Goal: Task Accomplishment & Management: Use online tool/utility

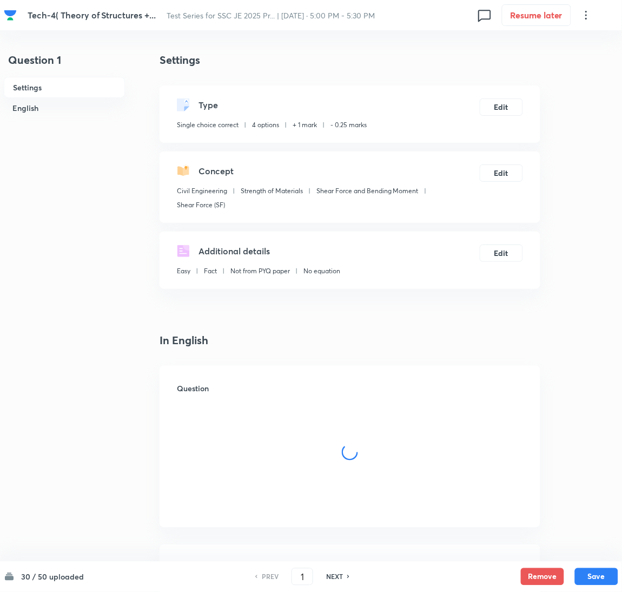
checkbox input "true"
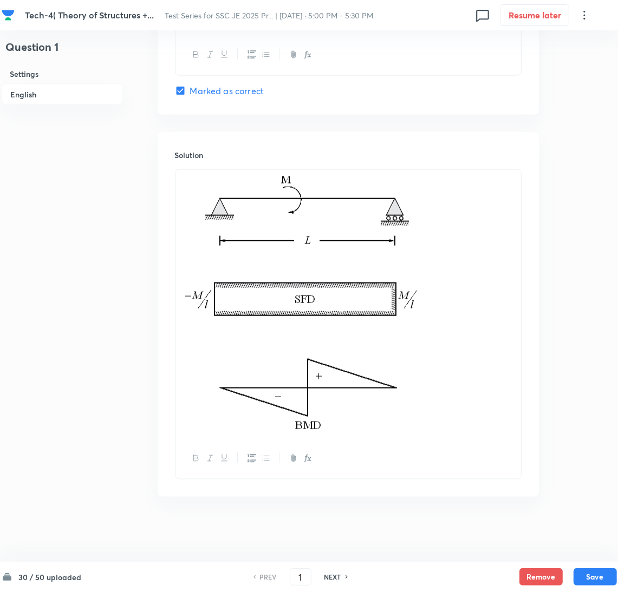
scroll to position [1150, 0]
drag, startPoint x: 301, startPoint y: 576, endPoint x: 288, endPoint y: 582, distance: 15.0
click at [290, 582] on input "1" at bounding box center [300, 577] width 21 height 19
type input "30"
checkbox input "true"
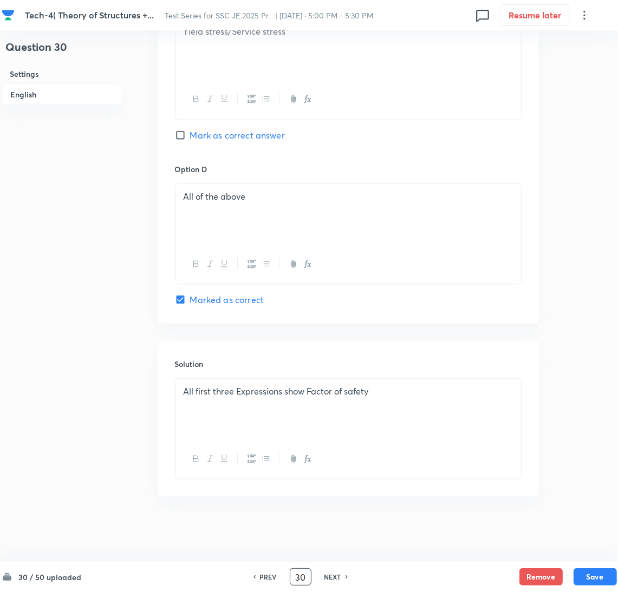
scroll to position [876, 0]
click at [332, 580] on h6 "NEXT" at bounding box center [332, 577] width 17 height 10
type input "31"
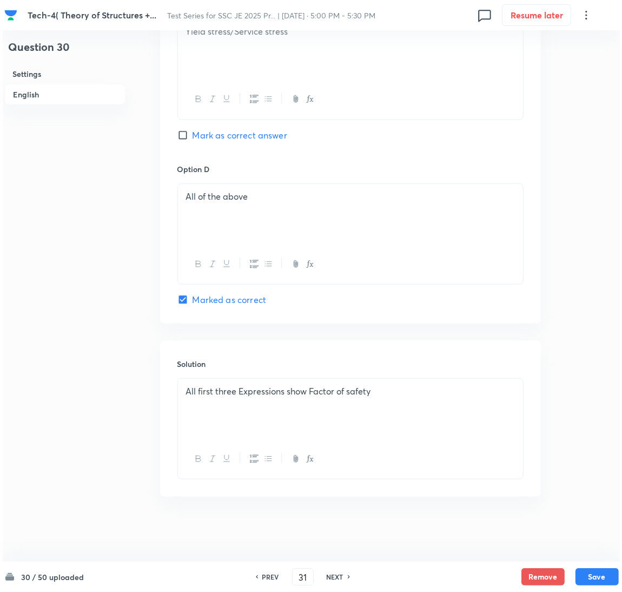
scroll to position [0, 0]
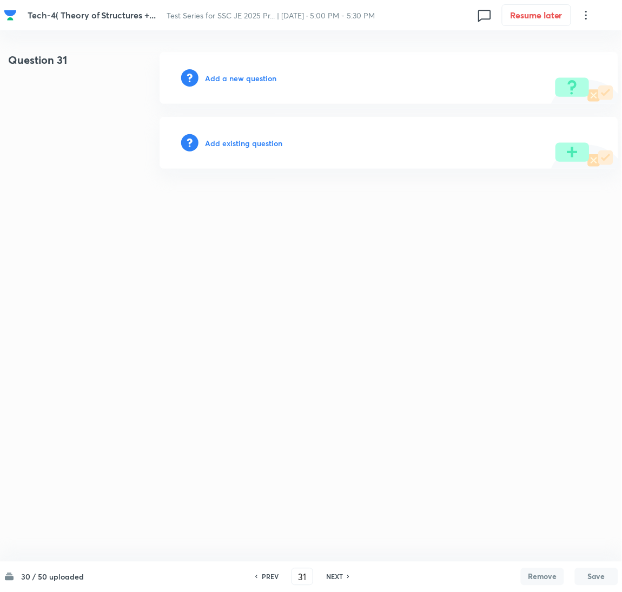
click at [233, 75] on h6 "Add a new question" at bounding box center [240, 78] width 71 height 11
click at [233, 75] on h6 "Choose a question type" at bounding box center [246, 78] width 83 height 11
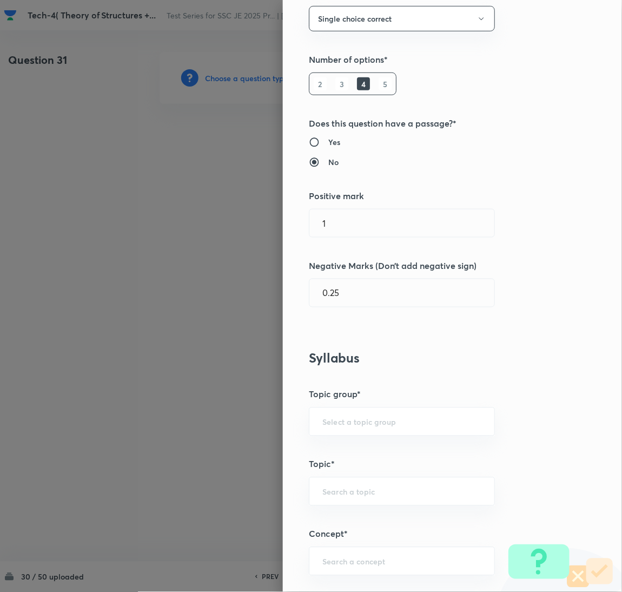
scroll to position [243, 0]
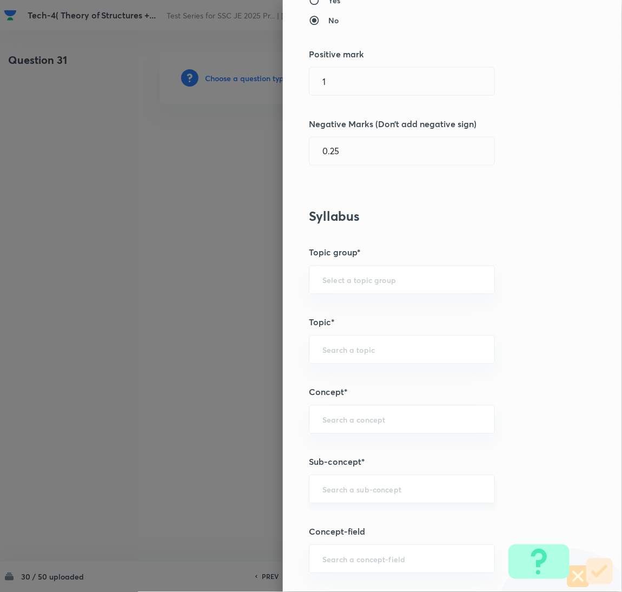
click at [344, 497] on div "​" at bounding box center [402, 489] width 186 height 29
click at [346, 451] on li "Column Base" at bounding box center [390, 459] width 185 height 19
type input "Column Base"
type input "Civil Engineering"
type input "Steel Structures"
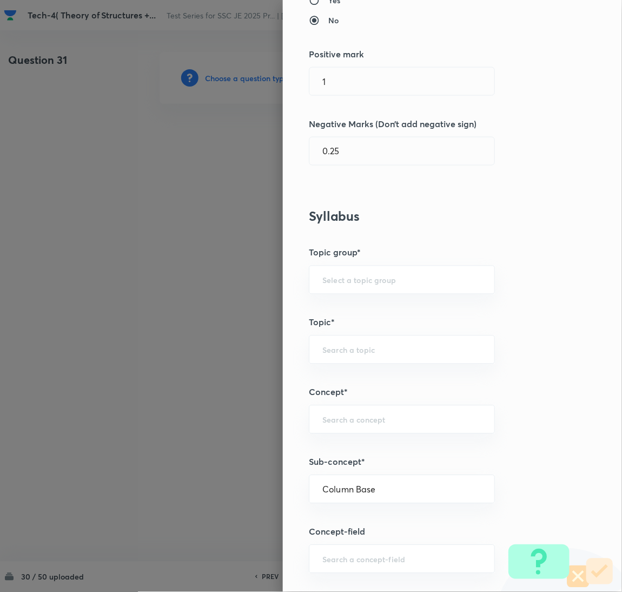
type input "Compression Members"
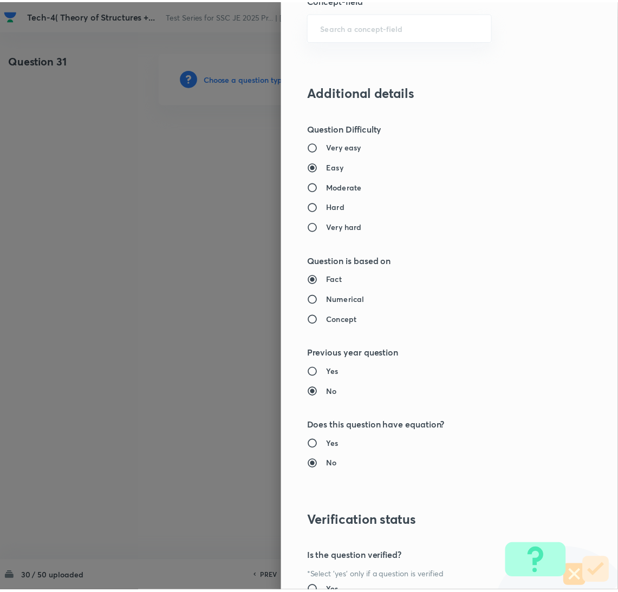
scroll to position [884, 0]
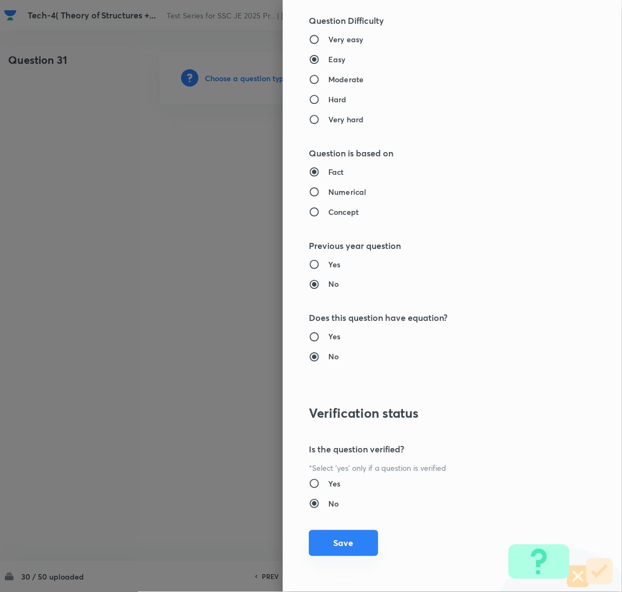
click at [333, 548] on button "Save" at bounding box center [343, 543] width 69 height 26
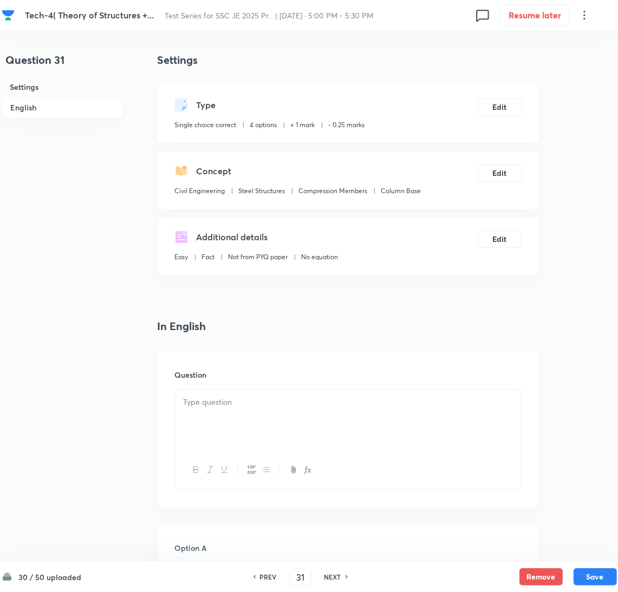
click at [229, 408] on p at bounding box center [347, 402] width 329 height 12
click at [235, 436] on div at bounding box center [347, 420] width 345 height 61
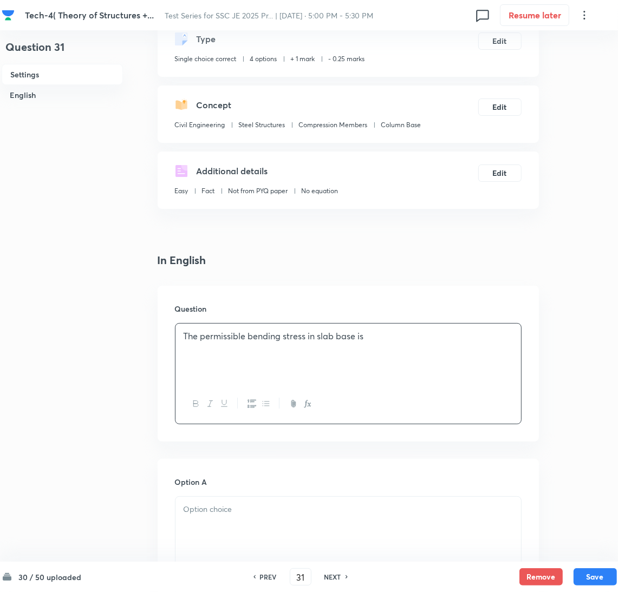
scroll to position [162, 0]
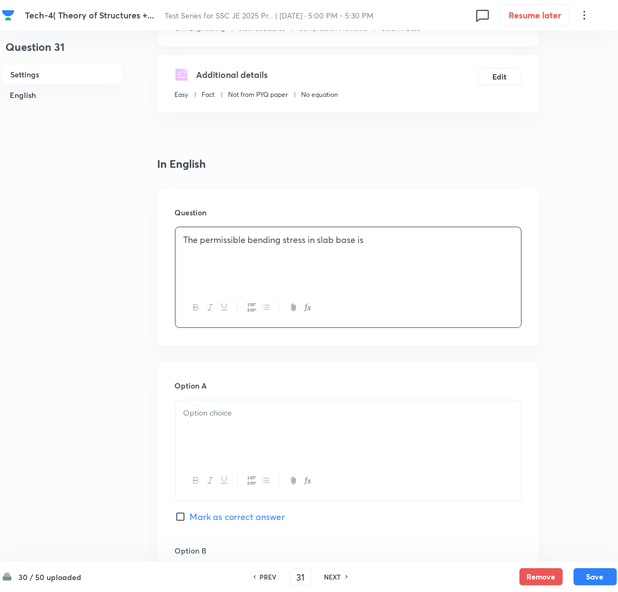
click at [229, 435] on div at bounding box center [347, 430] width 345 height 61
click at [255, 431] on div at bounding box center [347, 430] width 345 height 61
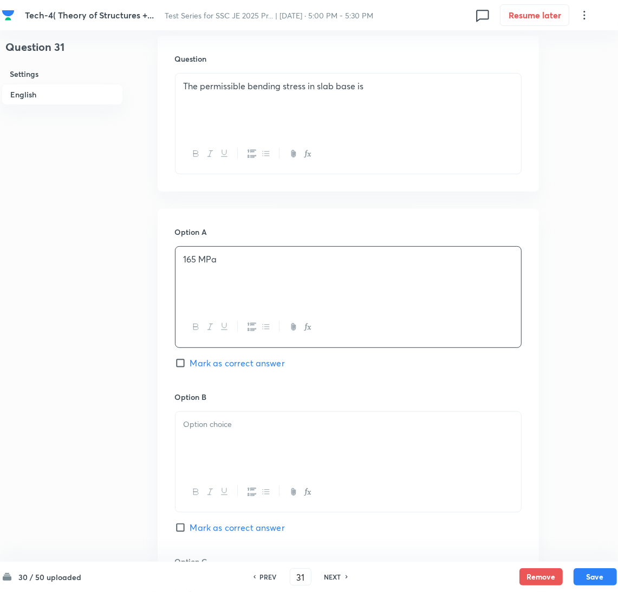
scroll to position [325, 0]
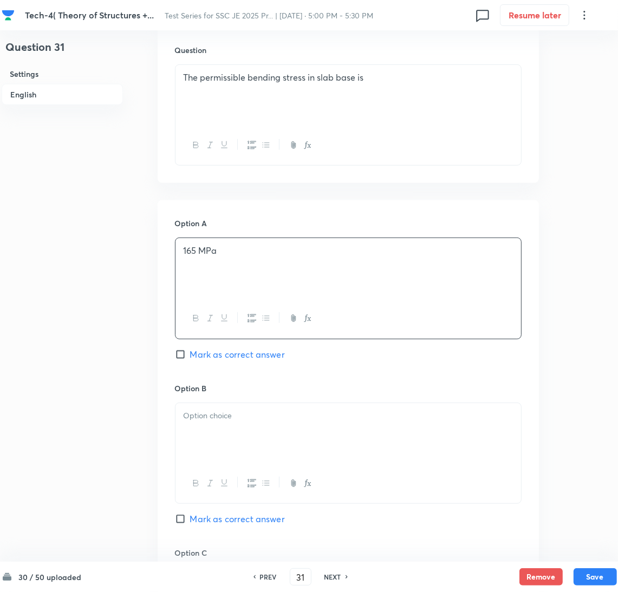
click at [227, 436] on div at bounding box center [347, 433] width 345 height 61
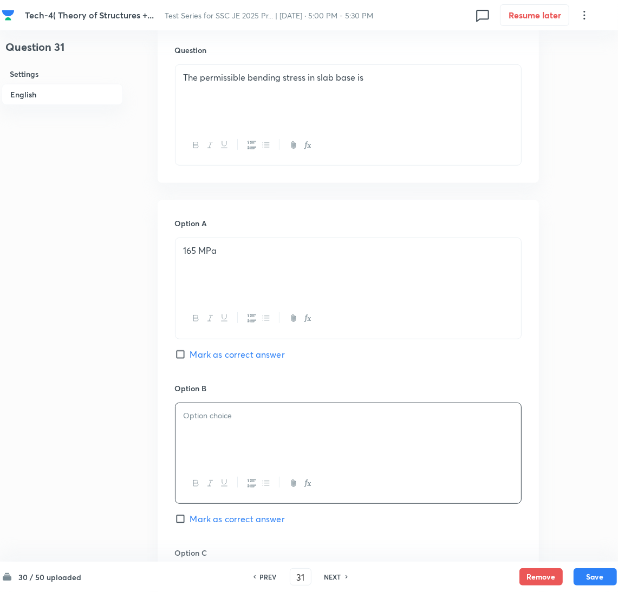
click at [229, 425] on div at bounding box center [347, 433] width 345 height 61
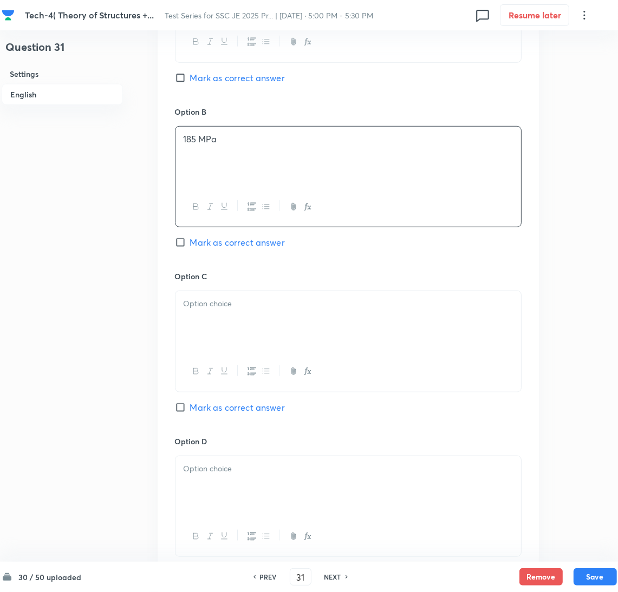
scroll to position [649, 0]
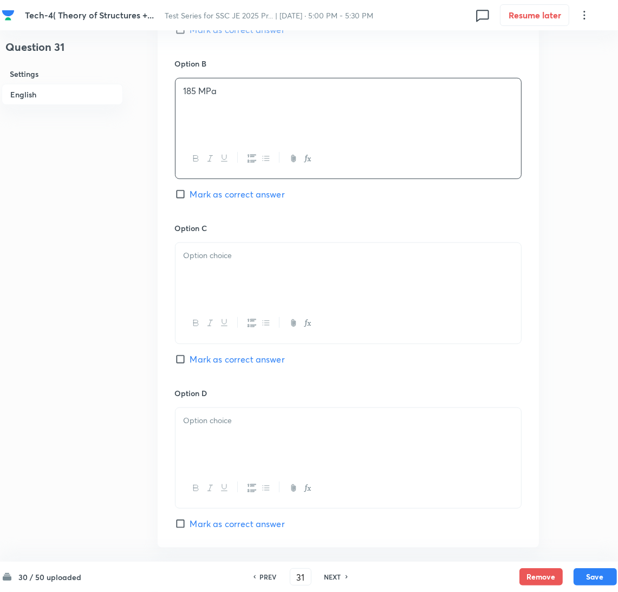
click at [184, 289] on div at bounding box center [347, 273] width 345 height 61
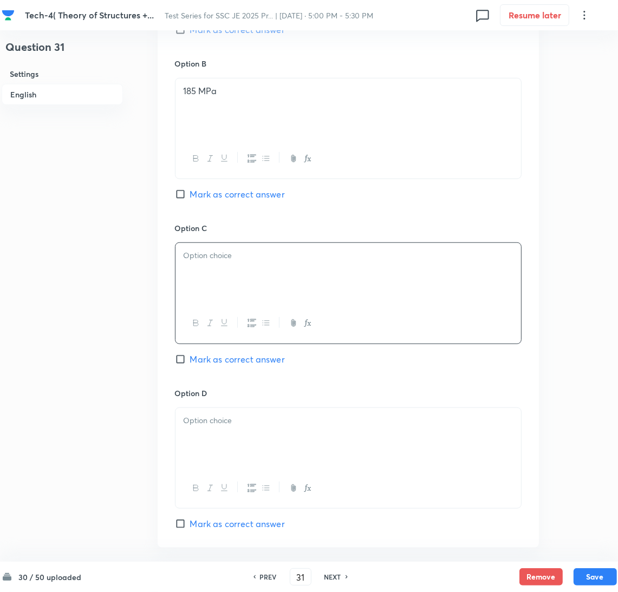
click at [215, 277] on div at bounding box center [347, 273] width 345 height 61
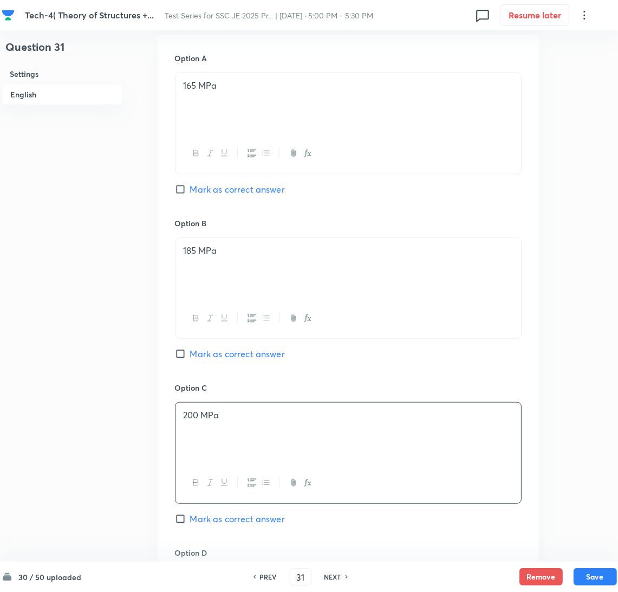
scroll to position [487, 0]
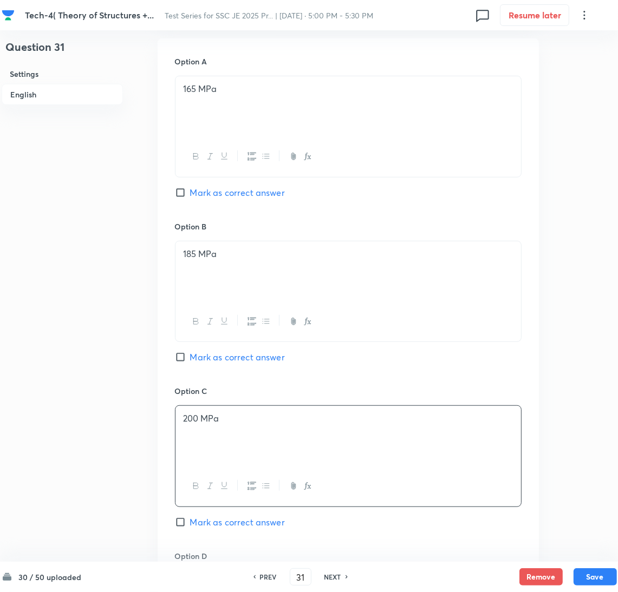
click at [198, 362] on span "Mark as correct answer" at bounding box center [237, 357] width 95 height 13
click at [190, 362] on input "Mark as correct answer" at bounding box center [182, 357] width 15 height 11
checkbox input "true"
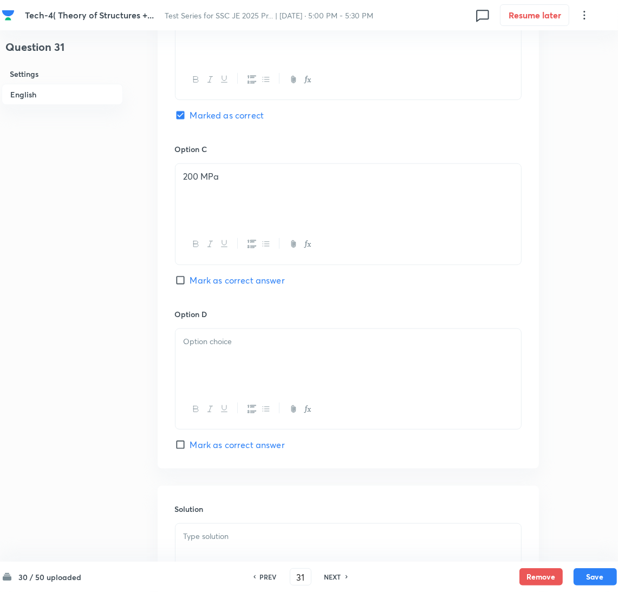
scroll to position [730, 0]
click at [223, 355] on div at bounding box center [347, 357] width 345 height 61
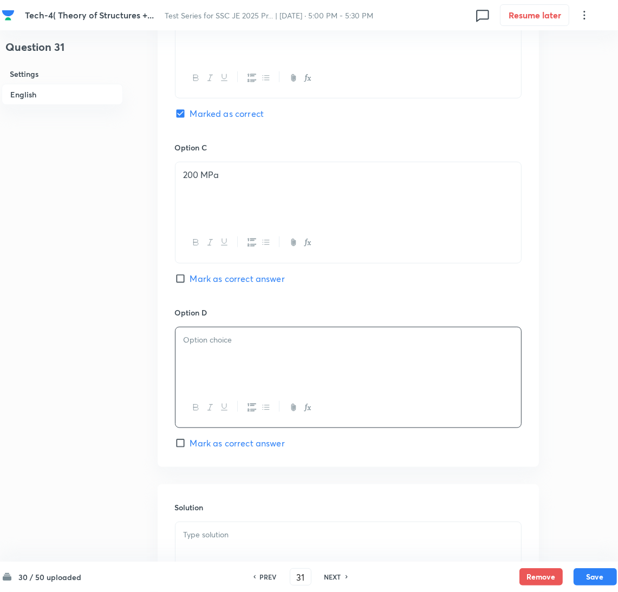
click at [477, 350] on div at bounding box center [347, 357] width 345 height 61
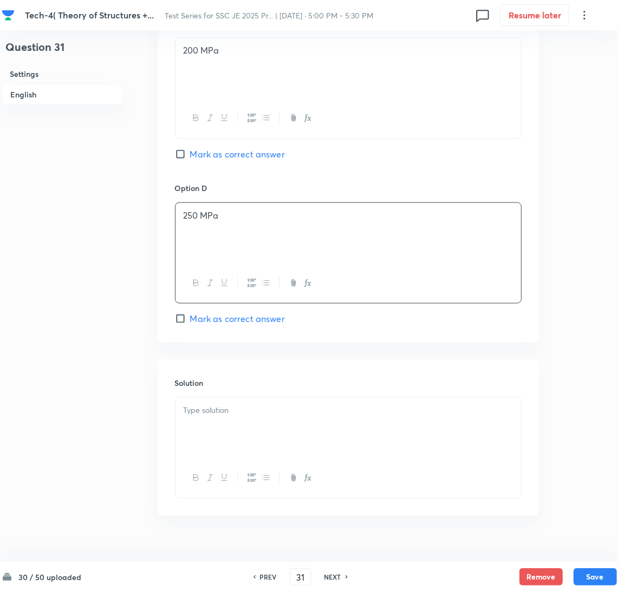
scroll to position [876, 0]
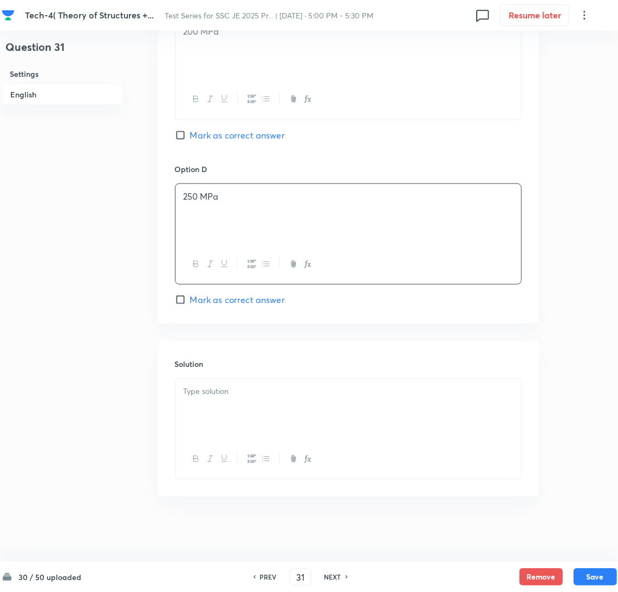
click at [242, 423] on div at bounding box center [347, 409] width 345 height 61
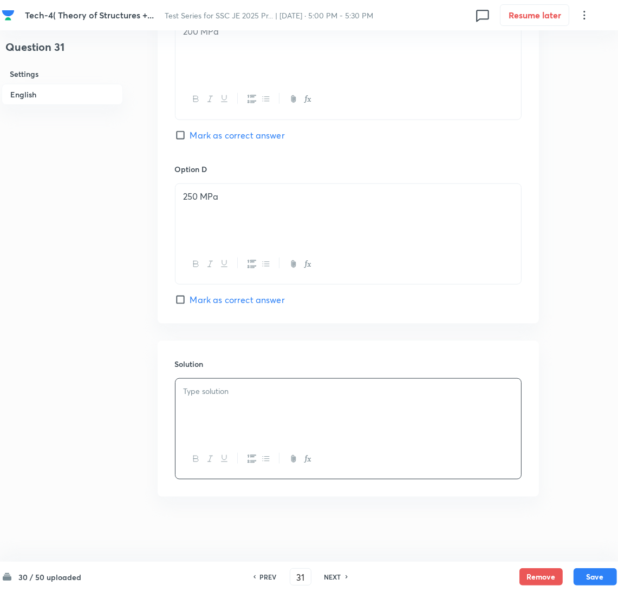
click at [216, 408] on div at bounding box center [347, 409] width 345 height 61
click at [589, 573] on button "Save" at bounding box center [594, 575] width 43 height 17
type input "32"
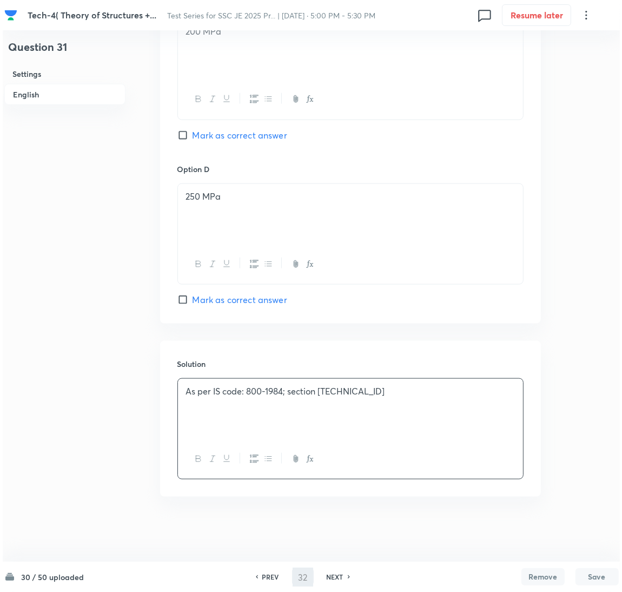
scroll to position [0, 0]
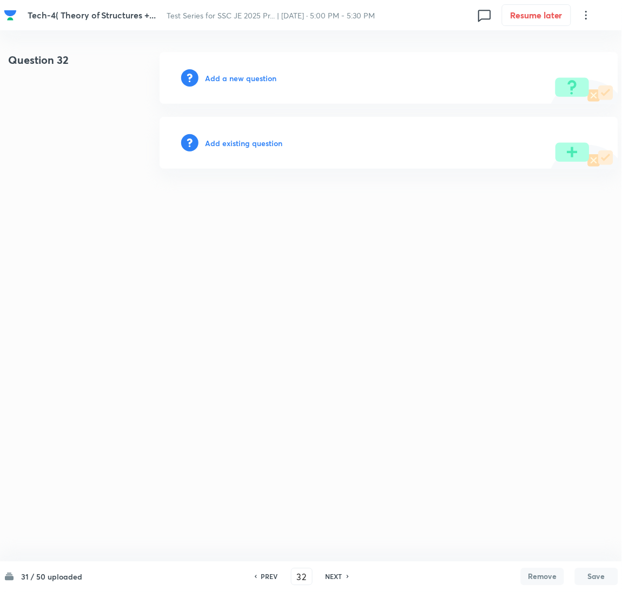
click at [234, 76] on h6 "Add a new question" at bounding box center [240, 78] width 71 height 11
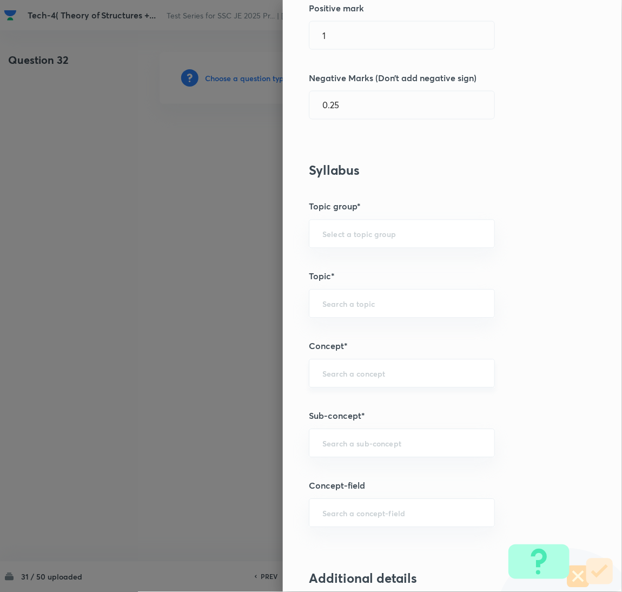
scroll to position [325, 0]
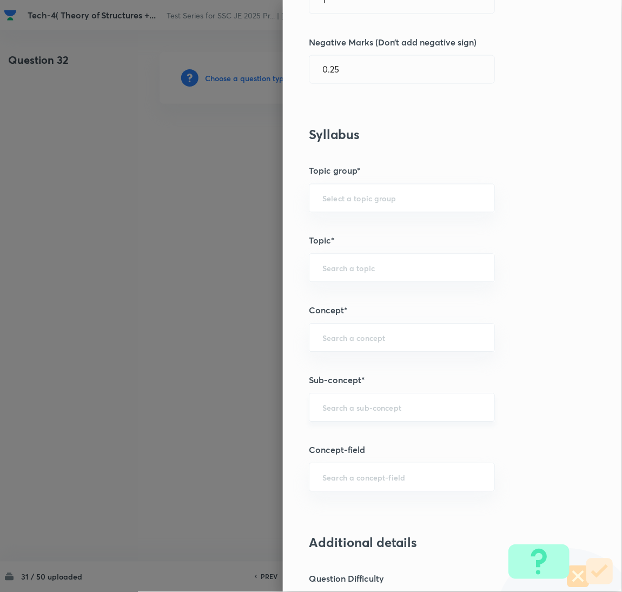
click at [346, 411] on input "text" at bounding box center [402, 408] width 159 height 10
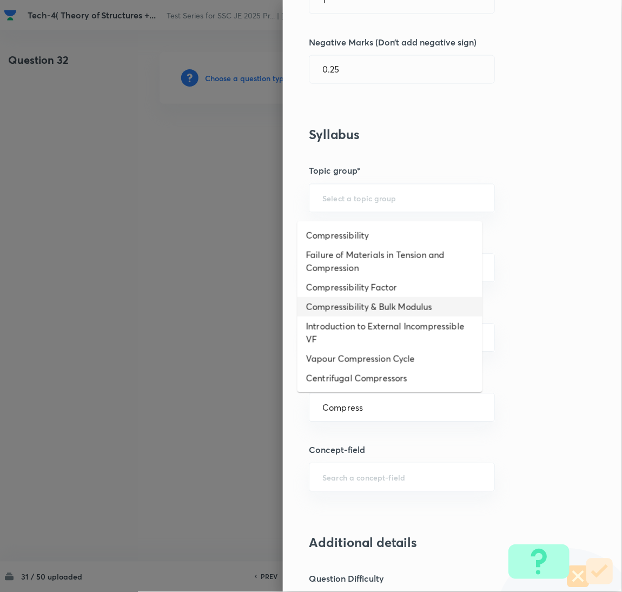
drag, startPoint x: 377, startPoint y: 290, endPoint x: 170, endPoint y: 327, distance: 210.1
click at [170, 104] on body "Tech-4( Theory of Structures +... Test Series for SSC JE 2025 Pr... | [DATE] · …" at bounding box center [311, 78] width 622 height 52
click at [347, 357] on li "Vapour Compression Cycle" at bounding box center [390, 358] width 185 height 19
type input "Vapour Compression Cycle"
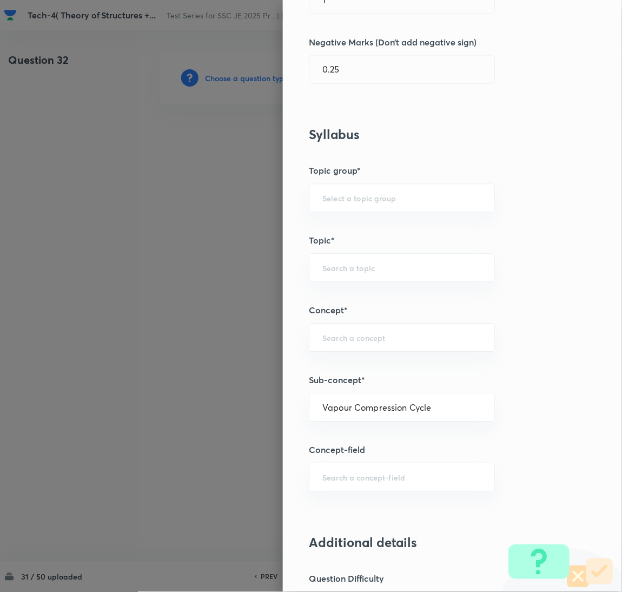
type input "Mechanical Engineering"
type input "Refrigeration & Air- Conditioning"
type input "Vapour Compression System"
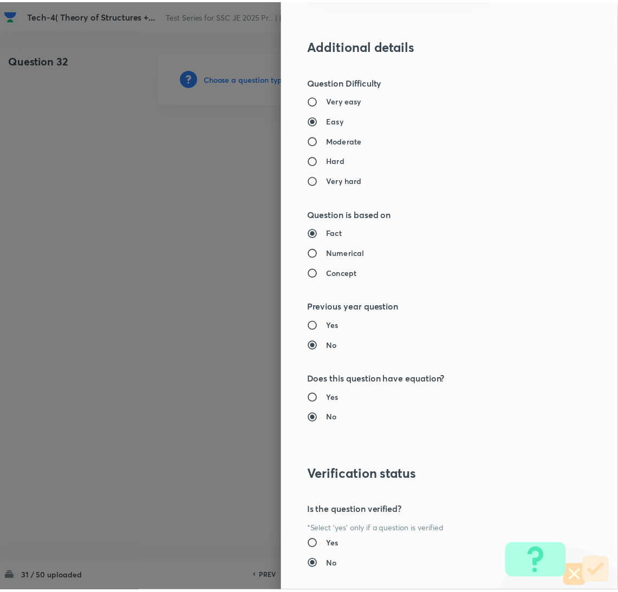
scroll to position [884, 0]
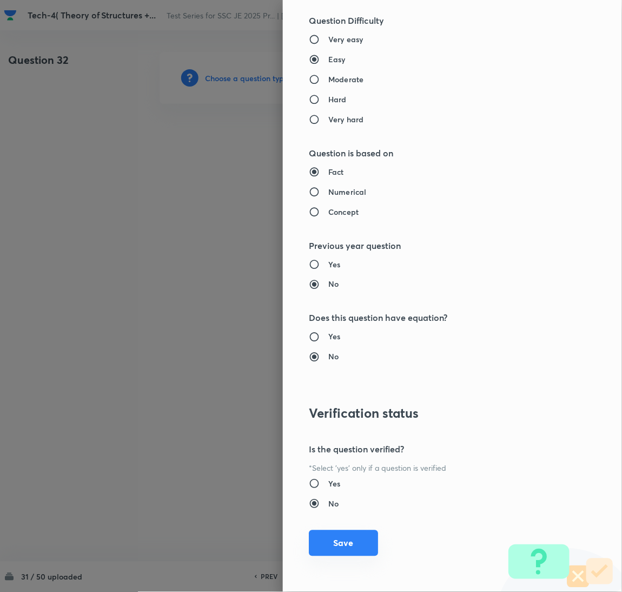
click at [327, 537] on button "Save" at bounding box center [343, 543] width 69 height 26
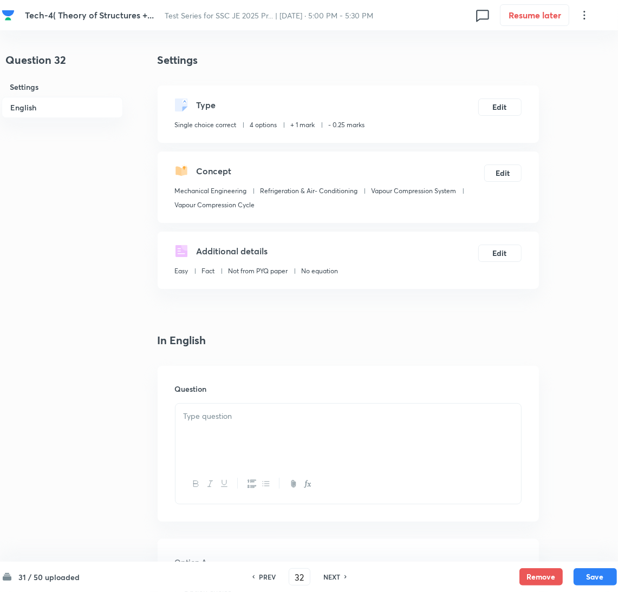
click at [238, 425] on div at bounding box center [347, 434] width 345 height 61
click at [229, 422] on p at bounding box center [347, 416] width 329 height 12
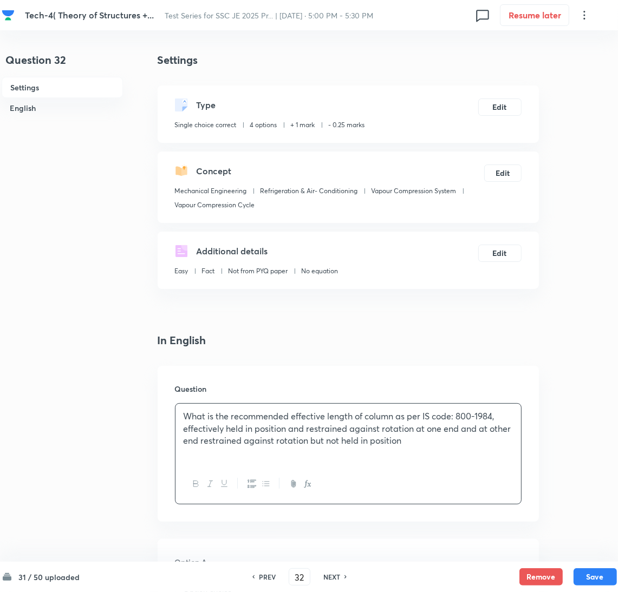
scroll to position [325, 0]
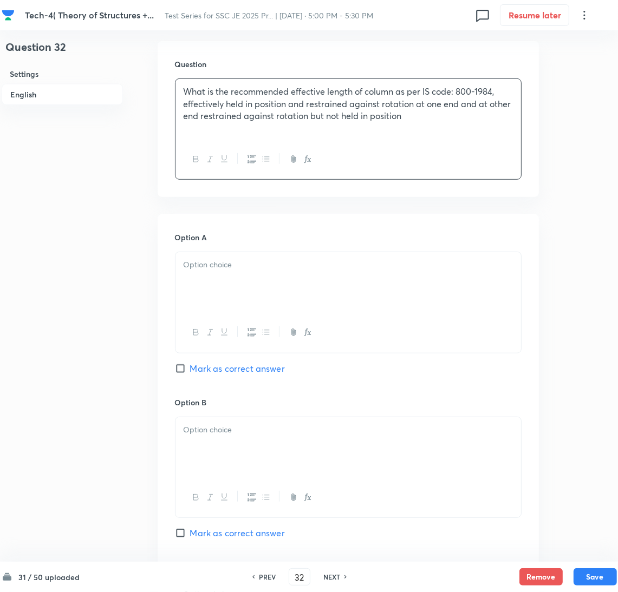
click at [215, 283] on div at bounding box center [347, 282] width 345 height 61
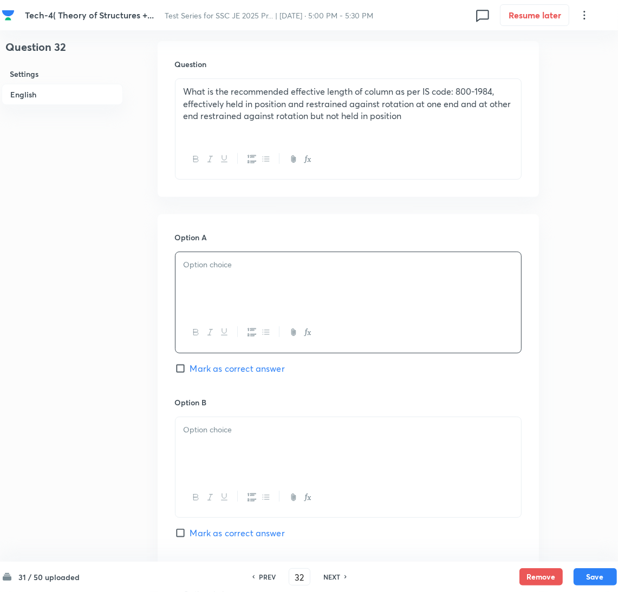
click at [219, 292] on div at bounding box center [347, 282] width 345 height 61
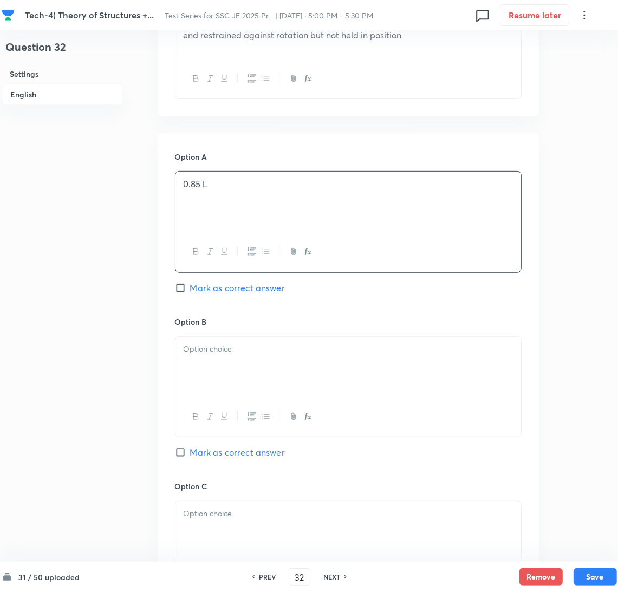
click at [216, 366] on div at bounding box center [347, 367] width 345 height 61
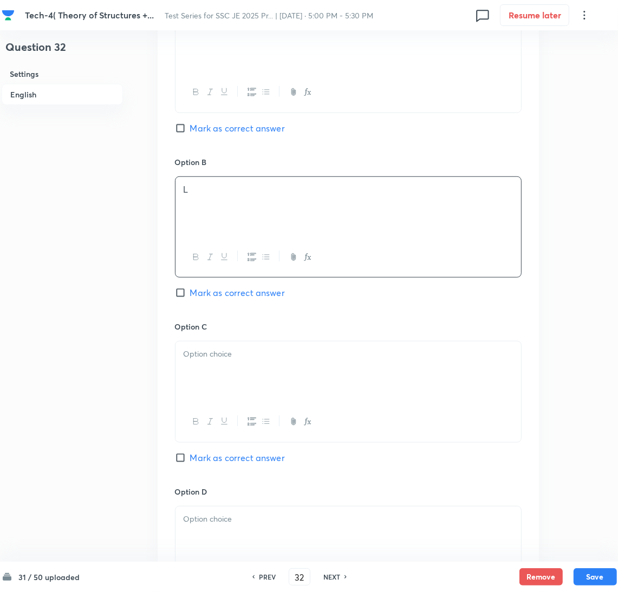
scroll to position [568, 0]
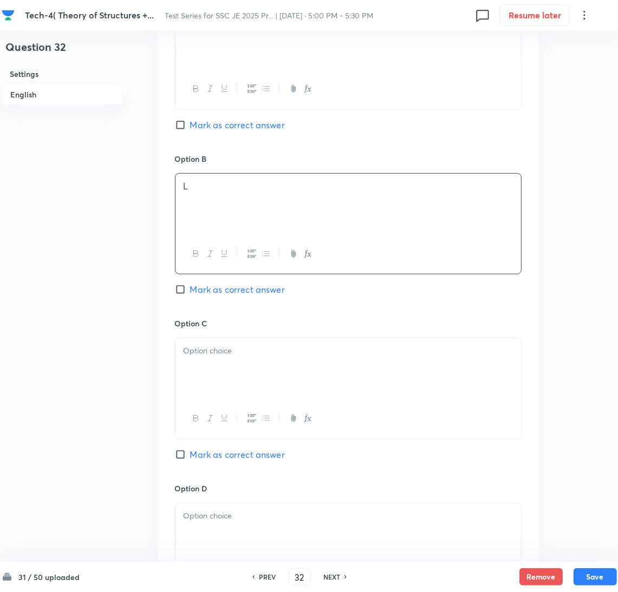
click at [215, 375] on div at bounding box center [347, 368] width 345 height 61
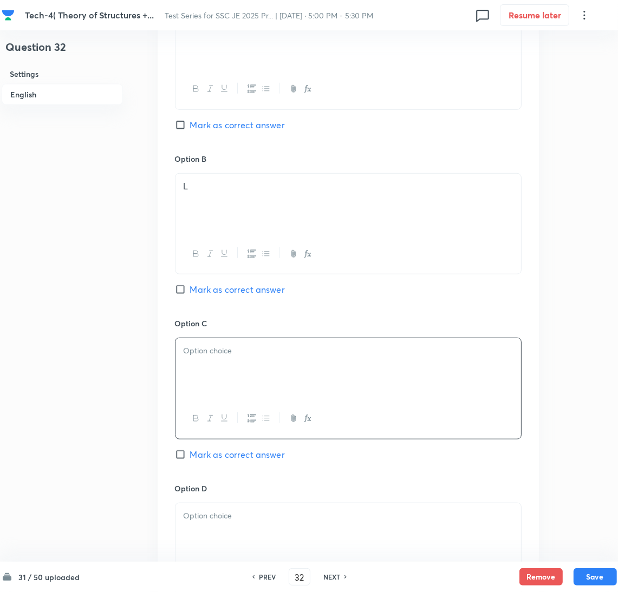
click at [236, 368] on div at bounding box center [347, 368] width 345 height 61
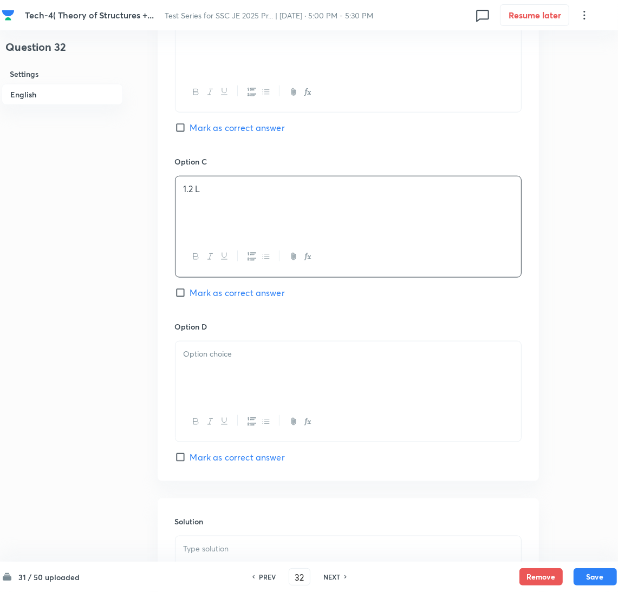
click at [211, 390] on div at bounding box center [347, 372] width 345 height 61
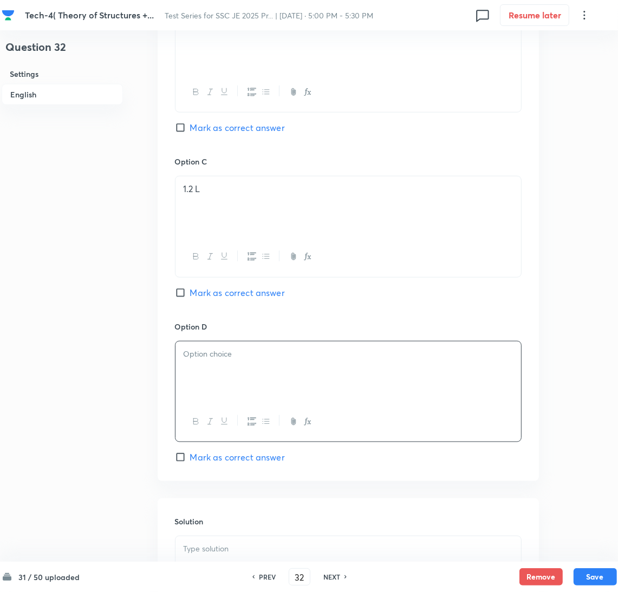
click at [191, 375] on div at bounding box center [347, 372] width 345 height 61
click at [200, 291] on span "Mark as correct answer" at bounding box center [237, 292] width 95 height 13
click at [190, 291] on input "Mark as correct answer" at bounding box center [182, 292] width 15 height 11
checkbox input "true"
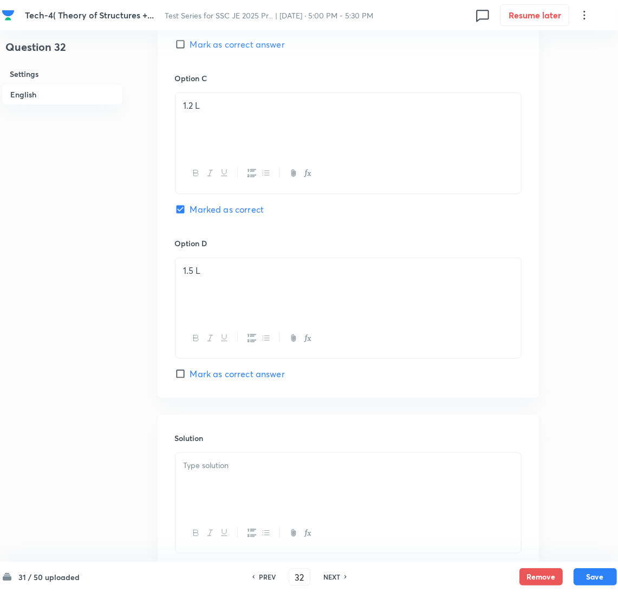
scroll to position [890, 0]
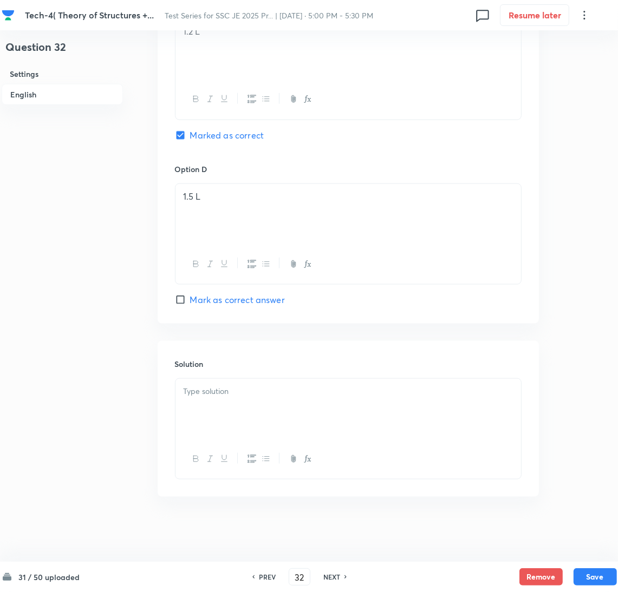
click at [219, 403] on div at bounding box center [347, 409] width 345 height 61
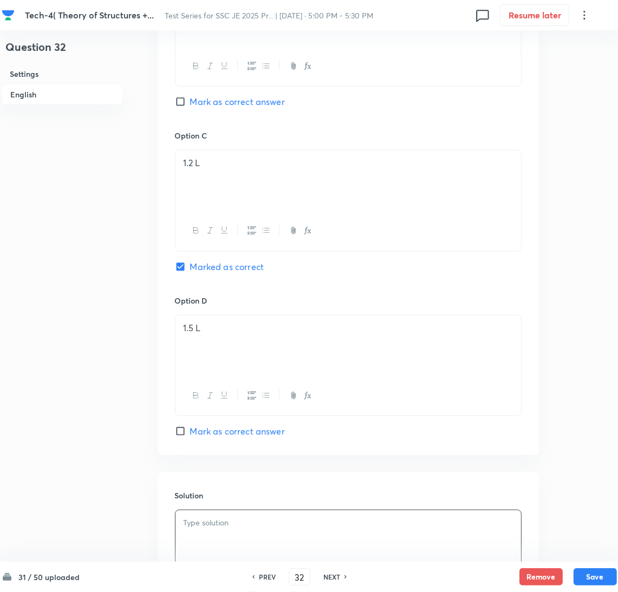
scroll to position [728, 0]
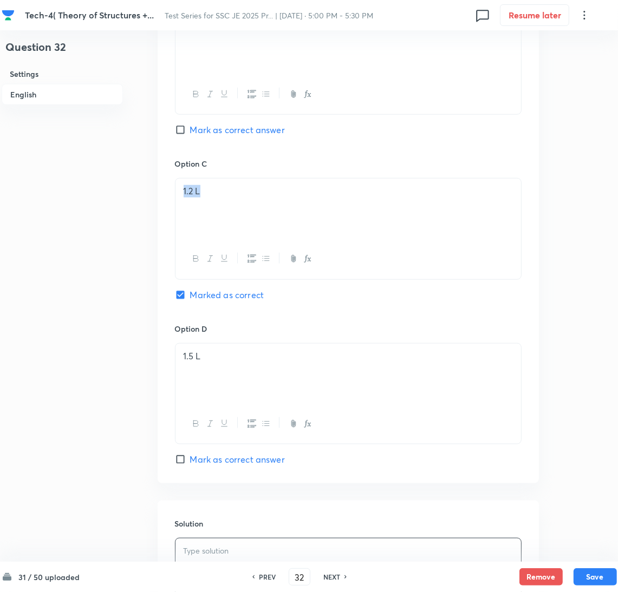
drag, startPoint x: 216, startPoint y: 193, endPoint x: 163, endPoint y: 193, distance: 53.0
click at [163, 193] on div "Option A 0.85 [PERSON_NAME] as correct answer Option [PERSON_NAME] [PERSON_NAME…" at bounding box center [347, 147] width 381 height 672
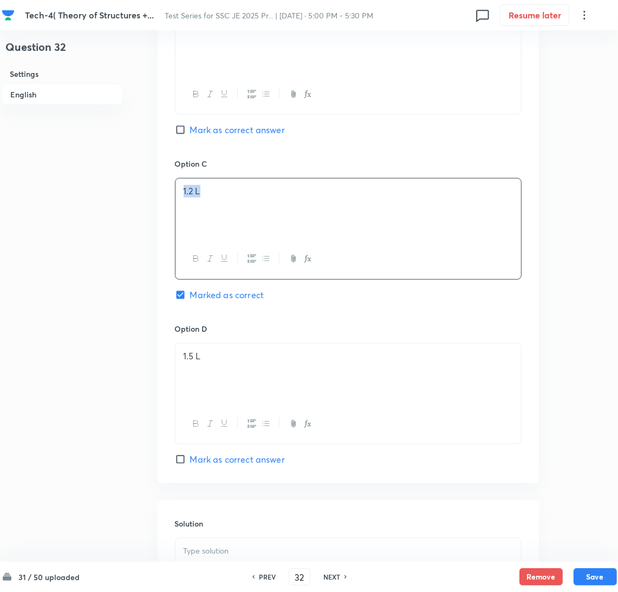
copy p "1.2 L"
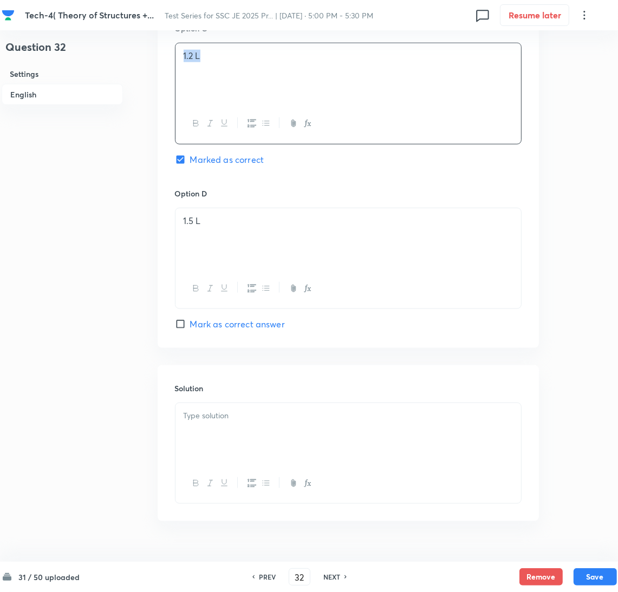
scroll to position [890, 0]
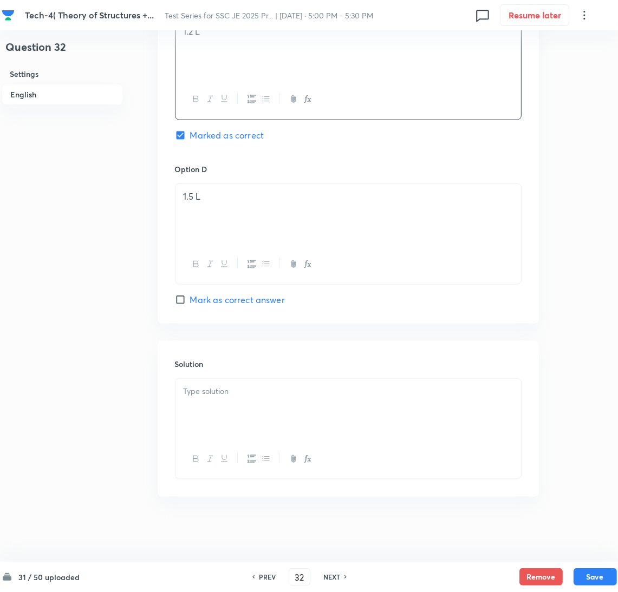
click at [220, 400] on div at bounding box center [347, 409] width 345 height 61
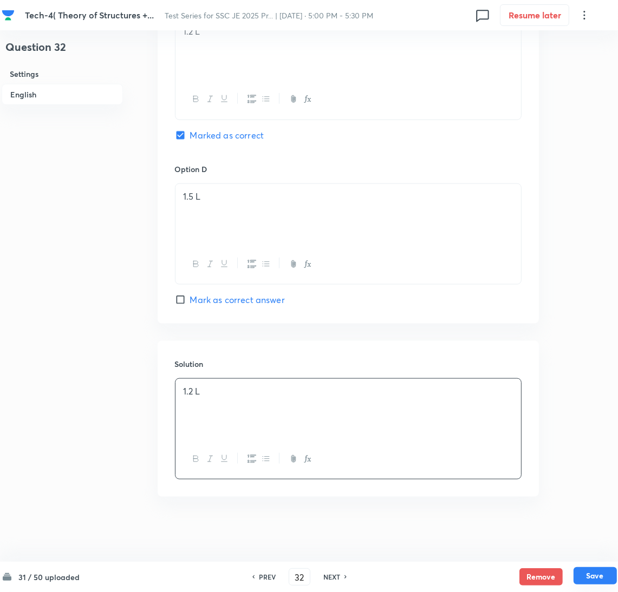
click at [589, 571] on button "Save" at bounding box center [594, 575] width 43 height 17
type input "33"
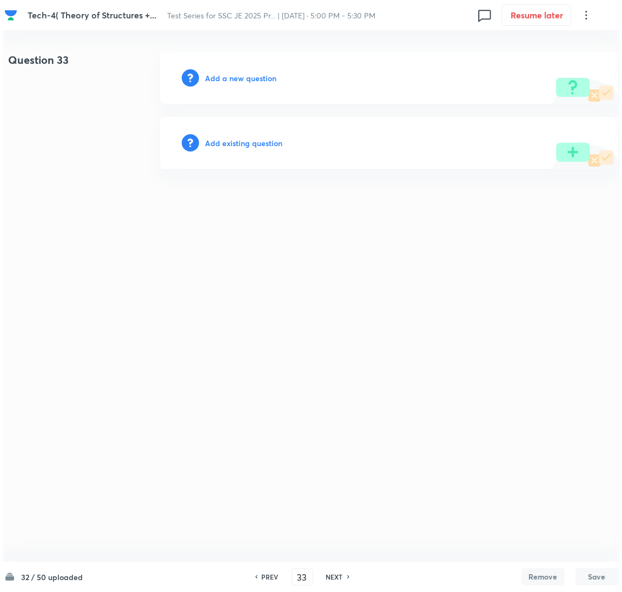
scroll to position [0, 0]
click at [223, 81] on h6 "Add a new question" at bounding box center [240, 78] width 71 height 11
click at [223, 81] on h6 "Choose a question type" at bounding box center [246, 78] width 83 height 11
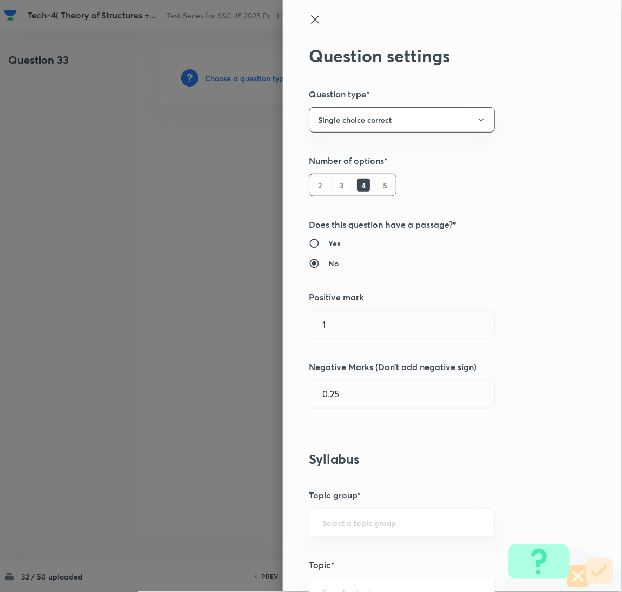
type input "Mechanical Engineering"
type input "Refrigeration & Air- Conditioning"
type input "Vapour Compression System"
type input "Vapour Compression Cycle"
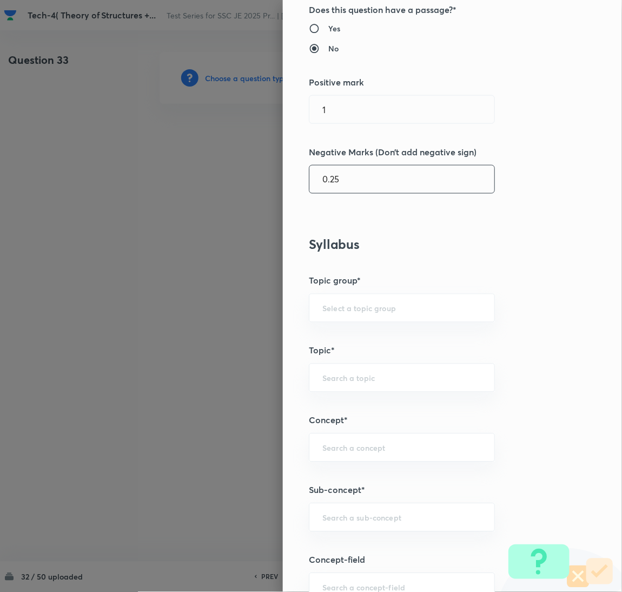
scroll to position [243, 0]
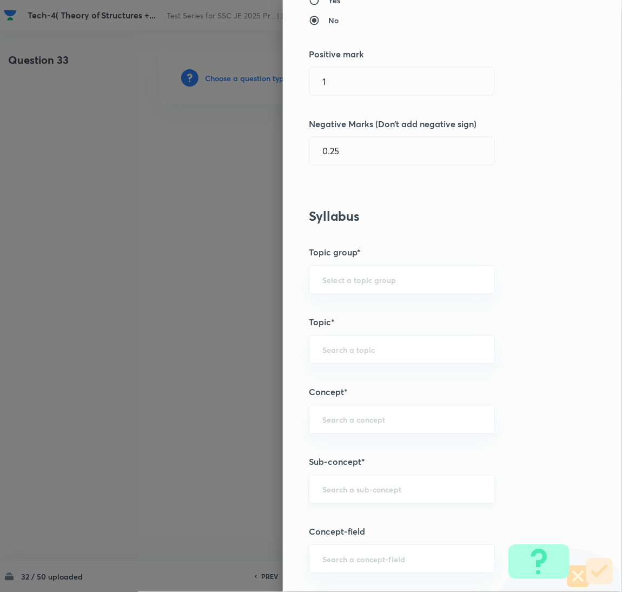
click at [340, 488] on input "text" at bounding box center [402, 489] width 159 height 10
click at [353, 456] on li "Column Base" at bounding box center [390, 459] width 185 height 19
type input "Column Base"
type input "Civil Engineering"
type input "Steel Structures"
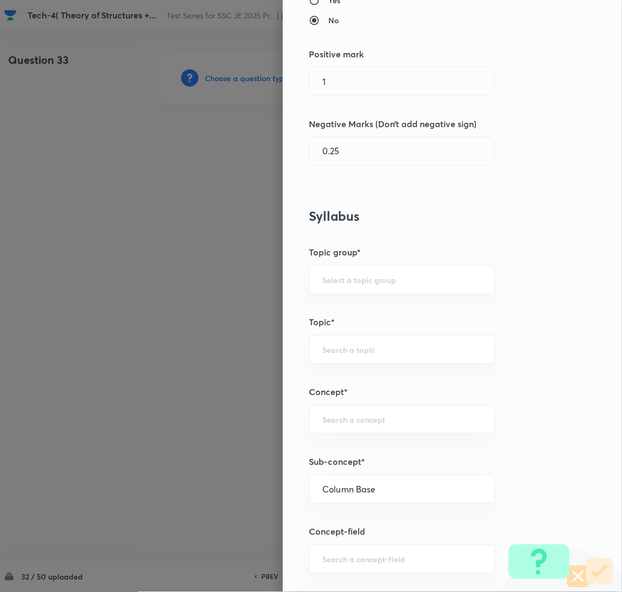
type input "Compression Members"
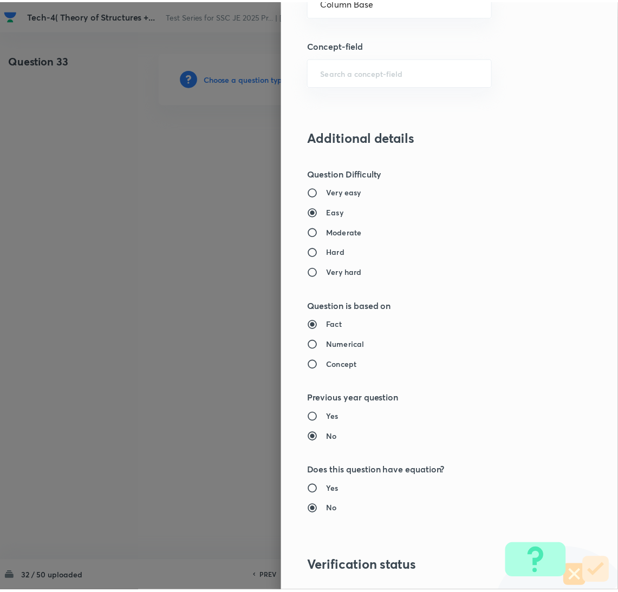
scroll to position [884, 0]
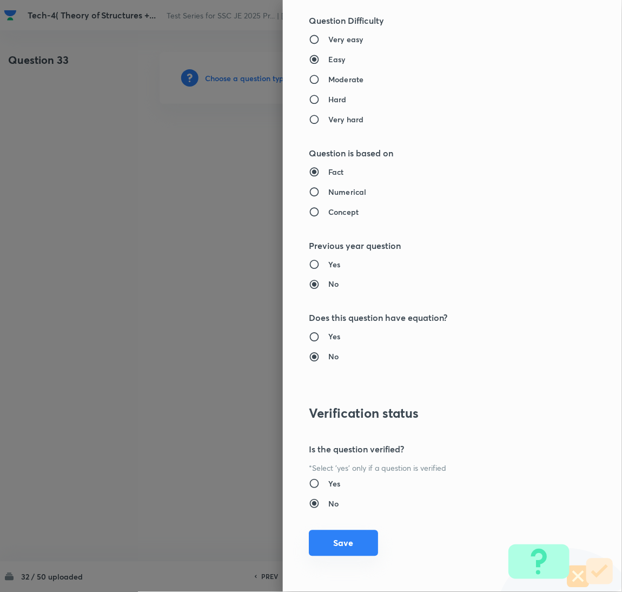
click at [339, 539] on button "Save" at bounding box center [343, 543] width 69 height 26
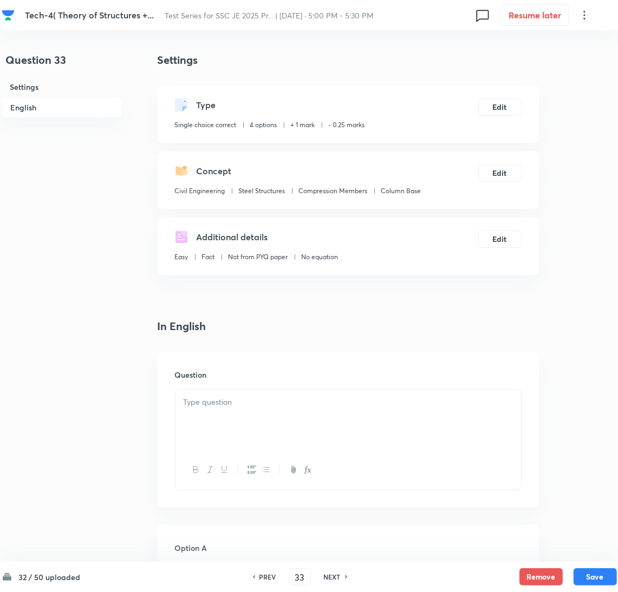
click at [229, 425] on div at bounding box center [347, 420] width 345 height 61
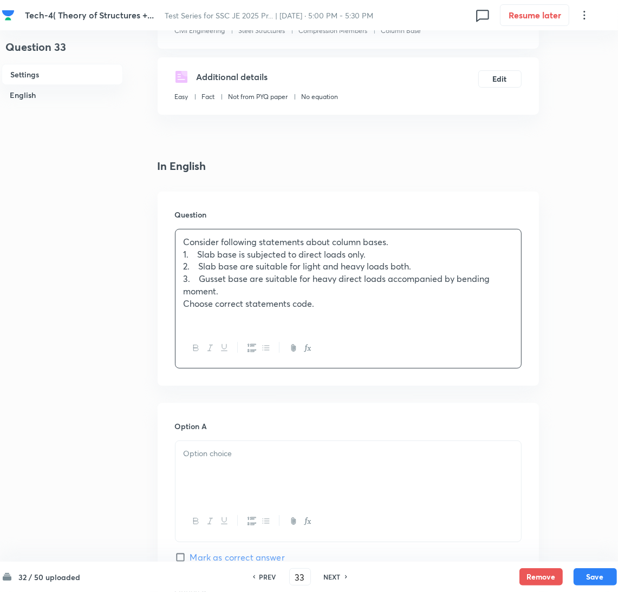
scroll to position [162, 0]
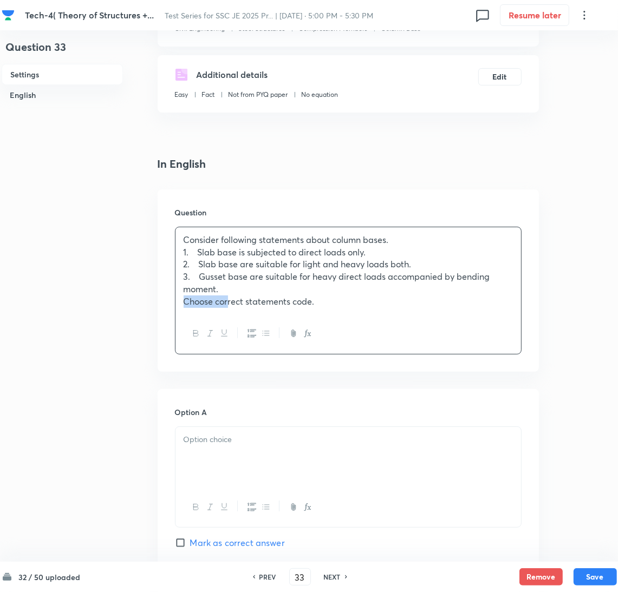
drag, startPoint x: 207, startPoint y: 299, endPoint x: 145, endPoint y: 312, distance: 63.5
click at [145, 312] on div "Question 33 Settings English Settings Type Single choice correct 4 options + 1 …" at bounding box center [309, 584] width 615 height 1388
drag, startPoint x: 210, startPoint y: 275, endPoint x: 111, endPoint y: 278, distance: 99.1
click at [111, 278] on div "Question 33 Settings English Settings Type Single choice correct 4 options + 1 …" at bounding box center [309, 584] width 615 height 1388
click at [235, 458] on div at bounding box center [347, 457] width 345 height 61
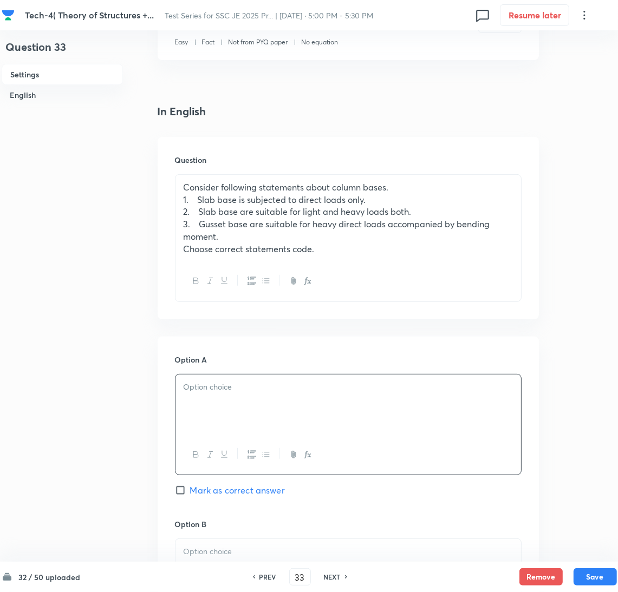
scroll to position [243, 0]
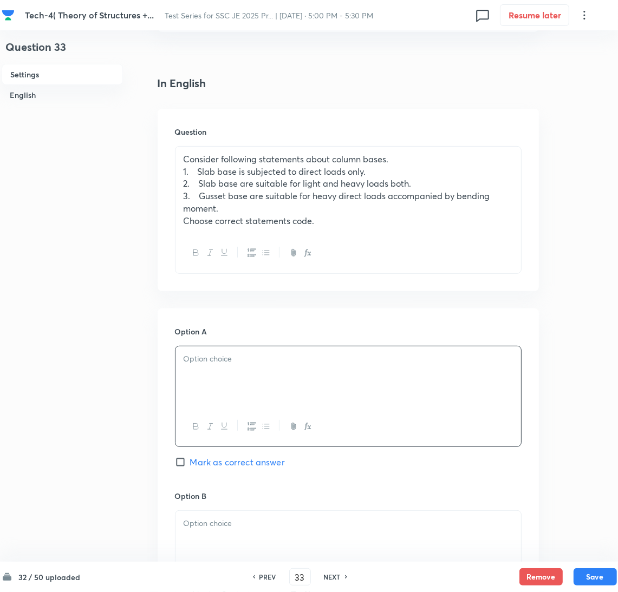
click at [251, 371] on div at bounding box center [347, 376] width 345 height 61
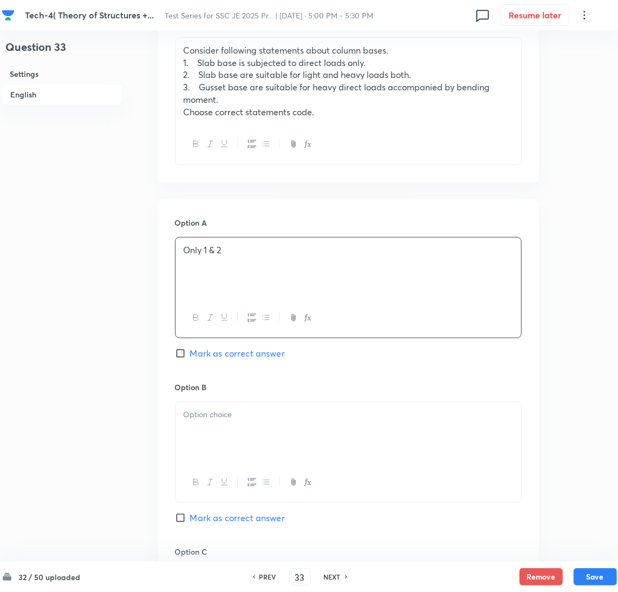
scroll to position [487, 0]
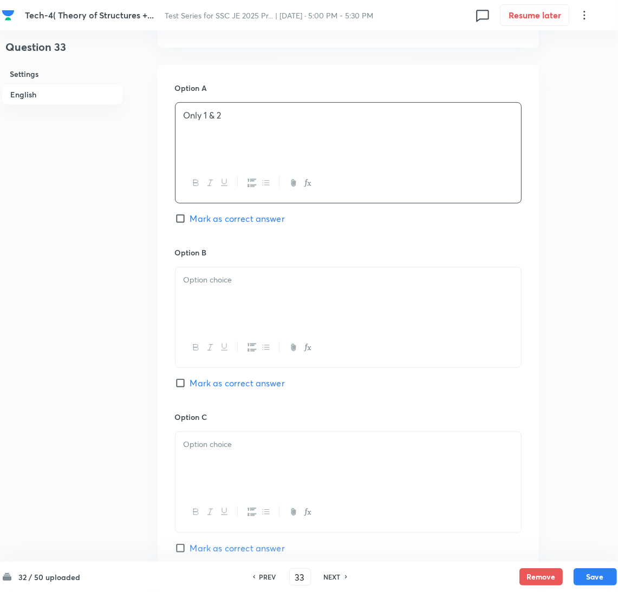
click at [211, 289] on div at bounding box center [347, 297] width 345 height 61
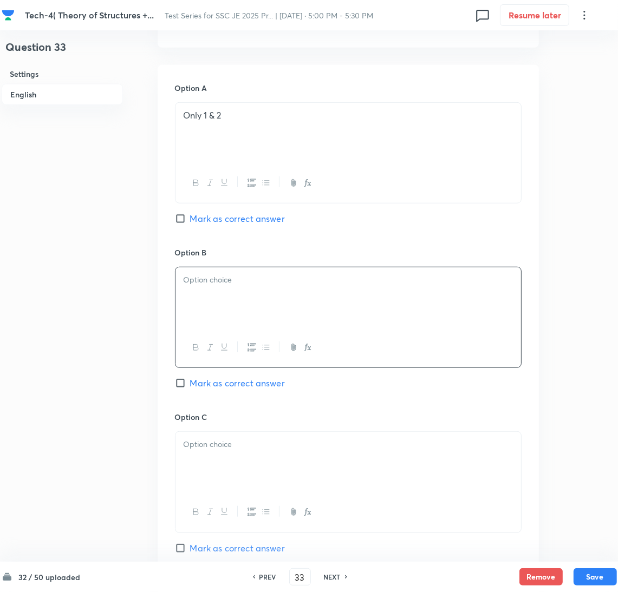
click at [233, 288] on div at bounding box center [347, 297] width 345 height 61
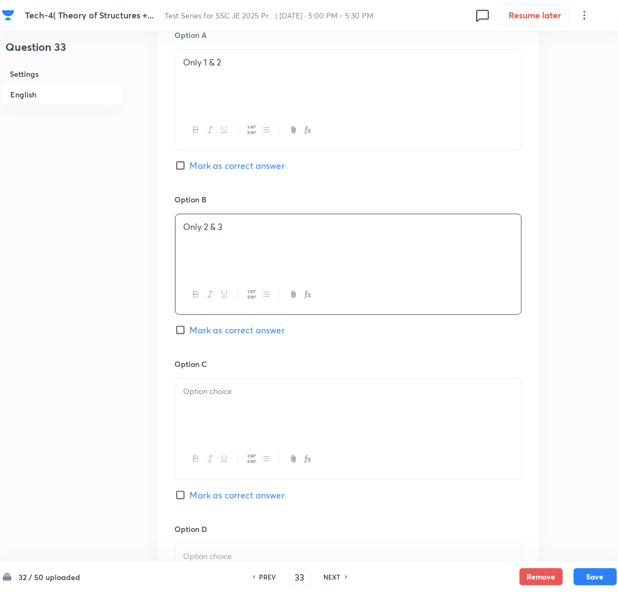
scroll to position [649, 0]
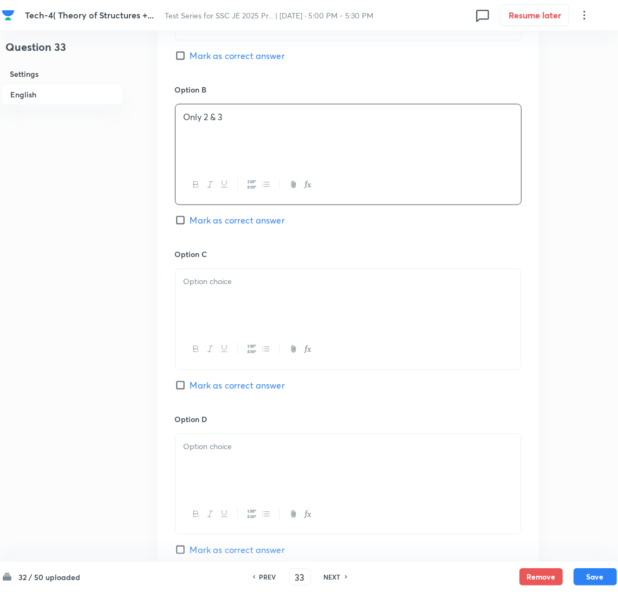
click at [218, 326] on div at bounding box center [347, 299] width 345 height 61
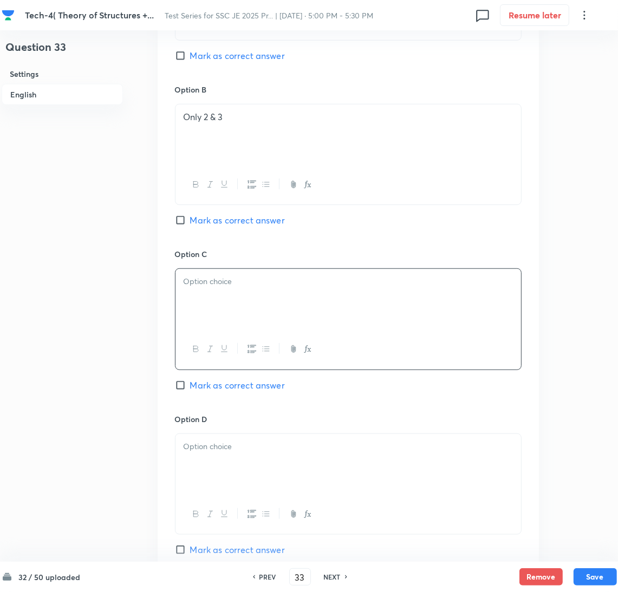
click at [248, 298] on div at bounding box center [347, 299] width 345 height 61
click at [200, 386] on span "Mark as correct answer" at bounding box center [237, 385] width 95 height 13
click at [190, 386] on input "Mark as correct answer" at bounding box center [182, 385] width 15 height 11
checkbox input "true"
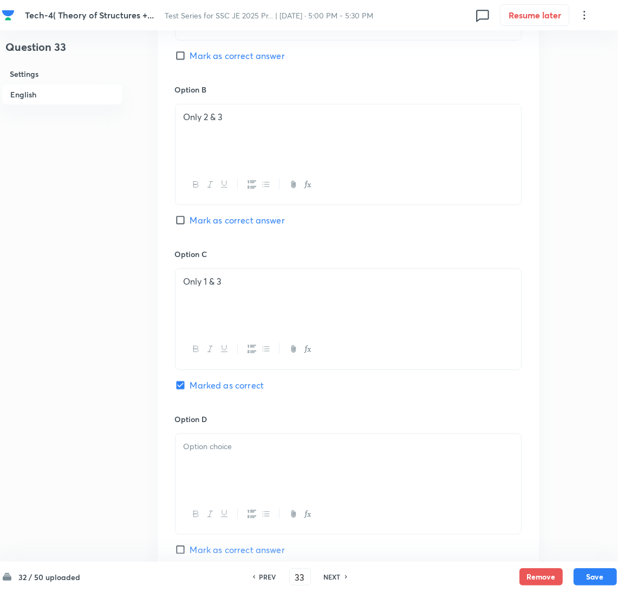
click at [207, 472] on div at bounding box center [347, 464] width 345 height 61
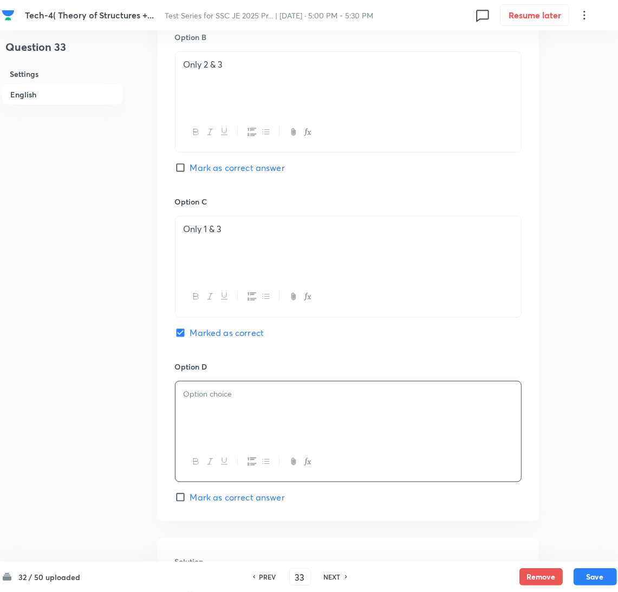
scroll to position [730, 0]
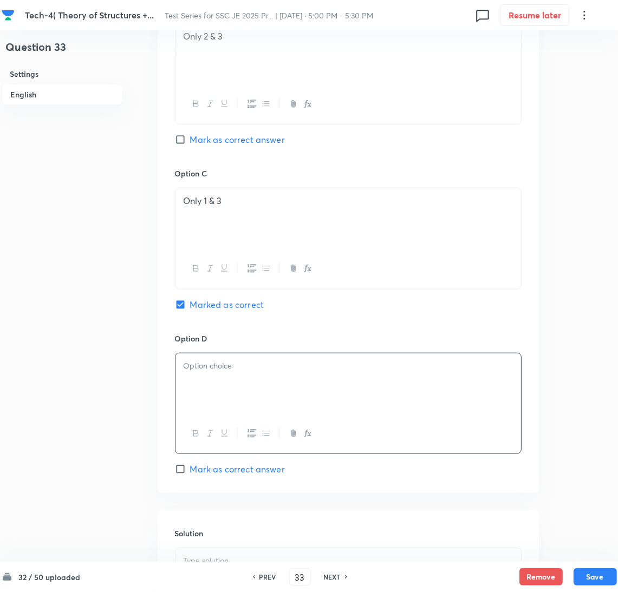
click at [223, 391] on div at bounding box center [347, 383] width 345 height 61
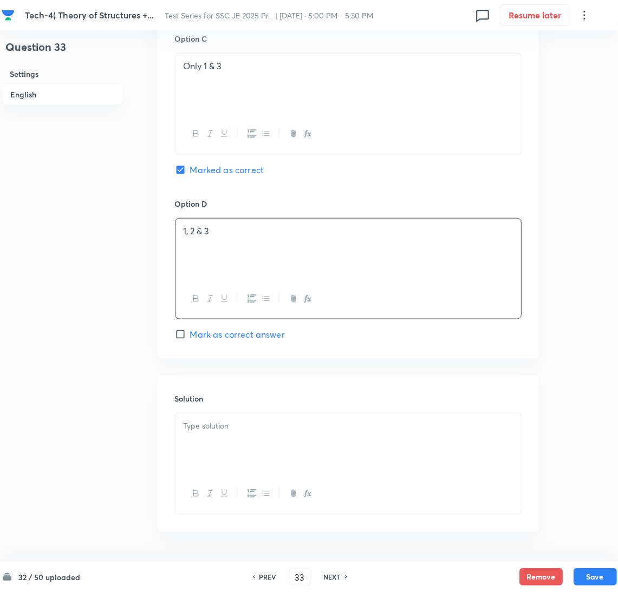
scroll to position [892, 0]
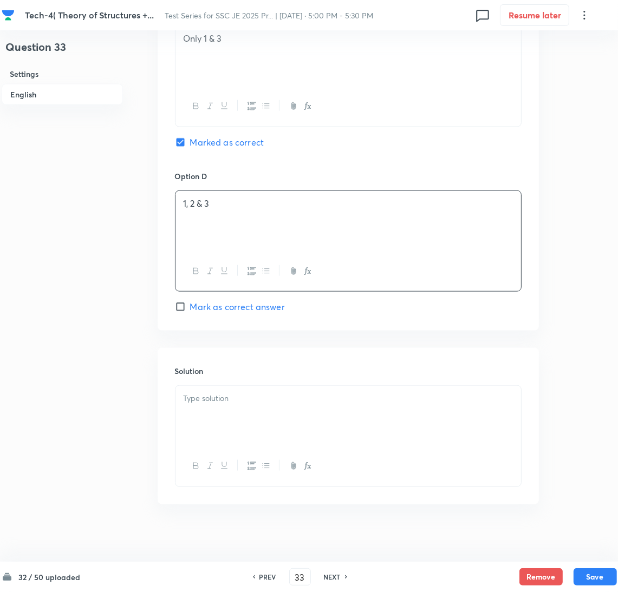
click at [228, 403] on p at bounding box center [347, 398] width 329 height 12
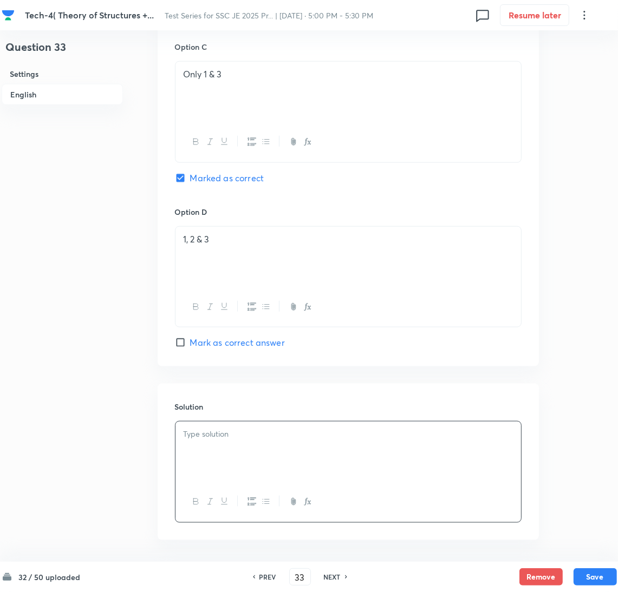
scroll to position [902, 0]
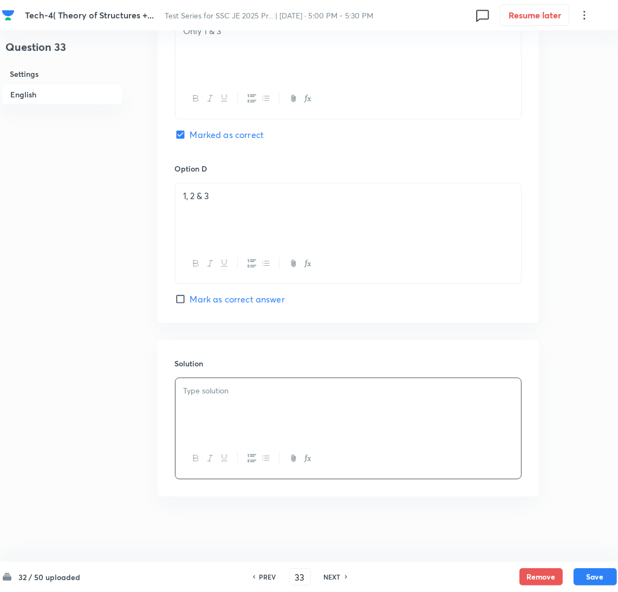
click at [231, 412] on div at bounding box center [347, 408] width 345 height 61
click at [218, 408] on div at bounding box center [347, 408] width 345 height 61
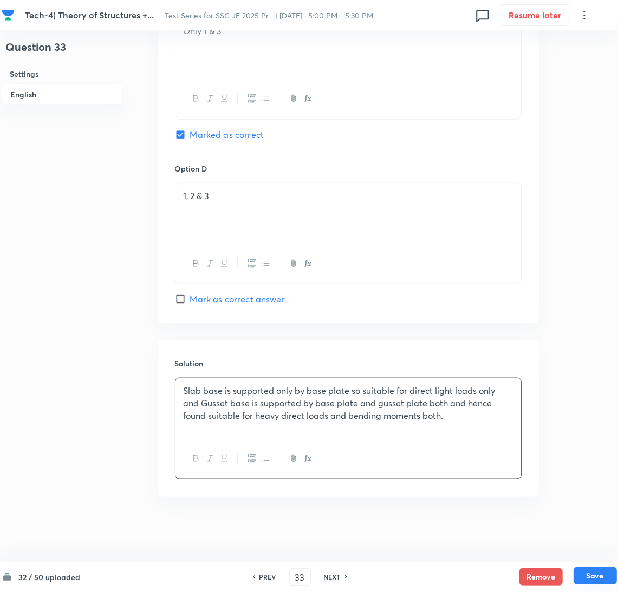
click at [601, 573] on button "Save" at bounding box center [594, 575] width 43 height 17
type input "34"
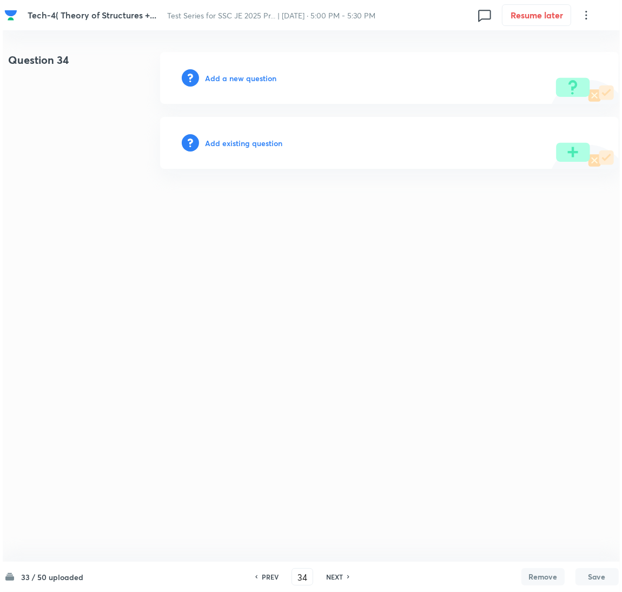
scroll to position [0, 0]
click at [220, 83] on h6 "Add a new question" at bounding box center [240, 78] width 71 height 11
click at [220, 83] on h6 "Choose a question type" at bounding box center [246, 78] width 83 height 11
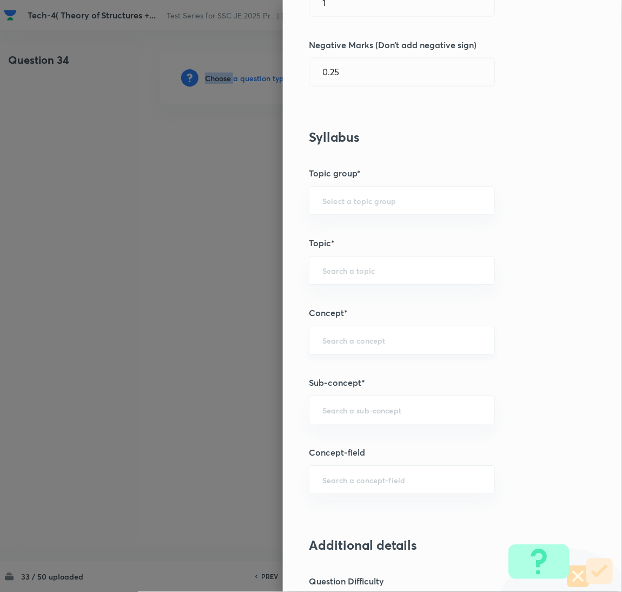
scroll to position [325, 0]
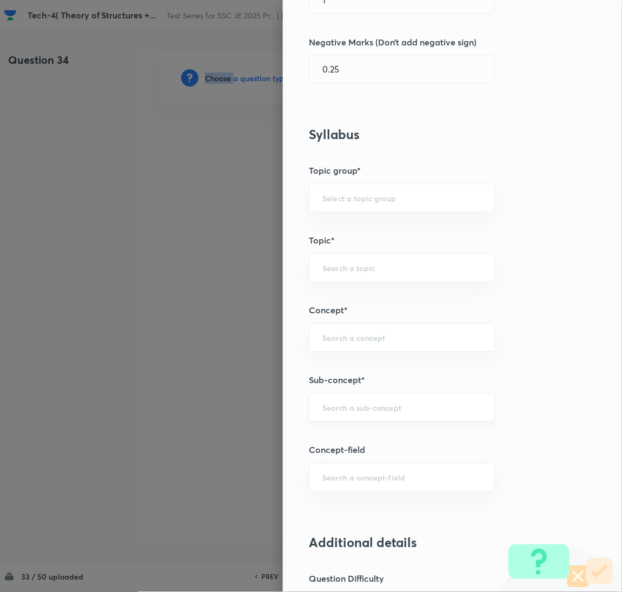
click at [354, 403] on div "​" at bounding box center [402, 407] width 186 height 29
click at [346, 412] on input "text" at bounding box center [402, 408] width 159 height 10
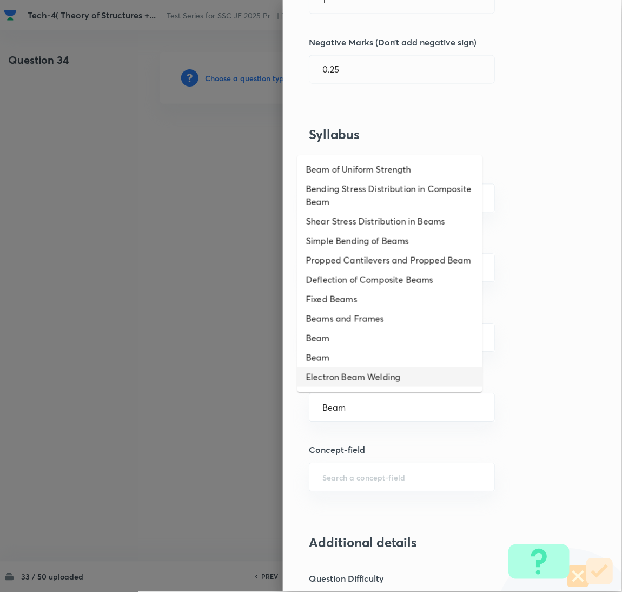
scroll to position [0, 0]
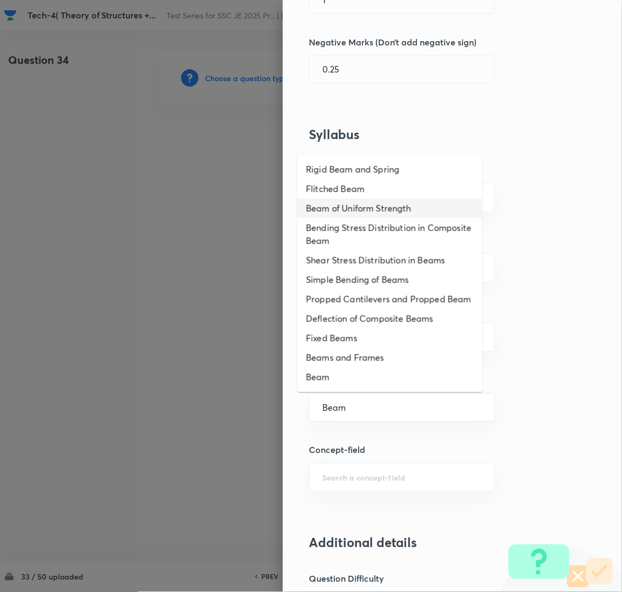
click at [353, 212] on li "Beam of Uniform Strength" at bounding box center [390, 208] width 185 height 19
type input "Beam of Uniform Strength"
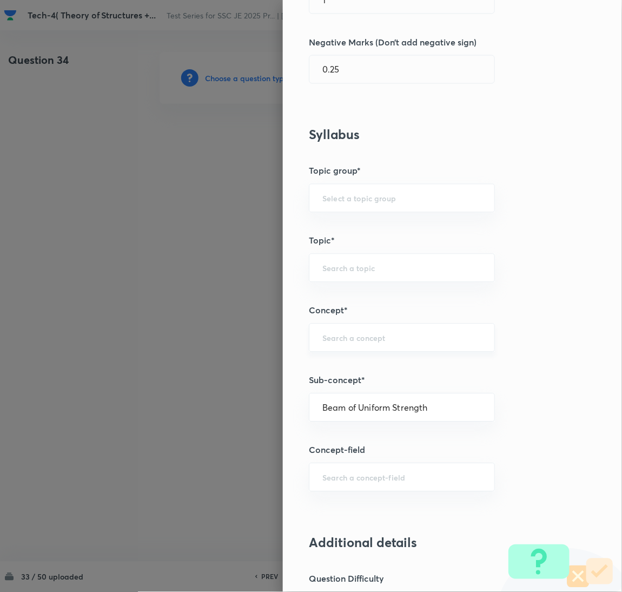
type input "Civil Engineering"
type input "Strength of Materials"
type input "Bending Stress"
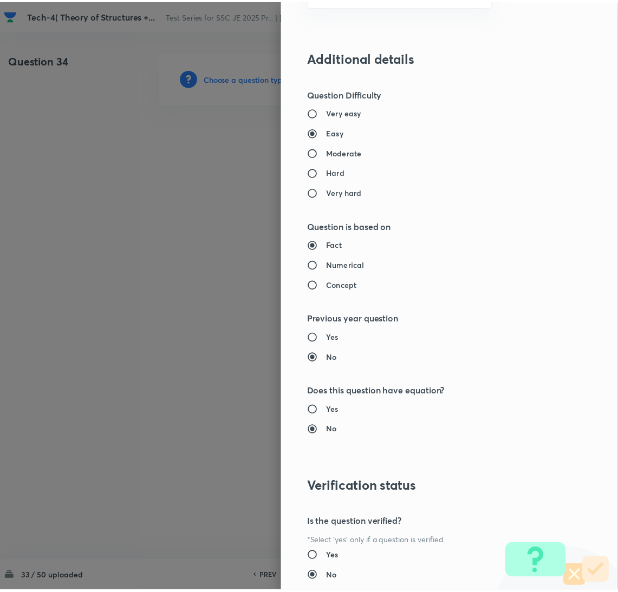
scroll to position [884, 0]
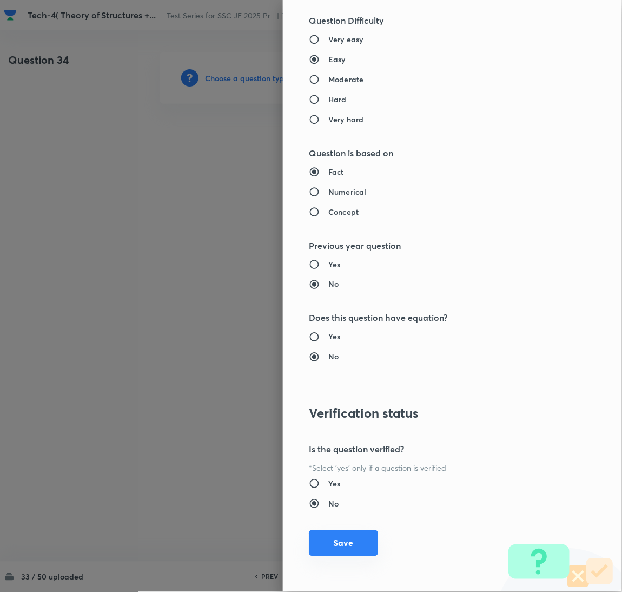
click at [349, 537] on button "Save" at bounding box center [343, 543] width 69 height 26
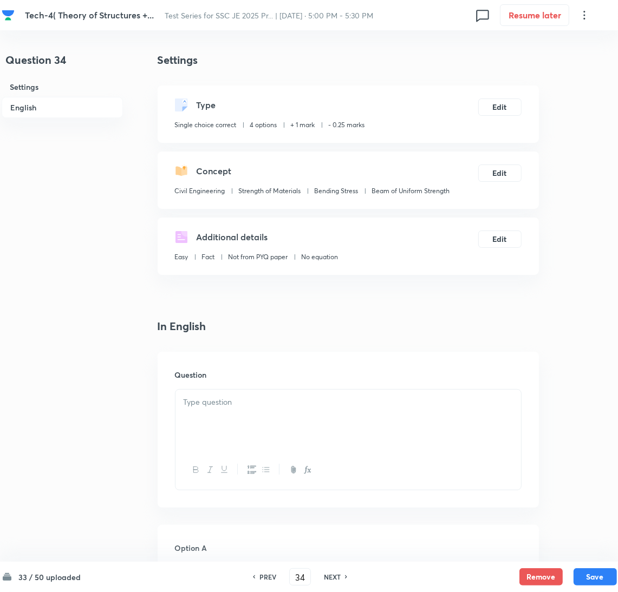
click at [214, 389] on div at bounding box center [348, 439] width 346 height 101
click at [209, 442] on div at bounding box center [347, 420] width 345 height 61
click at [245, 423] on div at bounding box center [347, 420] width 345 height 61
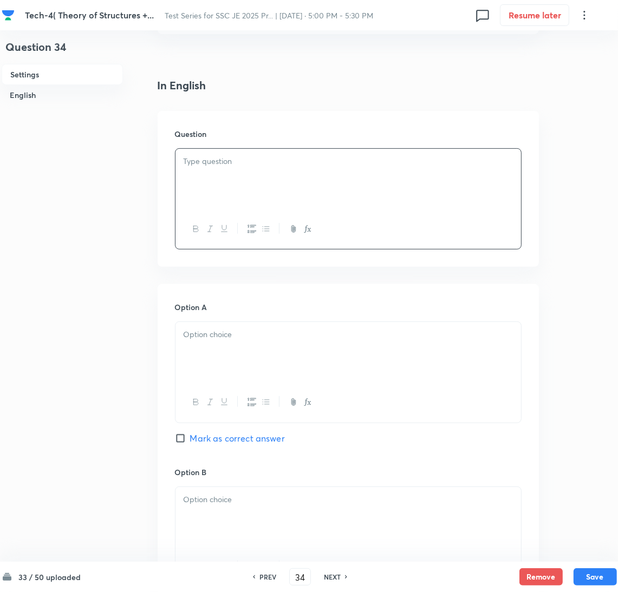
scroll to position [243, 0]
click at [212, 363] on div at bounding box center [347, 350] width 345 height 61
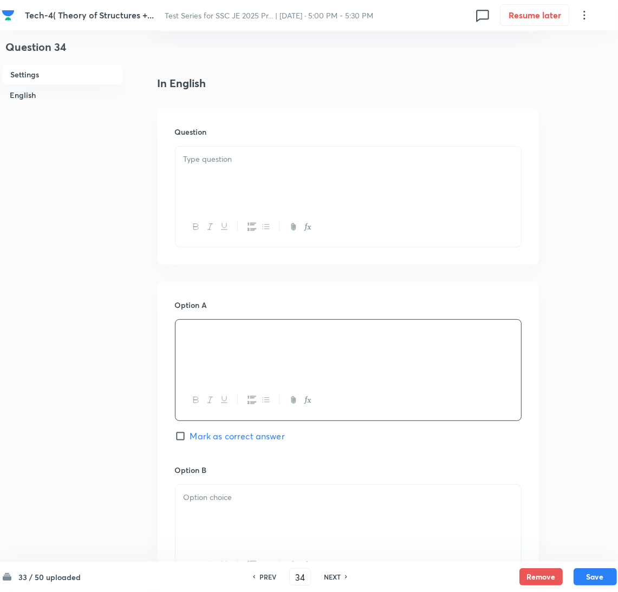
click at [207, 179] on div at bounding box center [347, 177] width 345 height 61
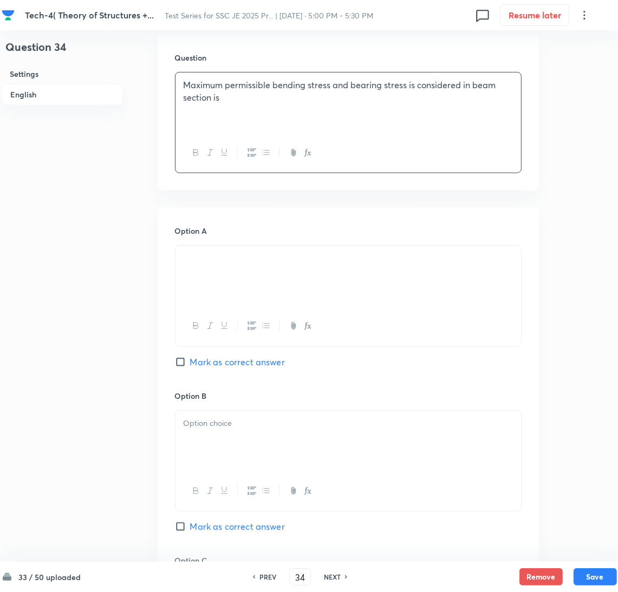
scroll to position [405, 0]
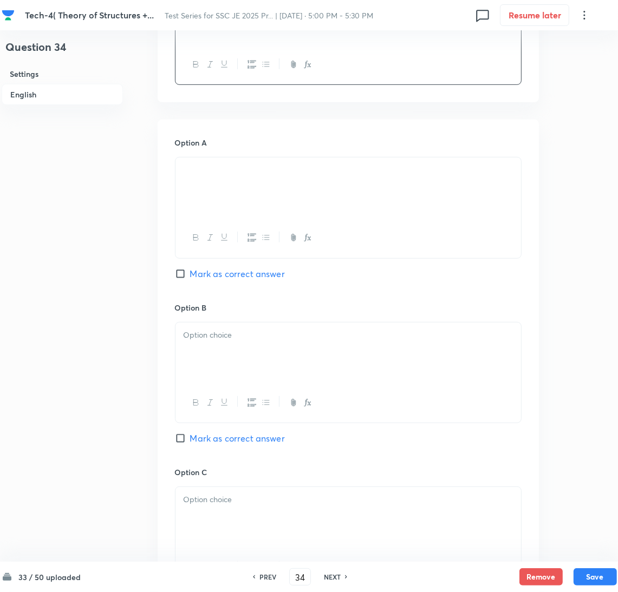
click at [204, 353] on div at bounding box center [347, 353] width 345 height 61
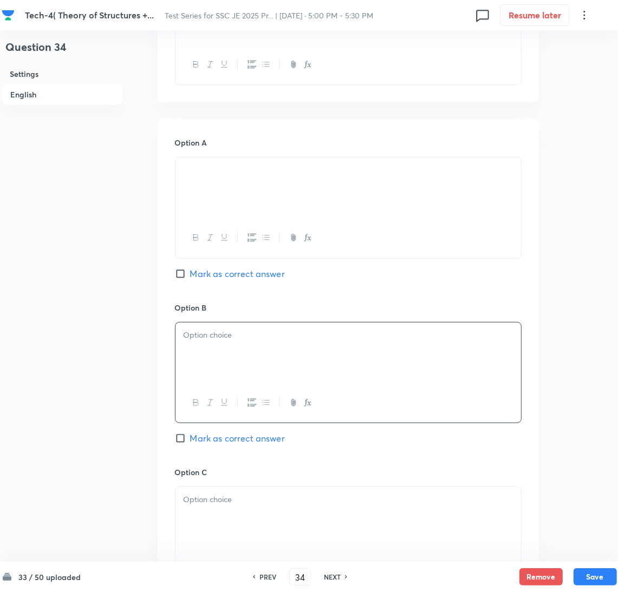
click at [249, 335] on p at bounding box center [347, 335] width 329 height 12
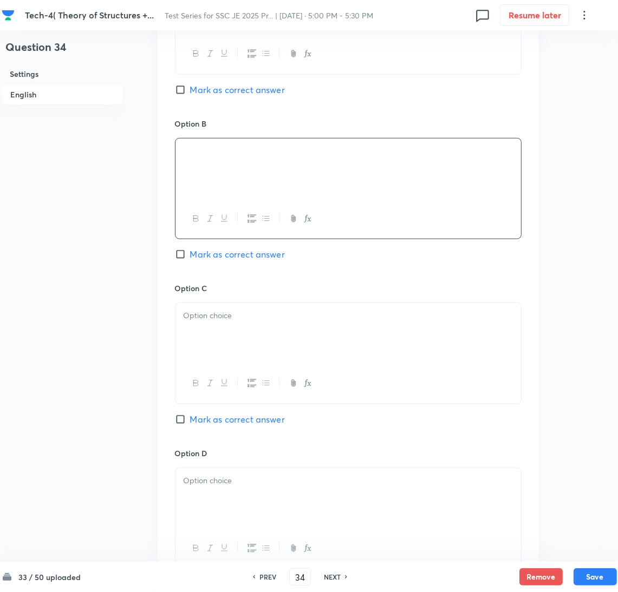
scroll to position [730, 0]
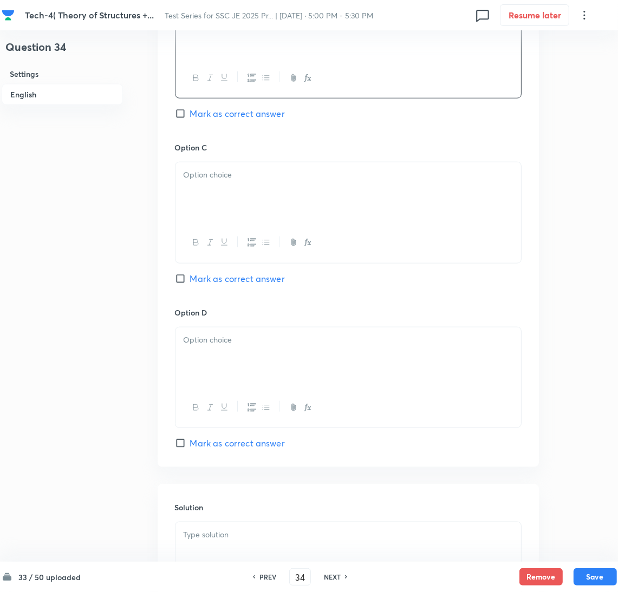
click at [225, 192] on div at bounding box center [347, 192] width 345 height 61
click at [210, 192] on div at bounding box center [347, 192] width 345 height 61
click at [226, 367] on div at bounding box center [347, 357] width 345 height 61
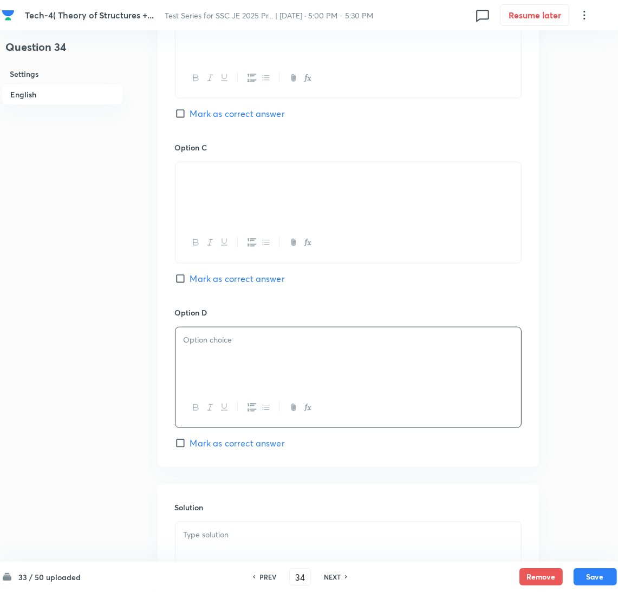
click at [226, 371] on div at bounding box center [347, 357] width 345 height 61
click at [187, 444] on input "Mark as correct answer" at bounding box center [182, 443] width 15 height 11
checkbox input "true"
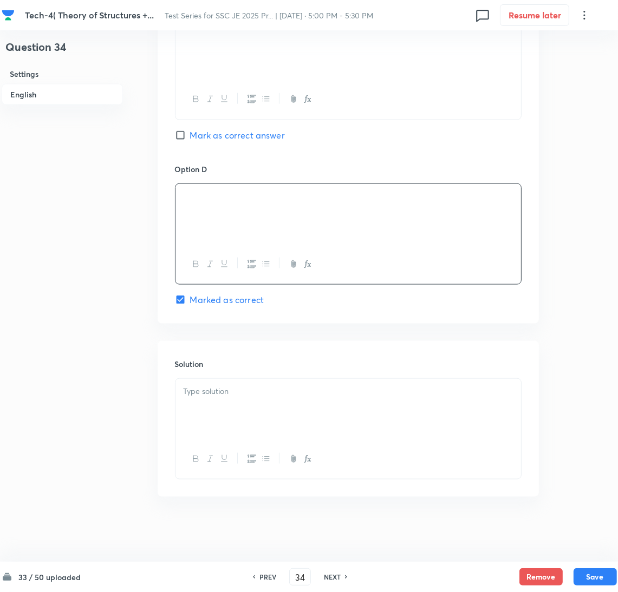
click at [228, 393] on p at bounding box center [347, 391] width 329 height 12
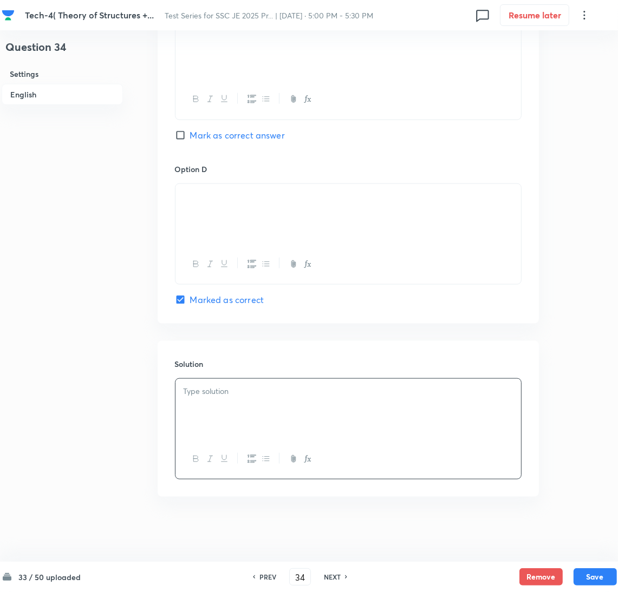
click at [267, 404] on div at bounding box center [347, 409] width 345 height 61
click at [584, 573] on button "Save" at bounding box center [594, 575] width 43 height 17
type input "35"
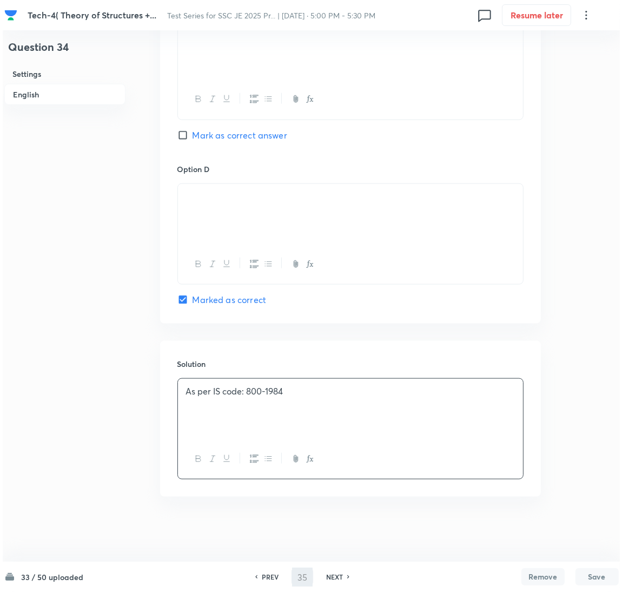
scroll to position [0, 0]
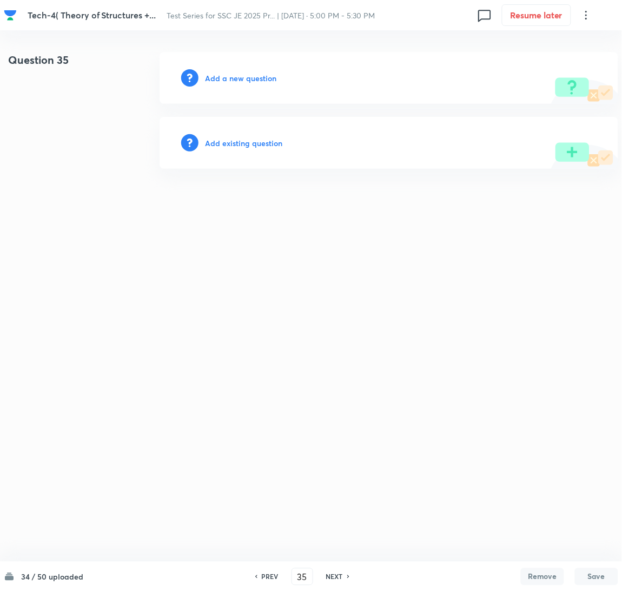
click at [235, 74] on h6 "Add a new question" at bounding box center [240, 78] width 71 height 11
click at [235, 74] on h6 "Choose a question type" at bounding box center [246, 78] width 83 height 11
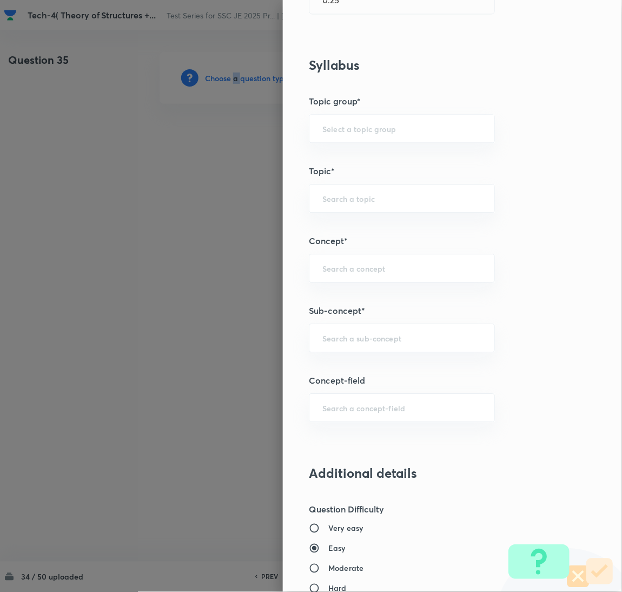
scroll to position [405, 0]
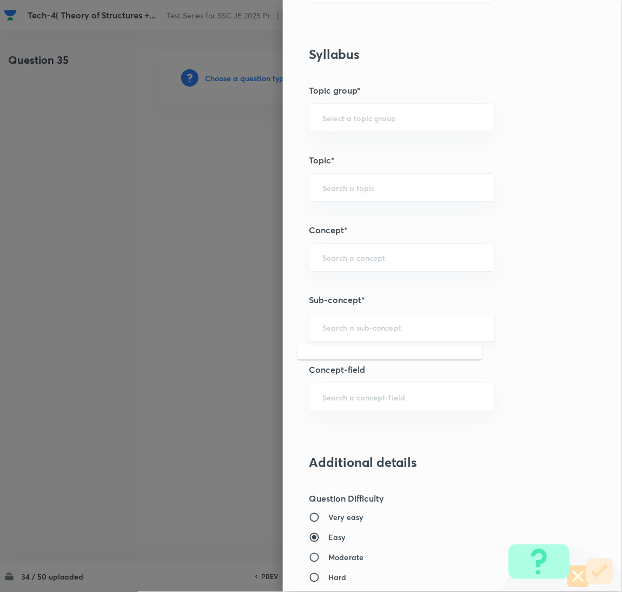
click at [337, 330] on input "text" at bounding box center [402, 327] width 159 height 10
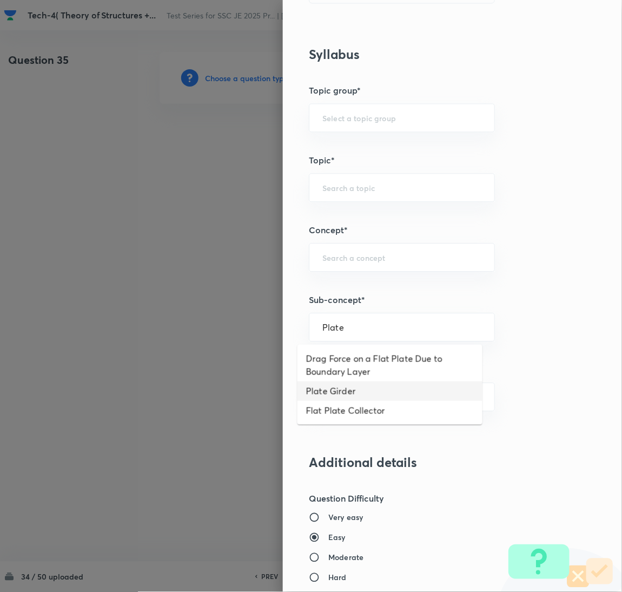
click at [339, 390] on li "Plate Girder" at bounding box center [390, 391] width 185 height 19
type input "Plate Girder"
type input "Civil Engineering"
type input "Steel Structures"
type input "Flexure Members"
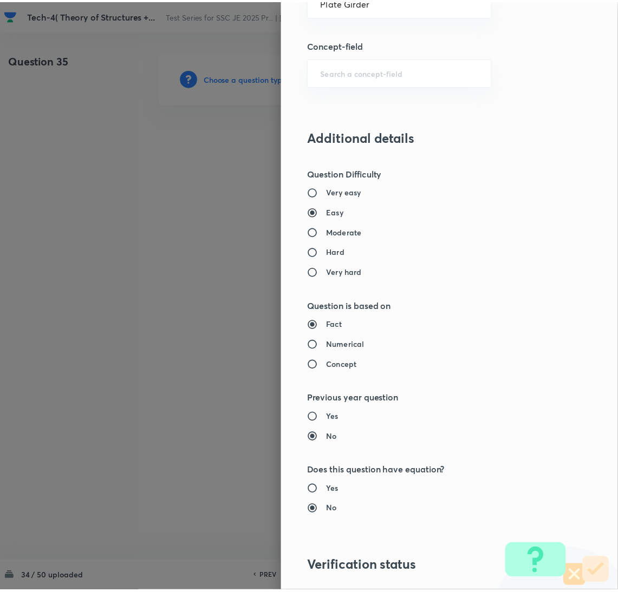
scroll to position [884, 0]
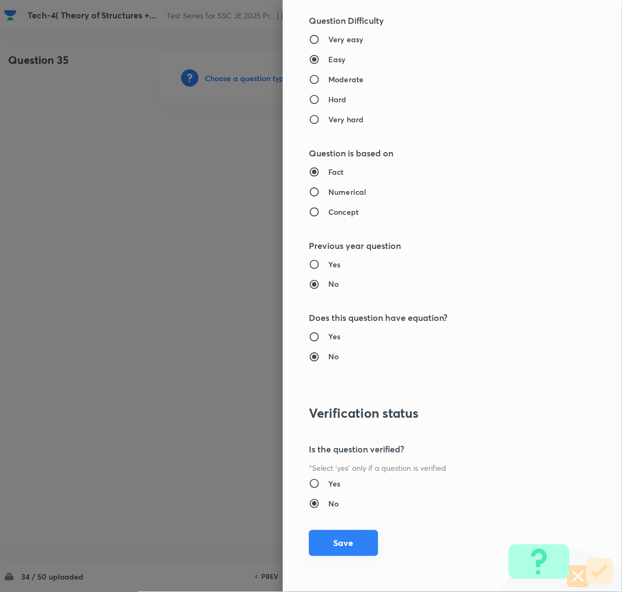
click at [326, 540] on button "Save" at bounding box center [343, 543] width 69 height 26
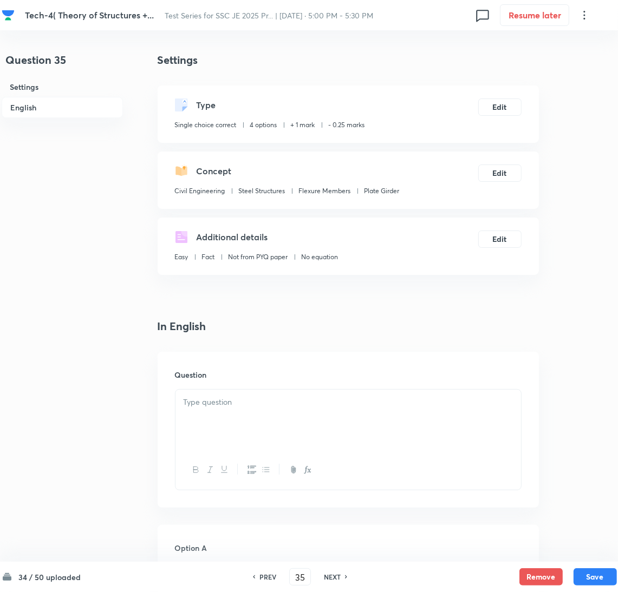
click at [258, 418] on div at bounding box center [347, 420] width 345 height 61
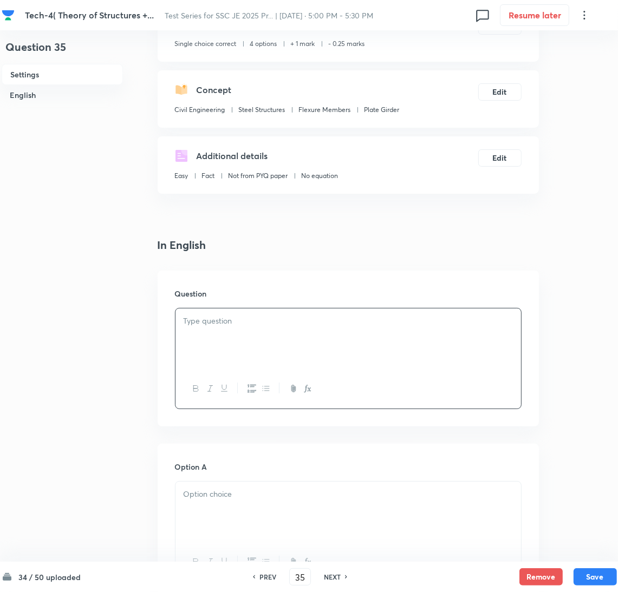
click at [249, 332] on div at bounding box center [347, 338] width 345 height 61
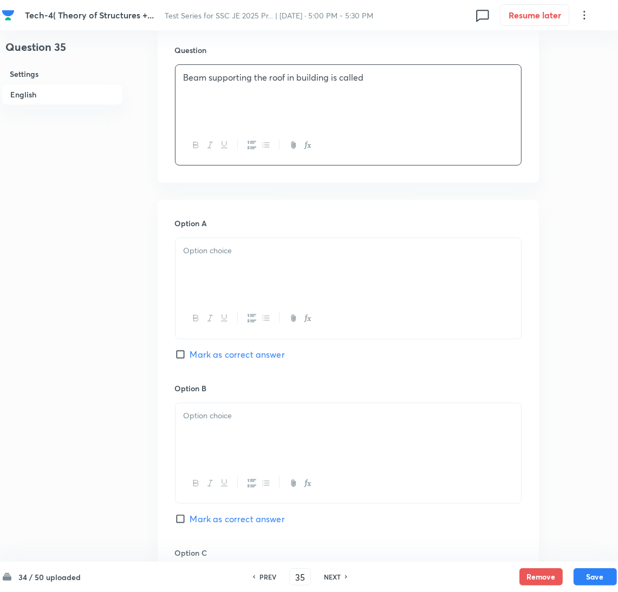
click at [204, 274] on div at bounding box center [347, 268] width 345 height 61
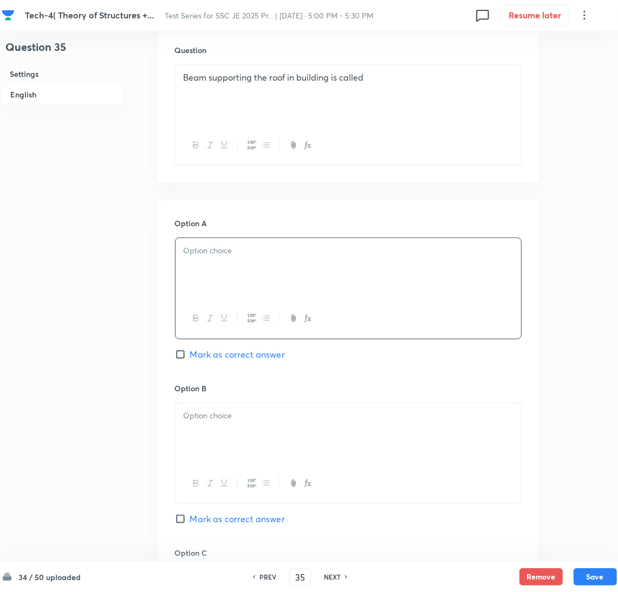
click at [213, 282] on div at bounding box center [347, 268] width 345 height 61
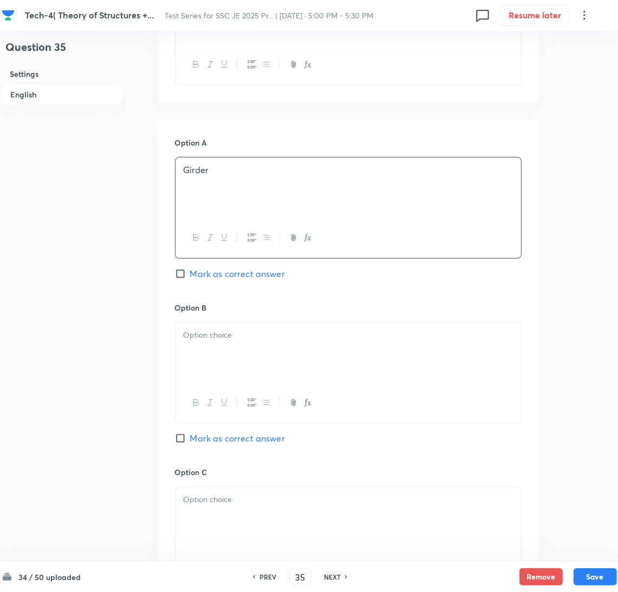
click at [207, 367] on div at bounding box center [347, 353] width 345 height 61
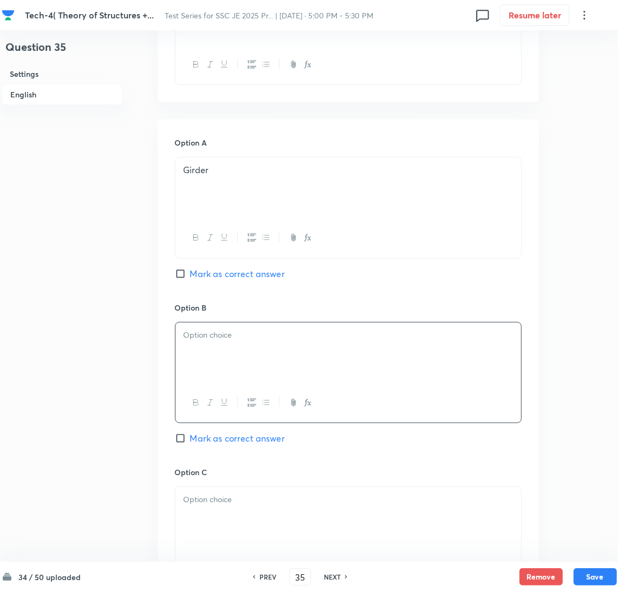
click at [229, 349] on div at bounding box center [347, 353] width 345 height 61
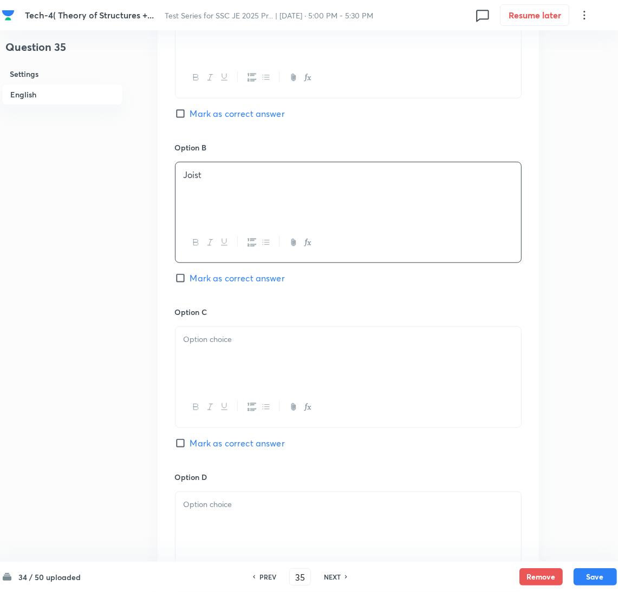
scroll to position [568, 0]
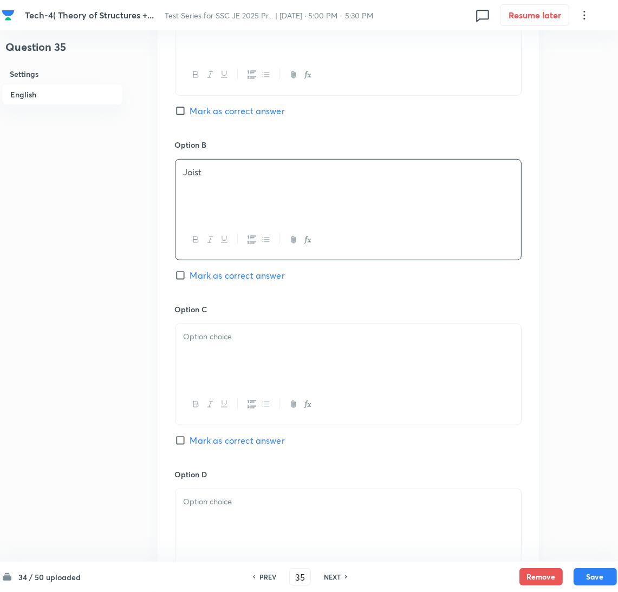
click at [229, 358] on div at bounding box center [347, 354] width 345 height 61
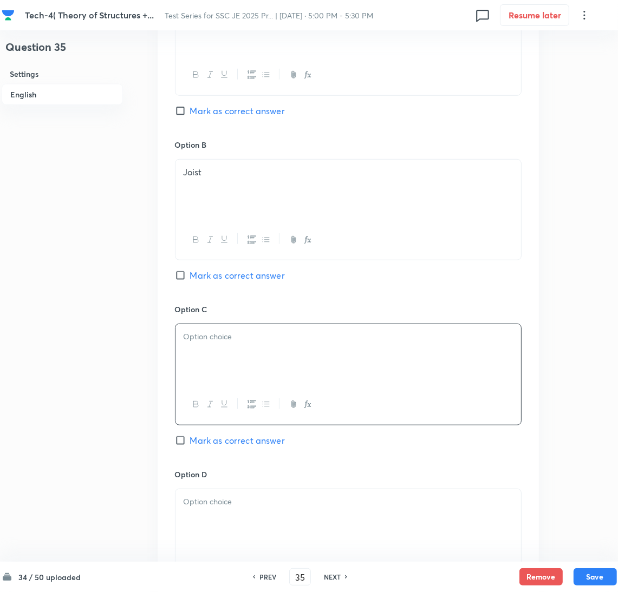
click at [206, 343] on p at bounding box center [347, 337] width 329 height 12
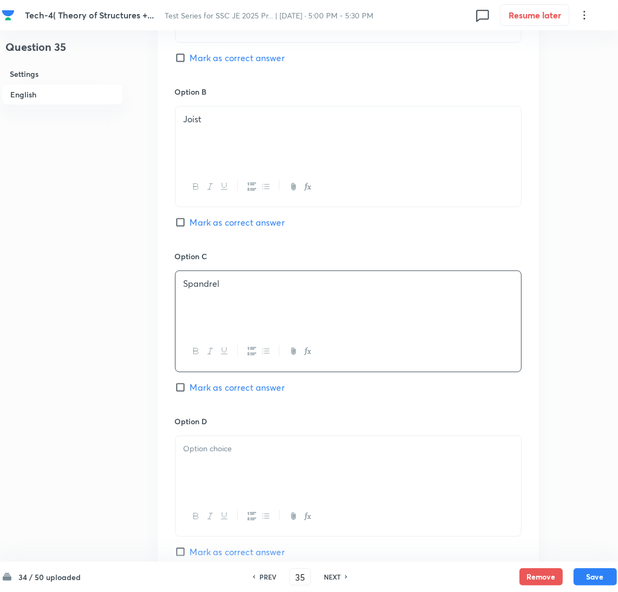
scroll to position [649, 0]
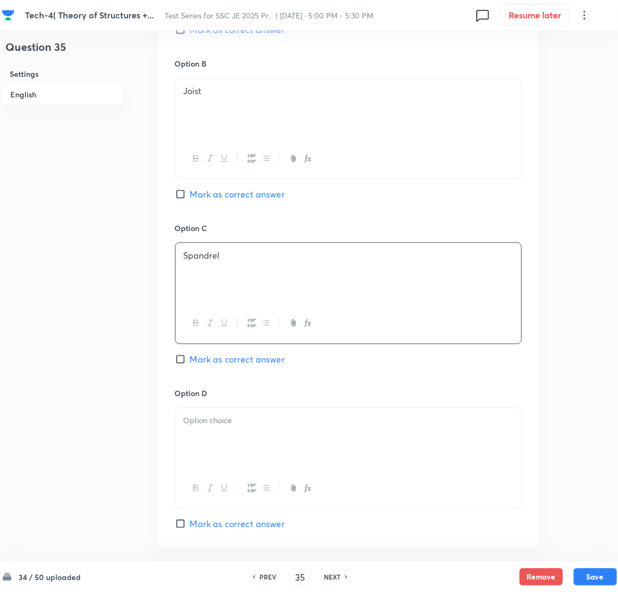
click at [212, 432] on div at bounding box center [347, 438] width 345 height 61
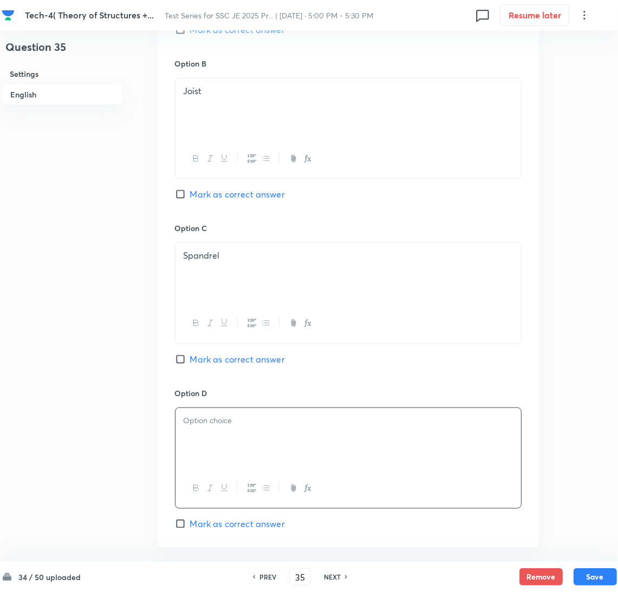
click at [216, 463] on div at bounding box center [347, 438] width 345 height 61
click at [188, 198] on input "Mark as correct answer" at bounding box center [182, 194] width 15 height 11
checkbox input "true"
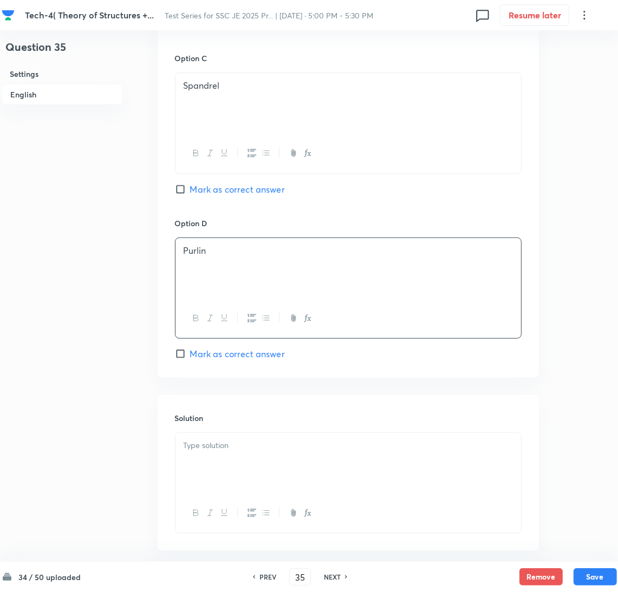
scroll to position [876, 0]
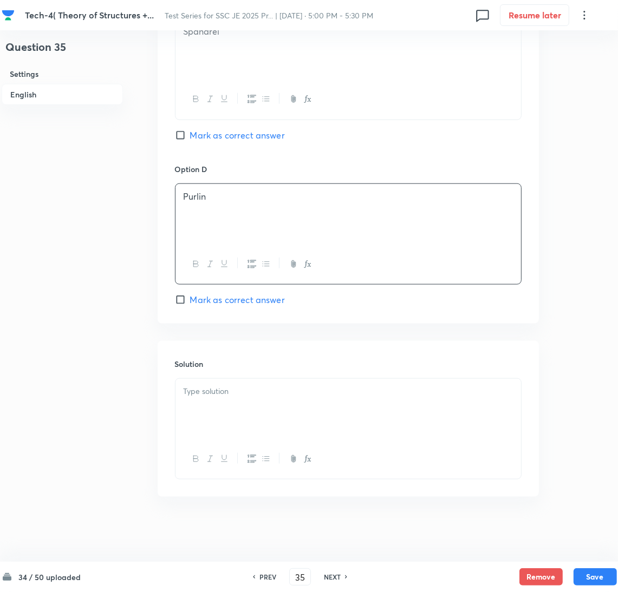
click at [219, 390] on p at bounding box center [347, 391] width 329 height 12
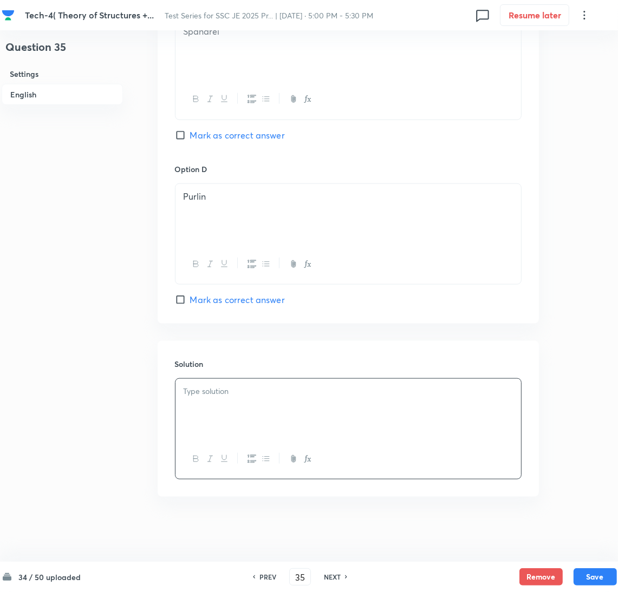
click at [205, 402] on div at bounding box center [347, 409] width 345 height 61
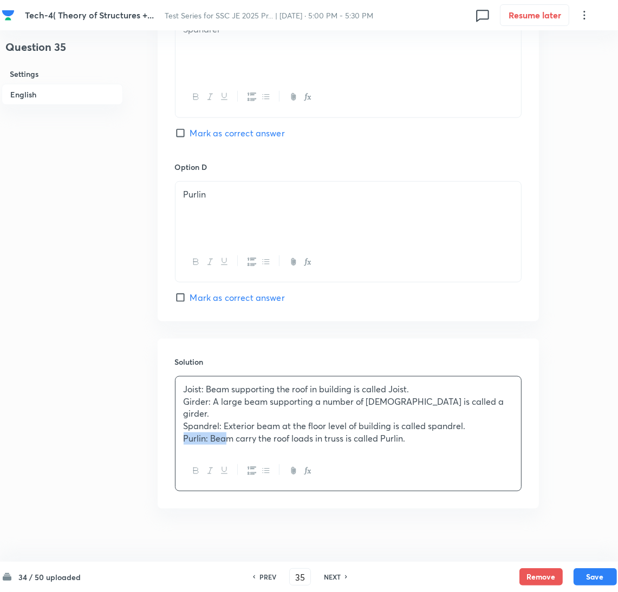
drag, startPoint x: 209, startPoint y: 430, endPoint x: 150, endPoint y: 438, distance: 59.5
drag, startPoint x: 207, startPoint y: 417, endPoint x: 151, endPoint y: 417, distance: 56.3
drag, startPoint x: 212, startPoint y: 401, endPoint x: 160, endPoint y: 409, distance: 52.1
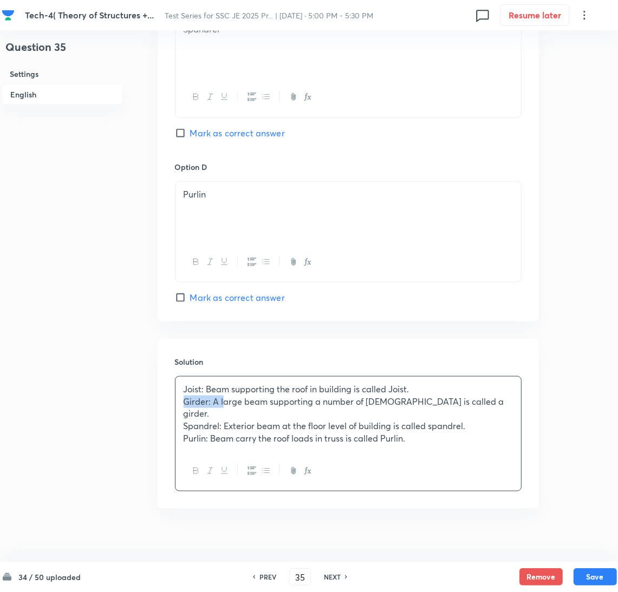
click at [160, 409] on div "Solution Joist: Beam supporting the roof in building is called Joist. Girder: A…" at bounding box center [347, 424] width 381 height 170
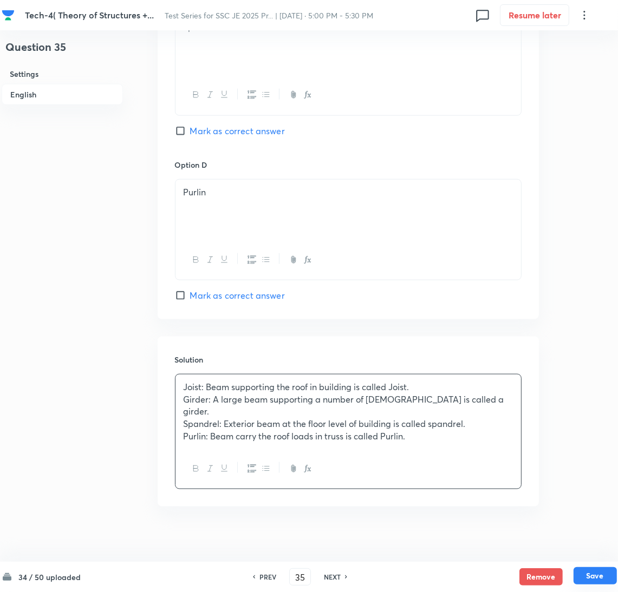
click at [592, 577] on button "Save" at bounding box center [594, 575] width 43 height 17
type input "36"
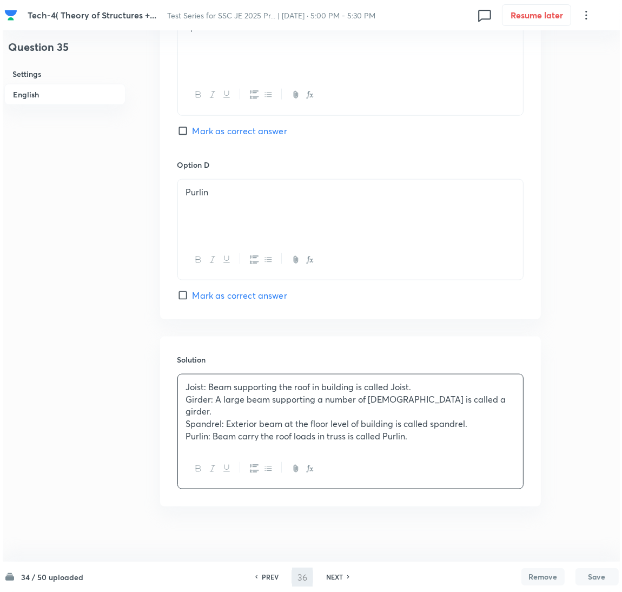
scroll to position [0, 0]
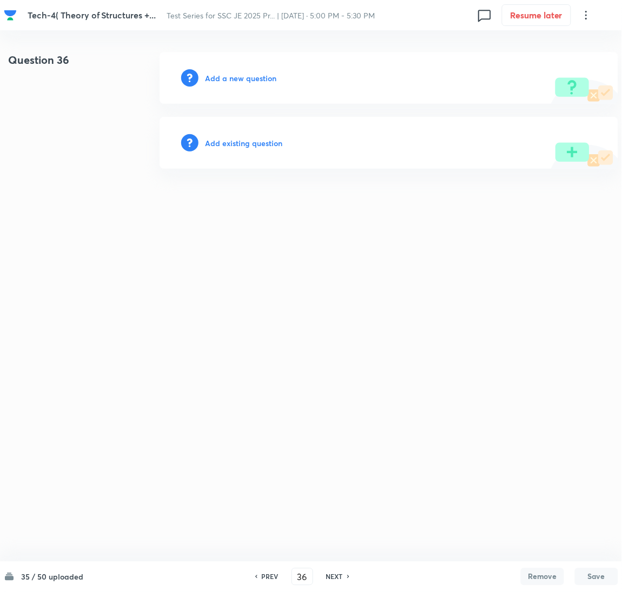
click at [238, 75] on h6 "Add a new question" at bounding box center [240, 78] width 71 height 11
click at [239, 84] on div "Choose a question type" at bounding box center [389, 78] width 459 height 52
click at [235, 81] on h6 "Choose a question type" at bounding box center [246, 78] width 83 height 11
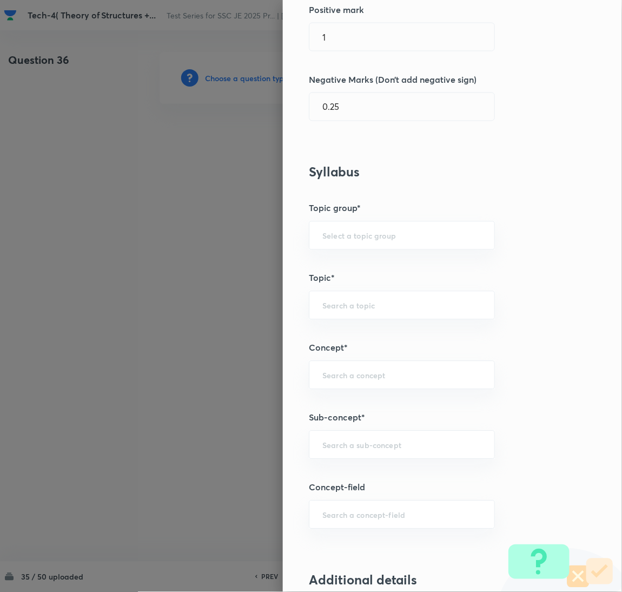
scroll to position [405, 0]
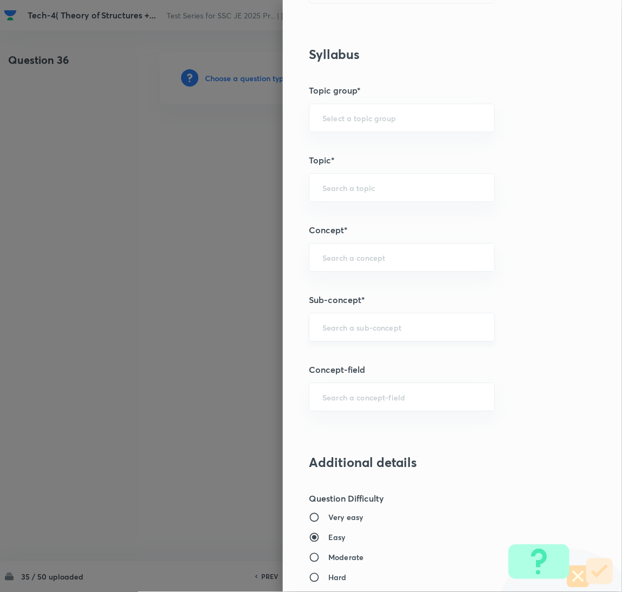
click at [348, 330] on input "text" at bounding box center [402, 327] width 159 height 10
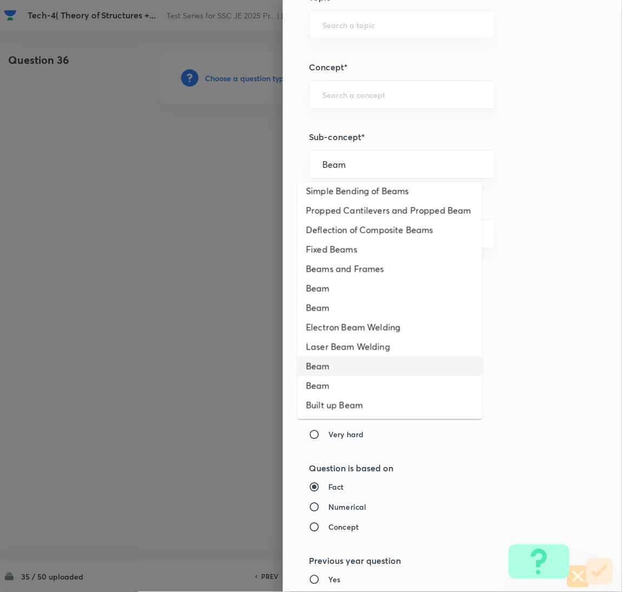
scroll to position [47, 0]
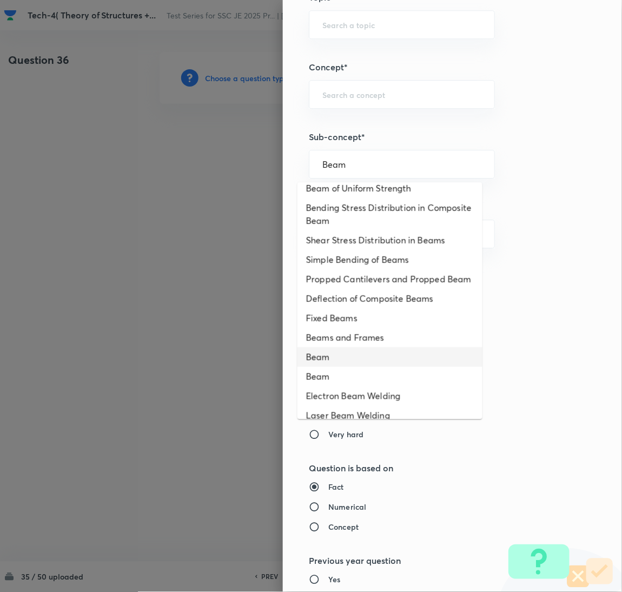
click at [338, 362] on li "Beam" at bounding box center [390, 356] width 185 height 19
type input "Beam"
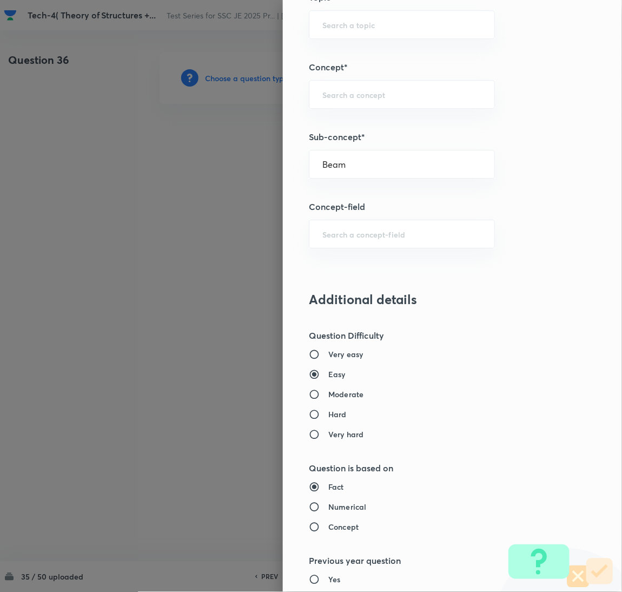
type input "Civil Engineering"
type input "Structural Analysis"
type input "Analysis of Determinate and Indeterminate Structures"
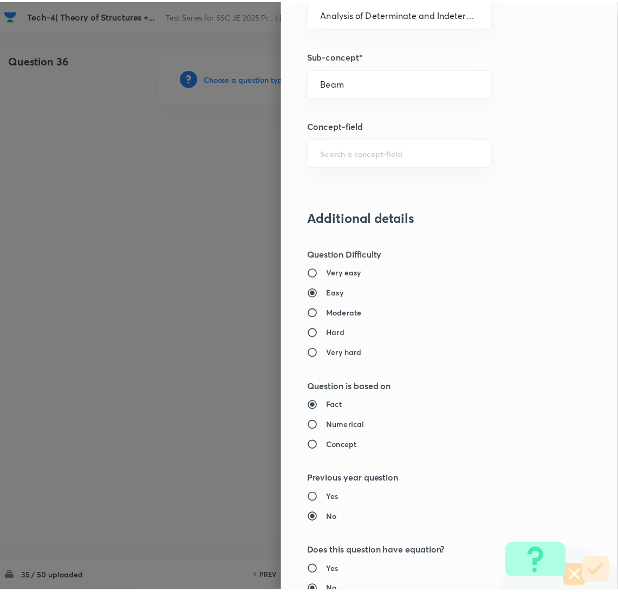
scroll to position [884, 0]
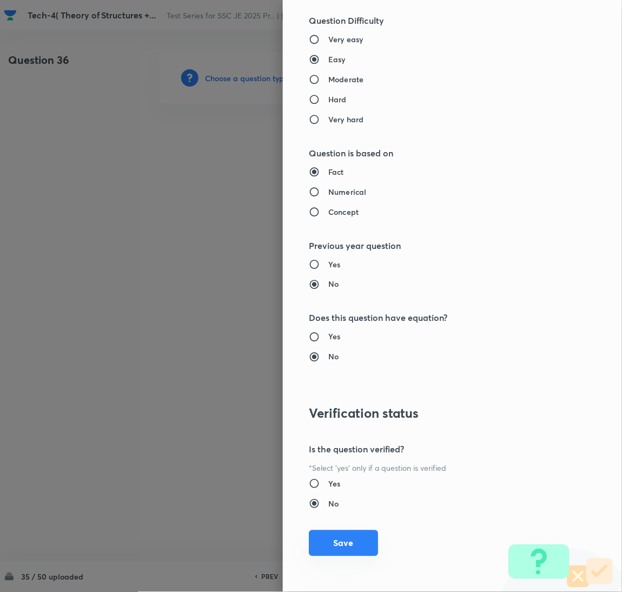
click at [333, 539] on button "Save" at bounding box center [343, 543] width 69 height 26
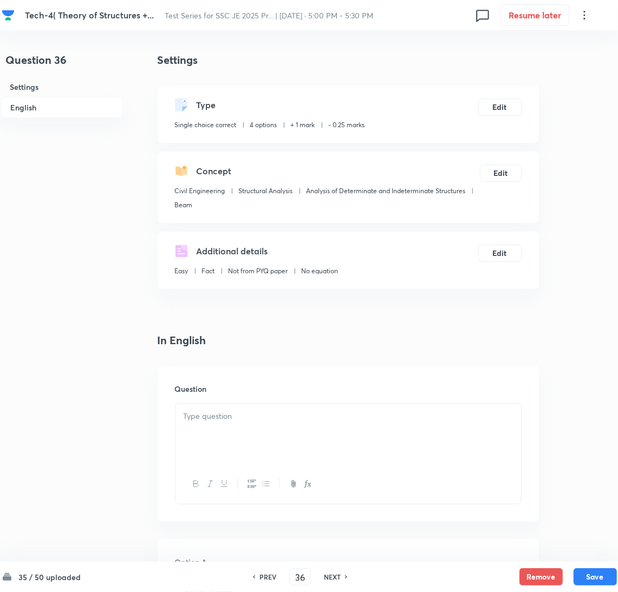
click at [216, 448] on div at bounding box center [347, 434] width 345 height 61
click at [253, 436] on div at bounding box center [347, 434] width 345 height 61
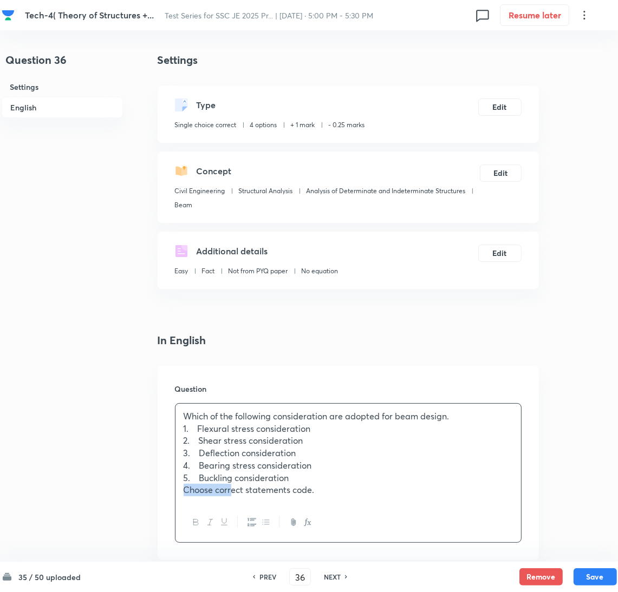
drag, startPoint x: 209, startPoint y: 491, endPoint x: 109, endPoint y: 491, distance: 99.6
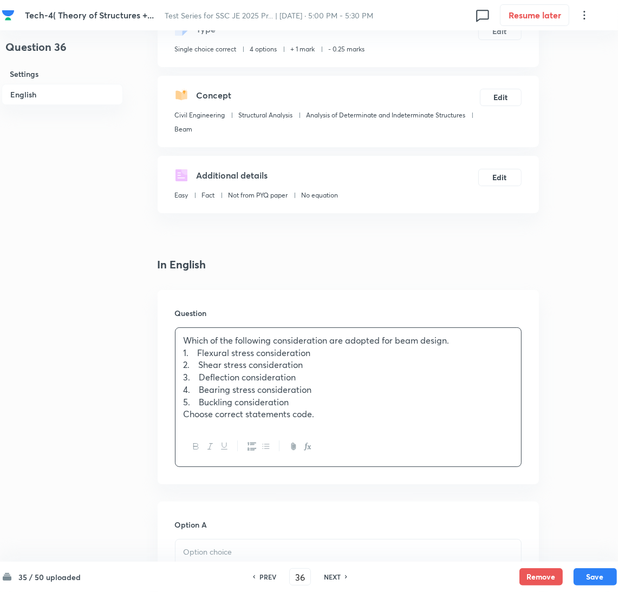
scroll to position [243, 0]
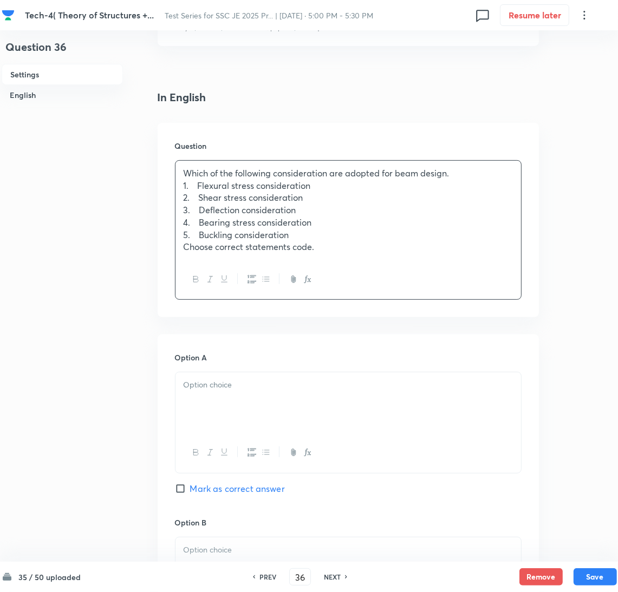
click at [208, 404] on div at bounding box center [347, 402] width 345 height 61
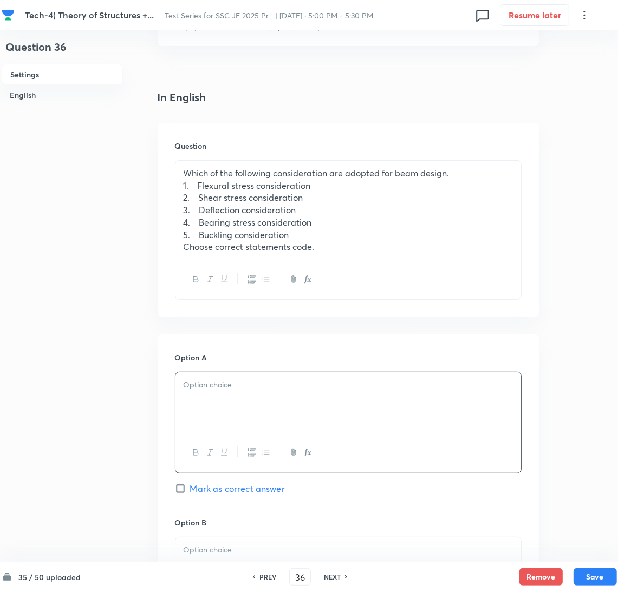
click at [215, 406] on div at bounding box center [347, 402] width 345 height 61
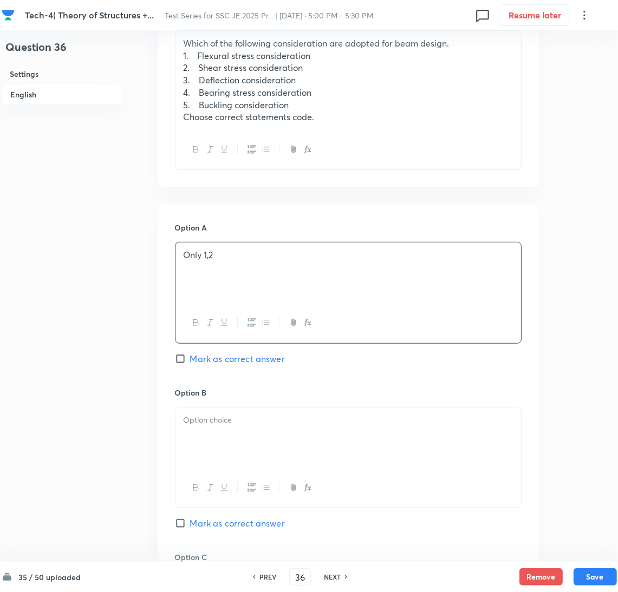
scroll to position [405, 0]
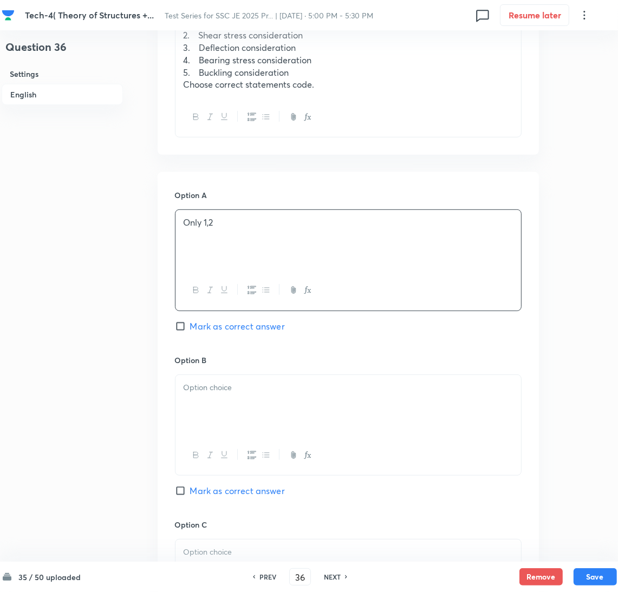
click at [219, 393] on p at bounding box center [347, 388] width 329 height 12
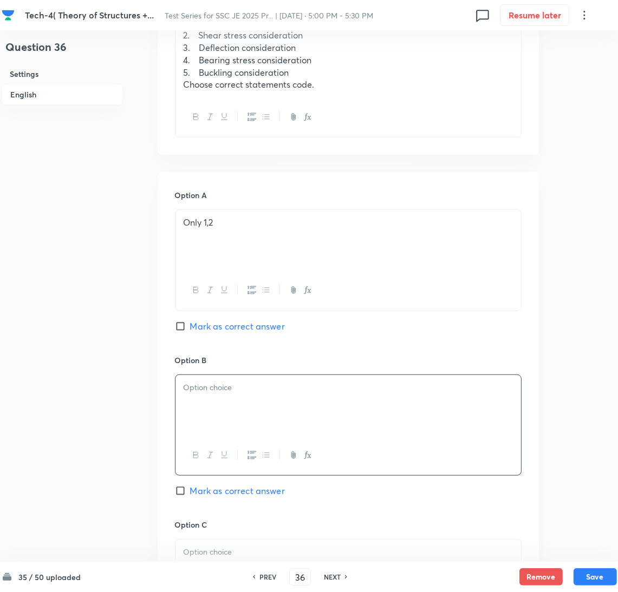
click at [238, 406] on div at bounding box center [347, 405] width 345 height 61
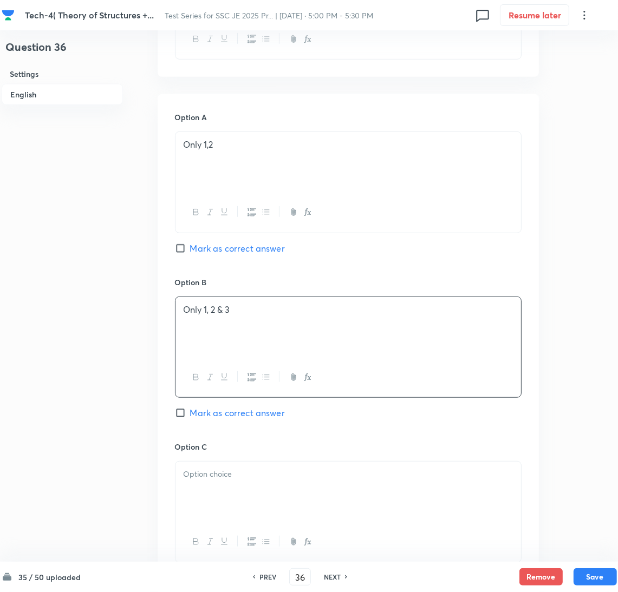
scroll to position [568, 0]
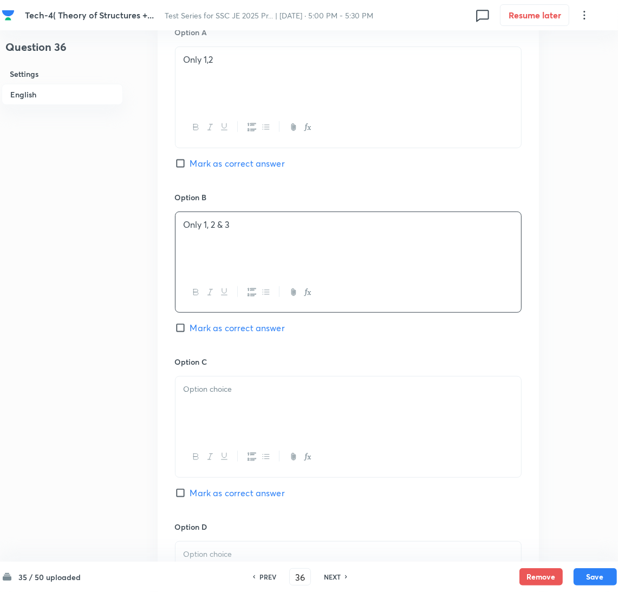
click at [221, 425] on div at bounding box center [347, 407] width 345 height 61
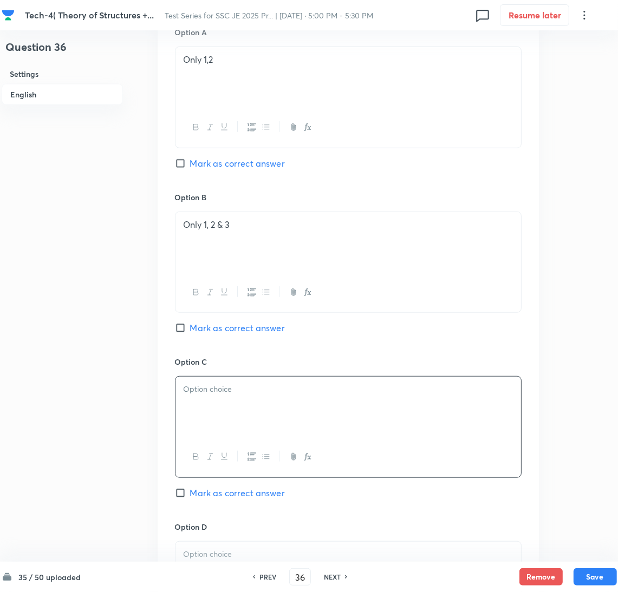
click at [230, 431] on div at bounding box center [347, 407] width 345 height 61
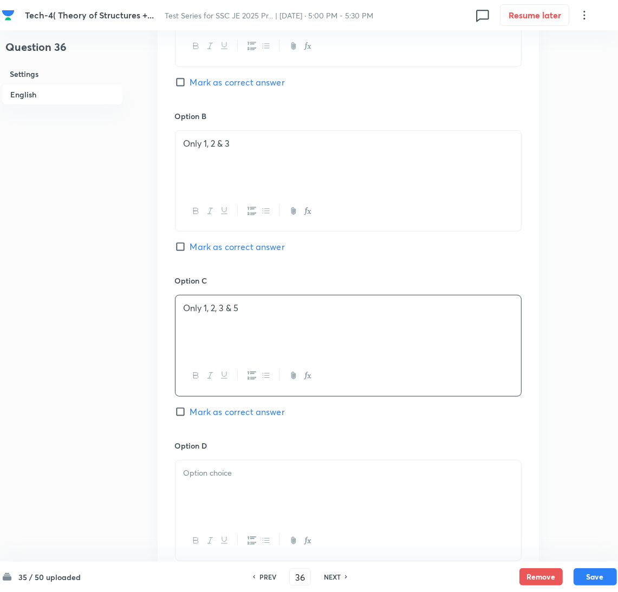
click at [212, 492] on div at bounding box center [347, 491] width 345 height 61
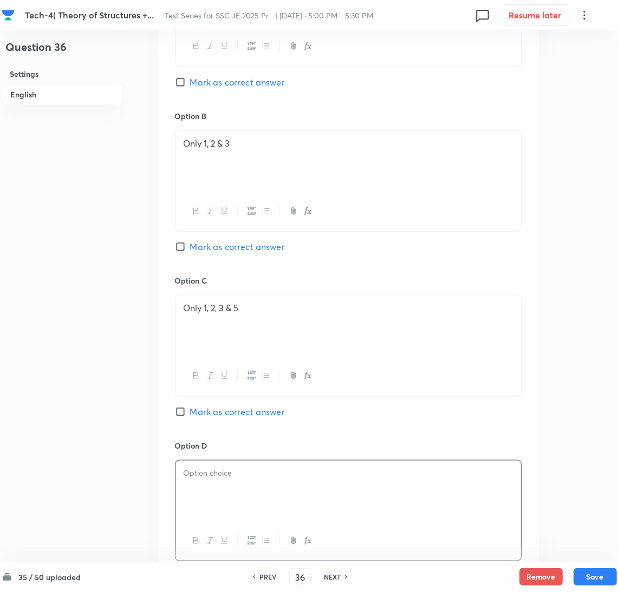
click at [226, 501] on div at bounding box center [347, 491] width 345 height 61
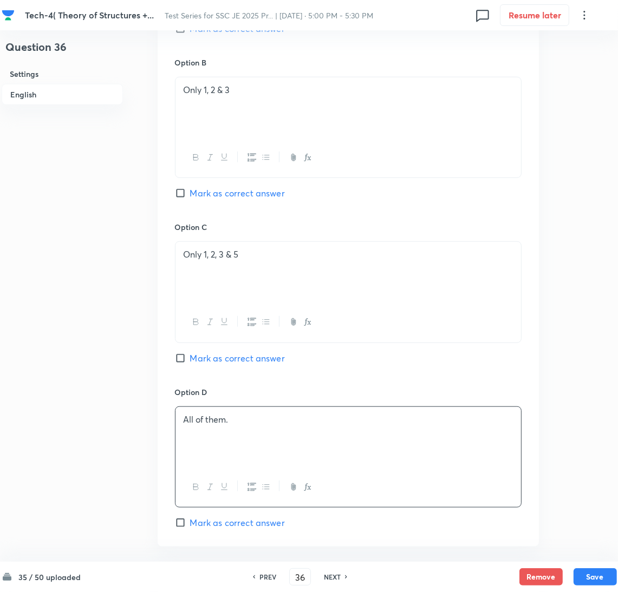
scroll to position [811, 0]
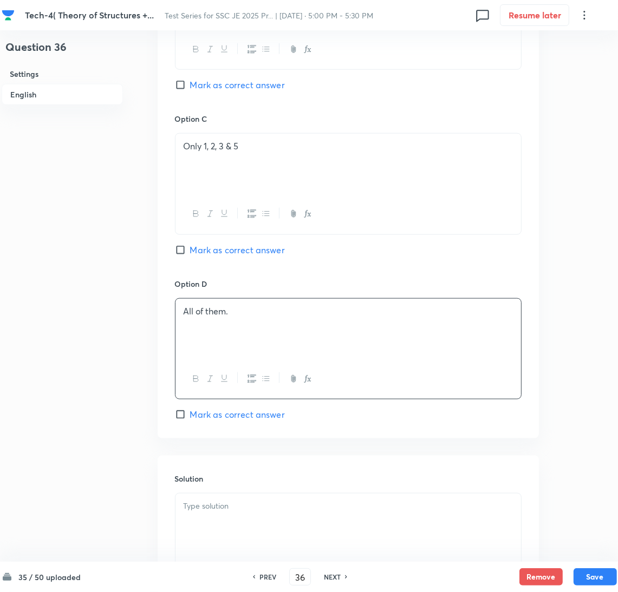
click at [202, 406] on div "Option D All of them. [PERSON_NAME] as correct answer" at bounding box center [348, 349] width 346 height 143
click at [194, 415] on span "Mark as correct answer" at bounding box center [237, 414] width 95 height 13
click at [190, 415] on input "Mark as correct answer" at bounding box center [182, 414] width 15 height 11
checkbox input "true"
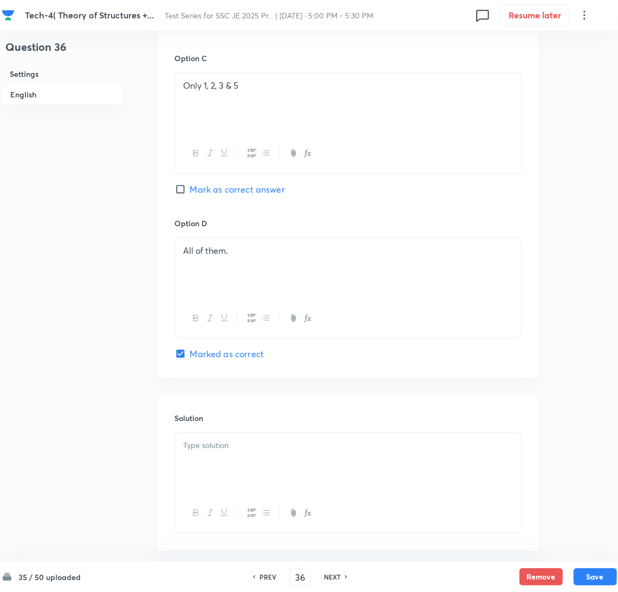
scroll to position [928, 0]
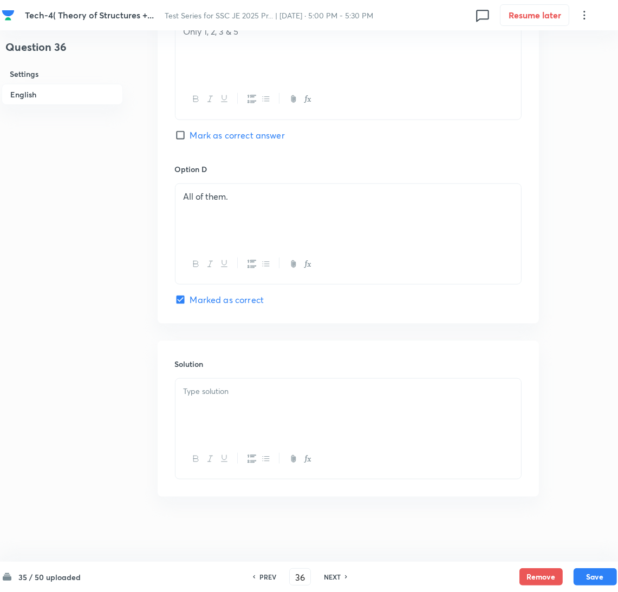
click at [212, 423] on div at bounding box center [347, 409] width 345 height 61
click at [241, 408] on div at bounding box center [347, 409] width 345 height 61
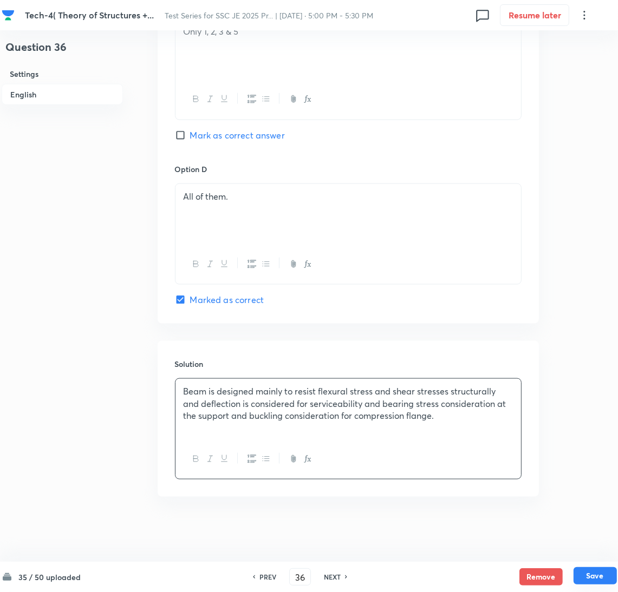
click at [588, 577] on button "Save" at bounding box center [594, 575] width 43 height 17
type input "37"
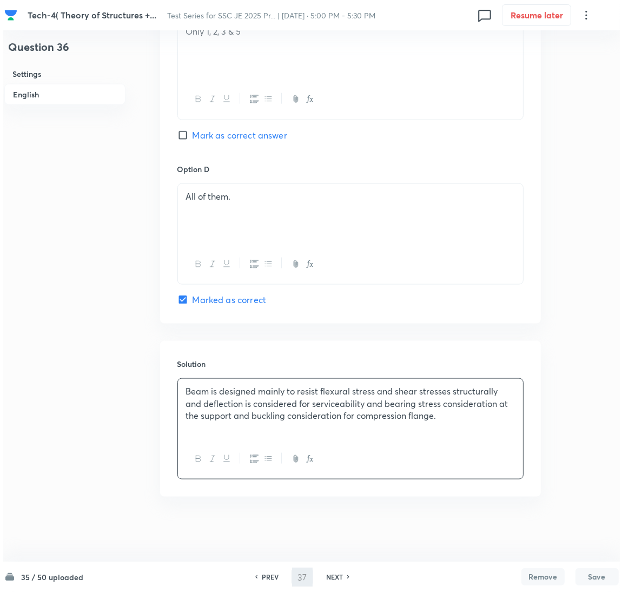
scroll to position [0, 0]
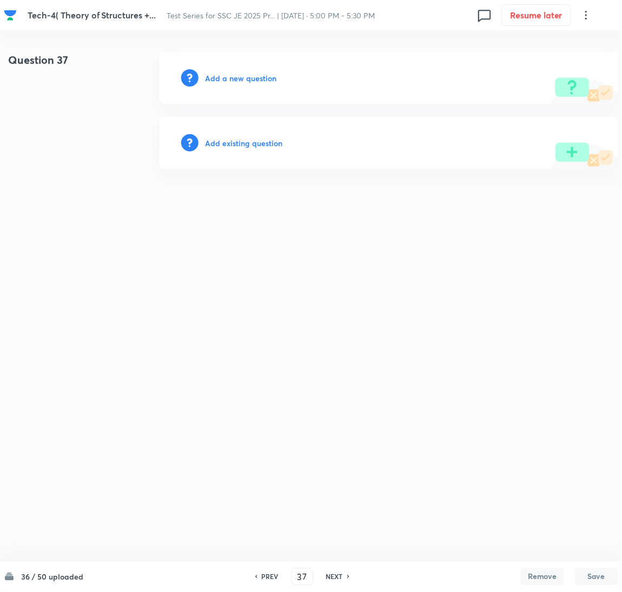
click at [228, 82] on h6 "Add a new question" at bounding box center [240, 78] width 71 height 11
click at [228, 82] on h6 "Choose a question type" at bounding box center [246, 78] width 83 height 11
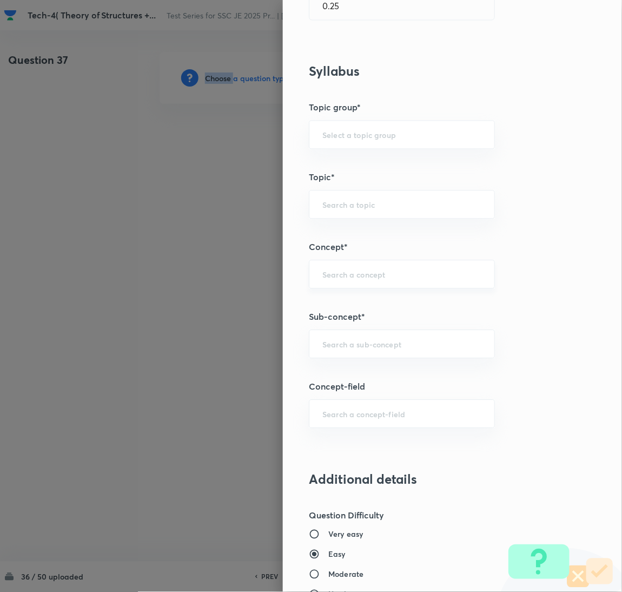
scroll to position [487, 0]
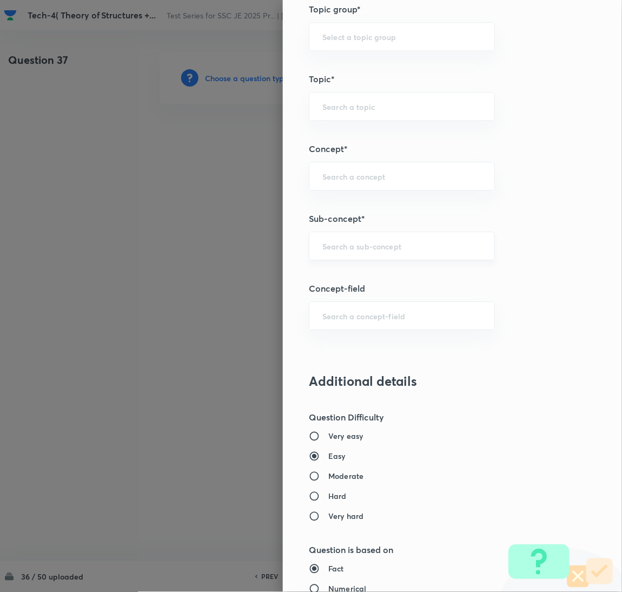
click at [337, 245] on input "text" at bounding box center [402, 246] width 159 height 10
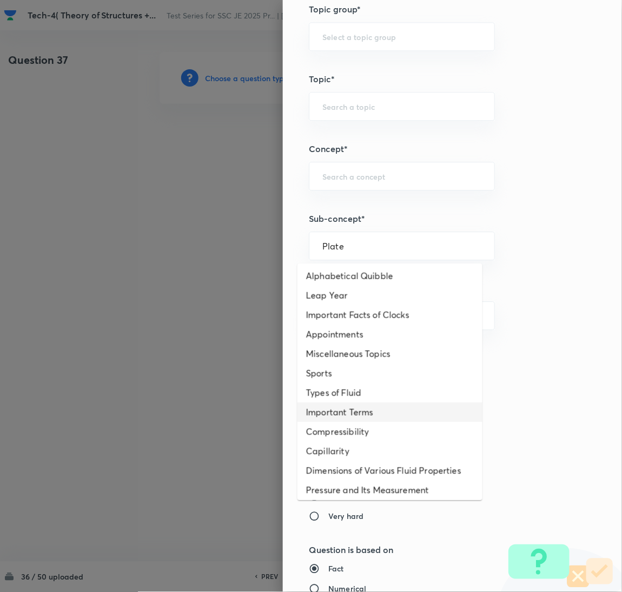
scroll to position [0, 0]
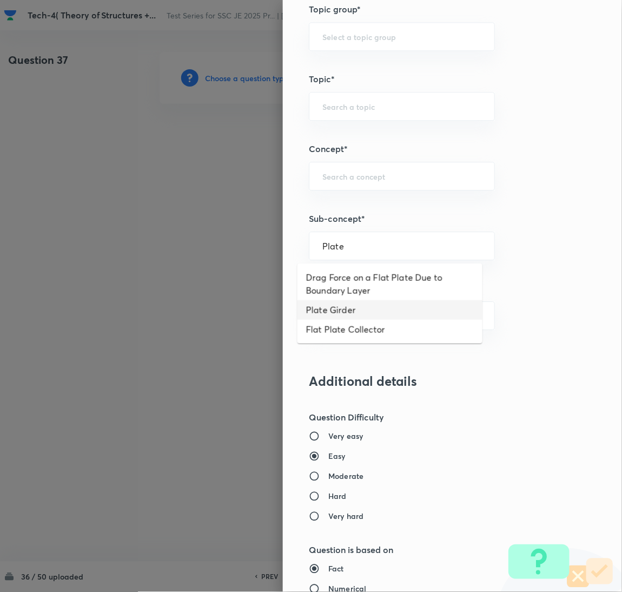
click at [337, 313] on li "Plate Girder" at bounding box center [390, 309] width 185 height 19
type input "Plate Girder"
type input "Civil Engineering"
type input "Steel Structures"
type input "Flexure Members"
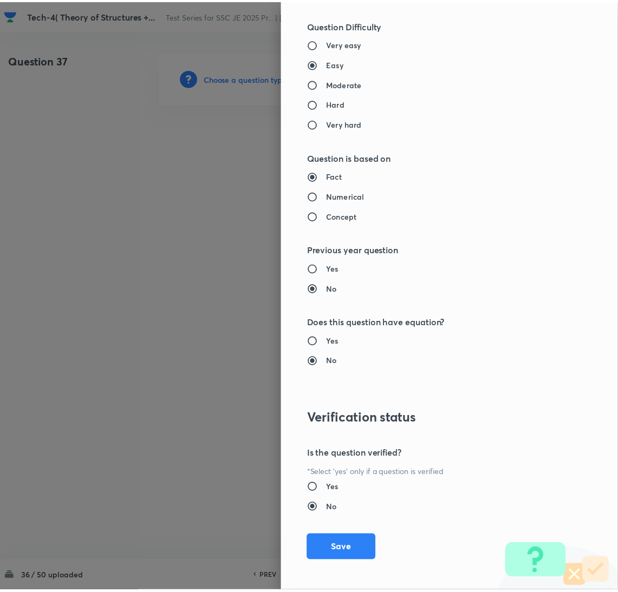
scroll to position [884, 0]
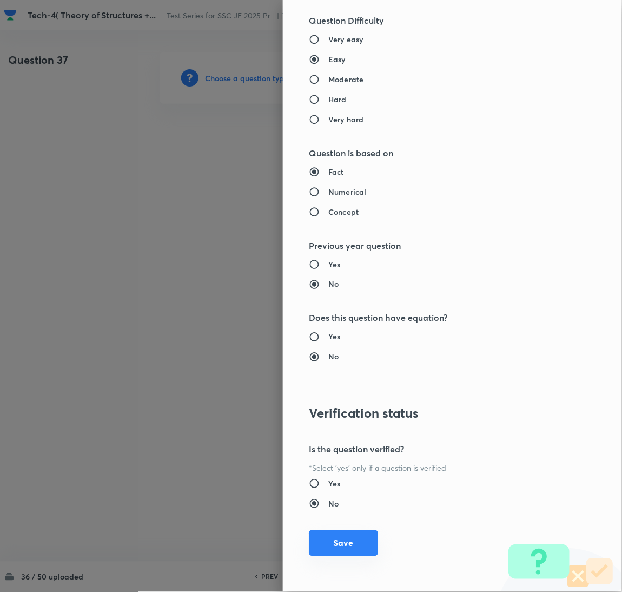
drag, startPoint x: 343, startPoint y: 541, endPoint x: 332, endPoint y: 524, distance: 19.2
click at [342, 541] on button "Save" at bounding box center [343, 543] width 69 height 26
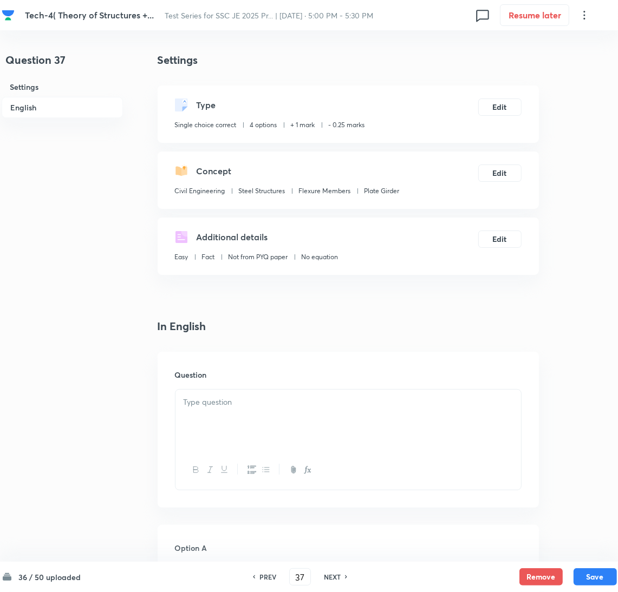
click at [242, 414] on div at bounding box center [347, 420] width 345 height 61
click at [218, 407] on p at bounding box center [347, 402] width 329 height 12
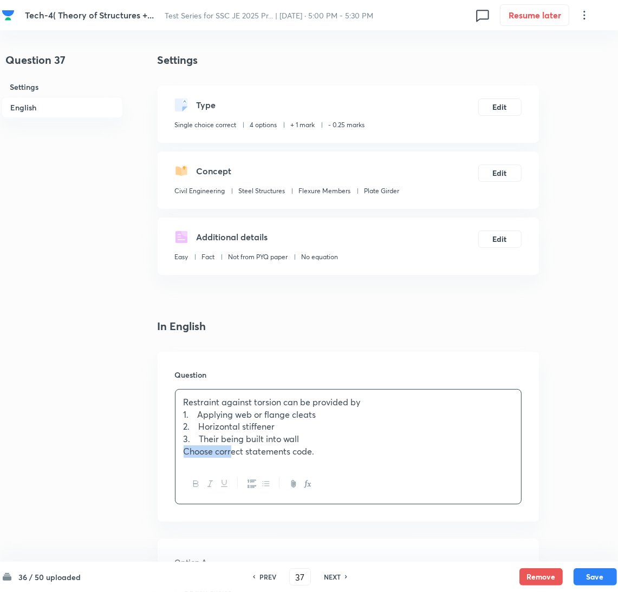
drag, startPoint x: 209, startPoint y: 451, endPoint x: 170, endPoint y: 462, distance: 40.4
click at [170, 462] on div "Question Restraint against torsion can be provided by 1. Applying web or flange…" at bounding box center [347, 437] width 381 height 170
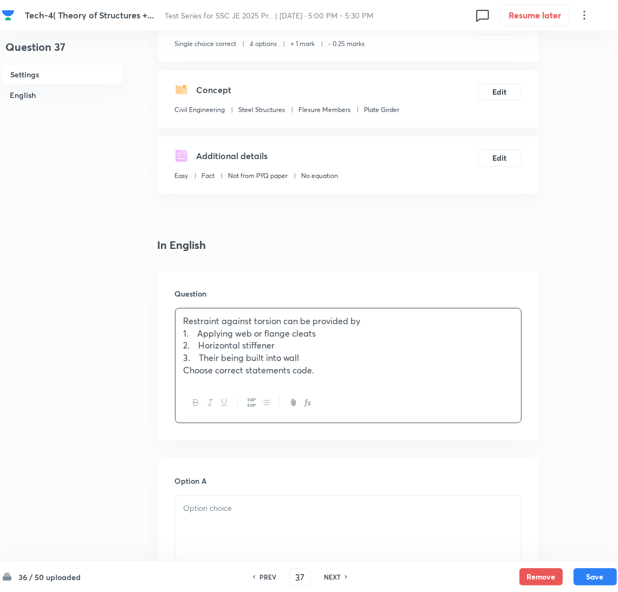
scroll to position [405, 0]
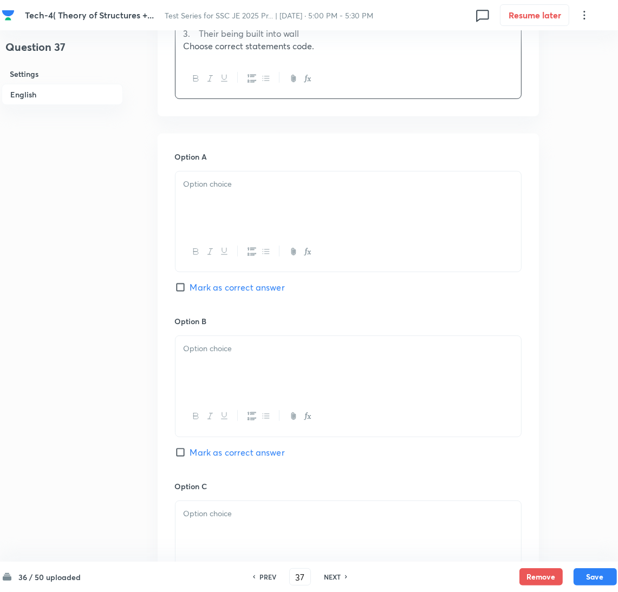
click at [239, 206] on div at bounding box center [347, 202] width 345 height 61
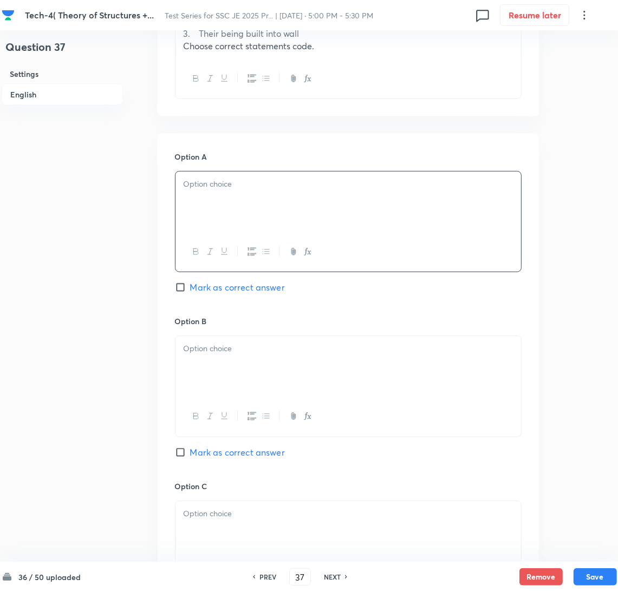
click at [221, 199] on div at bounding box center [347, 202] width 345 height 61
click at [200, 360] on div at bounding box center [347, 366] width 345 height 61
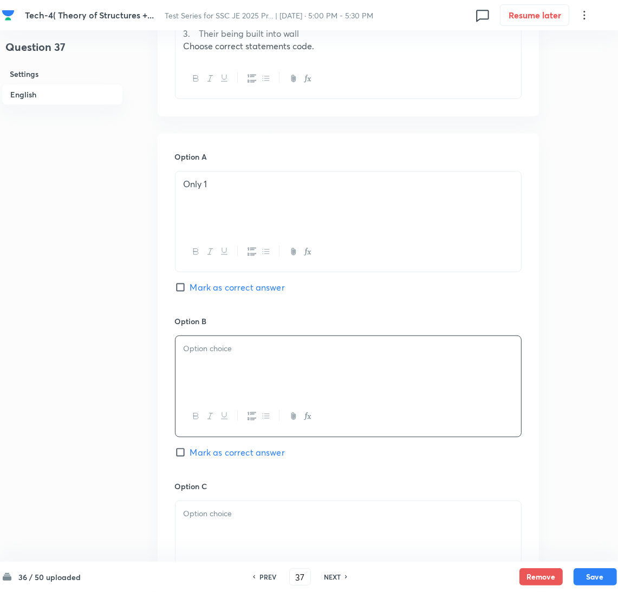
click at [220, 369] on div at bounding box center [347, 366] width 345 height 61
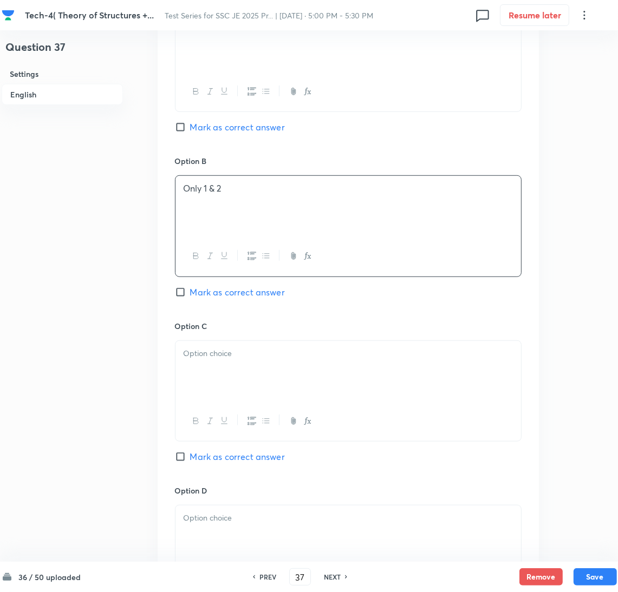
scroll to position [568, 0]
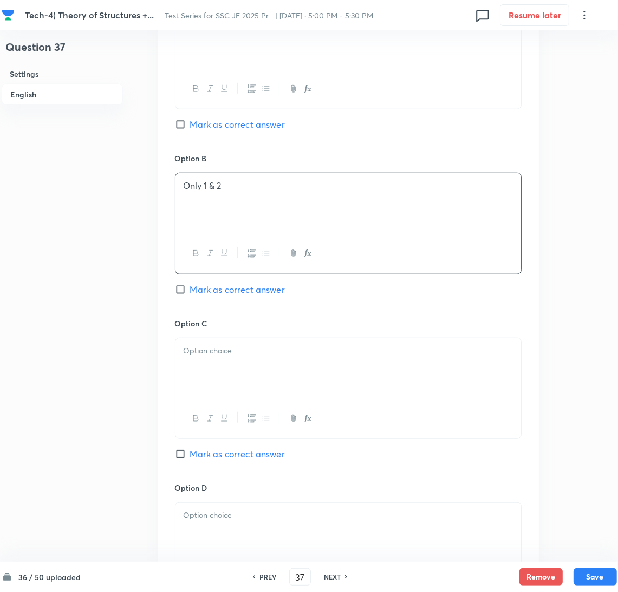
click at [220, 369] on div at bounding box center [347, 368] width 345 height 61
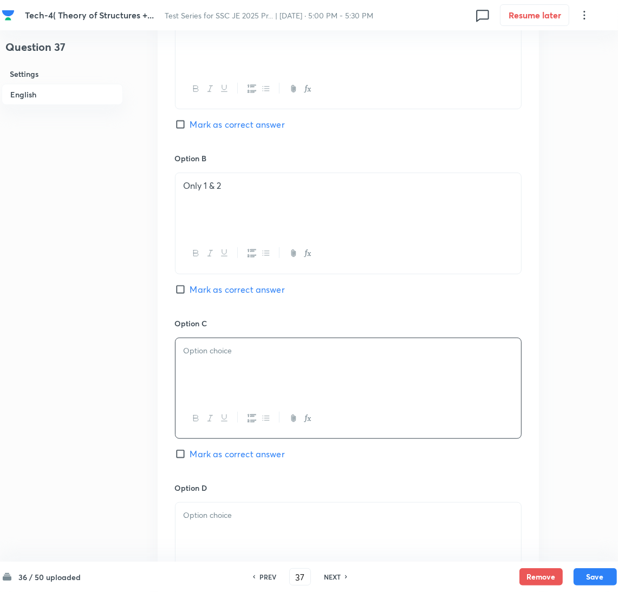
click at [230, 364] on div at bounding box center [347, 368] width 345 height 61
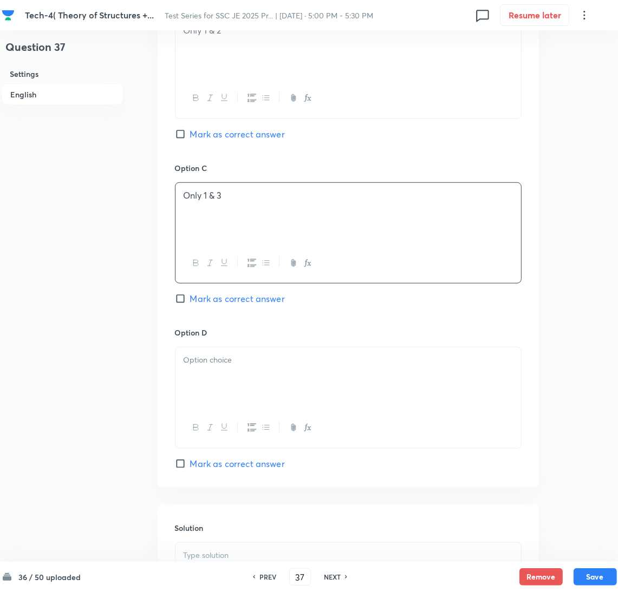
scroll to position [730, 0]
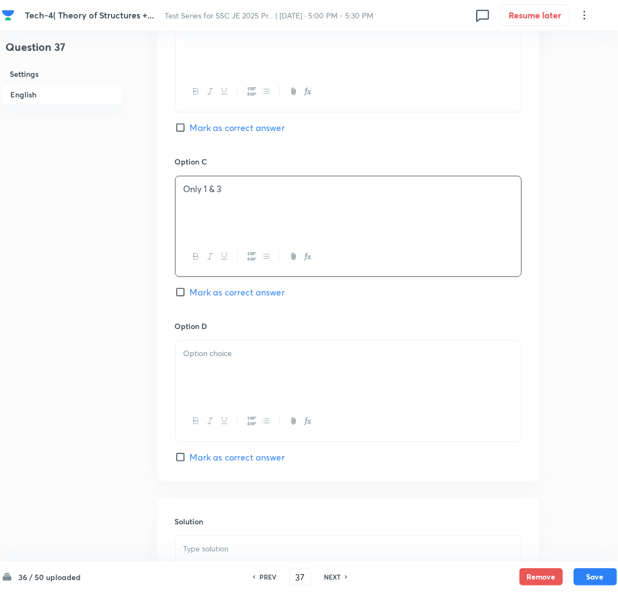
click at [184, 297] on input "Mark as correct answer" at bounding box center [182, 292] width 15 height 11
checkbox input "true"
click at [232, 385] on div at bounding box center [347, 371] width 345 height 61
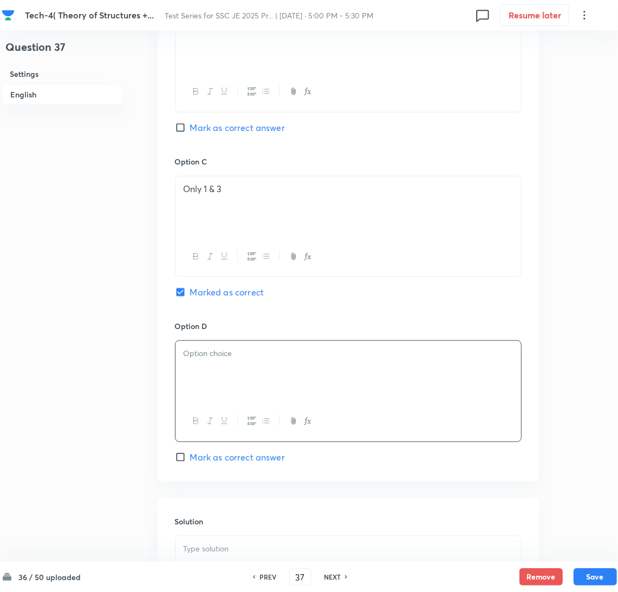
click at [207, 369] on div at bounding box center [347, 371] width 345 height 61
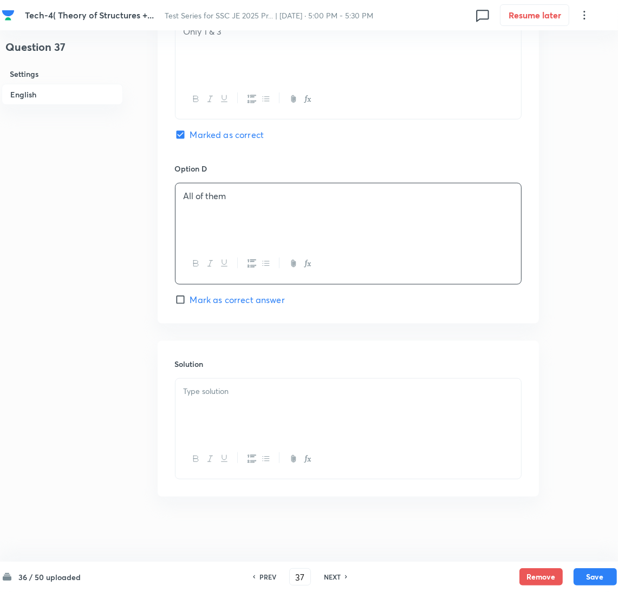
click at [223, 407] on div at bounding box center [347, 409] width 345 height 61
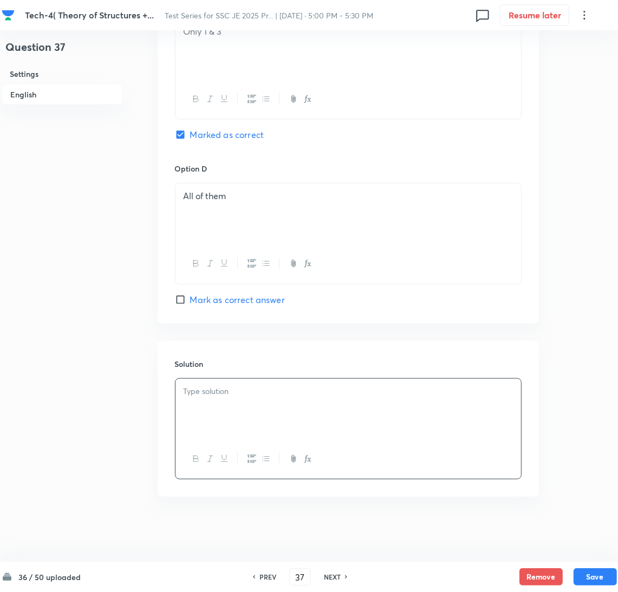
click at [248, 418] on div at bounding box center [347, 409] width 345 height 61
click at [340, 410] on div "Horizontal stiffener doesn’t resist torsion." at bounding box center [347, 409] width 345 height 61
click at [600, 579] on button "Save" at bounding box center [594, 575] width 43 height 17
type input "38"
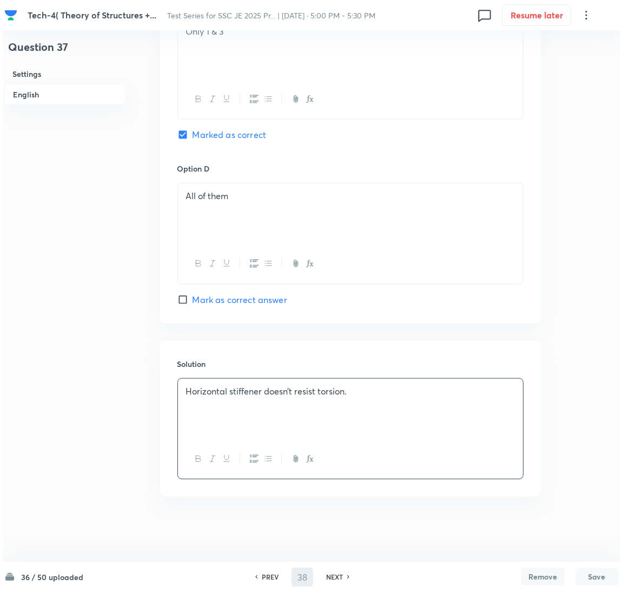
scroll to position [0, 0]
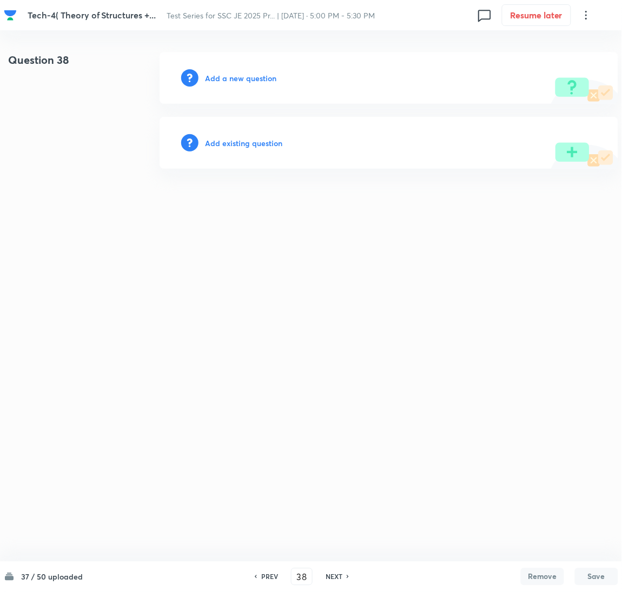
click at [222, 79] on h6 "Add a new question" at bounding box center [240, 78] width 71 height 11
click at [220, 79] on h6 "Choose a question type" at bounding box center [246, 78] width 83 height 11
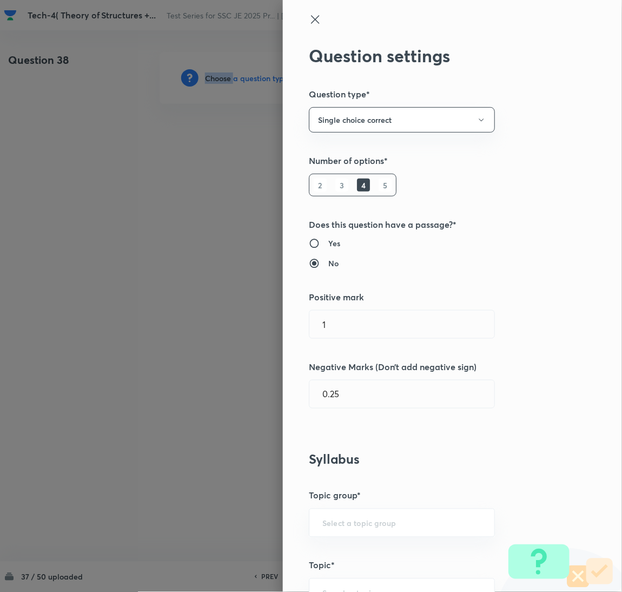
scroll to position [405, 0]
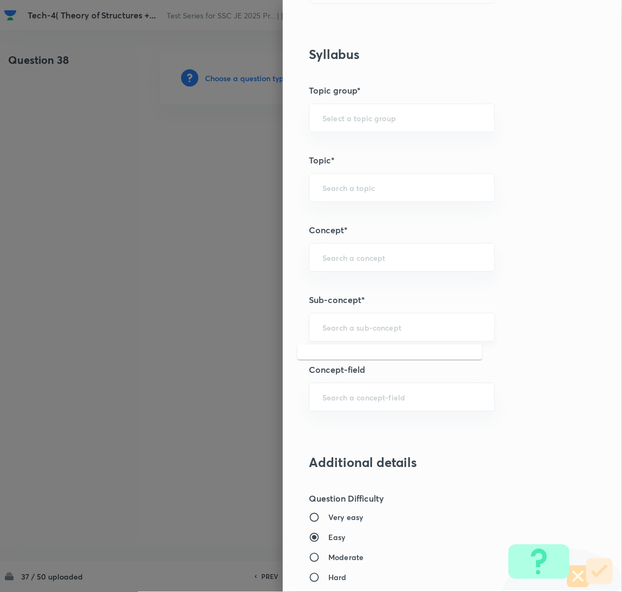
click at [336, 329] on input "text" at bounding box center [402, 327] width 159 height 10
click at [367, 375] on li "Axially Loaded Member" at bounding box center [390, 378] width 185 height 19
type input "Axially Loaded Member"
type input "Civil Engineering"
type input "Steel Structures"
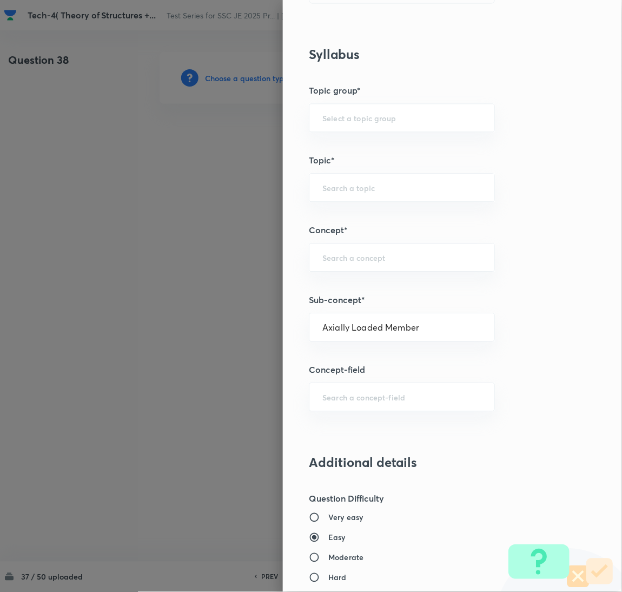
type input "Tension Members"
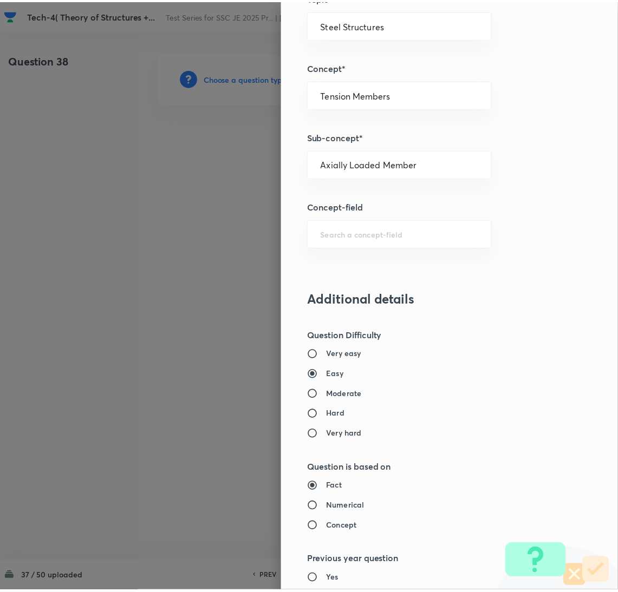
scroll to position [884, 0]
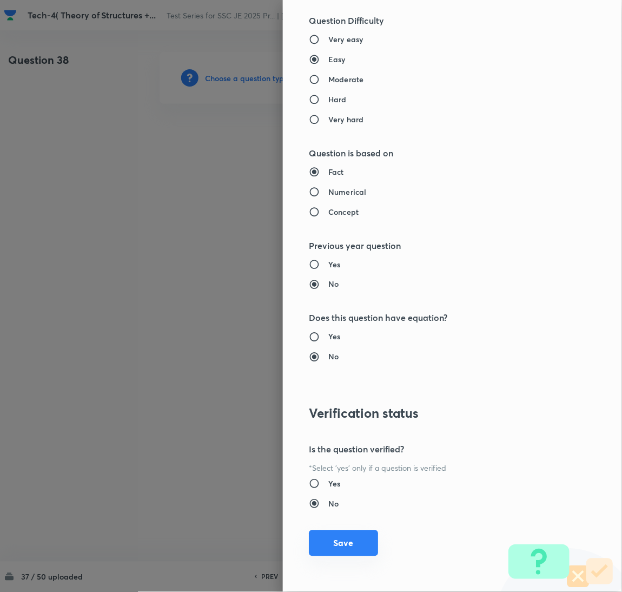
click at [330, 542] on button "Save" at bounding box center [343, 543] width 69 height 26
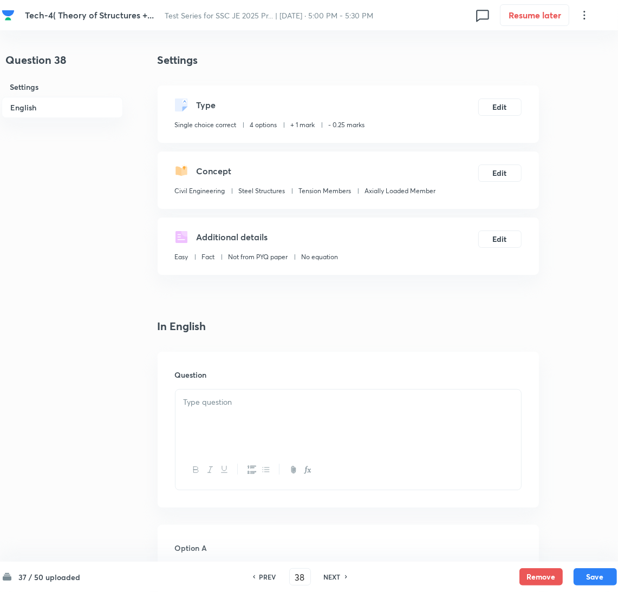
click at [238, 416] on div at bounding box center [347, 420] width 345 height 61
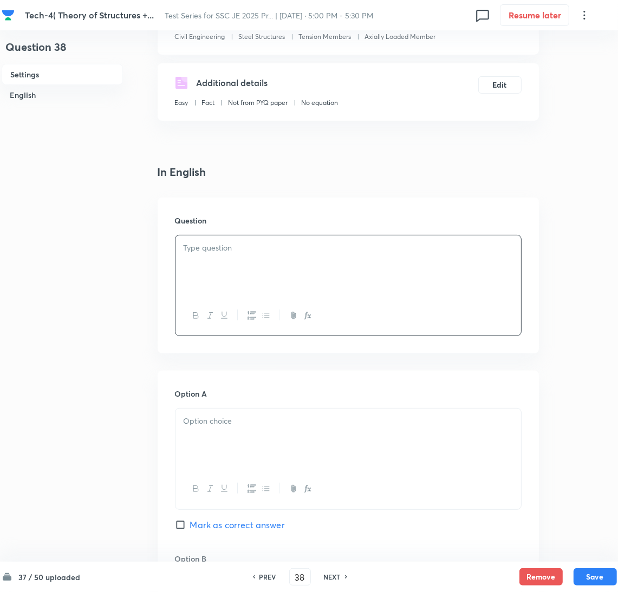
scroll to position [243, 0]
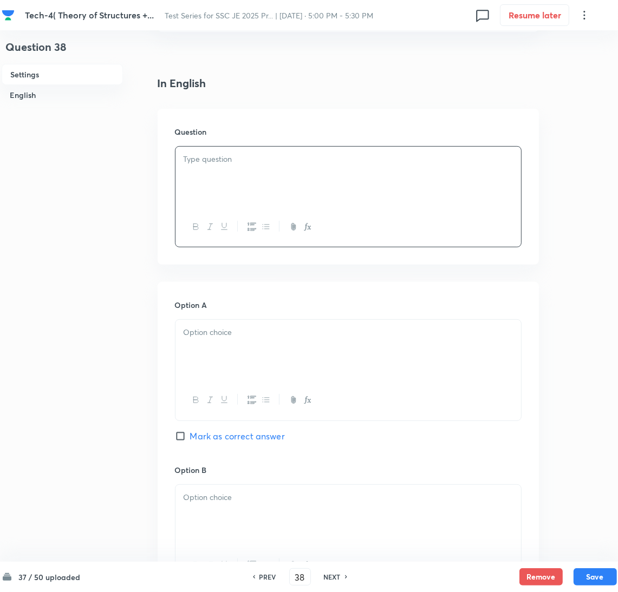
click at [199, 185] on div at bounding box center [347, 177] width 345 height 61
click at [235, 349] on div at bounding box center [347, 350] width 345 height 61
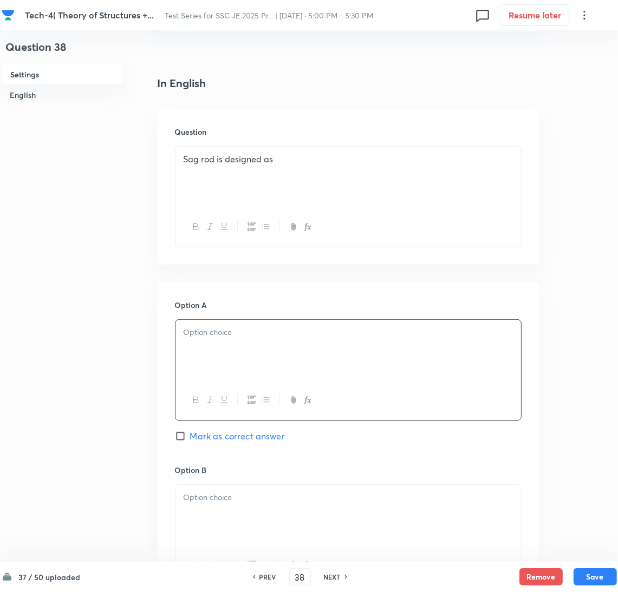
click at [215, 364] on div at bounding box center [347, 350] width 345 height 61
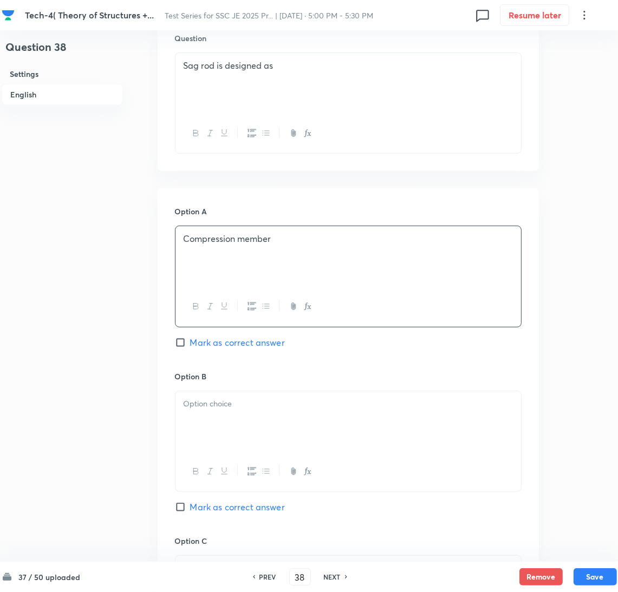
scroll to position [405, 0]
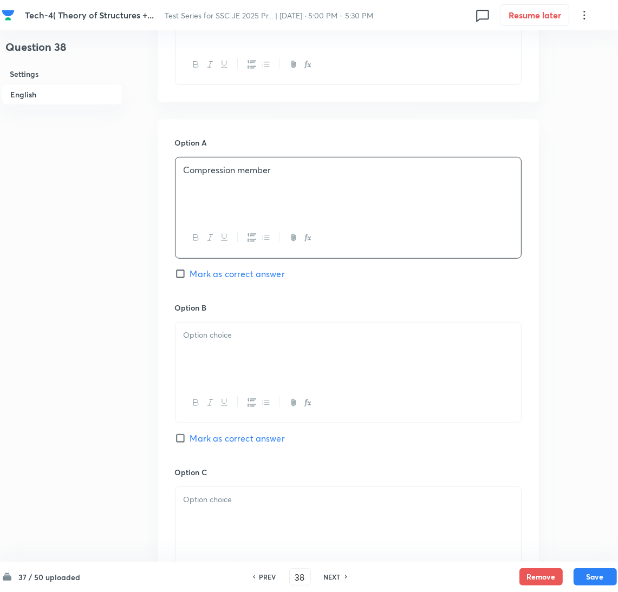
click at [217, 380] on div at bounding box center [347, 353] width 345 height 61
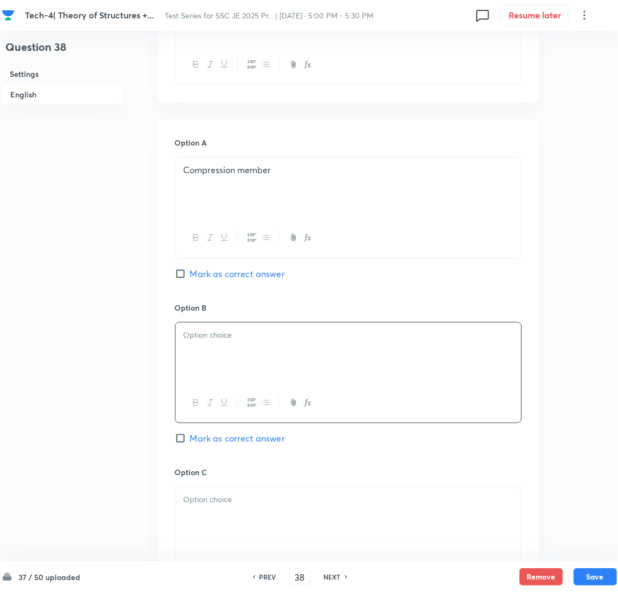
click at [218, 337] on p at bounding box center [347, 335] width 329 height 12
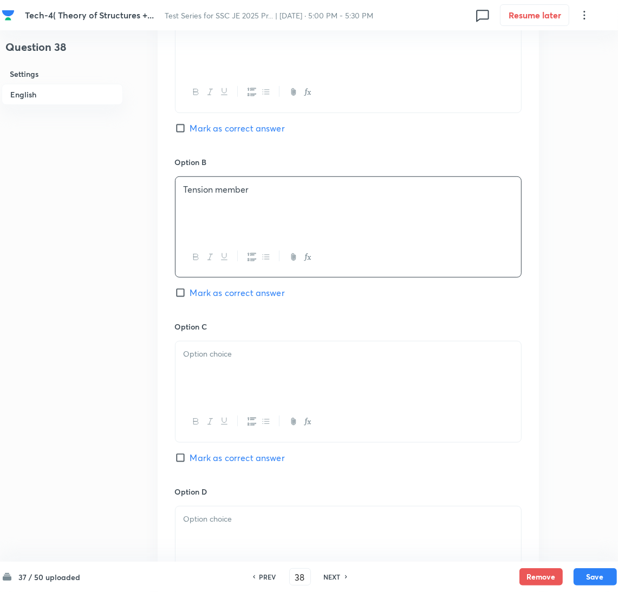
scroll to position [568, 0]
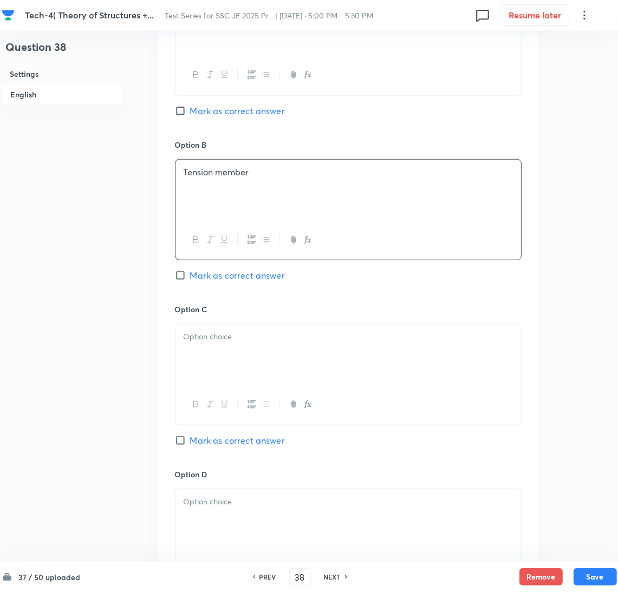
click at [216, 360] on div at bounding box center [347, 354] width 345 height 61
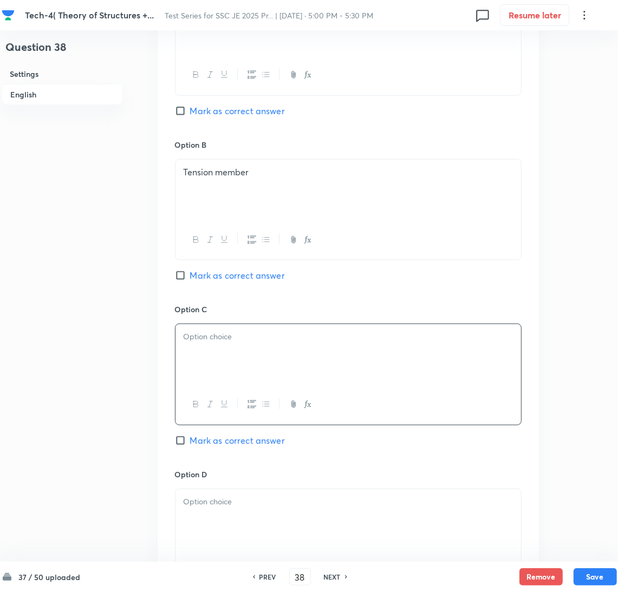
click at [197, 355] on div at bounding box center [347, 354] width 345 height 61
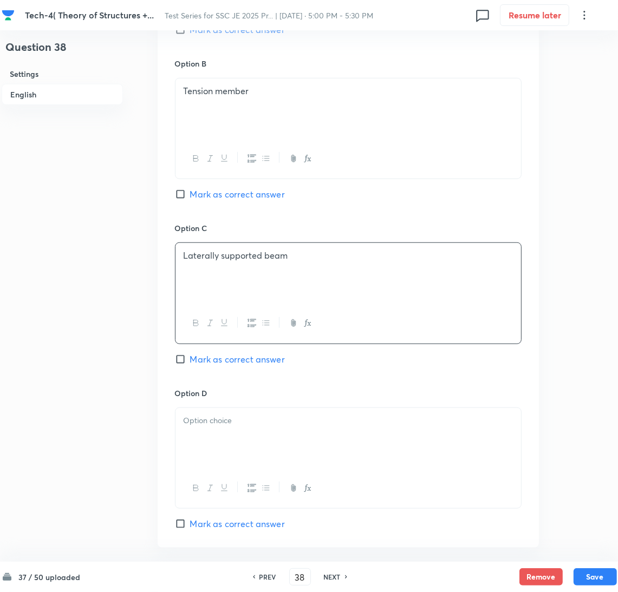
click at [214, 429] on div at bounding box center [347, 438] width 345 height 61
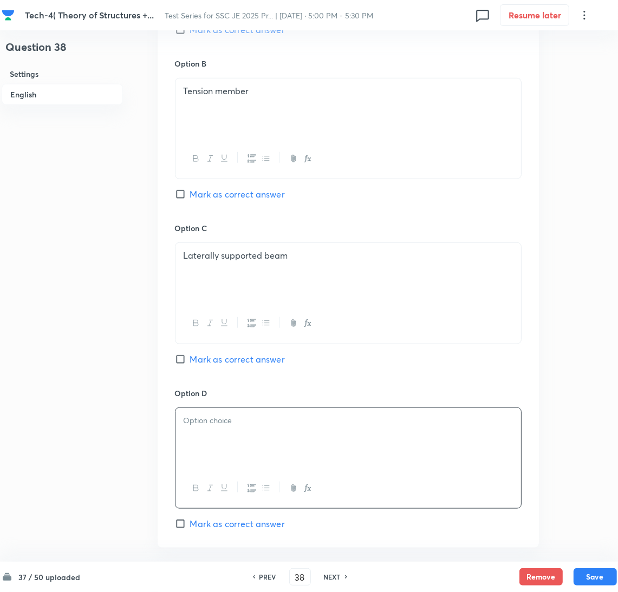
scroll to position [811, 0]
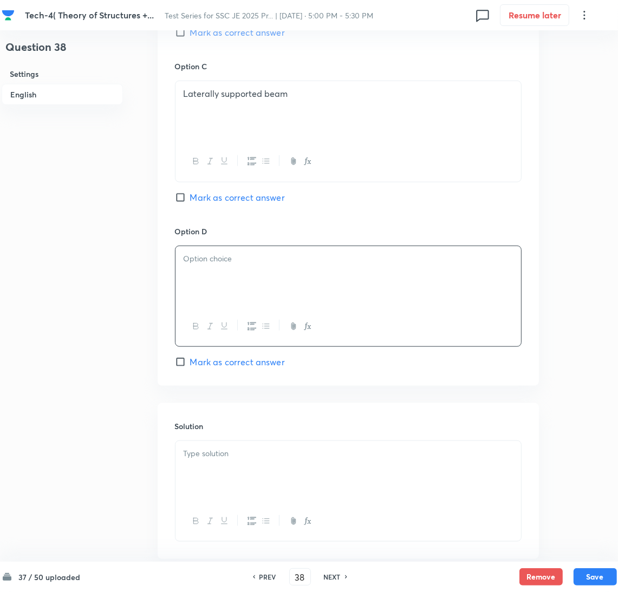
click at [183, 281] on div at bounding box center [347, 276] width 345 height 61
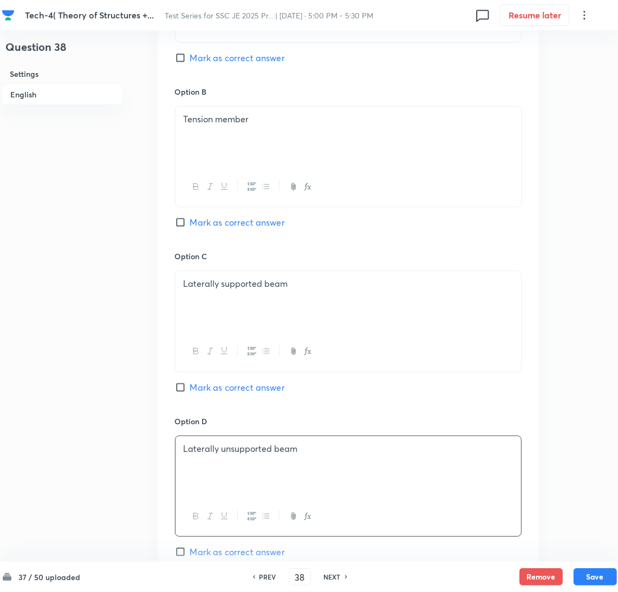
scroll to position [568, 0]
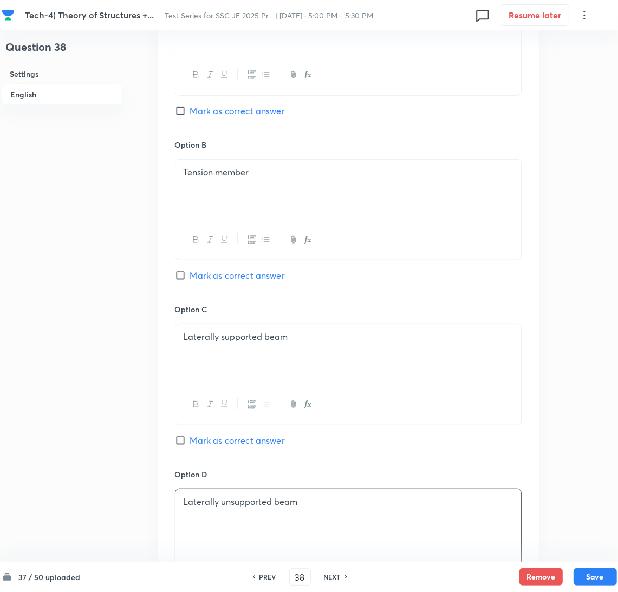
click at [190, 272] on span "Mark as correct answer" at bounding box center [237, 275] width 95 height 13
click at [190, 272] on input "Mark as correct answer" at bounding box center [182, 275] width 15 height 11
checkbox input "true"
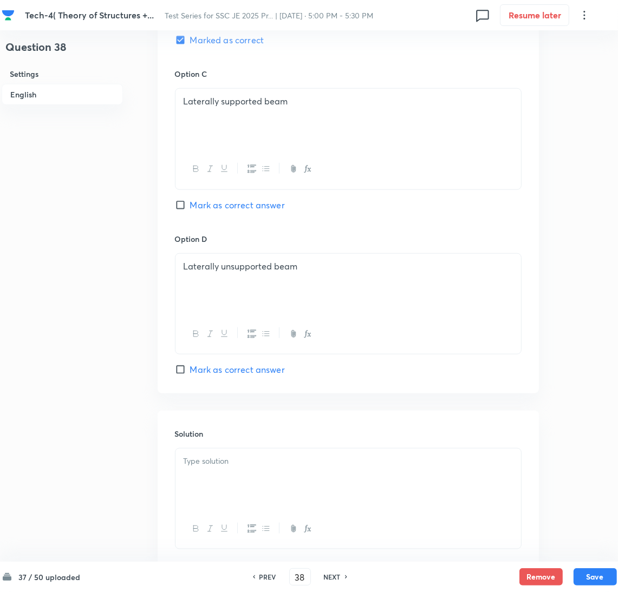
scroll to position [876, 0]
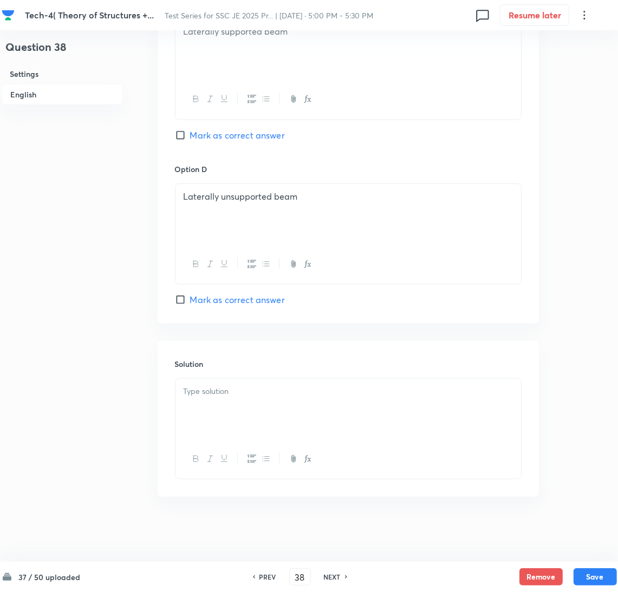
click at [229, 387] on p at bounding box center [347, 391] width 329 height 12
click at [203, 399] on div at bounding box center [347, 409] width 345 height 61
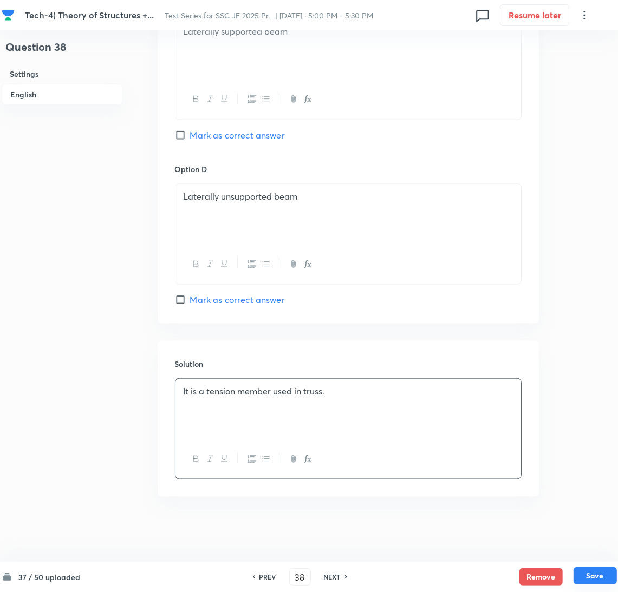
click at [588, 573] on button "Save" at bounding box center [594, 575] width 43 height 17
type input "39"
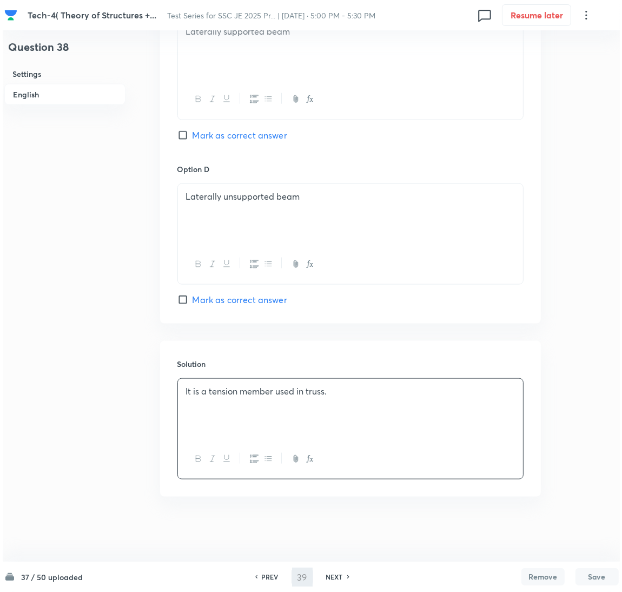
scroll to position [0, 0]
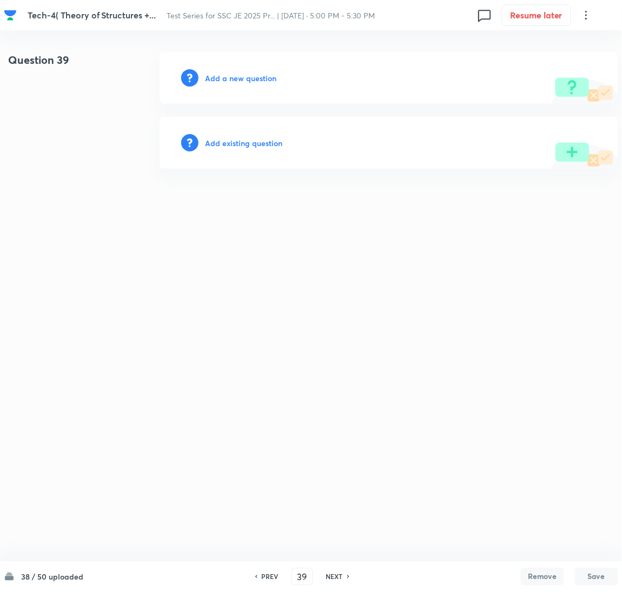
click at [237, 78] on h6 "Add a new question" at bounding box center [240, 78] width 71 height 11
click at [229, 78] on h6 "Choose a question type" at bounding box center [246, 78] width 83 height 11
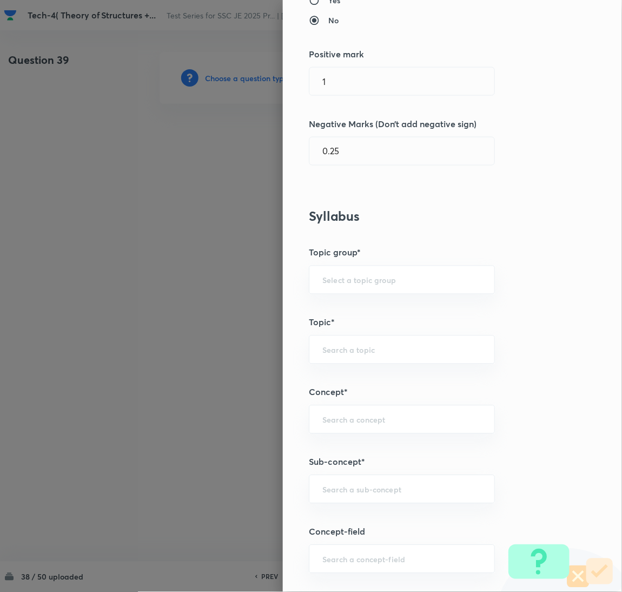
scroll to position [405, 0]
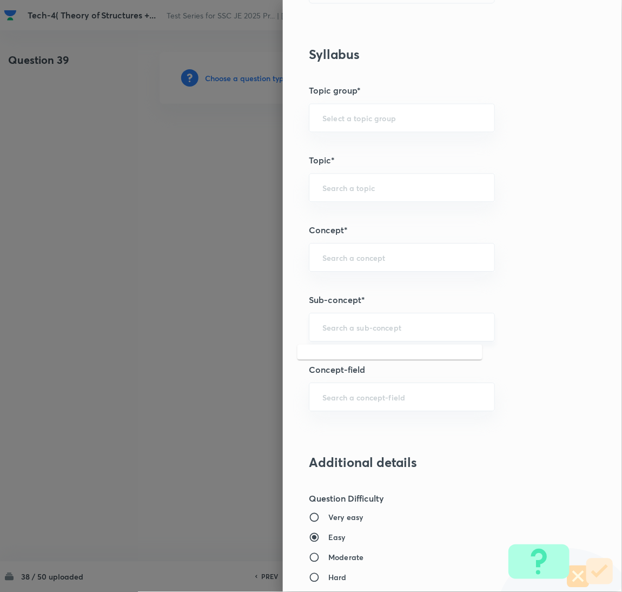
click at [339, 326] on input "text" at bounding box center [402, 327] width 159 height 10
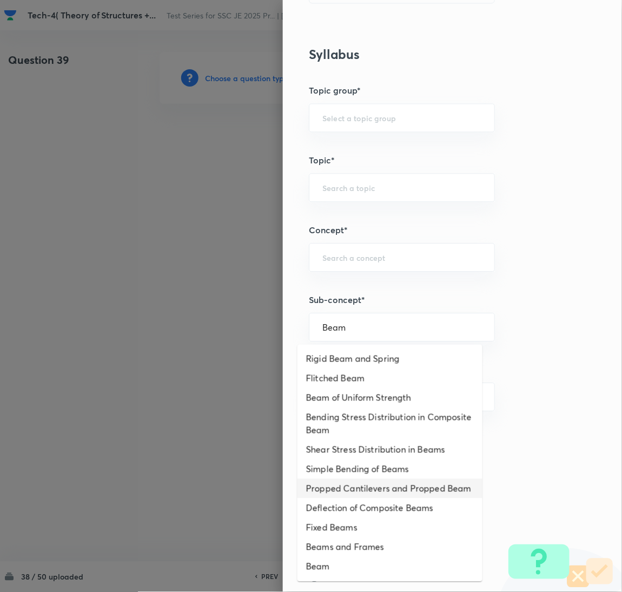
scroll to position [81, 0]
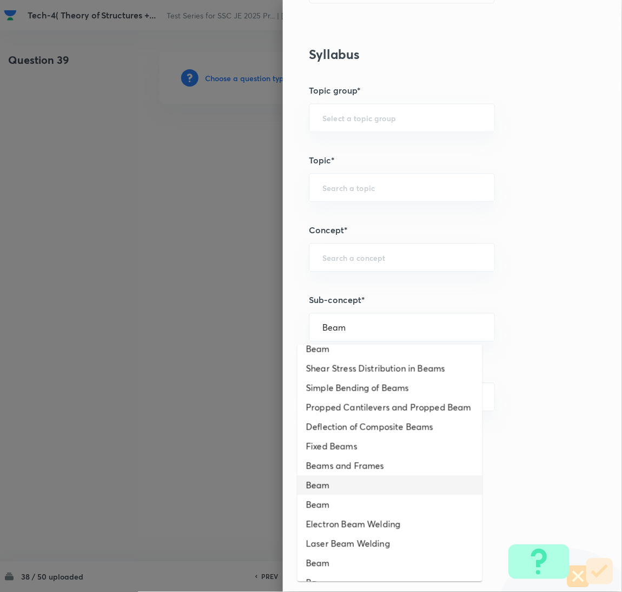
click at [337, 495] on li "Beam" at bounding box center [390, 485] width 185 height 19
type input "Beam"
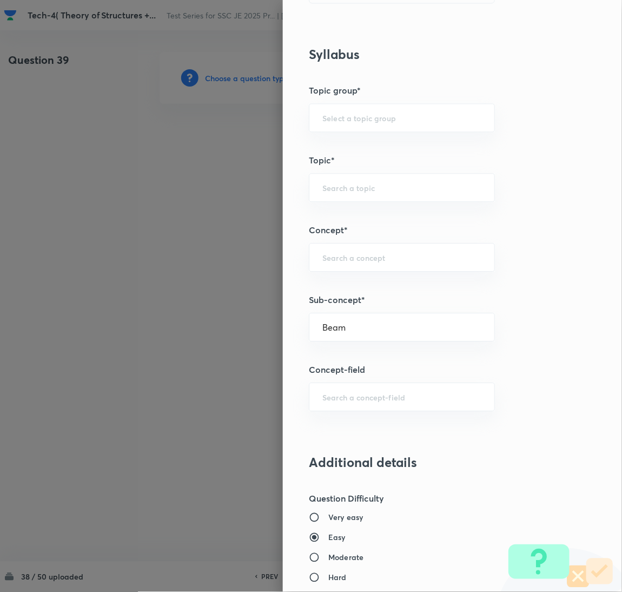
type input "Civil Engineering"
type input "Structural Analysis"
type input "Analysis of Determinate and Indeterminate Structures"
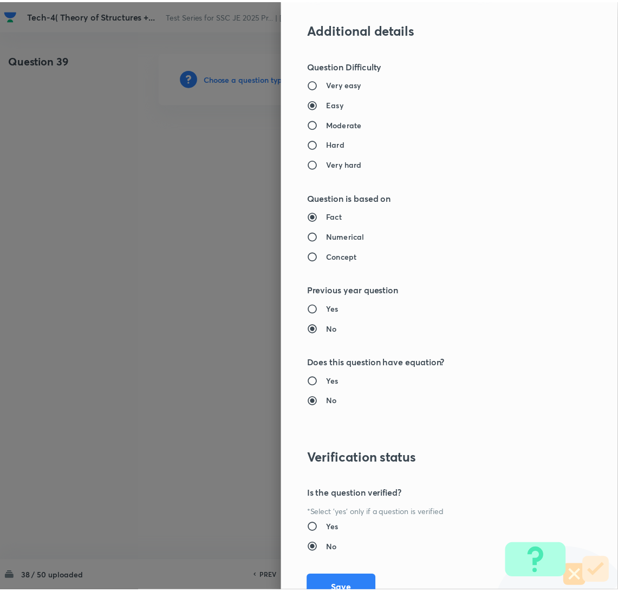
scroll to position [884, 0]
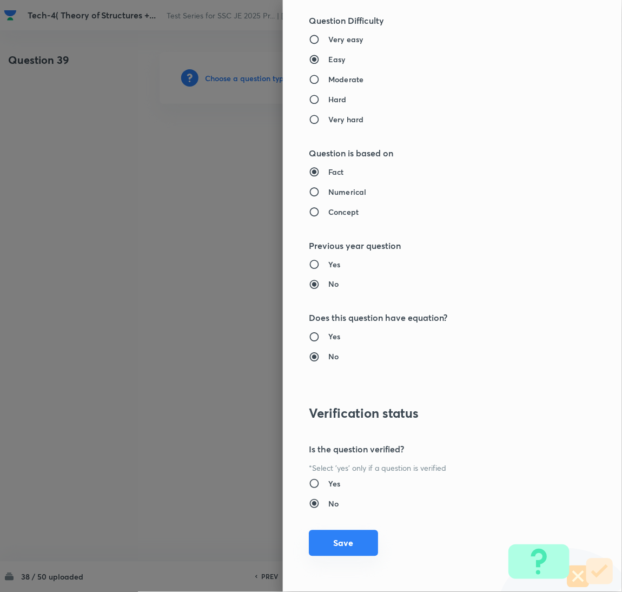
click at [345, 539] on button "Save" at bounding box center [343, 543] width 69 height 26
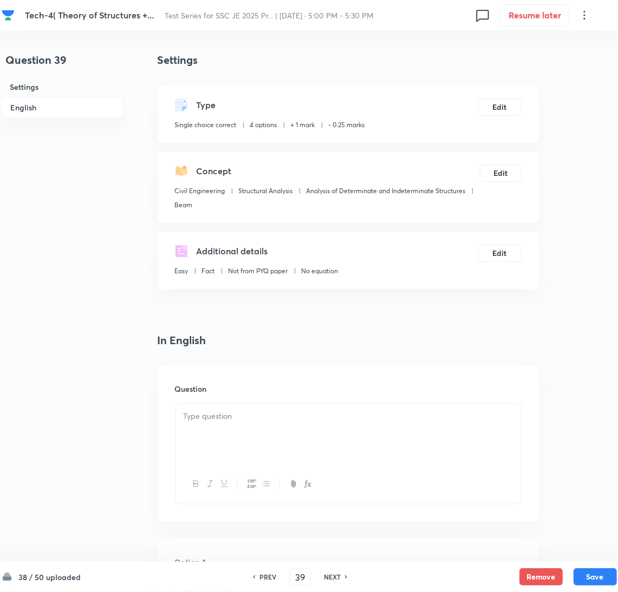
click at [269, 430] on div at bounding box center [347, 434] width 345 height 61
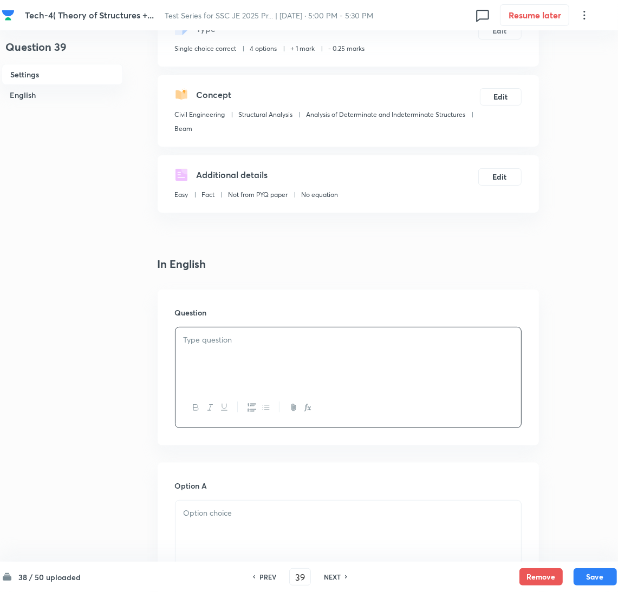
scroll to position [162, 0]
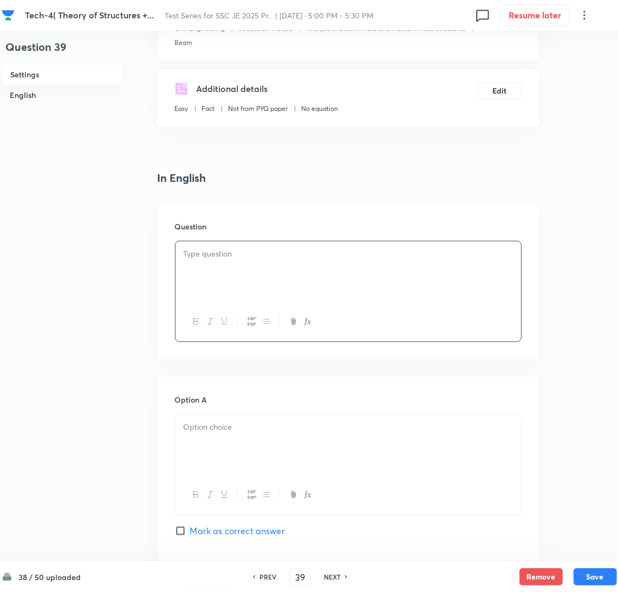
click at [208, 271] on div at bounding box center [347, 271] width 345 height 61
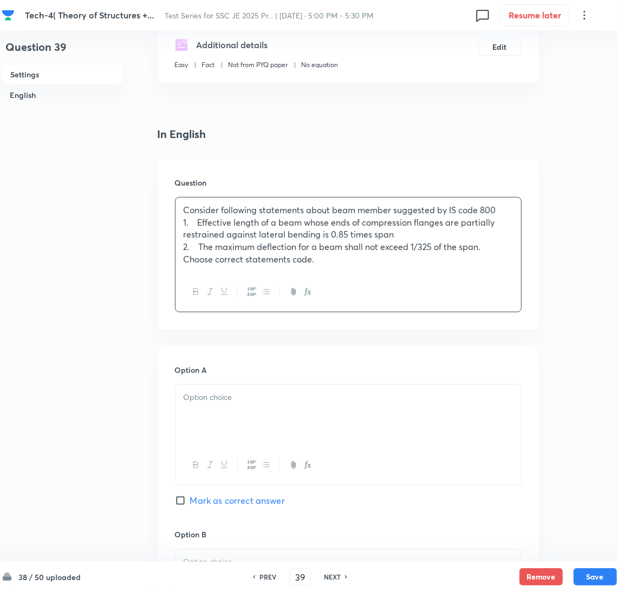
scroll to position [243, 0]
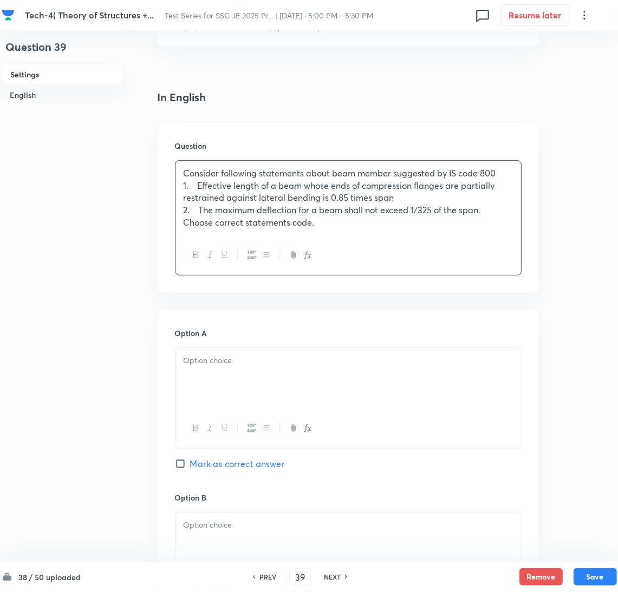
click at [235, 358] on p at bounding box center [347, 360] width 329 height 12
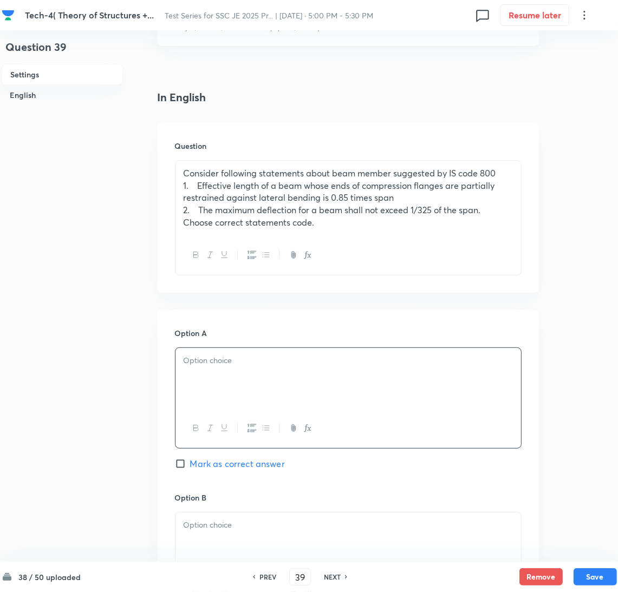
click at [239, 385] on div at bounding box center [347, 378] width 345 height 61
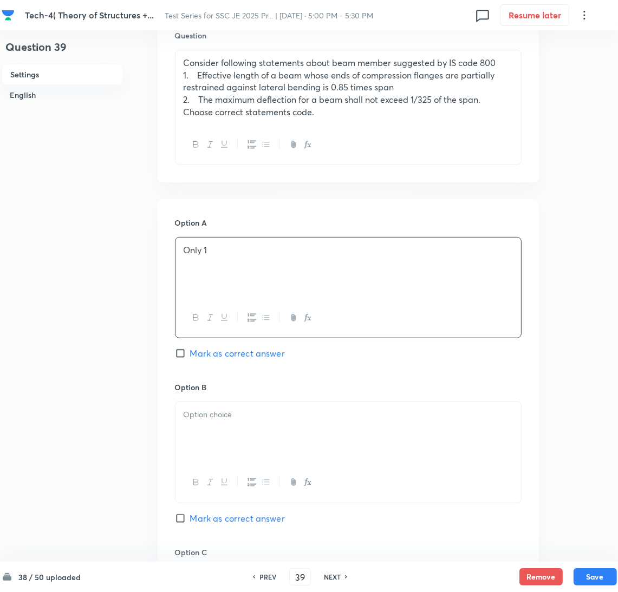
scroll to position [487, 0]
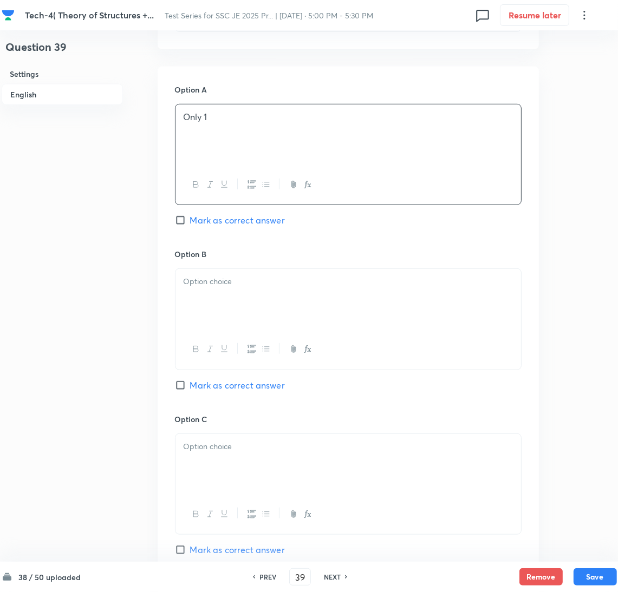
click at [219, 310] on div at bounding box center [347, 299] width 345 height 61
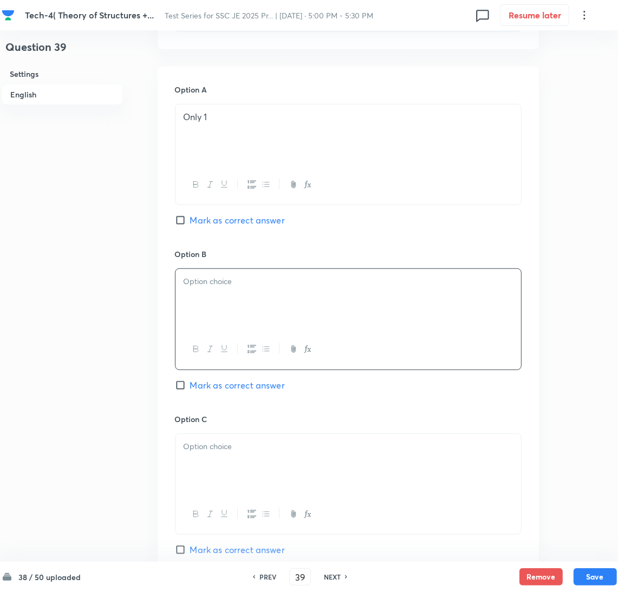
click at [222, 297] on div at bounding box center [347, 299] width 345 height 61
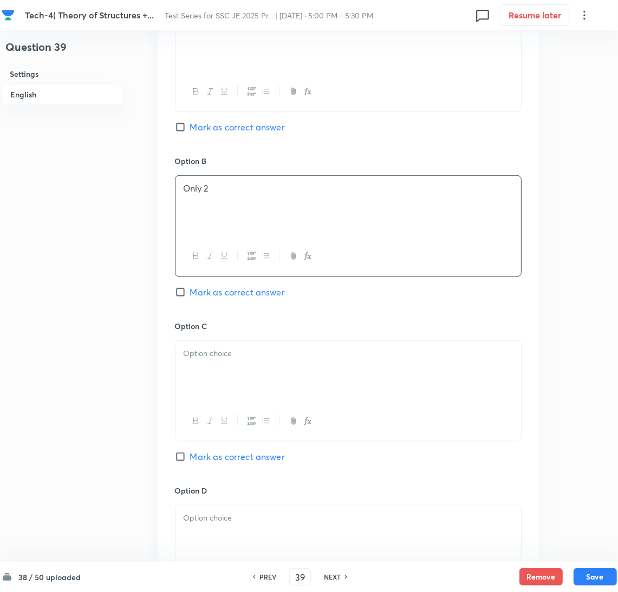
scroll to position [649, 0]
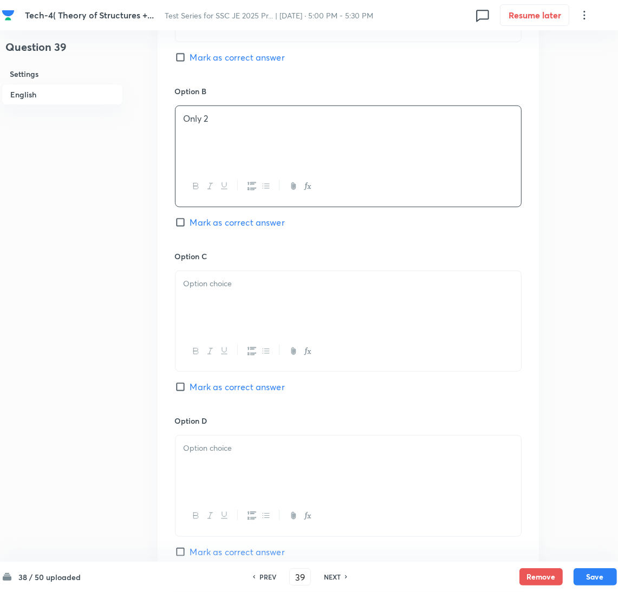
click at [208, 288] on p at bounding box center [347, 284] width 329 height 12
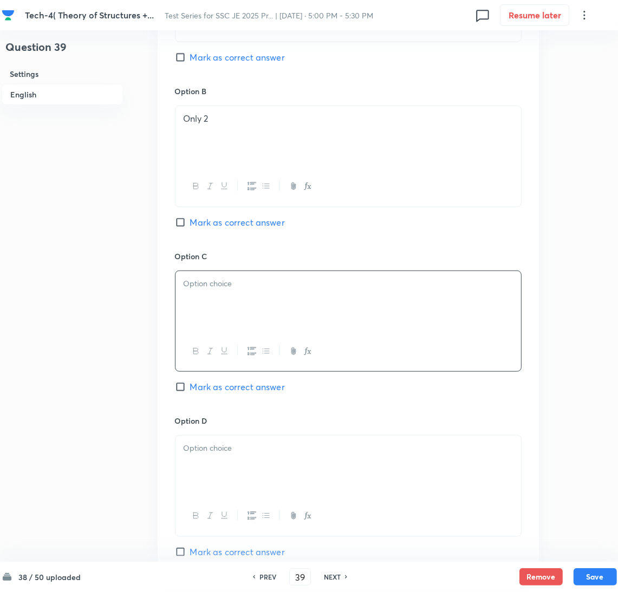
click at [215, 292] on div at bounding box center [347, 301] width 345 height 61
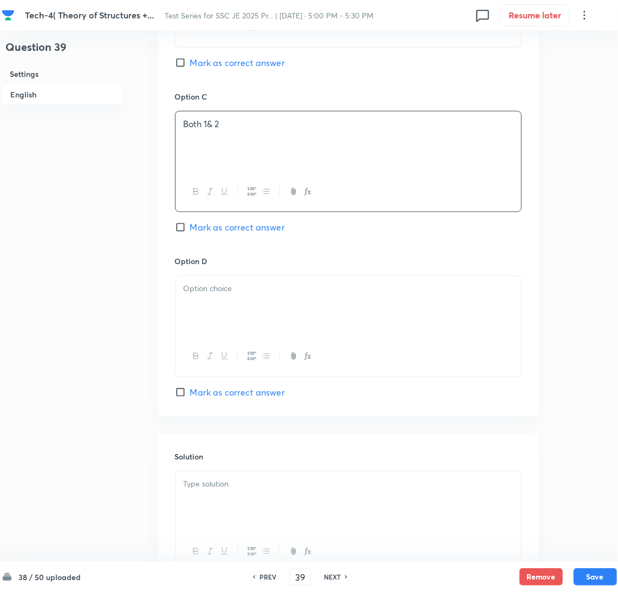
scroll to position [811, 0]
click at [219, 318] on div at bounding box center [347, 304] width 345 height 61
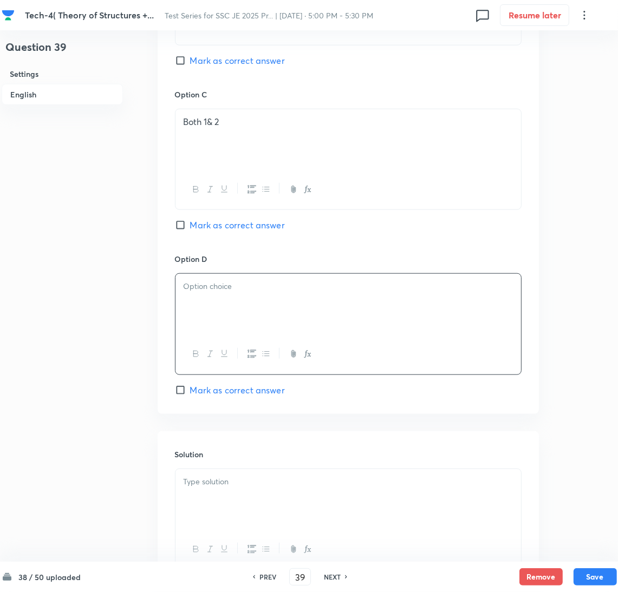
click at [226, 305] on div at bounding box center [347, 304] width 345 height 61
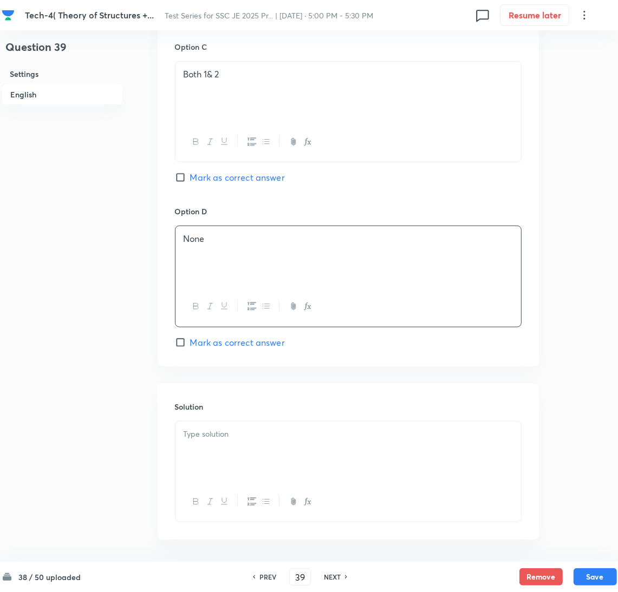
scroll to position [904, 0]
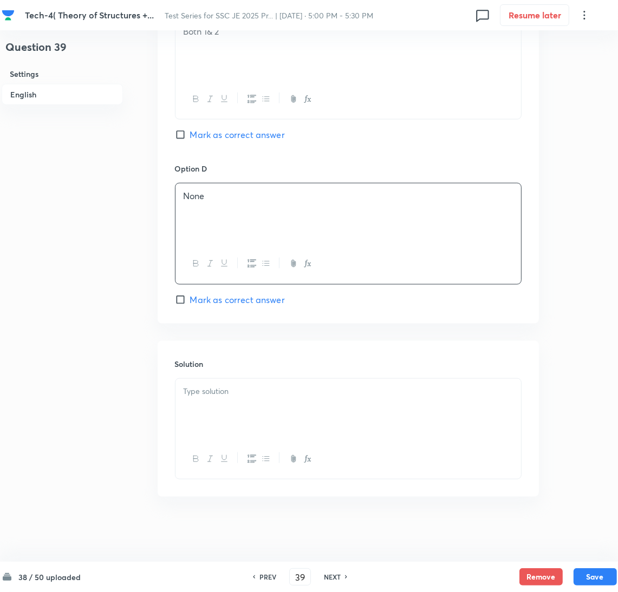
click at [228, 434] on div at bounding box center [347, 409] width 345 height 61
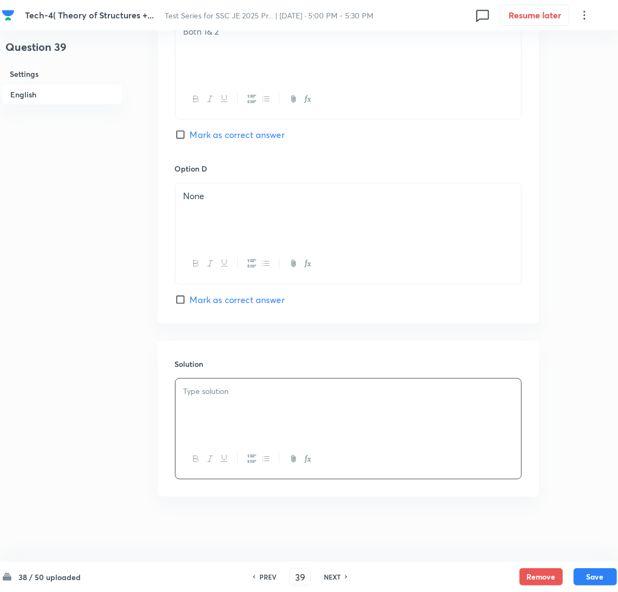
click at [221, 408] on div at bounding box center [347, 409] width 345 height 61
click at [185, 299] on input "Mark as correct answer" at bounding box center [182, 299] width 15 height 11
checkbox input "true"
click at [592, 569] on button "Save" at bounding box center [594, 575] width 43 height 17
type input "40"
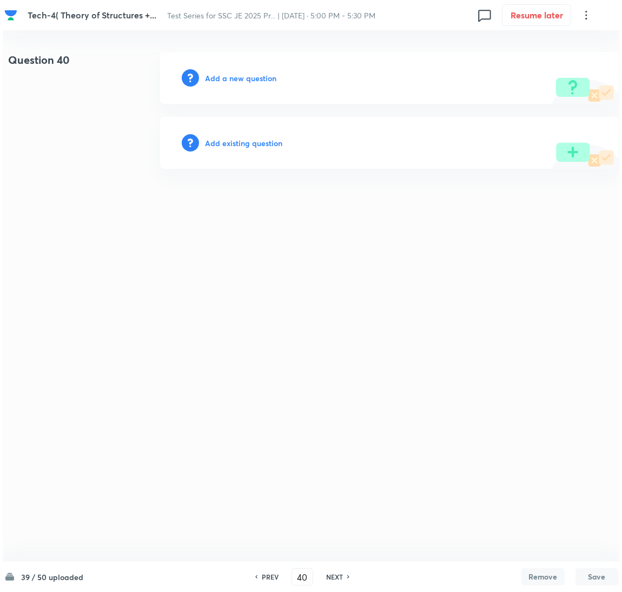
scroll to position [0, 0]
click at [246, 77] on h6 "Add a new question" at bounding box center [240, 78] width 71 height 11
click at [245, 77] on h6 "Choose a question type" at bounding box center [246, 78] width 83 height 11
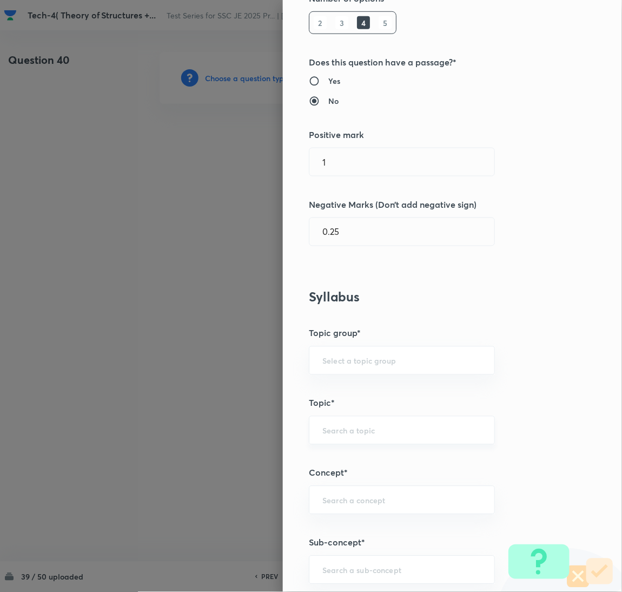
scroll to position [243, 0]
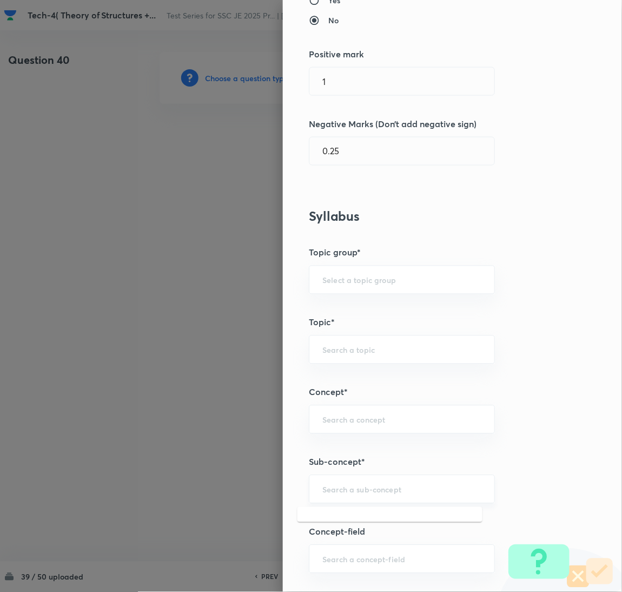
click at [349, 485] on input "text" at bounding box center [402, 489] width 159 height 10
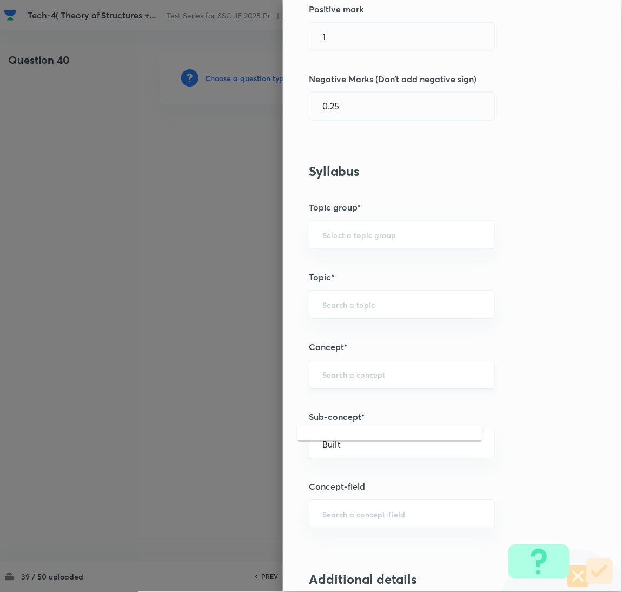
scroll to position [325, 0]
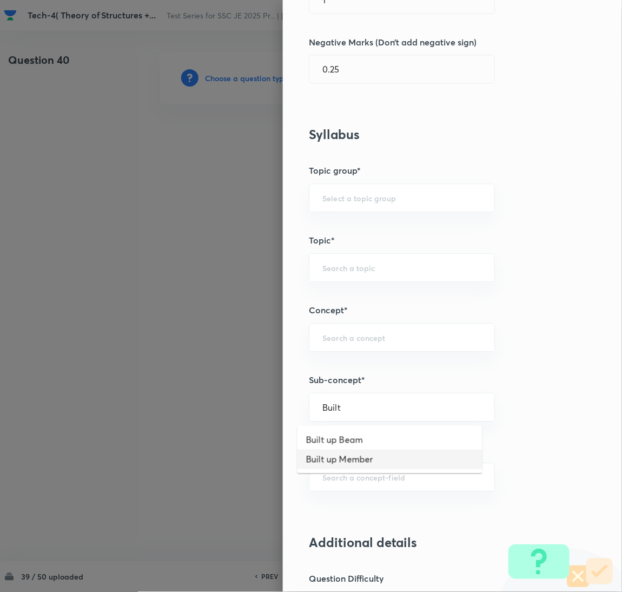
click at [345, 452] on li "Built up Member" at bounding box center [390, 459] width 185 height 19
type input "Built up Member"
type input "Civil Engineering"
type input "Steel Structures"
type input "Compression Members"
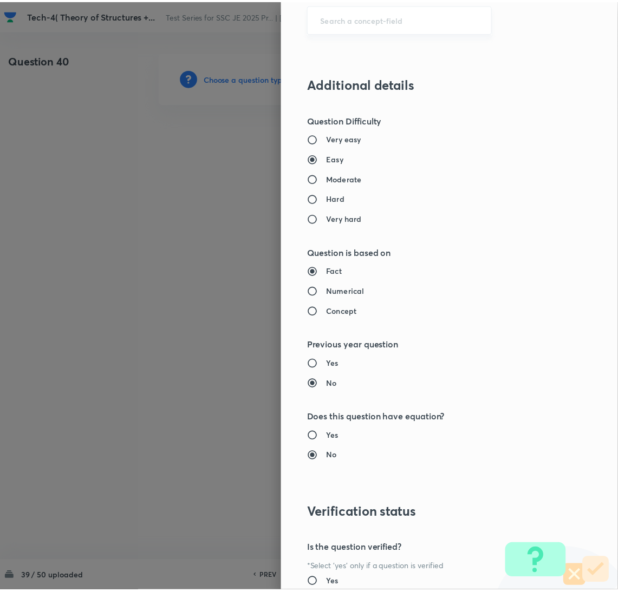
scroll to position [884, 0]
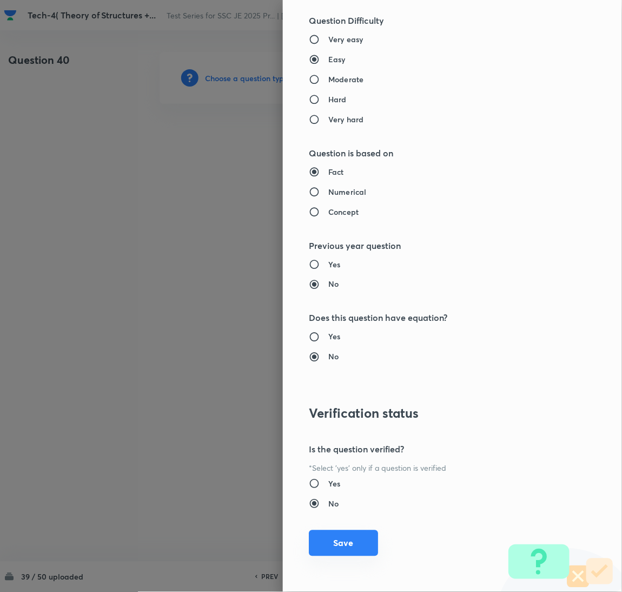
click at [313, 543] on button "Save" at bounding box center [343, 543] width 69 height 26
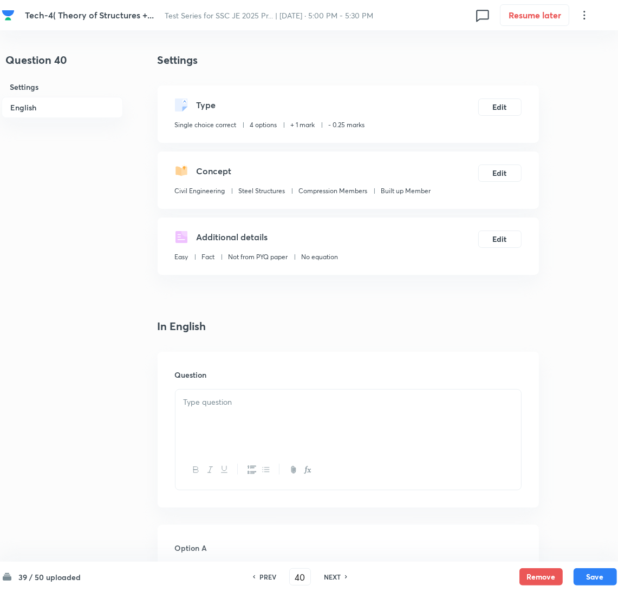
click at [201, 403] on p at bounding box center [347, 402] width 329 height 12
click at [220, 413] on div at bounding box center [347, 420] width 345 height 61
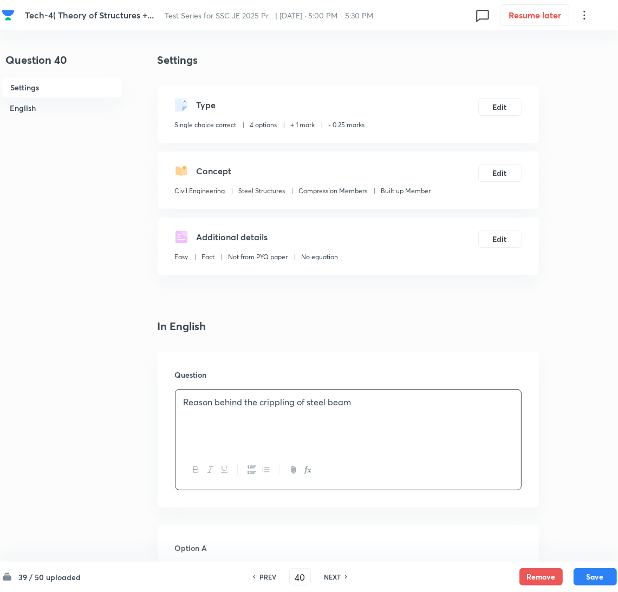
scroll to position [162, 0]
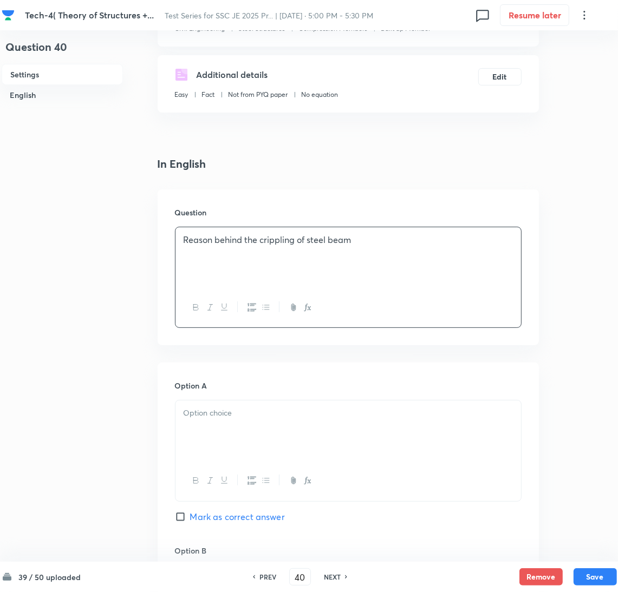
click at [220, 423] on div at bounding box center [347, 430] width 345 height 61
click at [202, 430] on div at bounding box center [347, 430] width 345 height 61
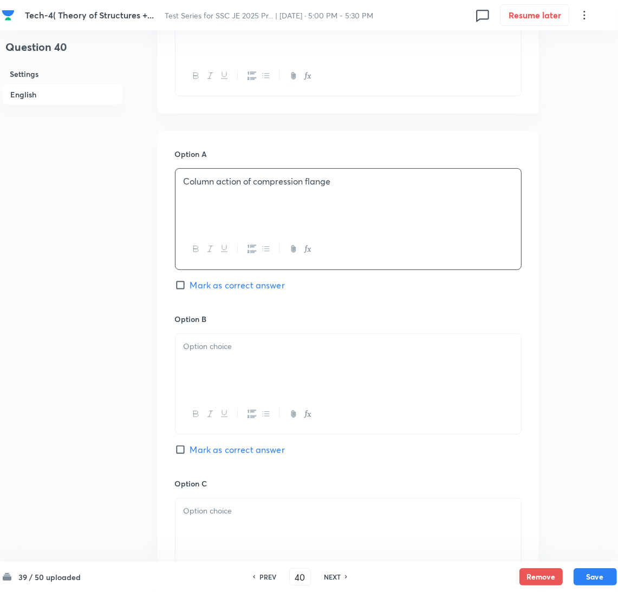
scroll to position [405, 0]
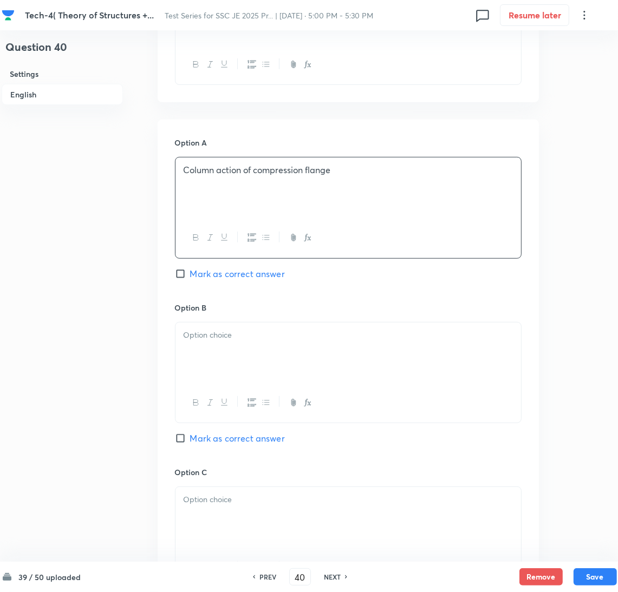
click at [222, 354] on div at bounding box center [347, 353] width 345 height 61
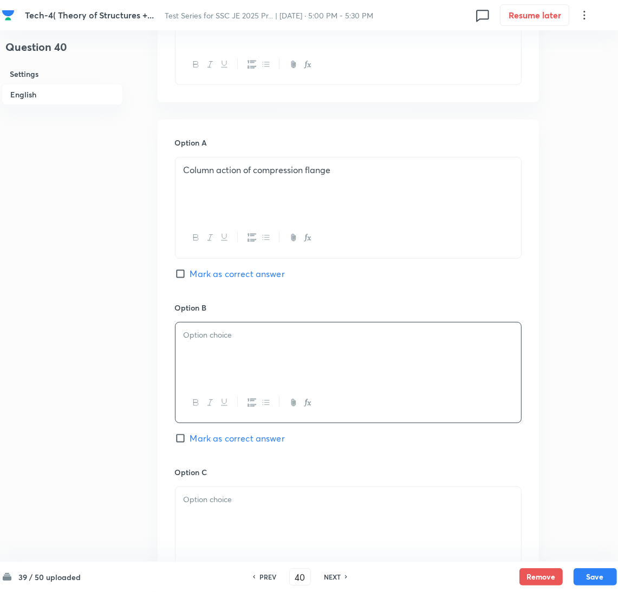
click at [202, 349] on div at bounding box center [347, 353] width 345 height 61
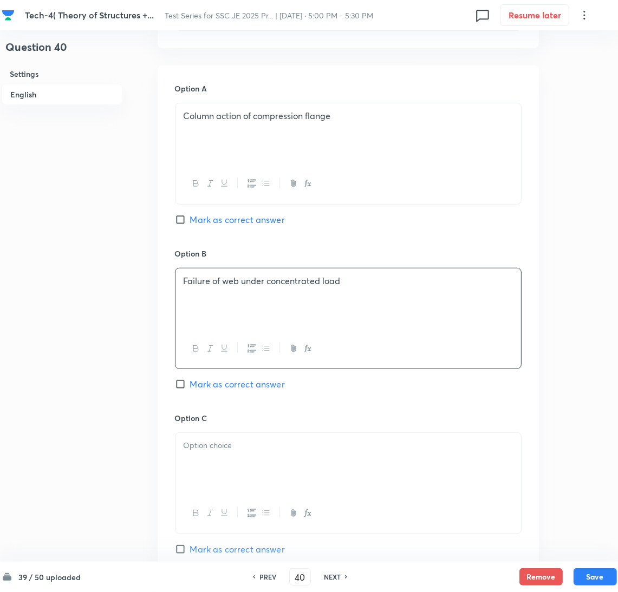
scroll to position [649, 0]
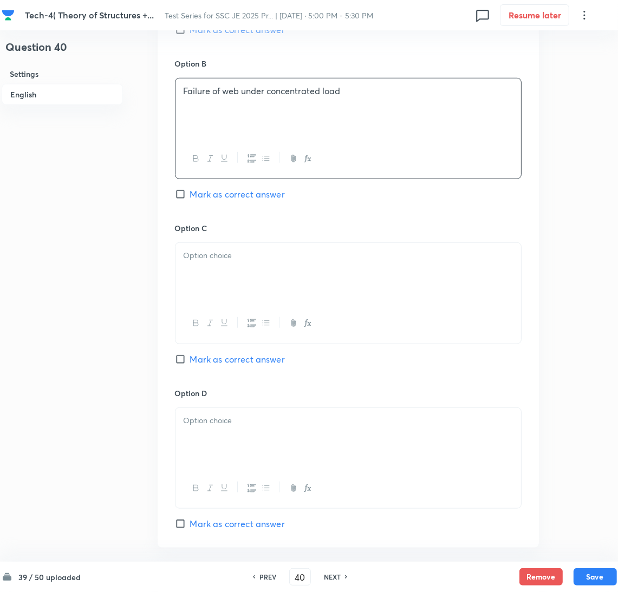
click at [228, 276] on div at bounding box center [347, 273] width 345 height 61
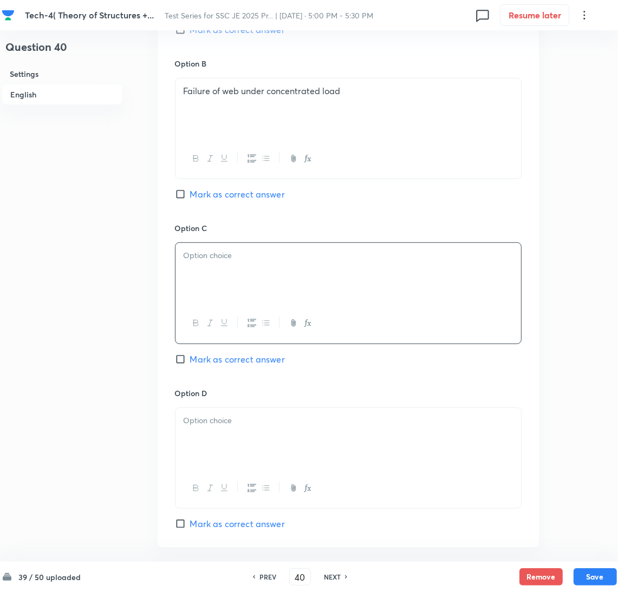
click at [199, 283] on div at bounding box center [347, 273] width 345 height 61
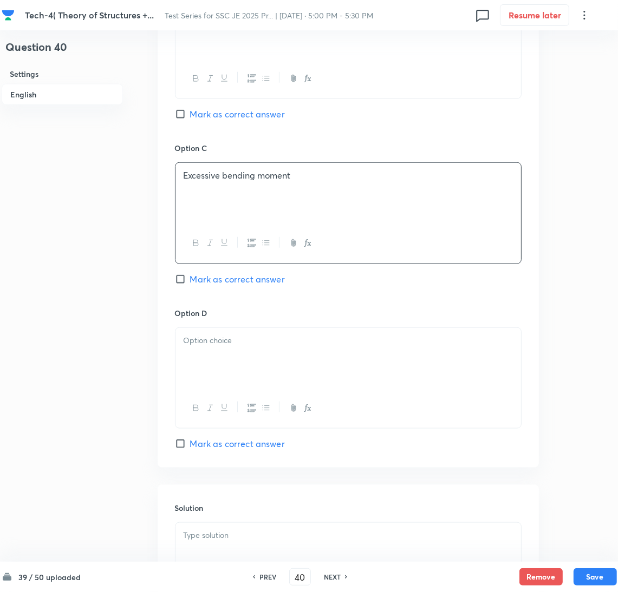
scroll to position [730, 0]
click at [220, 388] on div at bounding box center [347, 357] width 345 height 61
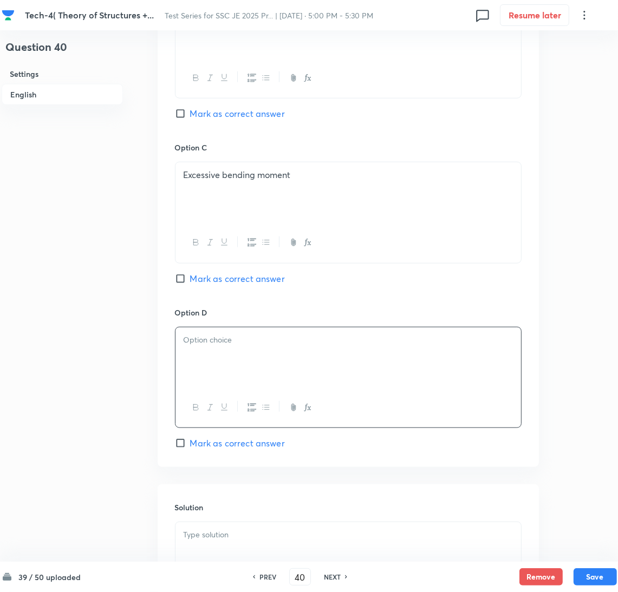
click at [200, 367] on div at bounding box center [347, 357] width 345 height 61
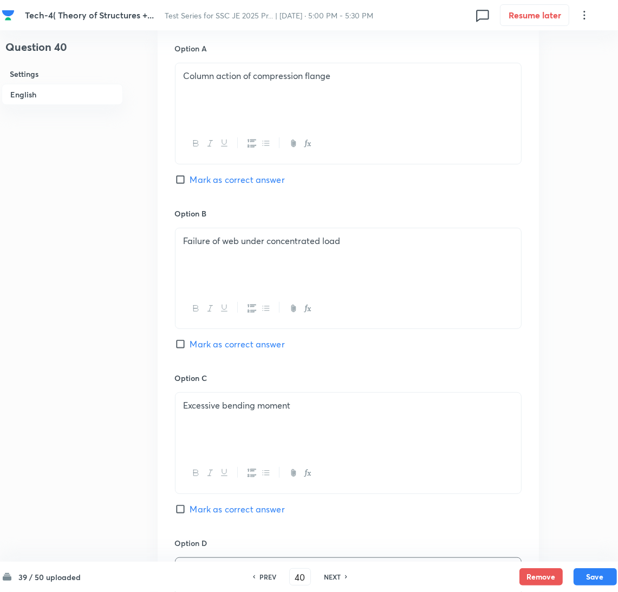
scroll to position [487, 0]
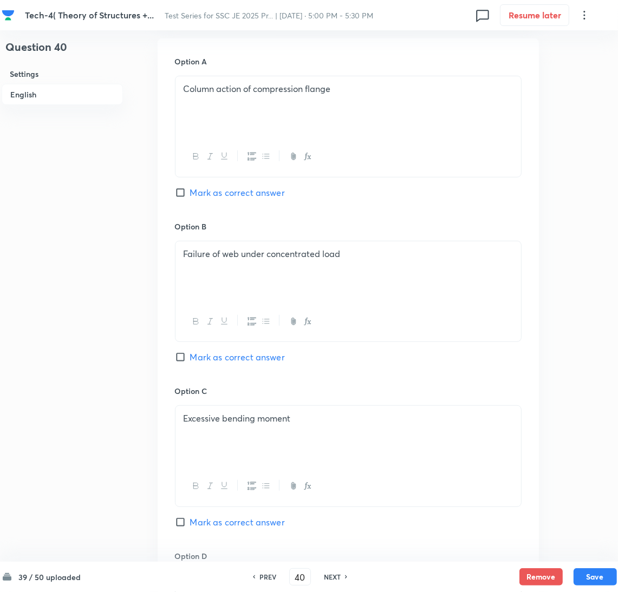
click at [192, 357] on span "Mark as correct answer" at bounding box center [237, 357] width 95 height 13
click at [190, 357] on input "Mark as correct answer" at bounding box center [182, 357] width 15 height 11
checkbox input "true"
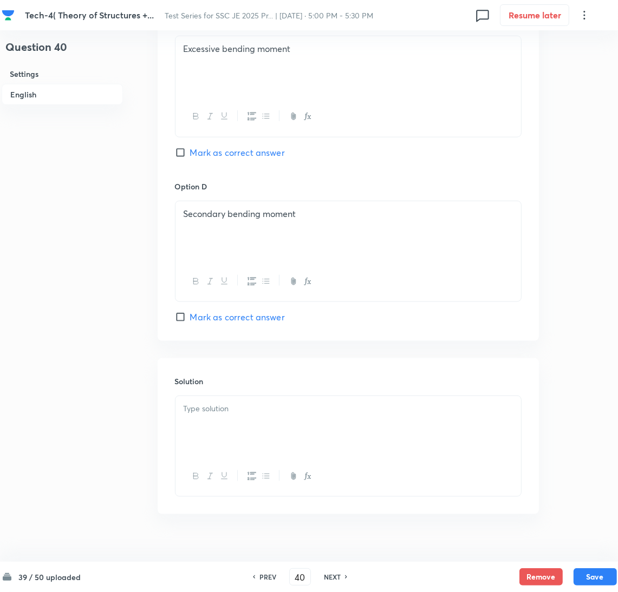
scroll to position [876, 0]
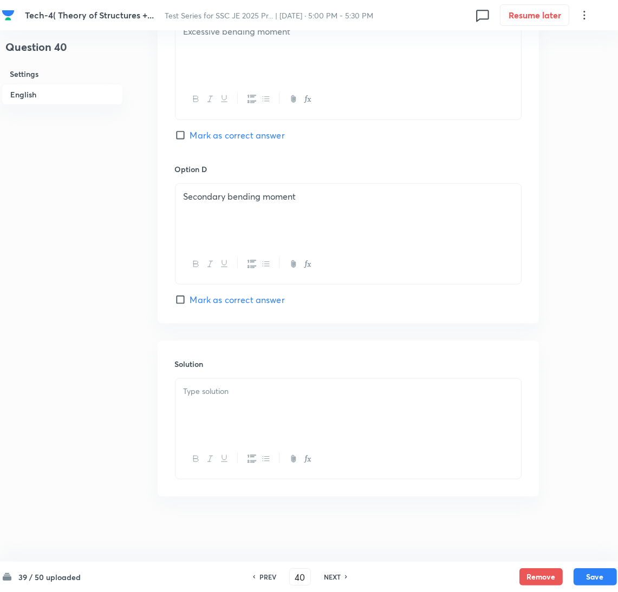
drag, startPoint x: 221, startPoint y: 394, endPoint x: 33, endPoint y: 404, distance: 188.6
click at [220, 394] on p at bounding box center [347, 391] width 329 height 12
click at [260, 408] on div at bounding box center [347, 409] width 345 height 61
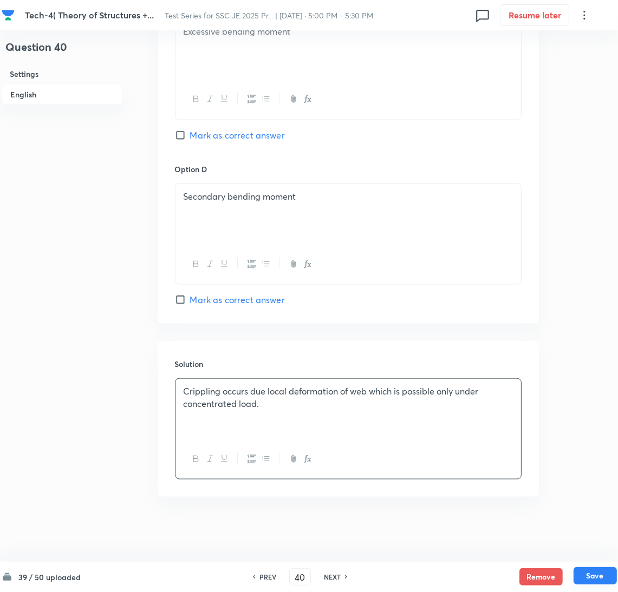
click at [583, 580] on button "Save" at bounding box center [594, 575] width 43 height 17
type input "41"
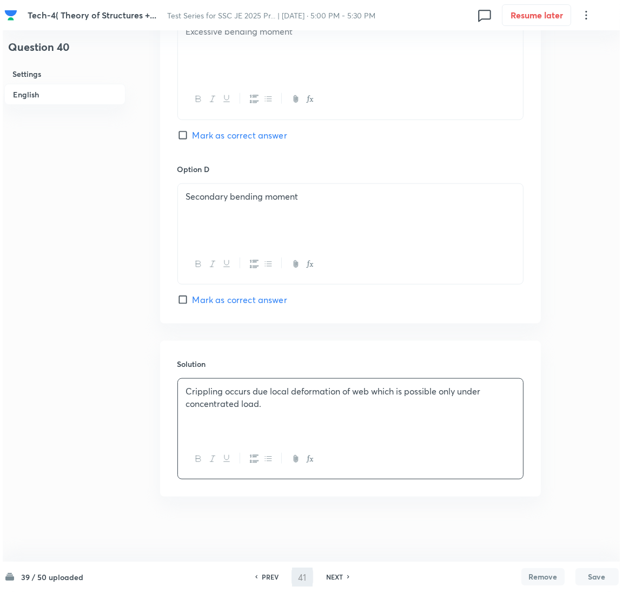
scroll to position [0, 0]
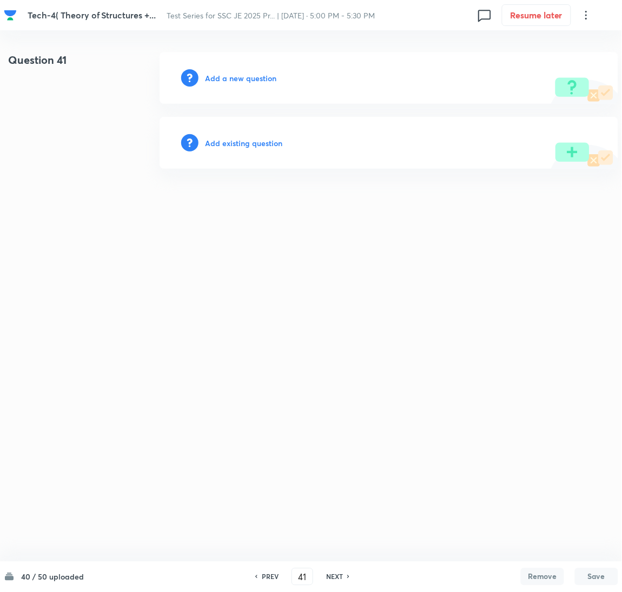
click at [240, 75] on h6 "Add a new question" at bounding box center [240, 78] width 71 height 11
click at [240, 75] on h6 "Choose a question type" at bounding box center [246, 78] width 83 height 11
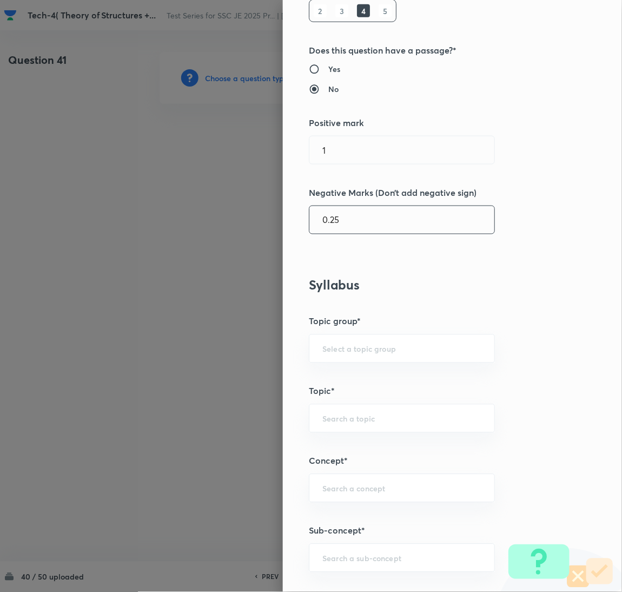
scroll to position [325, 0]
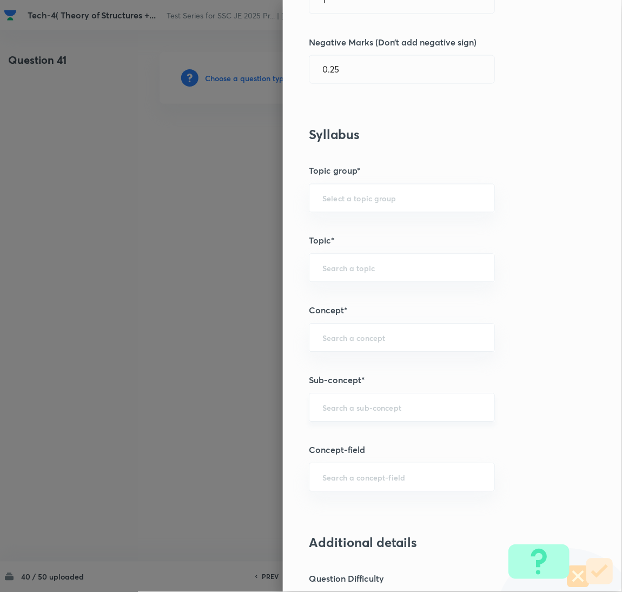
click at [350, 416] on div "​" at bounding box center [402, 407] width 186 height 29
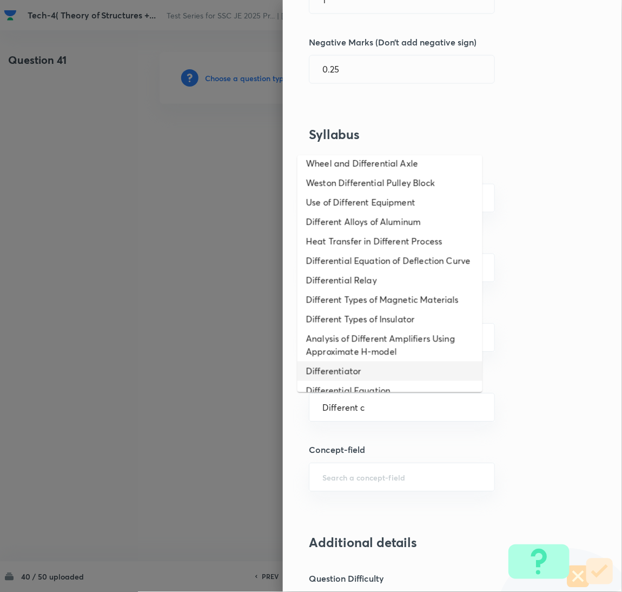
scroll to position [0, 0]
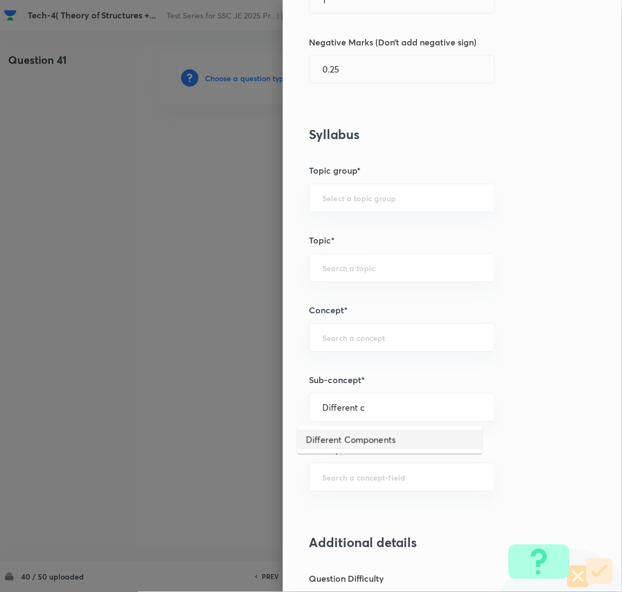
click at [361, 438] on li "Different Components" at bounding box center [390, 439] width 185 height 19
type input "Different Components"
type input "Civil Engineering"
type input "Steel Structures"
type input "Industrial Roof"
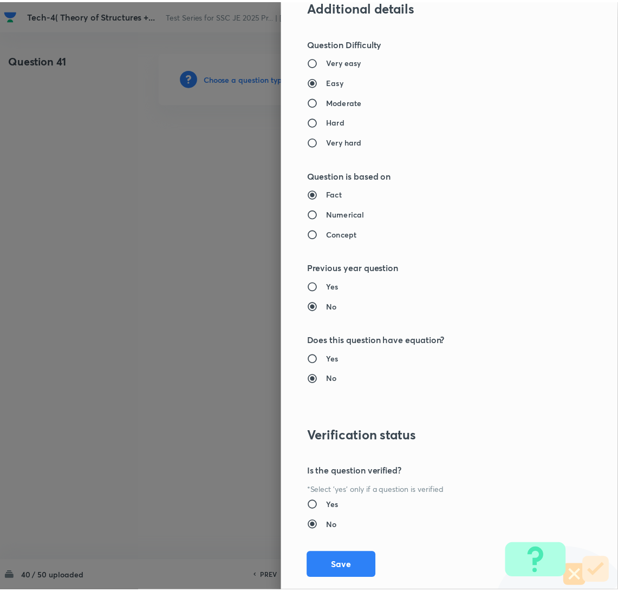
scroll to position [884, 0]
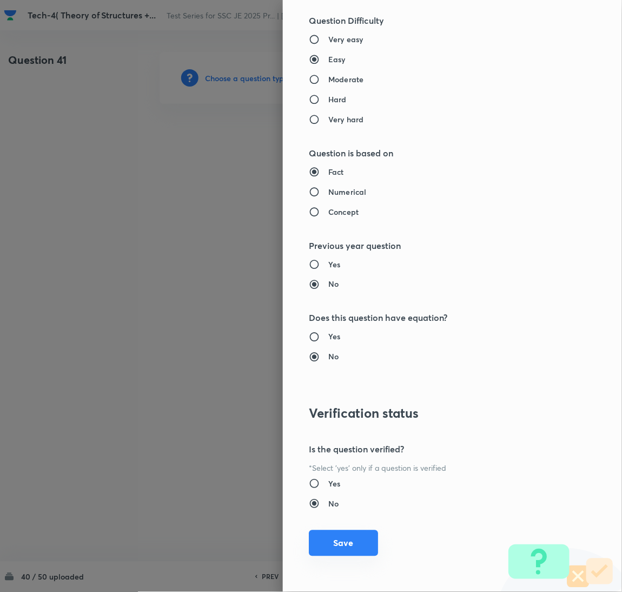
click at [334, 541] on button "Save" at bounding box center [343, 543] width 69 height 26
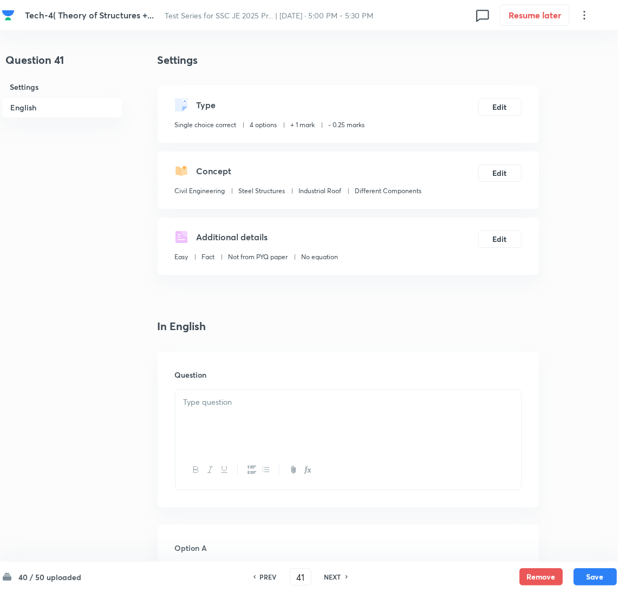
click at [235, 408] on p at bounding box center [347, 402] width 329 height 12
click at [213, 409] on div at bounding box center [347, 420] width 345 height 61
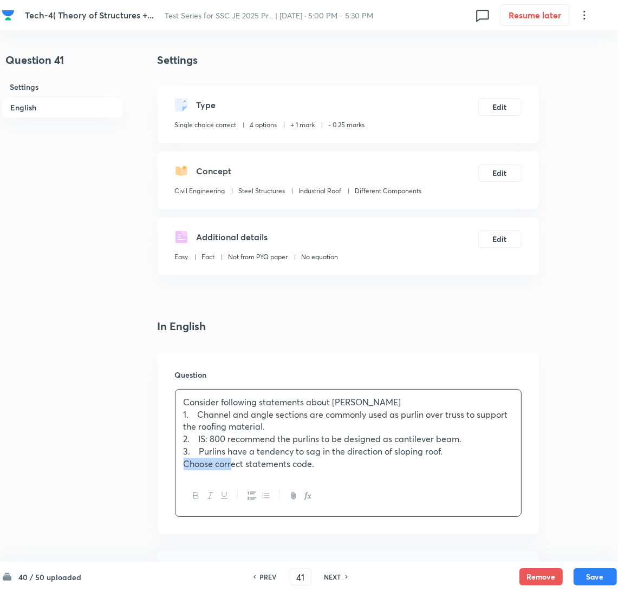
drag, startPoint x: 209, startPoint y: 463, endPoint x: 159, endPoint y: 464, distance: 50.9
click at [159, 464] on div "Question Consider following statements about Purlins 1. Channel and angle secti…" at bounding box center [347, 443] width 381 height 182
drag, startPoint x: 211, startPoint y: 451, endPoint x: 168, endPoint y: 451, distance: 42.8
click at [168, 451] on div "Question Consider following statements about Purlins 1. Channel and angle secti…" at bounding box center [347, 443] width 381 height 182
drag, startPoint x: 209, startPoint y: 437, endPoint x: 161, endPoint y: 439, distance: 47.7
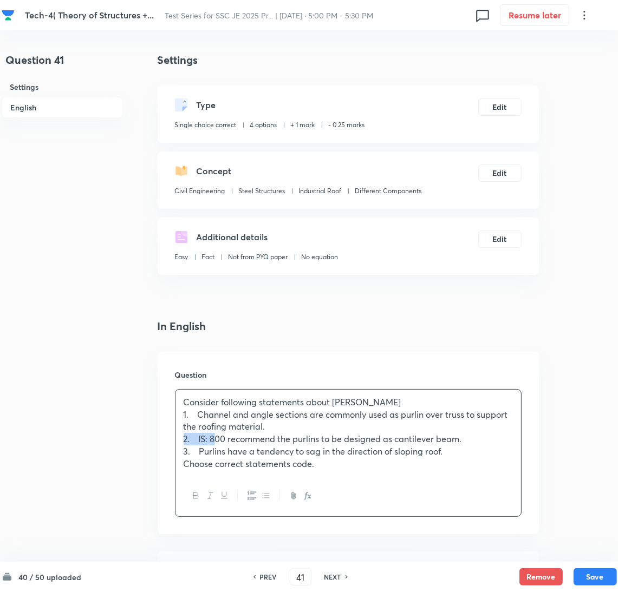
click at [161, 438] on div "Question Consider following statements about Purlins 1. Channel and angle secti…" at bounding box center [347, 443] width 381 height 182
drag, startPoint x: 207, startPoint y: 413, endPoint x: 130, endPoint y: 413, distance: 76.3
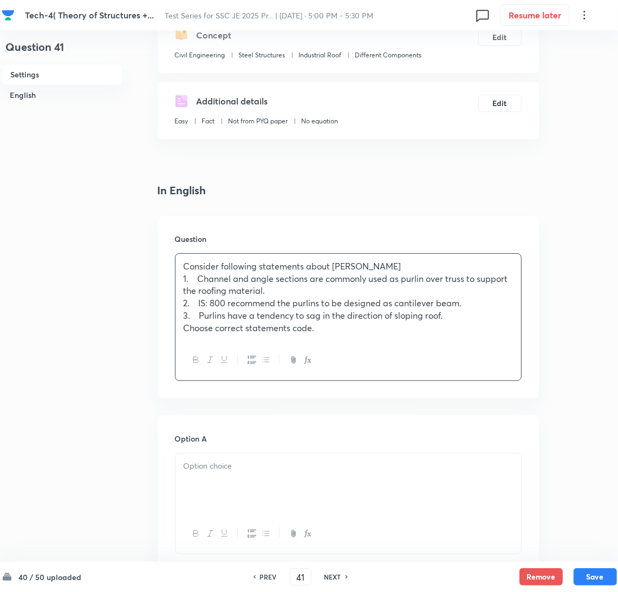
scroll to position [162, 0]
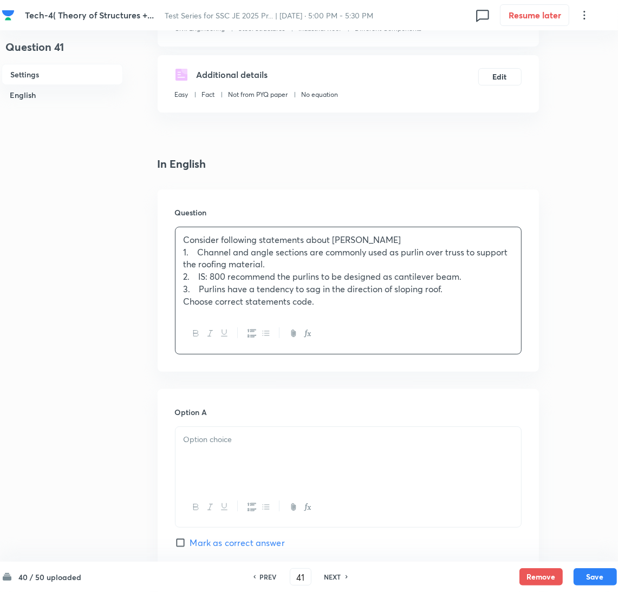
click at [212, 450] on div at bounding box center [347, 457] width 345 height 61
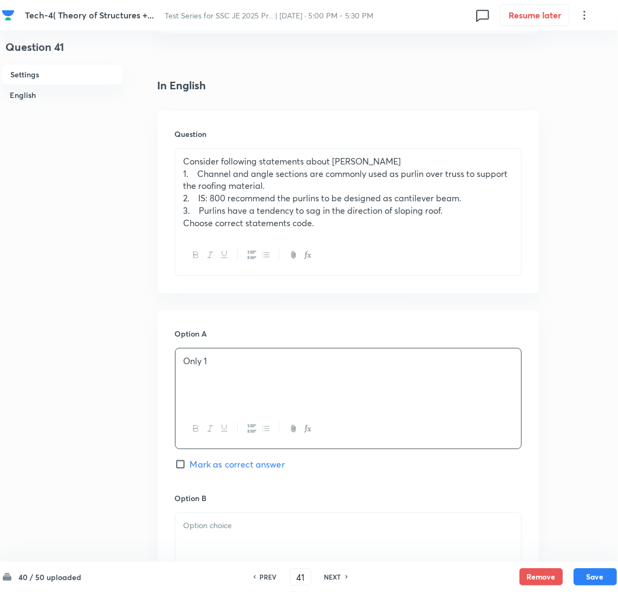
scroll to position [325, 0]
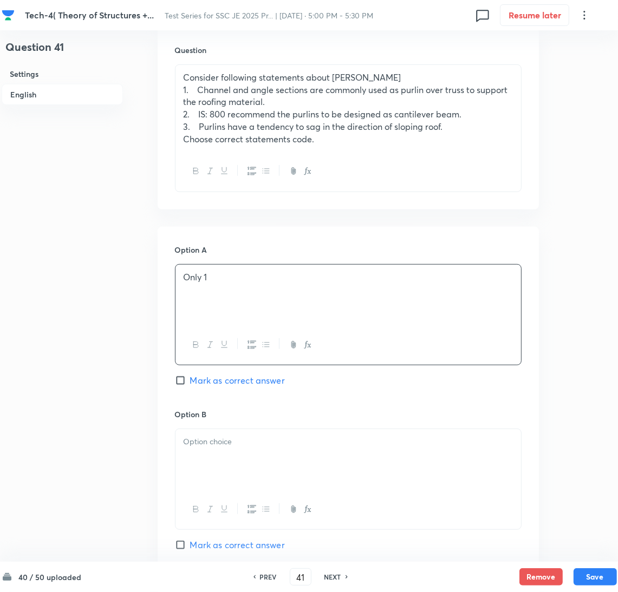
click at [218, 464] on div at bounding box center [347, 459] width 345 height 61
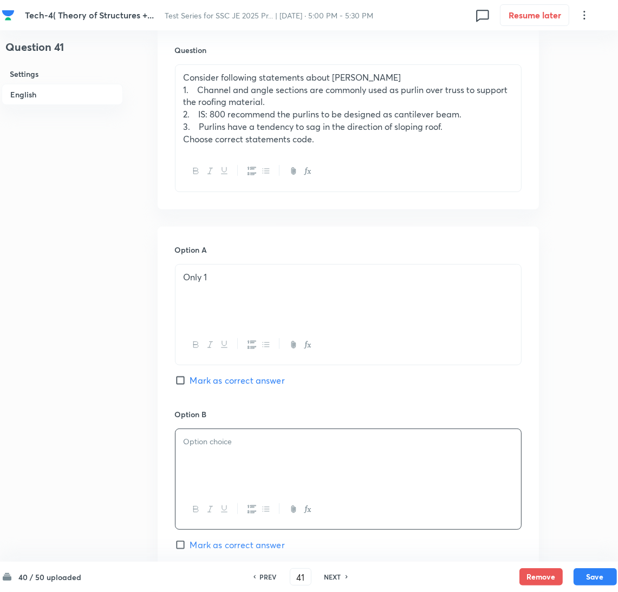
click at [245, 471] on div at bounding box center [347, 459] width 345 height 61
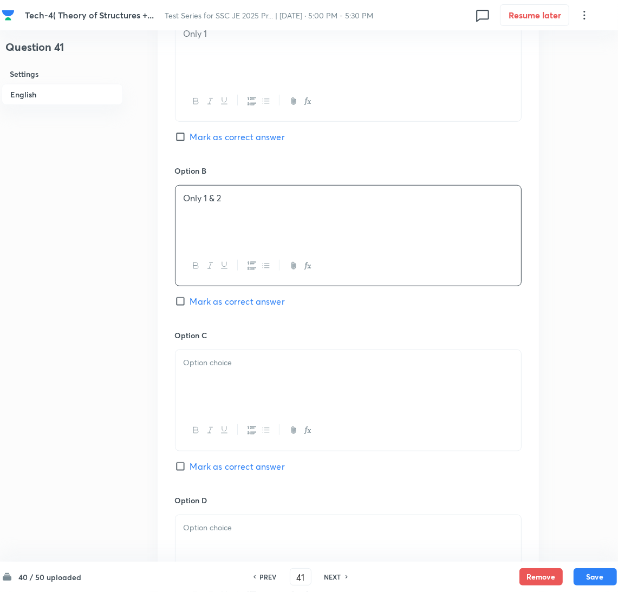
click at [213, 400] on div at bounding box center [347, 380] width 345 height 61
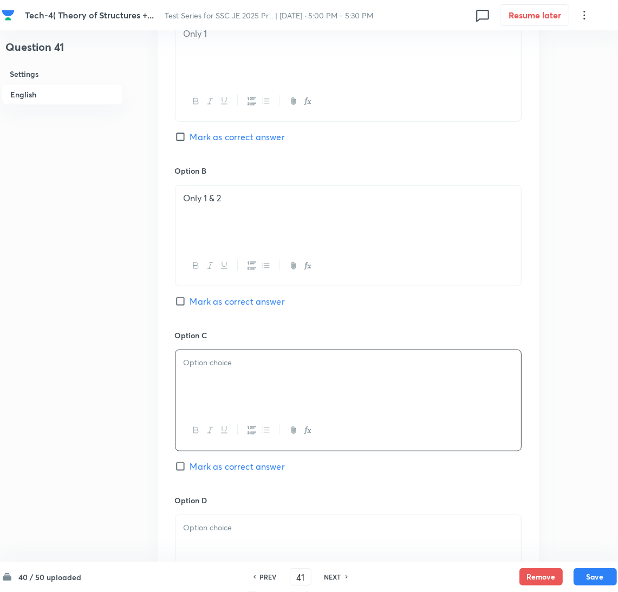
click at [189, 391] on div at bounding box center [347, 380] width 345 height 61
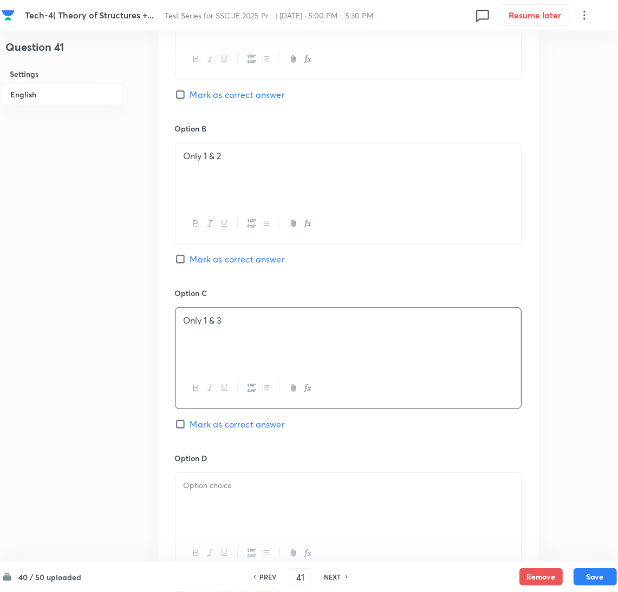
scroll to position [649, 0]
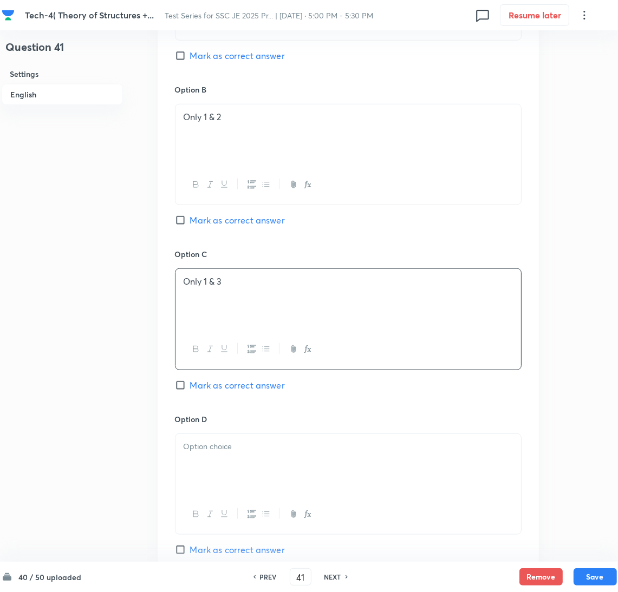
click at [213, 467] on div at bounding box center [347, 464] width 345 height 61
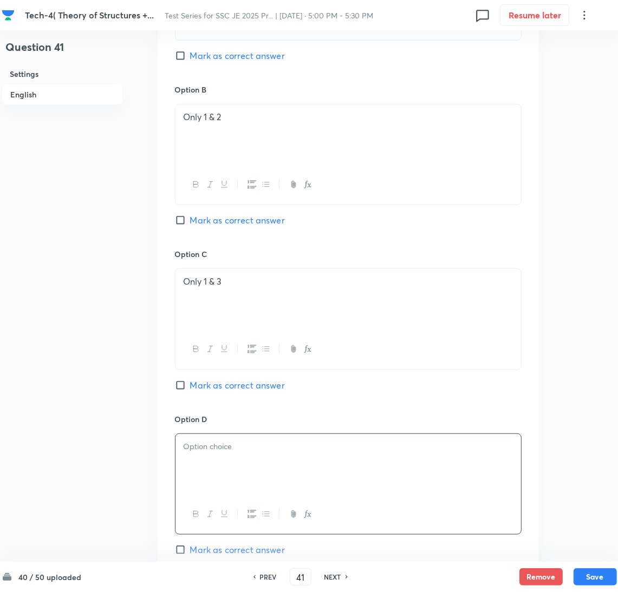
click at [233, 446] on p at bounding box center [347, 447] width 329 height 12
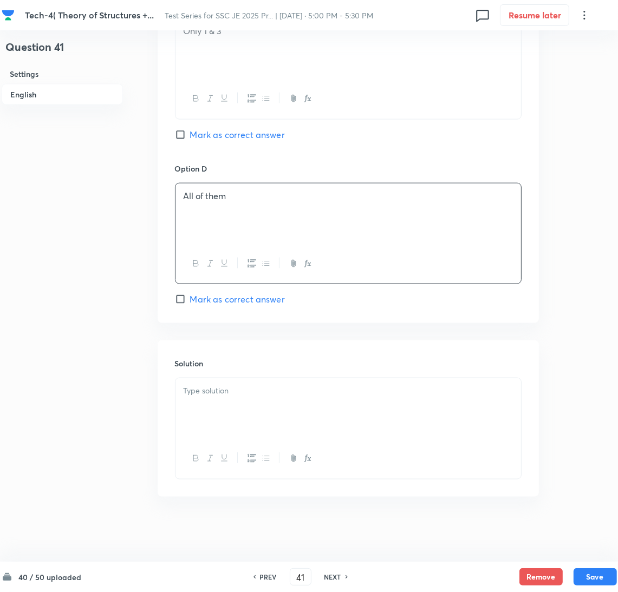
scroll to position [902, 0]
click at [222, 410] on div at bounding box center [347, 408] width 345 height 61
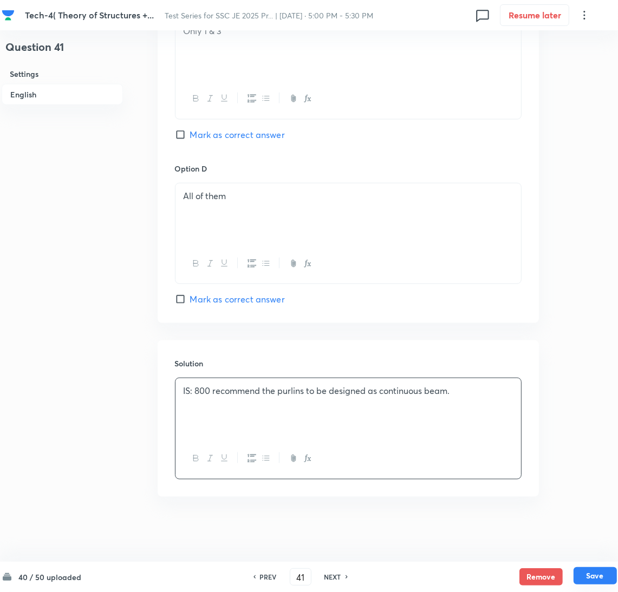
click at [589, 576] on button "Save" at bounding box center [594, 575] width 43 height 17
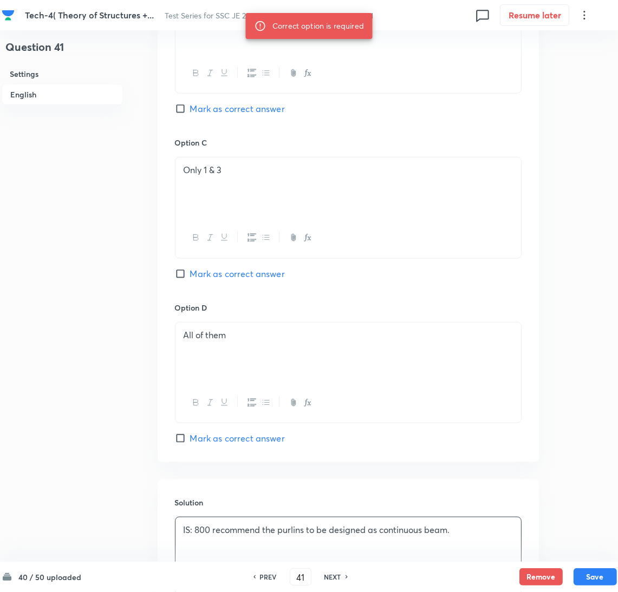
scroll to position [659, 0]
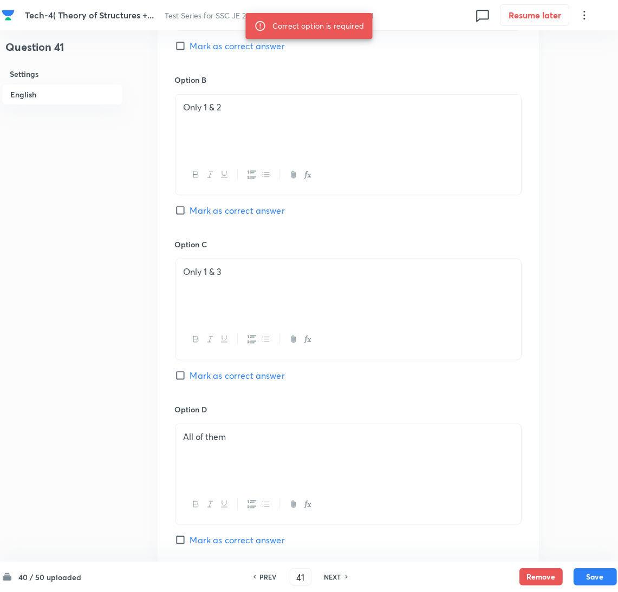
click at [191, 382] on span "Mark as correct answer" at bounding box center [237, 375] width 95 height 13
click at [190, 381] on input "Mark as correct answer" at bounding box center [182, 375] width 15 height 11
checkbox input "true"
click at [595, 579] on button "Save" at bounding box center [594, 575] width 43 height 17
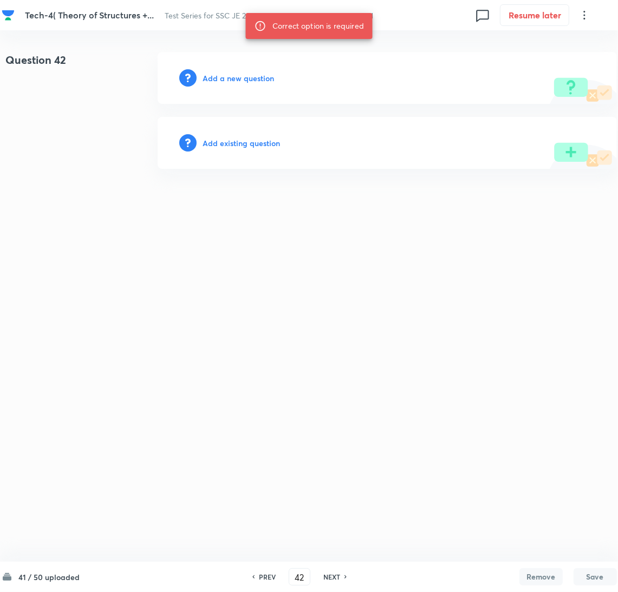
scroll to position [0, 0]
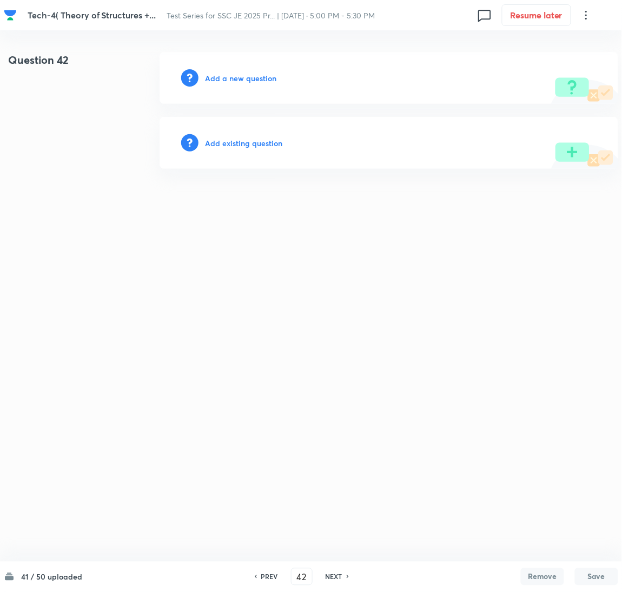
click at [265, 573] on h6 "PREV" at bounding box center [269, 577] width 17 height 10
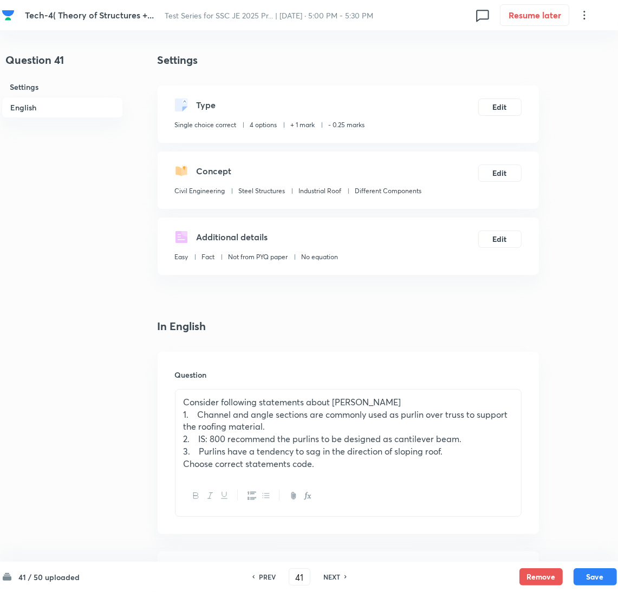
click at [265, 573] on h6 "PREV" at bounding box center [267, 577] width 17 height 10
type input "40"
checkbox input "false"
checkbox input "true"
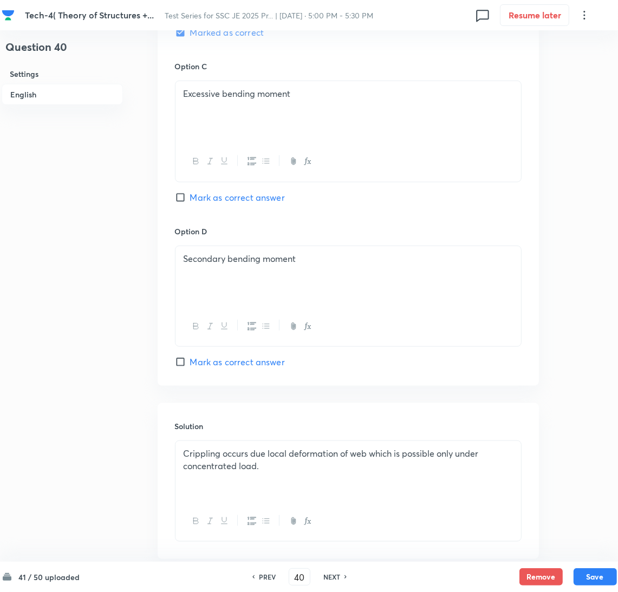
scroll to position [876, 0]
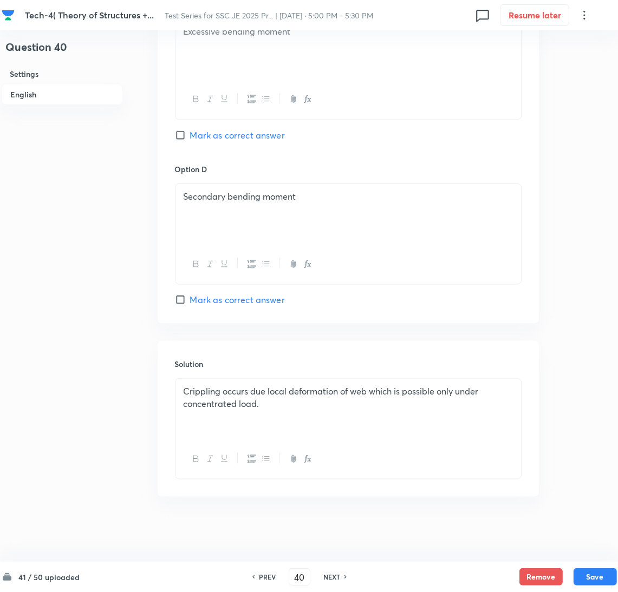
click at [333, 573] on h6 "NEXT" at bounding box center [331, 577] width 17 height 10
type input "41"
checkbox input "false"
checkbox input "true"
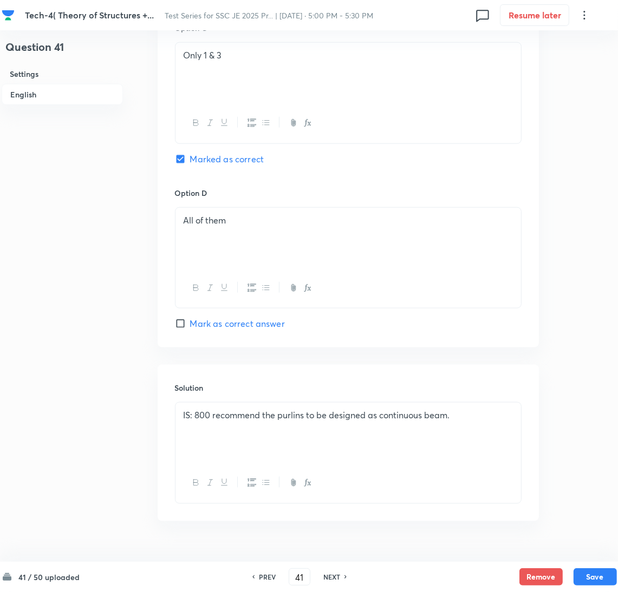
click at [333, 573] on h6 "NEXT" at bounding box center [331, 577] width 17 height 10
type input "42"
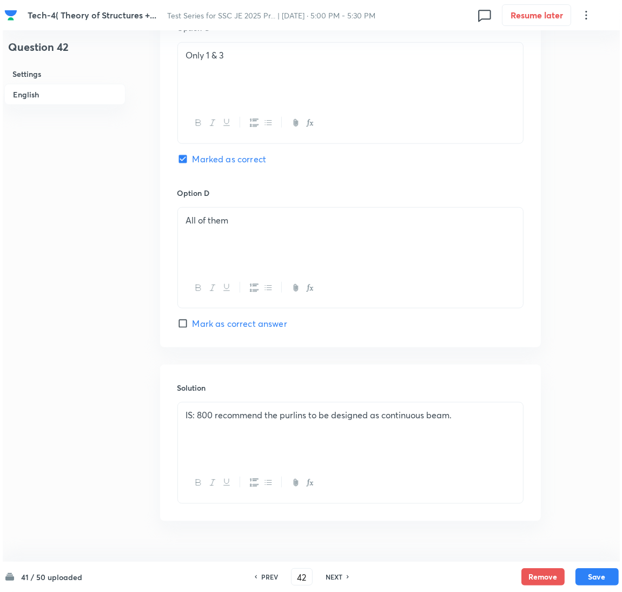
scroll to position [0, 0]
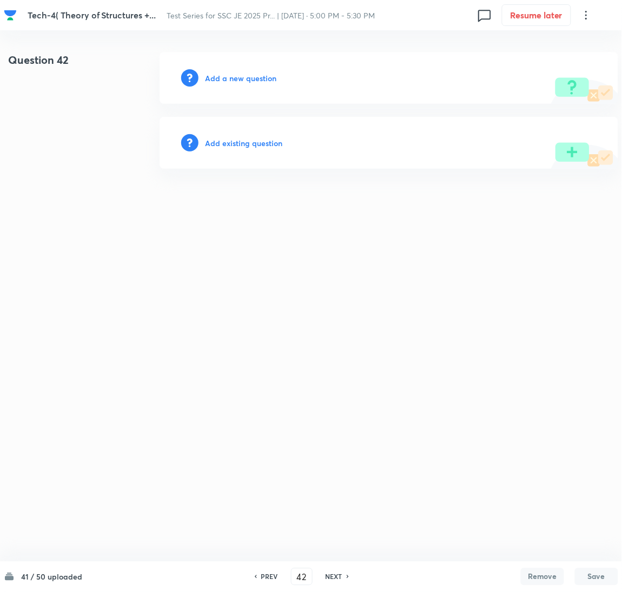
click at [229, 78] on h6 "Add a new question" at bounding box center [240, 78] width 71 height 11
click at [229, 78] on h6 "Choose a question type" at bounding box center [246, 78] width 83 height 11
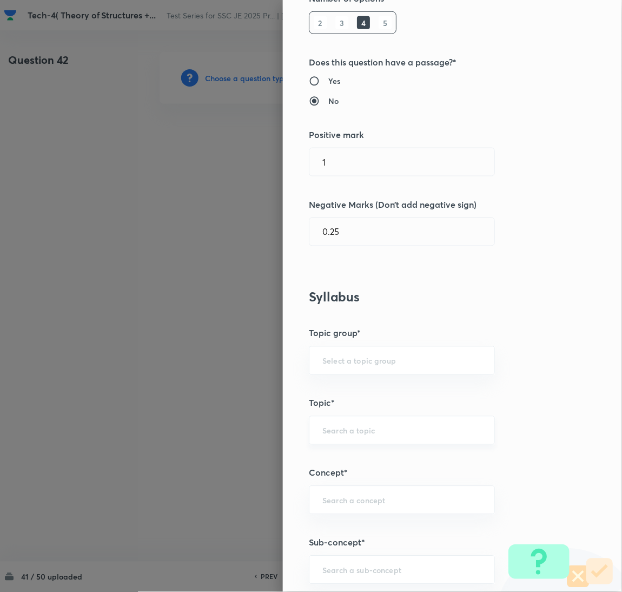
scroll to position [325, 0]
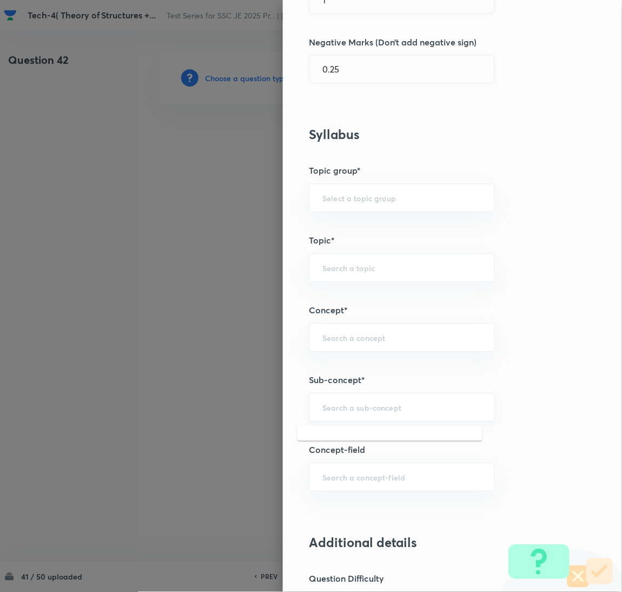
click at [333, 406] on input "text" at bounding box center [402, 408] width 159 height 10
click at [382, 409] on input "text" at bounding box center [402, 408] width 159 height 10
click at [340, 469] on li "Plate Girder" at bounding box center [390, 472] width 185 height 19
type input "Plate Girder"
type input "Civil Engineering"
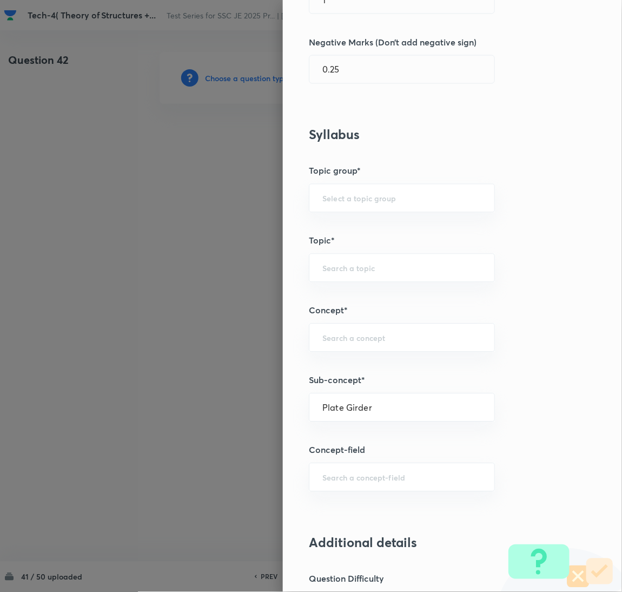
type input "Steel Structures"
type input "Flexure Members"
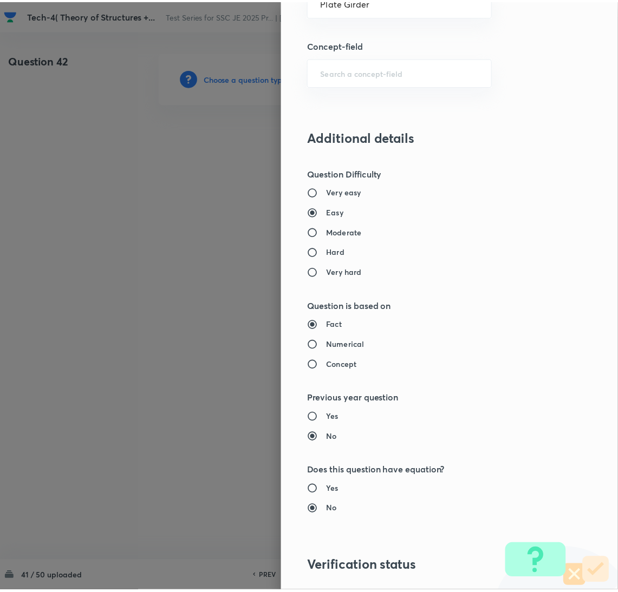
scroll to position [884, 0]
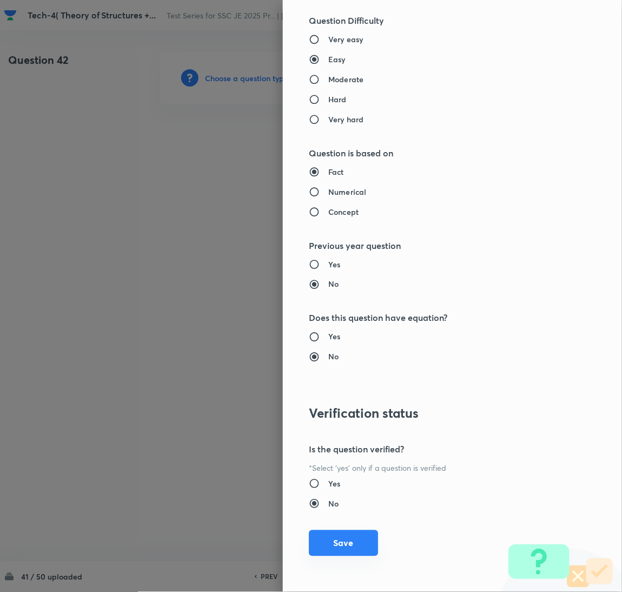
click at [356, 539] on button "Save" at bounding box center [343, 543] width 69 height 26
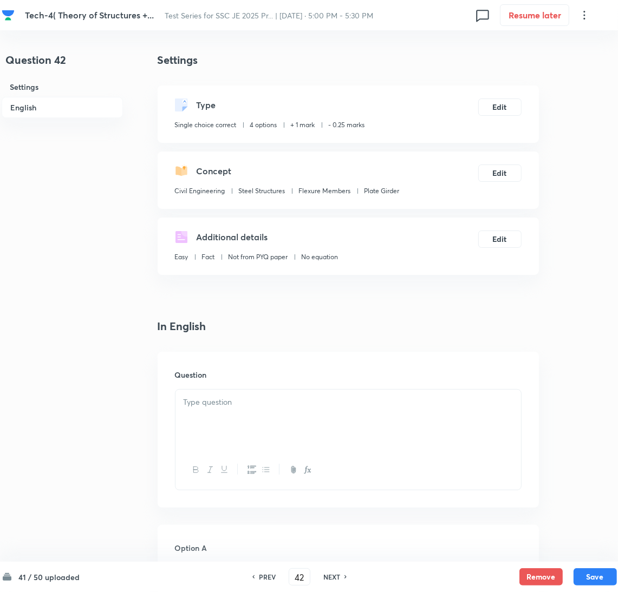
click at [207, 422] on div at bounding box center [347, 420] width 345 height 61
click at [203, 425] on div at bounding box center [347, 420] width 345 height 61
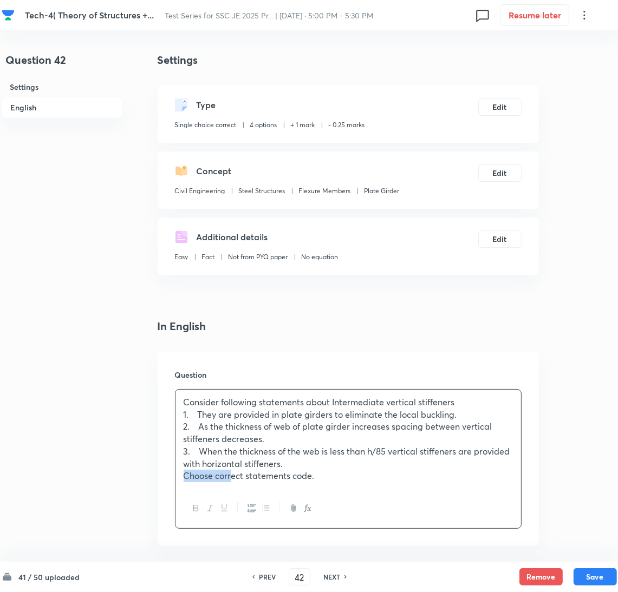
drag, startPoint x: 209, startPoint y: 476, endPoint x: 93, endPoint y: 479, distance: 116.4
drag, startPoint x: 210, startPoint y: 454, endPoint x: 138, endPoint y: 453, distance: 72.0
drag, startPoint x: 211, startPoint y: 427, endPoint x: 140, endPoint y: 426, distance: 70.4
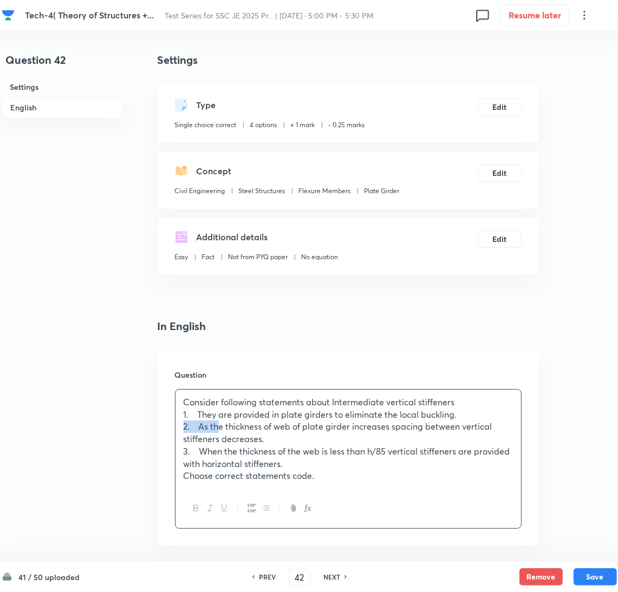
drag, startPoint x: 207, startPoint y: 412, endPoint x: 140, endPoint y: 415, distance: 67.2
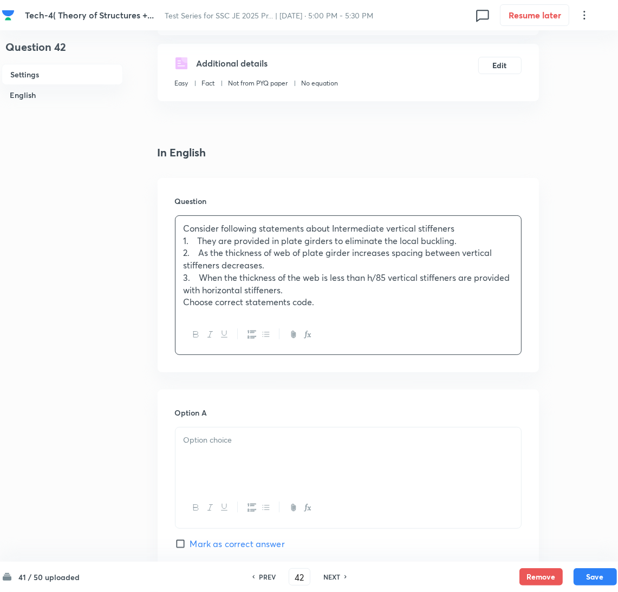
scroll to position [243, 0]
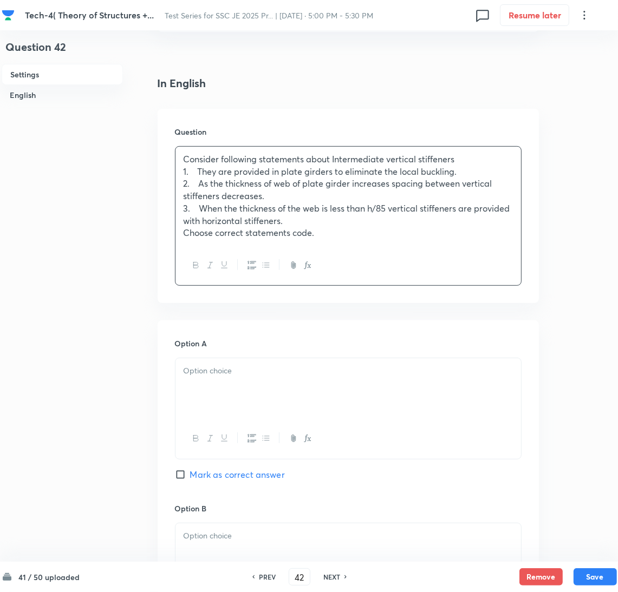
click at [222, 393] on div at bounding box center [347, 388] width 345 height 61
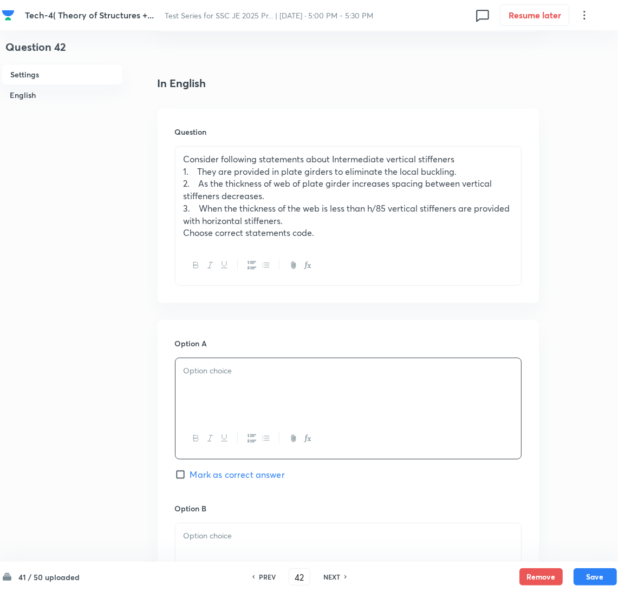
drag, startPoint x: 181, startPoint y: 378, endPoint x: 187, endPoint y: 382, distance: 6.6
click at [181, 378] on div at bounding box center [347, 388] width 345 height 61
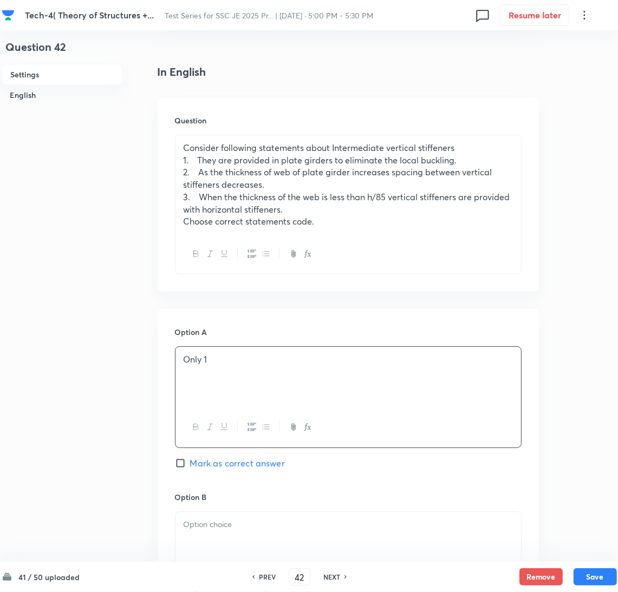
scroll to position [405, 0]
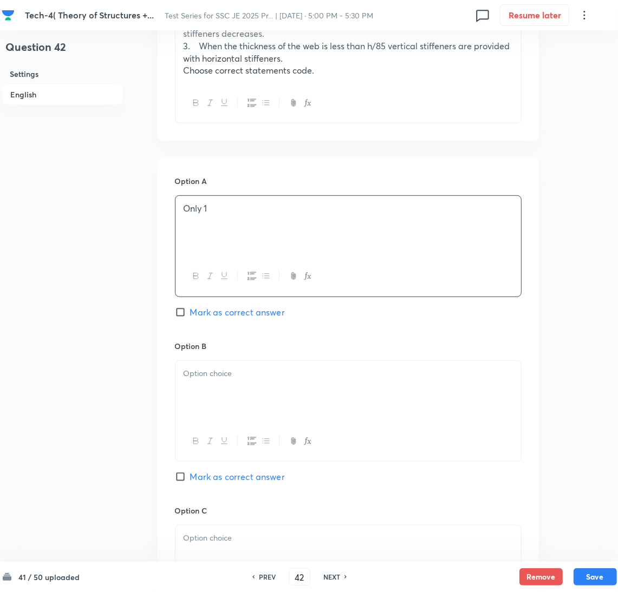
click at [203, 390] on div at bounding box center [347, 391] width 345 height 61
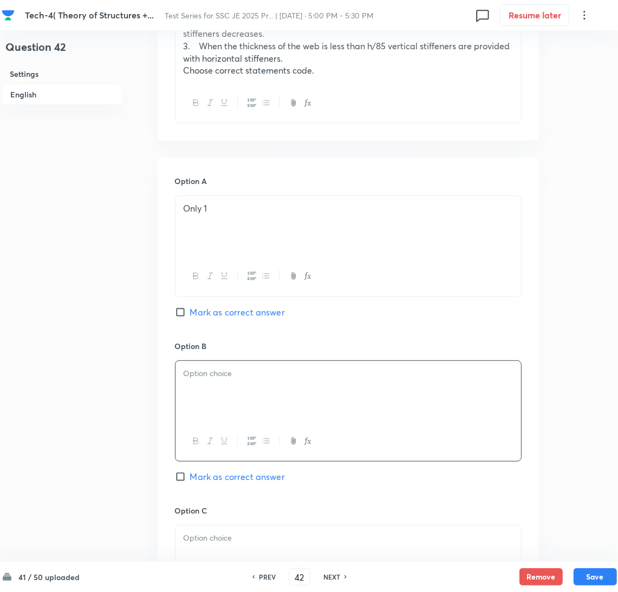
click at [193, 390] on div at bounding box center [347, 391] width 345 height 61
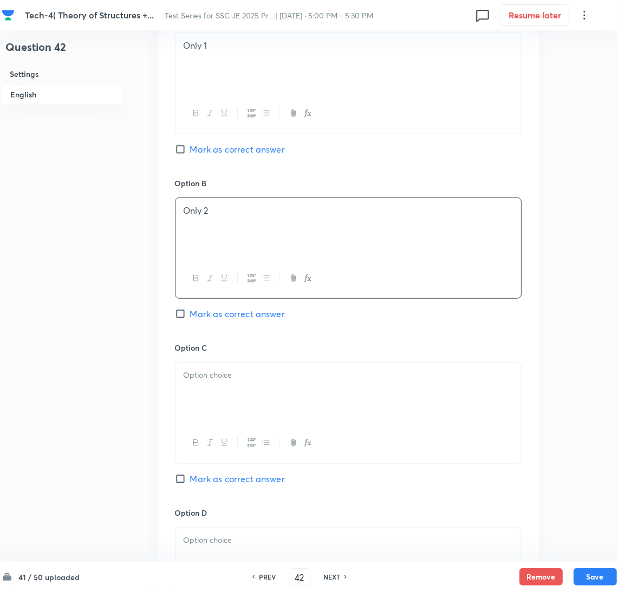
click at [226, 405] on div at bounding box center [347, 393] width 345 height 61
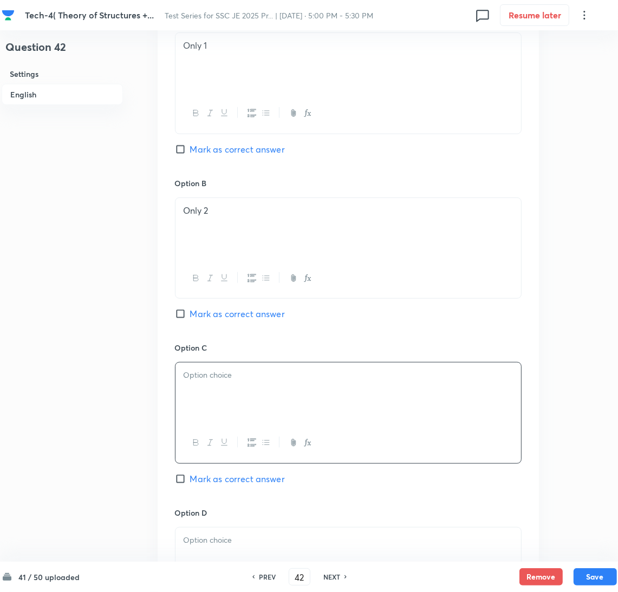
drag, startPoint x: 179, startPoint y: 386, endPoint x: 199, endPoint y: 393, distance: 20.7
click at [179, 389] on div at bounding box center [347, 393] width 345 height 61
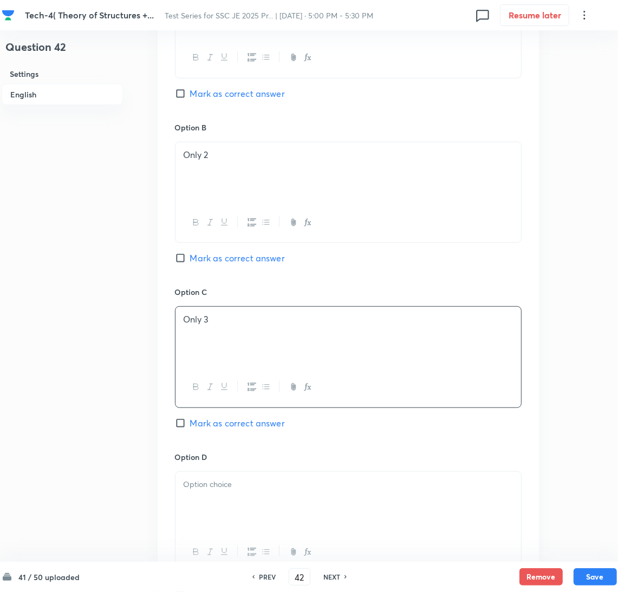
scroll to position [649, 0]
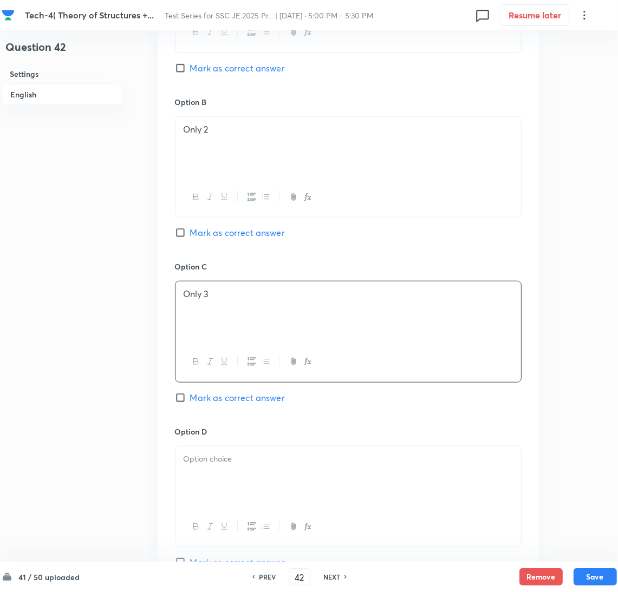
click at [231, 476] on div at bounding box center [347, 476] width 345 height 61
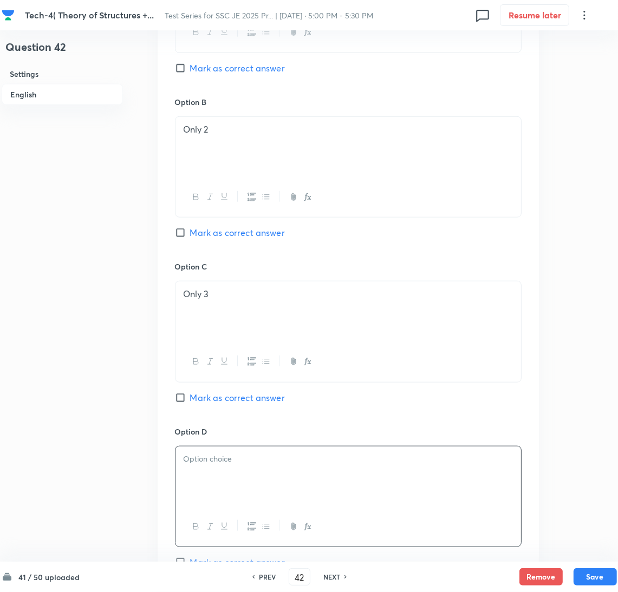
click at [192, 476] on div at bounding box center [347, 476] width 345 height 61
click at [190, 234] on span "Mark as correct answer" at bounding box center [237, 232] width 95 height 13
click at [190, 234] on input "Mark as correct answer" at bounding box center [182, 232] width 15 height 11
checkbox input "true"
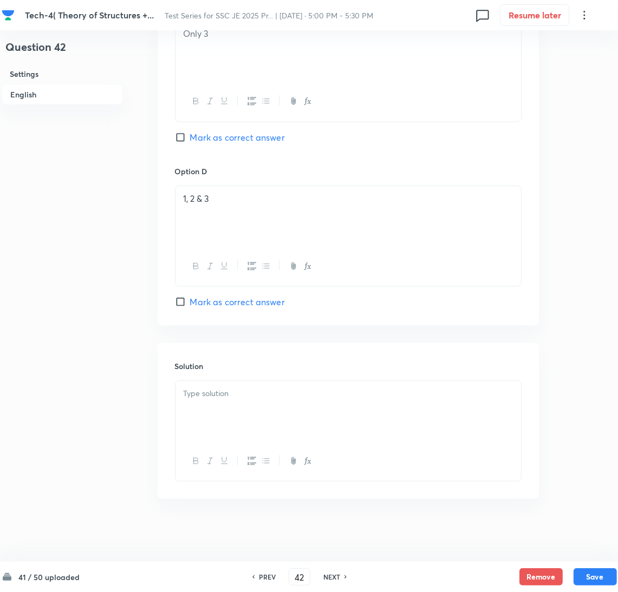
scroll to position [915, 0]
click at [221, 408] on div at bounding box center [347, 409] width 345 height 61
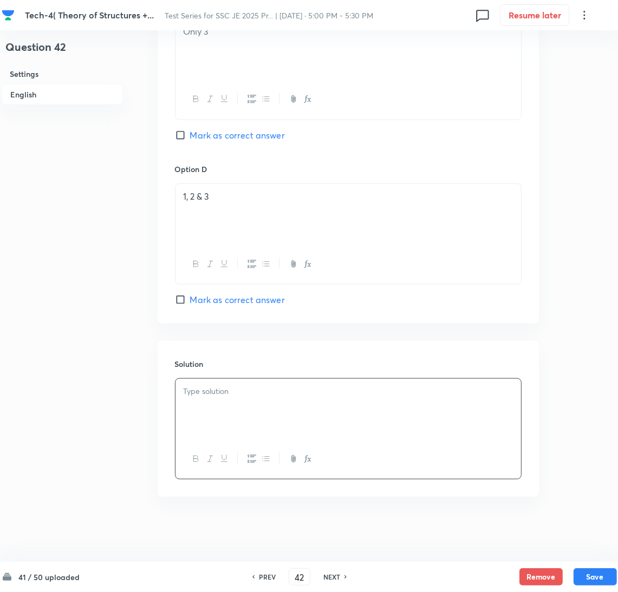
click at [204, 403] on div at bounding box center [347, 409] width 345 height 61
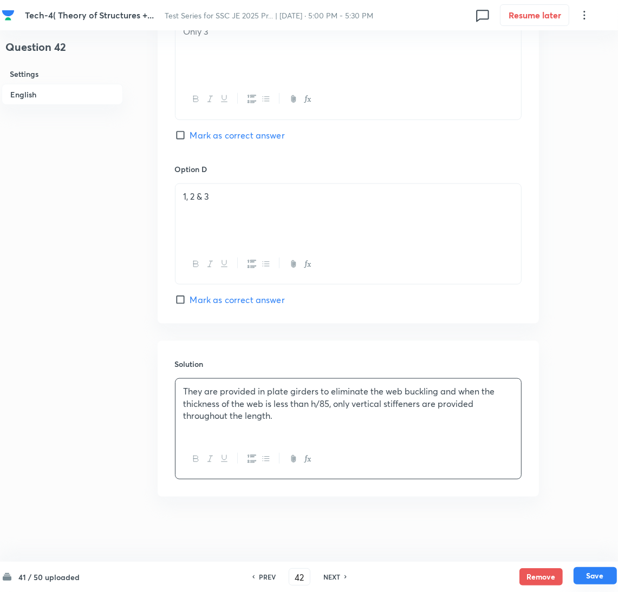
click at [592, 576] on button "Save" at bounding box center [594, 575] width 43 height 17
type input "43"
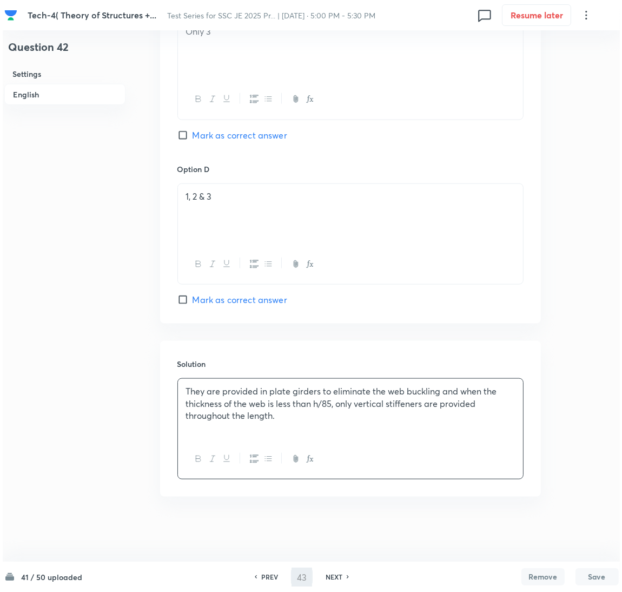
scroll to position [0, 0]
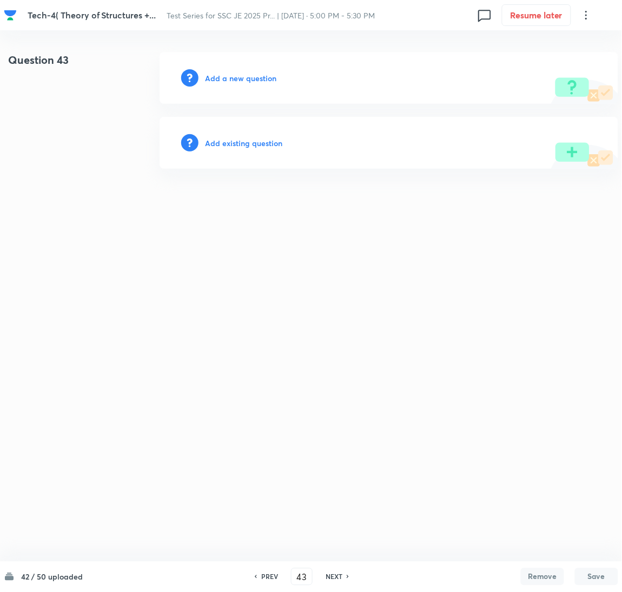
drag, startPoint x: 251, startPoint y: 86, endPoint x: 222, endPoint y: 78, distance: 29.7
click at [246, 86] on div "Add a new question" at bounding box center [389, 78] width 459 height 52
click at [222, 78] on h6 "Add a new question" at bounding box center [240, 78] width 71 height 11
click at [225, 79] on h6 "Choose a question type" at bounding box center [246, 78] width 83 height 11
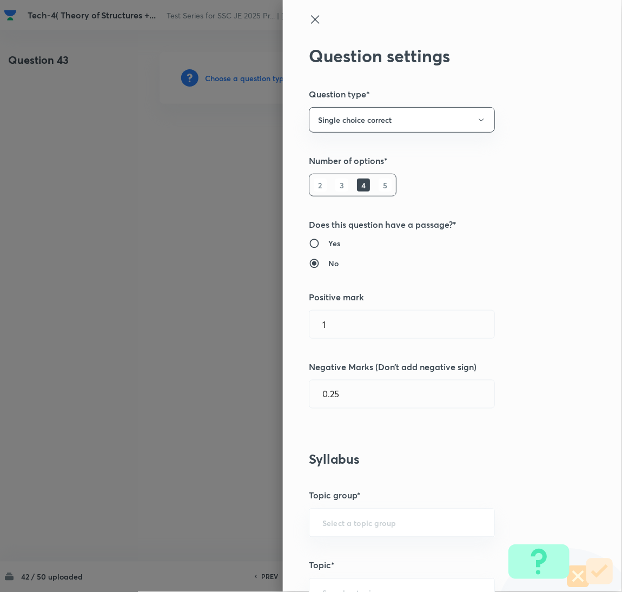
scroll to position [243, 0]
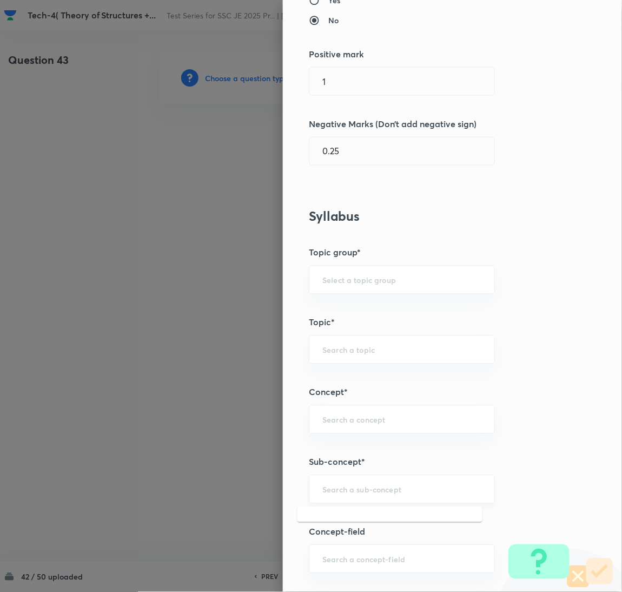
click at [332, 494] on input "text" at bounding box center [402, 489] width 159 height 10
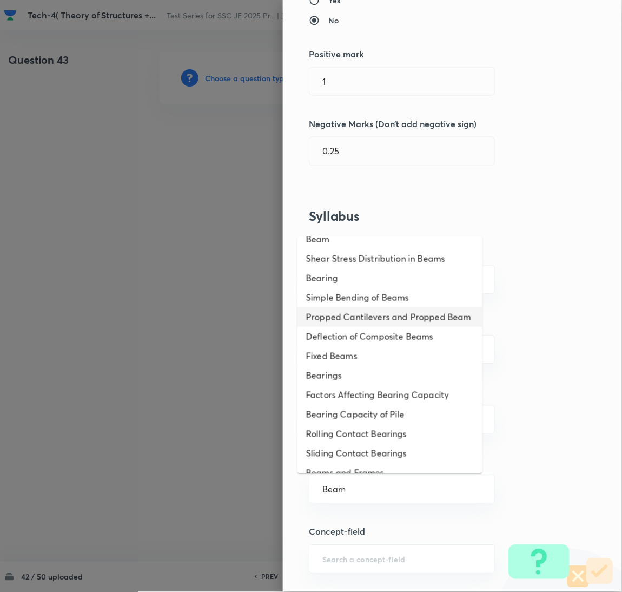
scroll to position [162, 0]
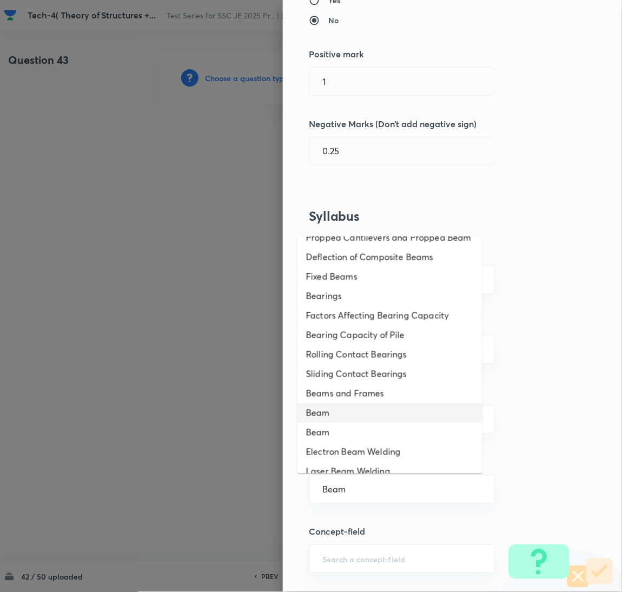
click at [332, 423] on li "Beam" at bounding box center [390, 412] width 185 height 19
type input "Beam"
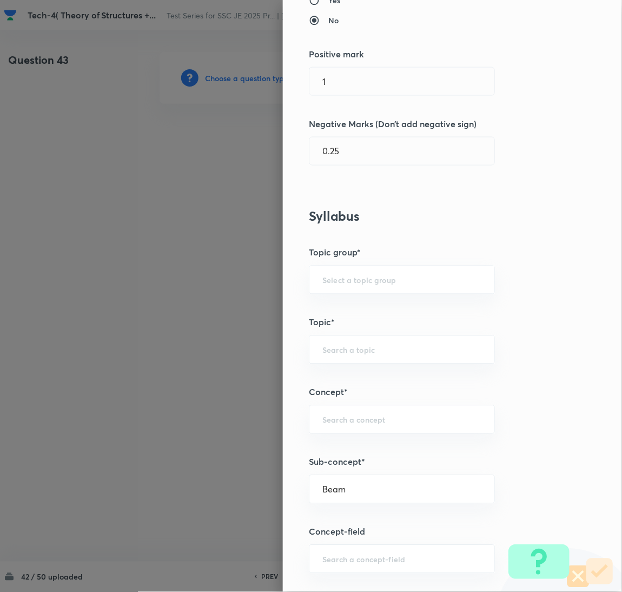
type input "Civil Engineering"
type input "Structural Analysis"
type input "Analysis of Determinate and Indeterminate Structures"
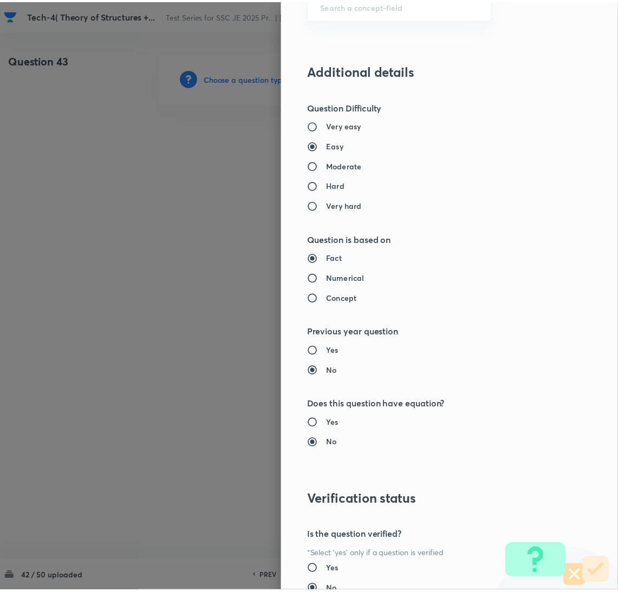
scroll to position [884, 0]
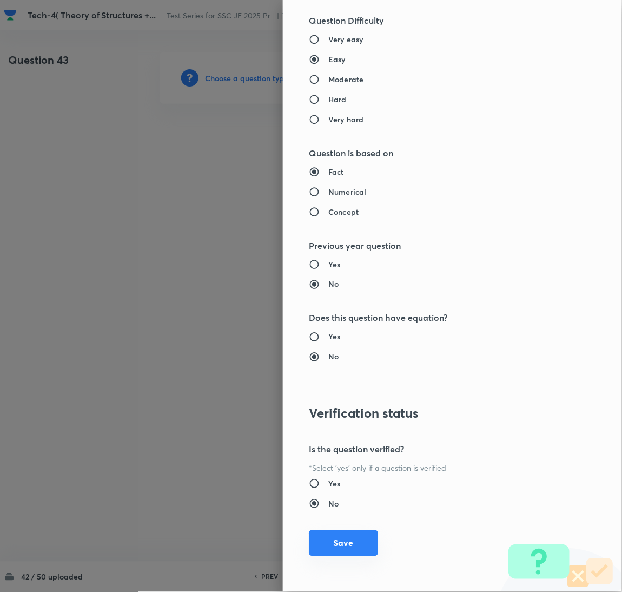
click at [338, 536] on button "Save" at bounding box center [343, 543] width 69 height 26
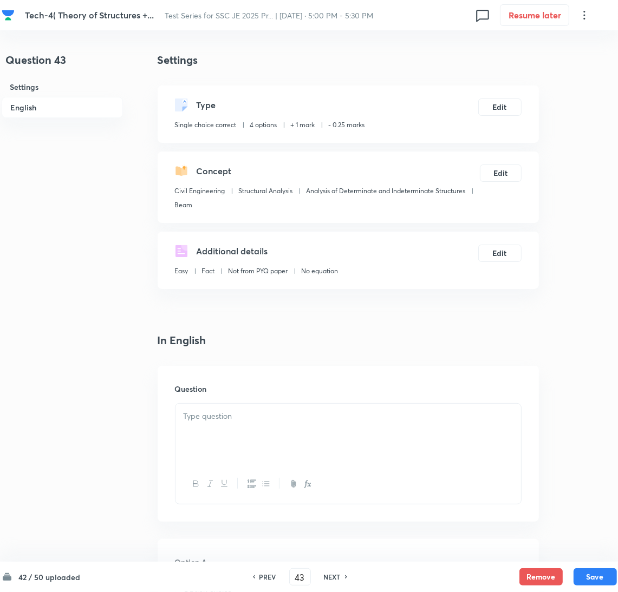
click at [246, 439] on div at bounding box center [347, 434] width 345 height 61
click at [242, 425] on div at bounding box center [347, 434] width 345 height 61
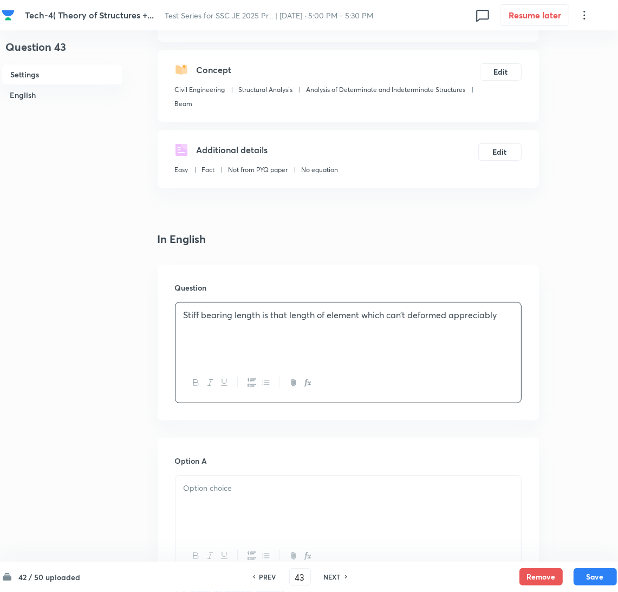
scroll to position [243, 0]
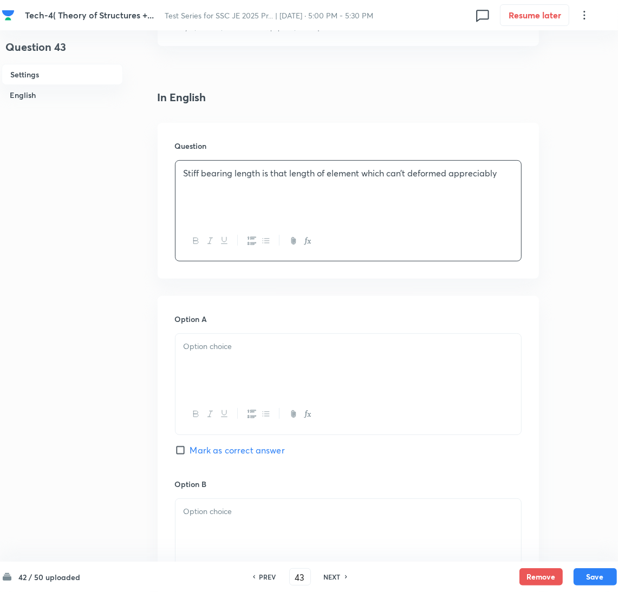
click at [218, 367] on div at bounding box center [347, 364] width 345 height 61
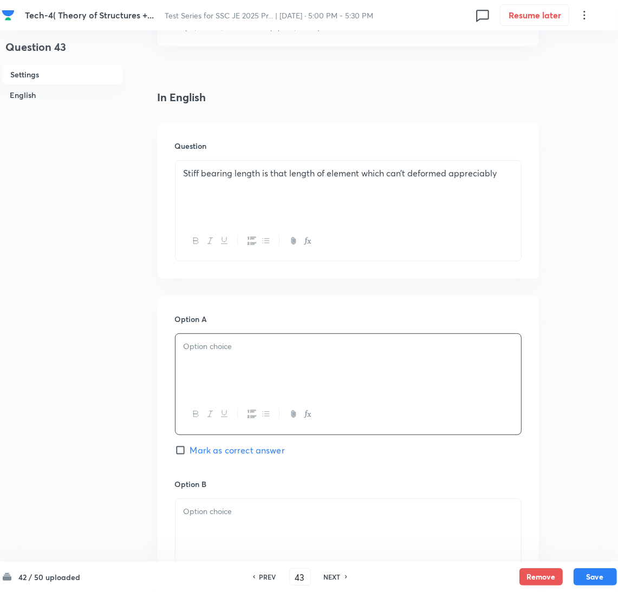
click at [275, 361] on div at bounding box center [347, 364] width 345 height 61
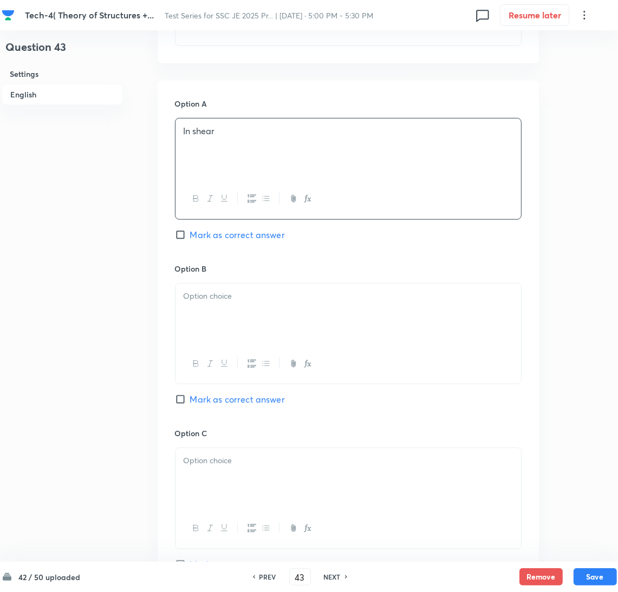
scroll to position [487, 0]
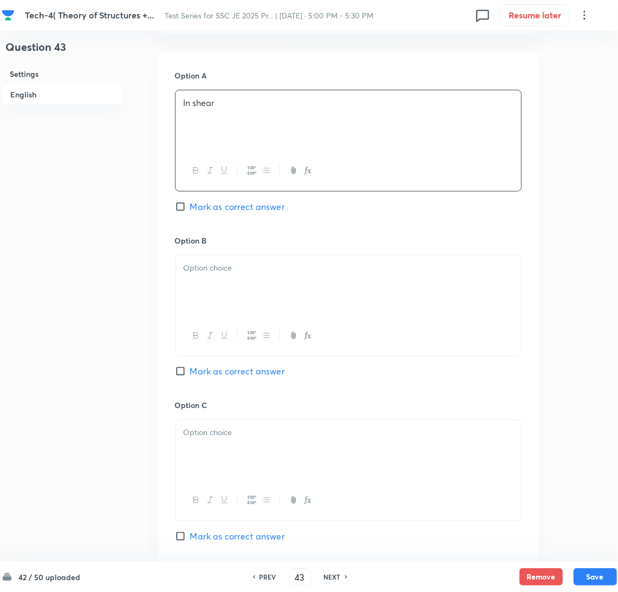
click at [232, 290] on div at bounding box center [347, 285] width 345 height 61
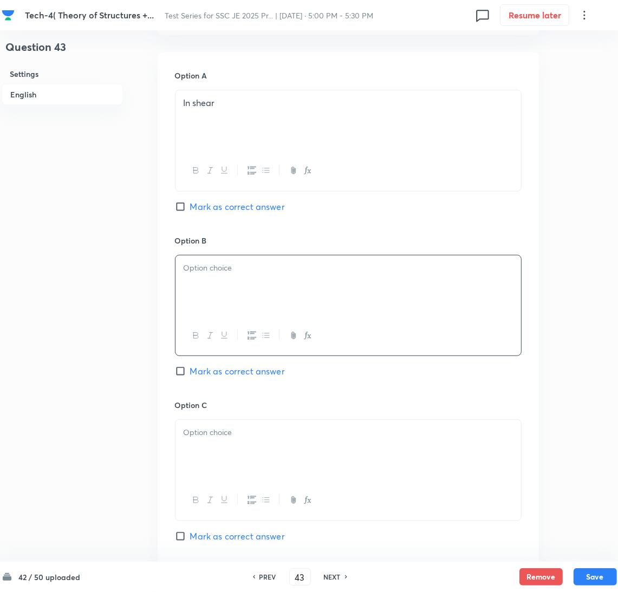
click at [203, 283] on div at bounding box center [347, 285] width 345 height 61
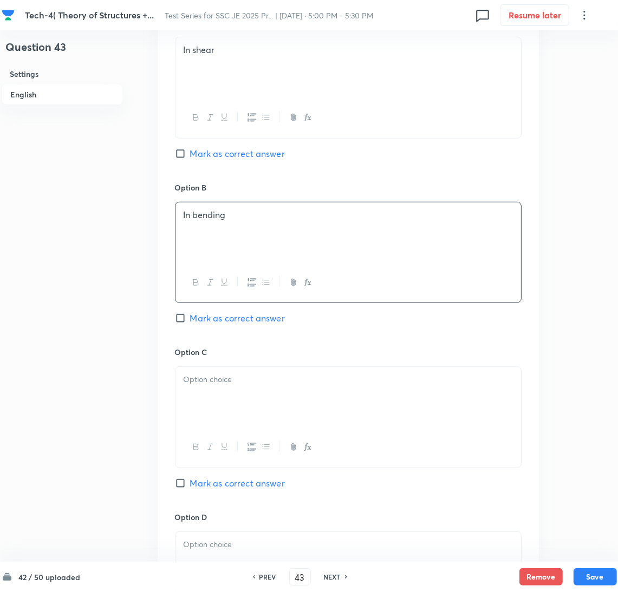
scroll to position [568, 0]
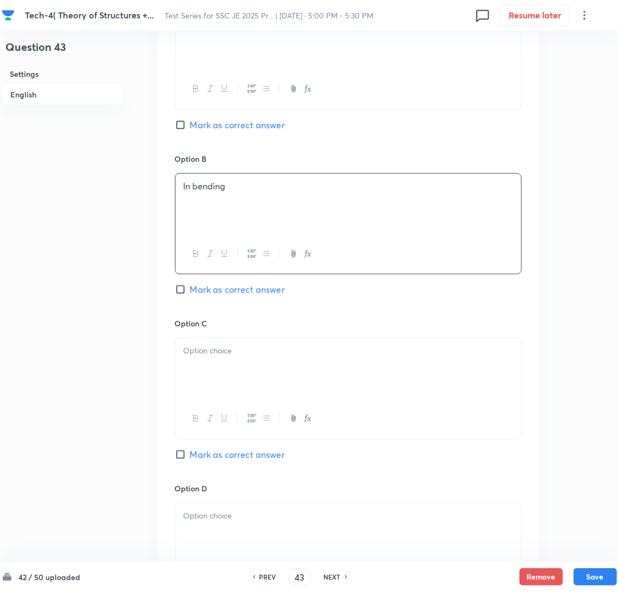
click at [215, 364] on div at bounding box center [347, 368] width 345 height 61
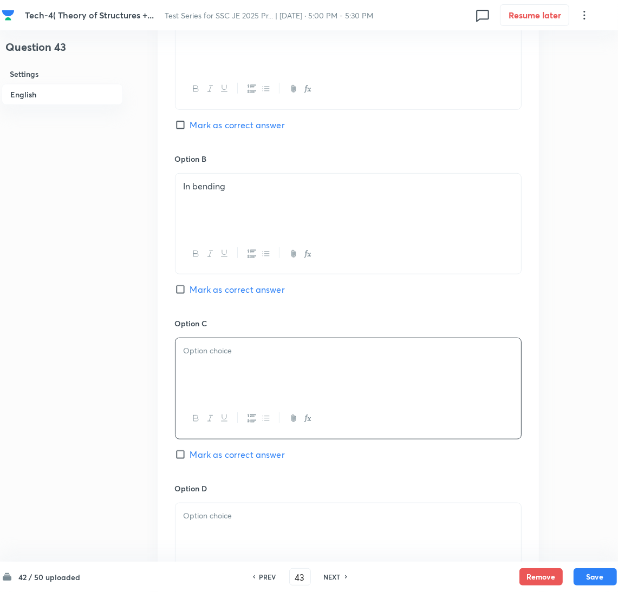
click at [238, 380] on div at bounding box center [347, 368] width 345 height 61
click at [184, 285] on input "Mark as correct answer" at bounding box center [182, 289] width 15 height 11
checkbox input "true"
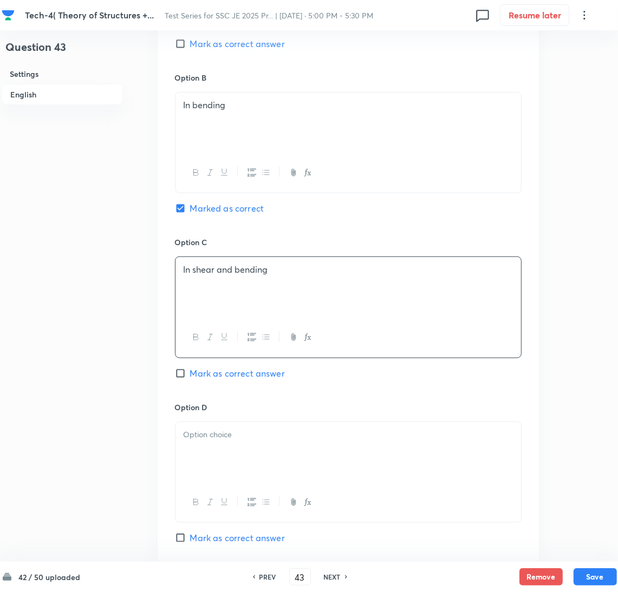
click at [217, 455] on div at bounding box center [347, 452] width 345 height 61
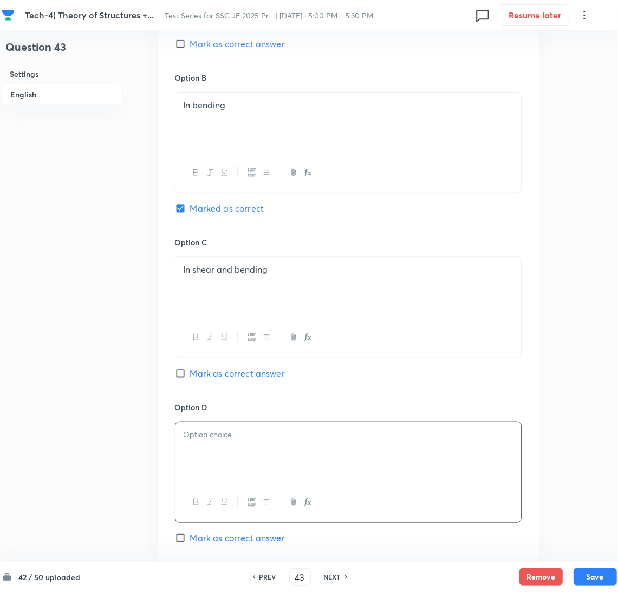
scroll to position [730, 0]
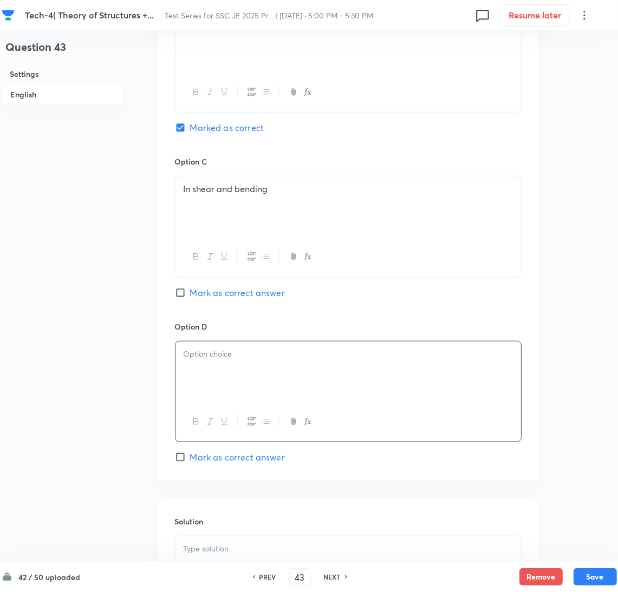
click at [198, 379] on div at bounding box center [347, 372] width 345 height 61
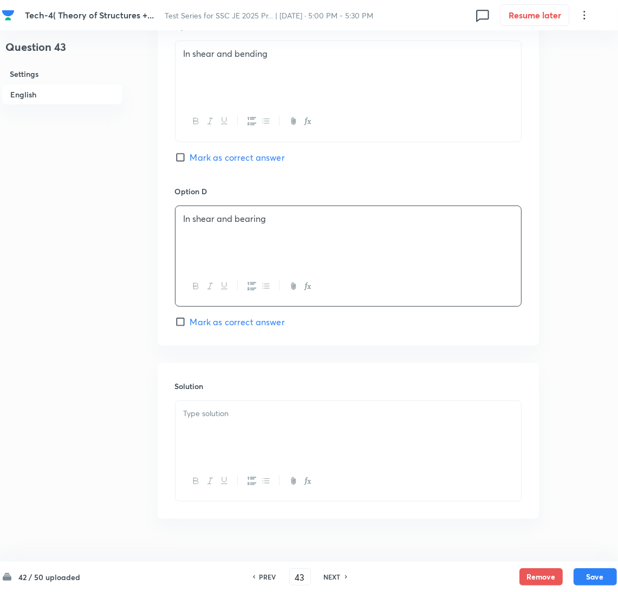
scroll to position [890, 0]
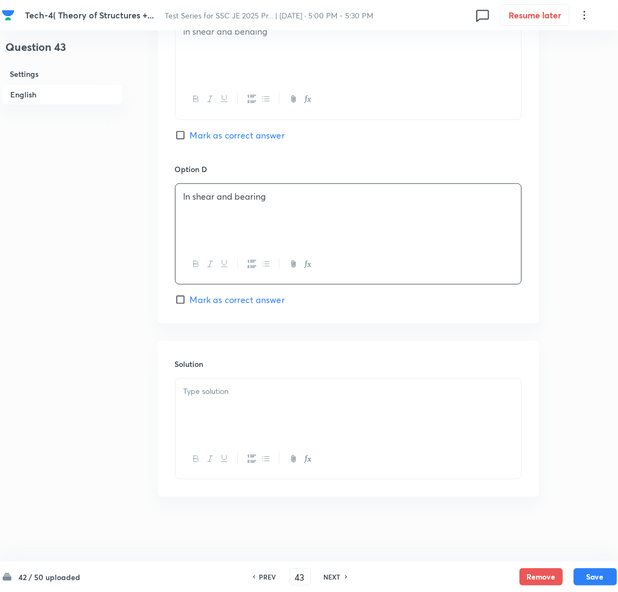
click at [222, 397] on div at bounding box center [347, 409] width 345 height 61
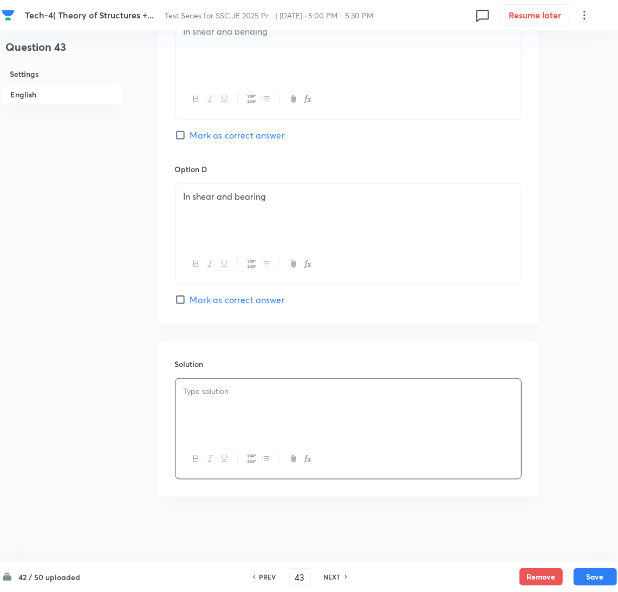
click at [223, 409] on div at bounding box center [347, 409] width 345 height 61
click at [596, 575] on button "Save" at bounding box center [594, 575] width 43 height 17
type input "44"
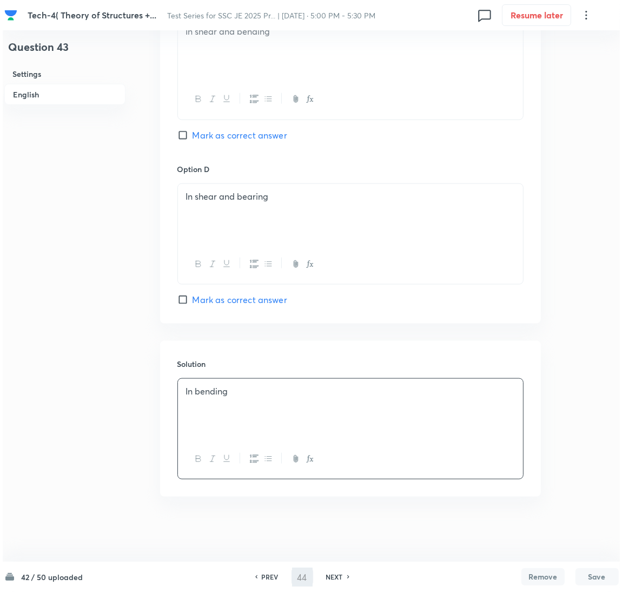
scroll to position [0, 0]
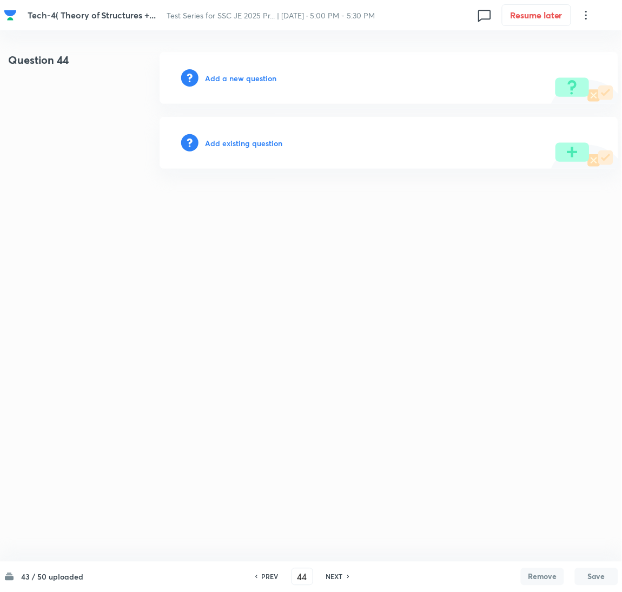
click at [225, 77] on h6 "Add a new question" at bounding box center [240, 78] width 71 height 11
click at [225, 77] on h6 "Choose a question type" at bounding box center [246, 78] width 83 height 11
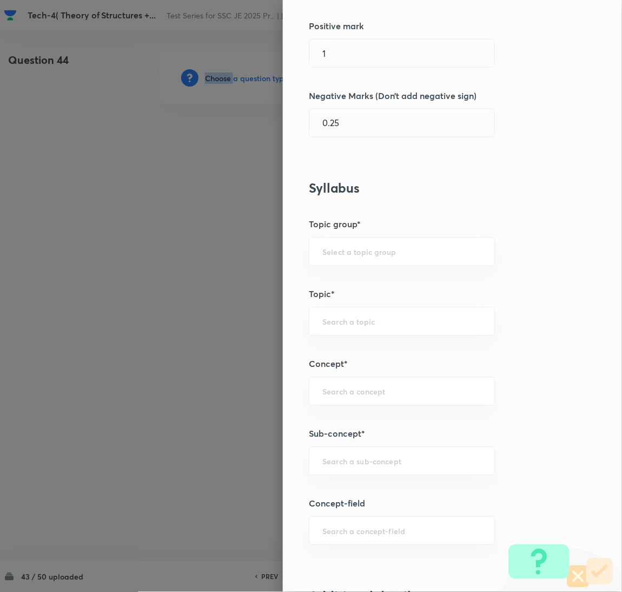
scroll to position [405, 0]
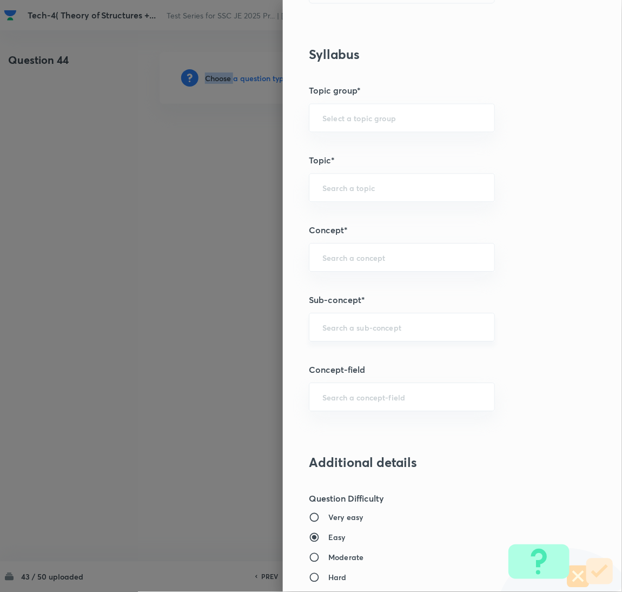
click at [353, 334] on div "​" at bounding box center [402, 327] width 186 height 29
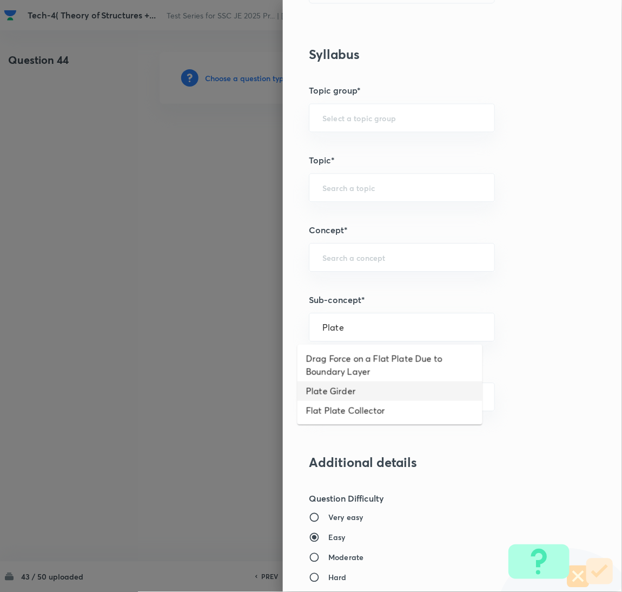
click at [340, 387] on li "Plate Girder" at bounding box center [390, 391] width 185 height 19
type input "Plate Girder"
type input "Civil Engineering"
type input "Steel Structures"
type input "Flexure Members"
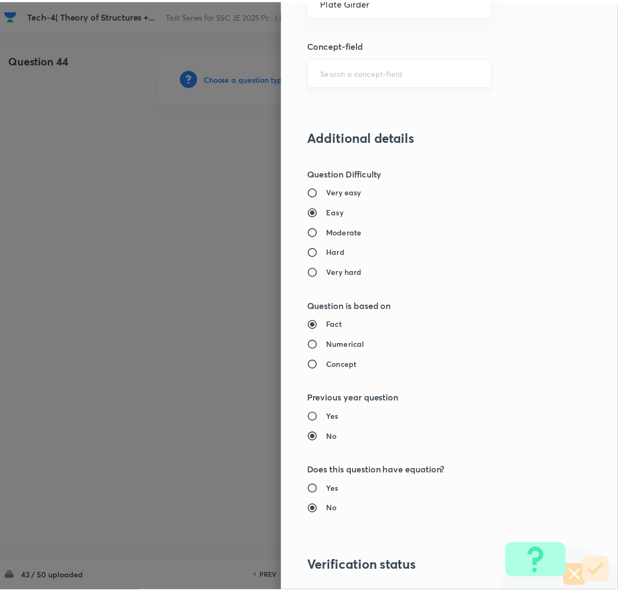
scroll to position [884, 0]
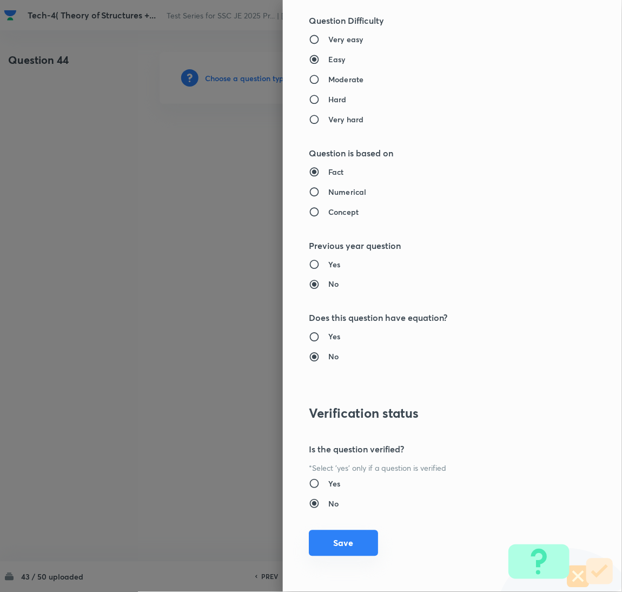
click at [347, 540] on button "Save" at bounding box center [343, 543] width 69 height 26
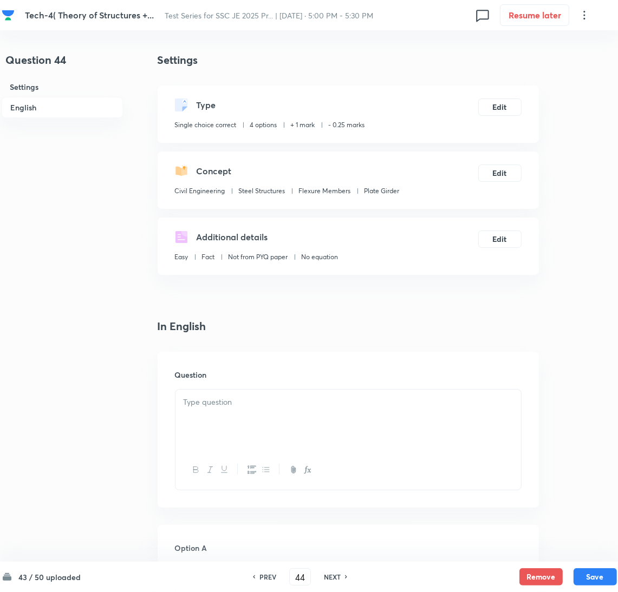
click at [215, 416] on div at bounding box center [347, 420] width 345 height 61
click at [213, 420] on div at bounding box center [347, 420] width 345 height 61
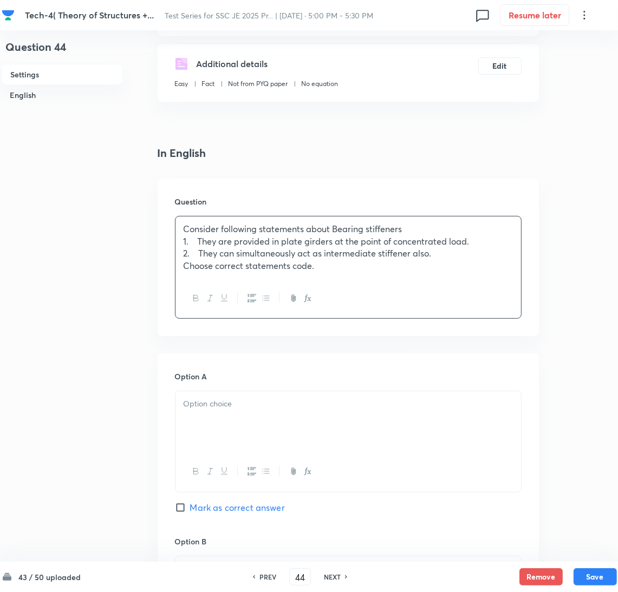
scroll to position [243, 0]
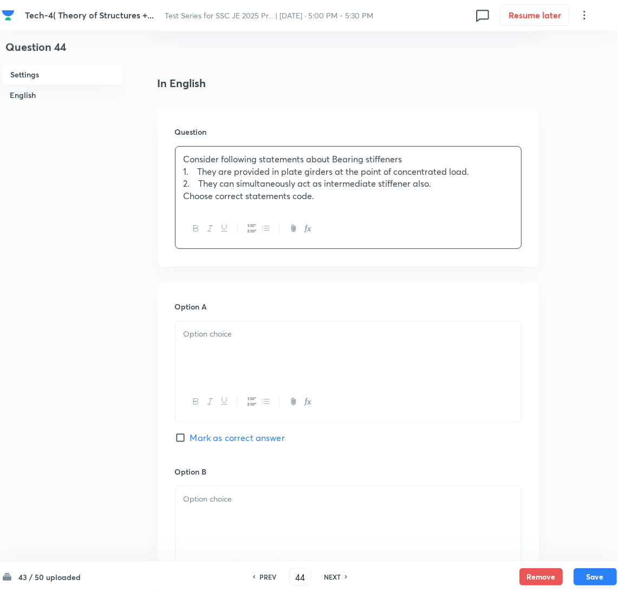
drag, startPoint x: 239, startPoint y: 364, endPoint x: 51, endPoint y: 364, distance: 188.3
click at [239, 364] on div at bounding box center [347, 351] width 345 height 61
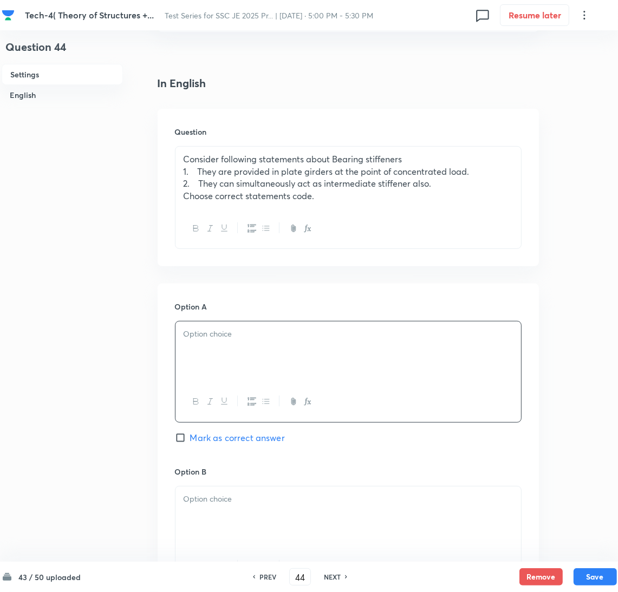
click at [206, 344] on div at bounding box center [347, 351] width 345 height 61
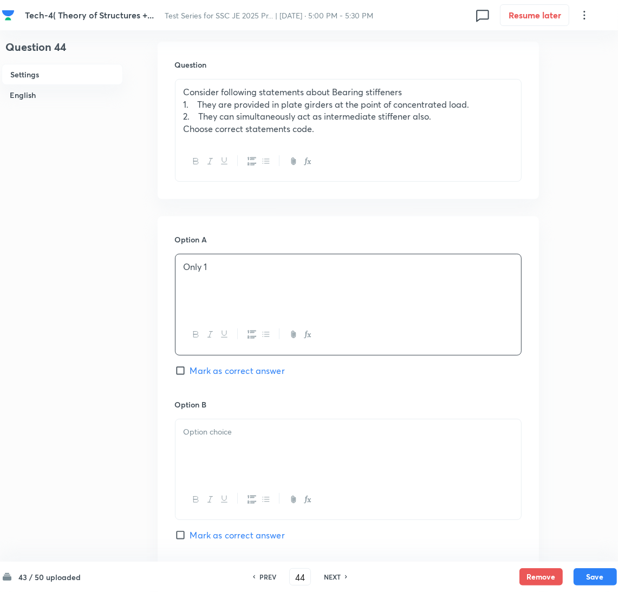
scroll to position [405, 0]
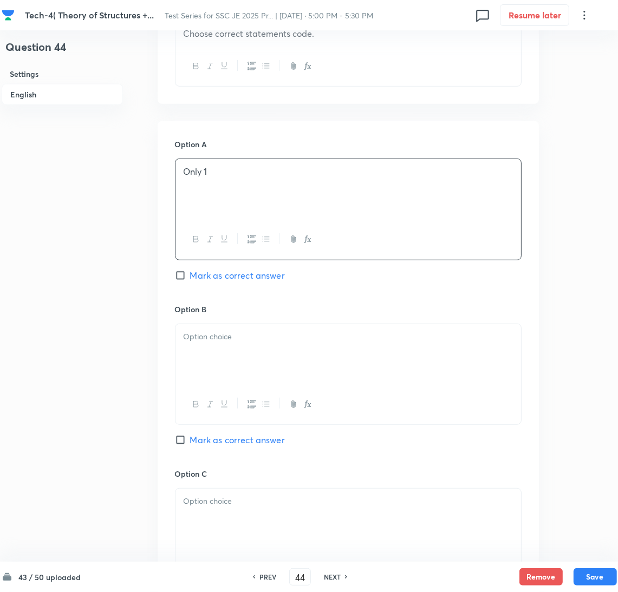
click at [220, 366] on div at bounding box center [347, 354] width 345 height 61
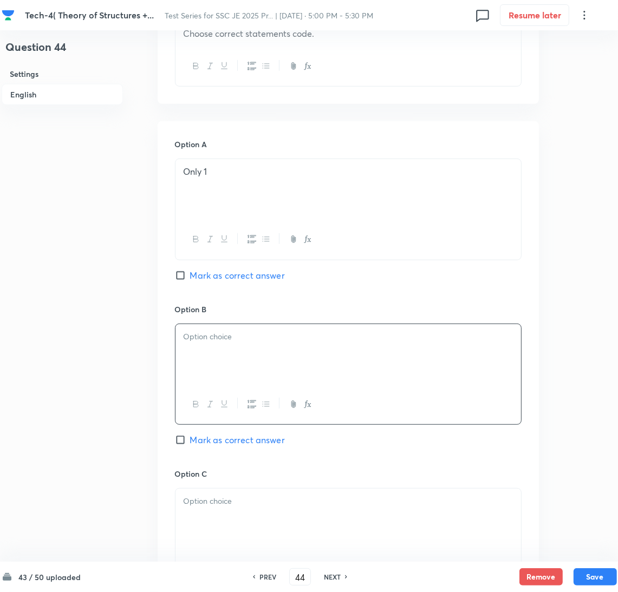
click at [251, 364] on div at bounding box center [347, 354] width 345 height 61
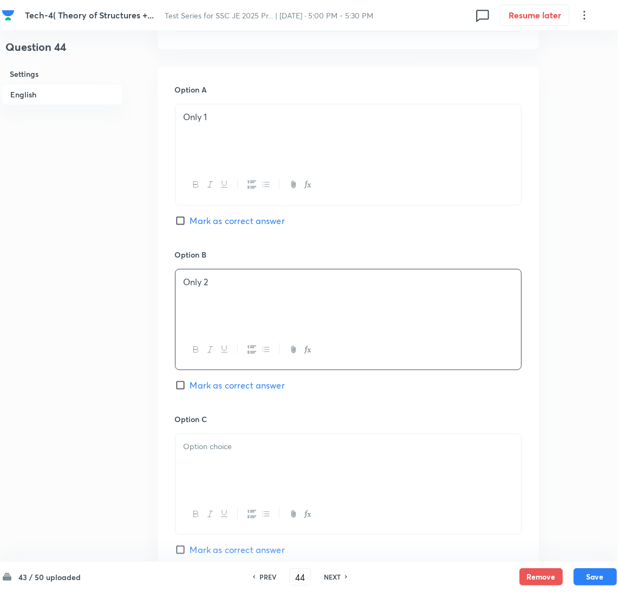
scroll to position [487, 0]
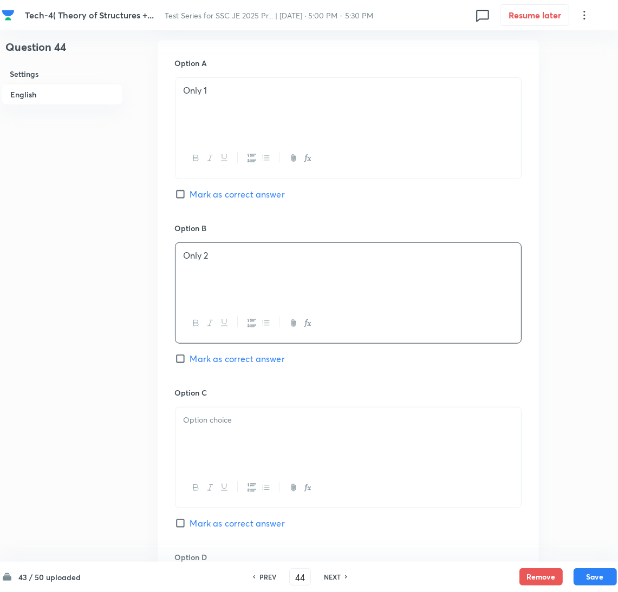
click at [201, 439] on div at bounding box center [347, 438] width 345 height 61
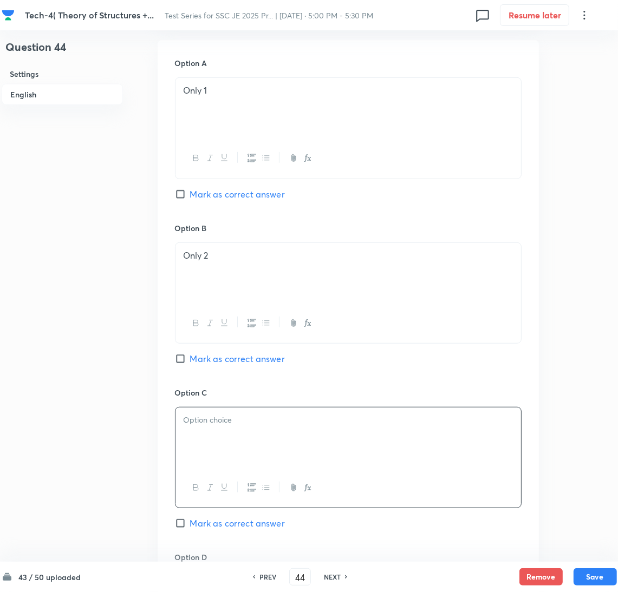
click at [306, 434] on div at bounding box center [347, 438] width 345 height 61
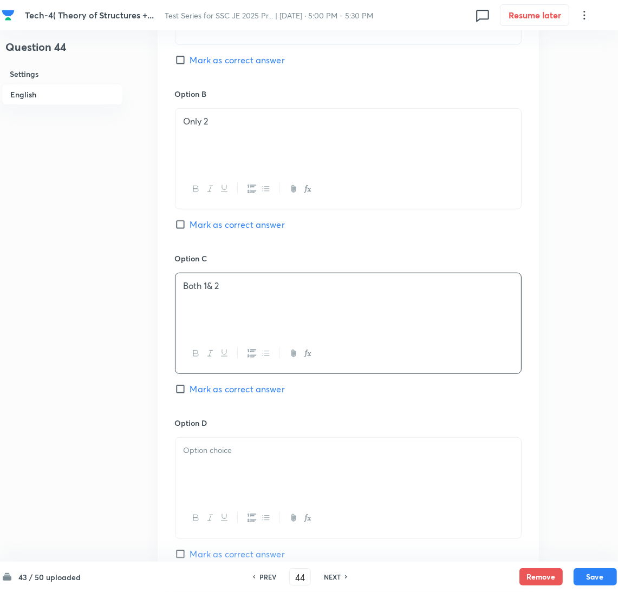
scroll to position [649, 0]
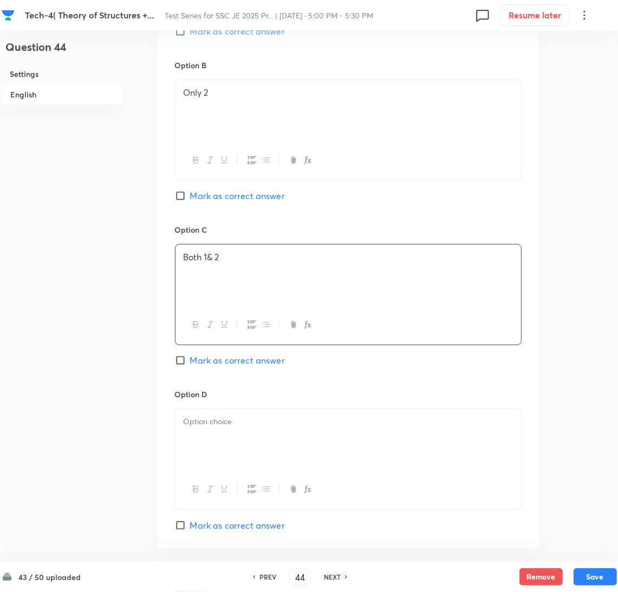
click at [191, 361] on span "Mark as correct answer" at bounding box center [237, 360] width 95 height 13
click at [190, 361] on input "Mark as correct answer" at bounding box center [182, 360] width 15 height 11
checkbox input "true"
click at [212, 445] on div at bounding box center [347, 439] width 345 height 61
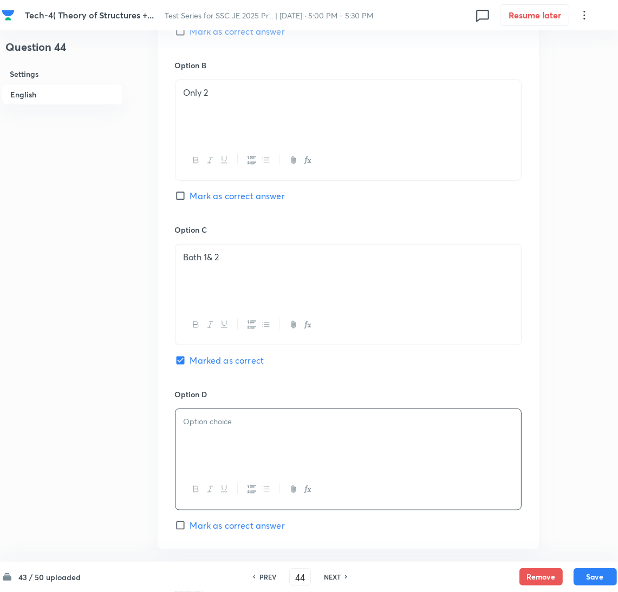
click at [196, 439] on div at bounding box center [347, 439] width 345 height 61
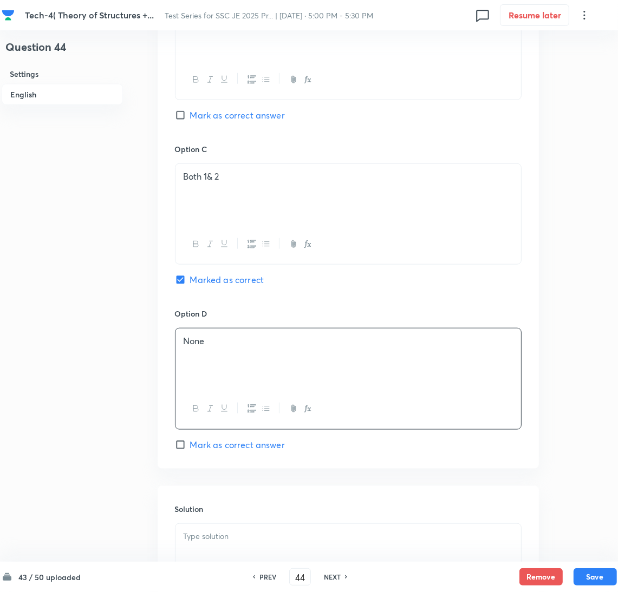
scroll to position [878, 0]
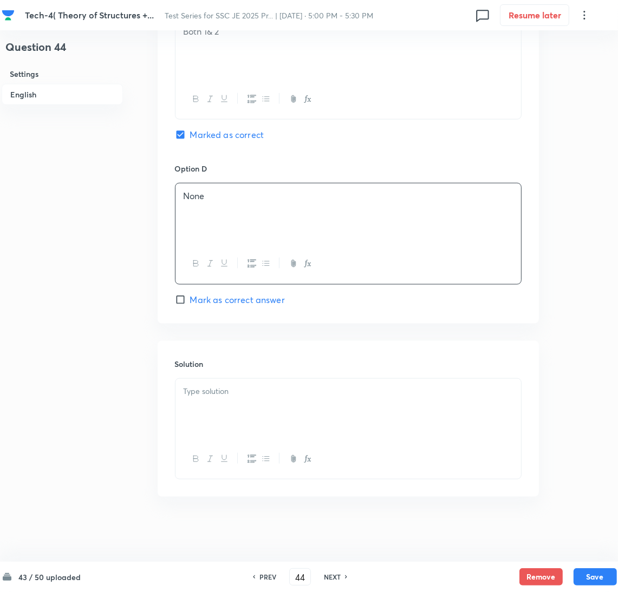
click at [228, 416] on div at bounding box center [347, 409] width 345 height 61
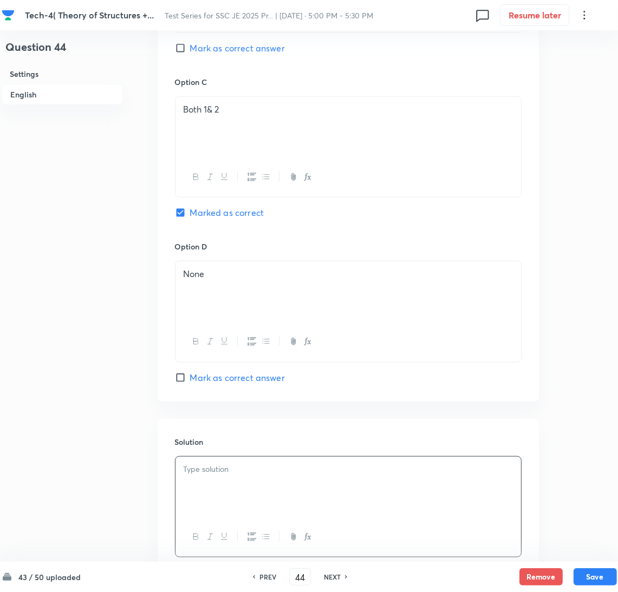
scroll to position [797, 0]
drag, startPoint x: 208, startPoint y: 111, endPoint x: 215, endPoint y: 113, distance: 6.7
click at [208, 111] on p "Both 1& 2" at bounding box center [347, 110] width 329 height 12
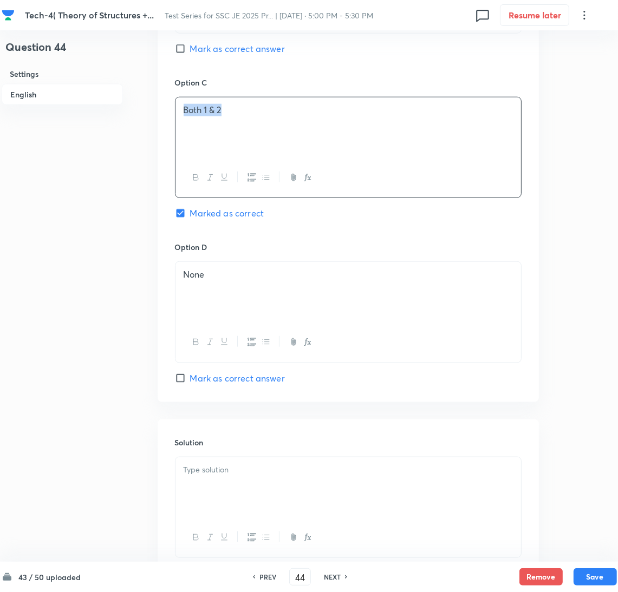
drag, startPoint x: 229, startPoint y: 115, endPoint x: 157, endPoint y: 115, distance: 72.5
click at [157, 115] on div "Option A Only 1 Mark as correct answer Option B Only 2 [PERSON_NAME] as correct…" at bounding box center [347, 66] width 381 height 672
copy p "Both 1 & 2"
click at [209, 481] on div at bounding box center [347, 487] width 345 height 61
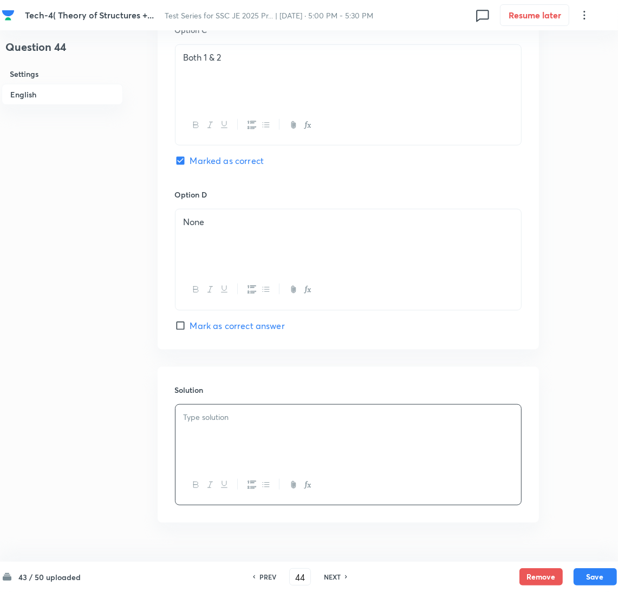
scroll to position [878, 0]
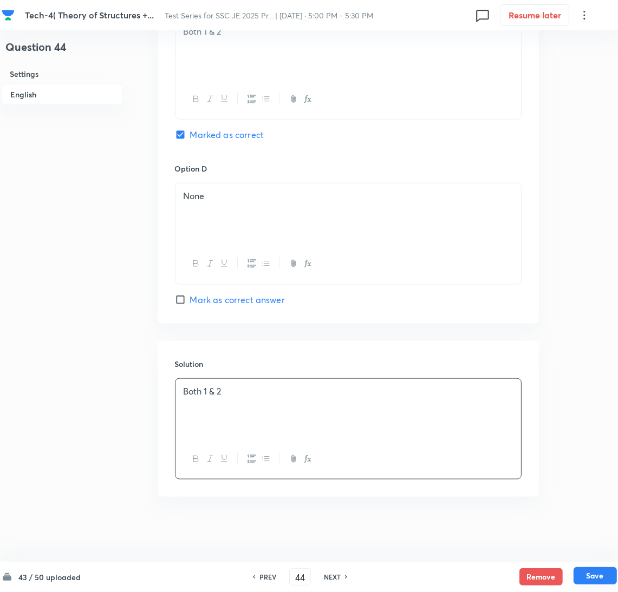
click at [584, 571] on button "Save" at bounding box center [594, 575] width 43 height 17
type input "45"
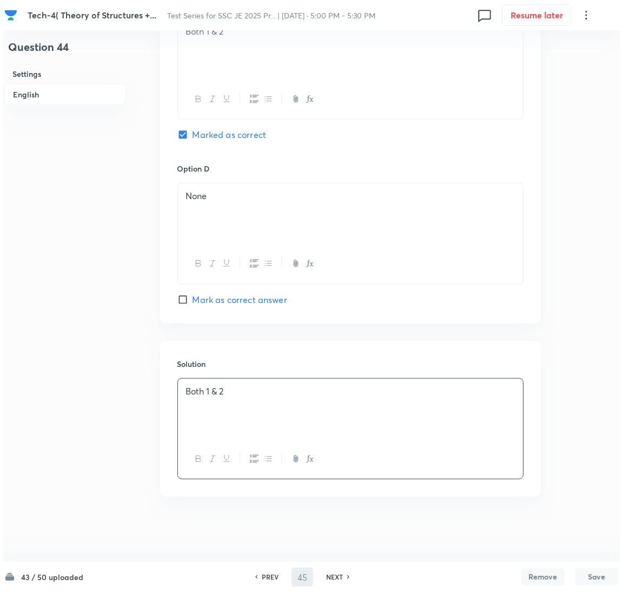
scroll to position [0, 0]
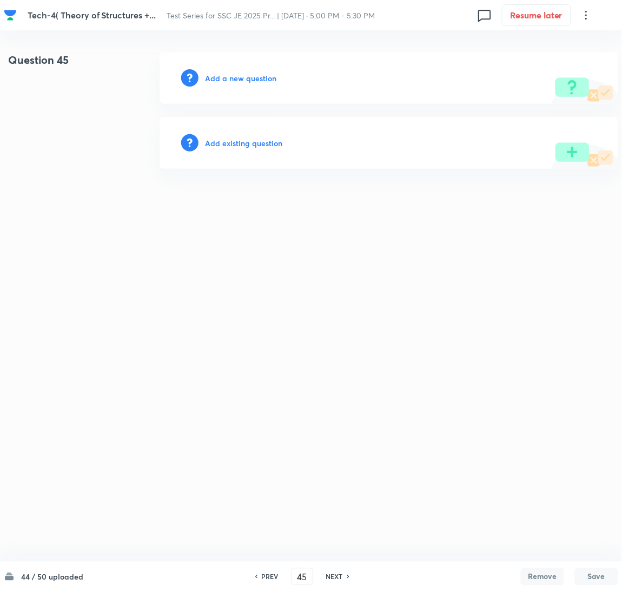
click at [226, 81] on h6 "Add a new question" at bounding box center [240, 78] width 71 height 11
click at [226, 81] on h6 "Choose a question type" at bounding box center [246, 78] width 83 height 11
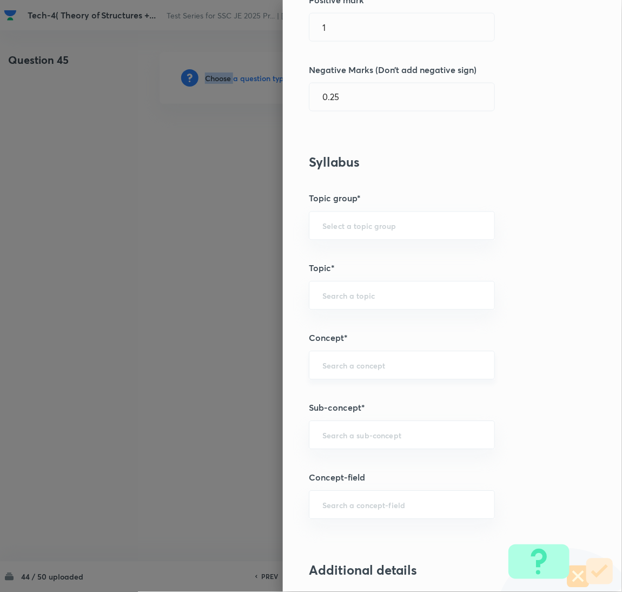
scroll to position [405, 0]
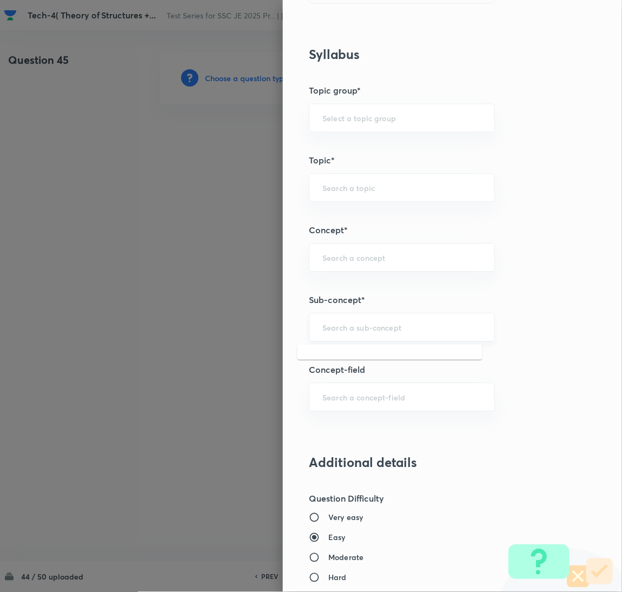
click at [342, 331] on input "text" at bounding box center [402, 327] width 159 height 10
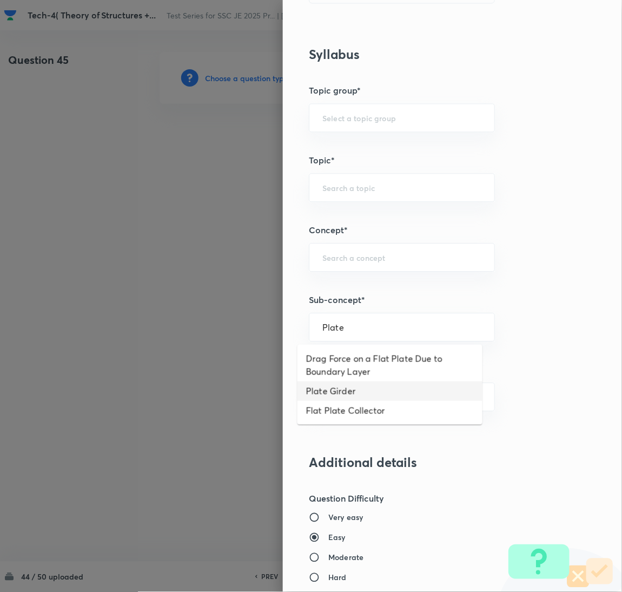
click at [336, 389] on li "Plate Girder" at bounding box center [390, 391] width 185 height 19
type input "Plate Girder"
type input "Civil Engineering"
type input "Steel Structures"
type input "Flexure Members"
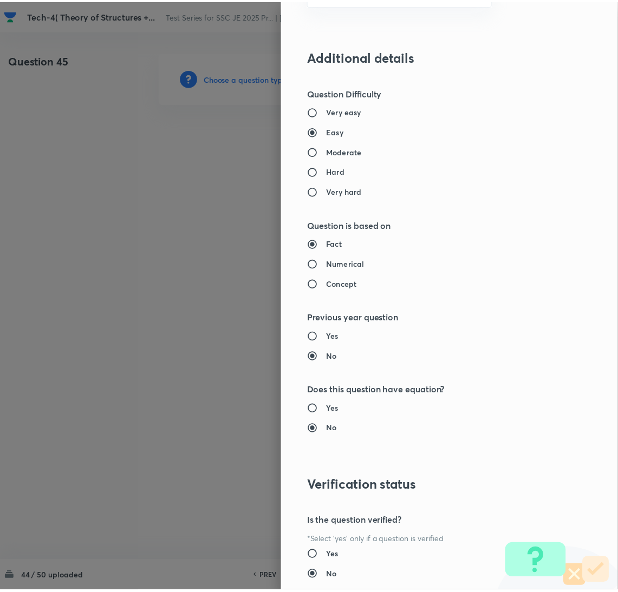
scroll to position [884, 0]
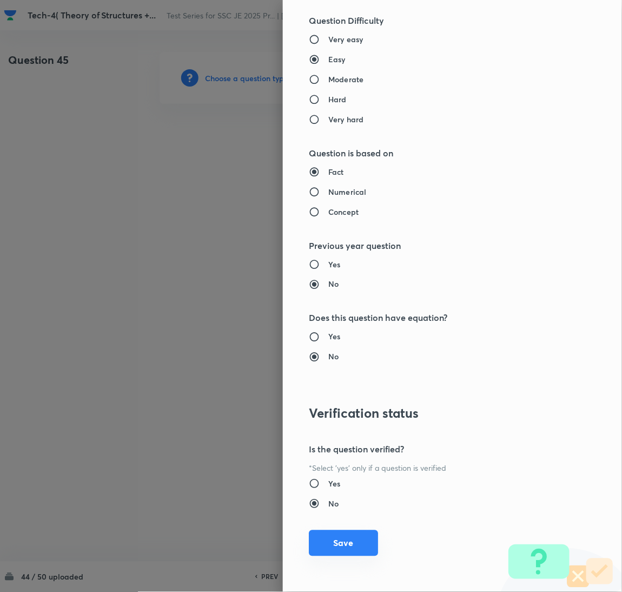
click at [344, 542] on button "Save" at bounding box center [343, 543] width 69 height 26
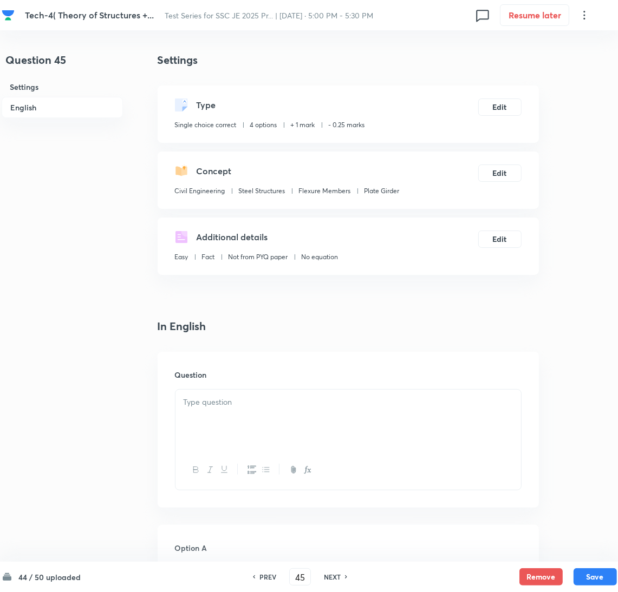
click at [226, 430] on div at bounding box center [347, 420] width 345 height 61
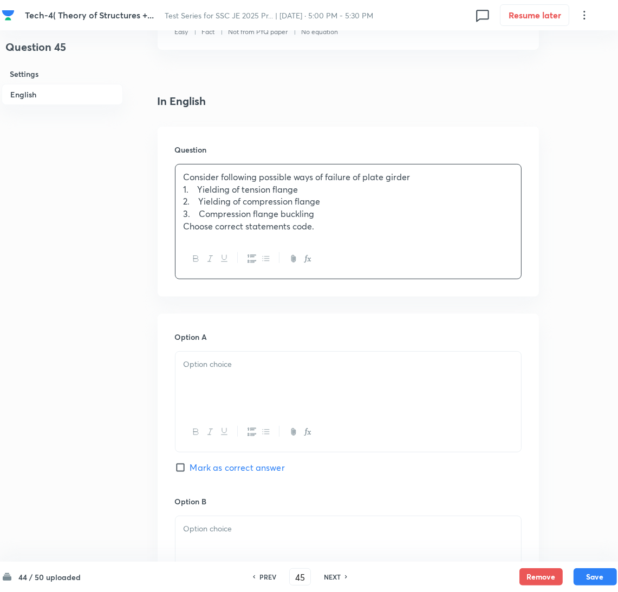
scroll to position [325, 0]
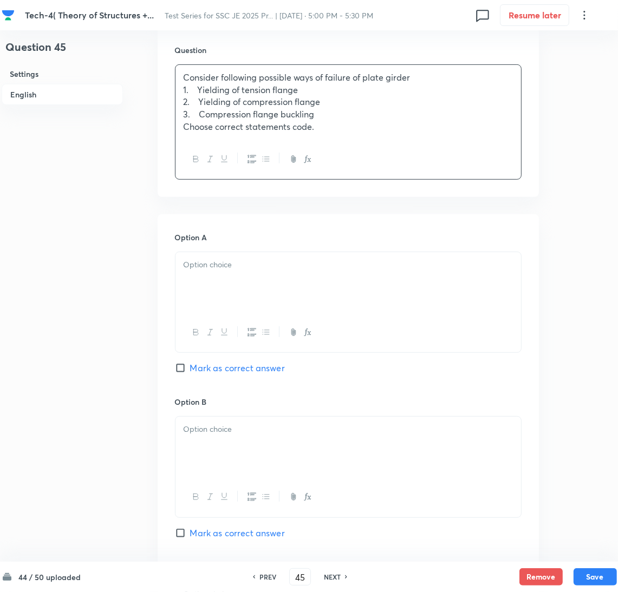
click at [225, 279] on div at bounding box center [347, 282] width 345 height 61
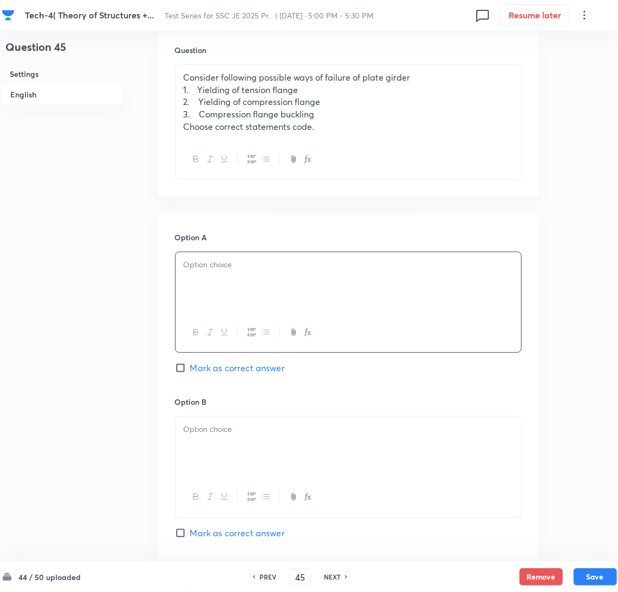
click at [257, 286] on div at bounding box center [347, 282] width 345 height 61
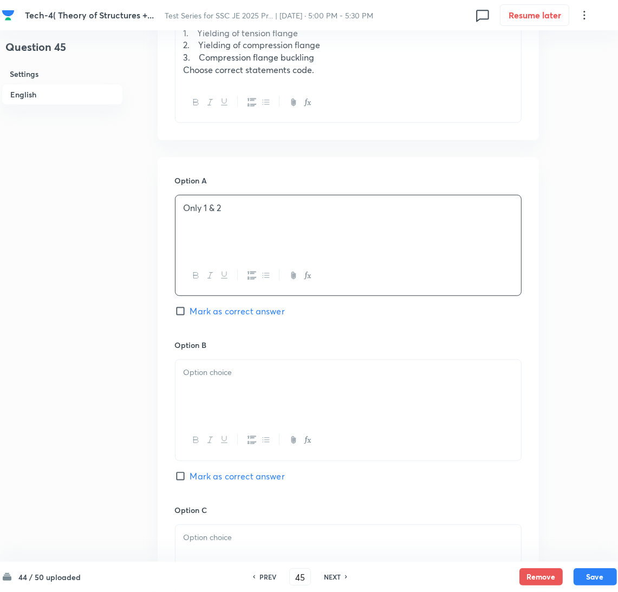
scroll to position [405, 0]
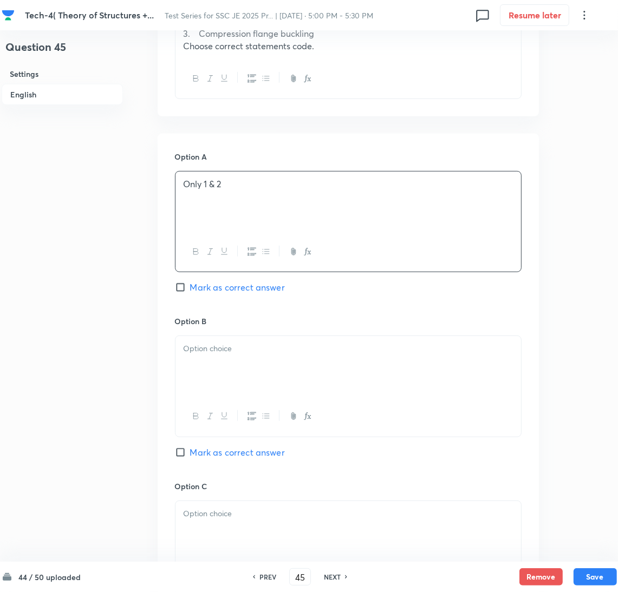
click at [230, 365] on div at bounding box center [347, 366] width 345 height 61
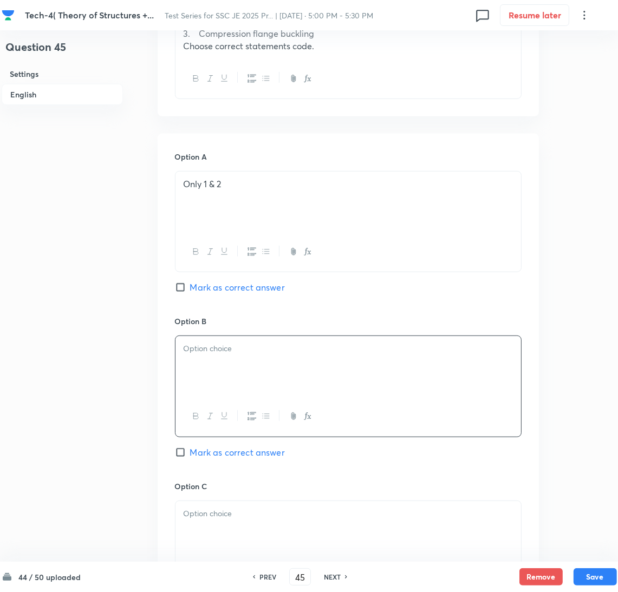
click at [225, 371] on div at bounding box center [347, 366] width 345 height 61
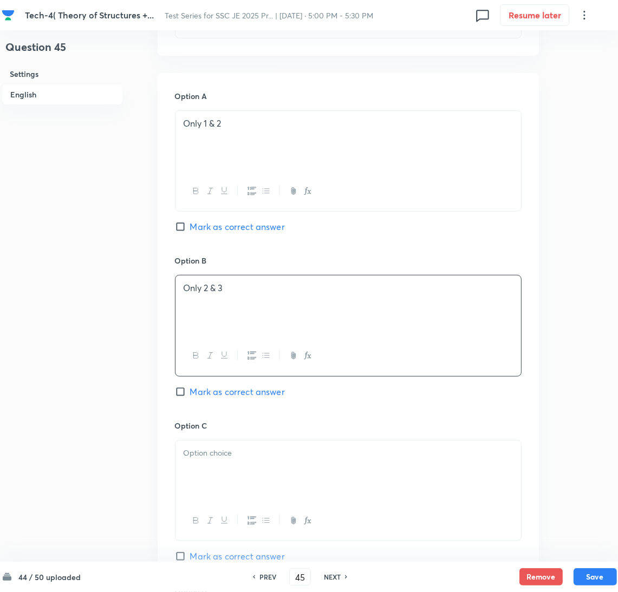
scroll to position [568, 0]
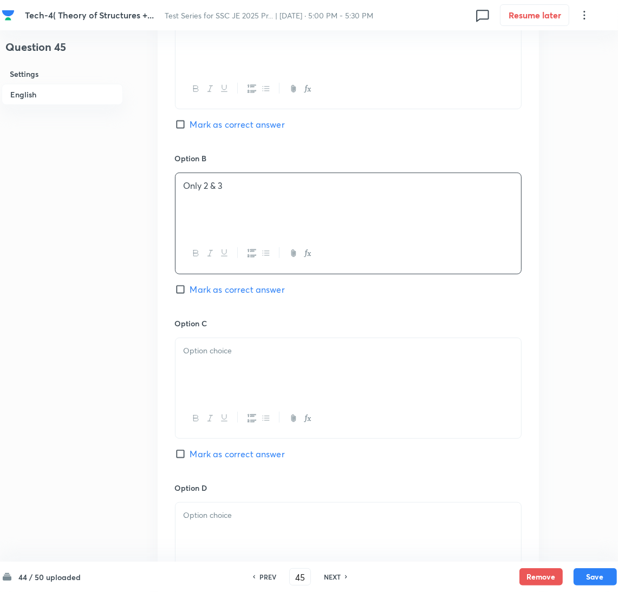
click at [206, 364] on div at bounding box center [347, 368] width 345 height 61
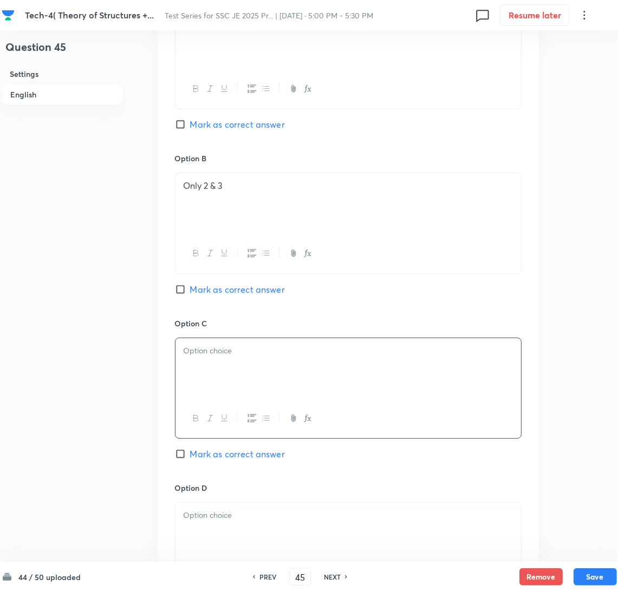
click at [223, 367] on div at bounding box center [347, 368] width 345 height 61
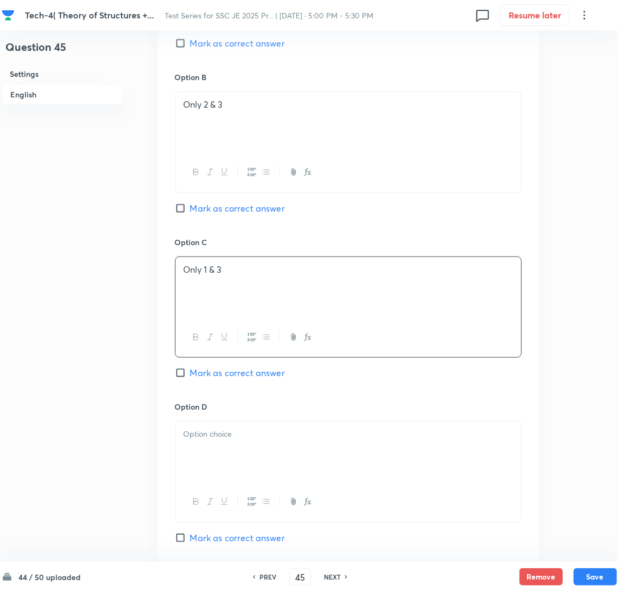
click at [200, 371] on span "Mark as correct answer" at bounding box center [237, 372] width 95 height 13
click at [190, 371] on input "Mark as correct answer" at bounding box center [182, 372] width 15 height 11
checkbox input "true"
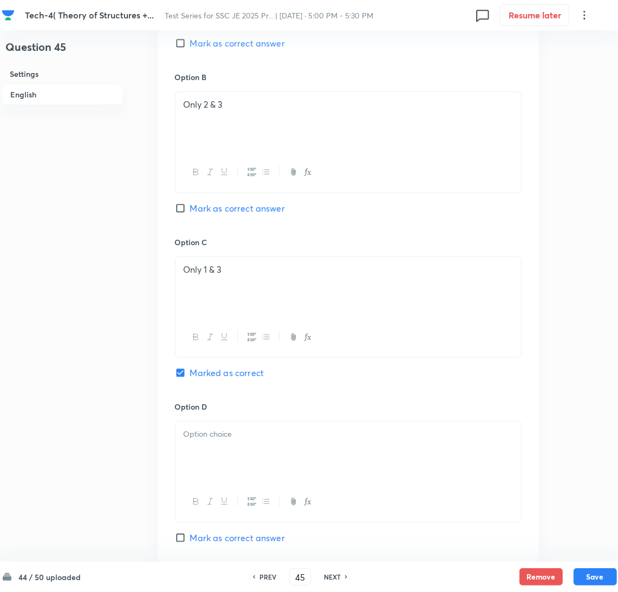
click at [206, 464] on div at bounding box center [347, 452] width 345 height 61
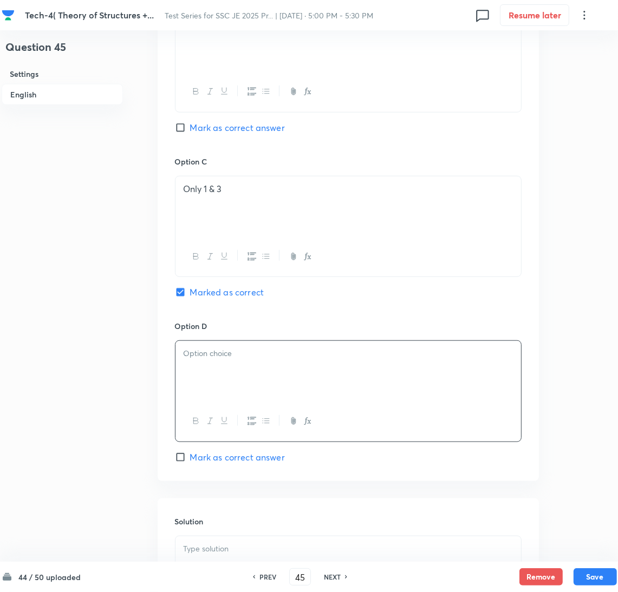
click at [272, 378] on div at bounding box center [347, 371] width 345 height 61
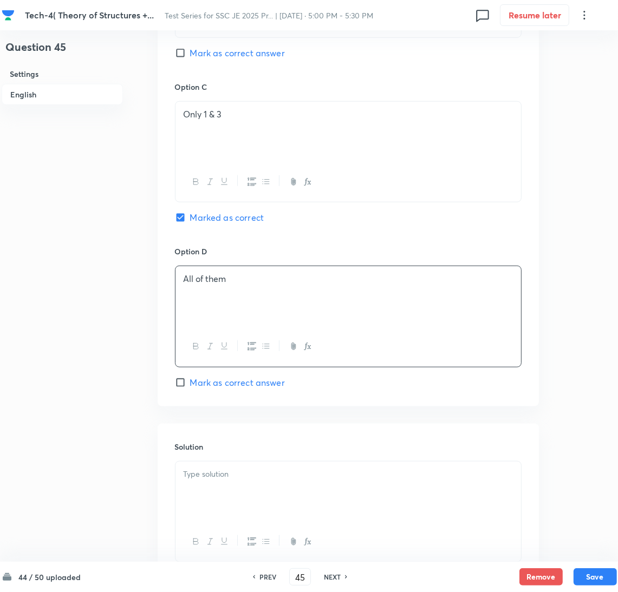
scroll to position [890, 0]
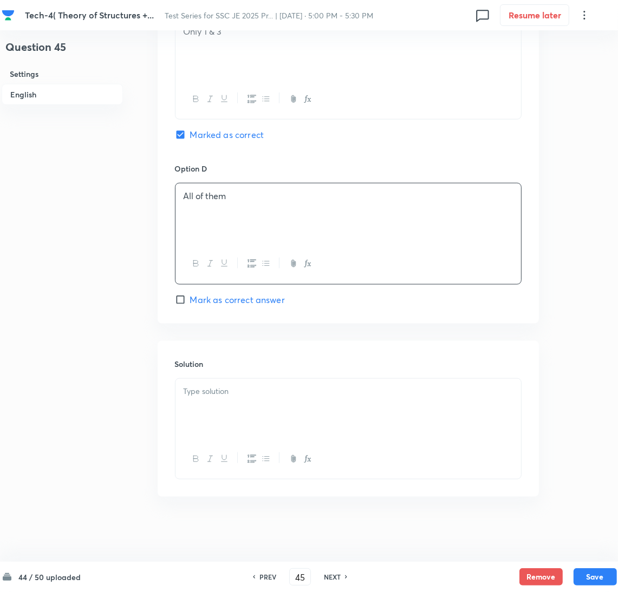
click at [246, 406] on div at bounding box center [347, 409] width 345 height 61
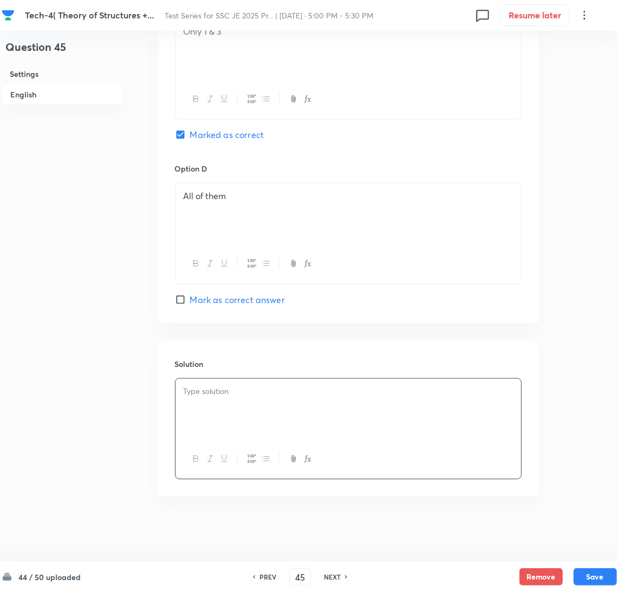
click at [236, 418] on div at bounding box center [347, 409] width 345 height 61
click at [589, 572] on button "Save" at bounding box center [594, 575] width 43 height 17
type input "46"
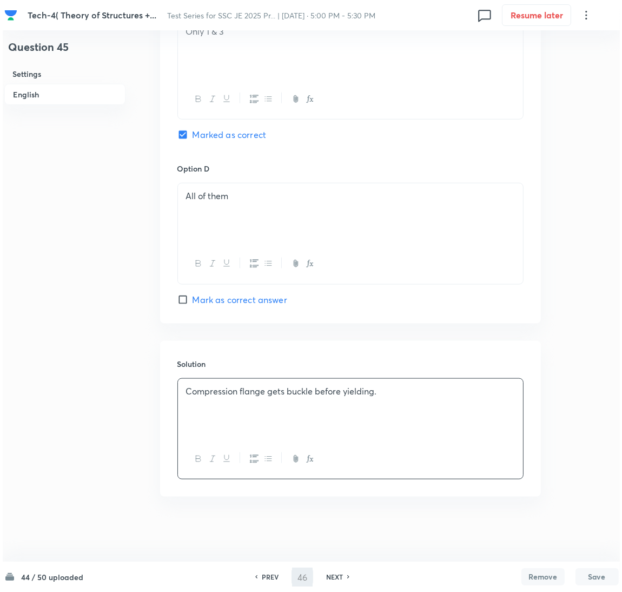
scroll to position [0, 0]
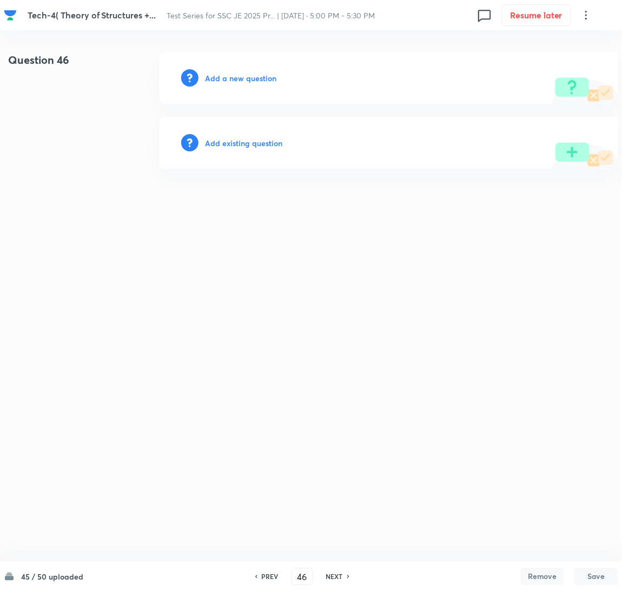
click at [233, 81] on h6 "Add a new question" at bounding box center [240, 78] width 71 height 11
click at [233, 81] on h6 "Choose a question type" at bounding box center [246, 78] width 83 height 11
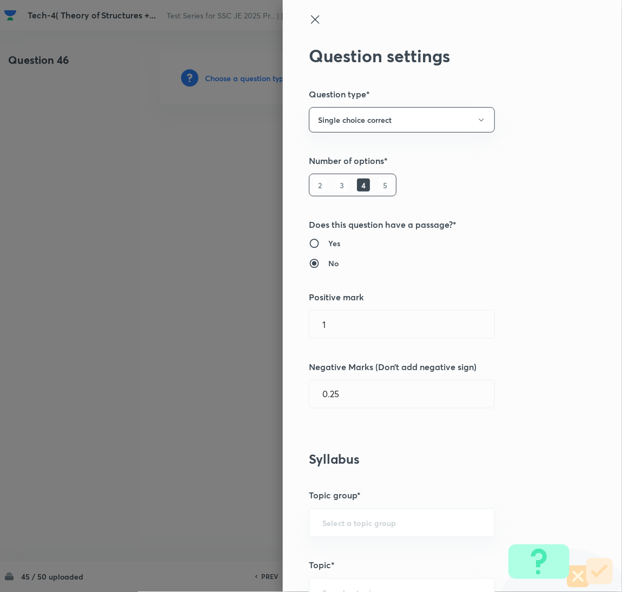
click at [377, 426] on div "Question settings Question type* Single choice correct Number of options* 2 3 4…" at bounding box center [452, 296] width 339 height 592
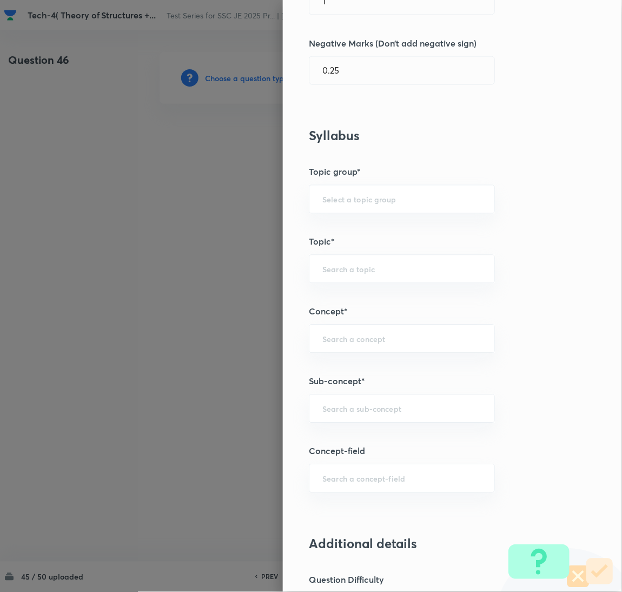
scroll to position [325, 0]
click at [351, 415] on div "​" at bounding box center [402, 407] width 186 height 29
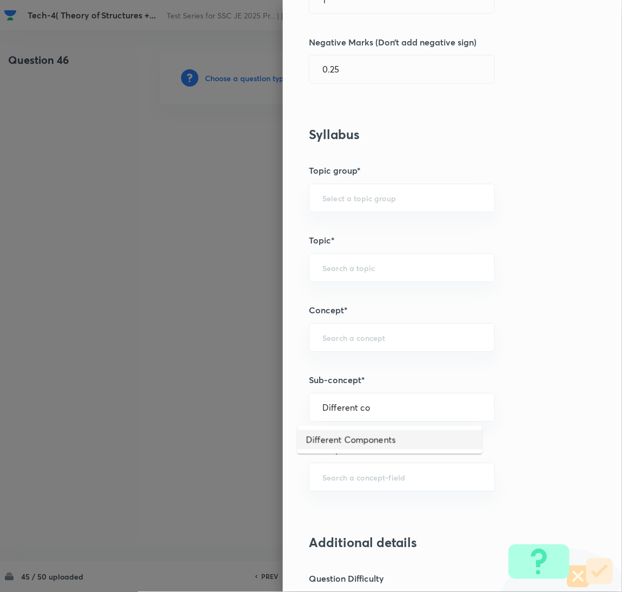
click at [350, 439] on li "Different Components" at bounding box center [390, 439] width 185 height 19
type input "Different Components"
type input "Civil Engineering"
type input "Steel Structures"
type input "Industrial Roof"
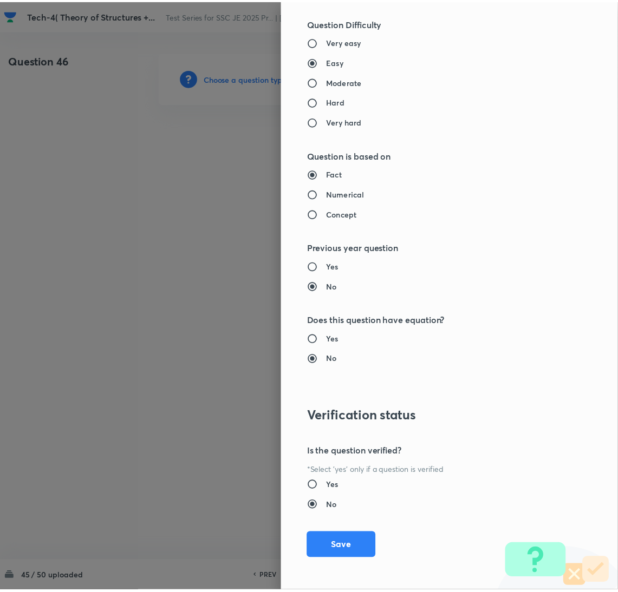
scroll to position [884, 0]
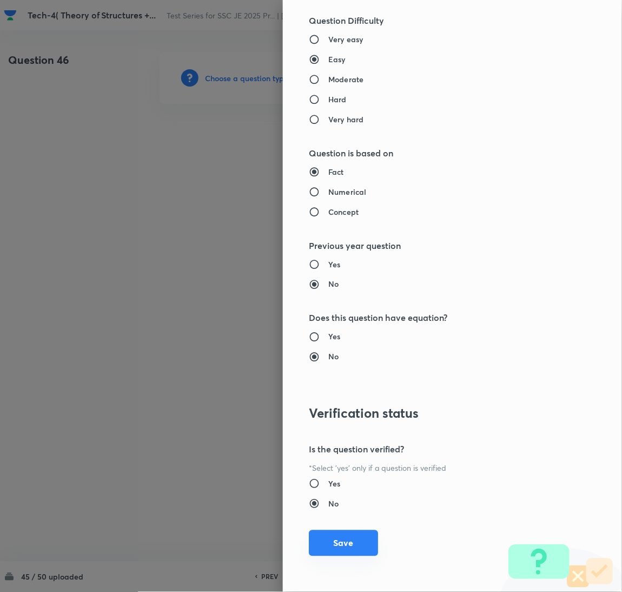
click at [331, 556] on button "Save" at bounding box center [343, 543] width 69 height 26
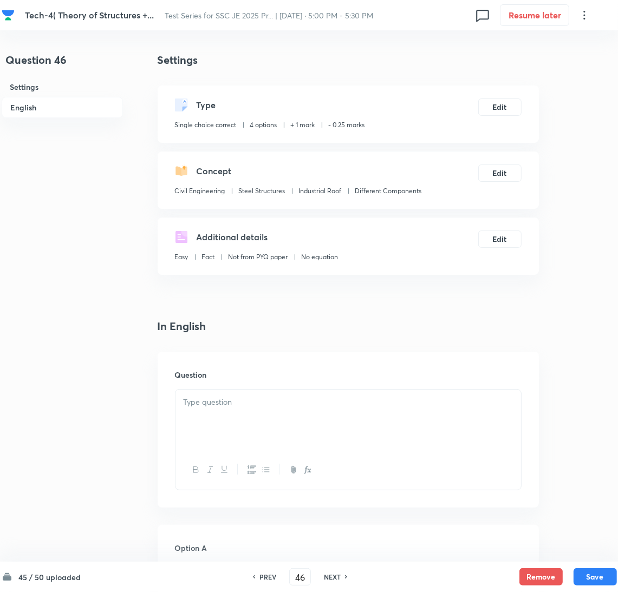
drag, startPoint x: 229, startPoint y: 417, endPoint x: 36, endPoint y: 417, distance: 193.2
click at [228, 417] on div at bounding box center [347, 420] width 345 height 61
click at [251, 430] on div at bounding box center [347, 420] width 345 height 61
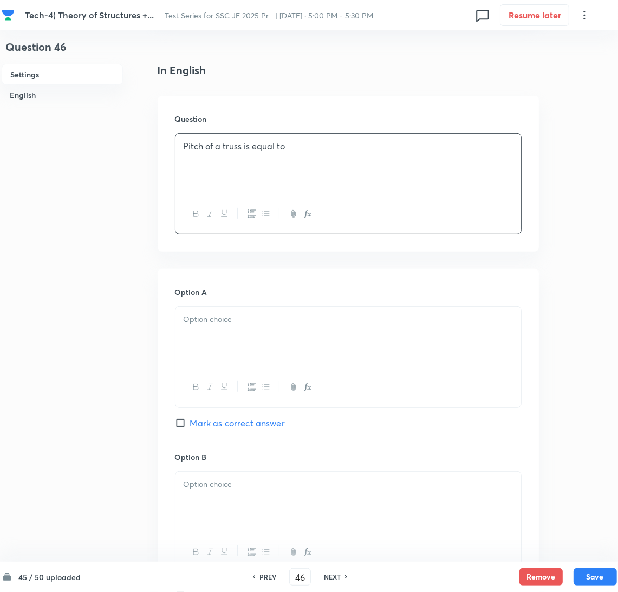
scroll to position [325, 0]
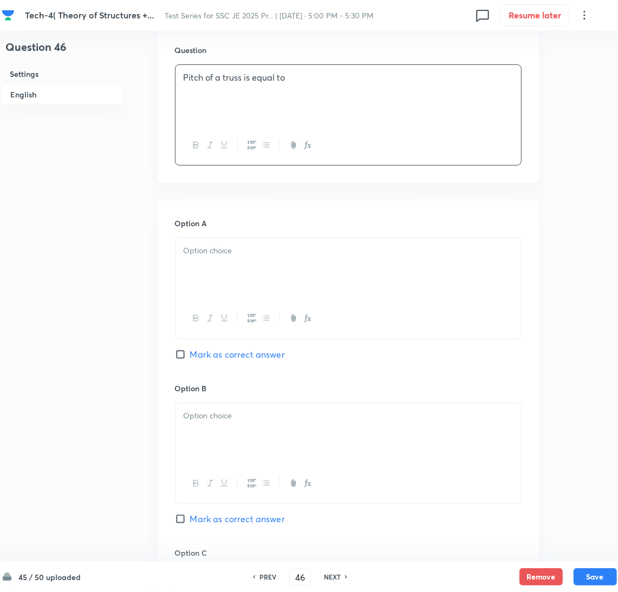
click at [206, 270] on div at bounding box center [347, 268] width 345 height 61
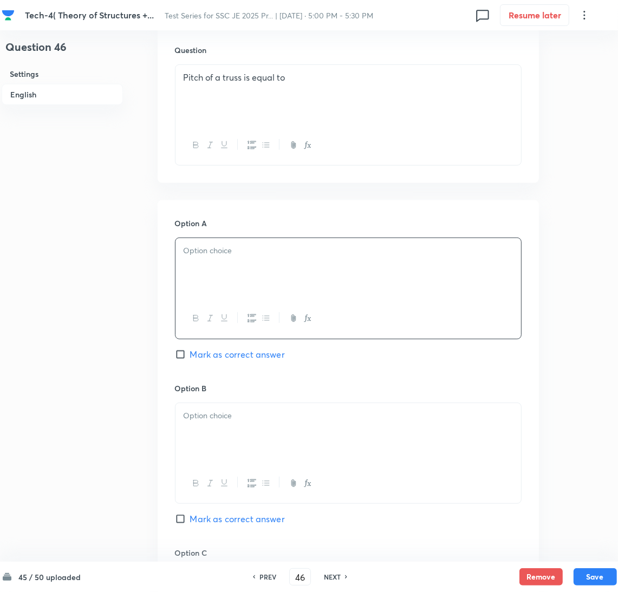
click at [220, 277] on div at bounding box center [347, 268] width 345 height 61
click at [216, 416] on p at bounding box center [347, 416] width 329 height 12
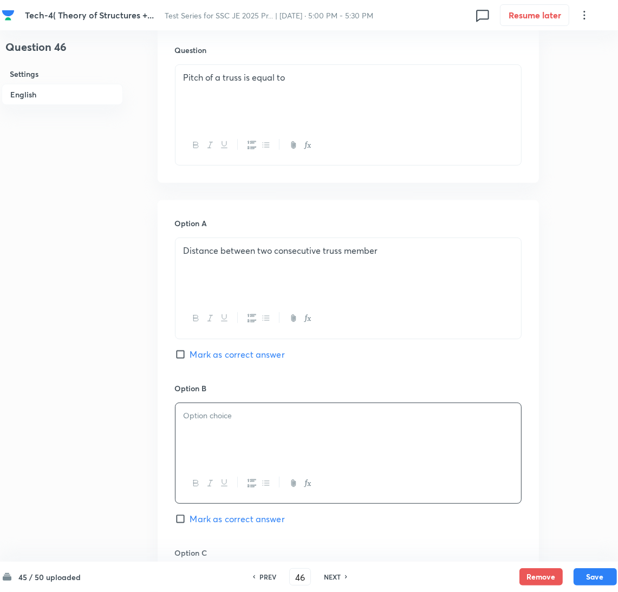
click at [265, 439] on div at bounding box center [347, 433] width 345 height 61
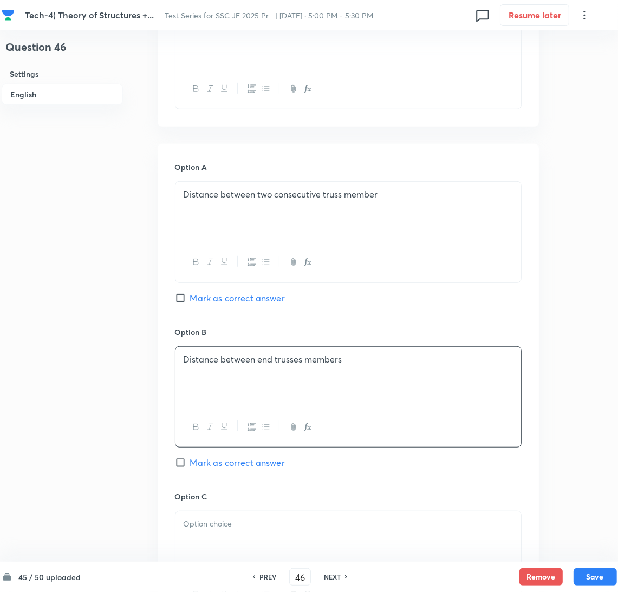
scroll to position [487, 0]
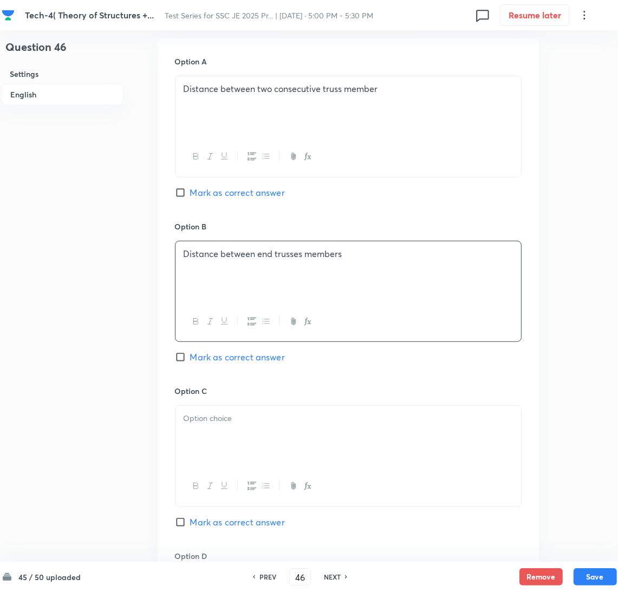
click at [222, 421] on p at bounding box center [347, 418] width 329 height 12
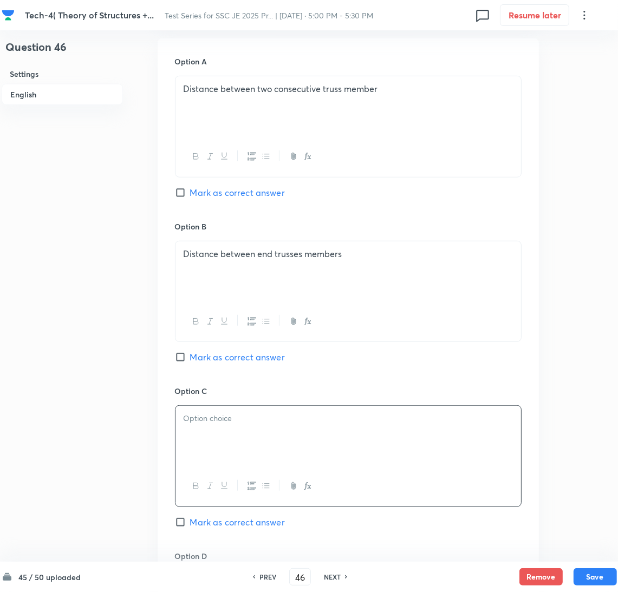
drag, startPoint x: 283, startPoint y: 440, endPoint x: 272, endPoint y: 442, distance: 11.0
click at [282, 440] on div at bounding box center [347, 436] width 345 height 61
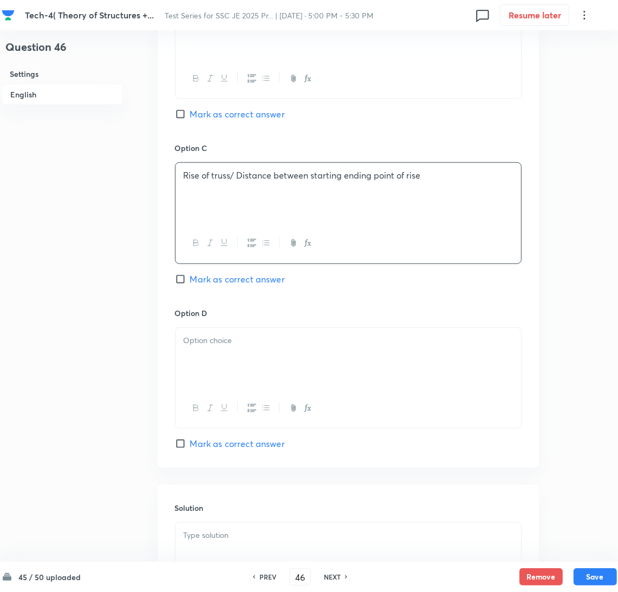
scroll to position [730, 0]
click at [223, 342] on p at bounding box center [347, 340] width 329 height 12
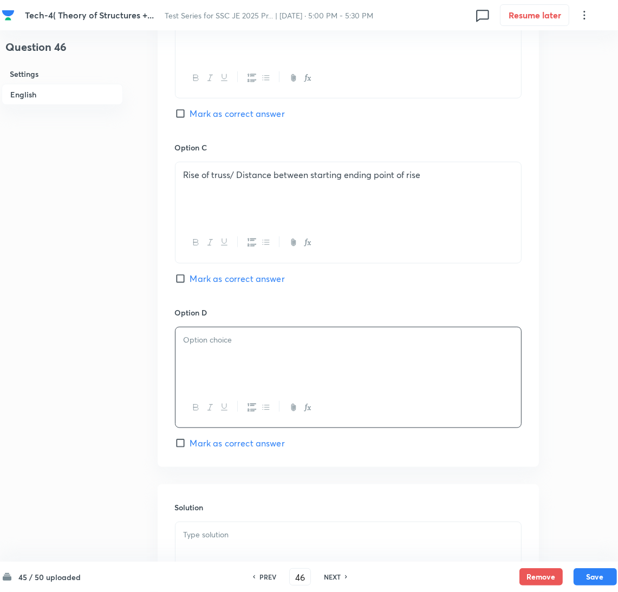
click at [220, 373] on div at bounding box center [347, 357] width 345 height 61
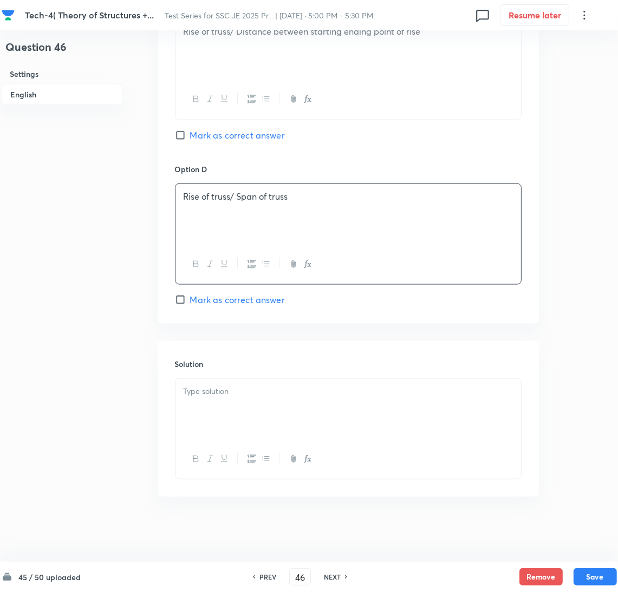
click at [229, 407] on div at bounding box center [347, 409] width 345 height 61
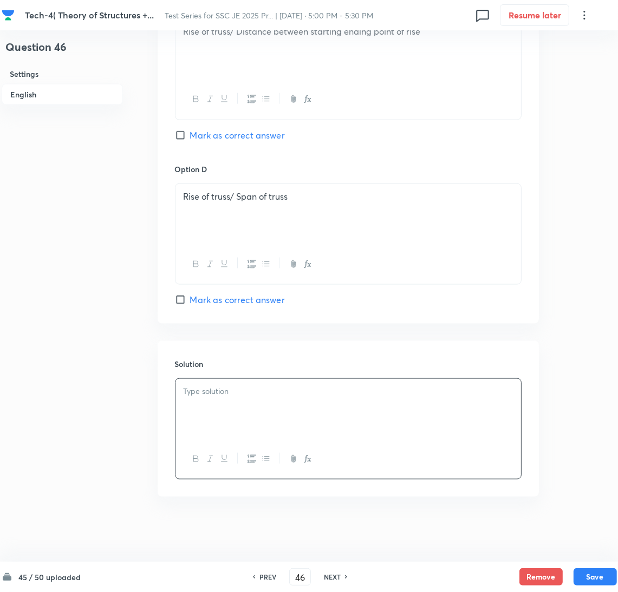
drag, startPoint x: 219, startPoint y: 293, endPoint x: 213, endPoint y: 339, distance: 46.4
click at [219, 293] on span "Mark as correct answer" at bounding box center [237, 299] width 95 height 13
click at [190, 294] on input "Mark as correct answer" at bounding box center [182, 299] width 15 height 11
checkbox input "true"
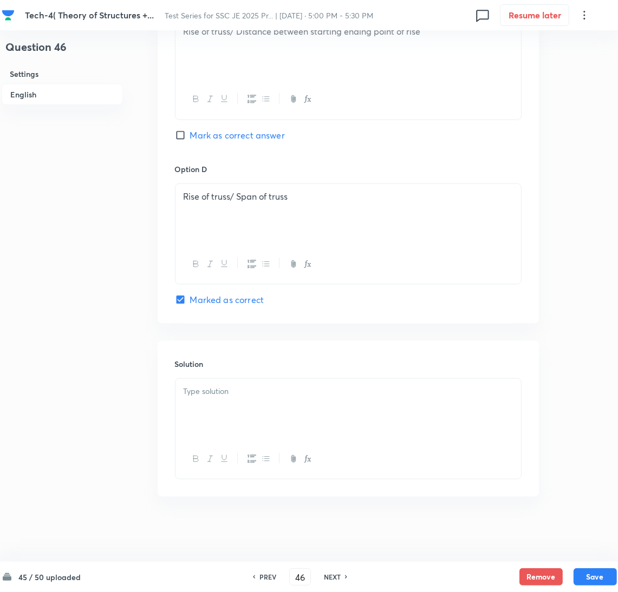
drag, startPoint x: 225, startPoint y: 414, endPoint x: 14, endPoint y: 415, distance: 210.5
click at [225, 415] on div at bounding box center [347, 409] width 345 height 61
click at [307, 426] on div at bounding box center [347, 409] width 345 height 61
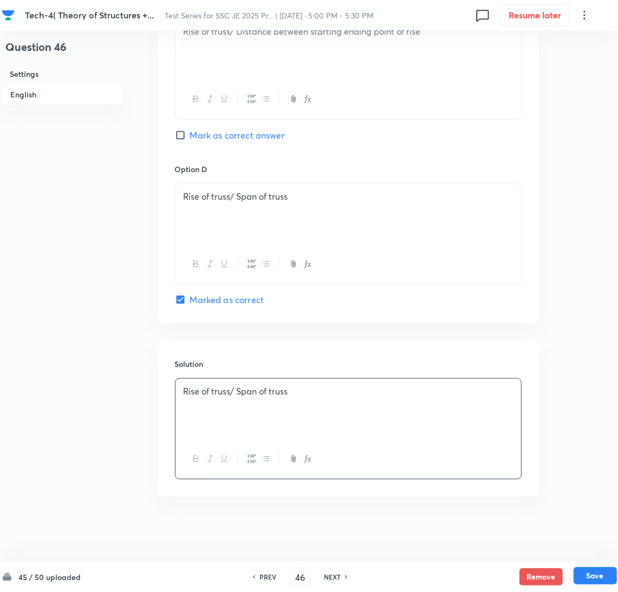
click at [597, 580] on button "Save" at bounding box center [594, 575] width 43 height 17
type input "47"
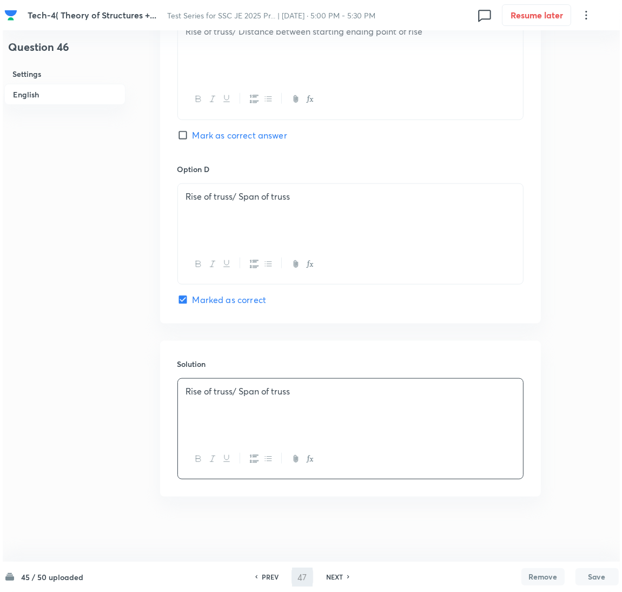
scroll to position [0, 0]
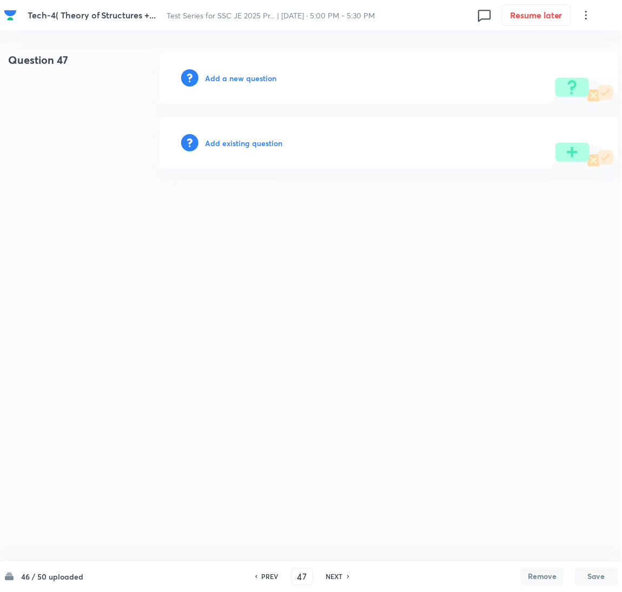
click at [226, 78] on h6 "Add a new question" at bounding box center [240, 78] width 71 height 11
click at [226, 78] on h6 "Choose a question type" at bounding box center [246, 78] width 83 height 11
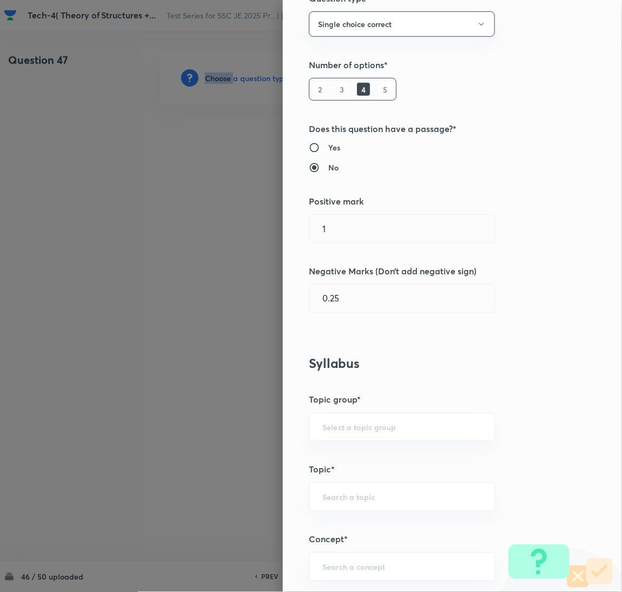
scroll to position [243, 0]
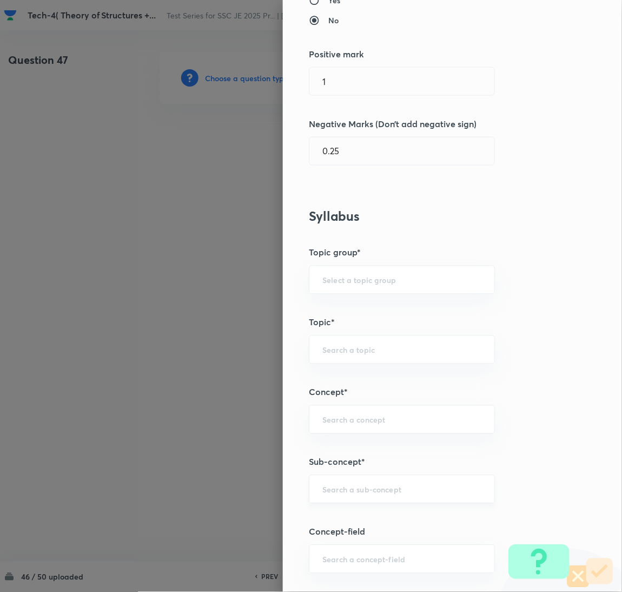
click at [326, 494] on input "text" at bounding box center [402, 489] width 159 height 10
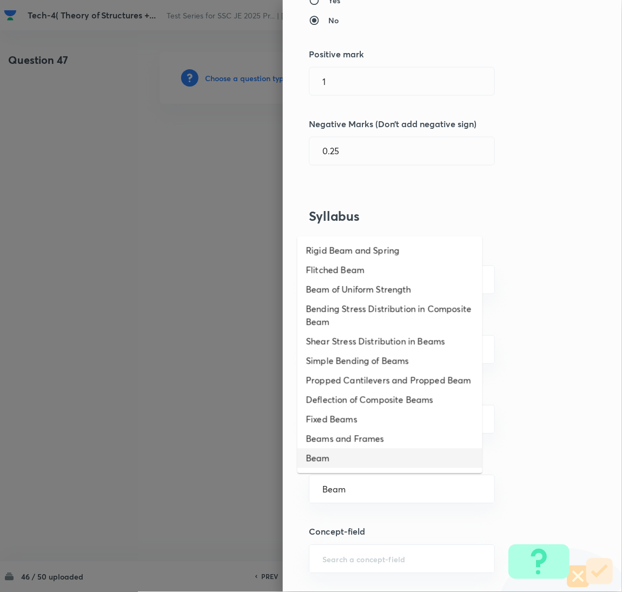
click at [329, 468] on li "Beam" at bounding box center [390, 458] width 185 height 19
type input "Beam"
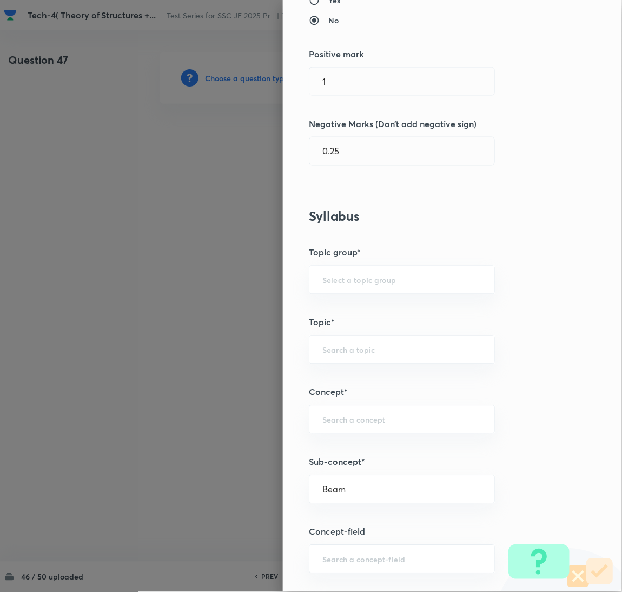
type input "Civil Engineering"
type input "Structural Analysis"
type input "Analysis of Determinate and Indeterminate Structures"
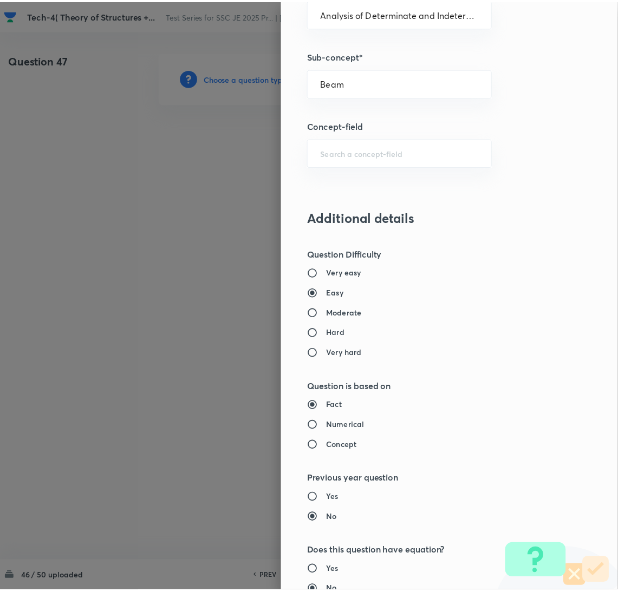
scroll to position [884, 0]
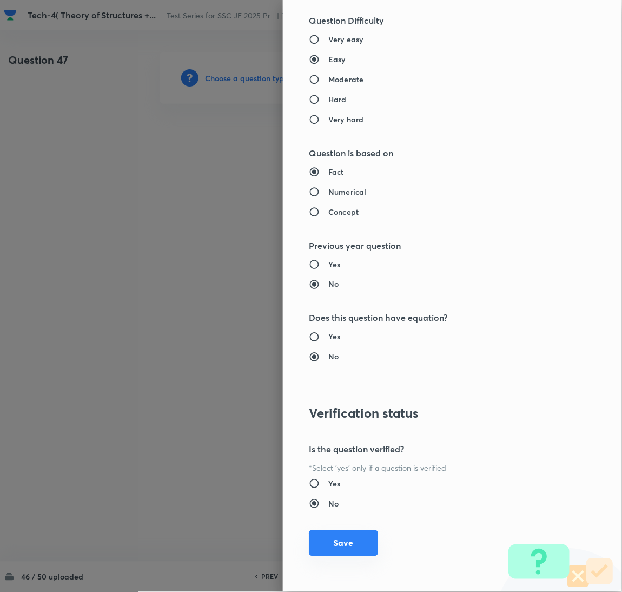
drag, startPoint x: 339, startPoint y: 549, endPoint x: 288, endPoint y: 500, distance: 70.8
click at [338, 549] on button "Save" at bounding box center [343, 544] width 69 height 26
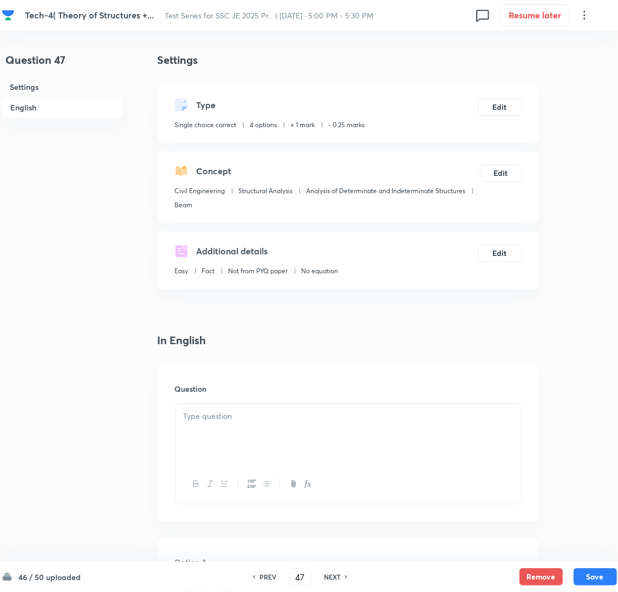
click at [225, 426] on div at bounding box center [347, 434] width 345 height 61
click at [205, 425] on div at bounding box center [347, 434] width 345 height 61
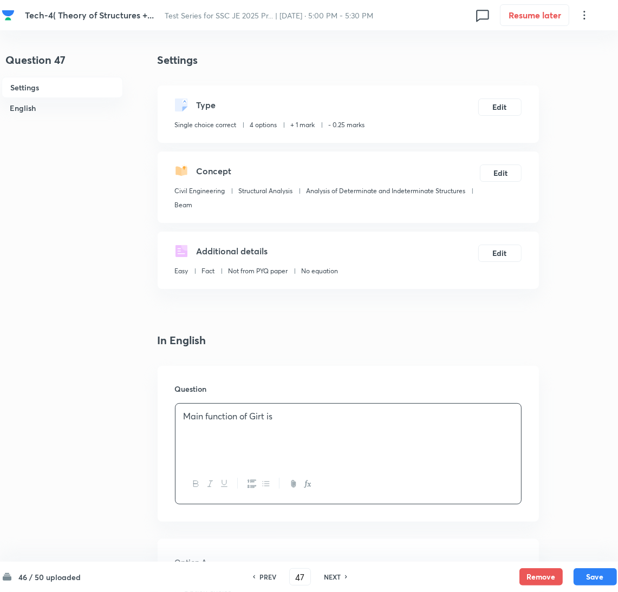
scroll to position [162, 0]
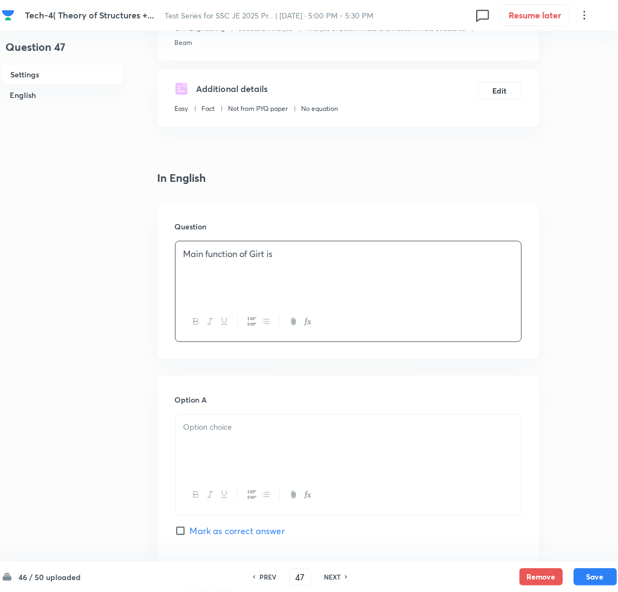
click at [233, 446] on div at bounding box center [347, 445] width 345 height 61
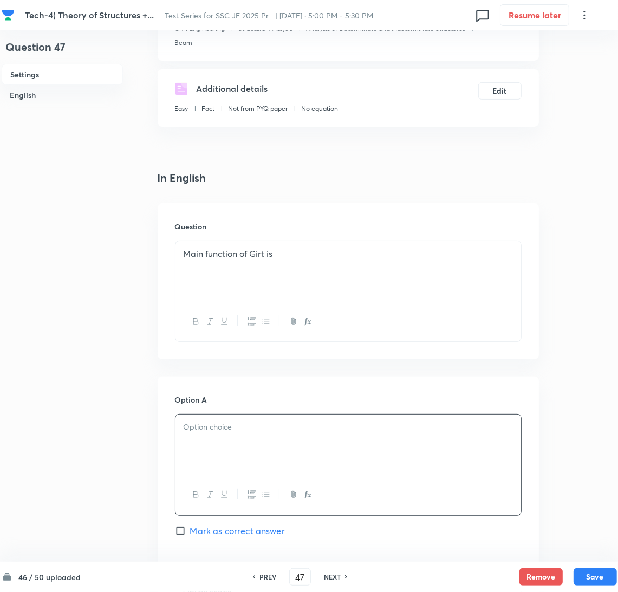
click at [202, 444] on div at bounding box center [347, 445] width 345 height 61
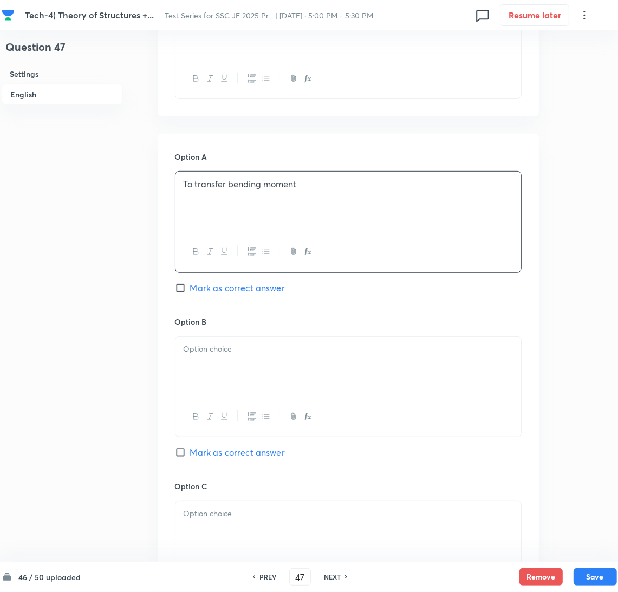
click at [213, 377] on div at bounding box center [347, 367] width 345 height 61
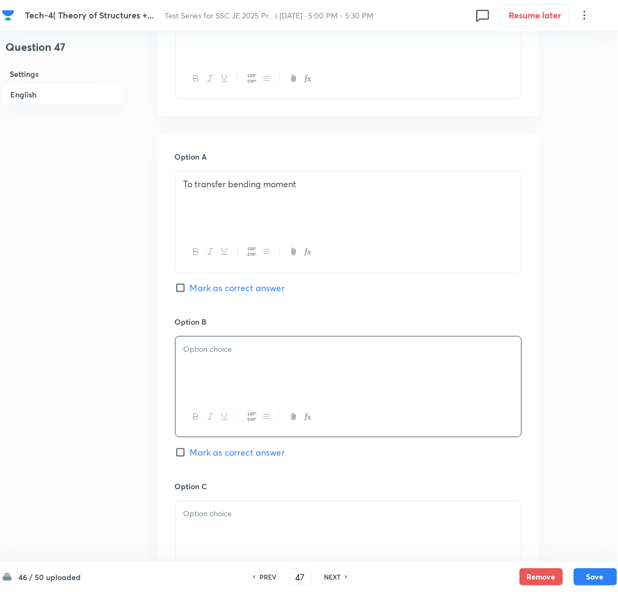
click at [215, 358] on div at bounding box center [347, 367] width 345 height 61
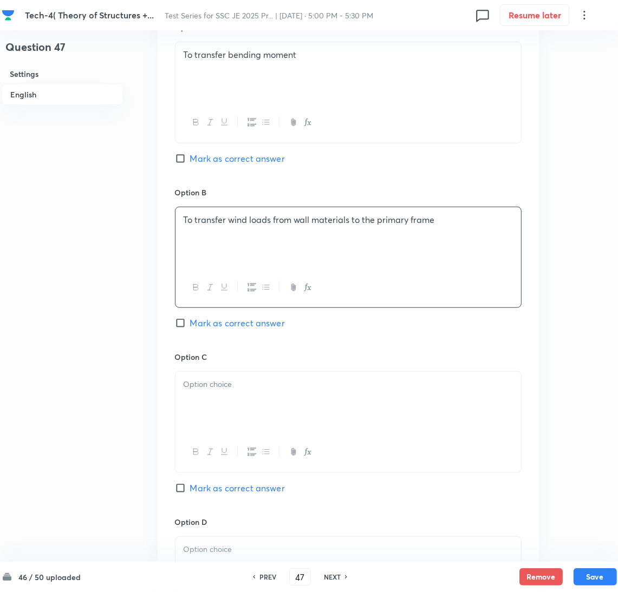
scroll to position [649, 0]
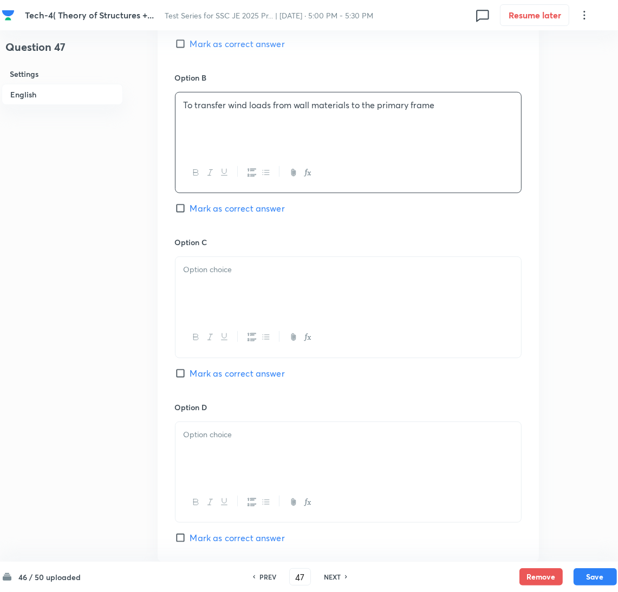
click at [227, 299] on div at bounding box center [347, 287] width 345 height 61
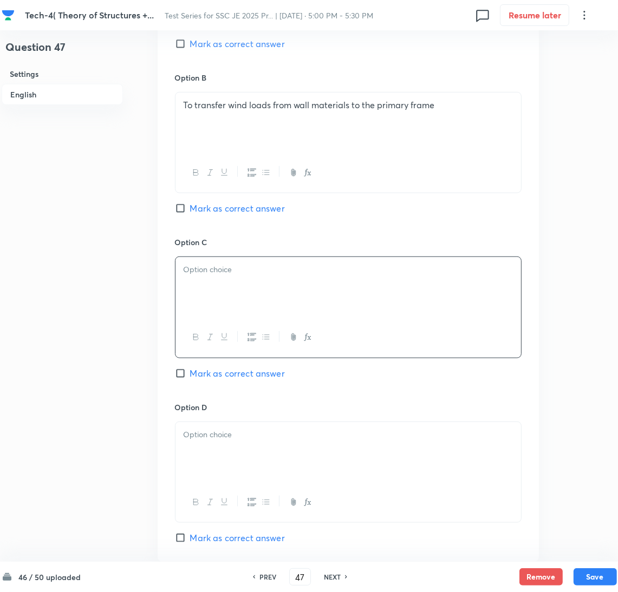
click at [196, 294] on div at bounding box center [347, 287] width 345 height 61
click at [234, 464] on div at bounding box center [347, 452] width 345 height 61
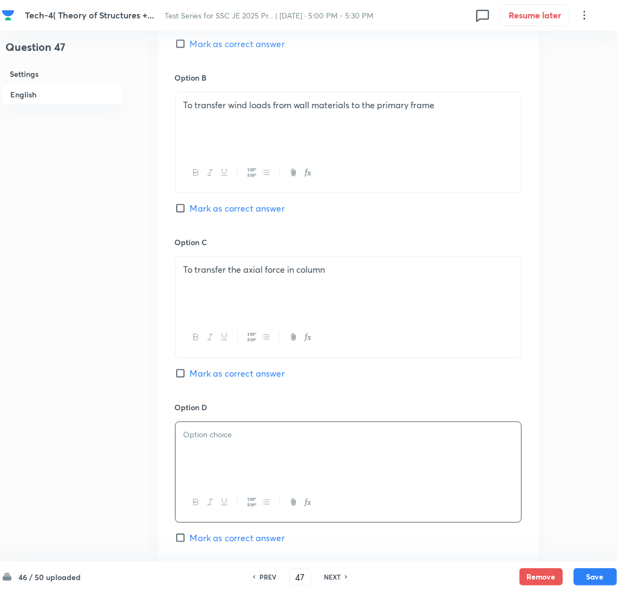
drag, startPoint x: 216, startPoint y: 464, endPoint x: 231, endPoint y: 462, distance: 15.2
click at [216, 464] on div at bounding box center [347, 452] width 345 height 61
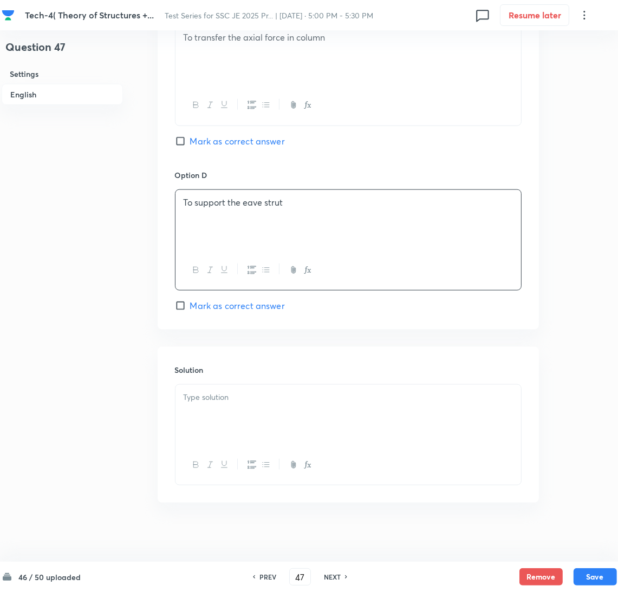
scroll to position [890, 0]
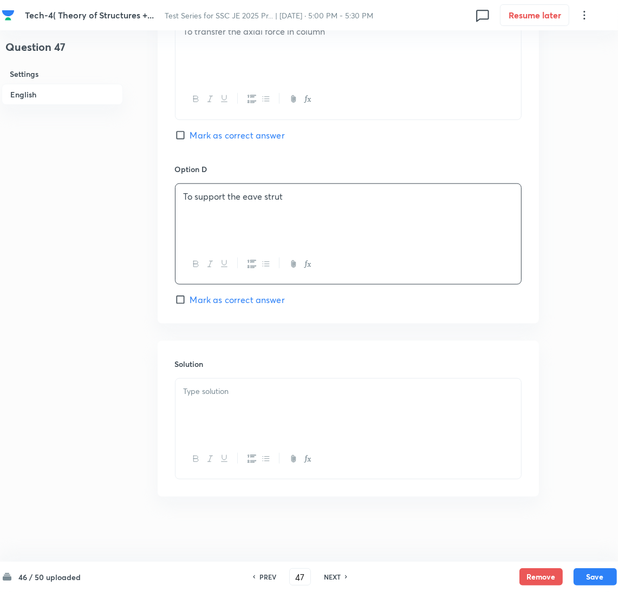
click at [219, 422] on div at bounding box center [347, 409] width 345 height 61
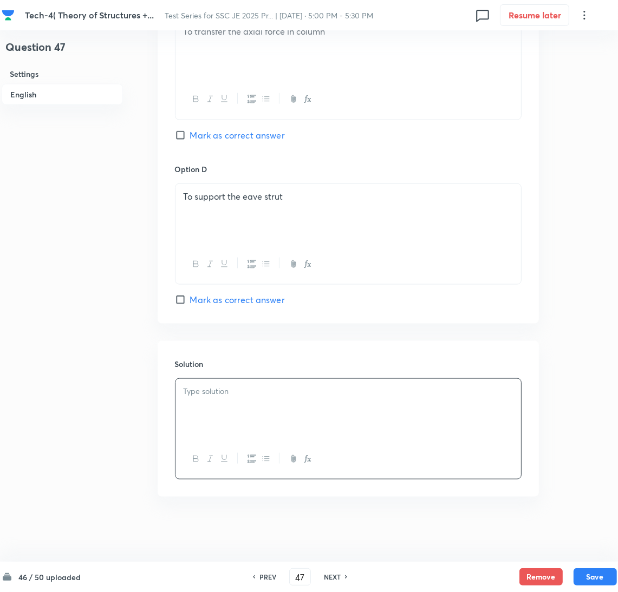
click at [207, 407] on div at bounding box center [347, 409] width 345 height 61
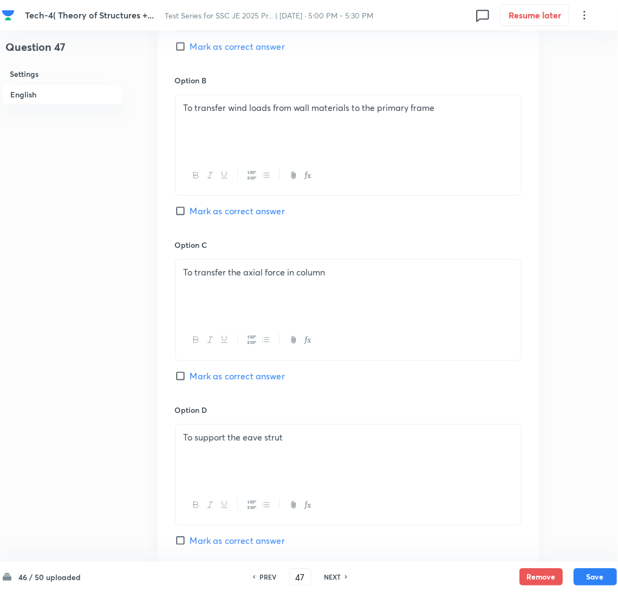
click at [195, 212] on span "Mark as correct answer" at bounding box center [237, 211] width 95 height 13
click at [190, 212] on input "Mark as correct answer" at bounding box center [182, 211] width 15 height 11
checkbox input "true"
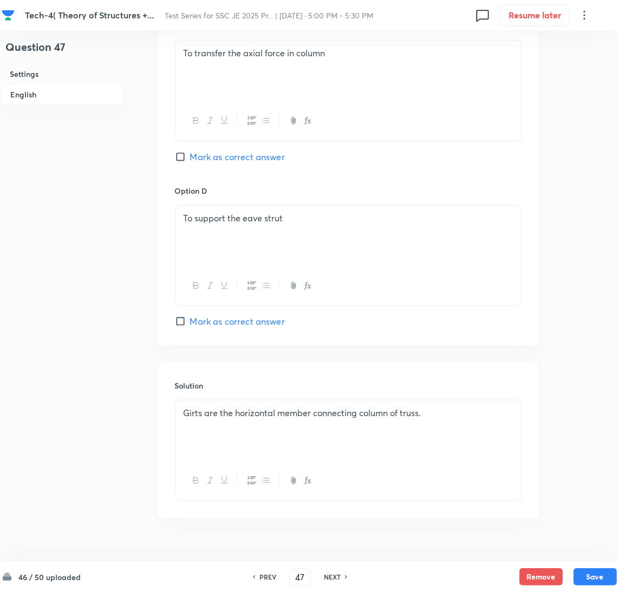
scroll to position [890, 0]
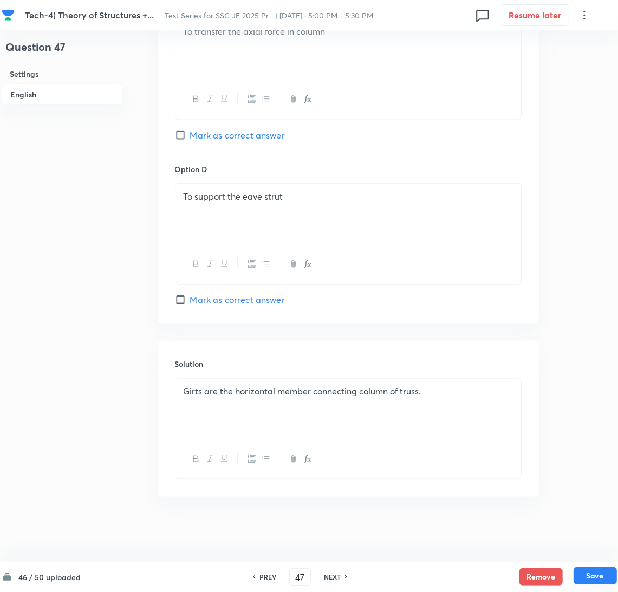
click at [603, 575] on button "Save" at bounding box center [594, 575] width 43 height 17
type input "48"
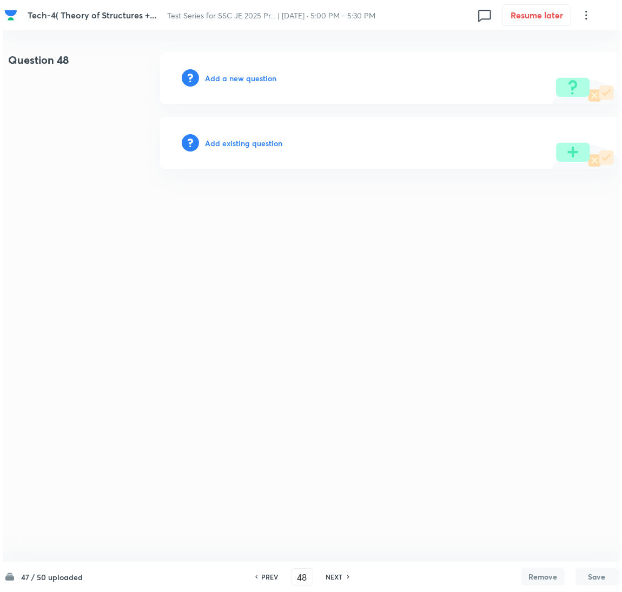
scroll to position [0, 0]
click at [233, 79] on h6 "Add a new question" at bounding box center [240, 78] width 71 height 11
click at [228, 81] on h6 "Choose a question type" at bounding box center [246, 78] width 83 height 11
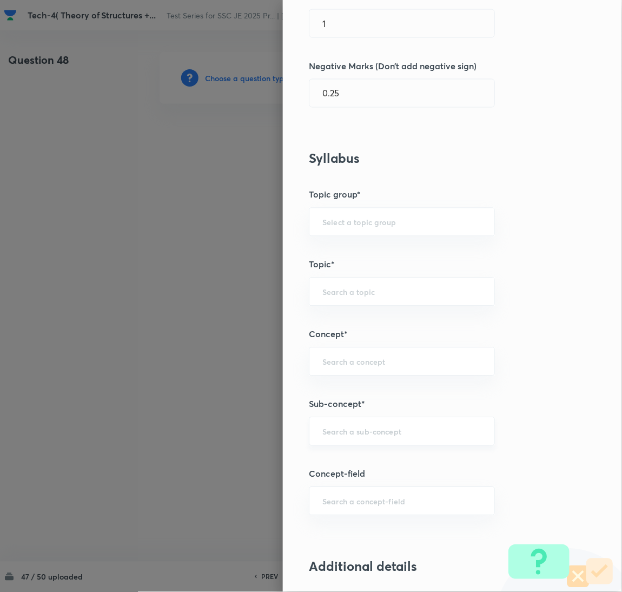
scroll to position [405, 0]
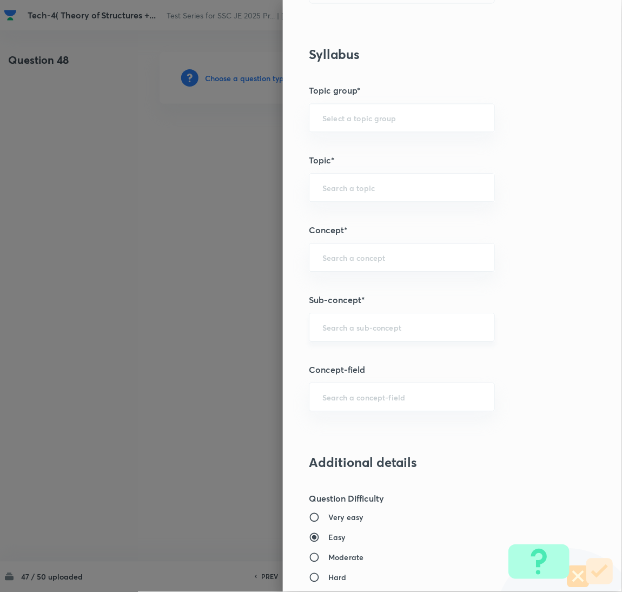
click at [339, 322] on div "​" at bounding box center [402, 327] width 186 height 29
click at [342, 327] on input "text" at bounding box center [402, 327] width 159 height 10
click at [381, 355] on li "Different Components" at bounding box center [390, 358] width 185 height 19
type input "Different Components"
type input "Civil Engineering"
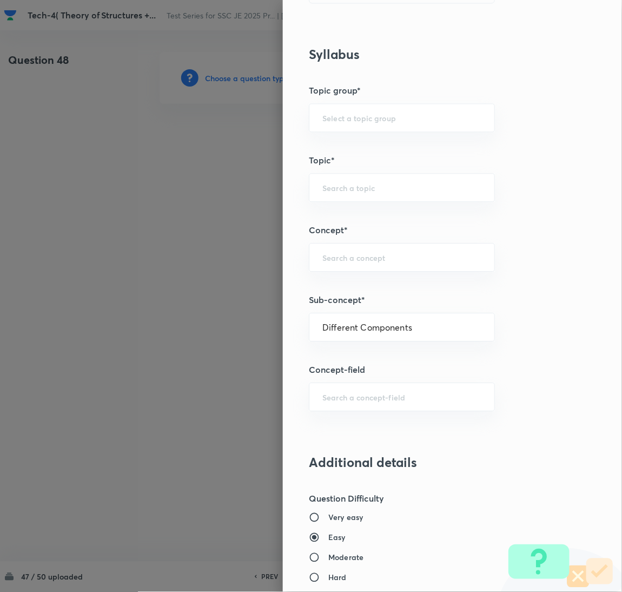
type input "Steel Structures"
type input "Industrial Roof"
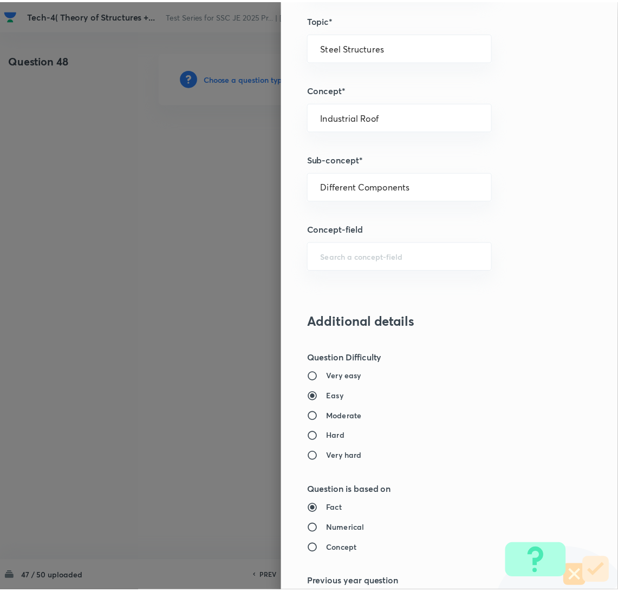
scroll to position [884, 0]
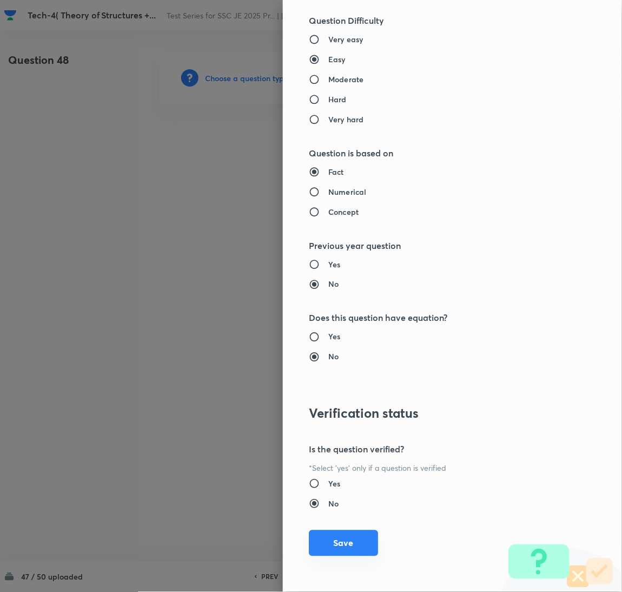
click at [329, 542] on button "Save" at bounding box center [343, 543] width 69 height 26
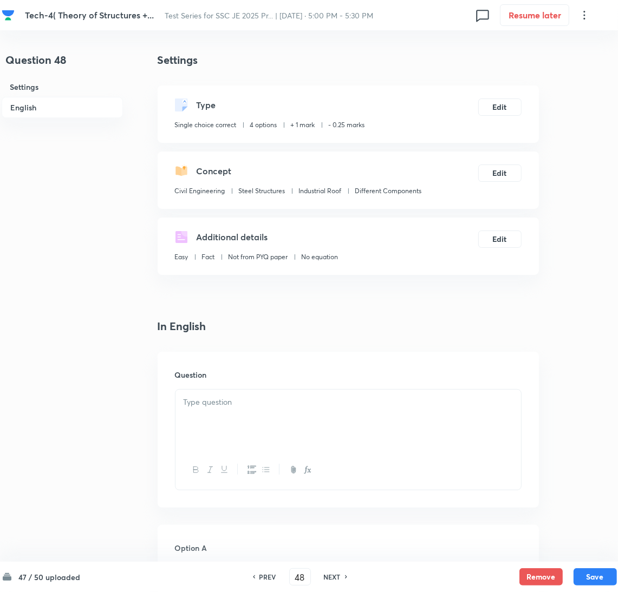
click at [235, 423] on div at bounding box center [347, 420] width 345 height 61
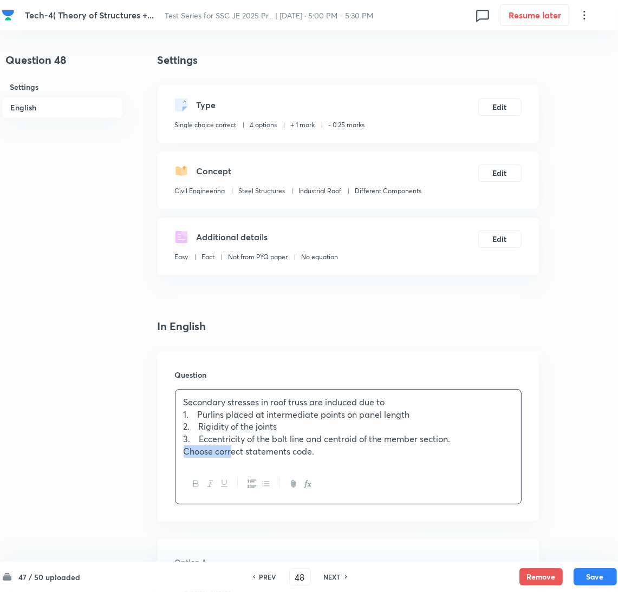
drag, startPoint x: 209, startPoint y: 449, endPoint x: 73, endPoint y: 477, distance: 139.3
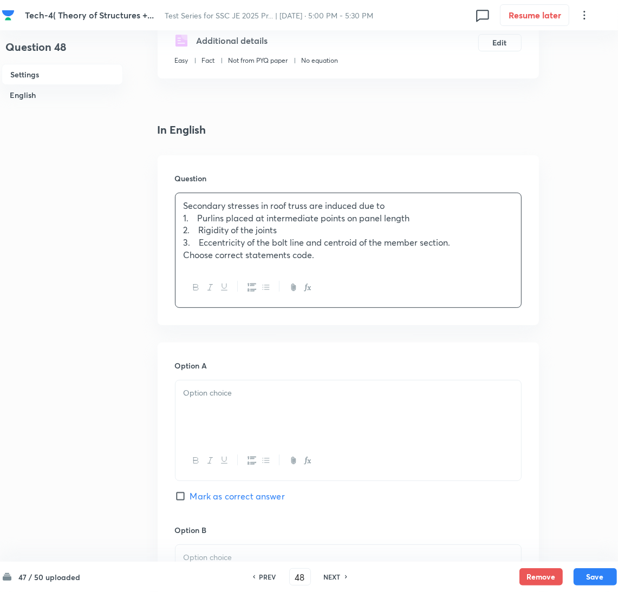
scroll to position [243, 0]
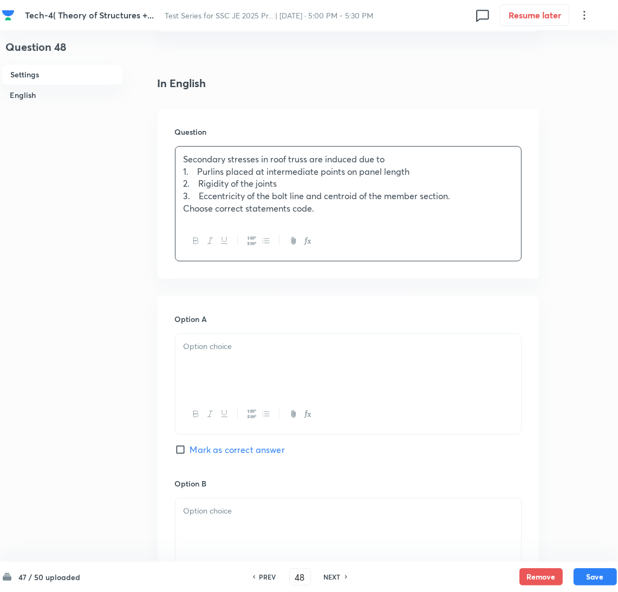
click at [210, 354] on div at bounding box center [347, 364] width 345 height 61
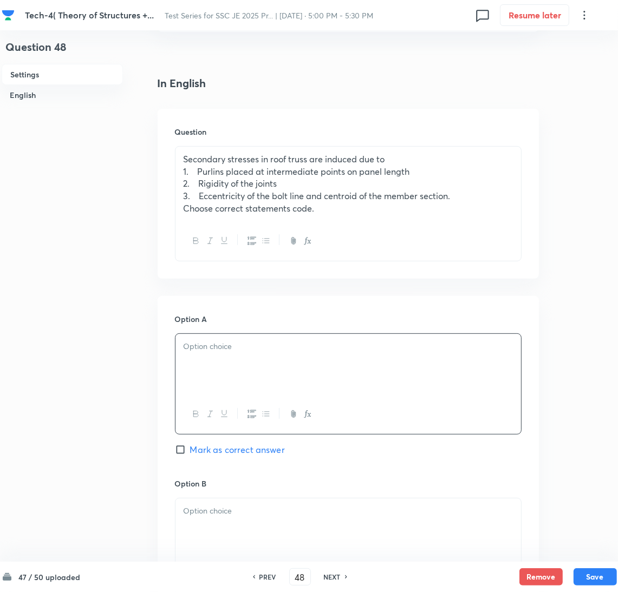
click at [246, 369] on div at bounding box center [347, 364] width 345 height 61
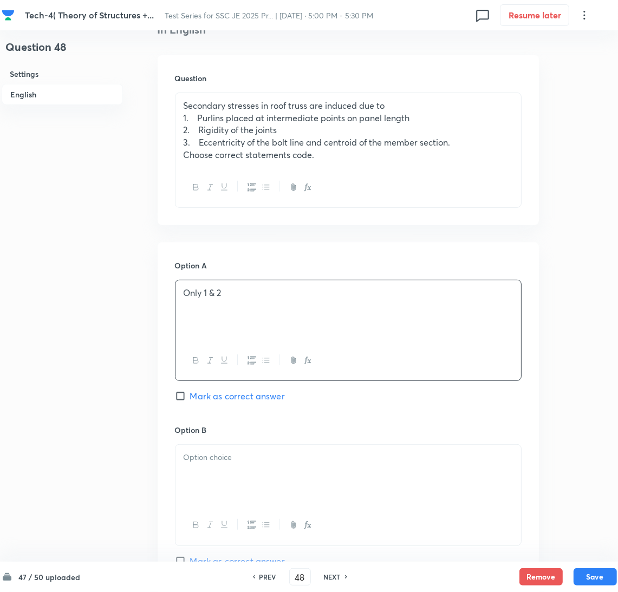
scroll to position [325, 0]
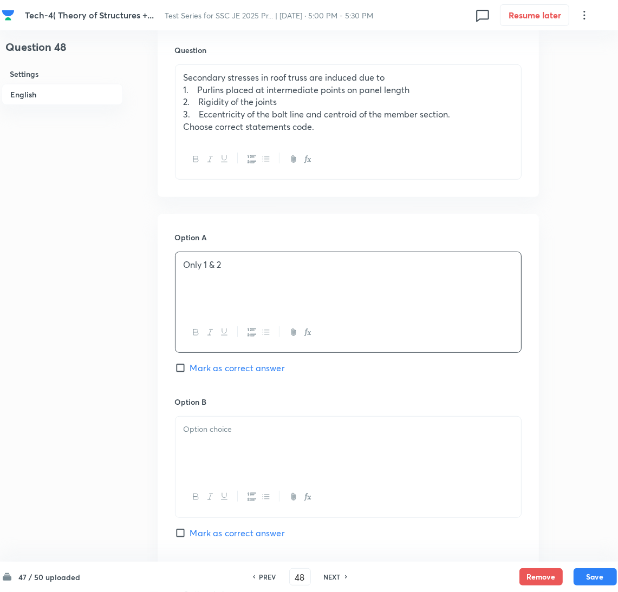
drag, startPoint x: 226, startPoint y: 437, endPoint x: 170, endPoint y: 437, distance: 55.7
click at [225, 437] on div at bounding box center [347, 447] width 345 height 61
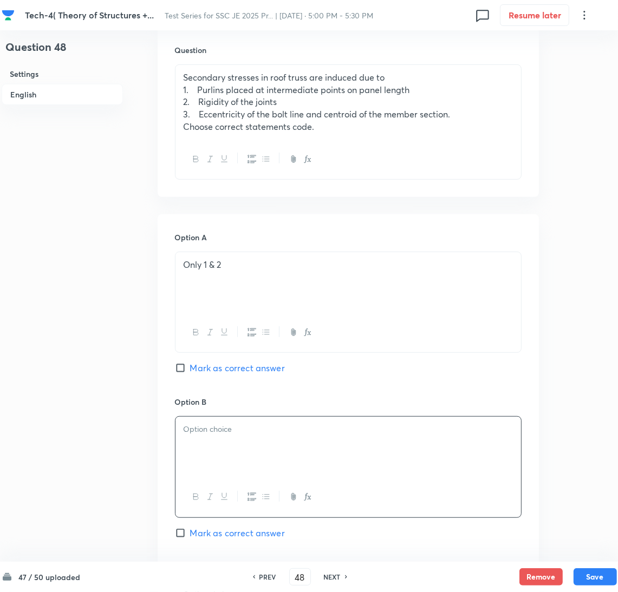
click at [274, 446] on div at bounding box center [347, 447] width 345 height 61
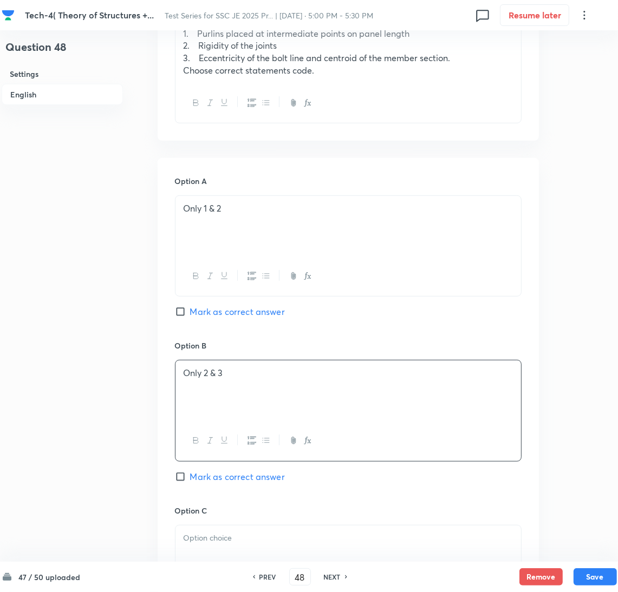
scroll to position [487, 0]
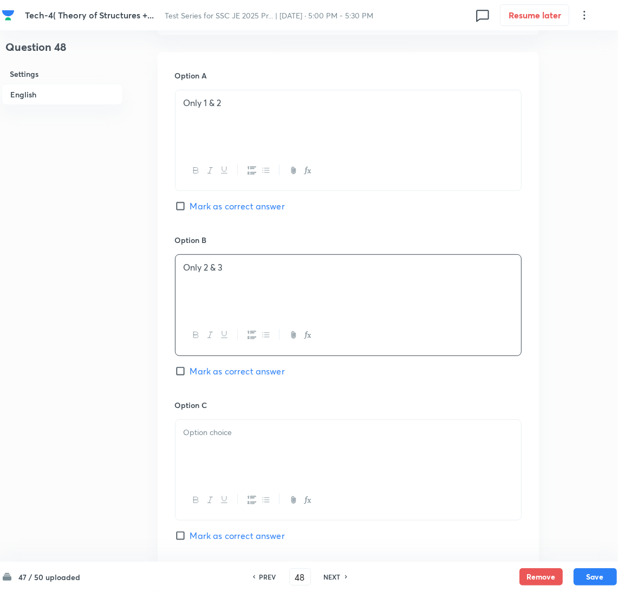
drag, startPoint x: 221, startPoint y: 455, endPoint x: 46, endPoint y: 451, distance: 175.4
click at [220, 454] on div at bounding box center [347, 450] width 345 height 61
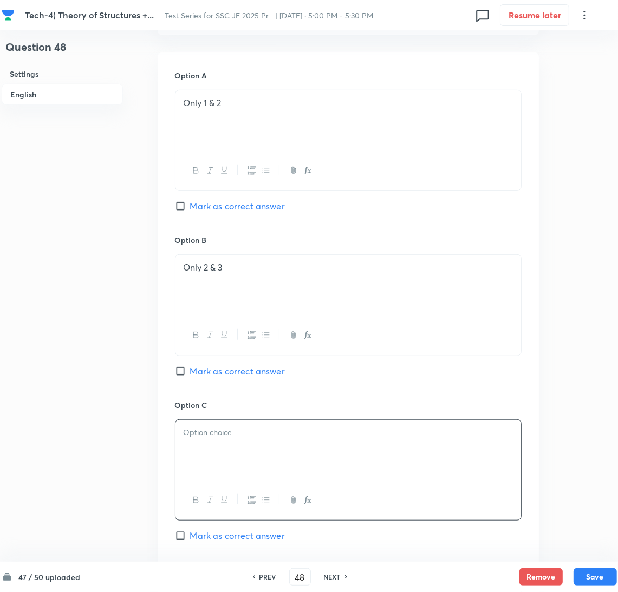
click at [199, 458] on div at bounding box center [347, 450] width 345 height 61
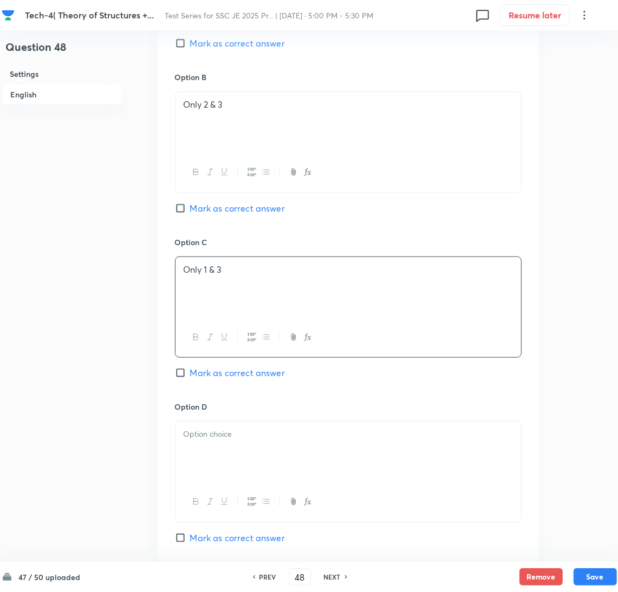
click at [212, 461] on div at bounding box center [347, 452] width 345 height 61
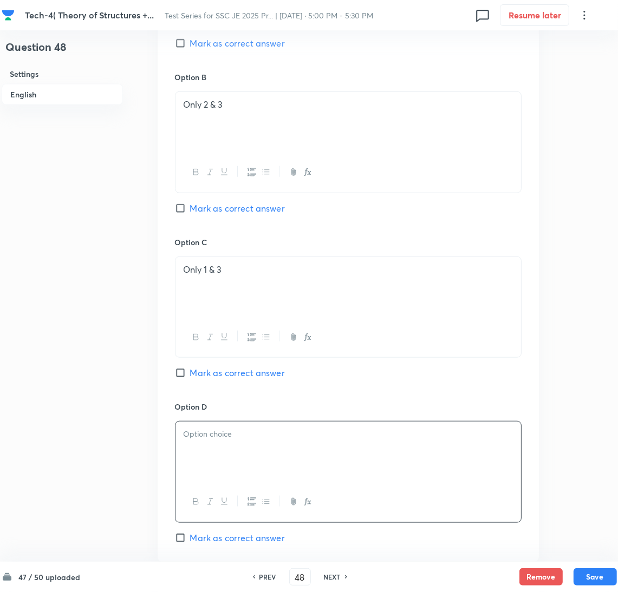
click at [207, 449] on div at bounding box center [347, 452] width 345 height 61
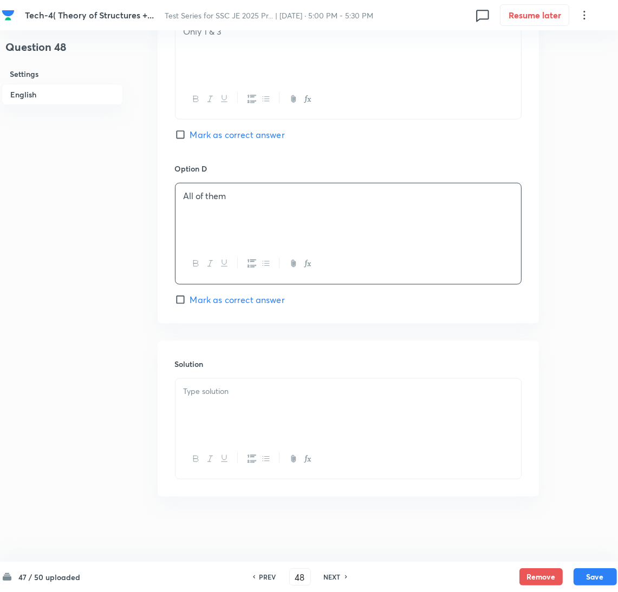
drag, startPoint x: 192, startPoint y: 303, endPoint x: 235, endPoint y: 429, distance: 133.3
click at [193, 303] on span "Mark as correct answer" at bounding box center [237, 299] width 95 height 13
click at [190, 303] on input "Mark as correct answer" at bounding box center [182, 299] width 15 height 11
checkbox input "true"
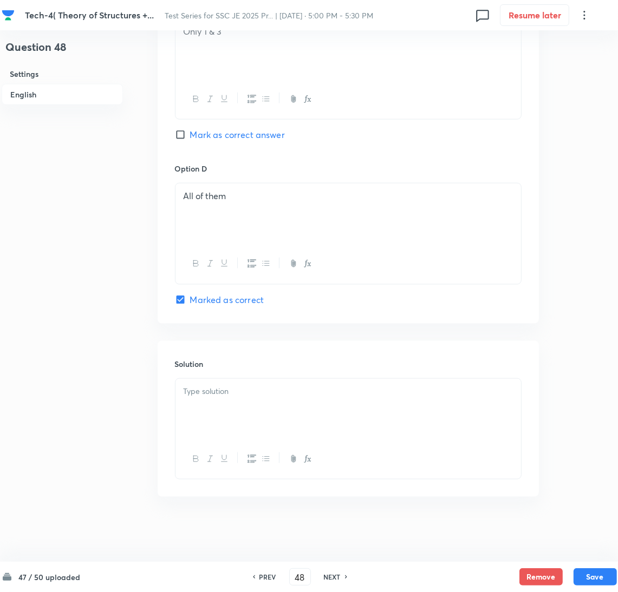
click at [235, 430] on div at bounding box center [347, 409] width 345 height 61
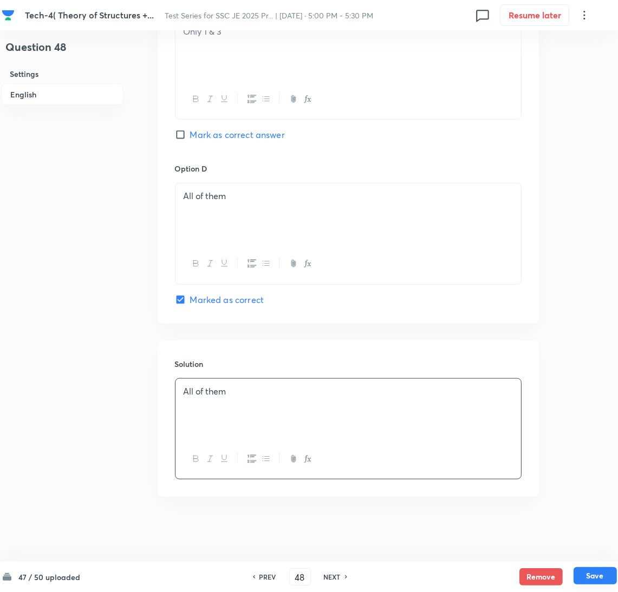
click at [601, 573] on button "Save" at bounding box center [594, 575] width 43 height 17
type input "49"
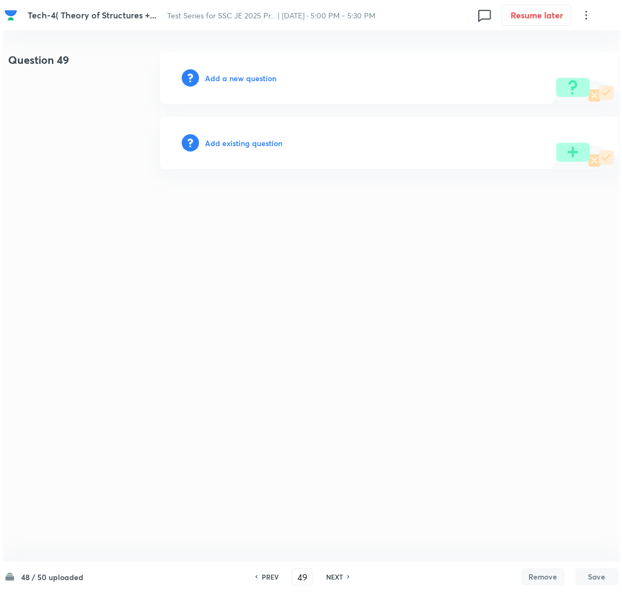
scroll to position [0, 0]
click at [234, 76] on h6 "Add a new question" at bounding box center [240, 78] width 71 height 11
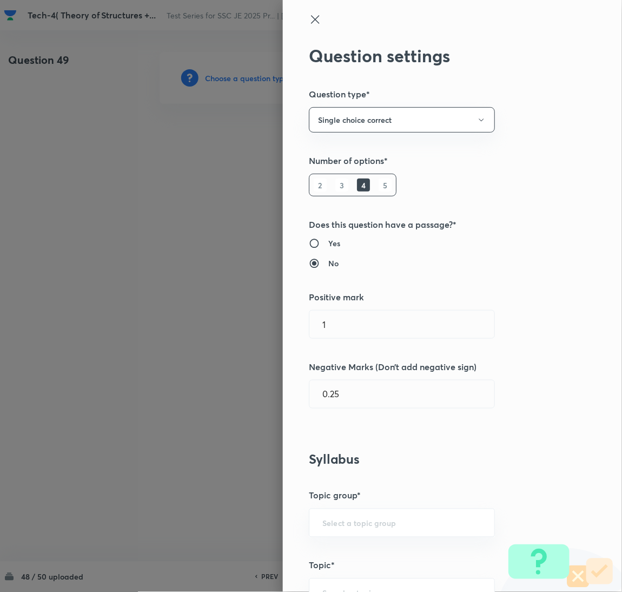
type input "Civil Engineering"
type input "Steel Structures"
type input "Industrial Roof"
type input "Different Components"
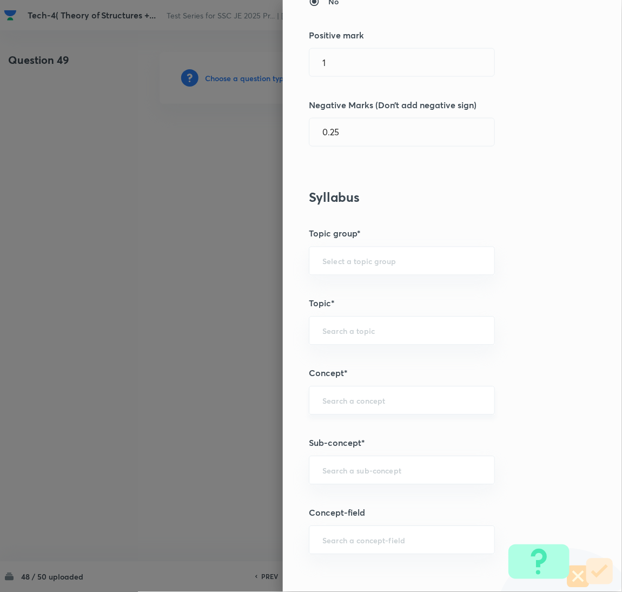
scroll to position [325, 0]
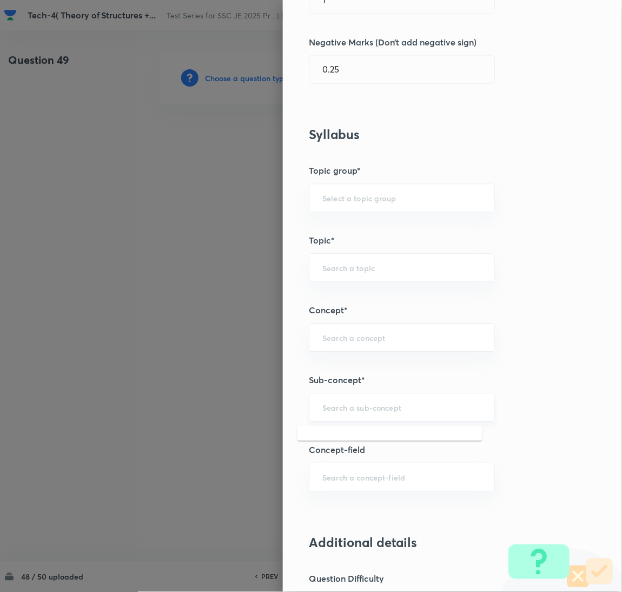
click at [339, 410] on input "text" at bounding box center [402, 408] width 159 height 10
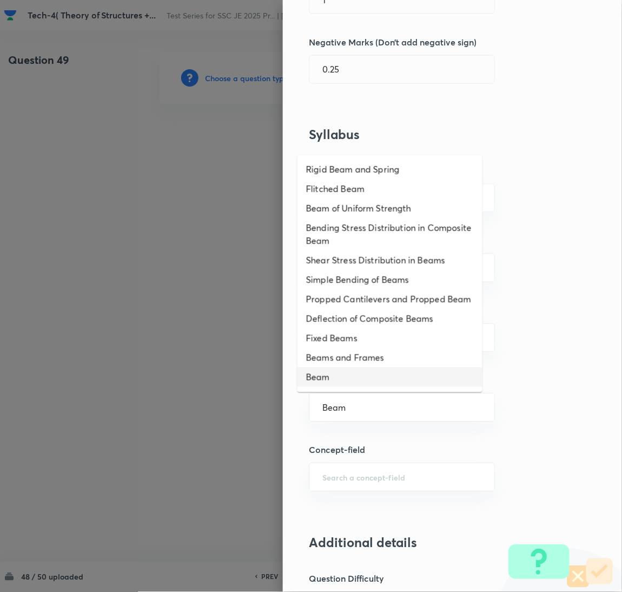
click at [333, 381] on li "Beam" at bounding box center [390, 376] width 185 height 19
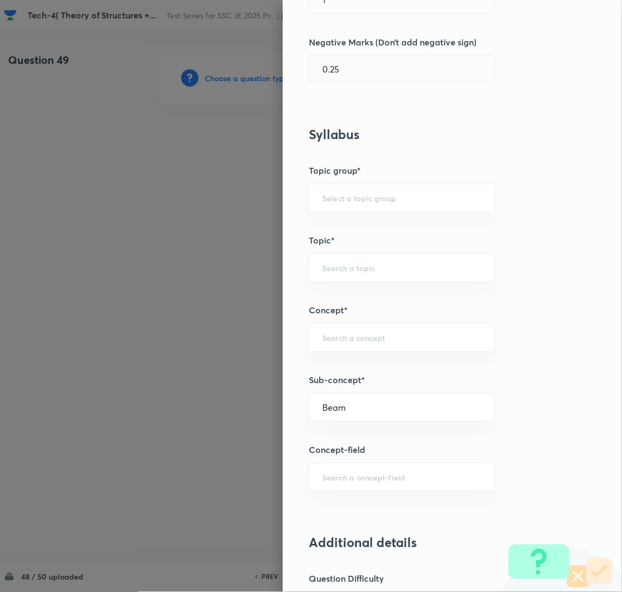
type input "Beam"
type input "Civil Engineering"
type input "Structural Analysis"
type input "Analysis of Determinate and Indeterminate Structures"
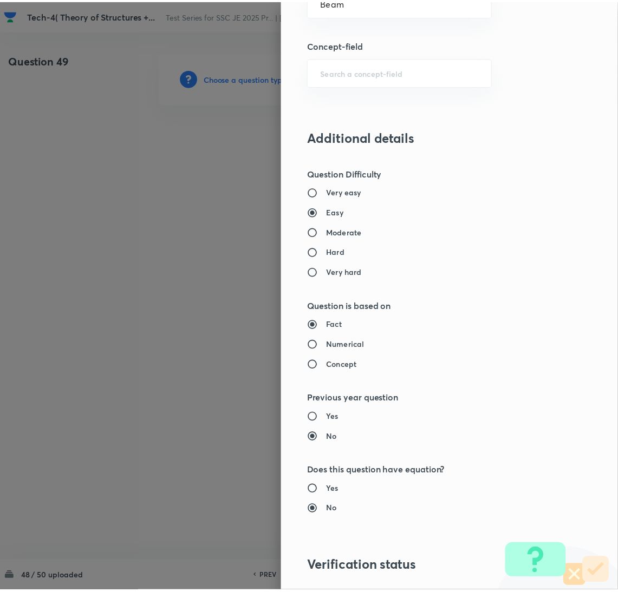
scroll to position [884, 0]
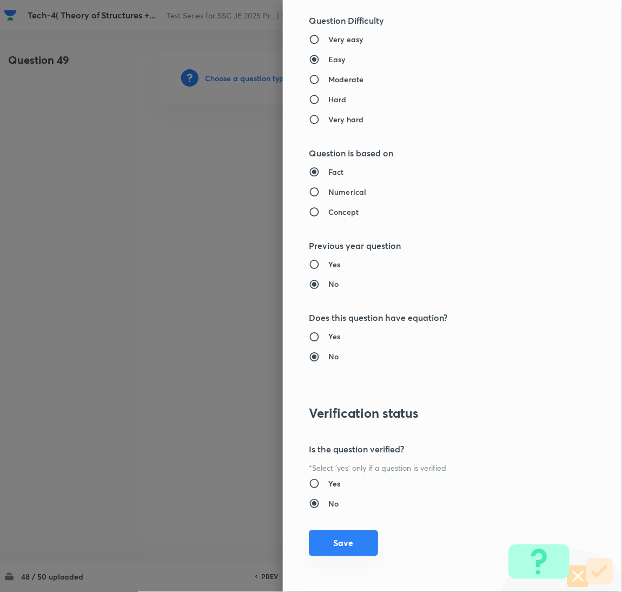
click at [348, 550] on button "Save" at bounding box center [343, 543] width 69 height 26
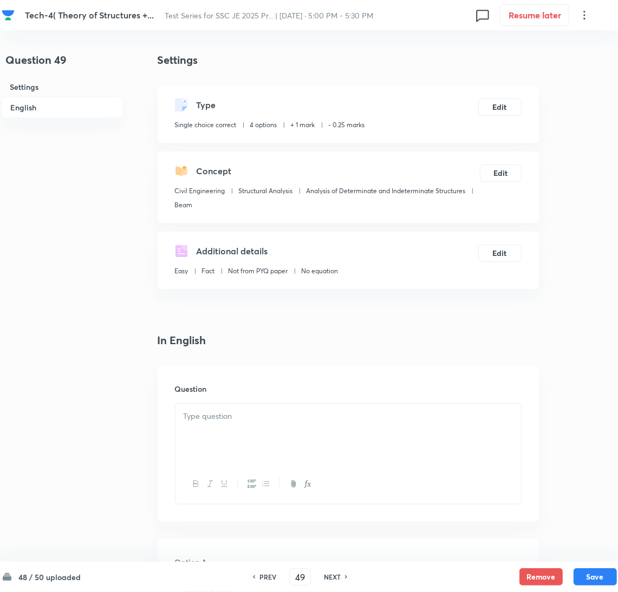
click at [233, 426] on div at bounding box center [347, 434] width 345 height 61
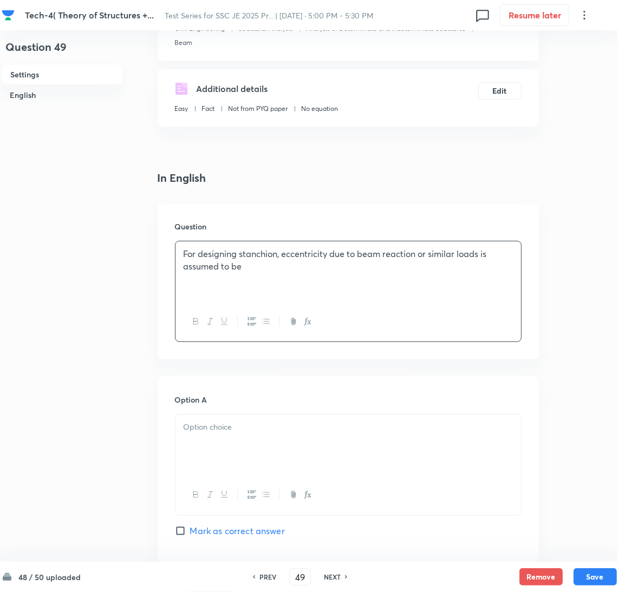
click at [227, 432] on p at bounding box center [347, 427] width 329 height 12
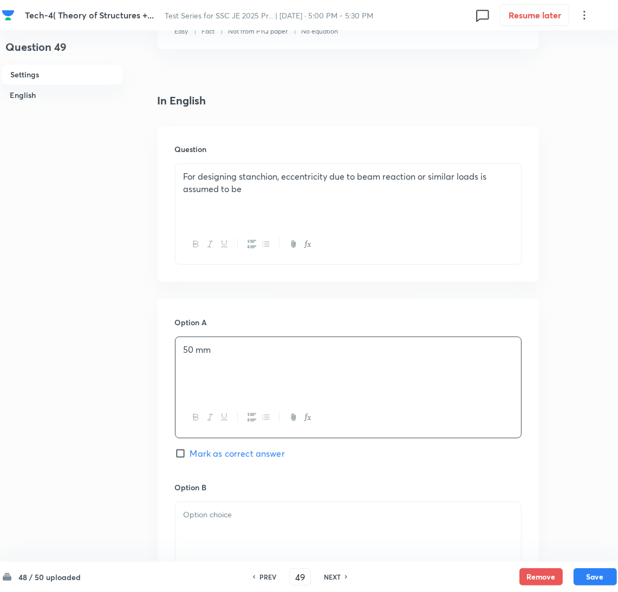
scroll to position [325, 0]
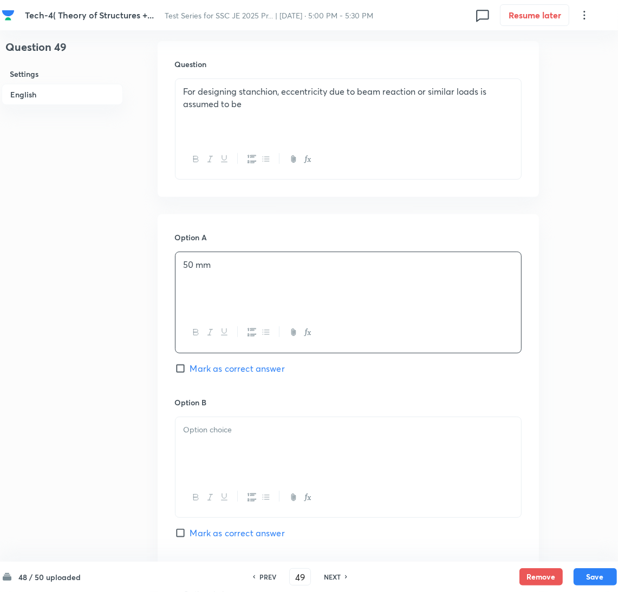
drag, startPoint x: 212, startPoint y: 441, endPoint x: 202, endPoint y: 443, distance: 9.5
click at [212, 442] on div at bounding box center [347, 447] width 345 height 61
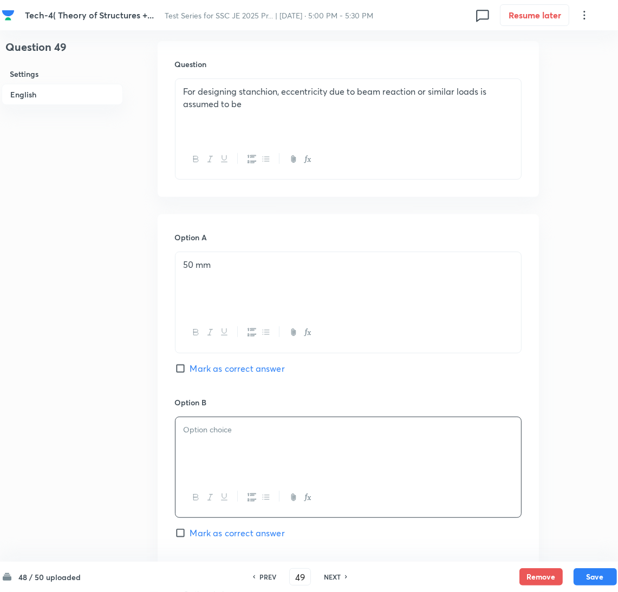
drag, startPoint x: 202, startPoint y: 443, endPoint x: 210, endPoint y: 448, distance: 9.5
click at [201, 442] on div at bounding box center [347, 447] width 345 height 61
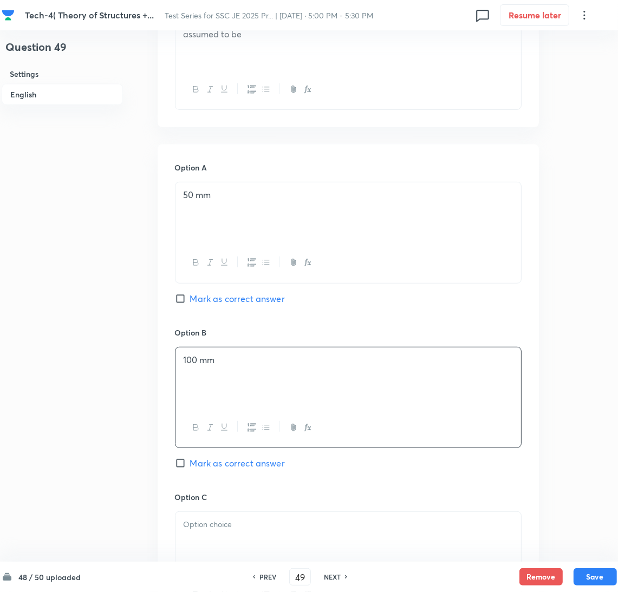
scroll to position [487, 0]
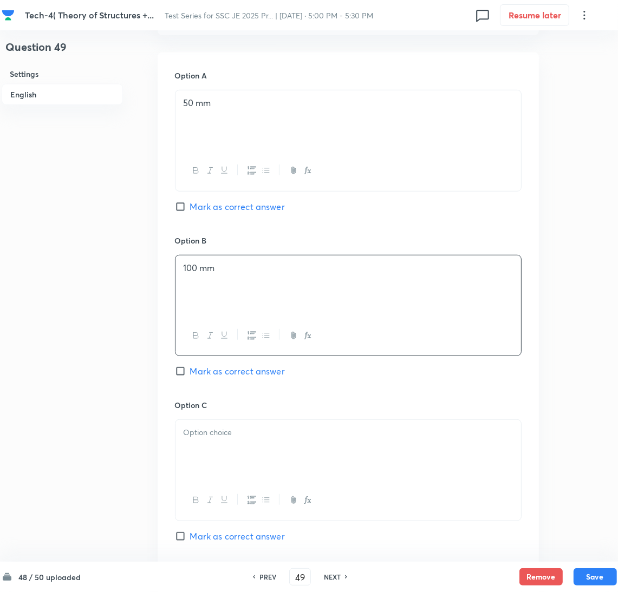
click at [207, 463] on div at bounding box center [347, 450] width 345 height 61
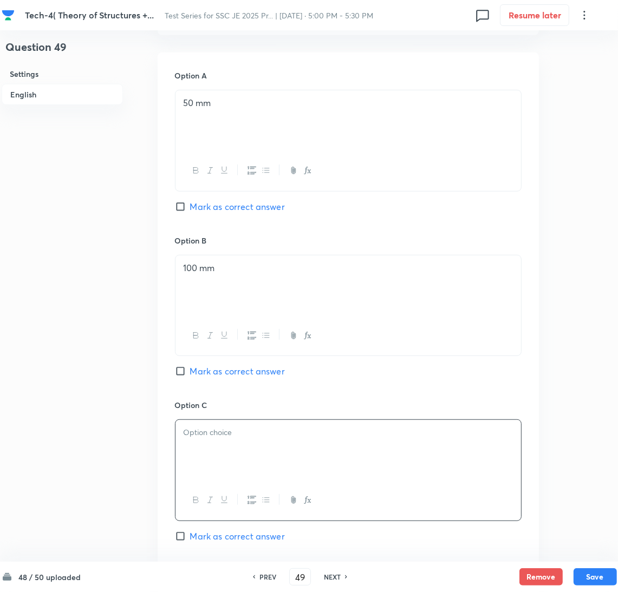
click at [223, 451] on div at bounding box center [347, 450] width 345 height 61
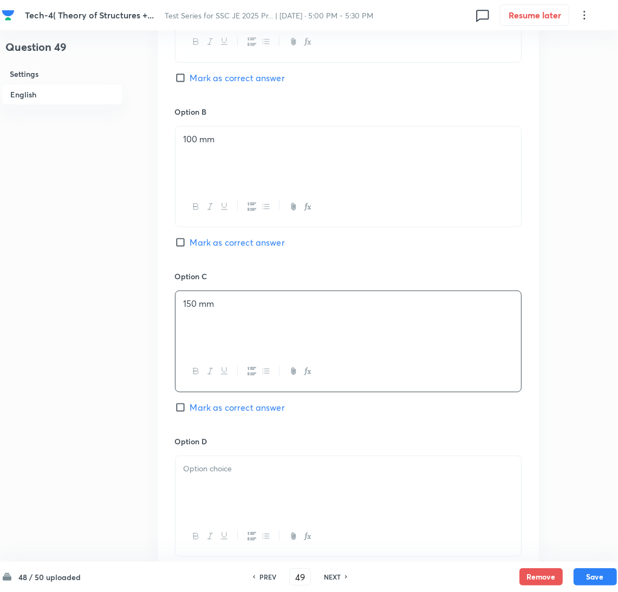
scroll to position [730, 0]
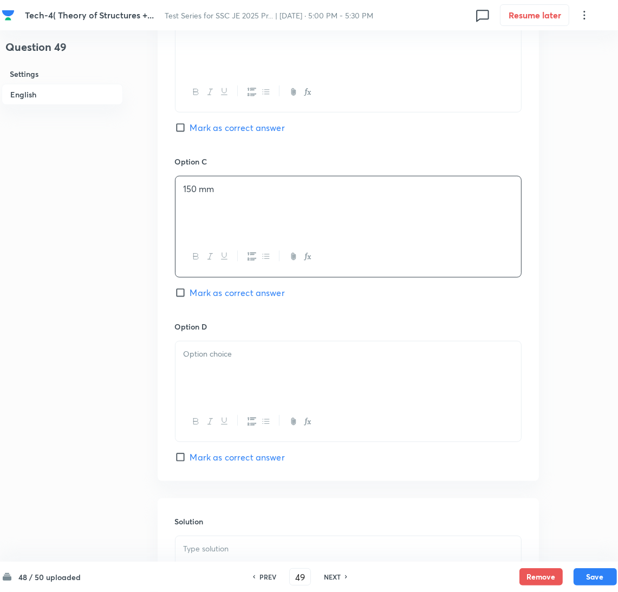
drag, startPoint x: 221, startPoint y: 380, endPoint x: 40, endPoint y: 374, distance: 181.4
click at [221, 380] on div at bounding box center [347, 372] width 345 height 61
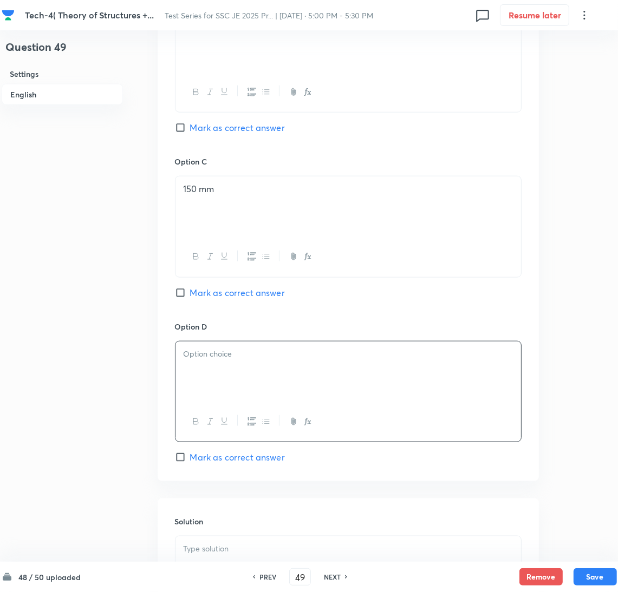
click at [180, 383] on div at bounding box center [347, 372] width 345 height 61
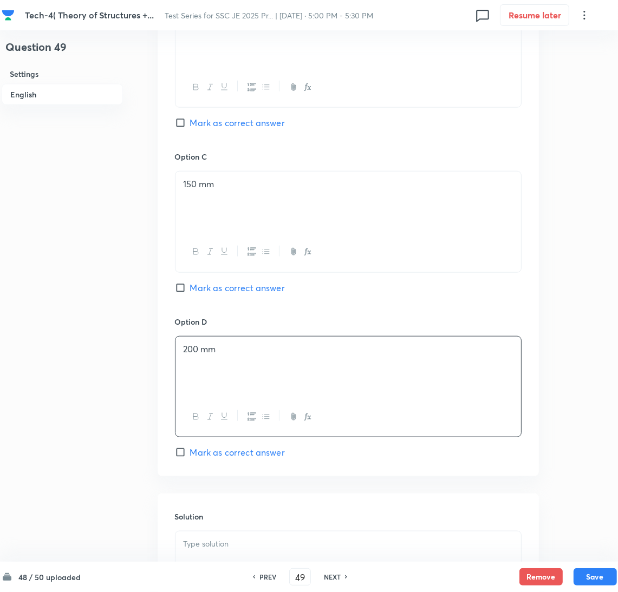
scroll to position [890, 0]
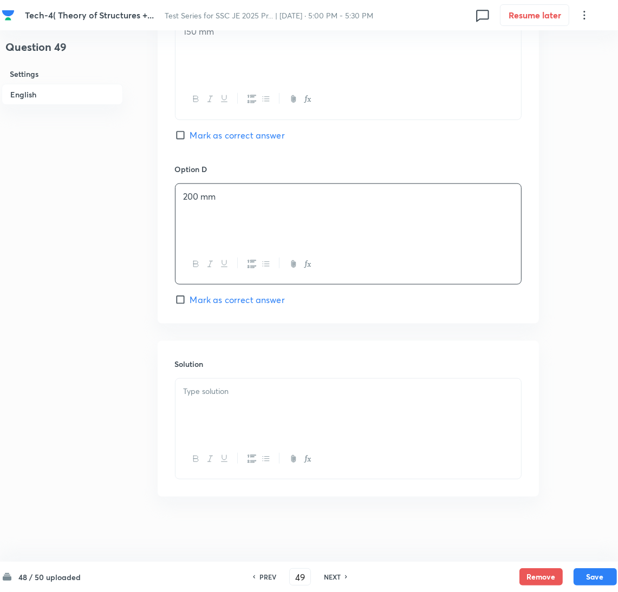
drag, startPoint x: 222, startPoint y: 409, endPoint x: 53, endPoint y: 379, distance: 171.9
click at [222, 409] on div at bounding box center [347, 409] width 345 height 61
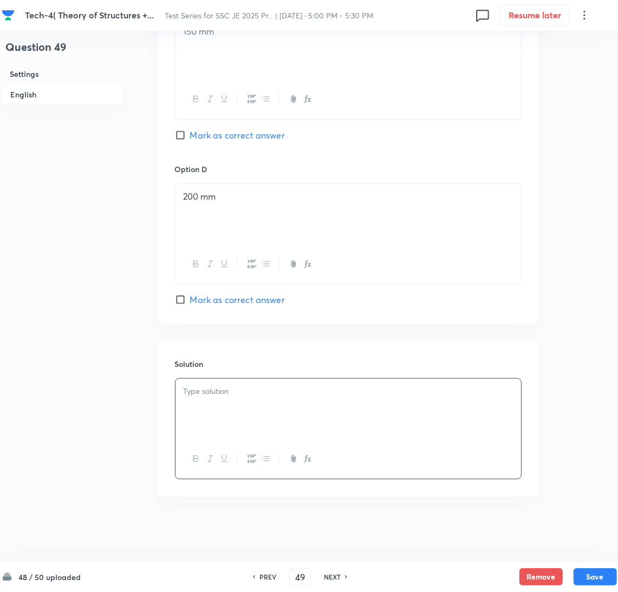
click at [230, 409] on div at bounding box center [347, 409] width 345 height 61
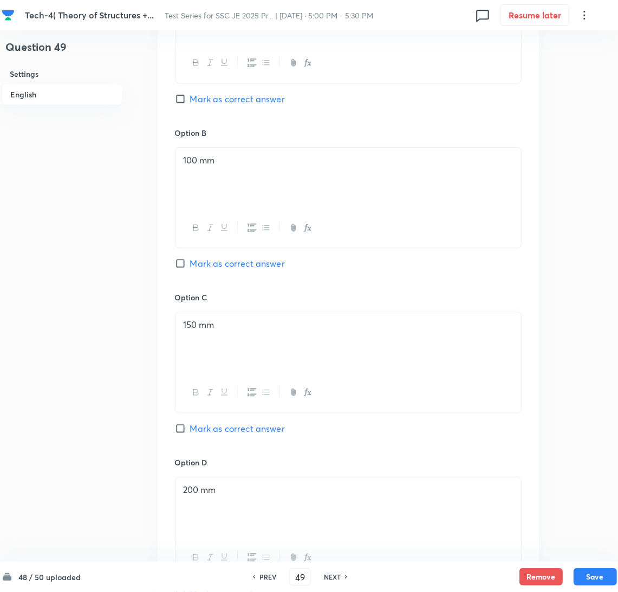
scroll to position [566, 0]
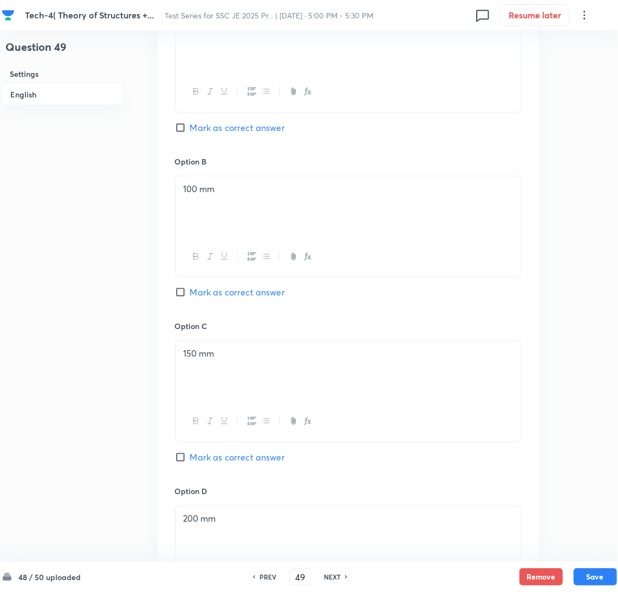
click at [187, 289] on input "Mark as correct answer" at bounding box center [182, 292] width 15 height 11
checkbox input "true"
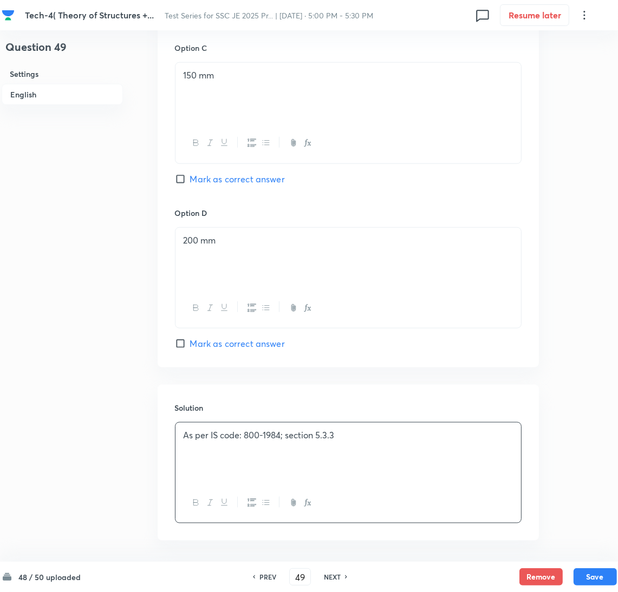
scroll to position [890, 0]
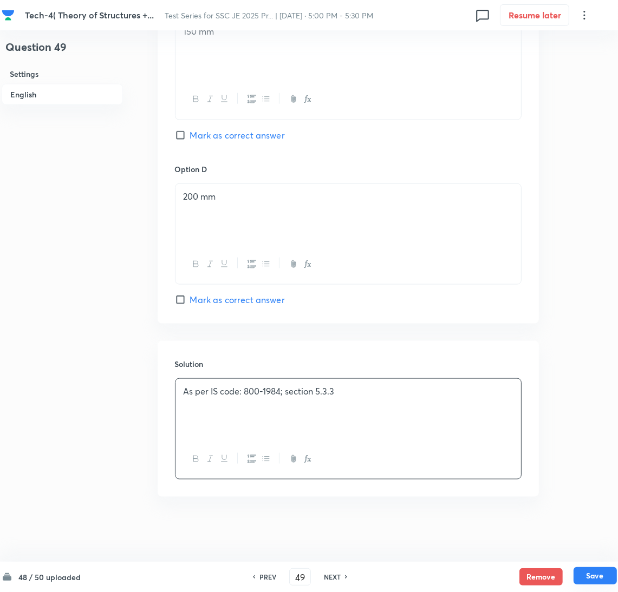
click at [587, 574] on button "Save" at bounding box center [594, 575] width 43 height 17
type input "50"
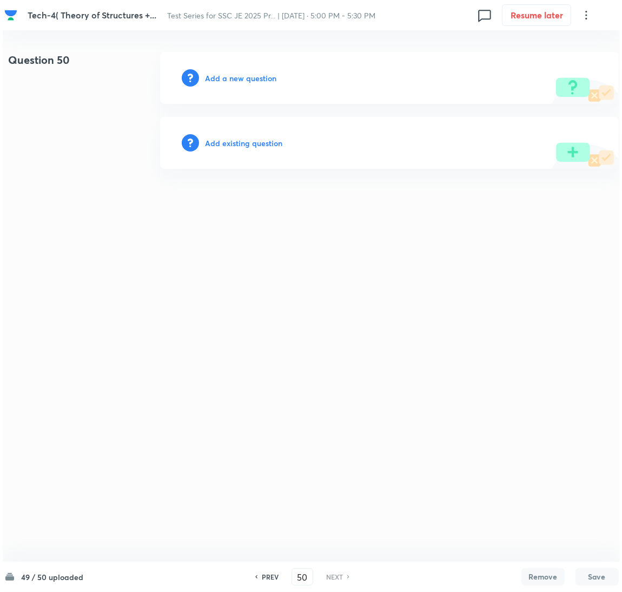
scroll to position [0, 0]
click at [238, 73] on h6 "Add a new question" at bounding box center [240, 78] width 71 height 11
click at [233, 75] on h6 "Choose a question type" at bounding box center [246, 78] width 83 height 11
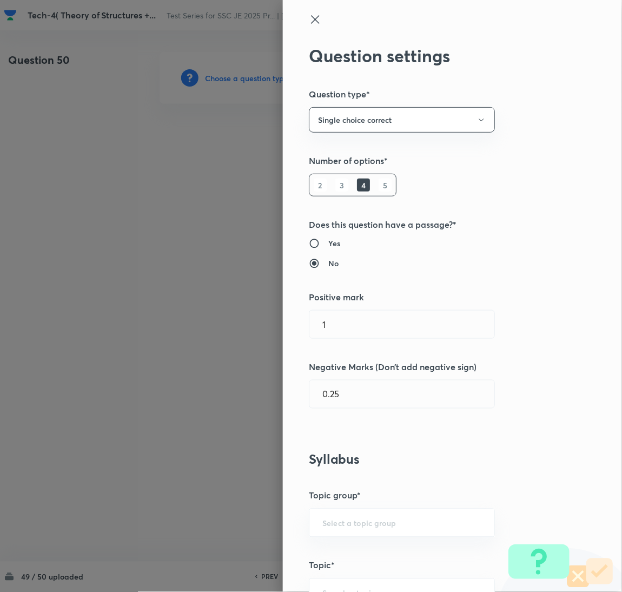
scroll to position [243, 0]
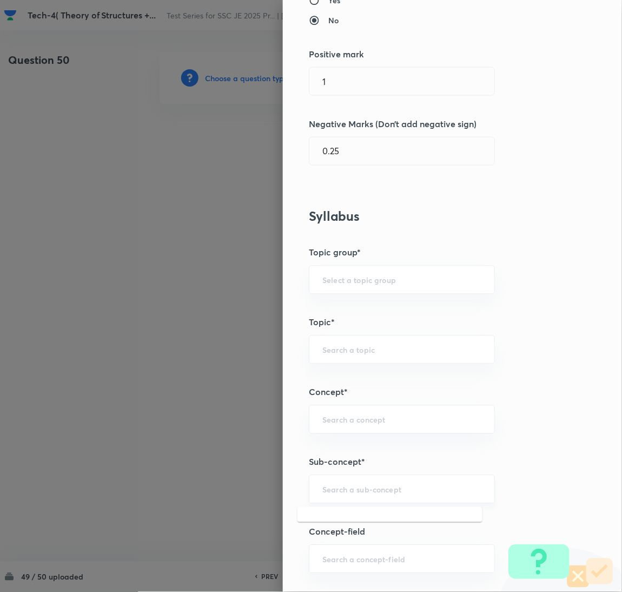
click at [333, 485] on input "text" at bounding box center [402, 489] width 159 height 10
click at [346, 539] on li "Built up Member" at bounding box center [390, 540] width 185 height 19
type input "Built up Member"
type input "Civil Engineering"
type input "Steel Structures"
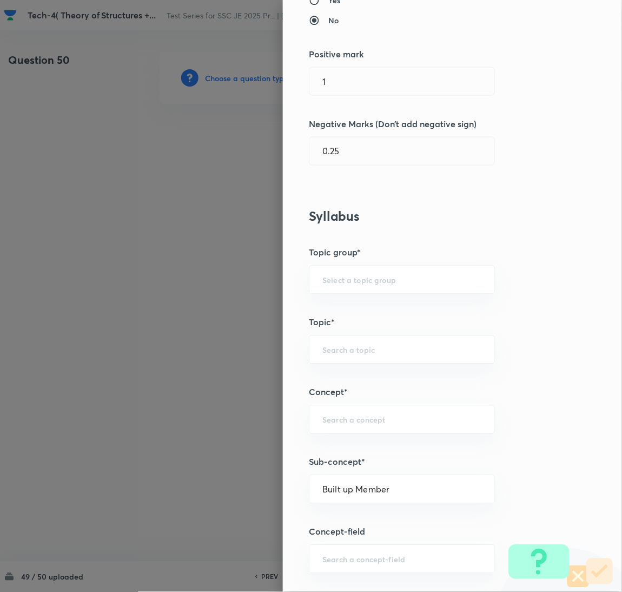
type input "Compression Members"
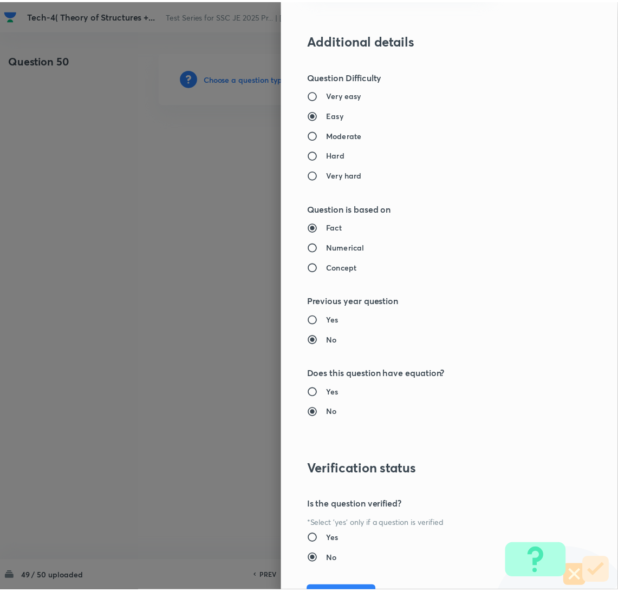
scroll to position [884, 0]
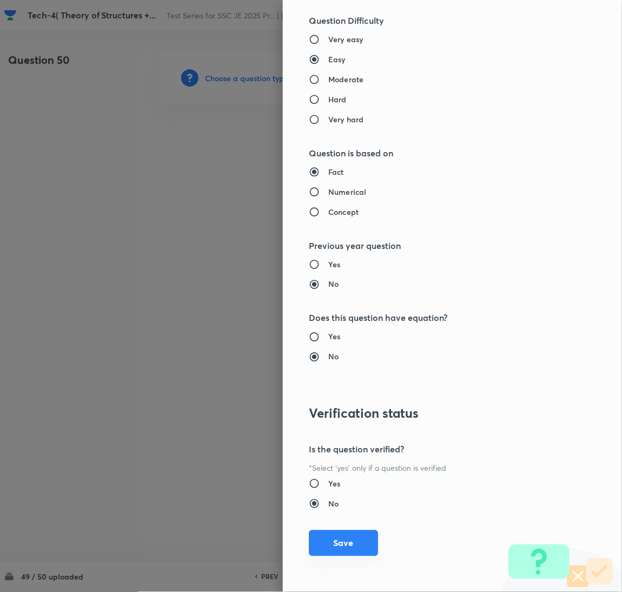
click at [339, 550] on button "Save" at bounding box center [343, 543] width 69 height 26
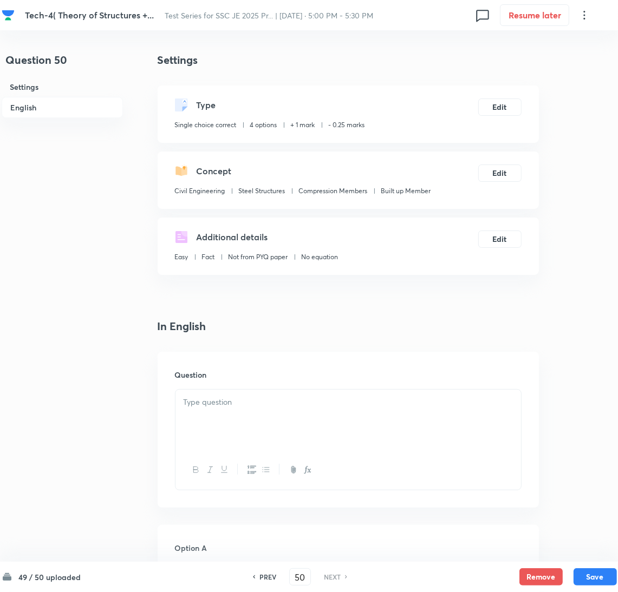
click at [244, 430] on div at bounding box center [347, 420] width 345 height 61
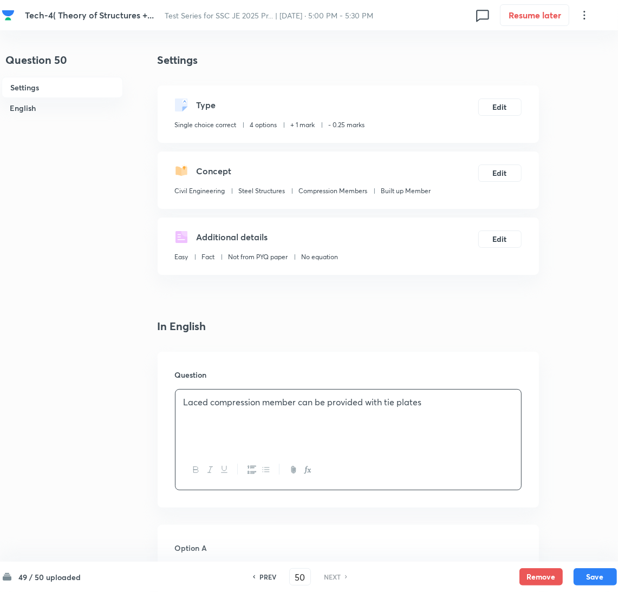
scroll to position [243, 0]
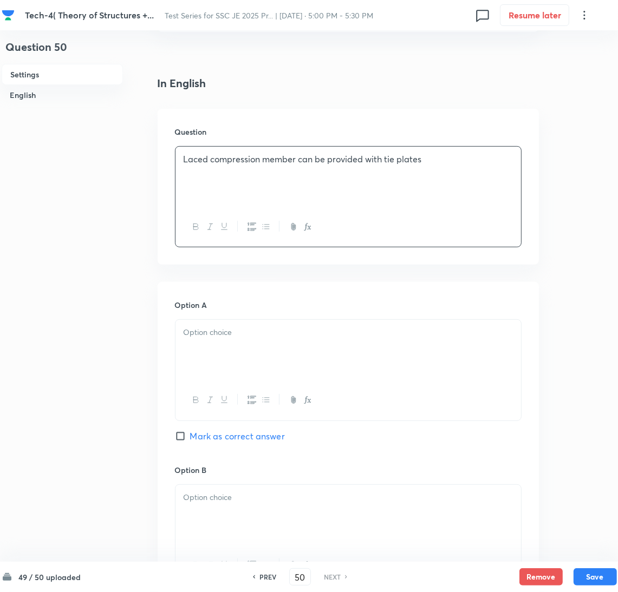
click at [209, 361] on div at bounding box center [347, 350] width 345 height 61
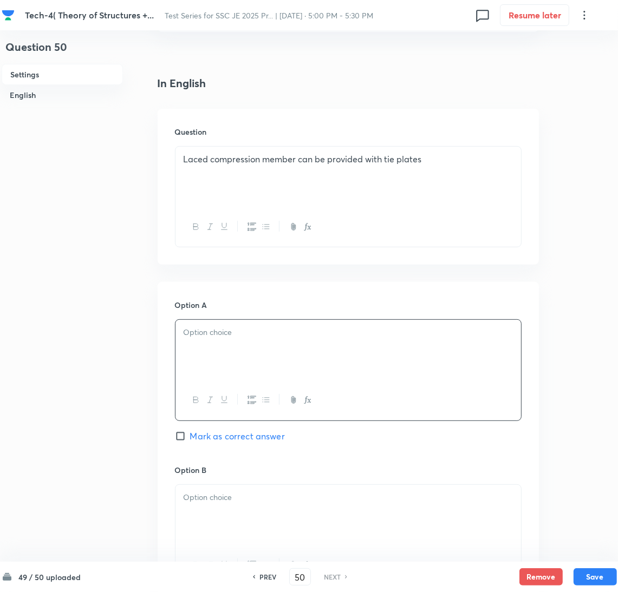
click at [251, 357] on div at bounding box center [347, 350] width 345 height 61
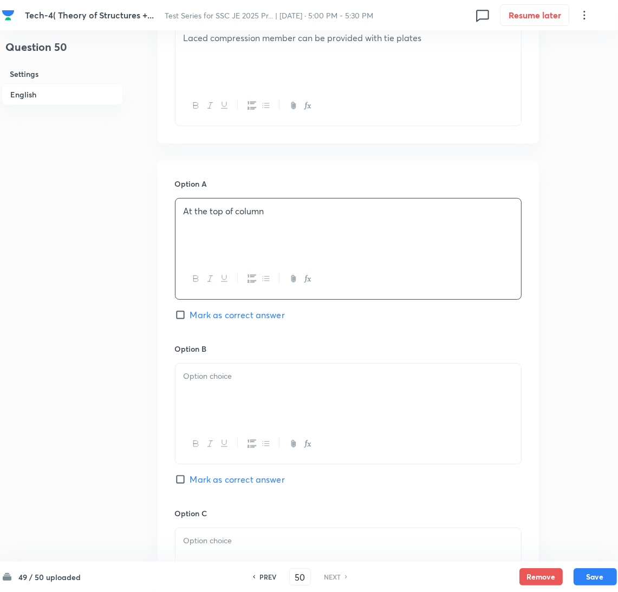
scroll to position [487, 0]
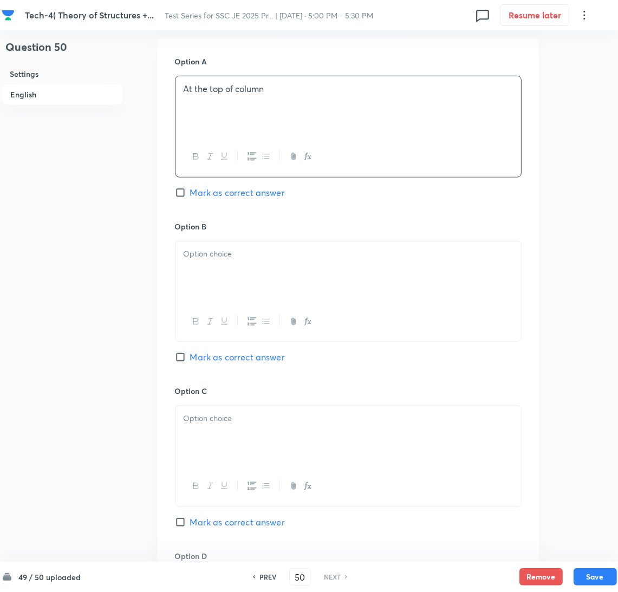
drag, startPoint x: 220, startPoint y: 274, endPoint x: 37, endPoint y: 273, distance: 182.4
click at [219, 273] on div at bounding box center [347, 271] width 345 height 61
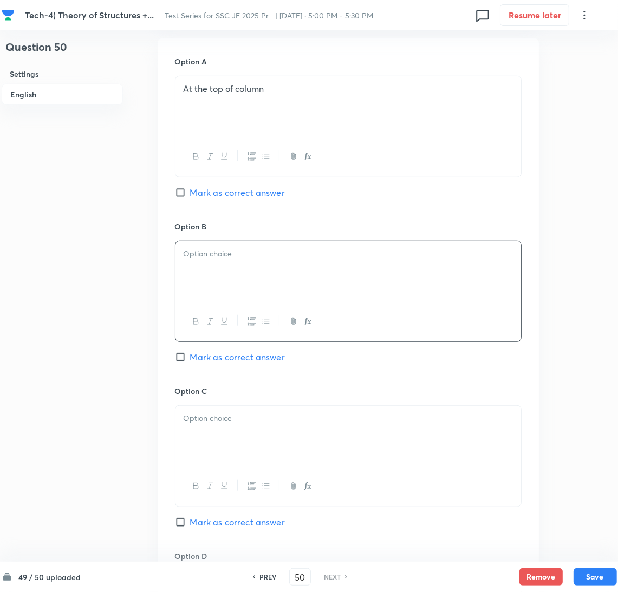
click at [220, 286] on div at bounding box center [347, 271] width 345 height 61
click at [223, 425] on p at bounding box center [347, 418] width 329 height 12
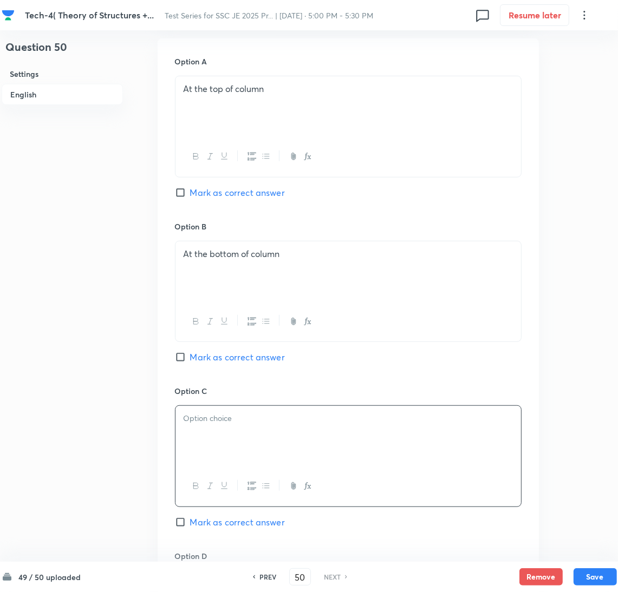
click at [248, 437] on div at bounding box center [347, 436] width 345 height 61
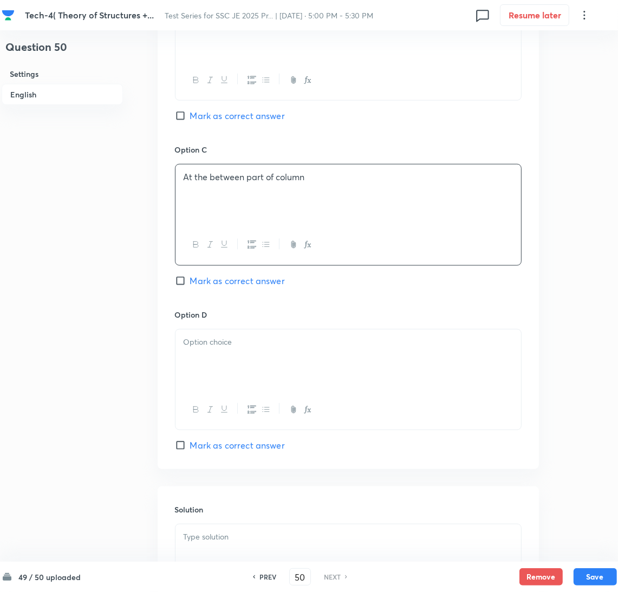
scroll to position [730, 0]
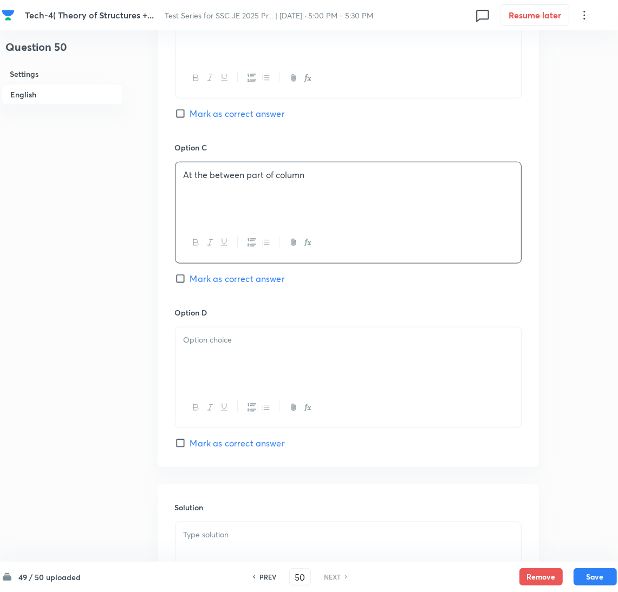
click at [229, 371] on div at bounding box center [347, 357] width 345 height 61
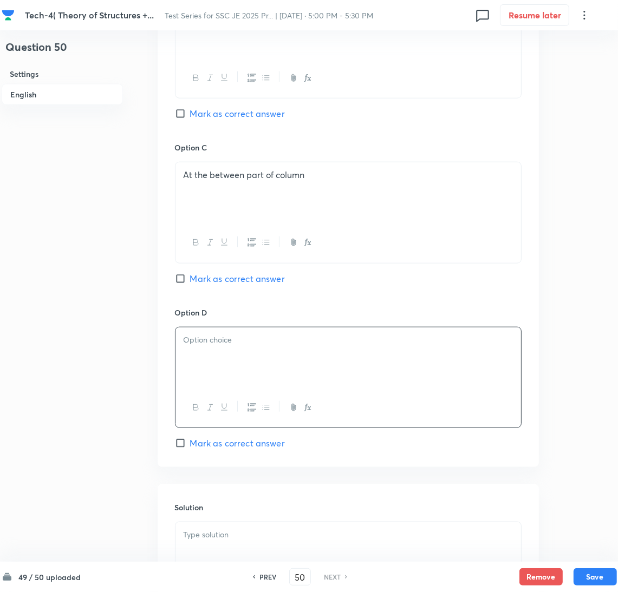
click at [215, 355] on div at bounding box center [347, 357] width 345 height 61
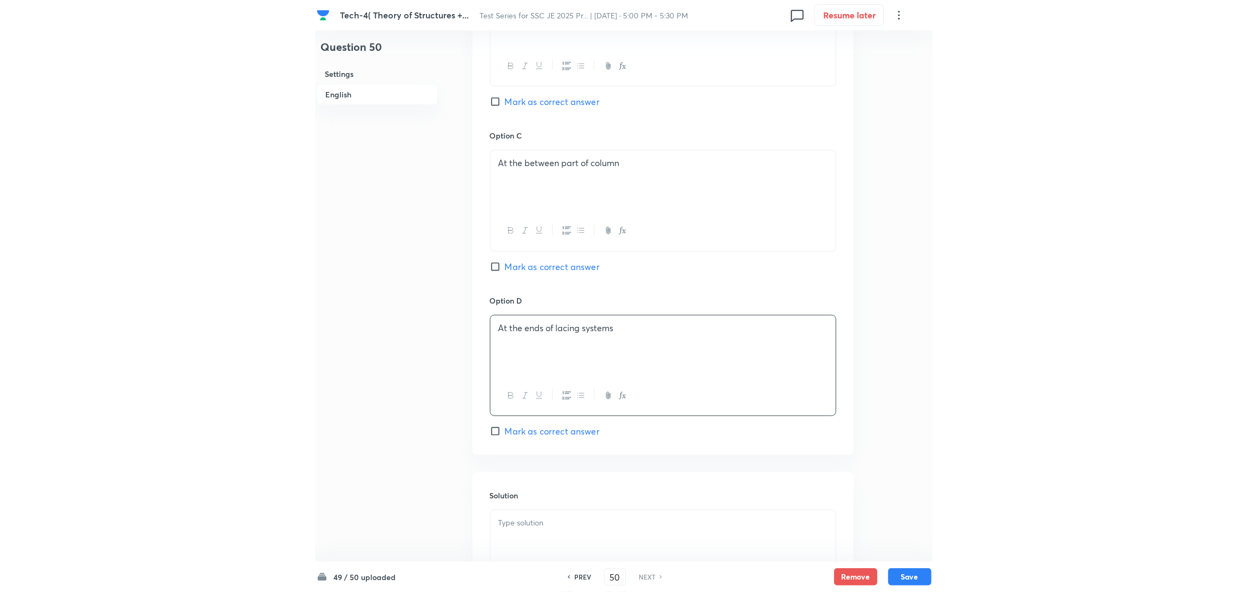
scroll to position [876, 0]
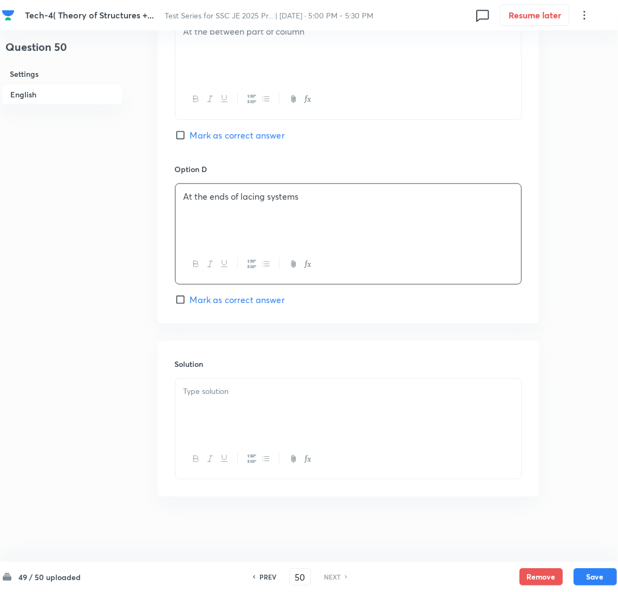
click at [200, 294] on span "Mark as correct answer" at bounding box center [237, 299] width 95 height 13
click at [190, 294] on input "Mark as correct answer" at bounding box center [182, 299] width 15 height 11
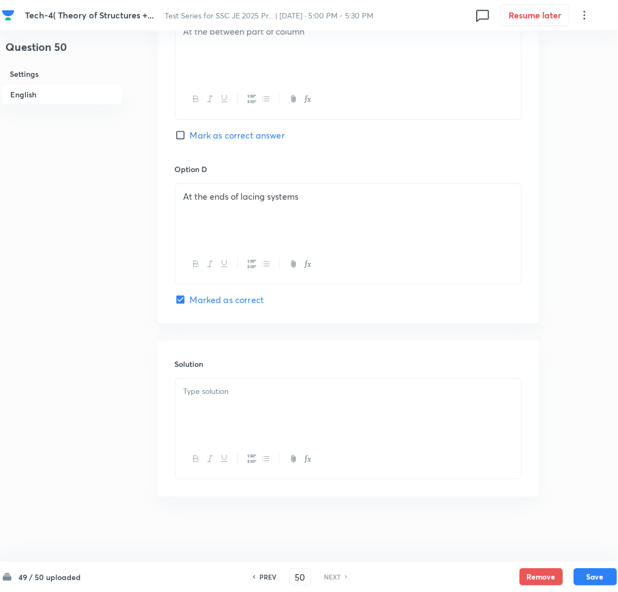
click at [200, 387] on p at bounding box center [347, 391] width 329 height 12
click at [217, 404] on div at bounding box center [347, 409] width 345 height 61
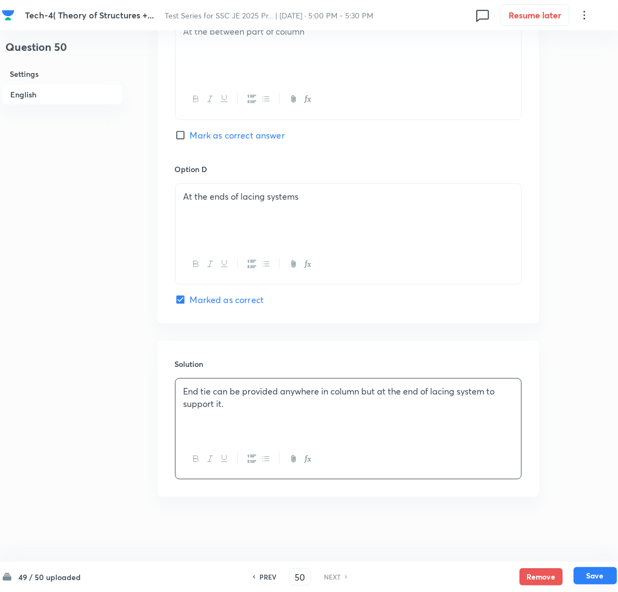
click at [583, 573] on button "Save" at bounding box center [594, 575] width 43 height 17
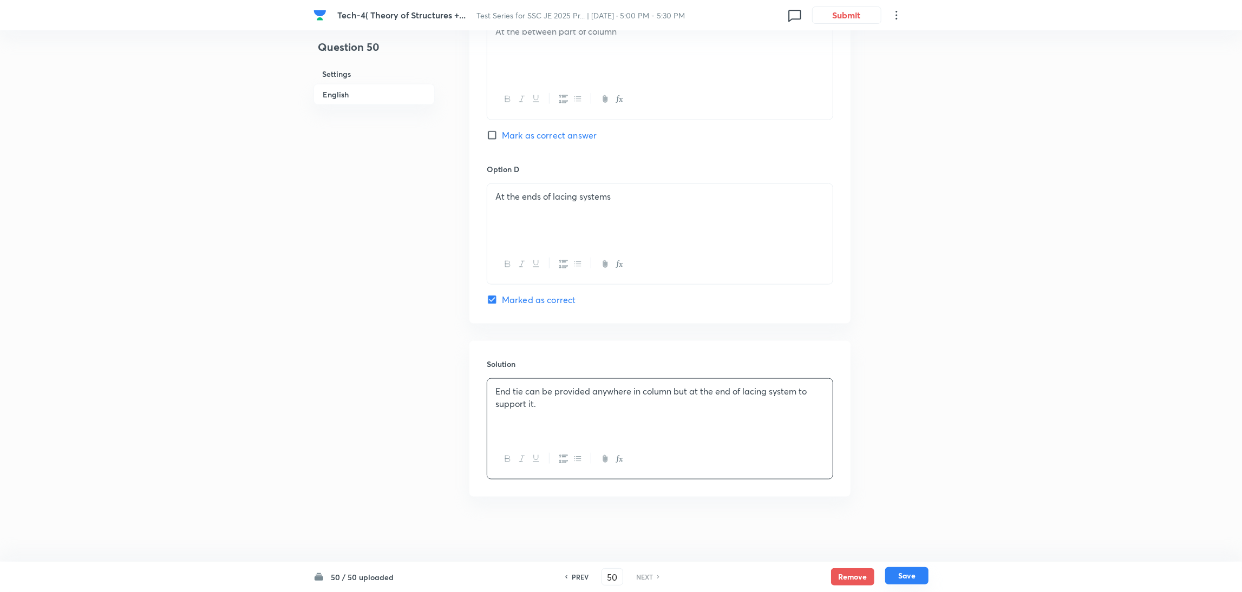
click at [622, 570] on button "Save" at bounding box center [906, 575] width 43 height 17
checkbox input "true"
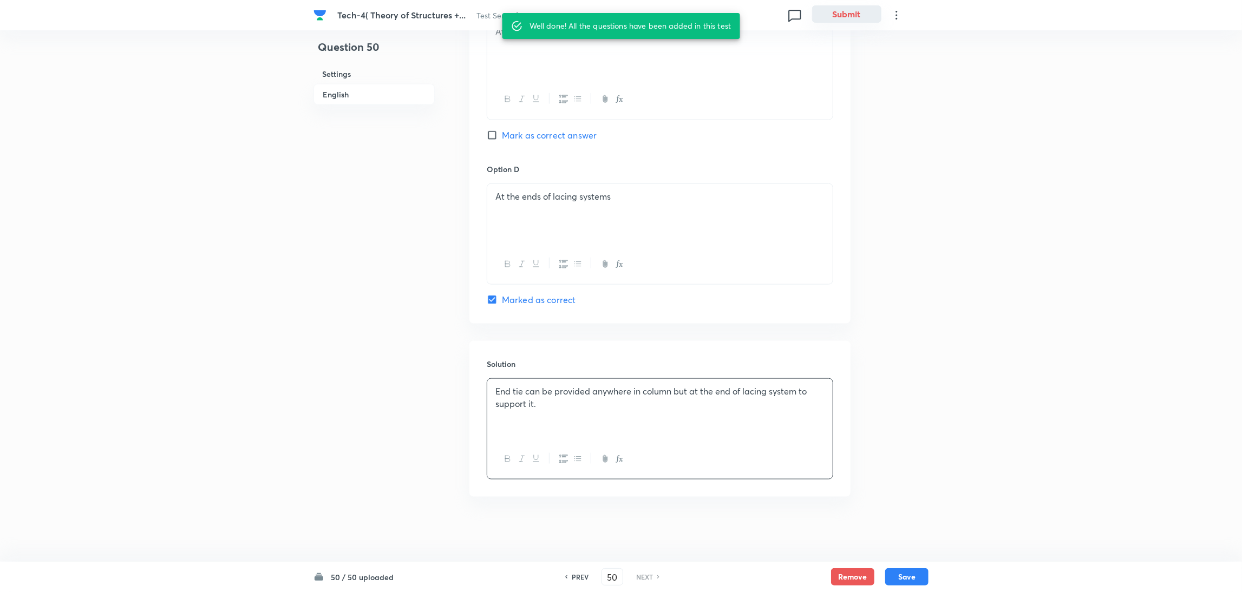
click at [622, 14] on button "Submit" at bounding box center [846, 13] width 69 height 17
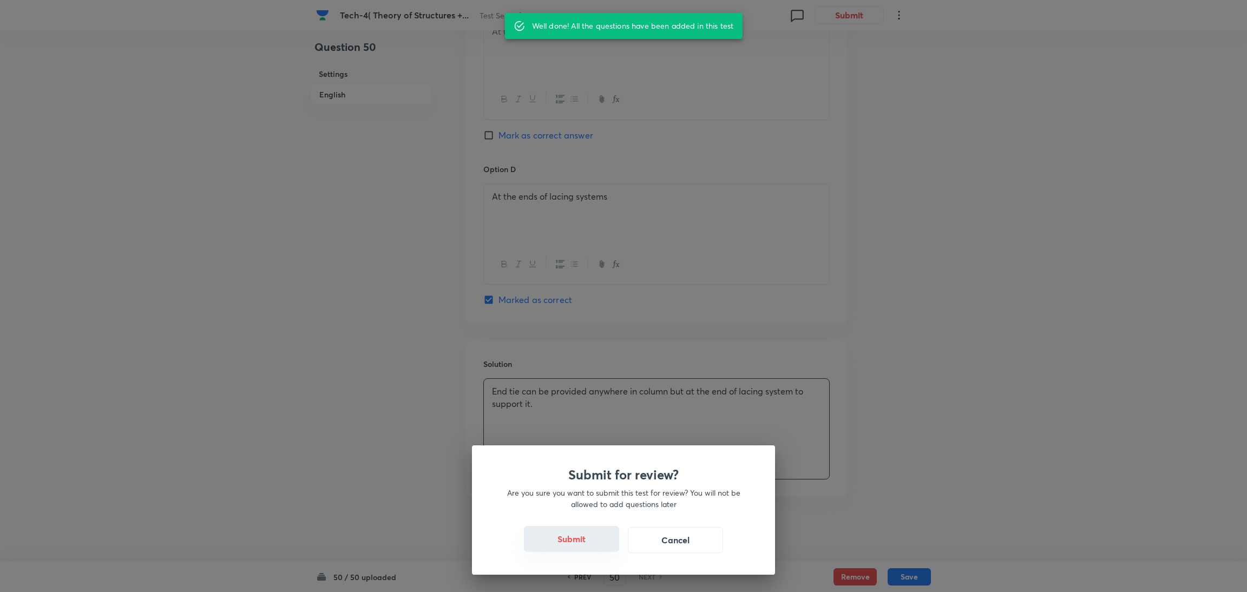
click at [571, 541] on button "Submit" at bounding box center [571, 539] width 95 height 26
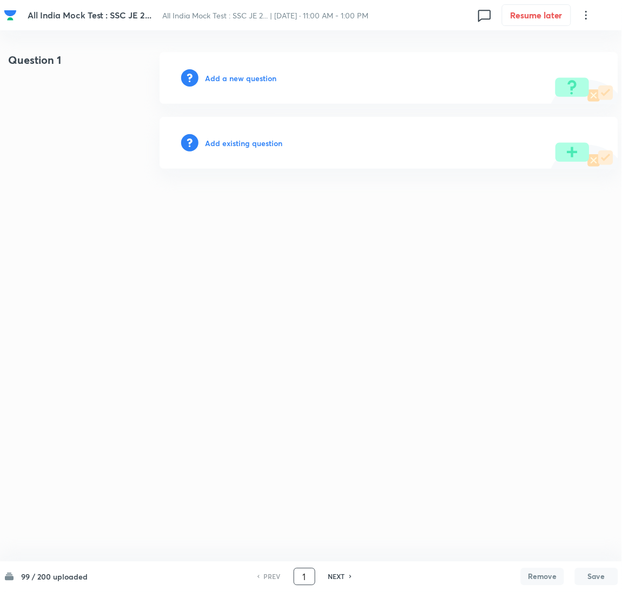
click at [306, 572] on input "1" at bounding box center [304, 577] width 21 height 19
click at [332, 574] on h6 "NEXT" at bounding box center [337, 577] width 17 height 10
type input "101"
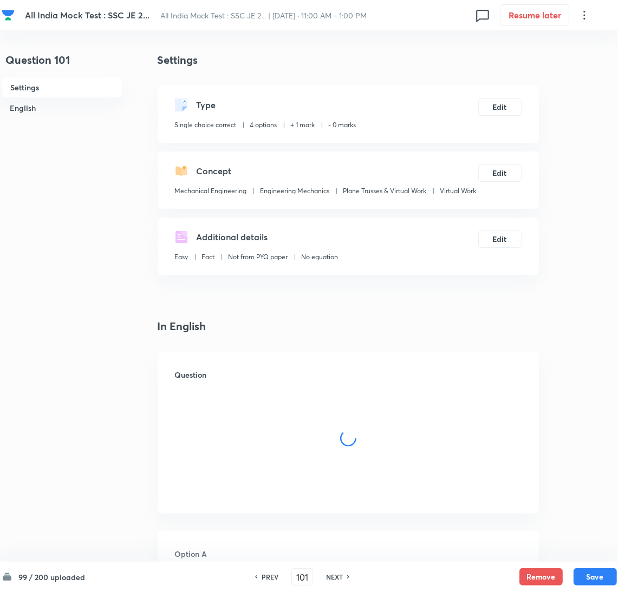
checkbox input "true"
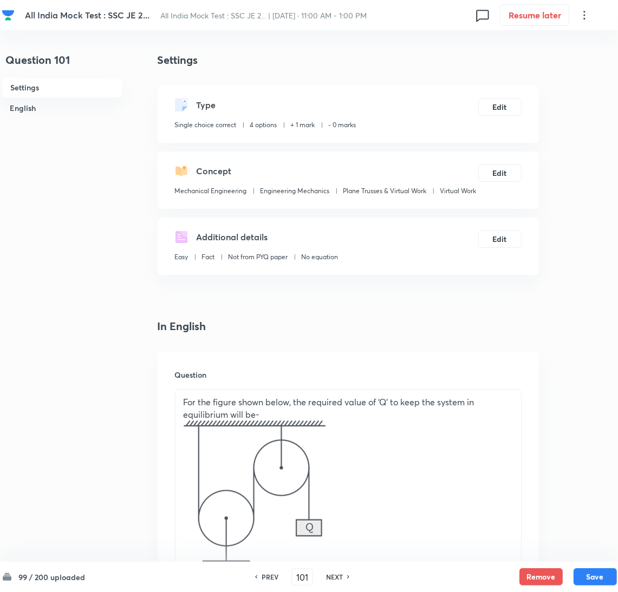
click at [265, 576] on h6 "PREV" at bounding box center [269, 577] width 17 height 10
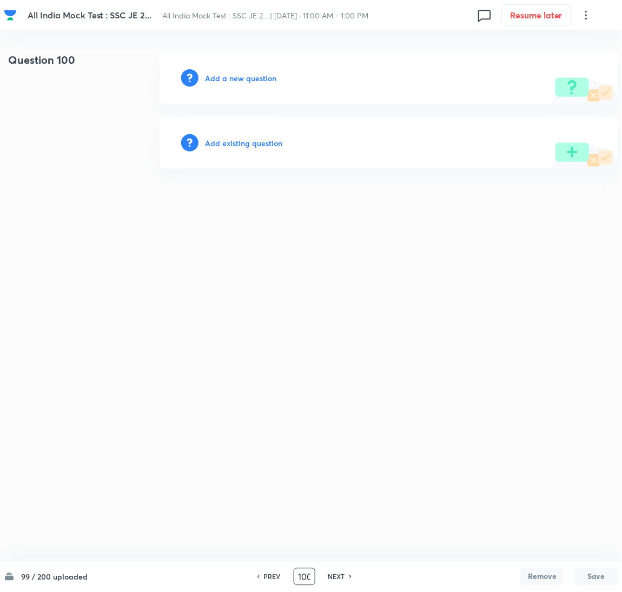
click at [304, 575] on input "100" at bounding box center [304, 577] width 21 height 19
type input "1"
click at [238, 82] on h6 "Add a new question" at bounding box center [240, 78] width 71 height 11
click at [251, 78] on h6 "Choose a question type" at bounding box center [246, 78] width 83 height 11
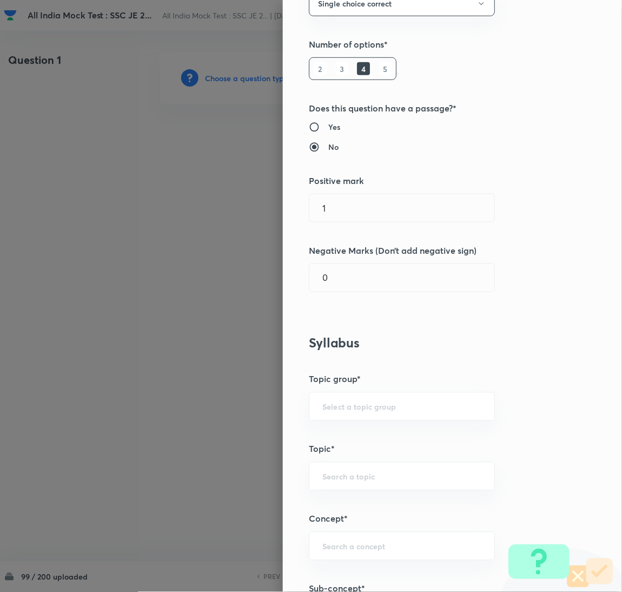
scroll to position [243, 0]
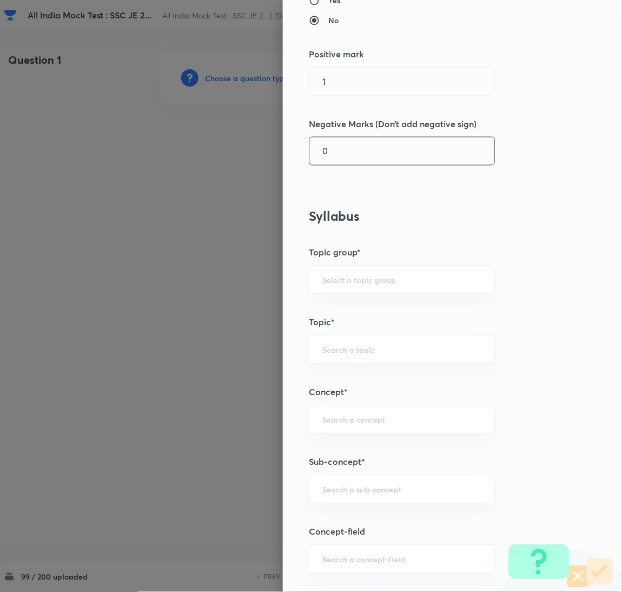
drag, startPoint x: 339, startPoint y: 156, endPoint x: 249, endPoint y: 166, distance: 89.8
click at [249, 166] on div "Question settings Question type* Single choice correct Number of options* 2 3 4…" at bounding box center [311, 296] width 622 height 592
type input "0.25"
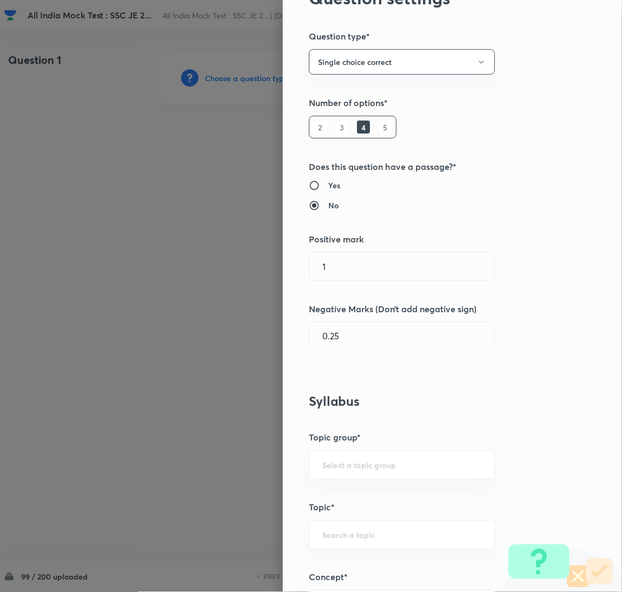
scroll to position [0, 0]
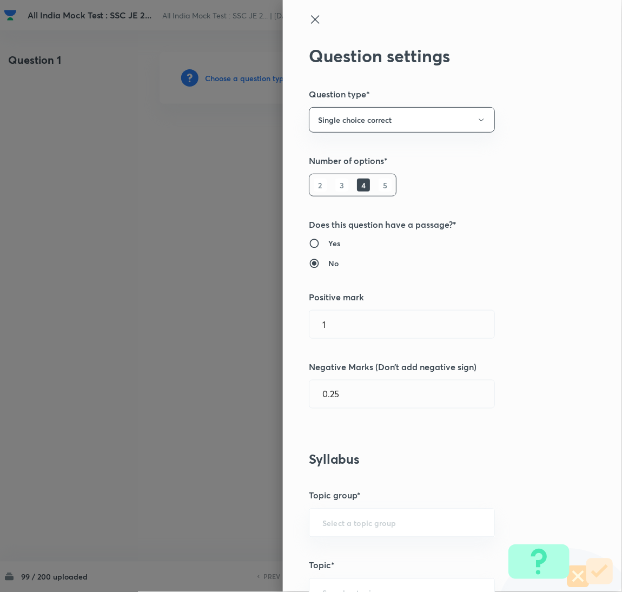
click at [309, 19] on icon at bounding box center [315, 19] width 13 height 13
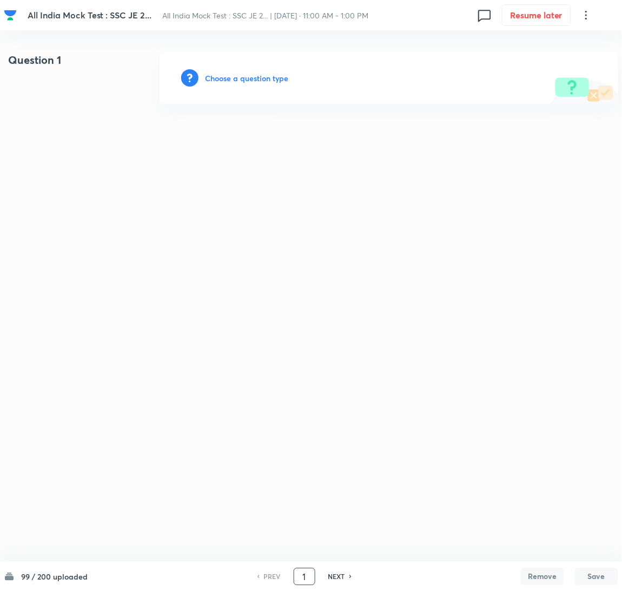
click at [307, 576] on input "1" at bounding box center [304, 577] width 21 height 19
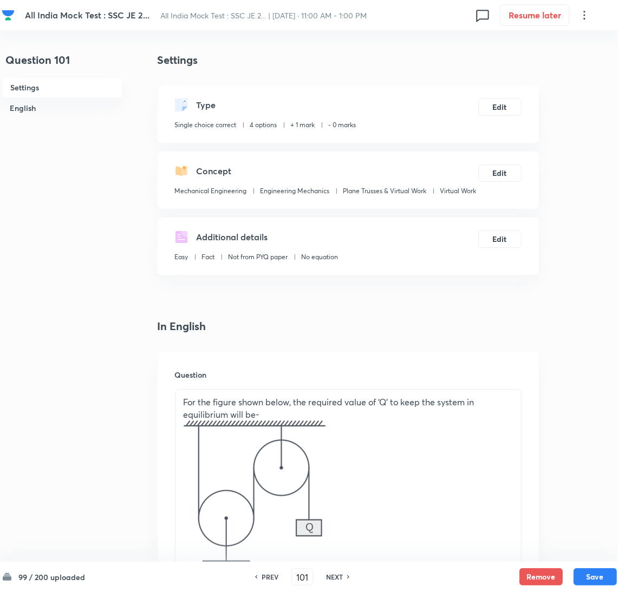
click at [342, 577] on h6 "NEXT" at bounding box center [334, 577] width 17 height 10
type input "102"
checkbox input "true"
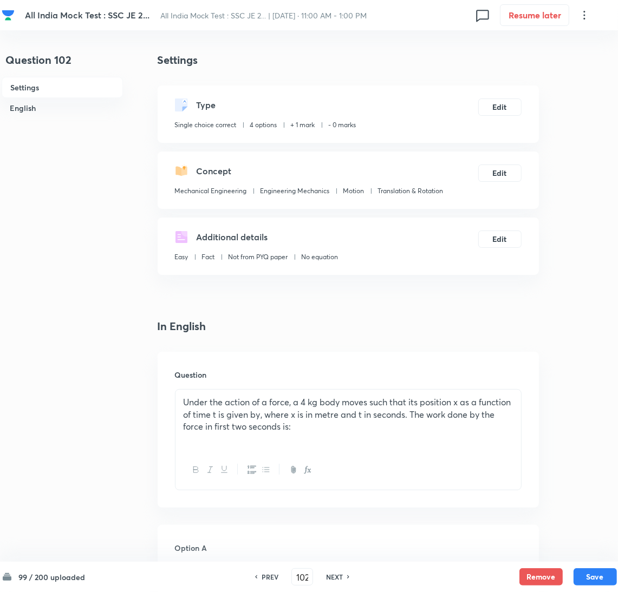
click at [342, 577] on h6 "NEXT" at bounding box center [334, 577] width 17 height 10
type input "103"
checkbox input "true"
click at [342, 577] on h6 "NEXT" at bounding box center [334, 577] width 17 height 10
type input "104"
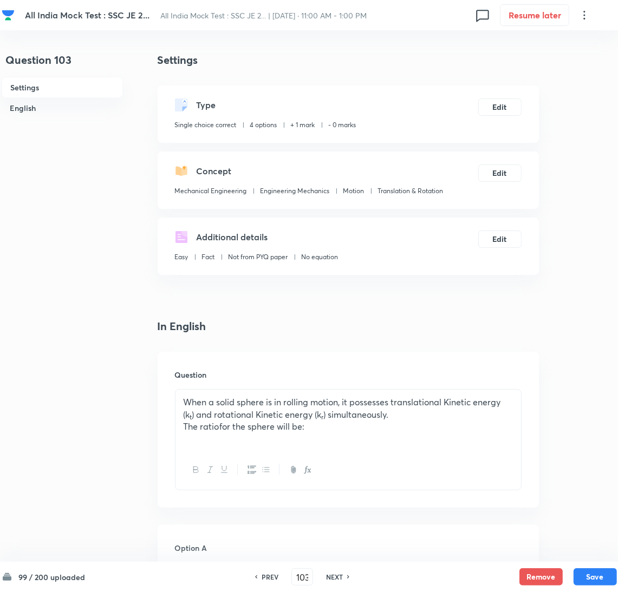
checkbox input "false"
checkbox input "true"
click at [342, 577] on h6 "NEXT" at bounding box center [334, 577] width 17 height 10
type input "105"
checkbox input "true"
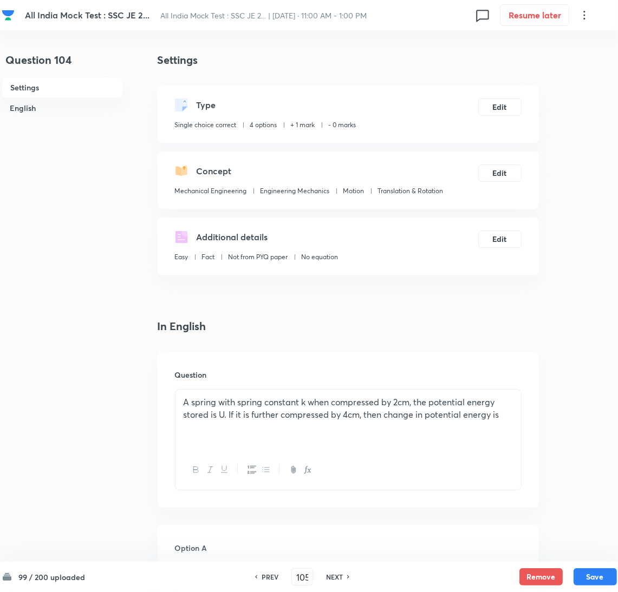
checkbox input "false"
click at [264, 577] on h6 "PREV" at bounding box center [269, 577] width 17 height 10
type input "104"
checkbox input "false"
checkbox input "true"
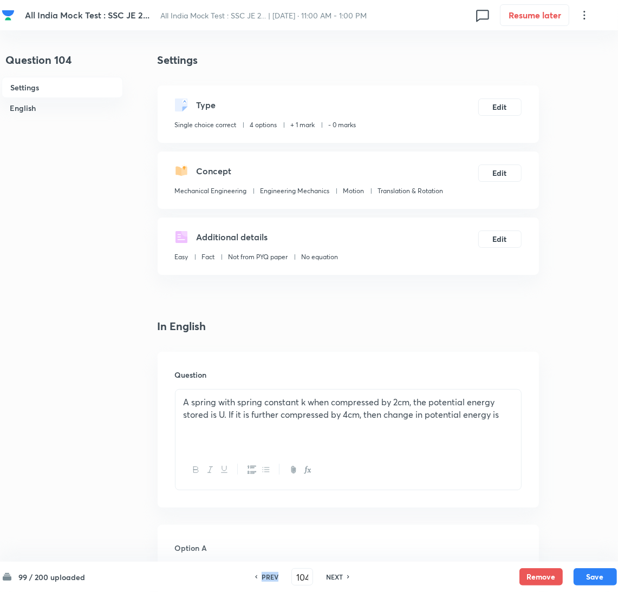
click at [264, 577] on h6 "PREV" at bounding box center [269, 577] width 17 height 10
type input "103"
checkbox input "false"
checkbox input "true"
click at [300, 576] on input "103" at bounding box center [302, 577] width 21 height 19
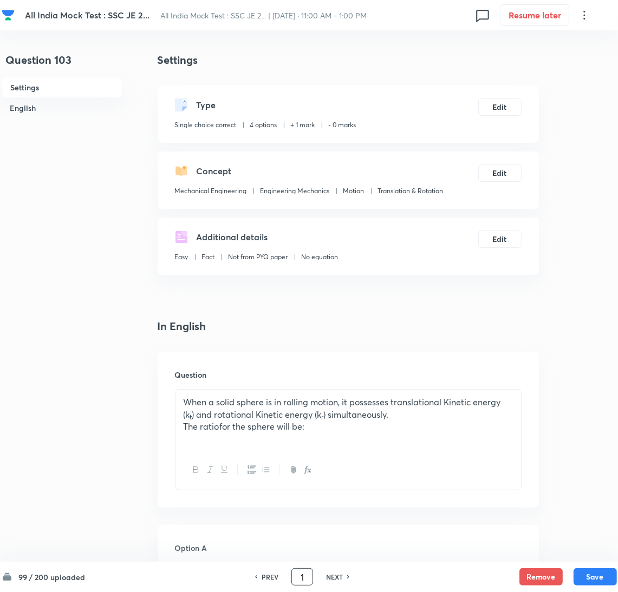
type input "1"
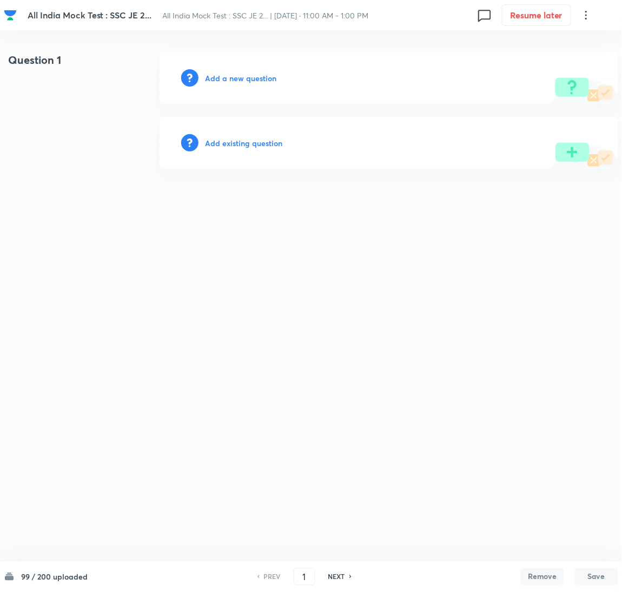
click at [217, 81] on h6 "Add a new question" at bounding box center [240, 78] width 71 height 11
click at [218, 80] on h6 "Choose a question type" at bounding box center [246, 78] width 83 height 11
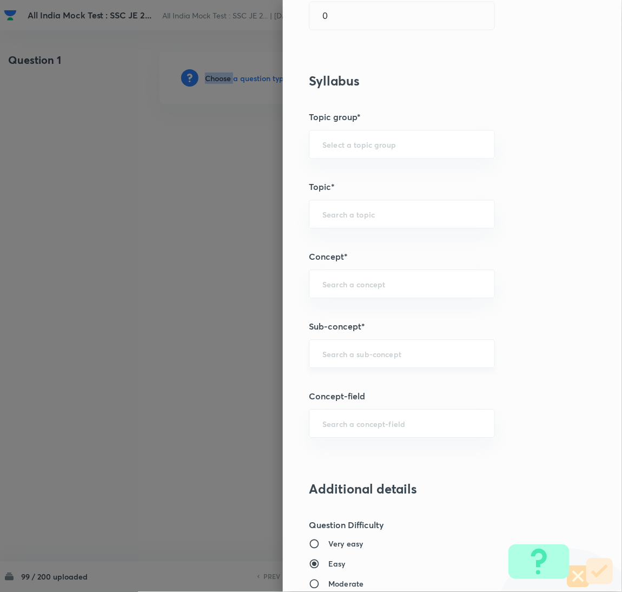
scroll to position [405, 0]
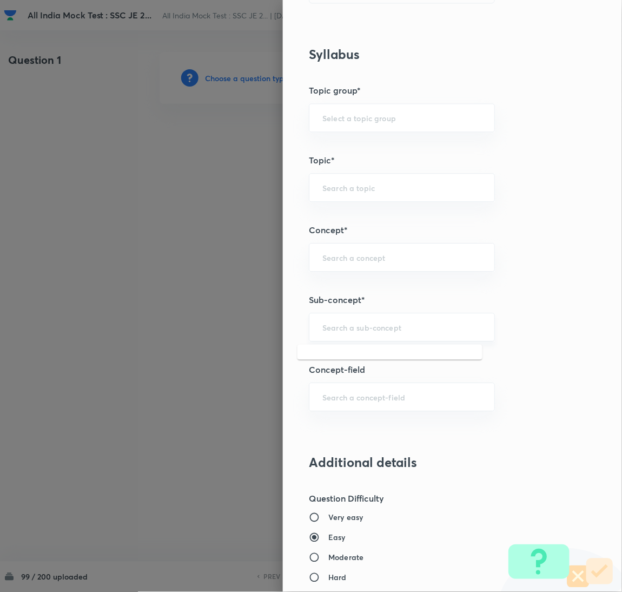
click at [342, 332] on input "text" at bounding box center [402, 327] width 159 height 10
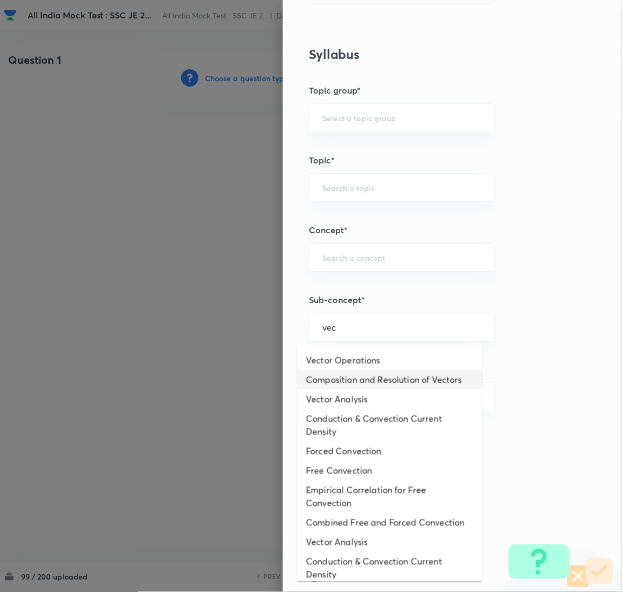
scroll to position [0, 0]
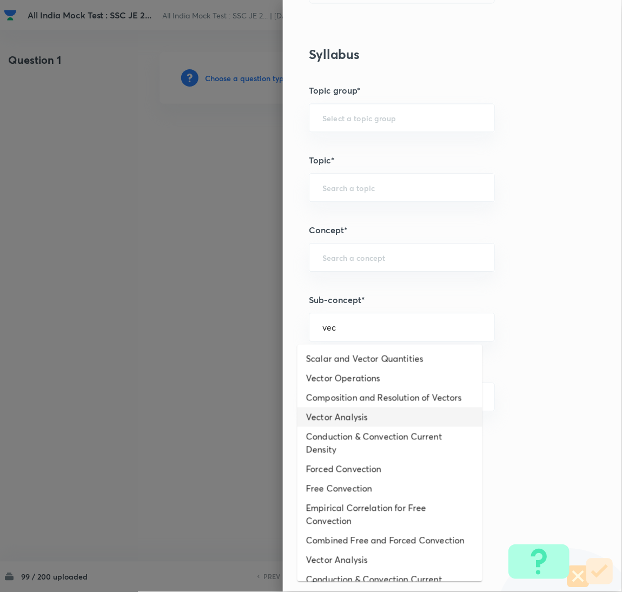
click at [346, 427] on li "Vector Analysis" at bounding box center [390, 417] width 185 height 19
type input "Vector Analysis"
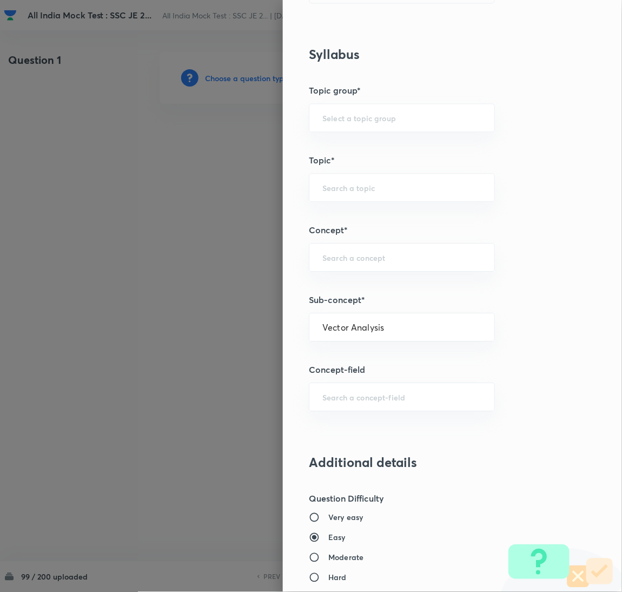
type input "Electrical Engineering"
type input "Electromagnetic Field Theory"
type input "Basics of Vector Calculus"
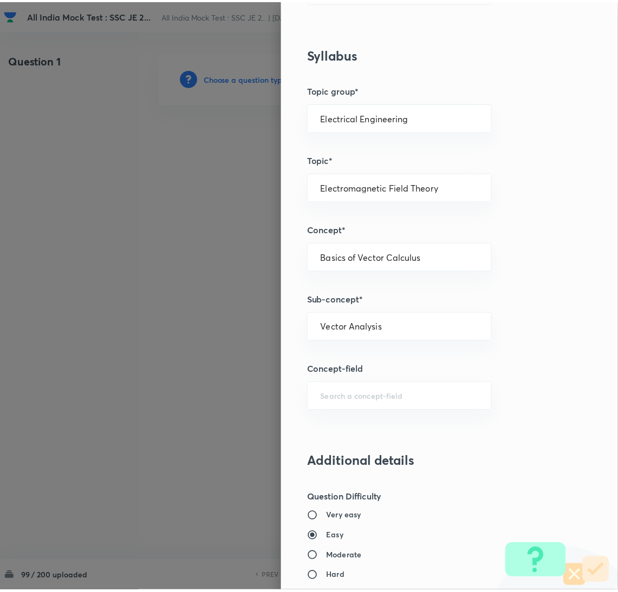
scroll to position [884, 0]
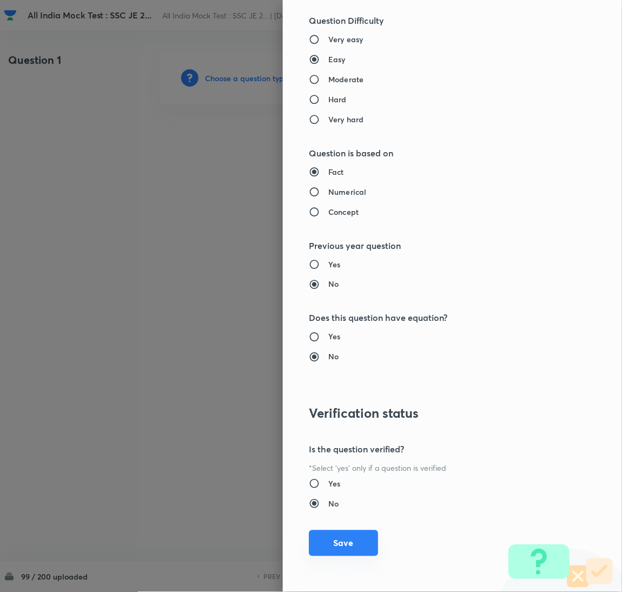
click at [339, 540] on button "Save" at bounding box center [343, 543] width 69 height 26
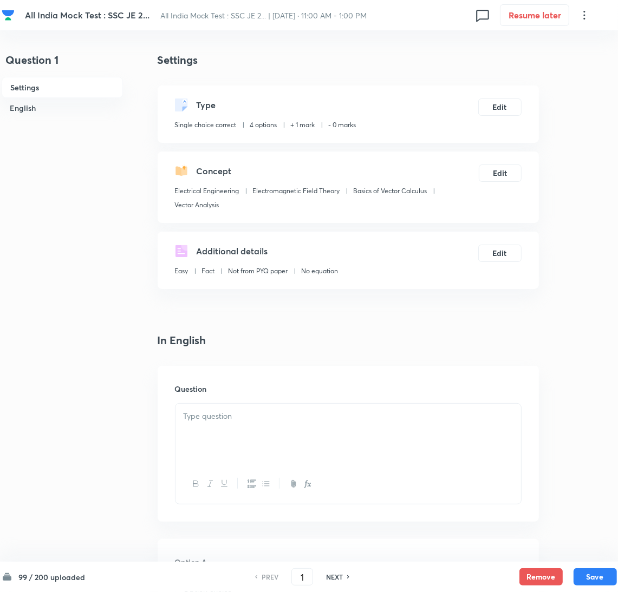
click at [232, 446] on div at bounding box center [347, 434] width 345 height 61
click at [202, 441] on div at bounding box center [347, 434] width 345 height 61
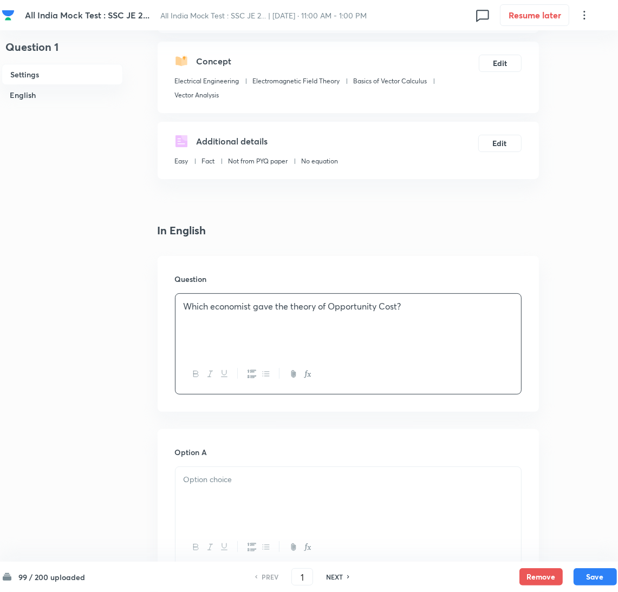
scroll to position [243, 0]
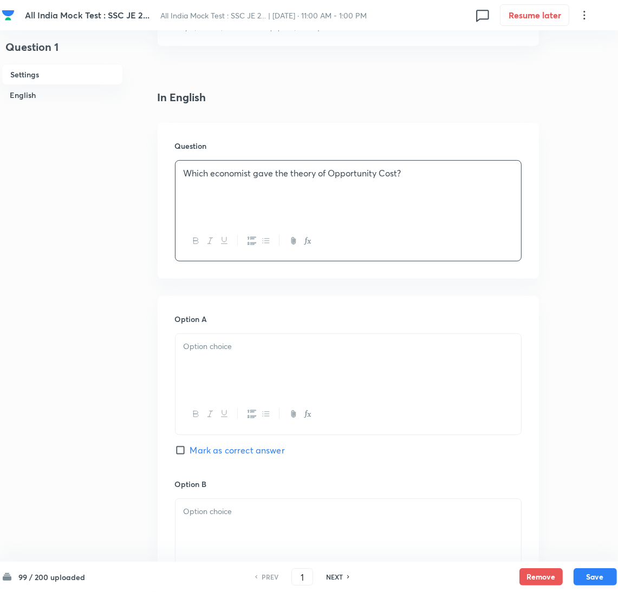
click at [218, 352] on p at bounding box center [347, 346] width 329 height 12
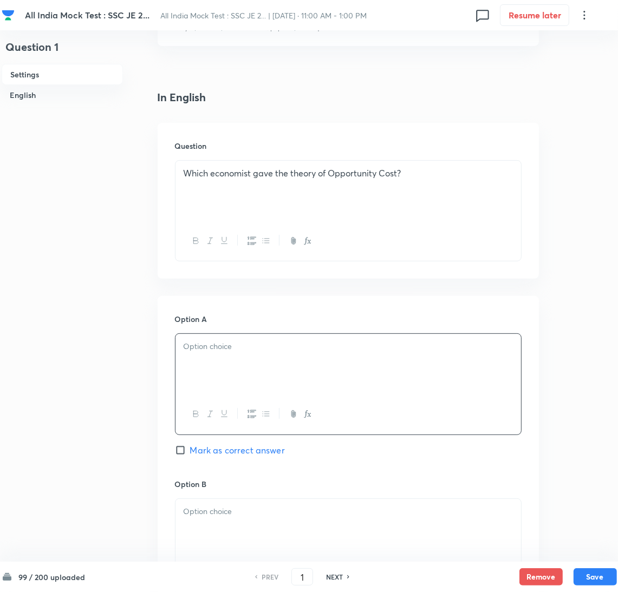
click at [200, 392] on div at bounding box center [347, 364] width 345 height 61
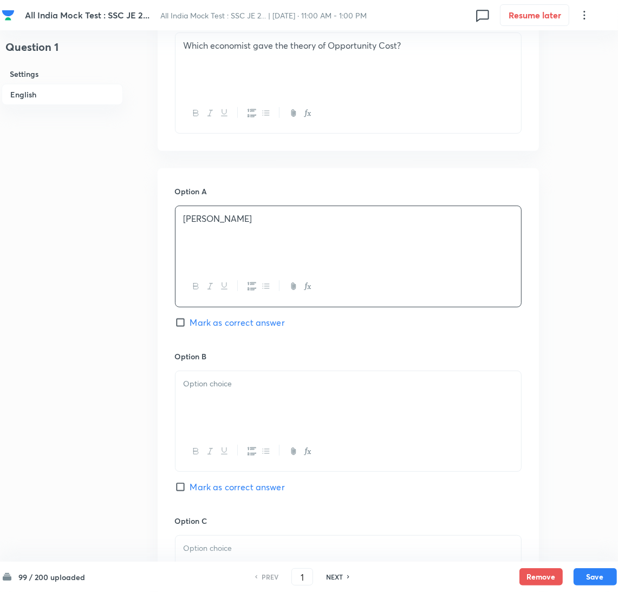
scroll to position [487, 0]
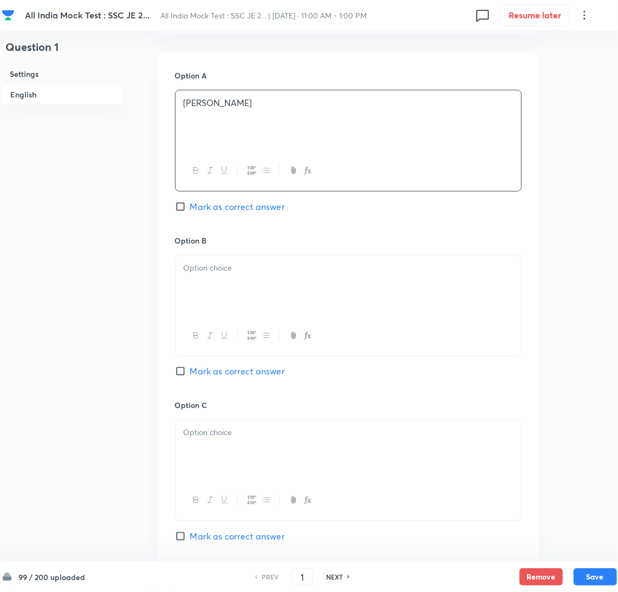
click at [206, 287] on div at bounding box center [347, 285] width 345 height 61
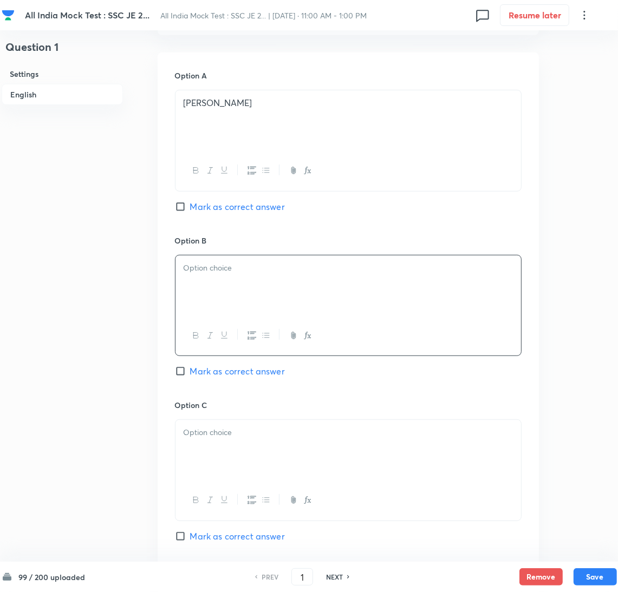
click at [194, 274] on div at bounding box center [347, 285] width 345 height 61
click at [248, 446] on div at bounding box center [347, 450] width 345 height 61
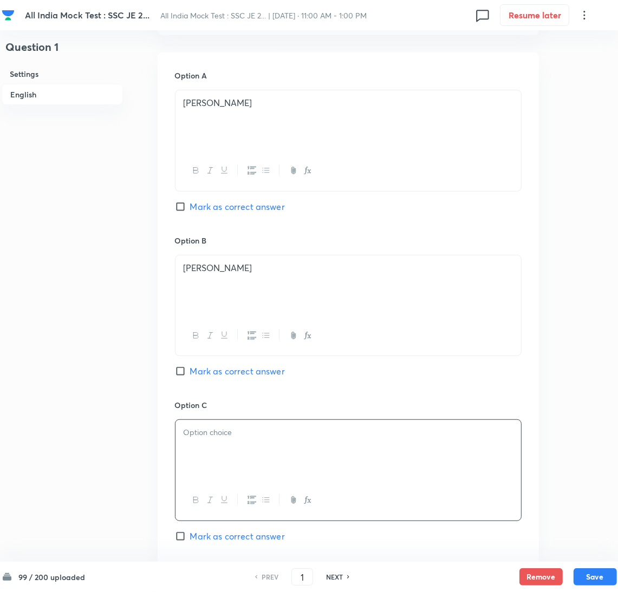
click at [317, 445] on div at bounding box center [347, 450] width 345 height 61
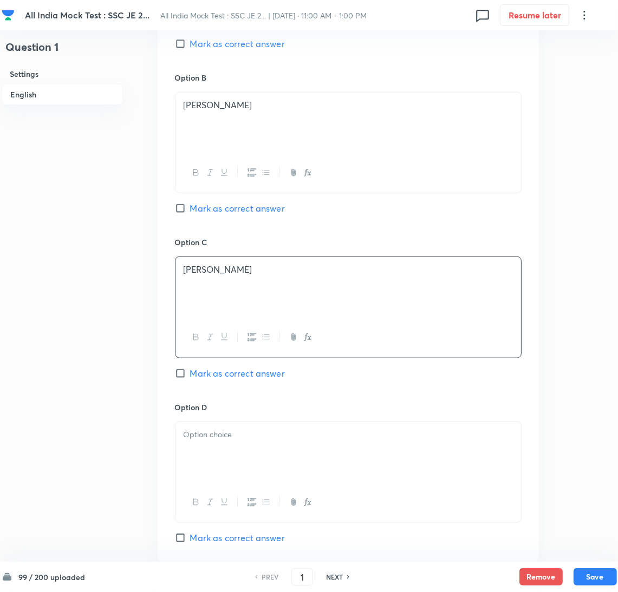
click at [240, 457] on div at bounding box center [347, 452] width 345 height 61
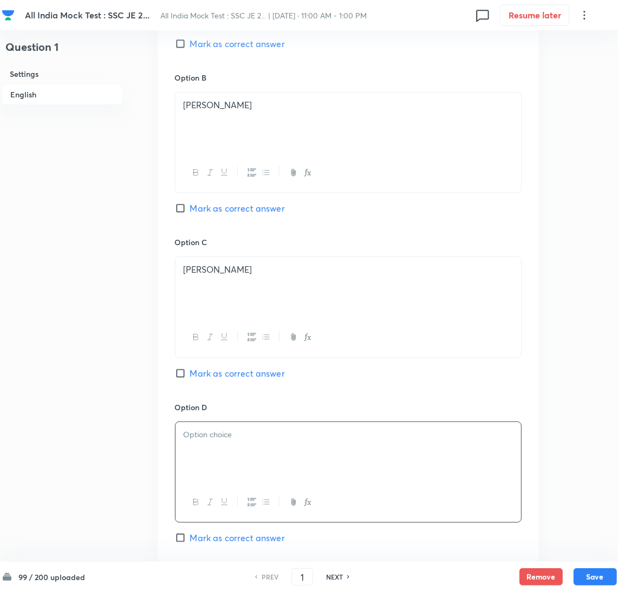
click at [223, 461] on div at bounding box center [347, 452] width 345 height 61
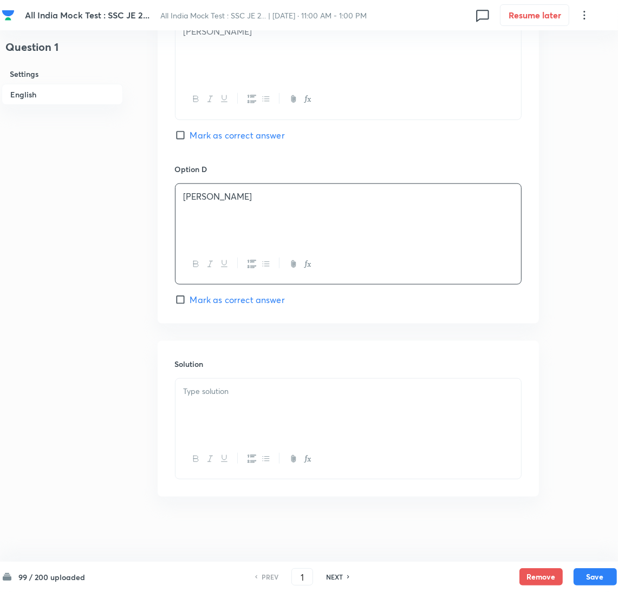
scroll to position [890, 0]
click at [201, 300] on span "Mark as correct answer" at bounding box center [237, 299] width 95 height 13
click at [190, 300] on input "Mark as correct answer" at bounding box center [182, 299] width 15 height 11
checkbox input "true"
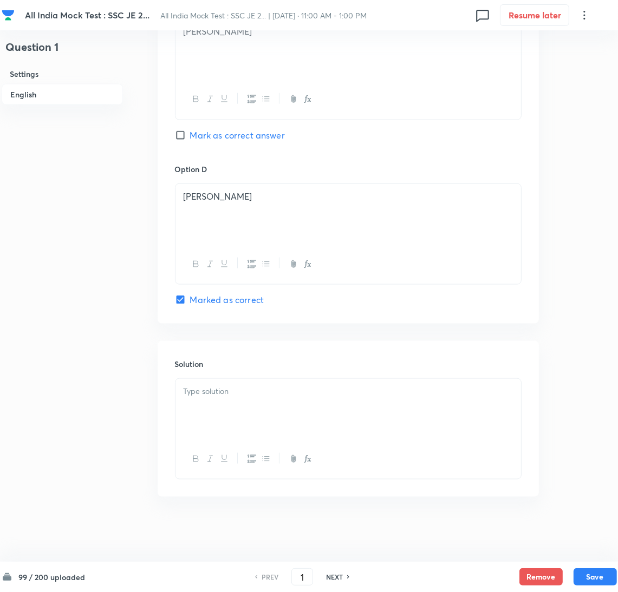
click at [219, 421] on div at bounding box center [347, 409] width 345 height 61
click at [227, 406] on div at bounding box center [347, 409] width 345 height 61
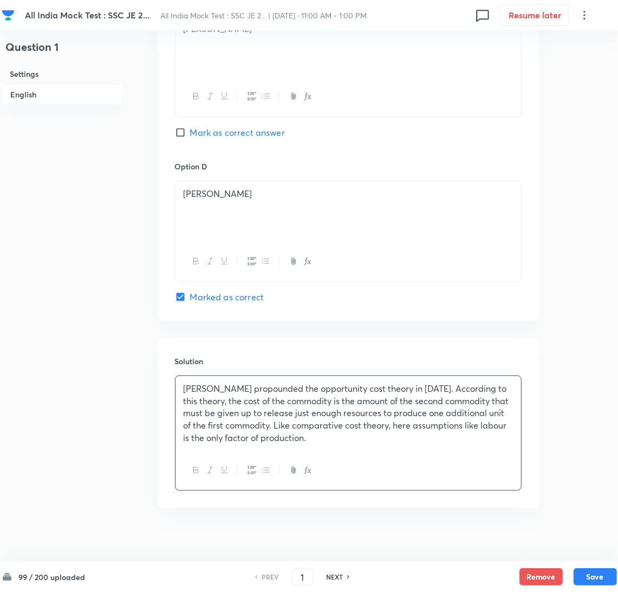
scroll to position [904, 0]
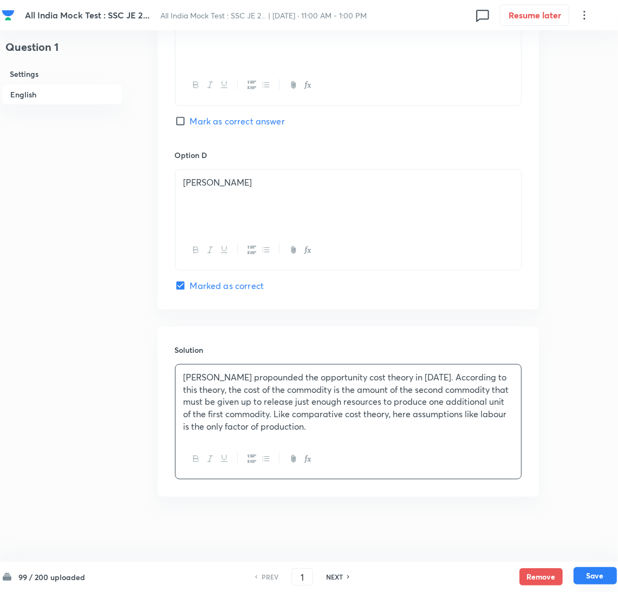
click at [602, 582] on button "Save" at bounding box center [594, 575] width 43 height 17
type input "2"
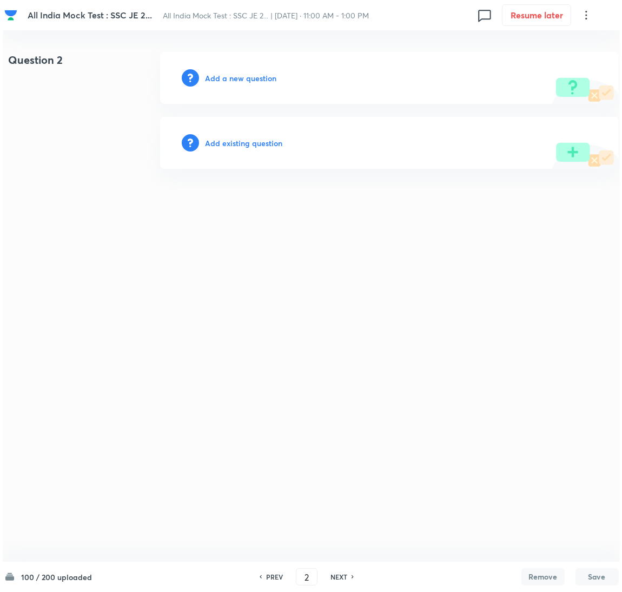
scroll to position [0, 0]
click at [251, 78] on h6 "Add a new question" at bounding box center [240, 78] width 71 height 11
click at [239, 78] on h6 "Choose a question type" at bounding box center [246, 78] width 83 height 11
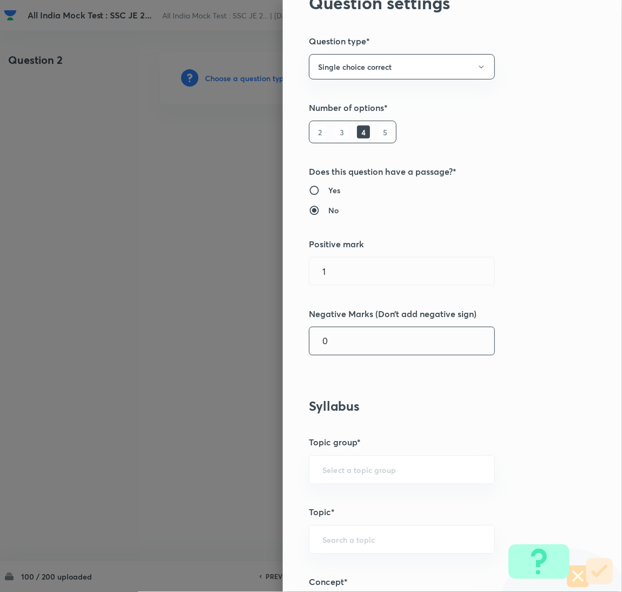
scroll to position [81, 0]
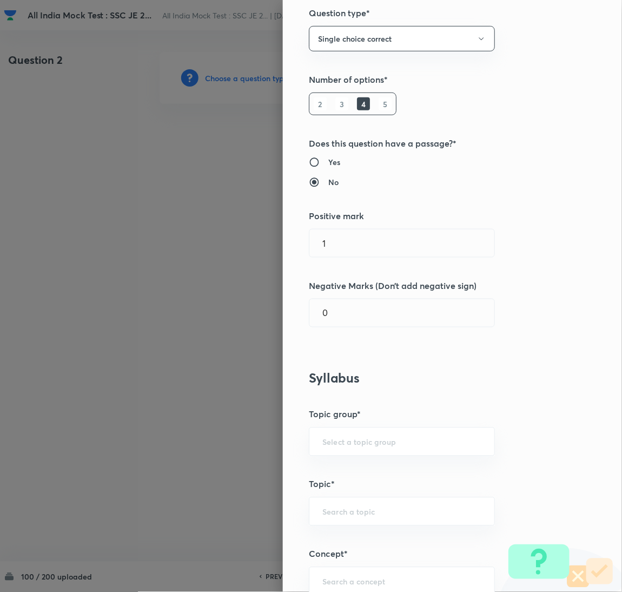
drag, startPoint x: 350, startPoint y: 316, endPoint x: 114, endPoint y: 318, distance: 235.4
click at [114, 318] on div "Question settings Question type* Single choice correct Number of options* 2 3 4…" at bounding box center [311, 296] width 622 height 592
type input "0.25"
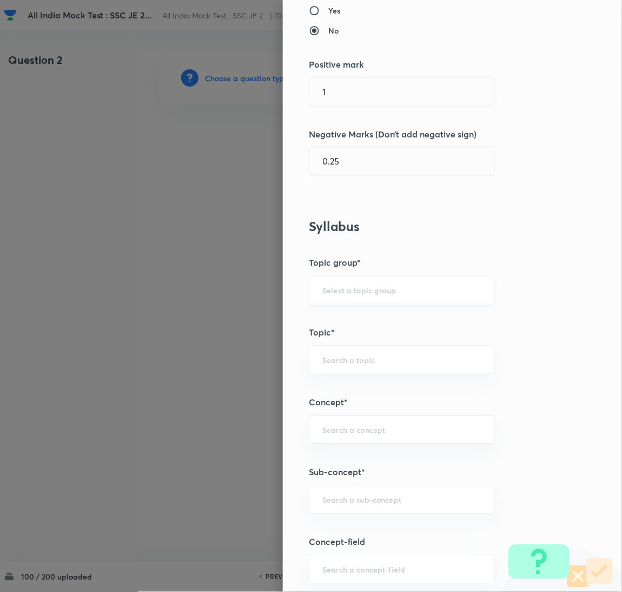
scroll to position [405, 0]
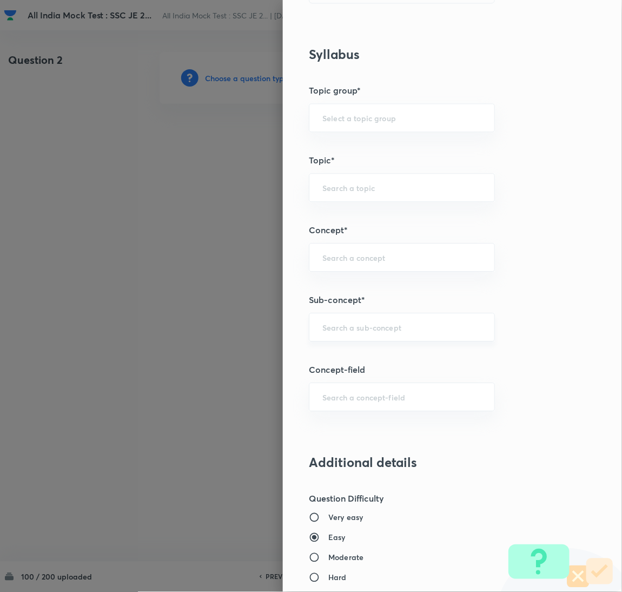
click at [333, 334] on div "​" at bounding box center [402, 327] width 186 height 29
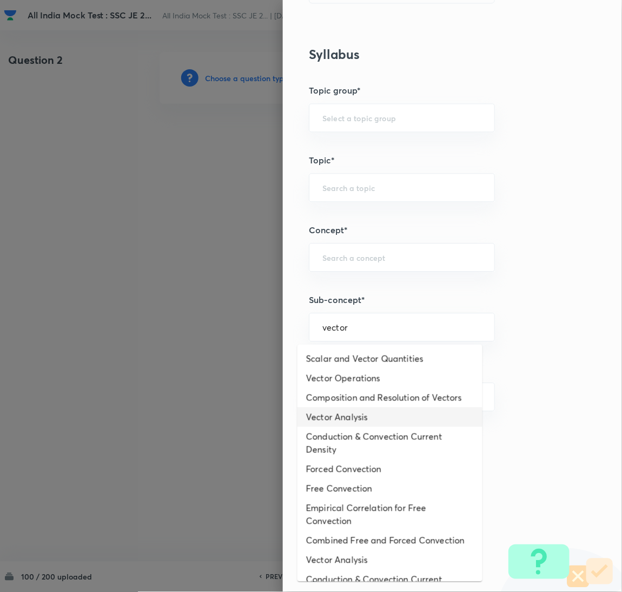
click at [345, 423] on li "Vector Analysis" at bounding box center [390, 417] width 185 height 19
type input "Vector Analysis"
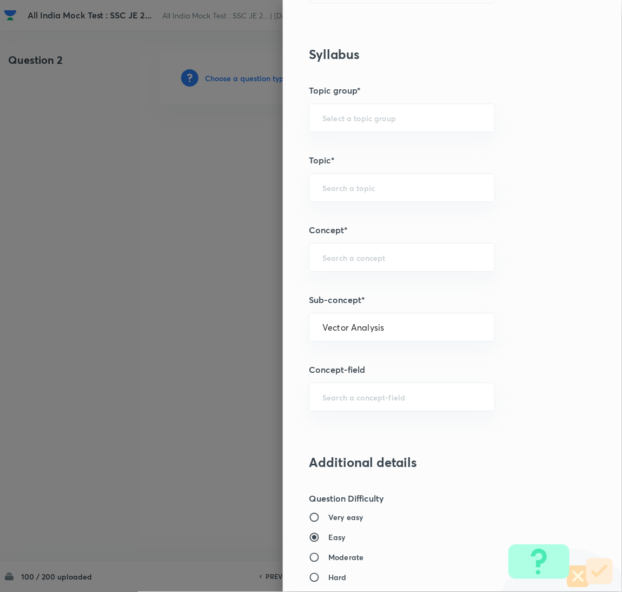
type input "Electrical Engineering"
type input "Electromagnetic Field Theory"
type input "Basics of Vector Calculus"
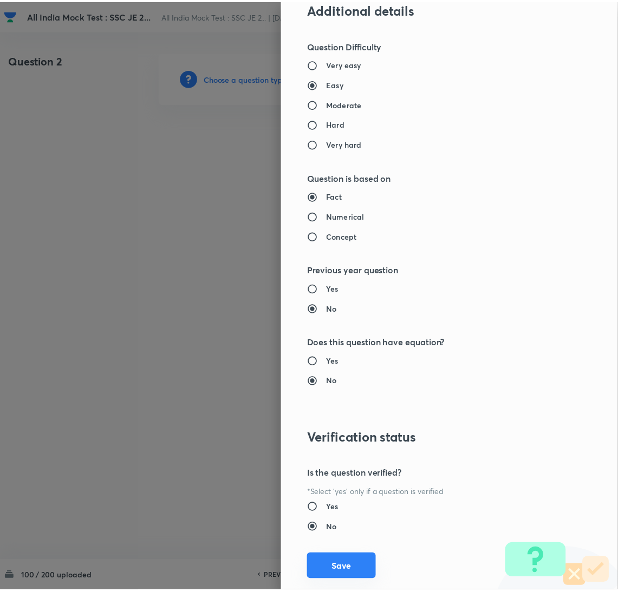
scroll to position [884, 0]
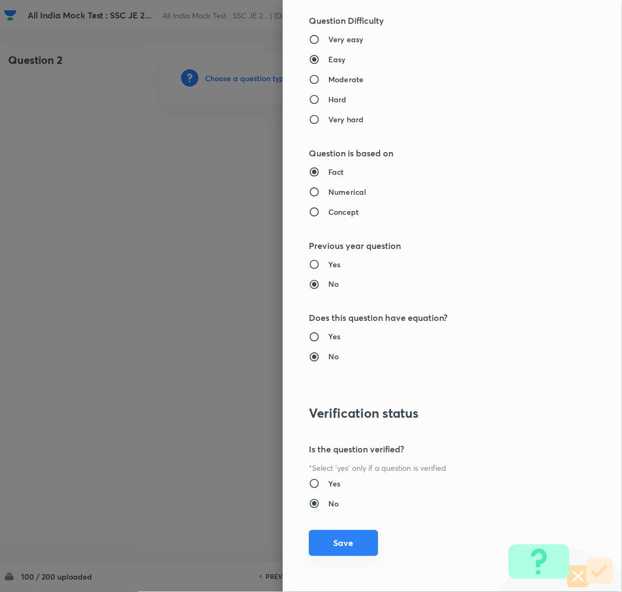
click at [331, 552] on button "Save" at bounding box center [343, 543] width 69 height 26
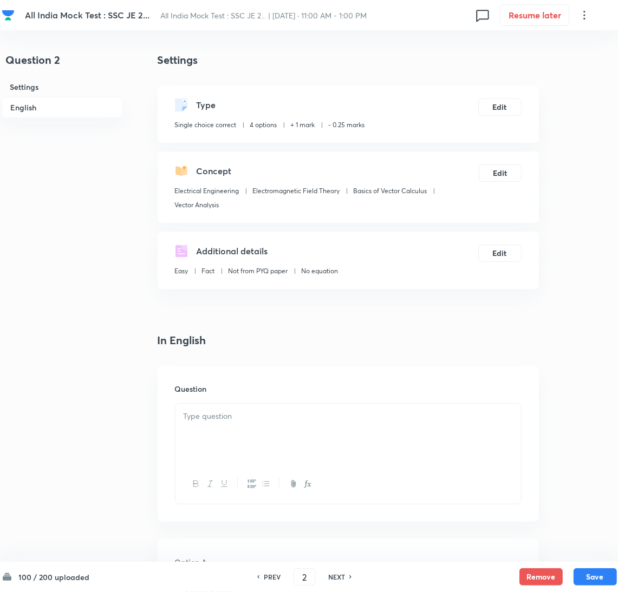
click at [207, 431] on div at bounding box center [347, 434] width 345 height 61
click at [244, 433] on div at bounding box center [347, 434] width 345 height 61
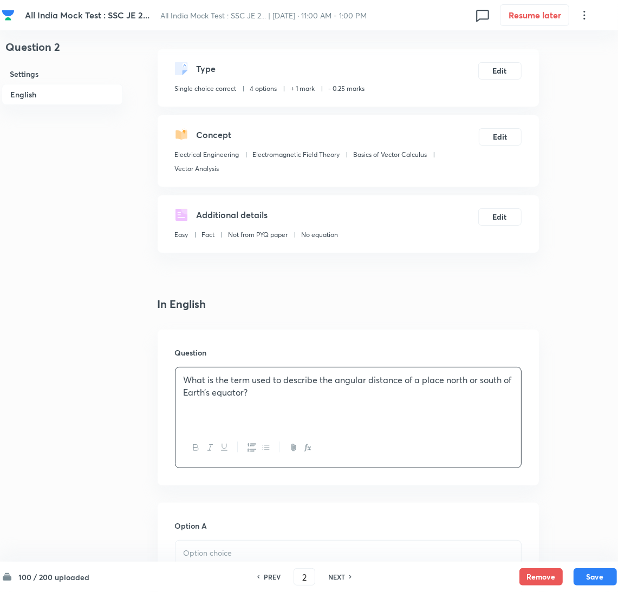
scroll to position [243, 0]
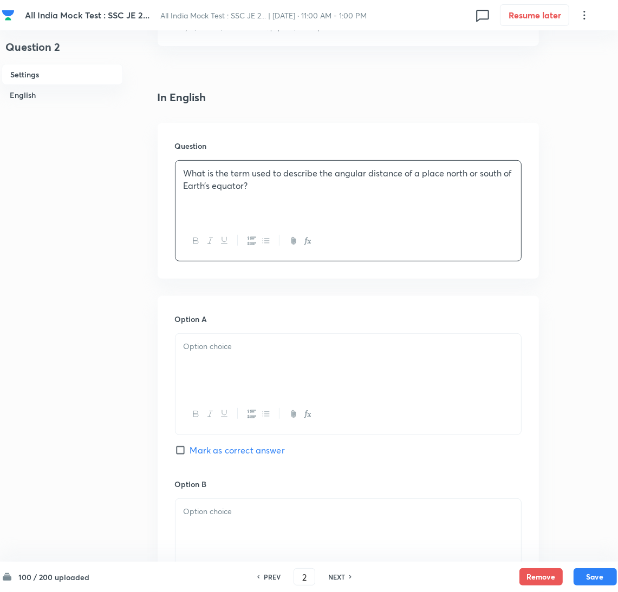
click at [219, 362] on div at bounding box center [347, 364] width 345 height 61
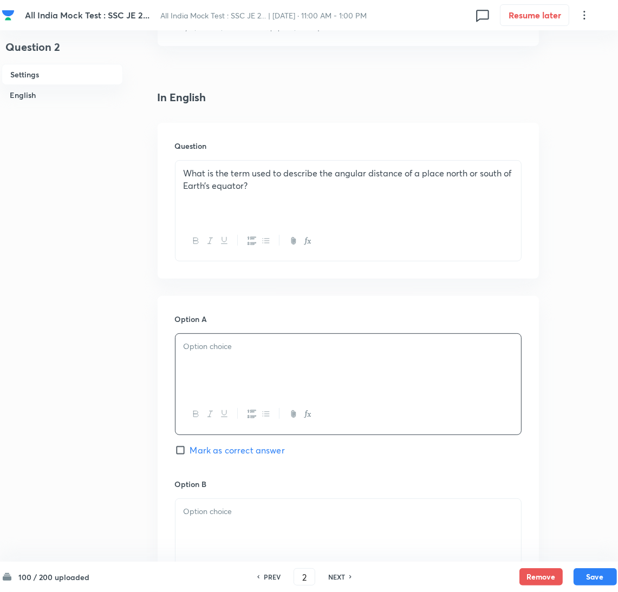
click at [197, 362] on div at bounding box center [347, 364] width 345 height 61
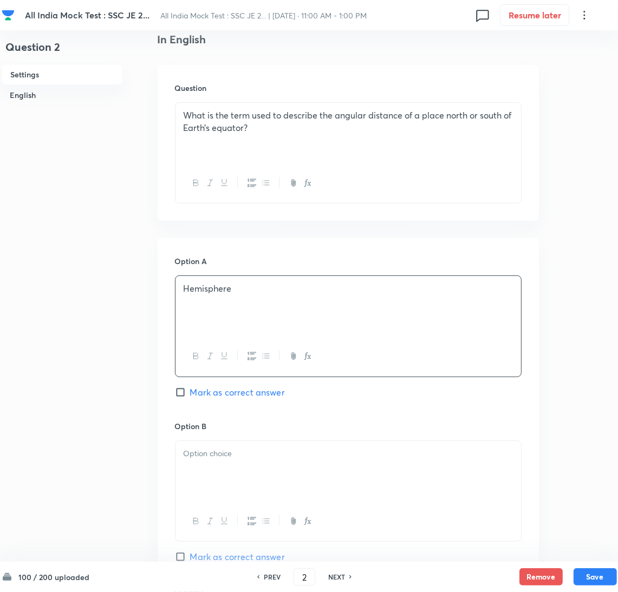
scroll to position [405, 0]
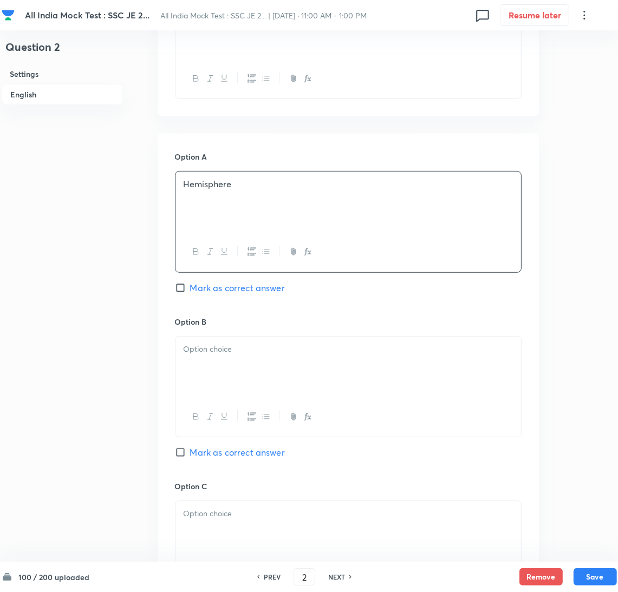
drag, startPoint x: 223, startPoint y: 381, endPoint x: 28, endPoint y: 357, distance: 196.3
click at [223, 380] on div at bounding box center [347, 367] width 345 height 61
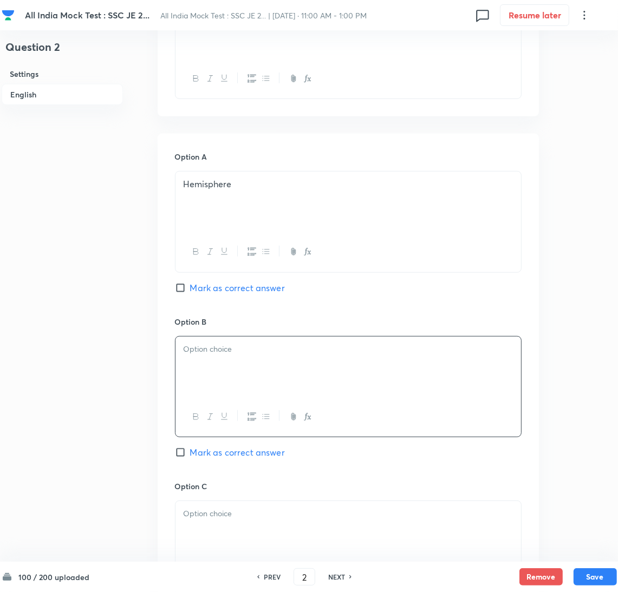
click at [221, 347] on p at bounding box center [347, 349] width 329 height 12
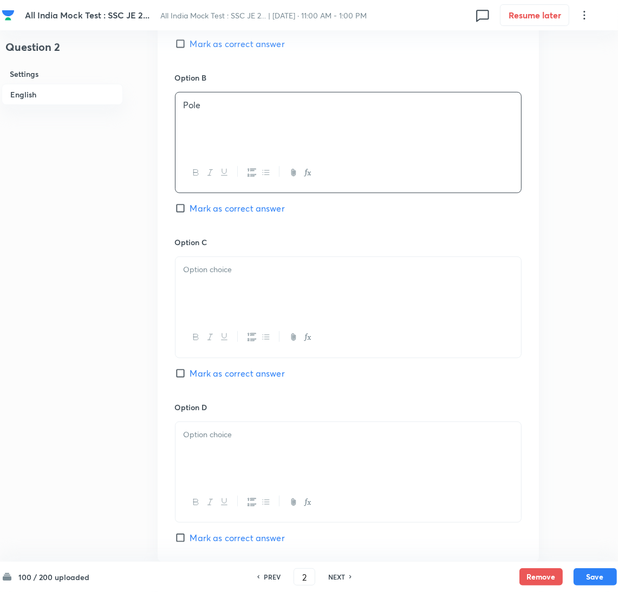
click at [217, 311] on div at bounding box center [347, 287] width 345 height 61
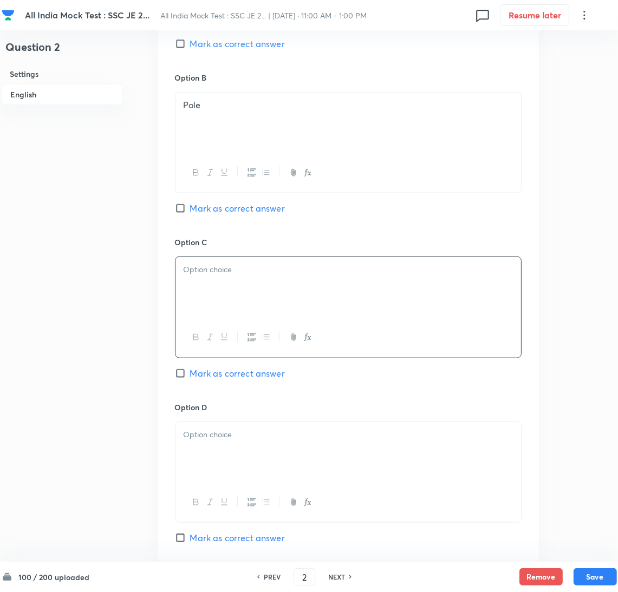
click at [248, 293] on div at bounding box center [347, 287] width 345 height 61
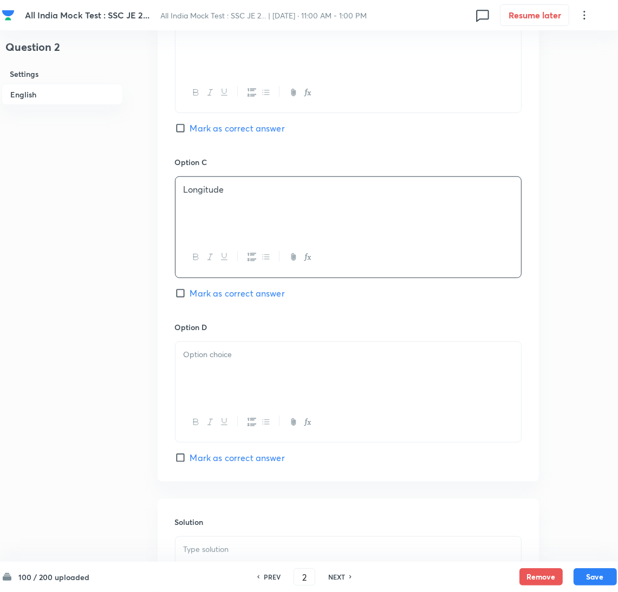
scroll to position [730, 0]
drag, startPoint x: 222, startPoint y: 380, endPoint x: 11, endPoint y: 375, distance: 211.1
click at [221, 381] on div at bounding box center [347, 372] width 345 height 61
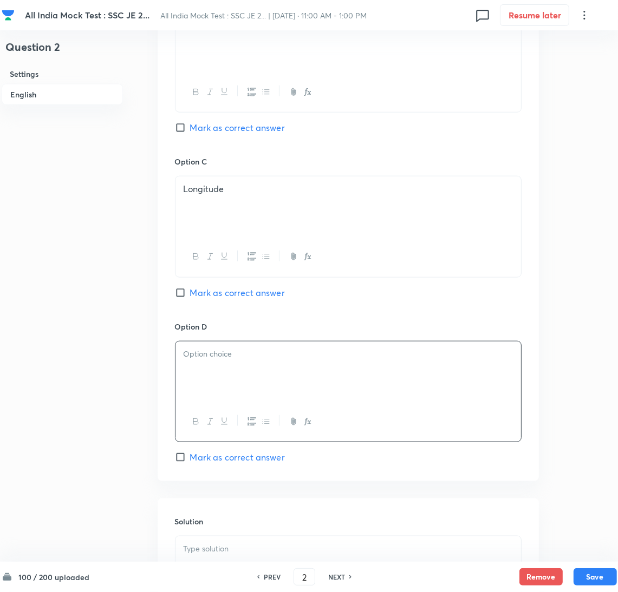
click at [218, 397] on div at bounding box center [347, 372] width 345 height 61
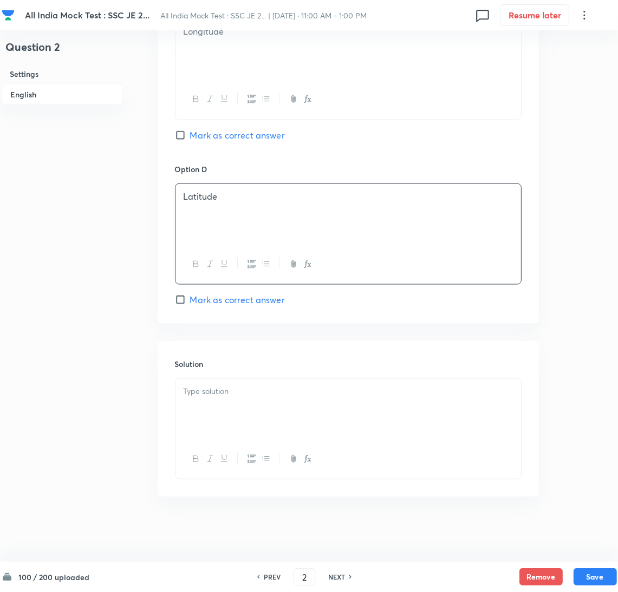
click at [226, 403] on div at bounding box center [347, 409] width 345 height 61
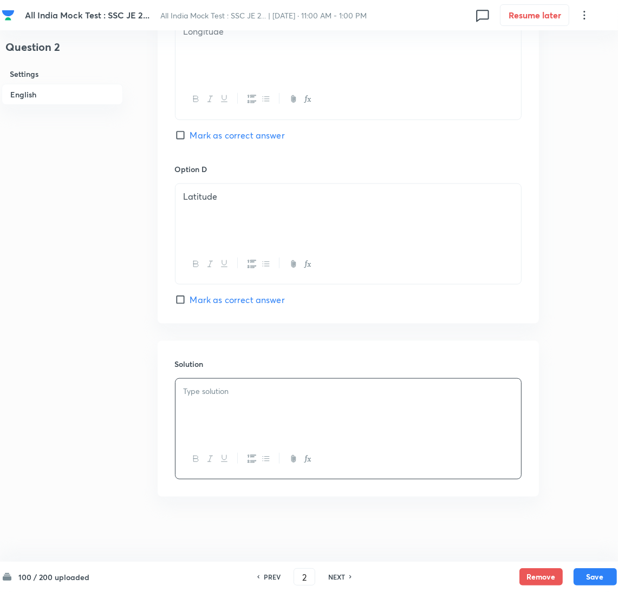
click at [219, 419] on div at bounding box center [347, 409] width 345 height 61
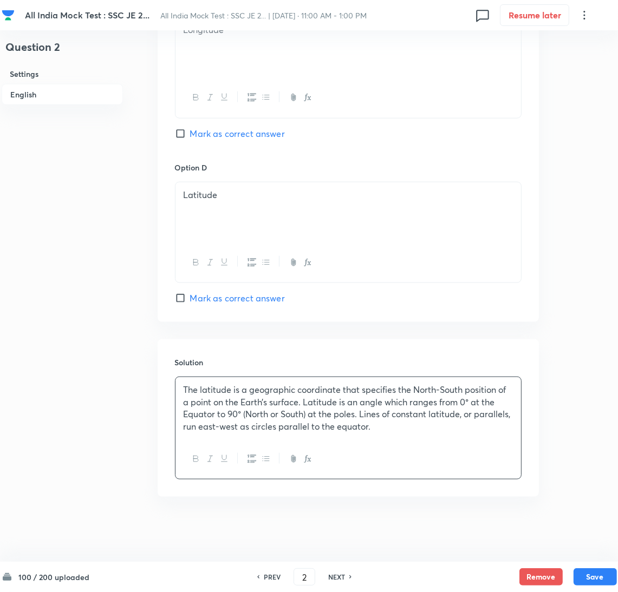
click at [181, 297] on input "Mark as correct answer" at bounding box center [182, 298] width 15 height 11
checkbox input "true"
click at [595, 575] on button "Save" at bounding box center [594, 575] width 43 height 17
type input "3"
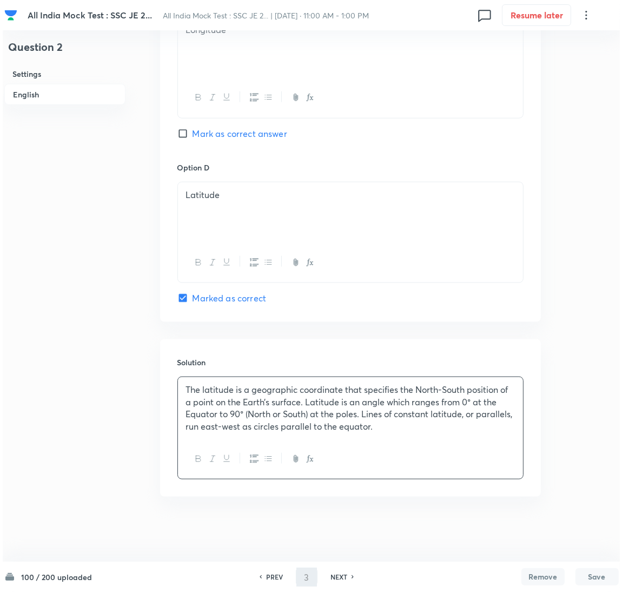
scroll to position [0, 0]
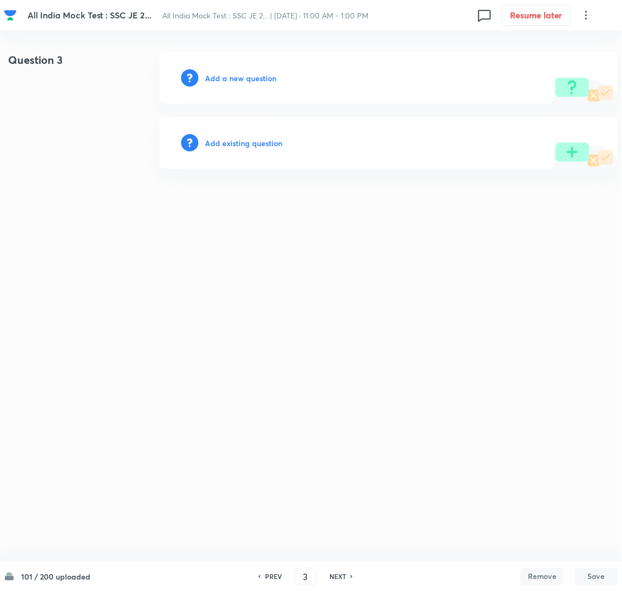
click at [223, 76] on h6 "Add a new question" at bounding box center [240, 78] width 71 height 11
click at [233, 81] on h6 "Choose a question type" at bounding box center [246, 78] width 83 height 11
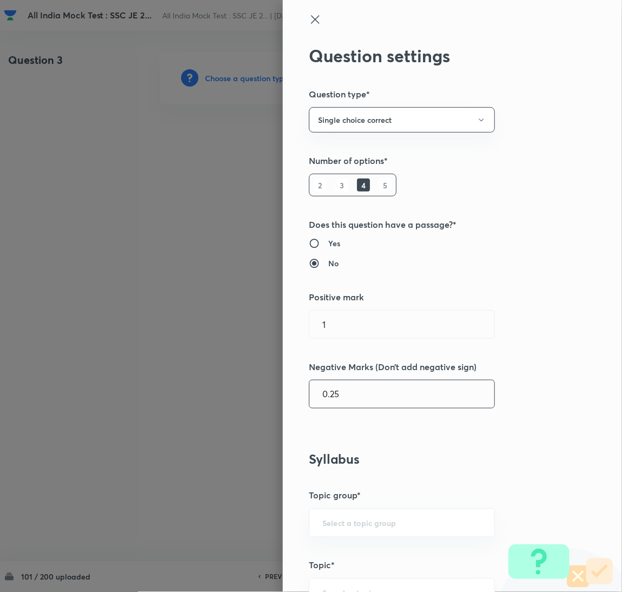
scroll to position [405, 0]
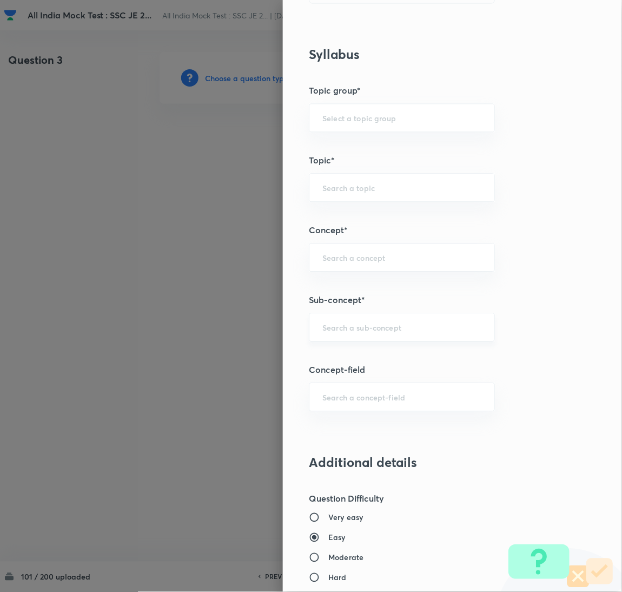
click at [335, 332] on input "text" at bounding box center [402, 327] width 159 height 10
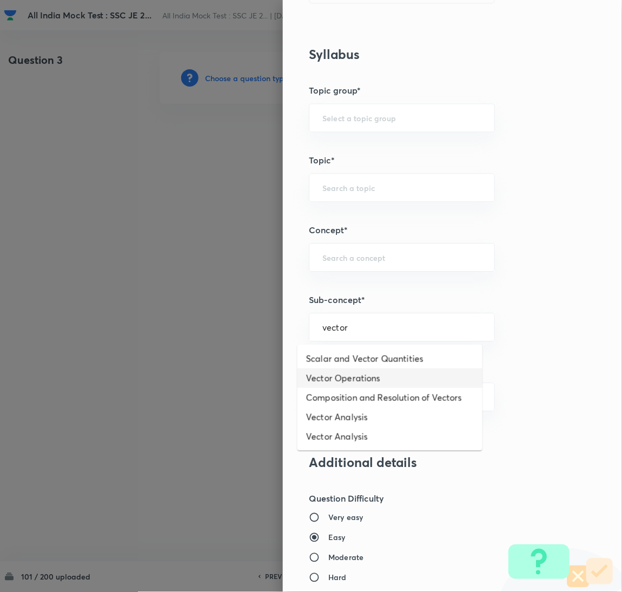
click at [353, 380] on li "Vector Operations" at bounding box center [390, 378] width 185 height 19
type input "Vector Operations"
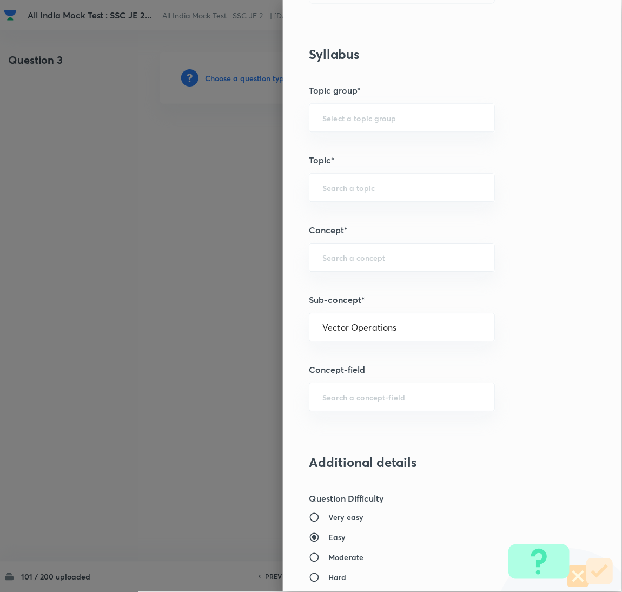
type input "Civil Engineering"
type input "Engineering Mechanics"
type input "Introduction to Mechanics of Solids"
click at [353, 380] on div "Question settings Question type* Single choice correct Number of options* 2 3 4…" at bounding box center [452, 296] width 339 height 592
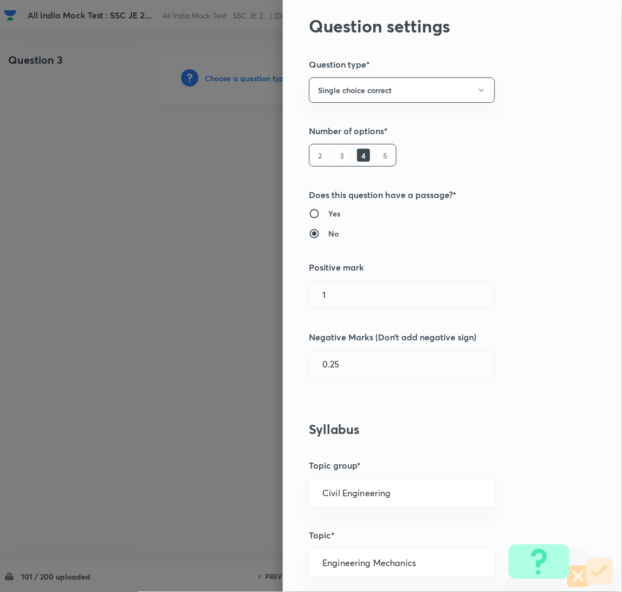
scroll to position [0, 0]
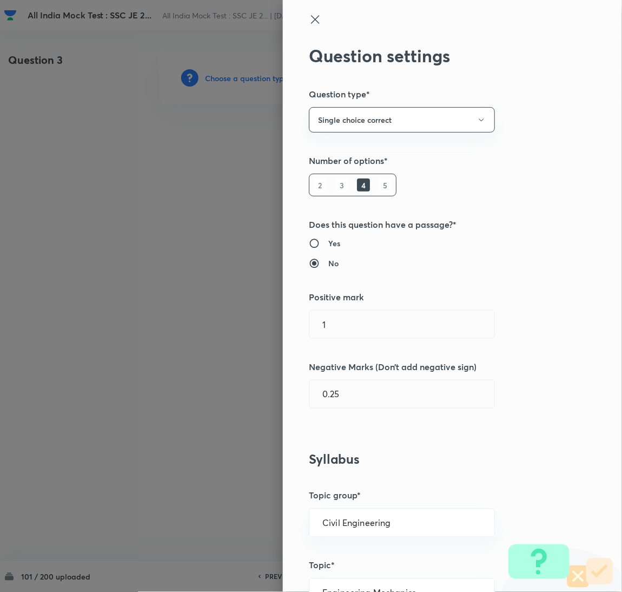
click at [309, 21] on icon at bounding box center [315, 19] width 13 height 13
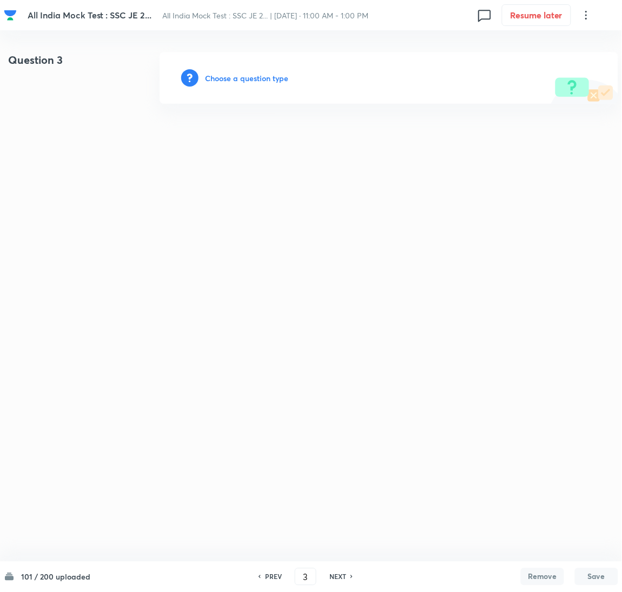
click at [255, 73] on h6 "Choose a question type" at bounding box center [246, 78] width 83 height 11
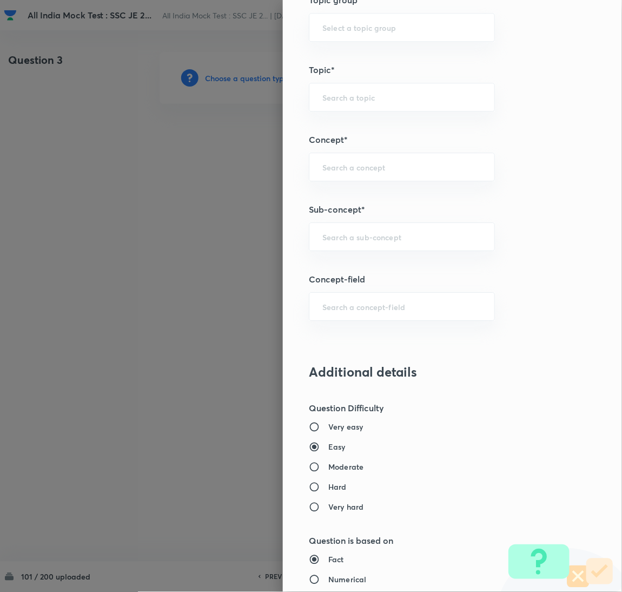
scroll to position [487, 0]
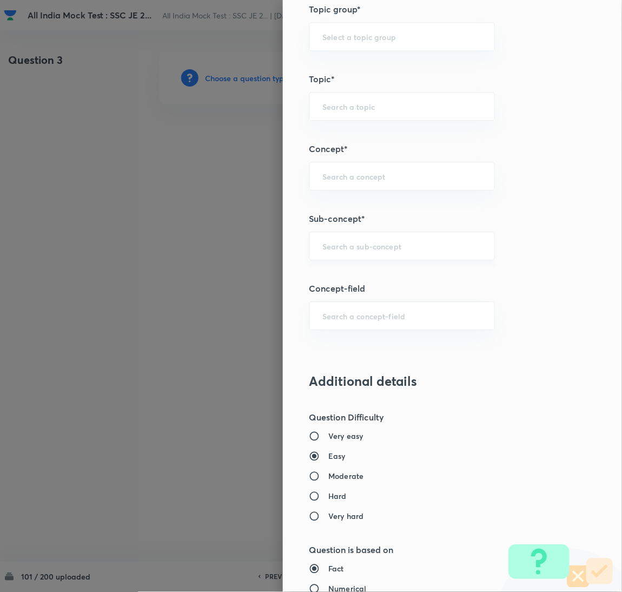
click at [348, 243] on input "text" at bounding box center [402, 246] width 159 height 10
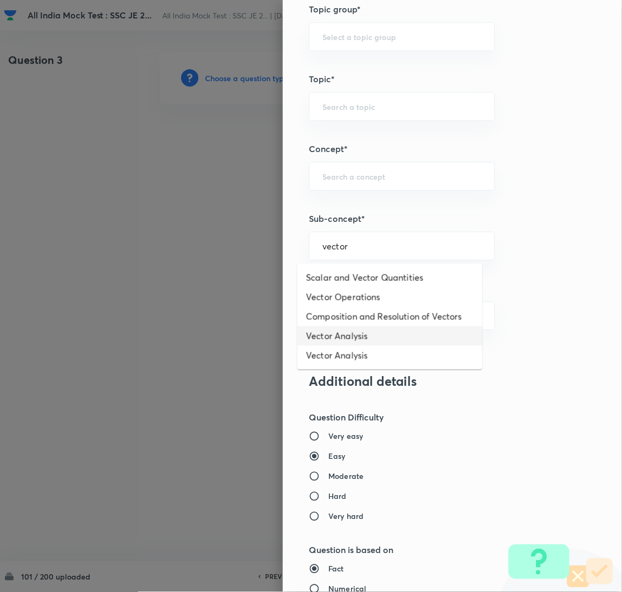
click at [350, 338] on li "Vector Analysis" at bounding box center [390, 335] width 185 height 19
type input "Vector Analysis"
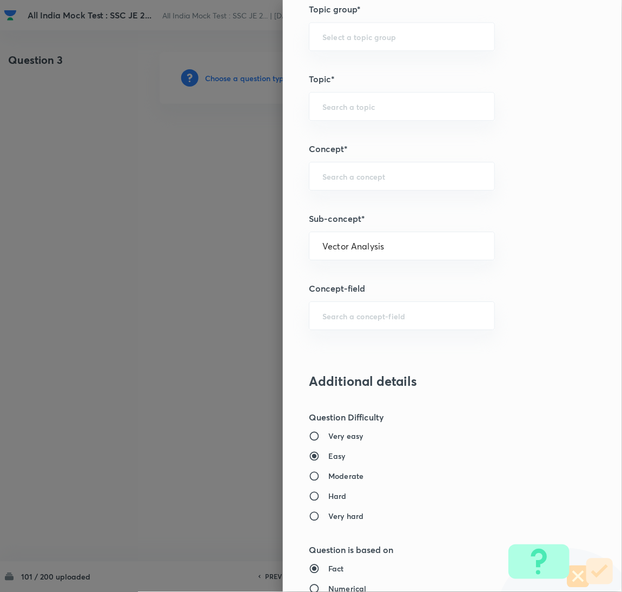
type input "Electrical Engineering"
type input "Electromagnetic Field Theory"
type input "Basics of Vector Calculus"
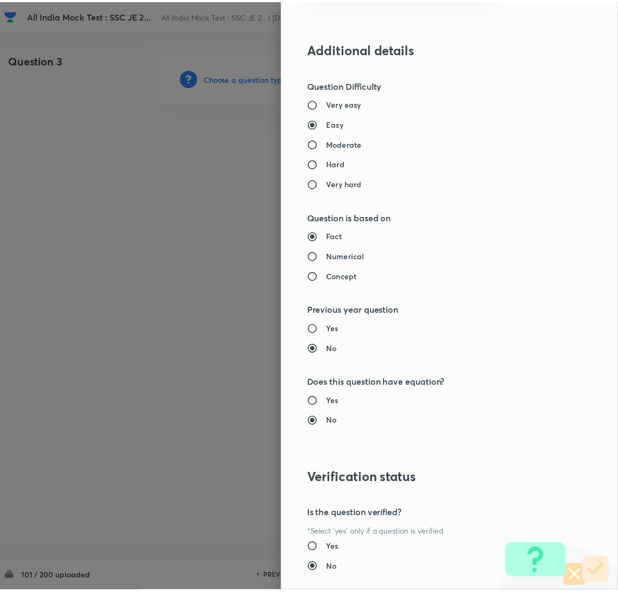
scroll to position [884, 0]
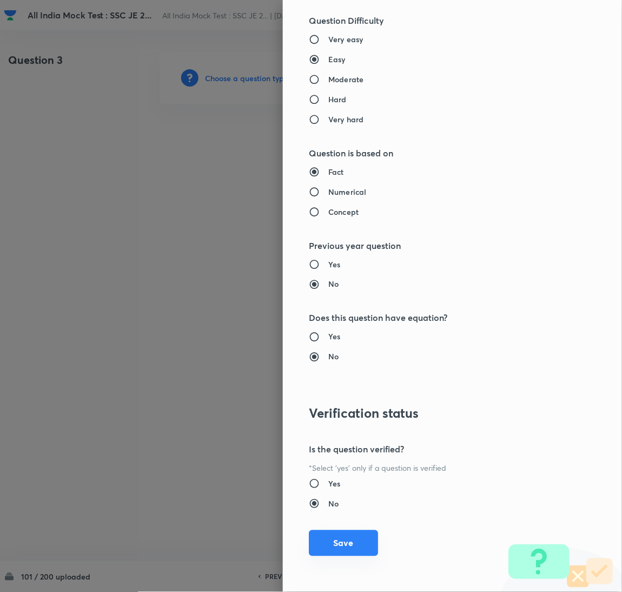
click at [343, 540] on button "Save" at bounding box center [343, 543] width 69 height 26
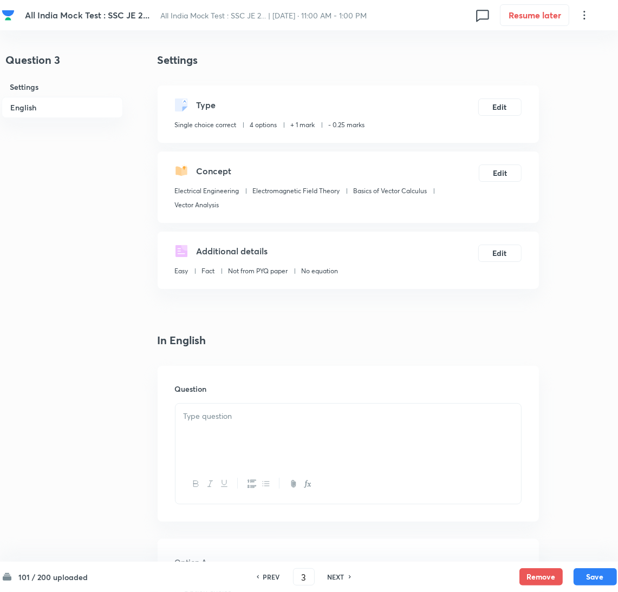
drag, startPoint x: 223, startPoint y: 442, endPoint x: 174, endPoint y: 430, distance: 50.3
click at [222, 443] on div at bounding box center [347, 434] width 345 height 61
click at [196, 445] on div at bounding box center [347, 434] width 345 height 61
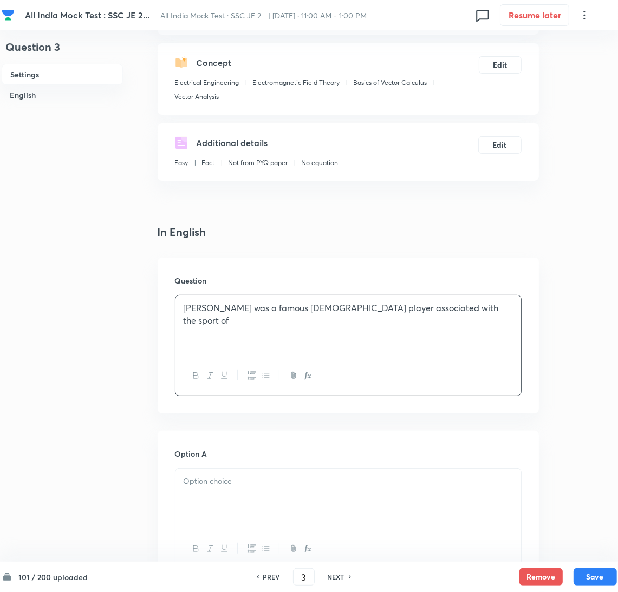
scroll to position [243, 0]
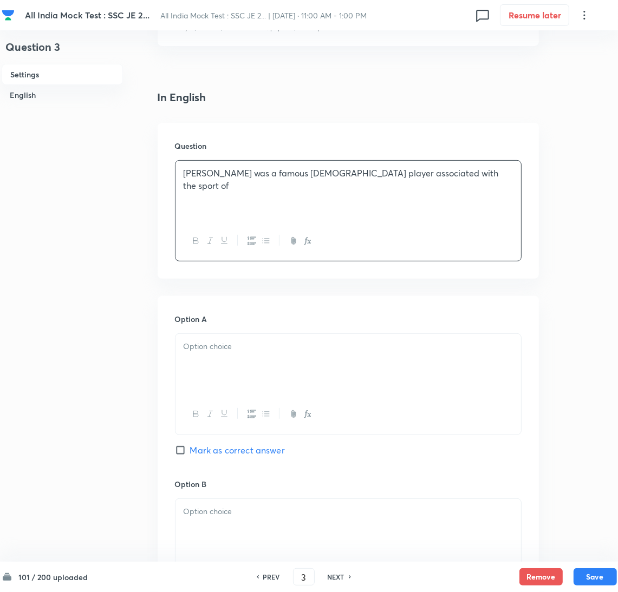
click at [225, 361] on div at bounding box center [347, 364] width 345 height 61
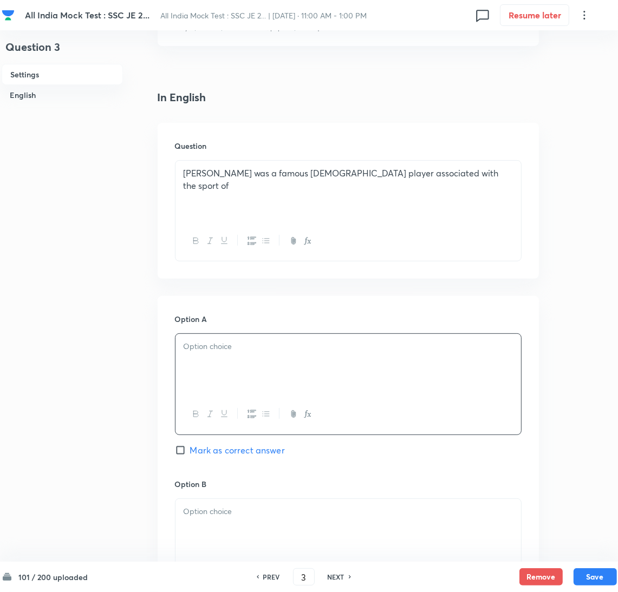
click at [208, 371] on div at bounding box center [347, 364] width 345 height 61
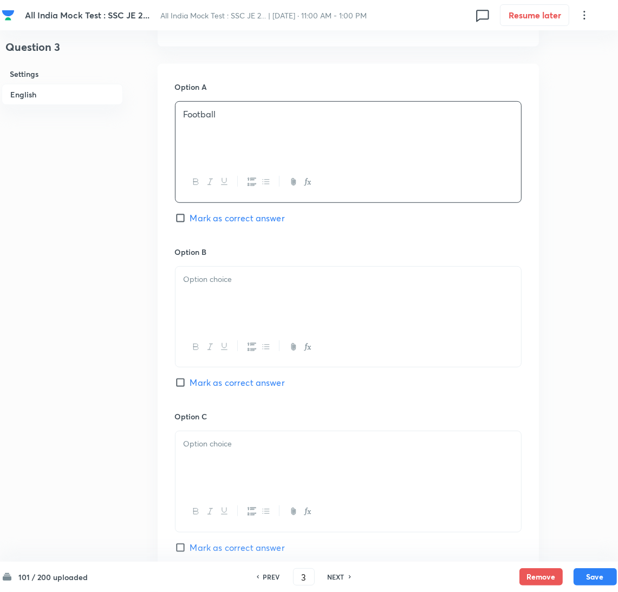
scroll to position [487, 0]
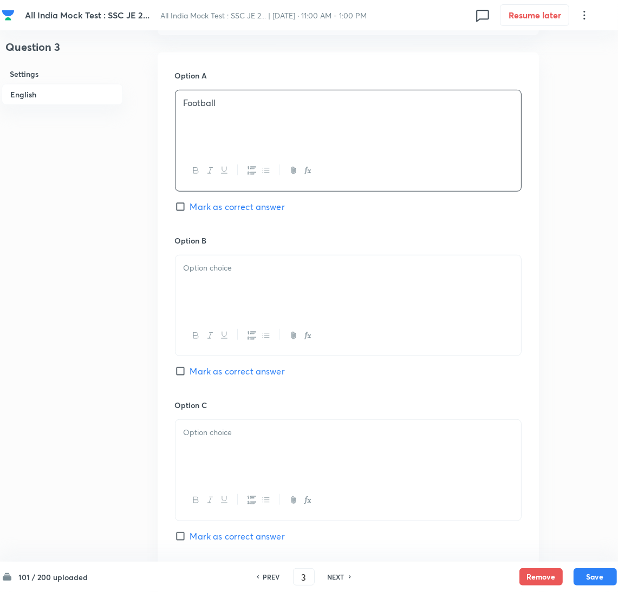
click at [211, 293] on div at bounding box center [347, 285] width 345 height 61
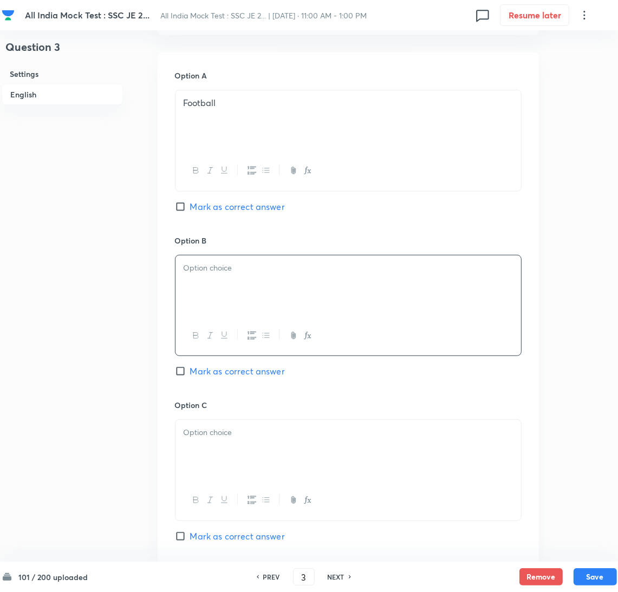
click at [201, 291] on div at bounding box center [347, 285] width 345 height 61
click at [184, 371] on input "Mark as correct answer" at bounding box center [182, 371] width 15 height 11
checkbox input "true"
drag, startPoint x: 206, startPoint y: 450, endPoint x: 36, endPoint y: 442, distance: 170.1
click at [206, 451] on div at bounding box center [347, 450] width 345 height 61
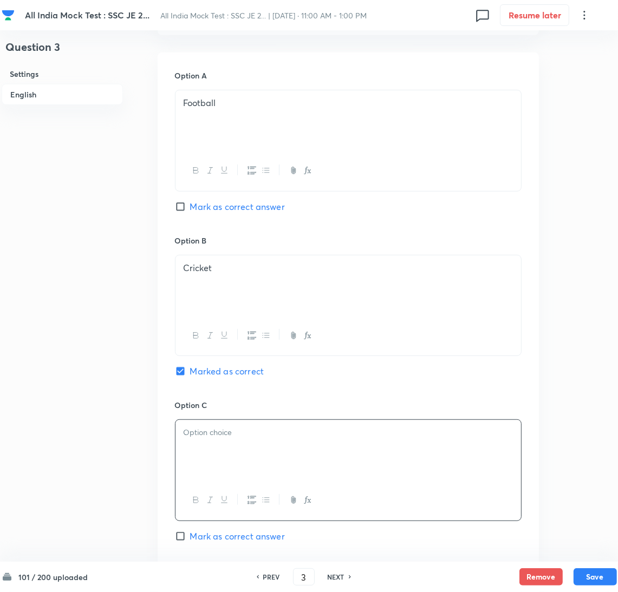
drag, startPoint x: 188, startPoint y: 461, endPoint x: 209, endPoint y: 457, distance: 21.4
click at [188, 461] on div at bounding box center [347, 450] width 345 height 61
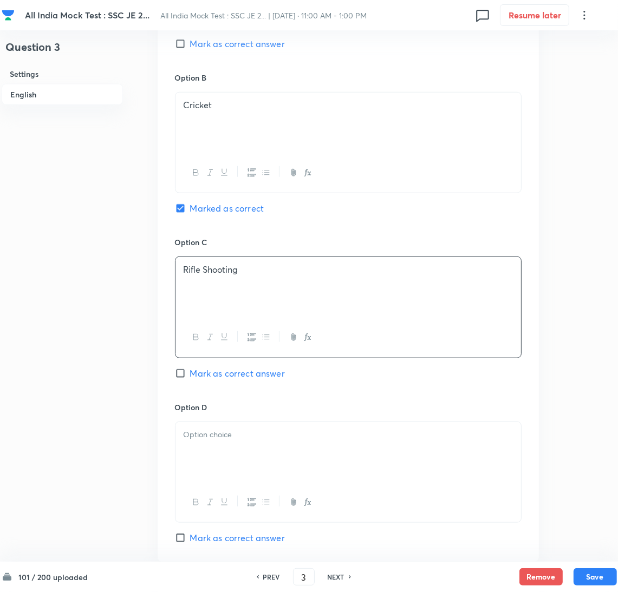
click at [209, 452] on div at bounding box center [347, 452] width 345 height 61
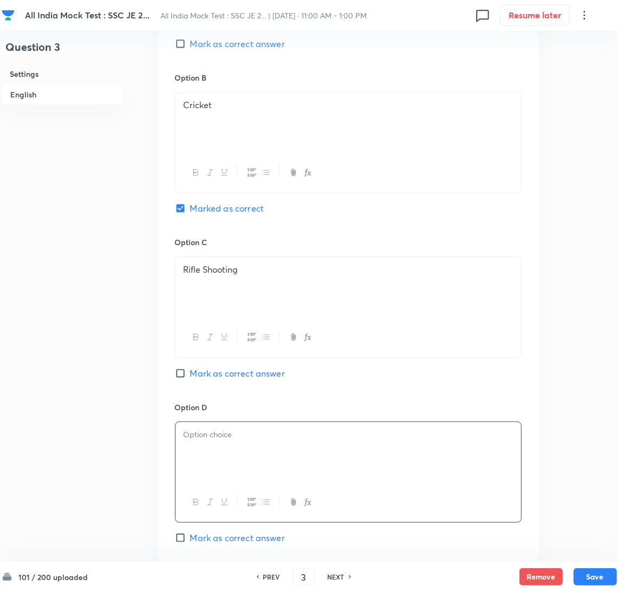
click at [246, 441] on p at bounding box center [347, 435] width 329 height 12
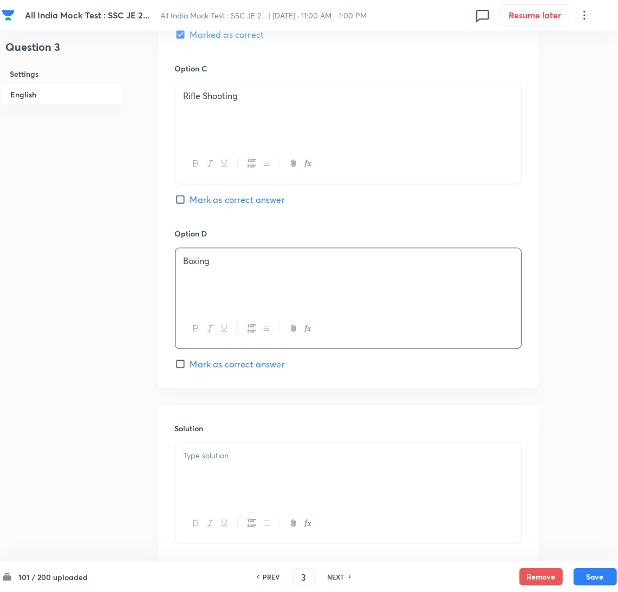
scroll to position [890, 0]
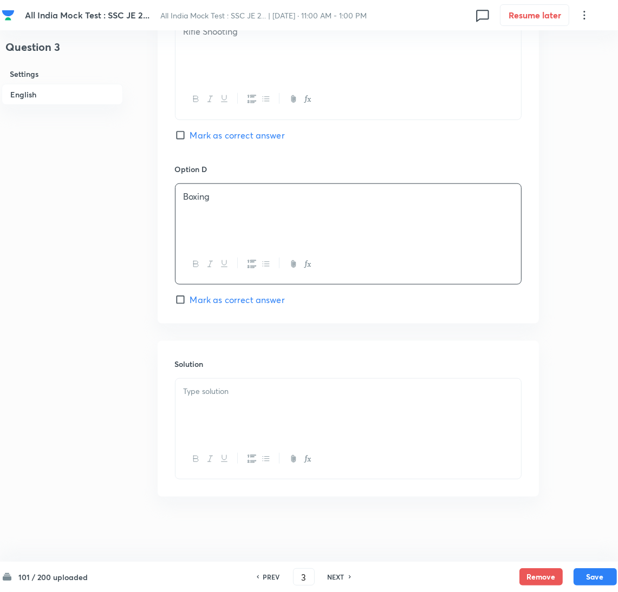
click at [219, 391] on p at bounding box center [347, 391] width 329 height 12
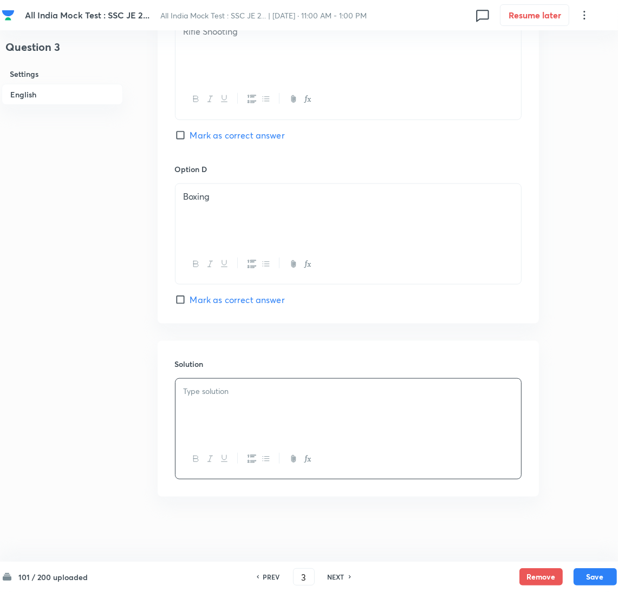
click at [235, 431] on div at bounding box center [347, 409] width 345 height 61
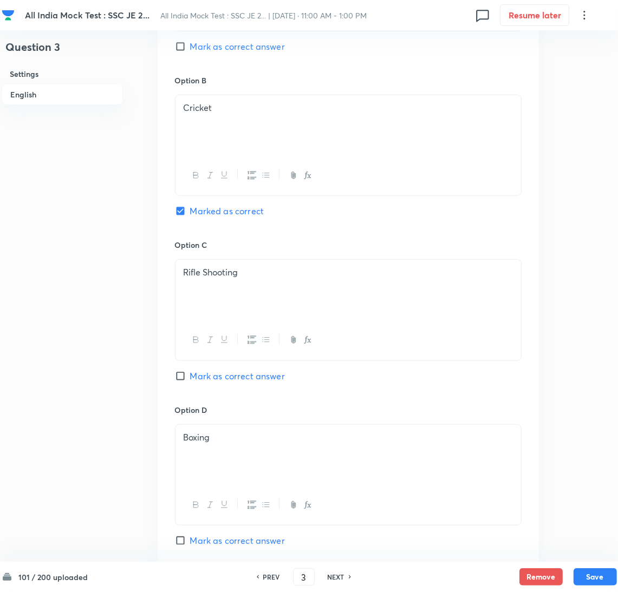
scroll to position [891, 0]
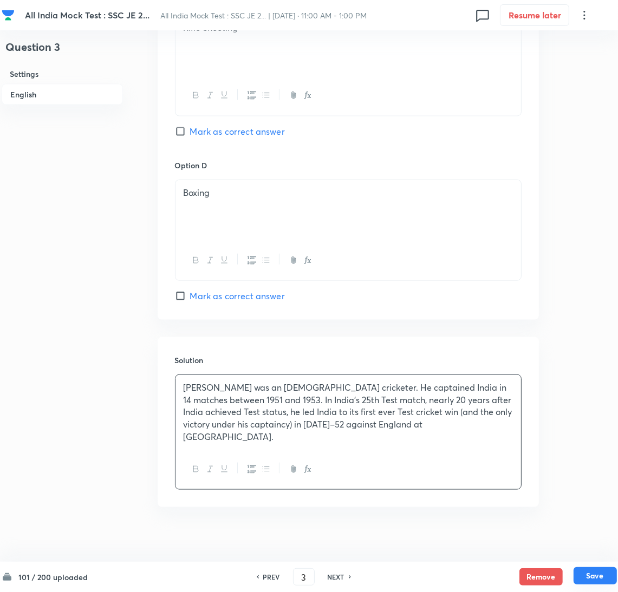
click at [589, 574] on button "Save" at bounding box center [594, 575] width 43 height 17
type input "4"
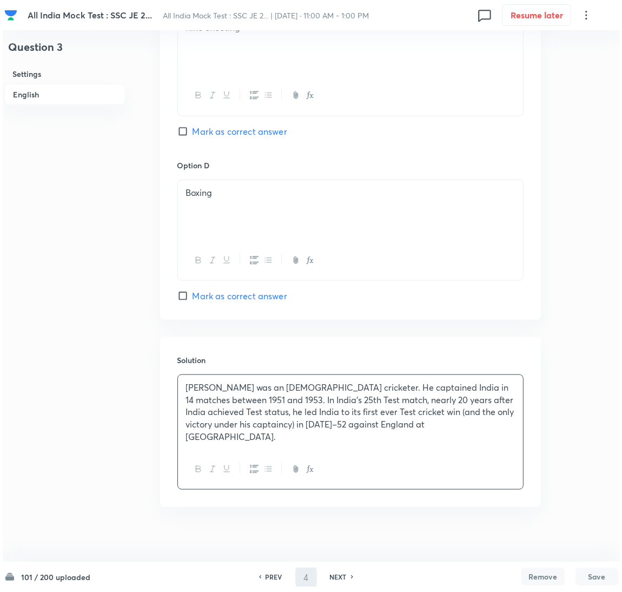
scroll to position [0, 0]
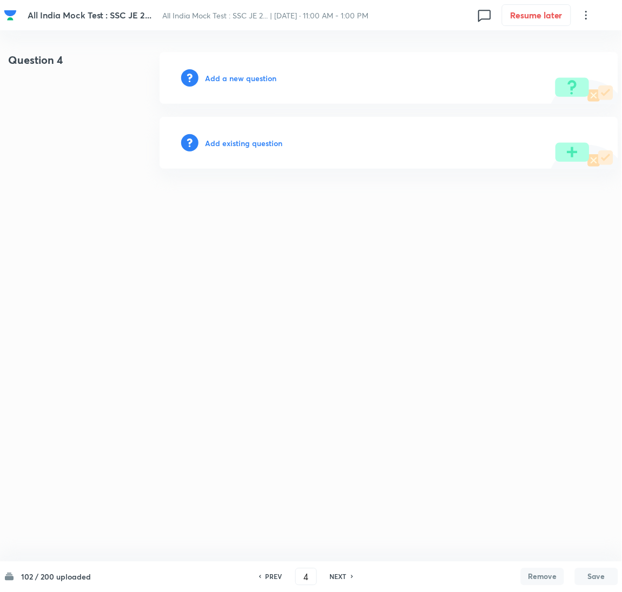
click at [227, 78] on h6 "Add a new question" at bounding box center [240, 78] width 71 height 11
click at [227, 78] on h6 "Choose a question type" at bounding box center [246, 78] width 83 height 11
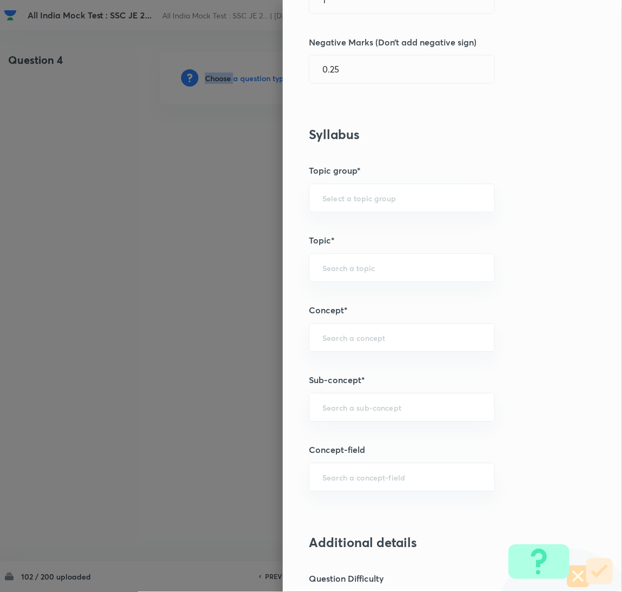
scroll to position [568, 0]
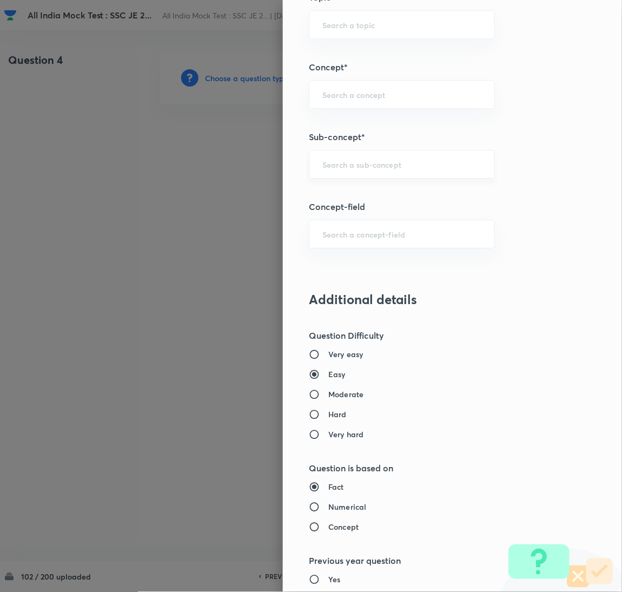
click at [356, 167] on input "text" at bounding box center [402, 164] width 159 height 10
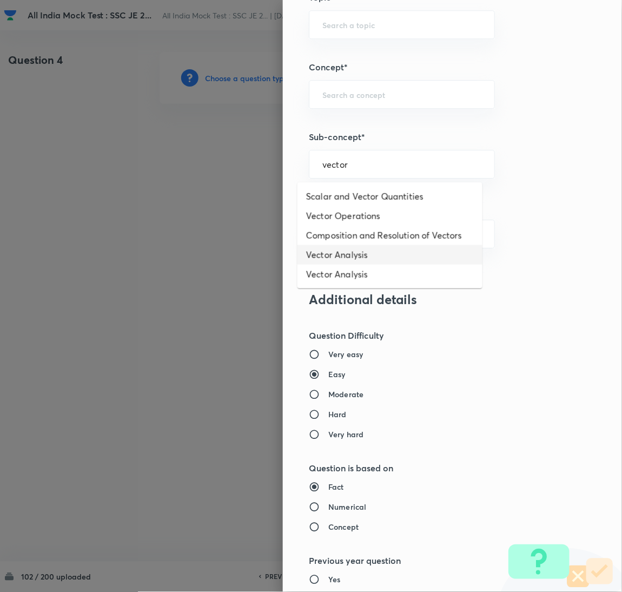
click at [336, 260] on li "Vector Analysis" at bounding box center [390, 254] width 185 height 19
type input "Vector Analysis"
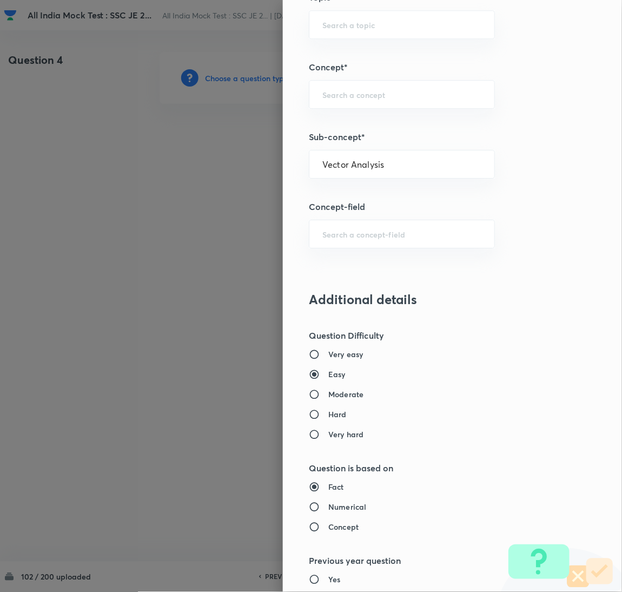
type input "Electrical Engineering"
type input "Electromagnetic Field Theory"
type input "Basics of Vector Calculus"
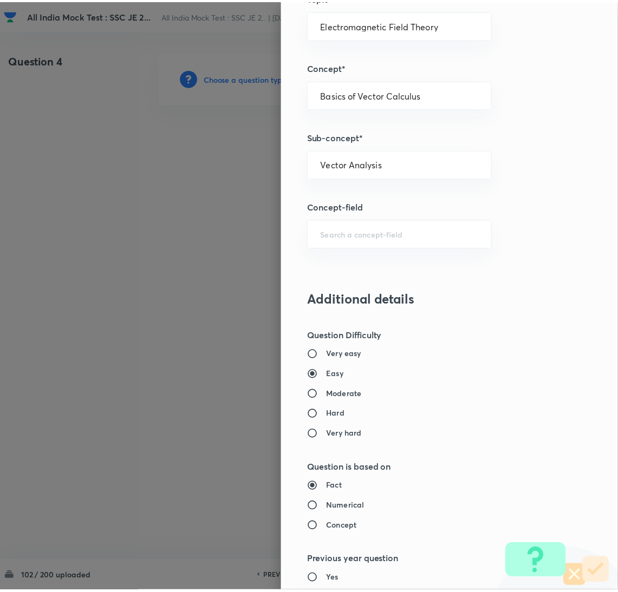
scroll to position [884, 0]
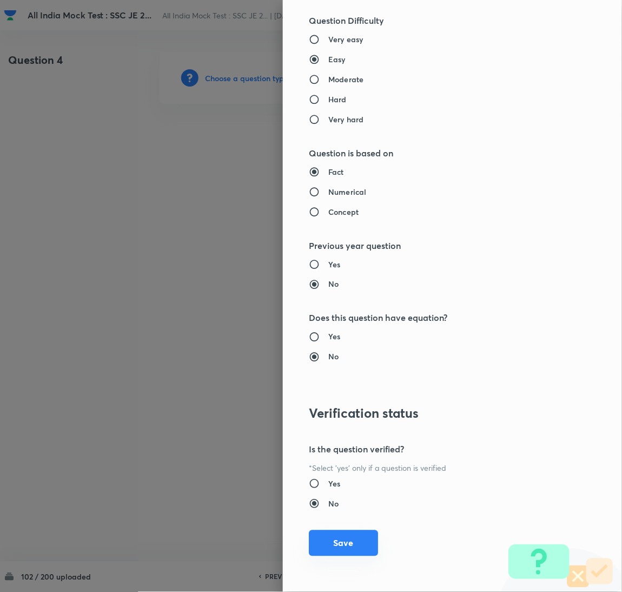
click at [329, 549] on button "Save" at bounding box center [343, 543] width 69 height 26
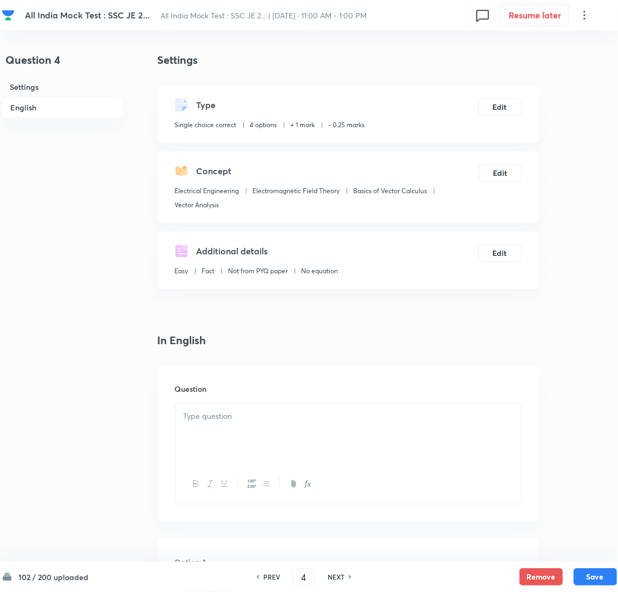
click at [241, 426] on div at bounding box center [347, 434] width 345 height 61
drag, startPoint x: 193, startPoint y: 436, endPoint x: 212, endPoint y: 436, distance: 18.9
click at [193, 436] on div at bounding box center [347, 434] width 345 height 61
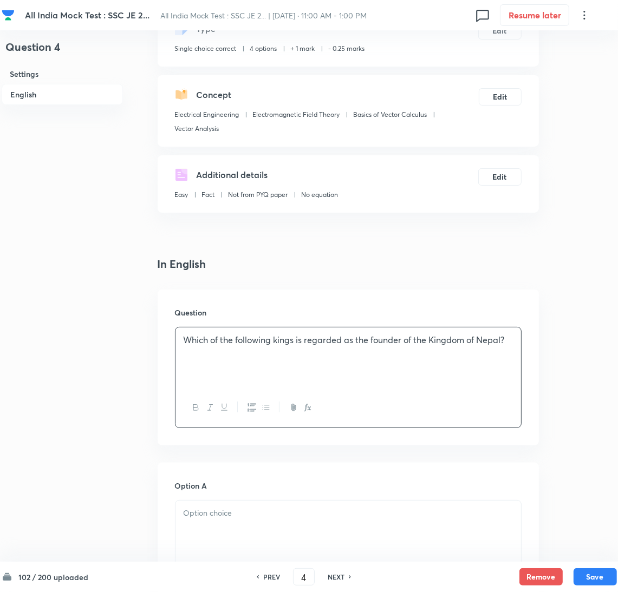
scroll to position [162, 0]
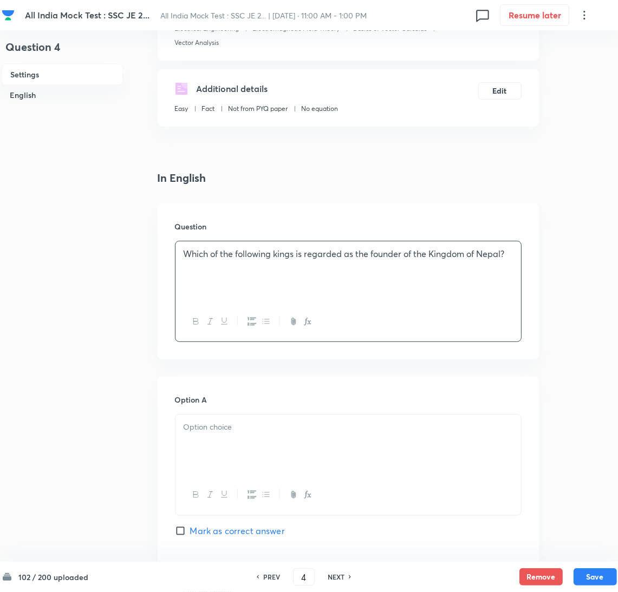
click at [232, 444] on div at bounding box center [347, 445] width 345 height 61
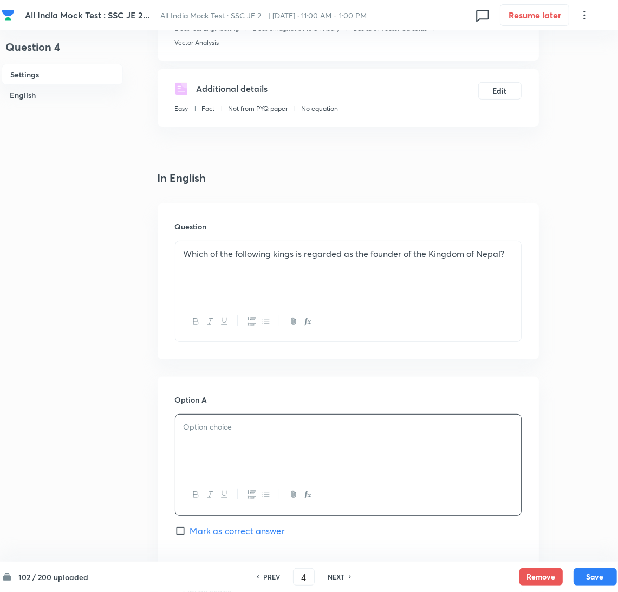
click at [242, 442] on div at bounding box center [347, 445] width 345 height 61
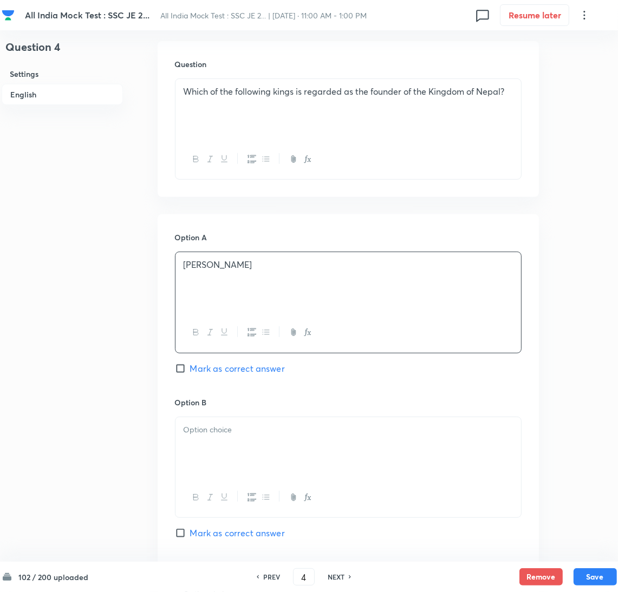
click at [215, 448] on div at bounding box center [347, 447] width 345 height 61
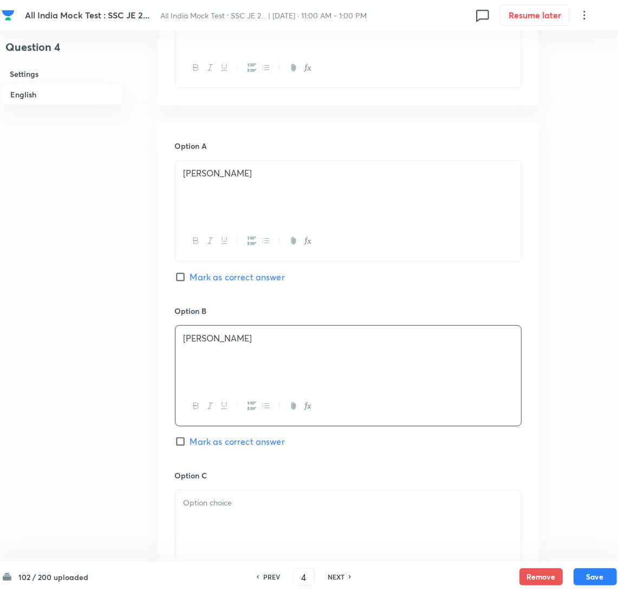
scroll to position [487, 0]
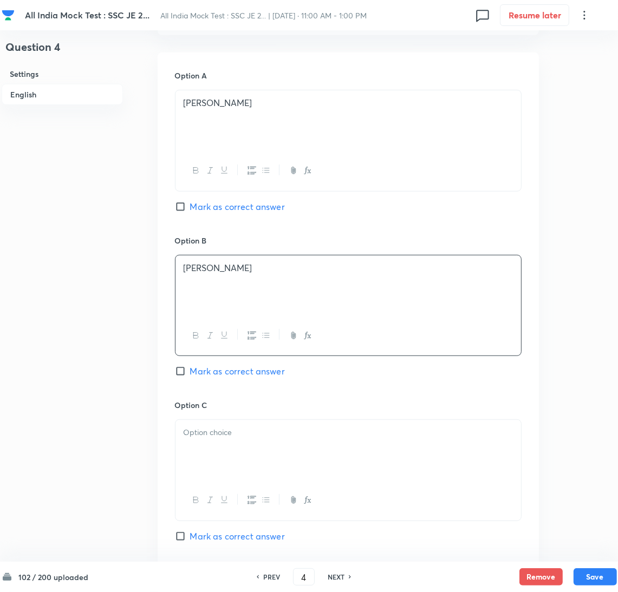
drag, startPoint x: 212, startPoint y: 457, endPoint x: 40, endPoint y: 435, distance: 173.0
click at [208, 457] on div at bounding box center [347, 450] width 345 height 61
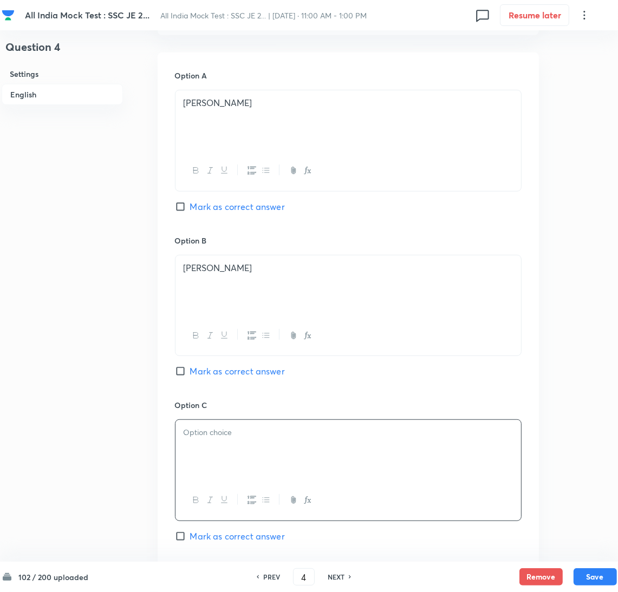
scroll to position [730, 0]
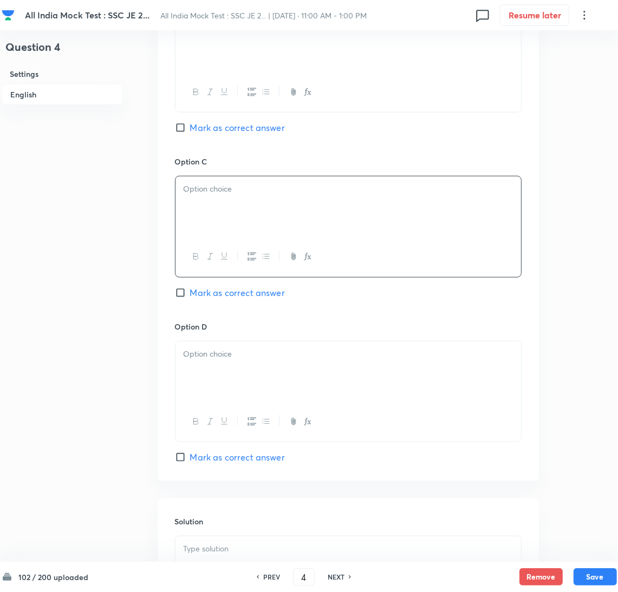
click at [232, 201] on div at bounding box center [347, 206] width 345 height 61
click at [203, 386] on div at bounding box center [347, 372] width 345 height 61
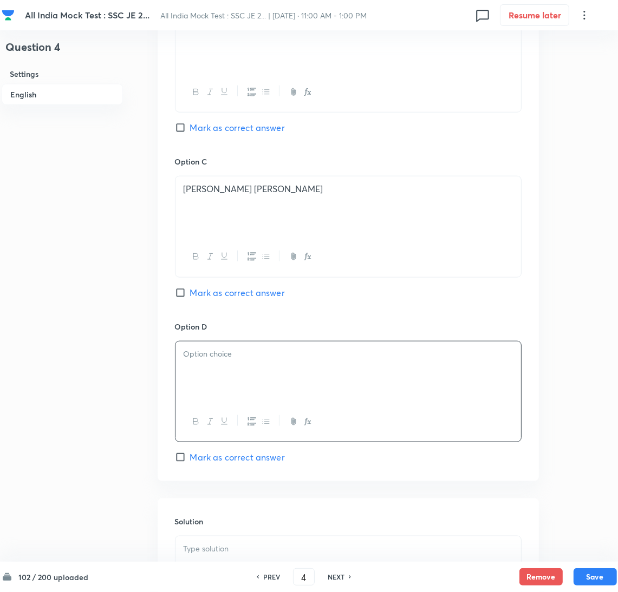
click at [251, 381] on div at bounding box center [347, 372] width 345 height 61
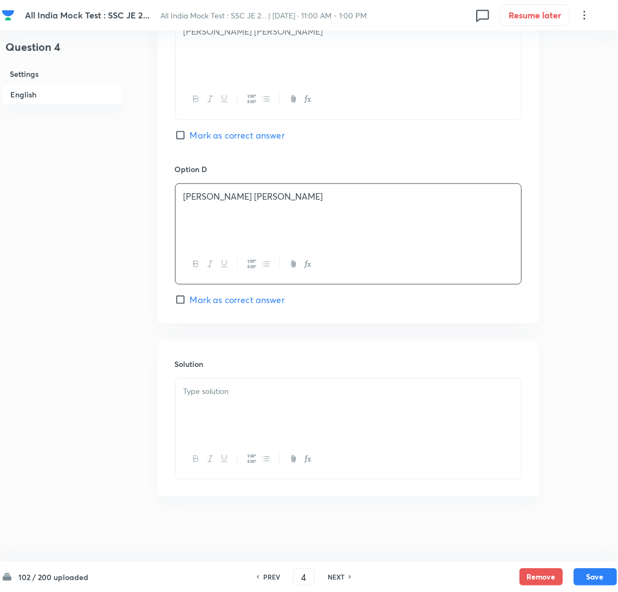
drag, startPoint x: 188, startPoint y: 130, endPoint x: 196, endPoint y: 146, distance: 18.4
click at [189, 130] on input "Mark as correct answer" at bounding box center [182, 135] width 15 height 11
checkbox input "true"
click at [233, 409] on div at bounding box center [347, 409] width 345 height 61
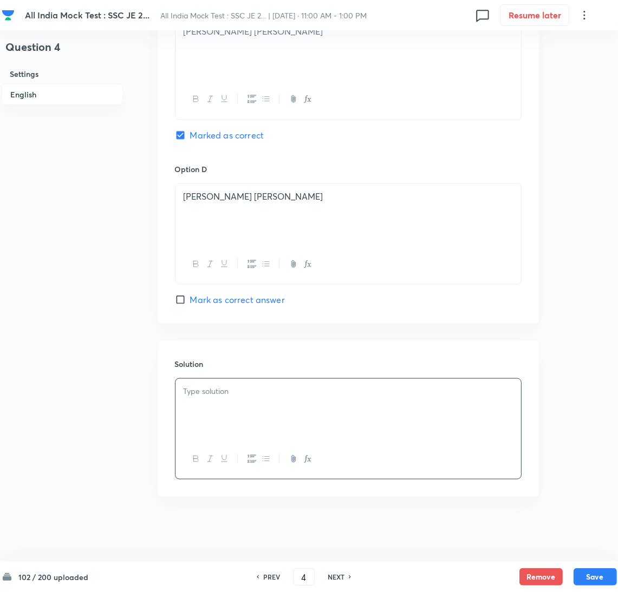
click at [260, 406] on div at bounding box center [347, 409] width 345 height 61
click at [252, 412] on div at bounding box center [347, 409] width 345 height 61
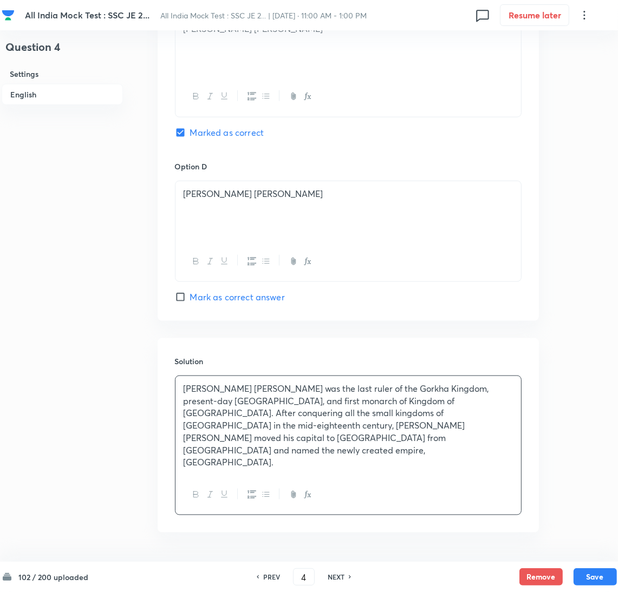
scroll to position [904, 0]
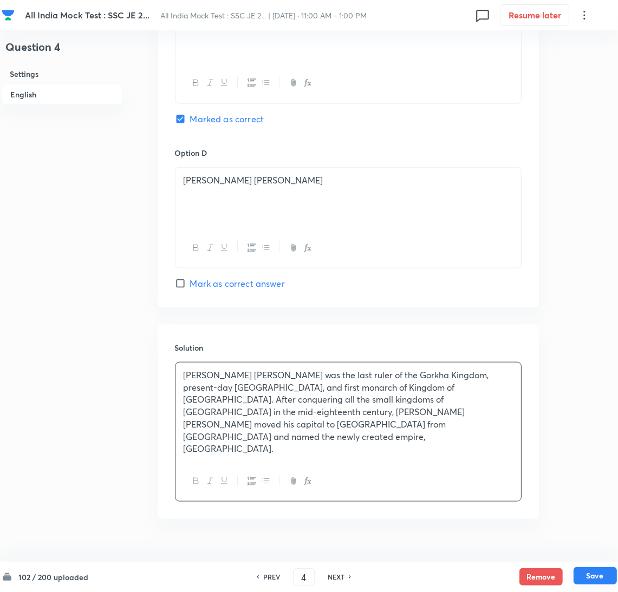
click at [599, 578] on button "Save" at bounding box center [594, 575] width 43 height 17
type input "5"
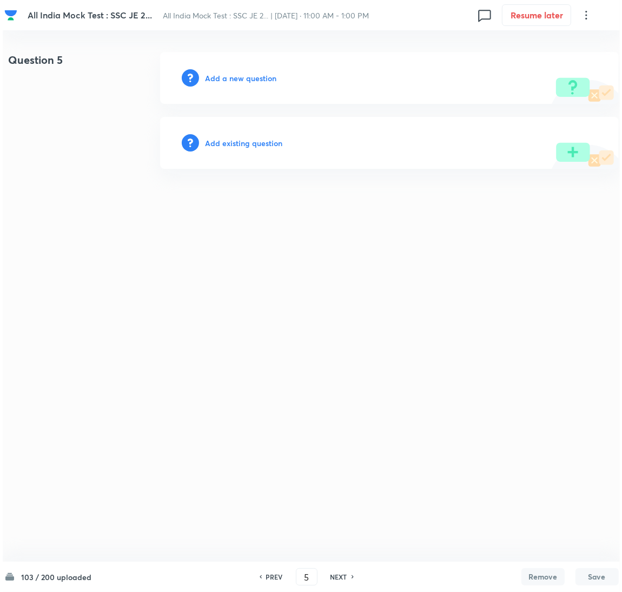
scroll to position [0, 0]
drag, startPoint x: 254, startPoint y: 84, endPoint x: 244, endPoint y: 82, distance: 10.4
click at [253, 84] on div "Add a new question" at bounding box center [389, 78] width 459 height 52
click at [238, 81] on h6 "Add a new question" at bounding box center [240, 78] width 71 height 11
click at [232, 81] on h6 "Choose a question type" at bounding box center [246, 78] width 83 height 11
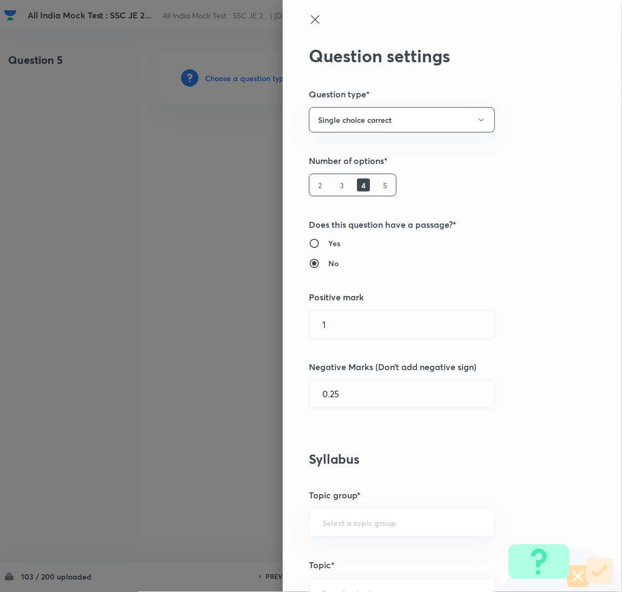
type input "Electrical Engineering"
type input "Electromagnetic Field Theory"
type input "Basics of Vector Calculus"
type input "Vector Analysis"
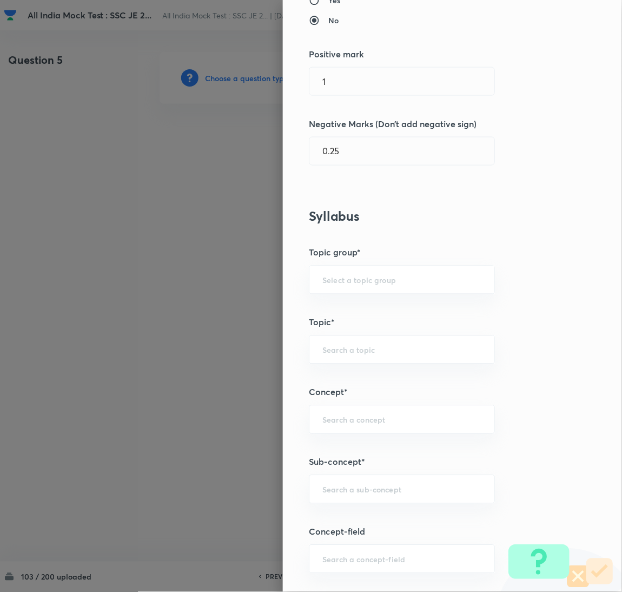
scroll to position [325, 0]
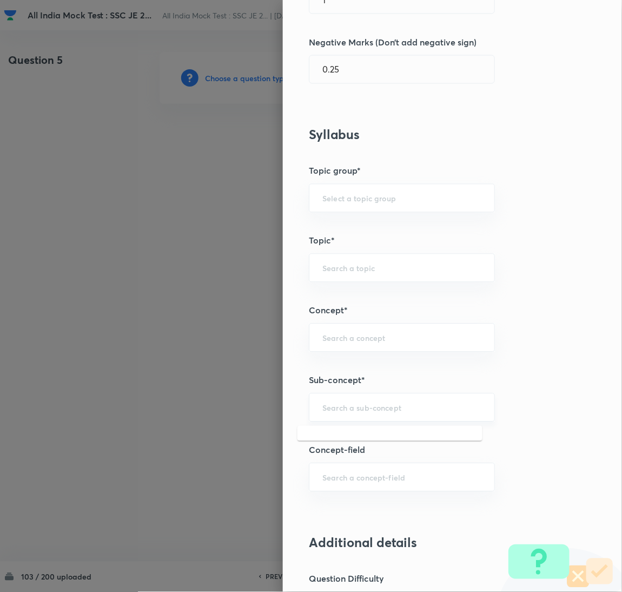
click at [339, 411] on input "text" at bounding box center [402, 408] width 159 height 10
click at [365, 414] on div "​" at bounding box center [402, 407] width 186 height 29
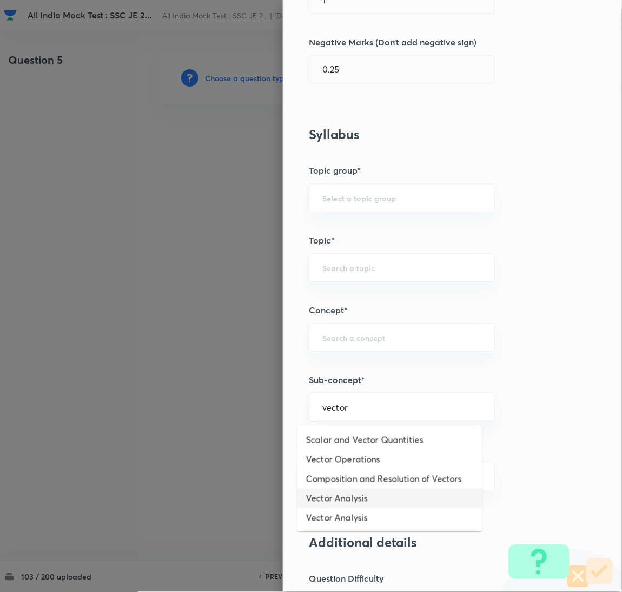
click at [350, 494] on li "Vector Analysis" at bounding box center [390, 498] width 185 height 19
type input "Vector Analysis"
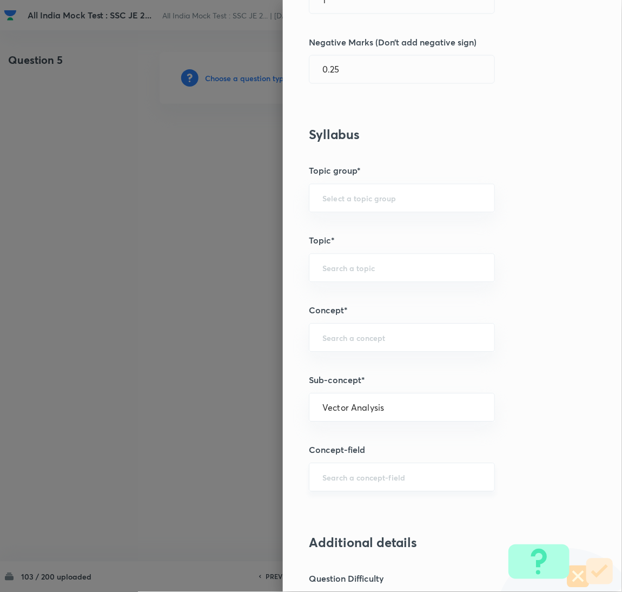
type input "Electrical Engineering"
type input "Electromagnetic Field Theory"
type input "Basics of Vector Calculus"
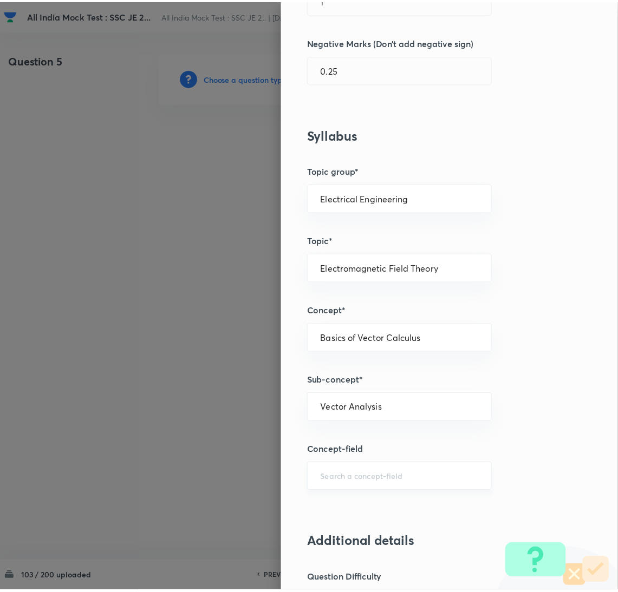
scroll to position [884, 0]
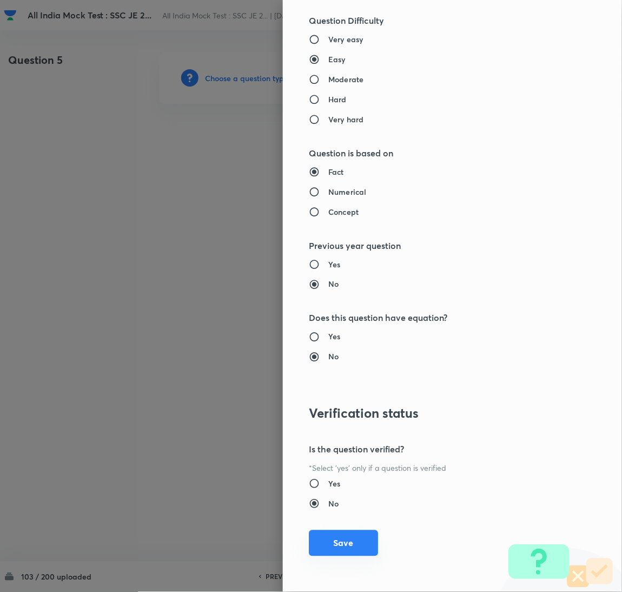
click at [337, 536] on button "Save" at bounding box center [343, 543] width 69 height 26
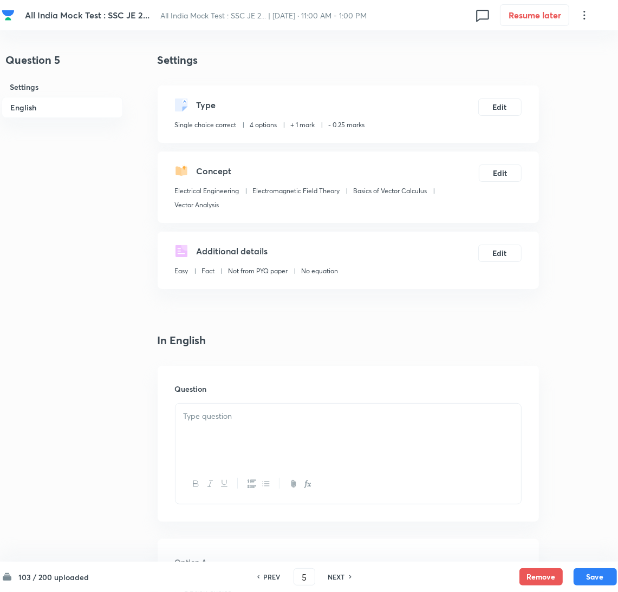
click at [222, 423] on div at bounding box center [347, 434] width 345 height 61
click at [195, 446] on div at bounding box center [347, 434] width 345 height 61
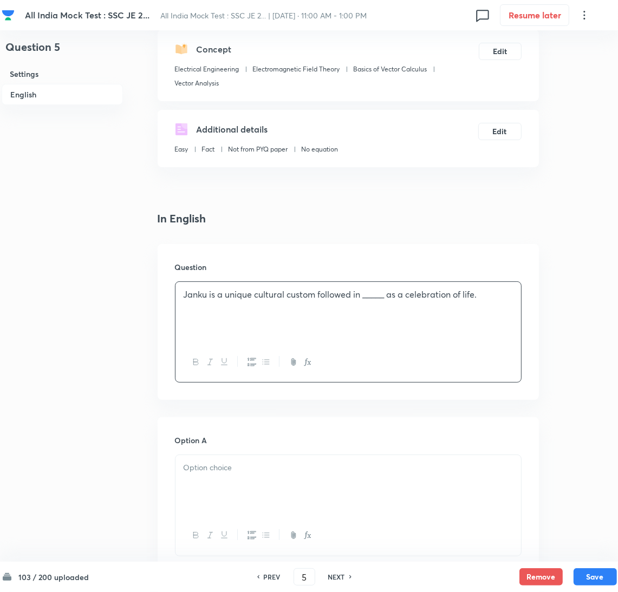
scroll to position [325, 0]
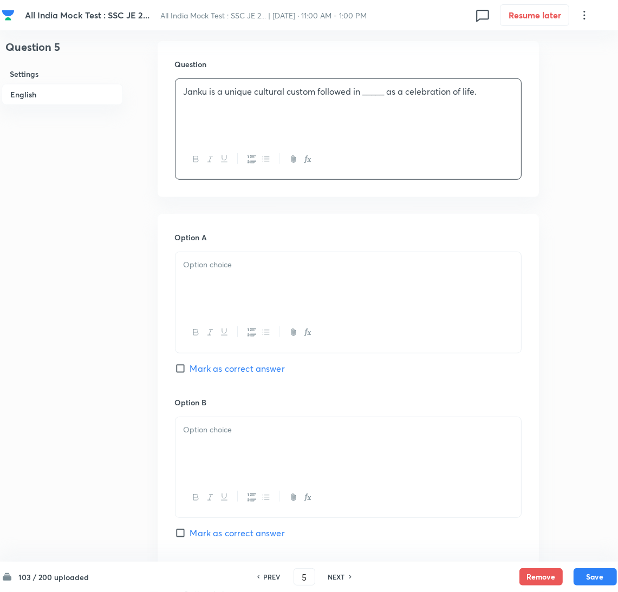
drag, startPoint x: 207, startPoint y: 290, endPoint x: 49, endPoint y: 287, distance: 157.5
click at [206, 290] on div at bounding box center [347, 282] width 345 height 61
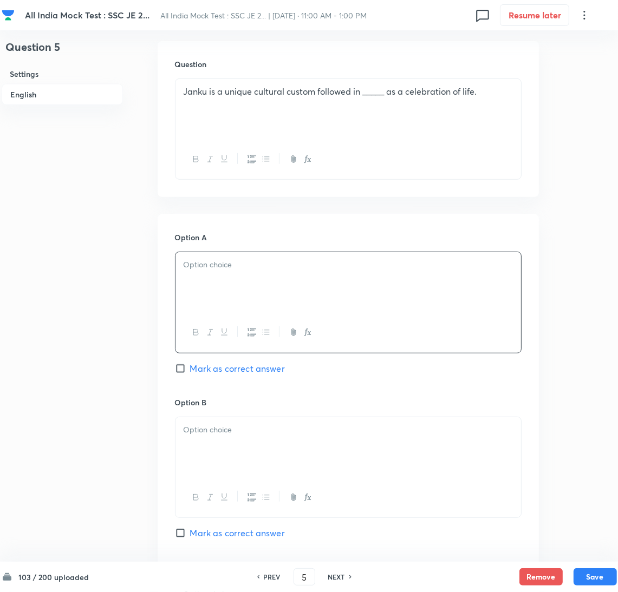
click at [229, 284] on div at bounding box center [347, 282] width 345 height 61
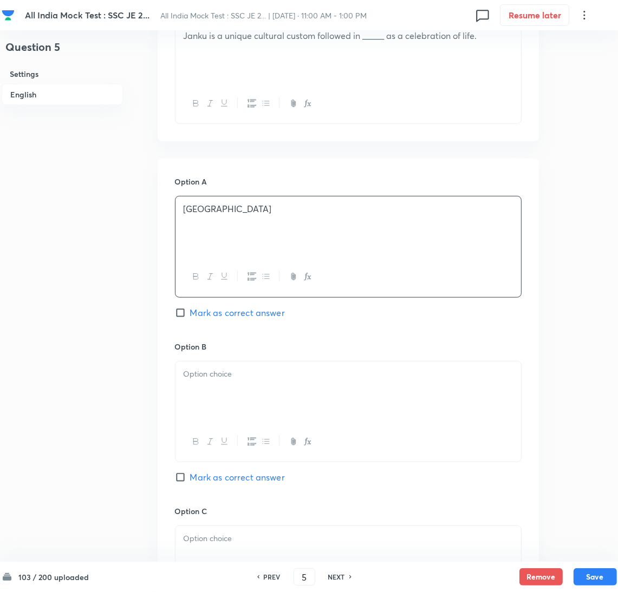
scroll to position [405, 0]
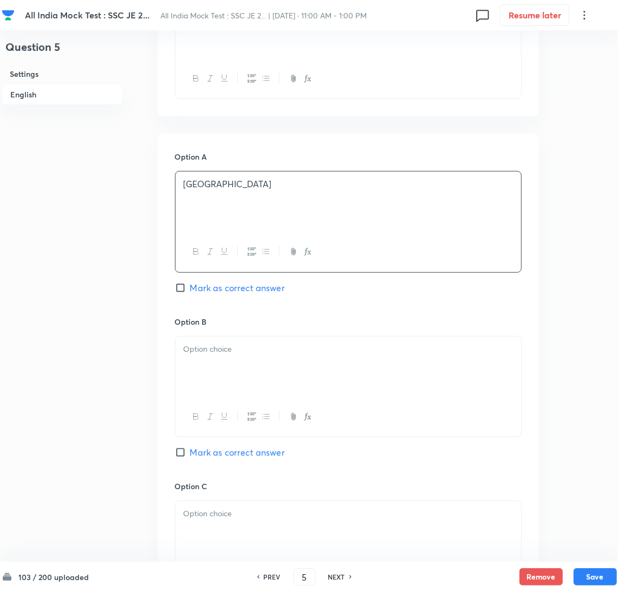
drag, startPoint x: 203, startPoint y: 377, endPoint x: 103, endPoint y: 357, distance: 102.2
click at [199, 377] on div at bounding box center [347, 367] width 345 height 61
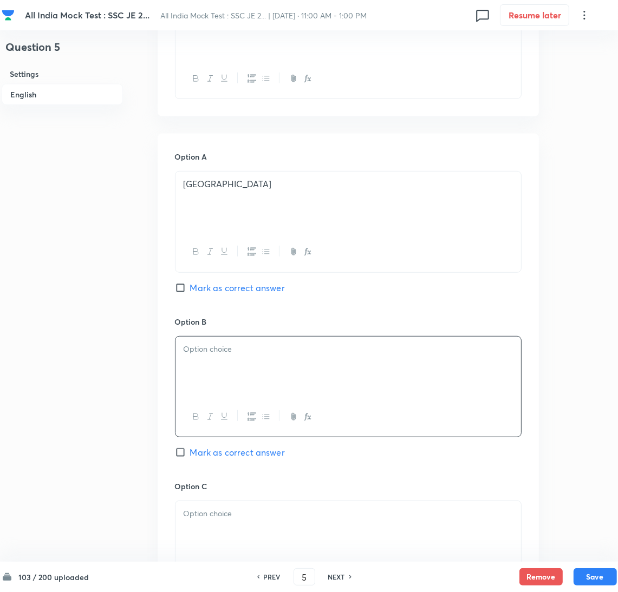
click at [200, 359] on div at bounding box center [347, 367] width 345 height 61
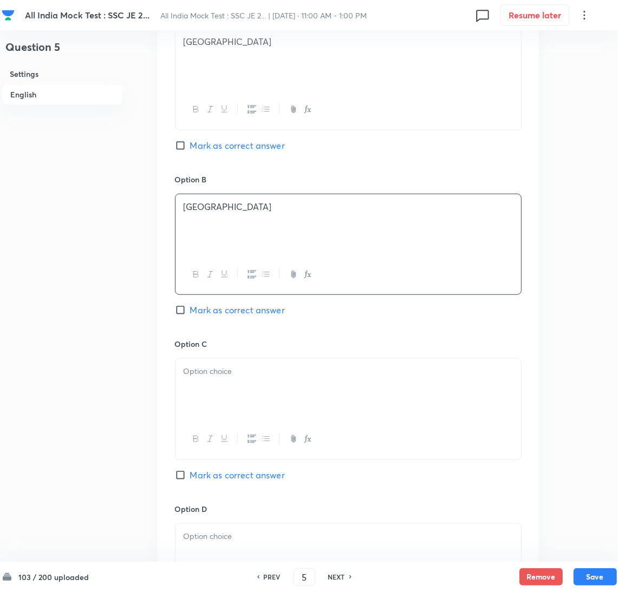
scroll to position [568, 0]
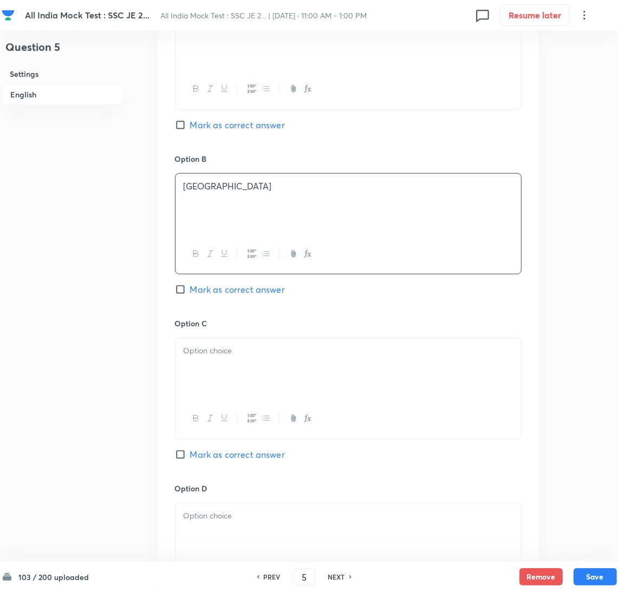
click at [228, 360] on div at bounding box center [347, 368] width 345 height 61
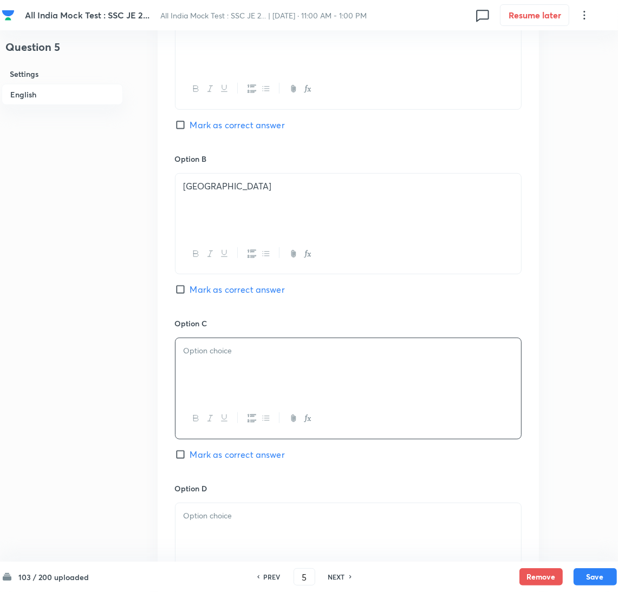
click at [238, 372] on div at bounding box center [347, 368] width 345 height 61
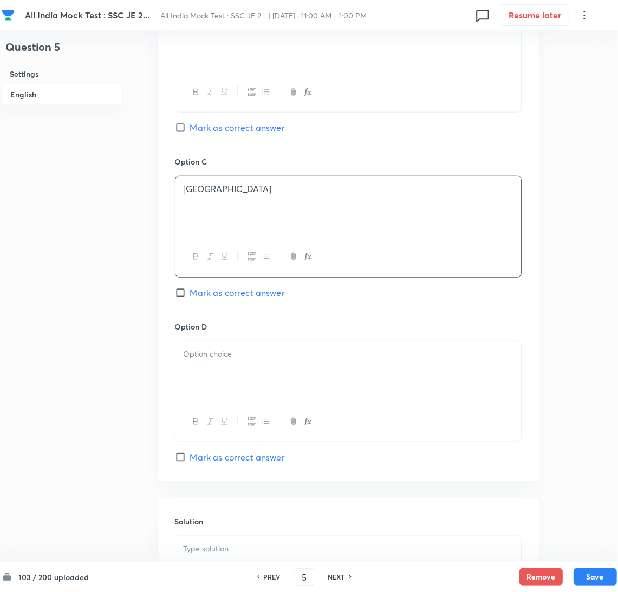
click at [197, 407] on div at bounding box center [347, 422] width 345 height 40
click at [228, 377] on div at bounding box center [347, 372] width 345 height 61
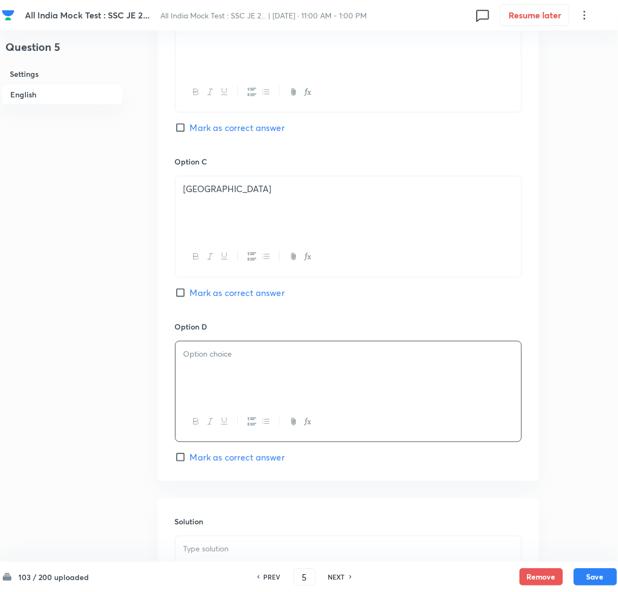
click at [224, 374] on div at bounding box center [347, 372] width 345 height 61
click at [183, 296] on input "Mark as correct answer" at bounding box center [182, 292] width 15 height 11
checkbox input "true"
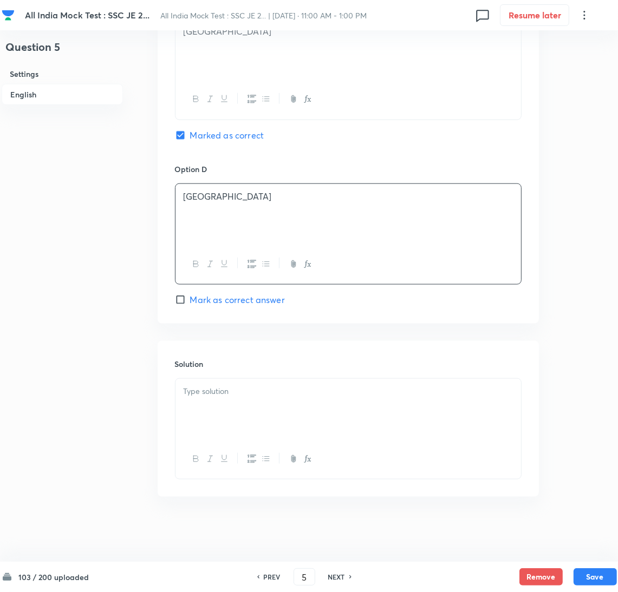
click at [207, 417] on div at bounding box center [347, 409] width 345 height 61
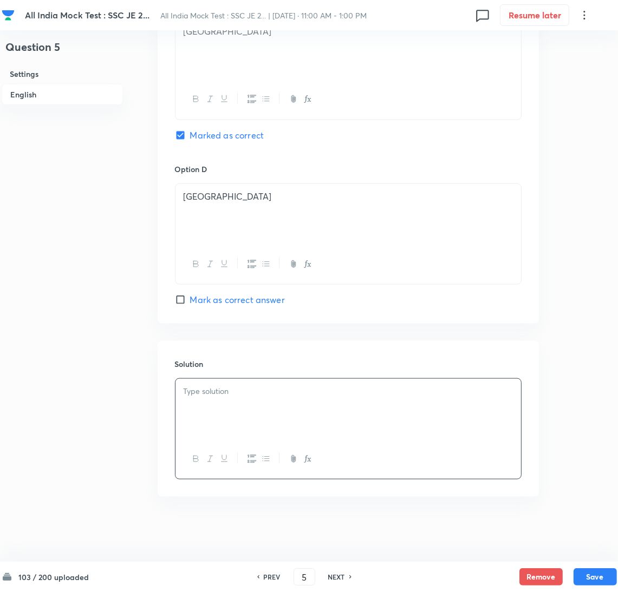
click at [225, 402] on div at bounding box center [347, 409] width 345 height 61
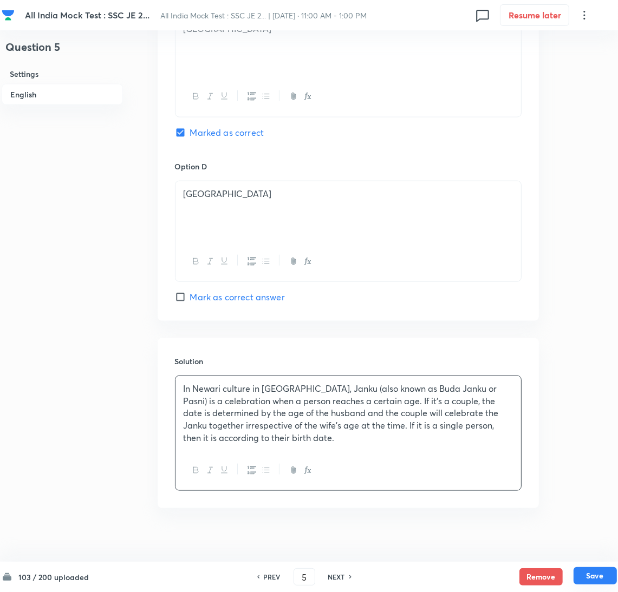
click at [588, 578] on button "Save" at bounding box center [594, 575] width 43 height 17
type input "6"
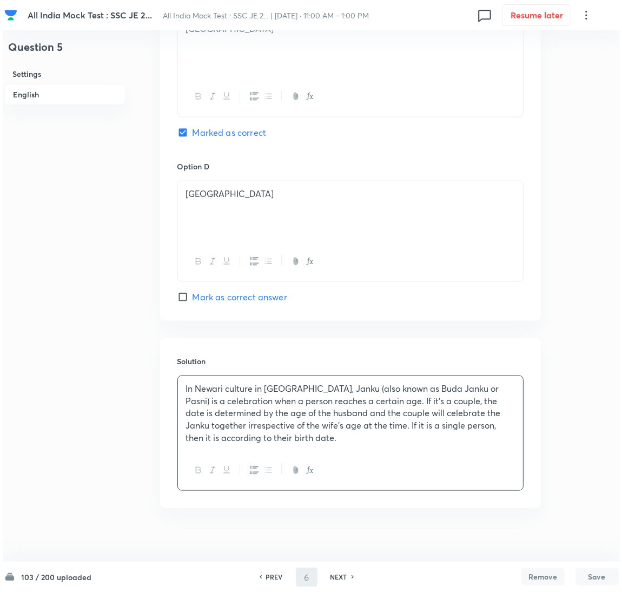
scroll to position [0, 0]
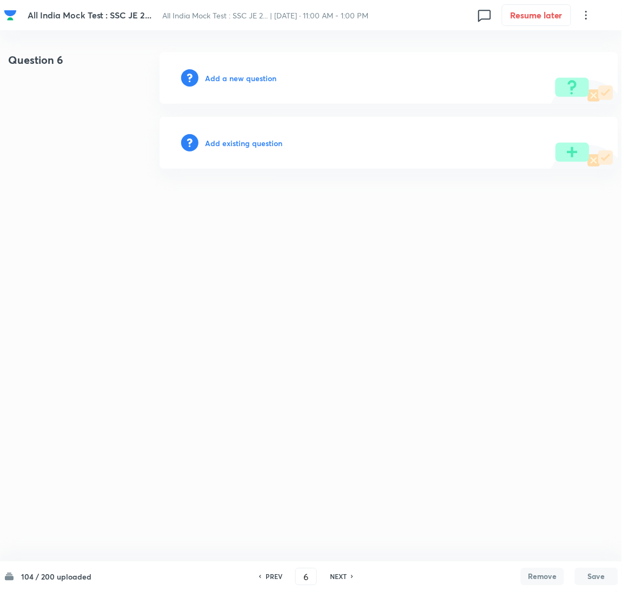
click at [229, 82] on h6 "Add a new question" at bounding box center [240, 78] width 71 height 11
click at [229, 82] on h6 "Choose a question type" at bounding box center [246, 78] width 83 height 11
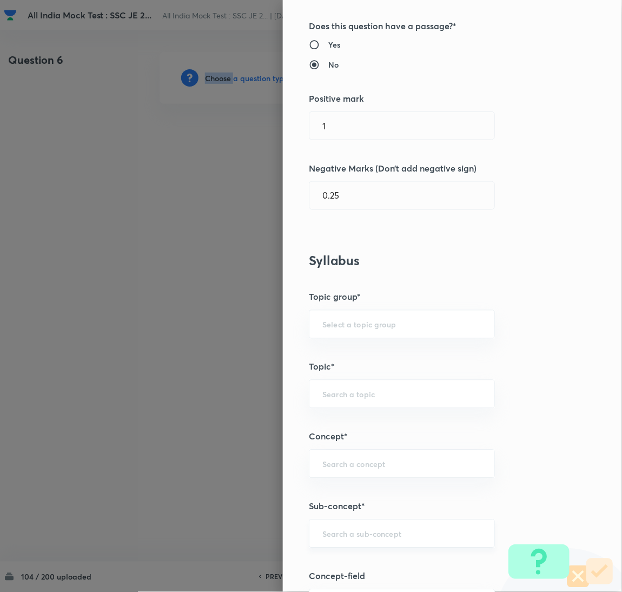
scroll to position [325, 0]
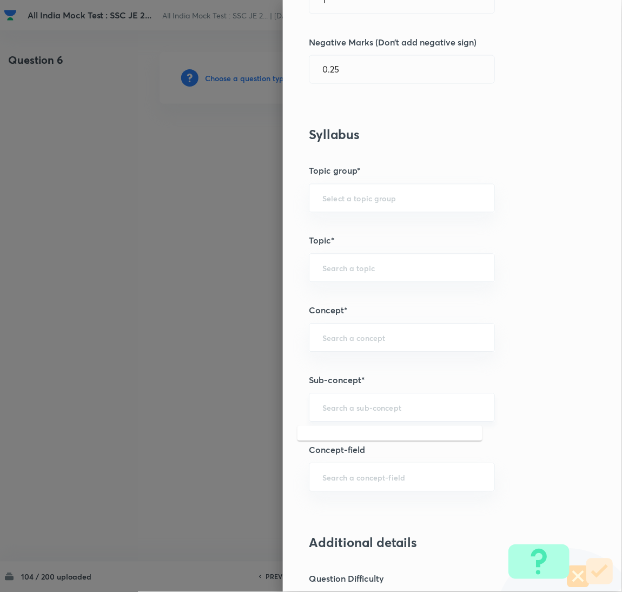
click at [345, 411] on input "text" at bounding box center [402, 408] width 159 height 10
click at [358, 495] on li "Vector Analysis" at bounding box center [390, 498] width 185 height 19
type input "Vector Analysis"
type input "Electronics & Communication"
type input "Electromagnetic Field Theory"
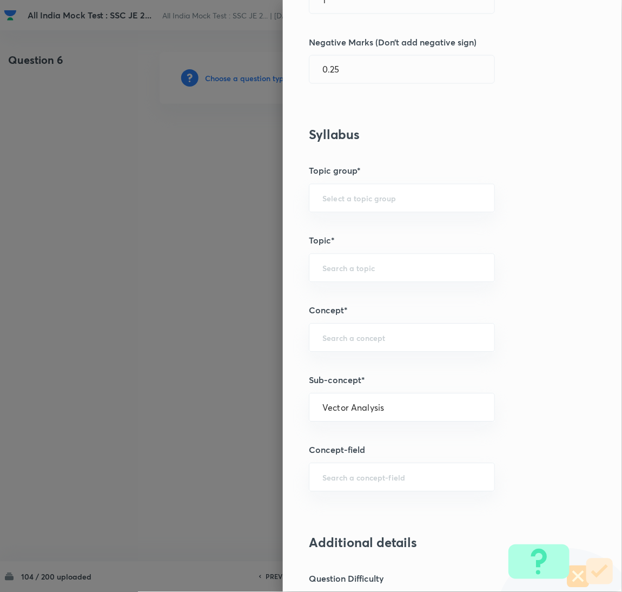
type input "Basics of Vector Calculus"
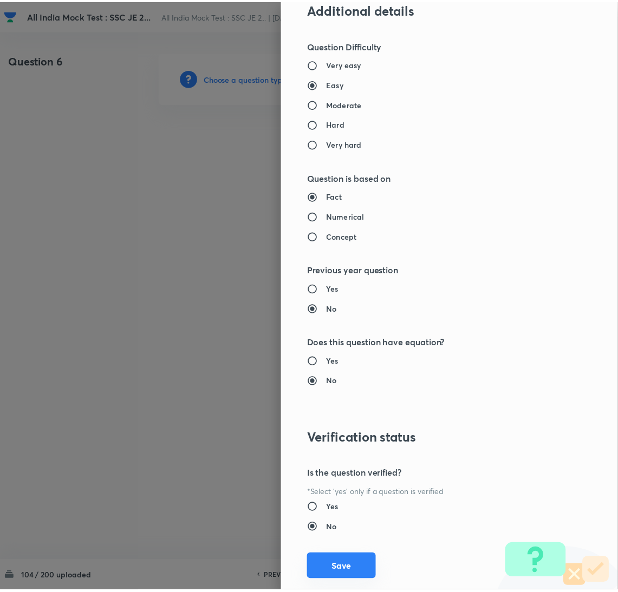
scroll to position [884, 0]
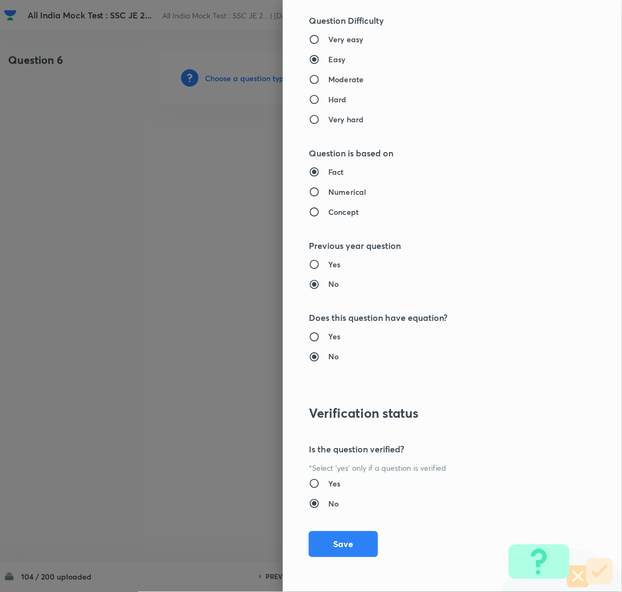
click at [333, 537] on button "Save" at bounding box center [343, 544] width 69 height 26
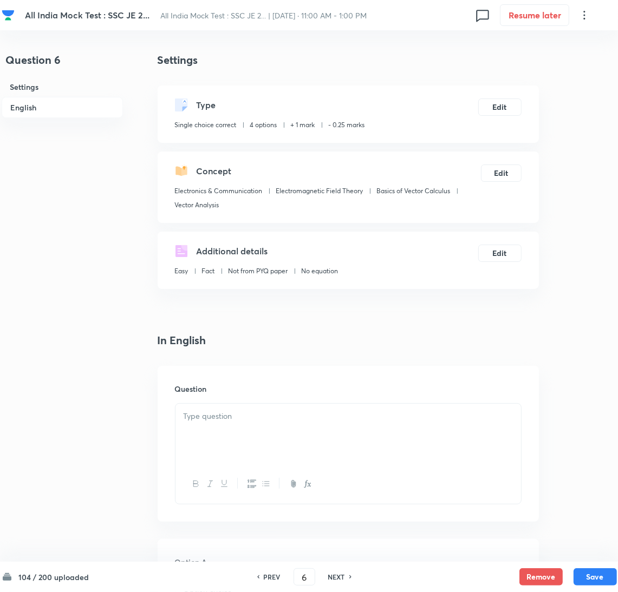
click at [238, 426] on div at bounding box center [347, 434] width 345 height 61
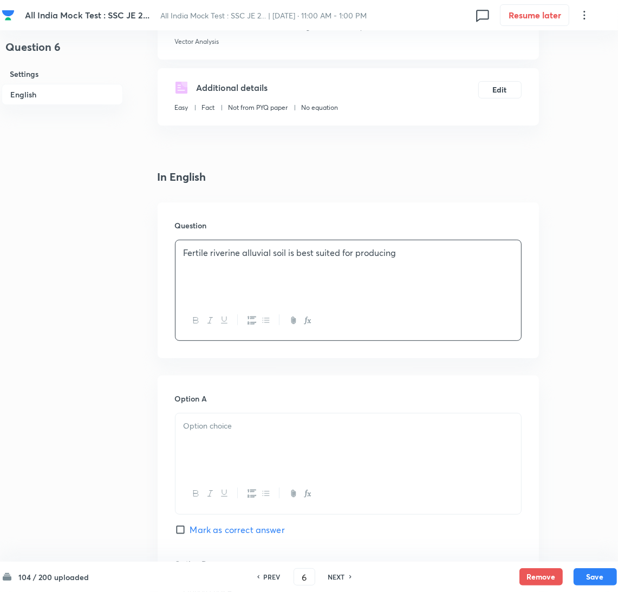
scroll to position [325, 0]
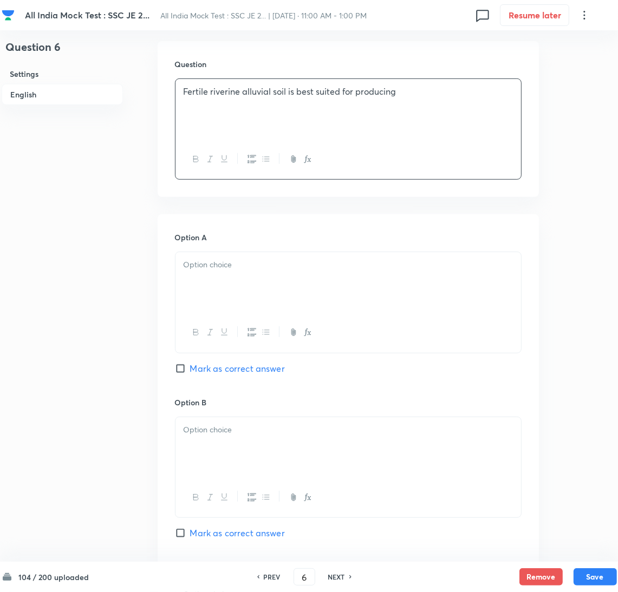
click at [222, 292] on div at bounding box center [347, 282] width 345 height 61
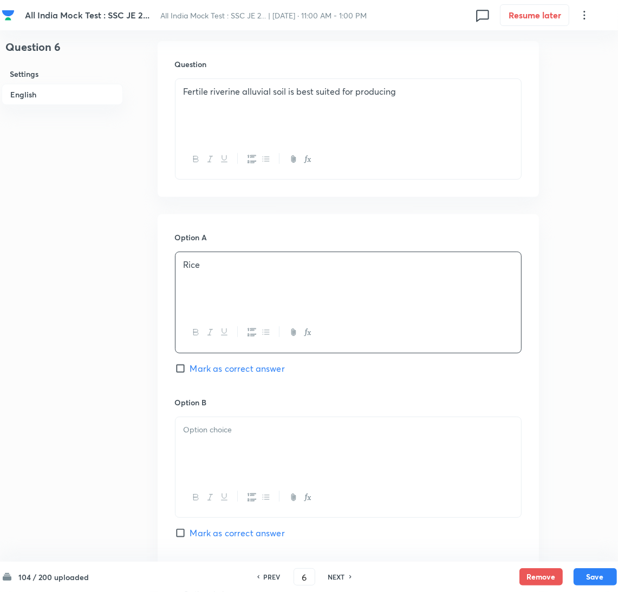
click at [207, 442] on div at bounding box center [347, 447] width 345 height 61
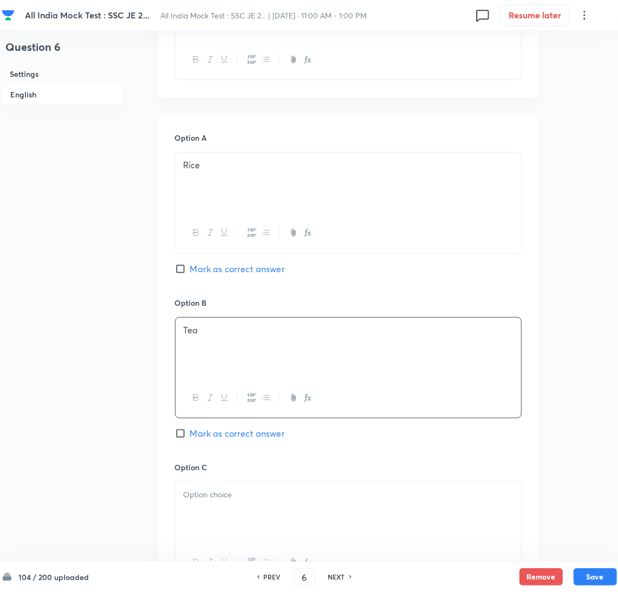
scroll to position [487, 0]
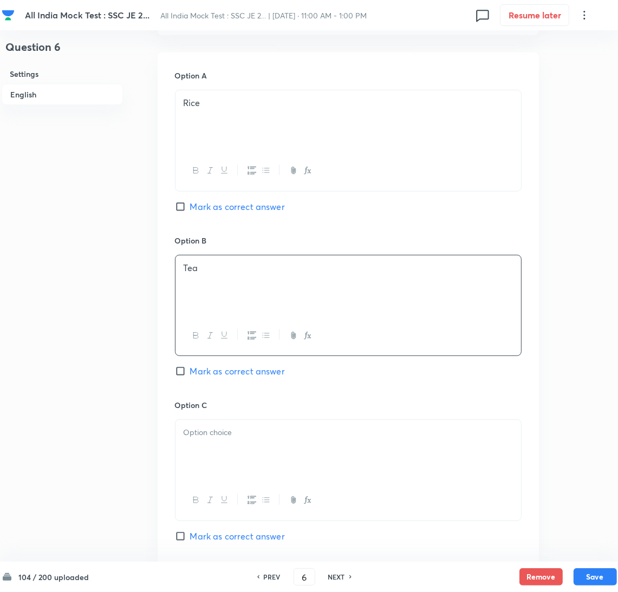
click at [225, 433] on p at bounding box center [347, 432] width 329 height 12
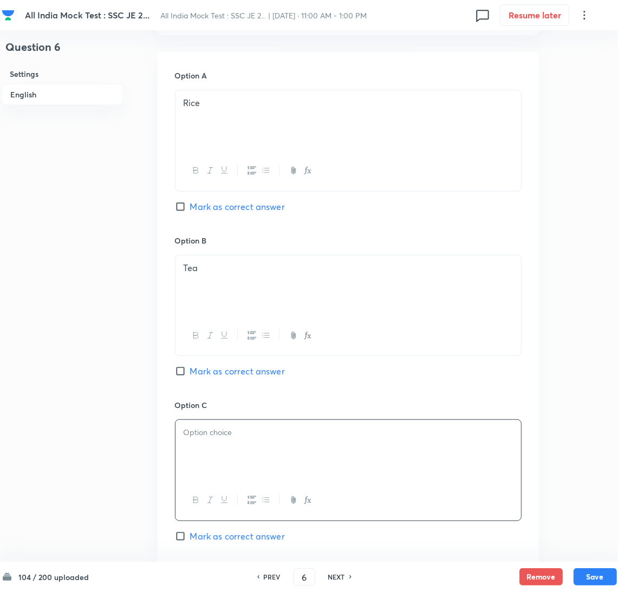
click at [226, 446] on div at bounding box center [347, 450] width 345 height 61
click at [184, 207] on input "Mark as correct answer" at bounding box center [182, 206] width 15 height 11
checkbox input "true"
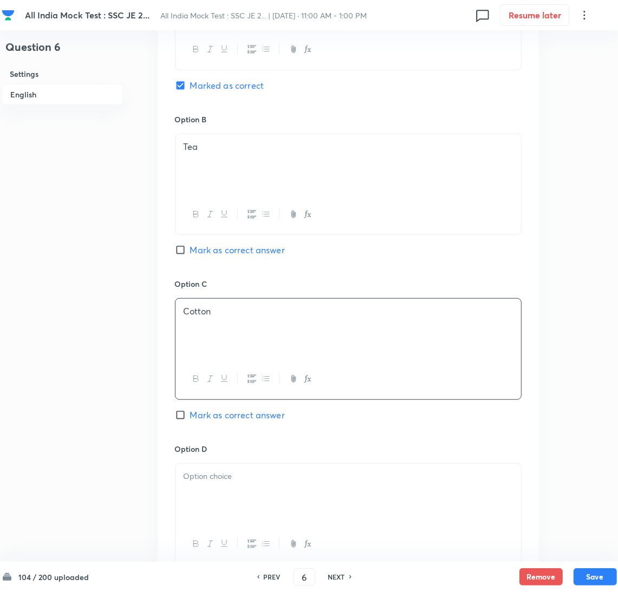
scroll to position [730, 0]
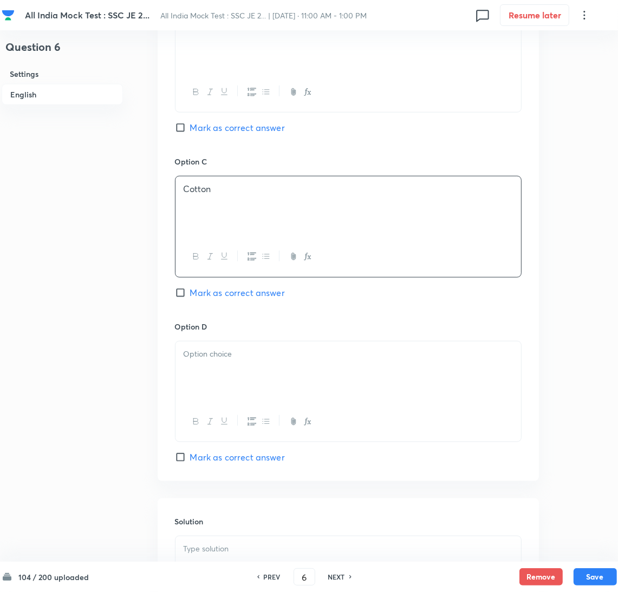
click at [226, 370] on div at bounding box center [347, 372] width 345 height 61
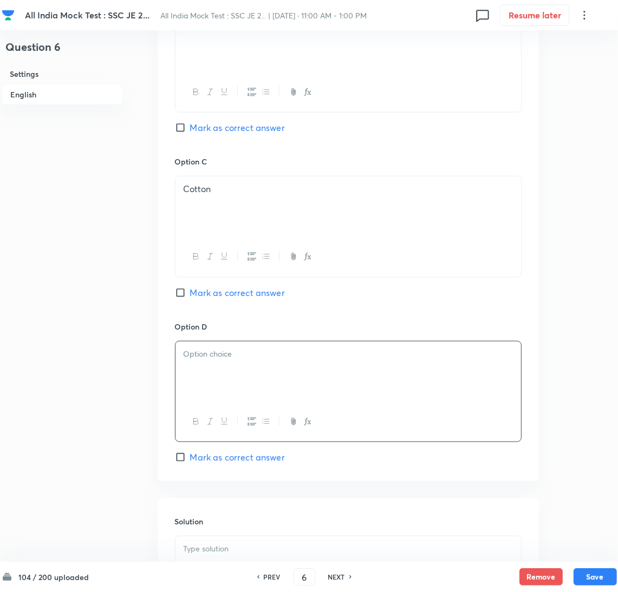
click at [239, 377] on div at bounding box center [347, 372] width 345 height 61
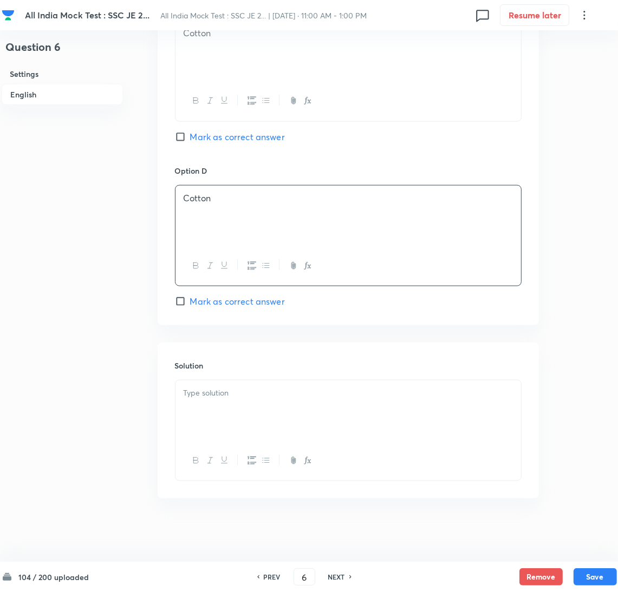
scroll to position [890, 0]
click at [228, 411] on div at bounding box center [347, 409] width 345 height 61
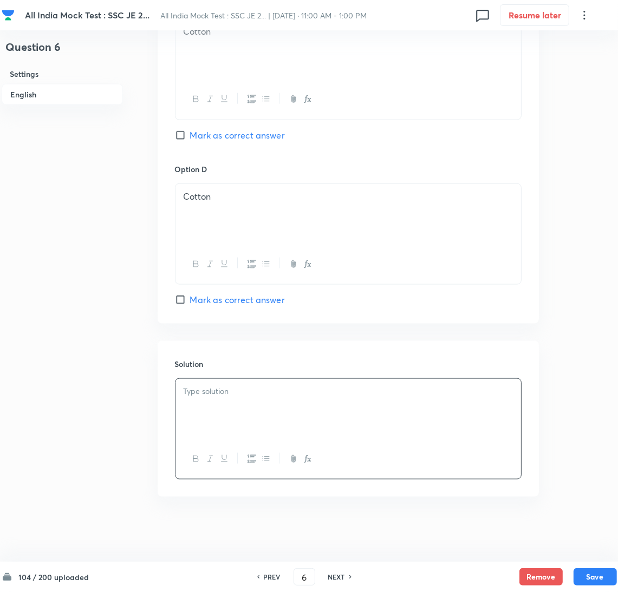
click at [225, 397] on div at bounding box center [347, 409] width 345 height 61
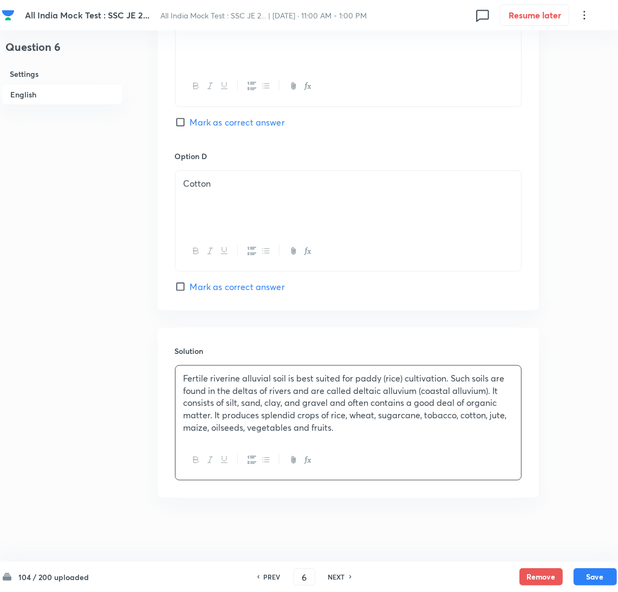
scroll to position [904, 0]
click at [586, 568] on div "104 / 200 uploaded PREV 6 ​ NEXT Remove Save" at bounding box center [309, 577] width 615 height 30
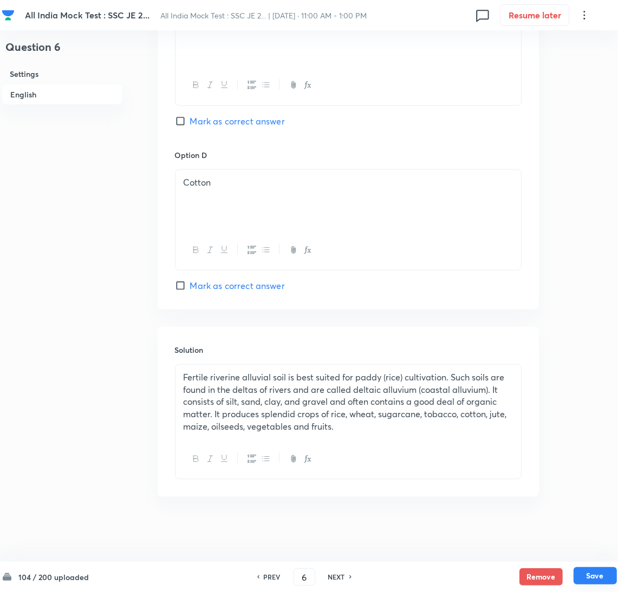
click at [586, 573] on button "Save" at bounding box center [594, 575] width 43 height 17
type input "7"
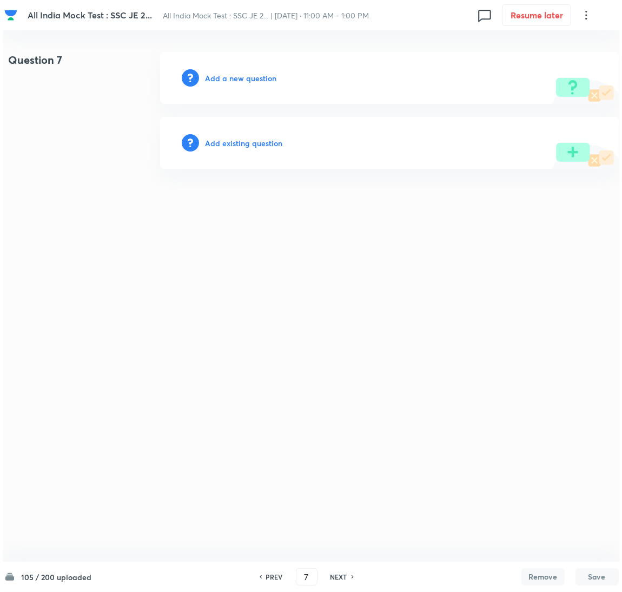
scroll to position [0, 0]
click at [229, 78] on h6 "Add a new question" at bounding box center [240, 78] width 71 height 11
click at [225, 79] on h6 "Choose a question type" at bounding box center [246, 78] width 83 height 11
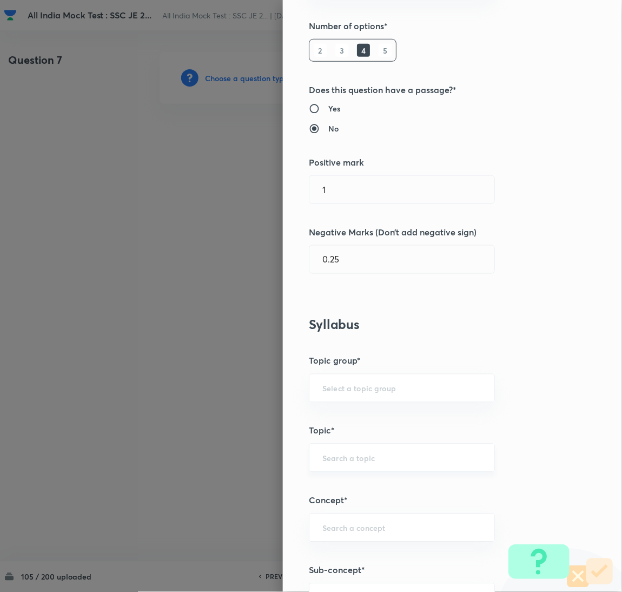
scroll to position [243, 0]
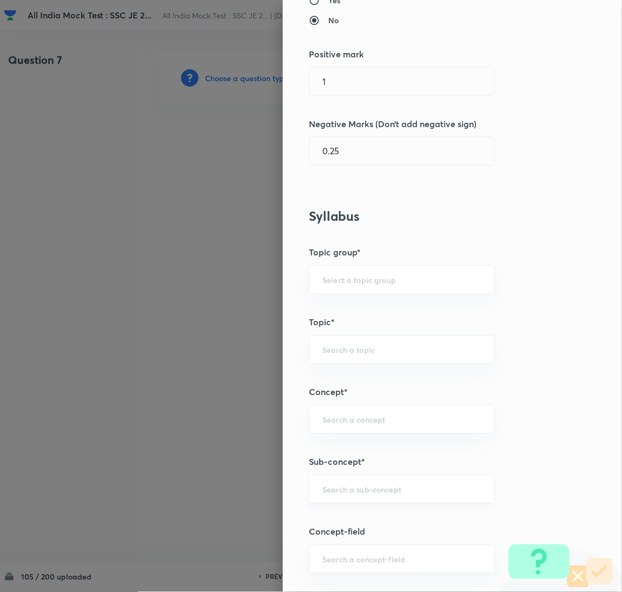
click at [325, 494] on input "text" at bounding box center [402, 489] width 159 height 10
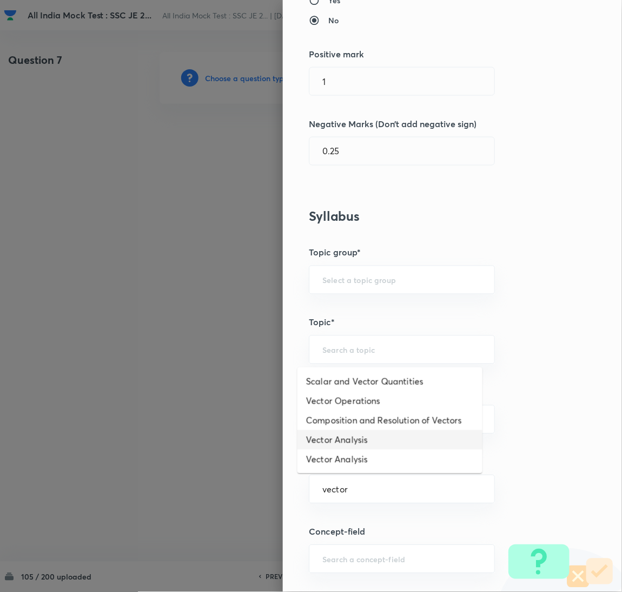
click at [346, 442] on li "Vector Analysis" at bounding box center [390, 439] width 185 height 19
type input "Vector Analysis"
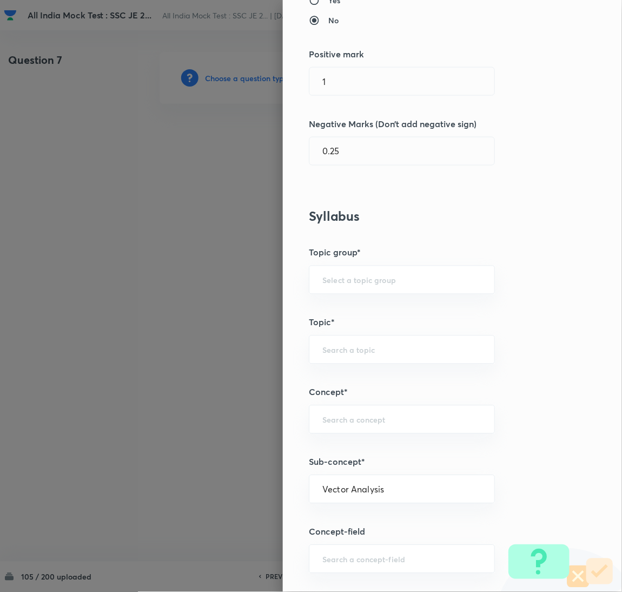
type input "Electrical Engineering"
type input "Electromagnetic Field Theory"
type input "Basics of Vector Calculus"
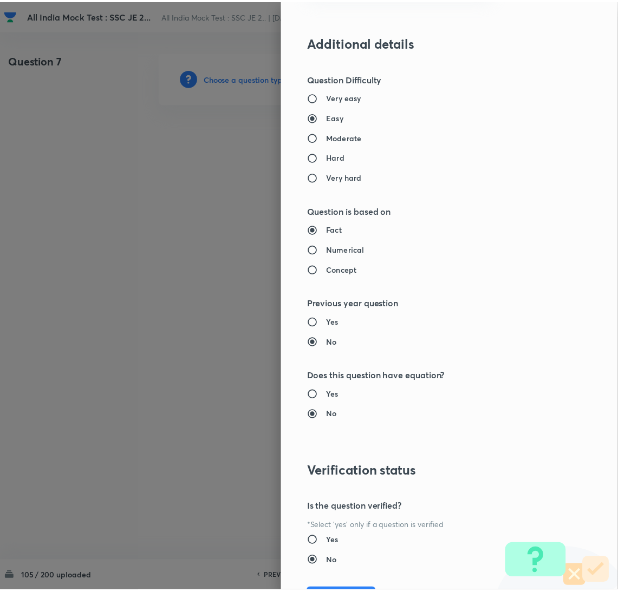
scroll to position [884, 0]
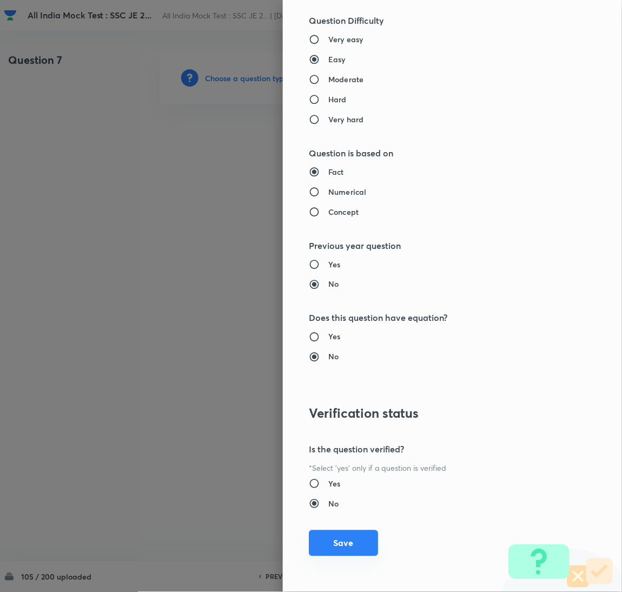
click at [336, 539] on button "Save" at bounding box center [343, 543] width 69 height 26
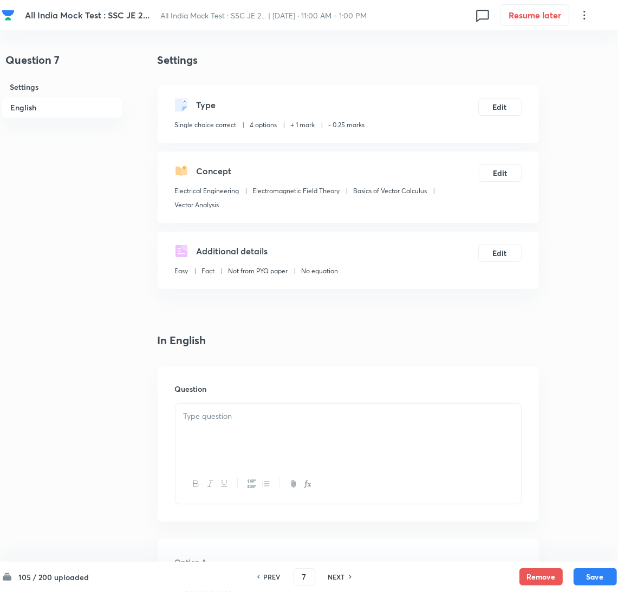
click at [255, 442] on div at bounding box center [347, 434] width 345 height 61
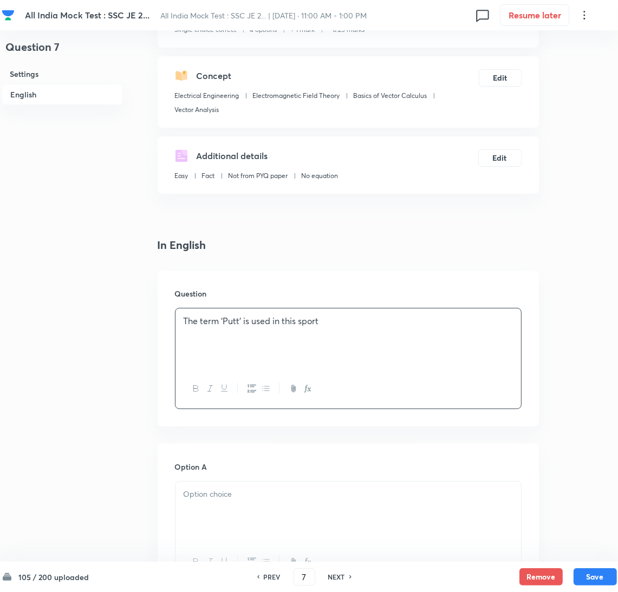
scroll to position [162, 0]
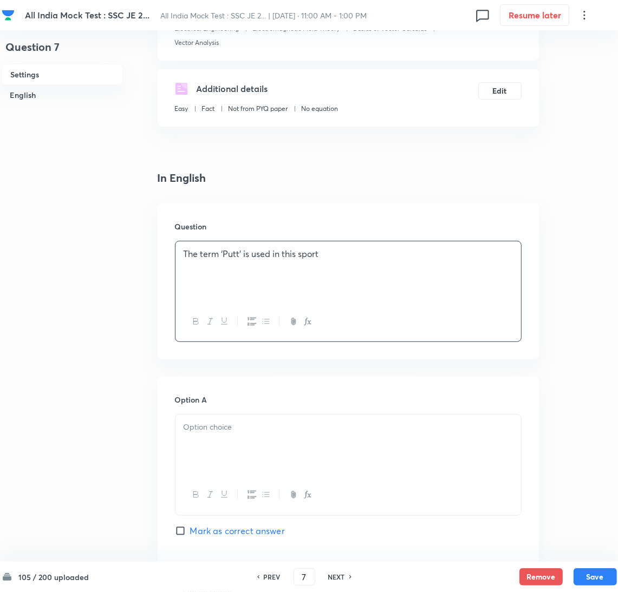
click at [222, 443] on div at bounding box center [347, 445] width 345 height 61
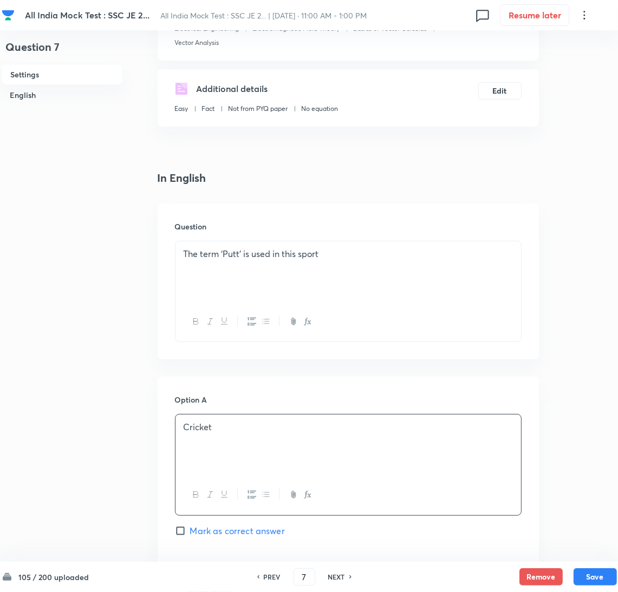
click at [232, 445] on div "Cricket" at bounding box center [347, 445] width 345 height 61
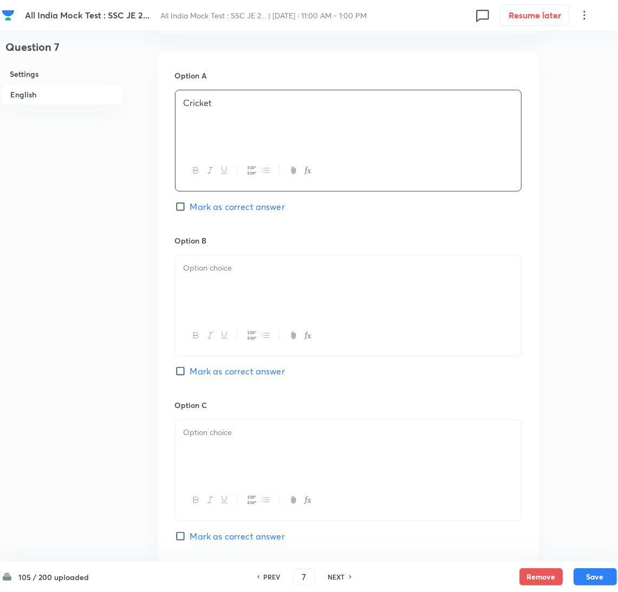
click at [243, 302] on div at bounding box center [347, 285] width 345 height 61
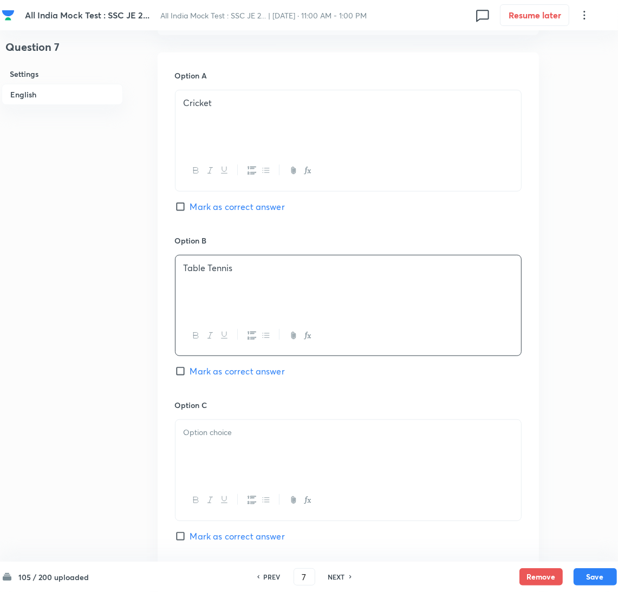
click at [227, 454] on div at bounding box center [347, 450] width 345 height 61
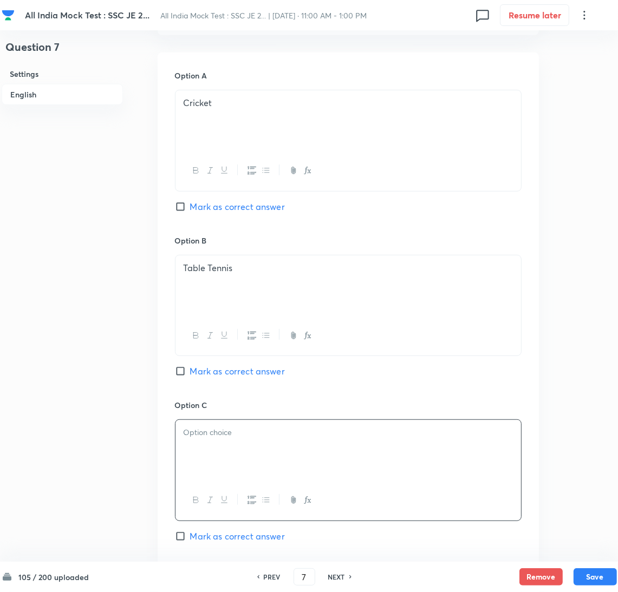
click at [232, 459] on div at bounding box center [347, 450] width 345 height 61
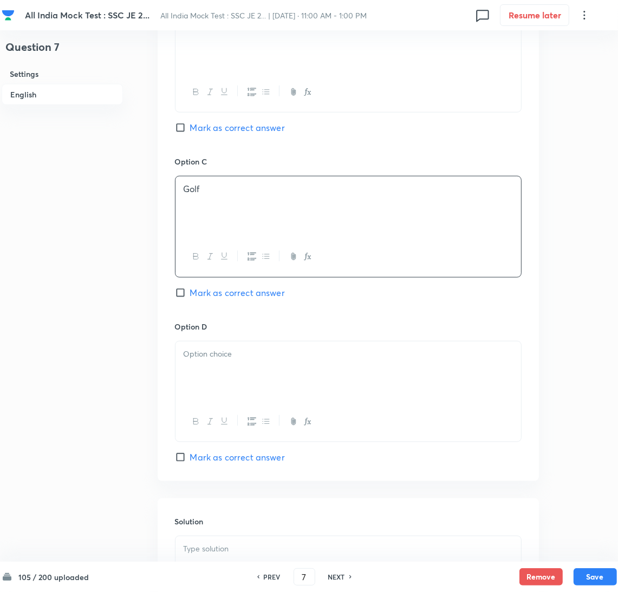
click at [193, 295] on span "Mark as correct answer" at bounding box center [237, 292] width 95 height 13
click at [190, 295] on input "Mark as correct answer" at bounding box center [182, 292] width 15 height 11
checkbox input "true"
drag, startPoint x: 216, startPoint y: 373, endPoint x: 27, endPoint y: 352, distance: 191.1
click at [216, 374] on div at bounding box center [347, 372] width 345 height 61
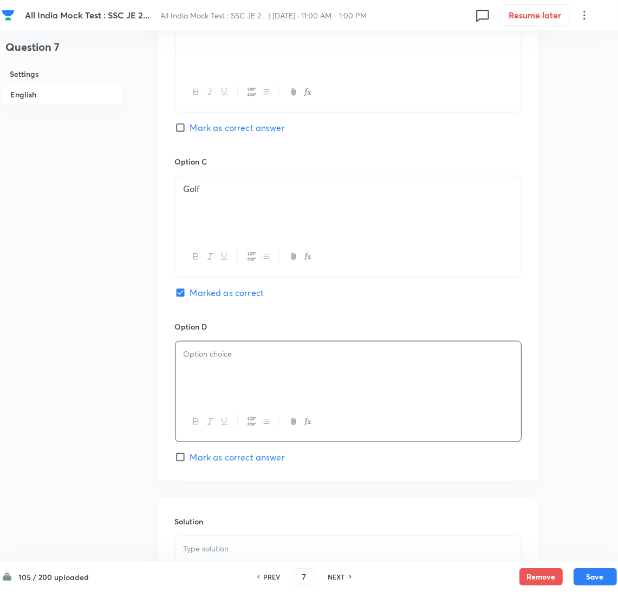
click at [209, 370] on div at bounding box center [347, 372] width 345 height 61
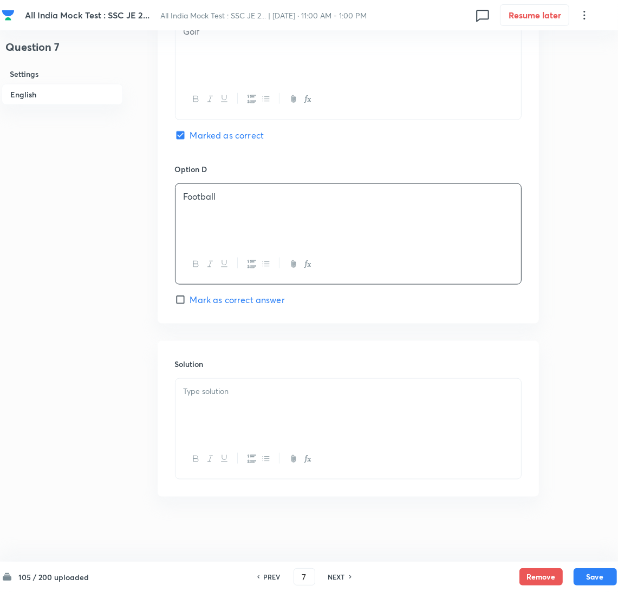
click at [229, 403] on div at bounding box center [347, 409] width 345 height 61
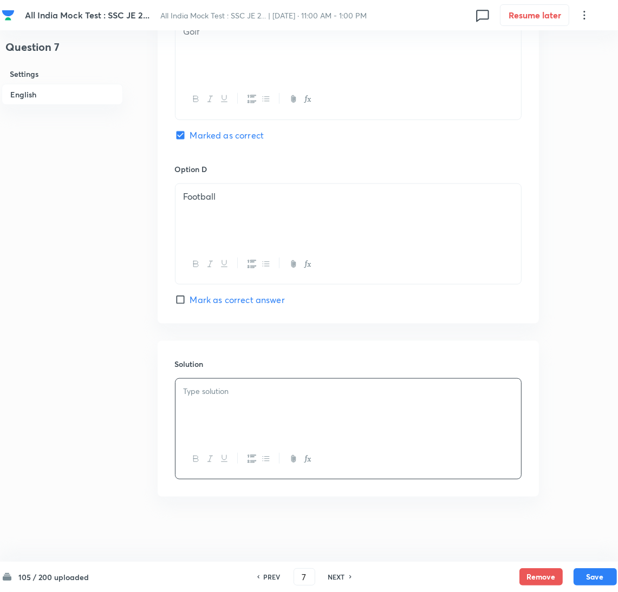
click at [258, 403] on div at bounding box center [347, 409] width 345 height 61
click at [582, 573] on button "Save" at bounding box center [594, 575] width 43 height 17
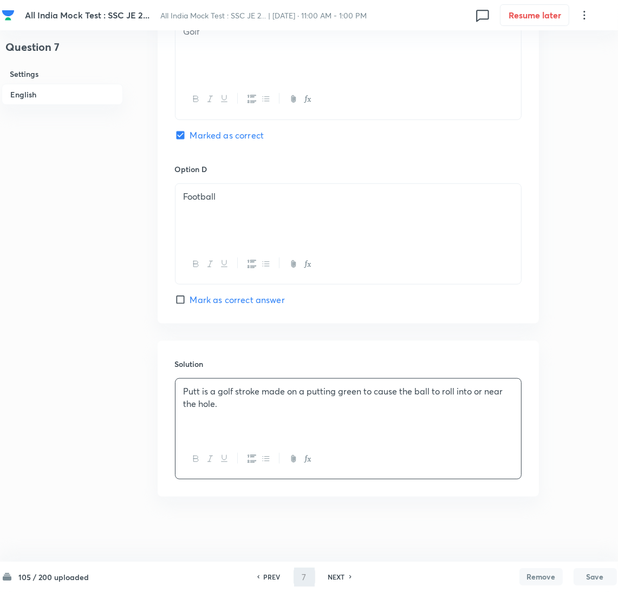
type input "8"
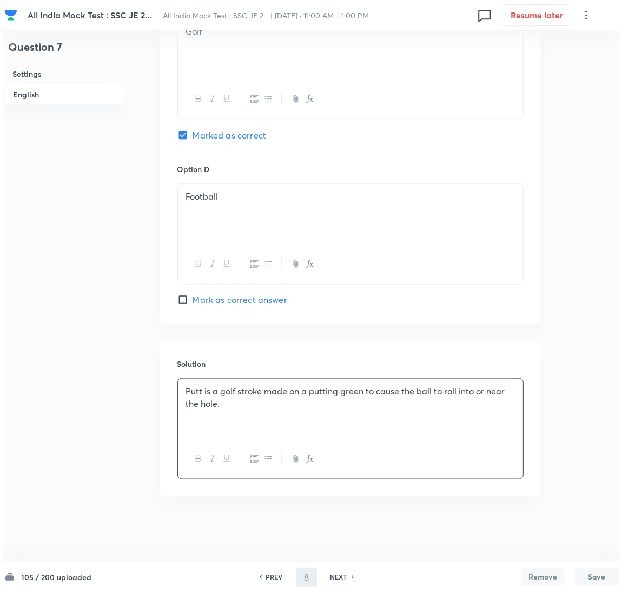
scroll to position [0, 0]
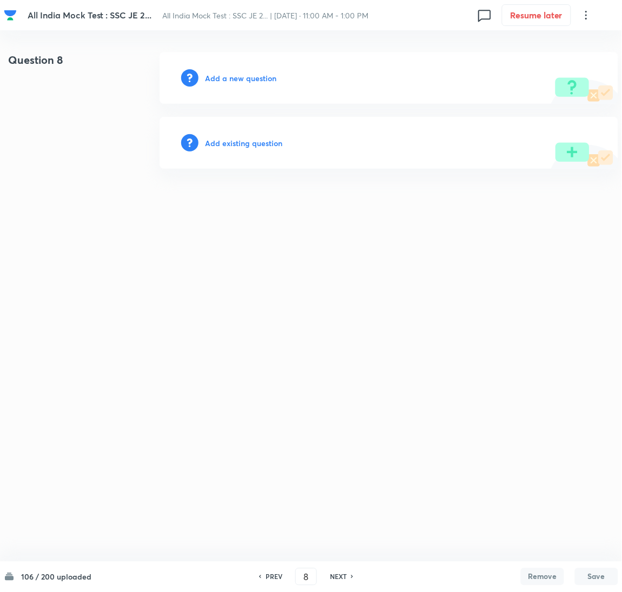
click at [256, 76] on h6 "Add a new question" at bounding box center [240, 78] width 71 height 11
click at [241, 77] on h6 "Choose a question type" at bounding box center [246, 78] width 83 height 11
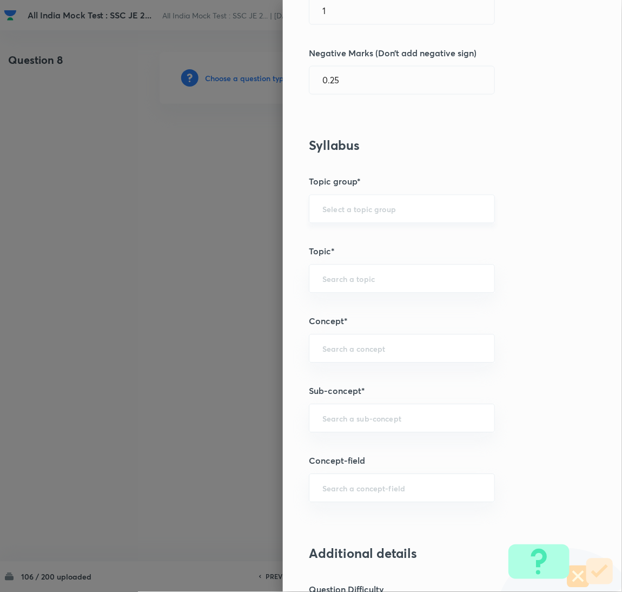
scroll to position [325, 0]
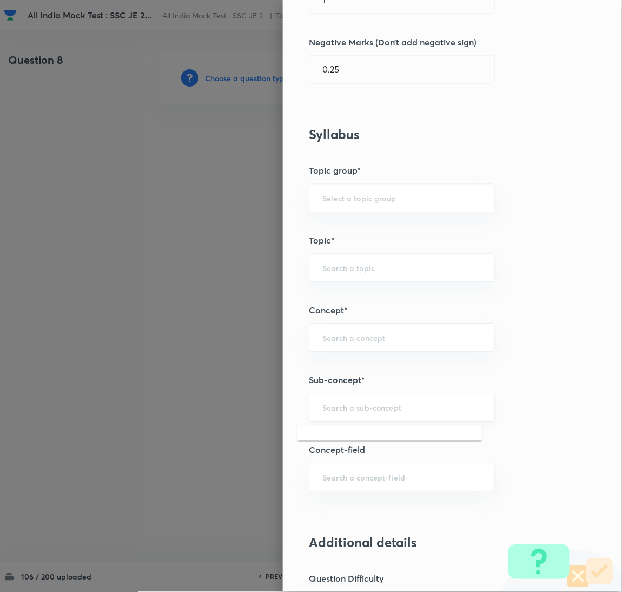
click at [333, 407] on input "text" at bounding box center [402, 408] width 159 height 10
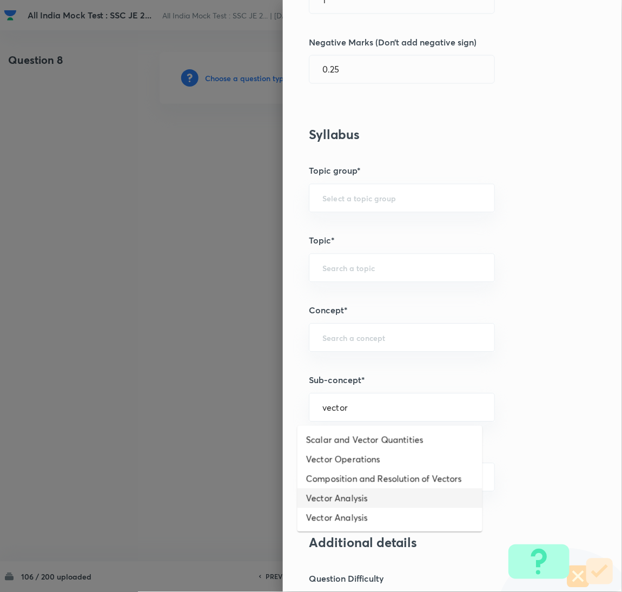
click at [356, 495] on li "Vector Analysis" at bounding box center [390, 498] width 185 height 19
type input "Vector Analysis"
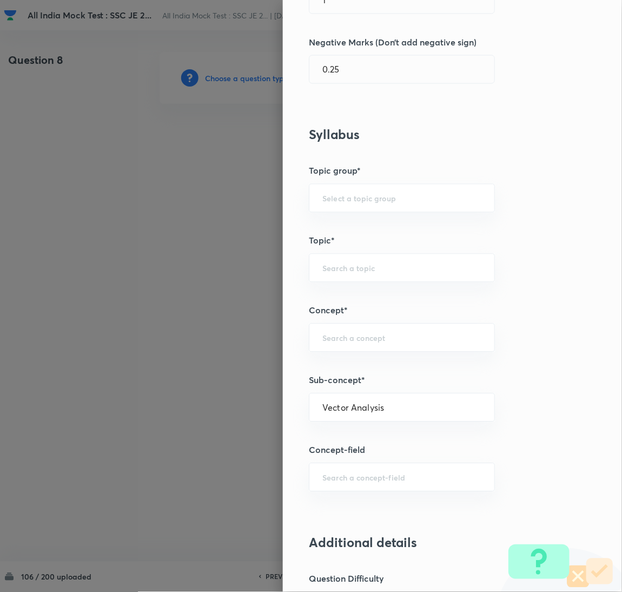
type input "Electrical Engineering"
type input "Electromagnetic Field Theory"
type input "Basics of Vector Calculus"
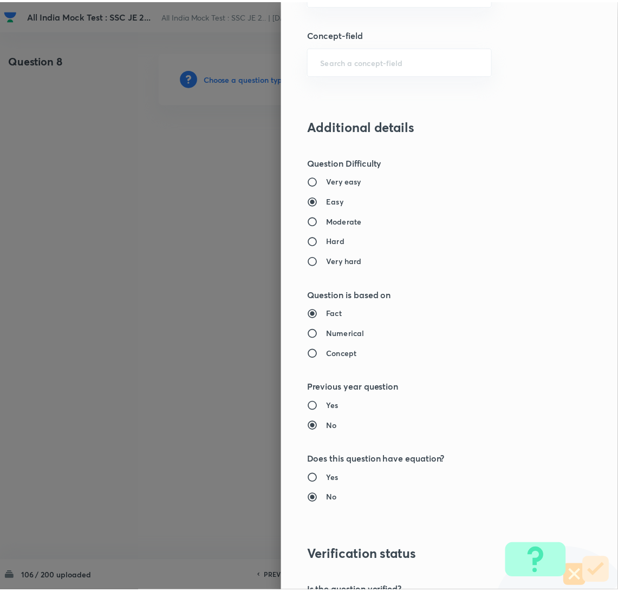
scroll to position [884, 0]
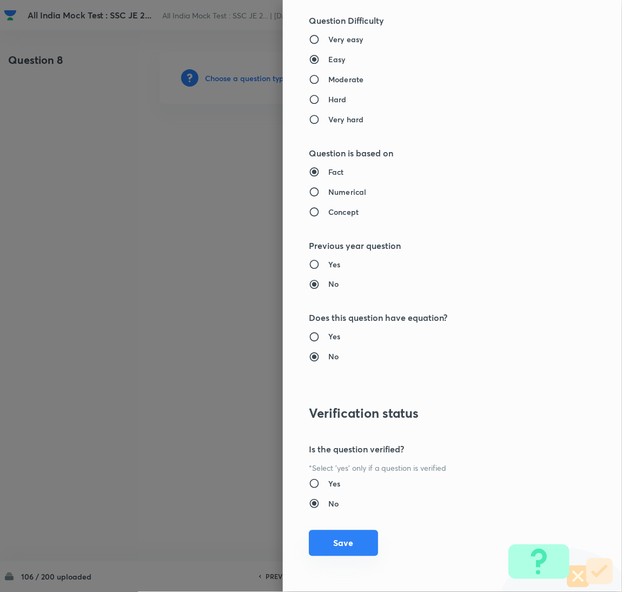
click at [346, 533] on button "Save" at bounding box center [343, 543] width 69 height 26
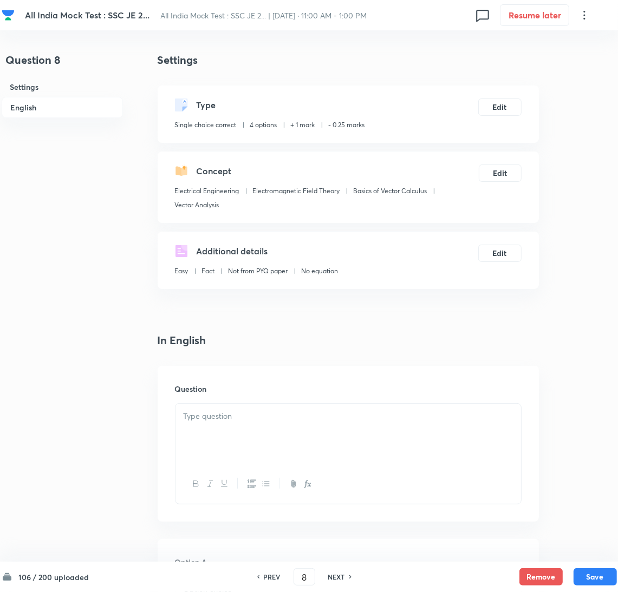
click at [213, 448] on div at bounding box center [347, 434] width 345 height 61
click at [241, 430] on div at bounding box center [347, 434] width 345 height 61
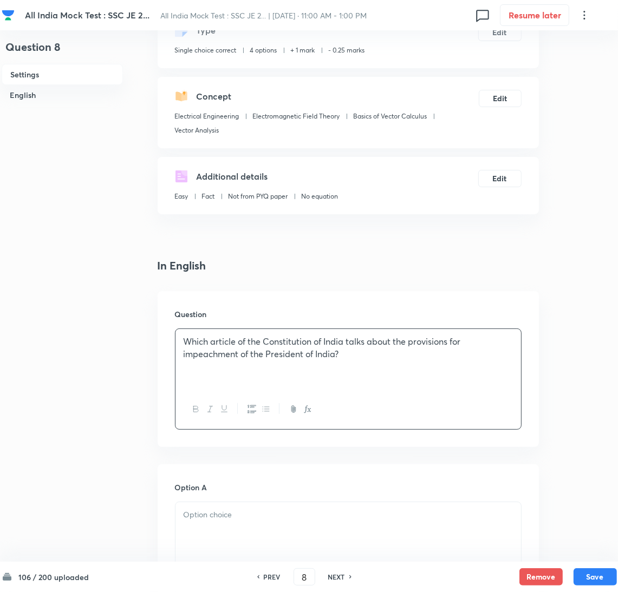
scroll to position [162, 0]
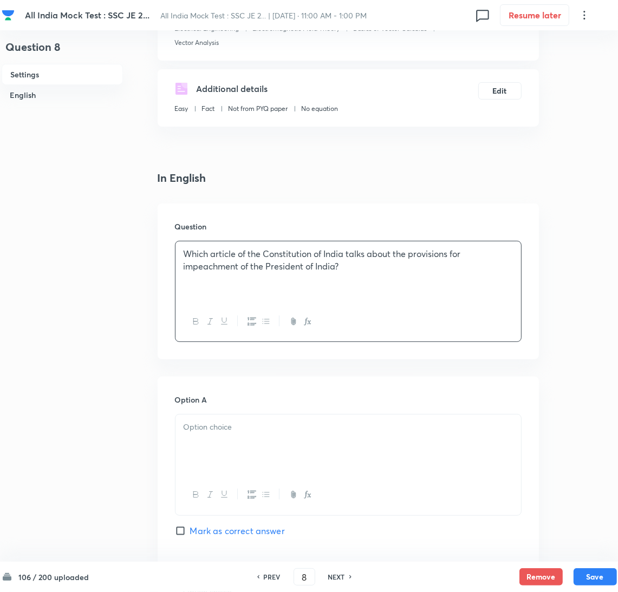
click at [226, 445] on div at bounding box center [347, 445] width 345 height 61
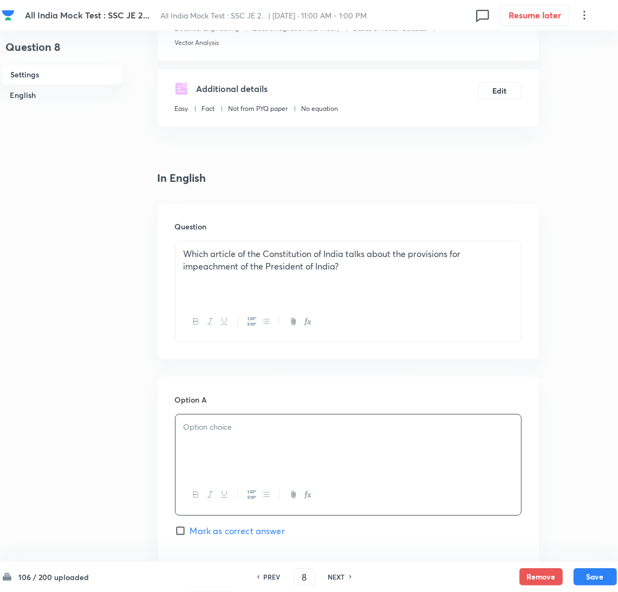
click at [251, 433] on p at bounding box center [347, 427] width 329 height 12
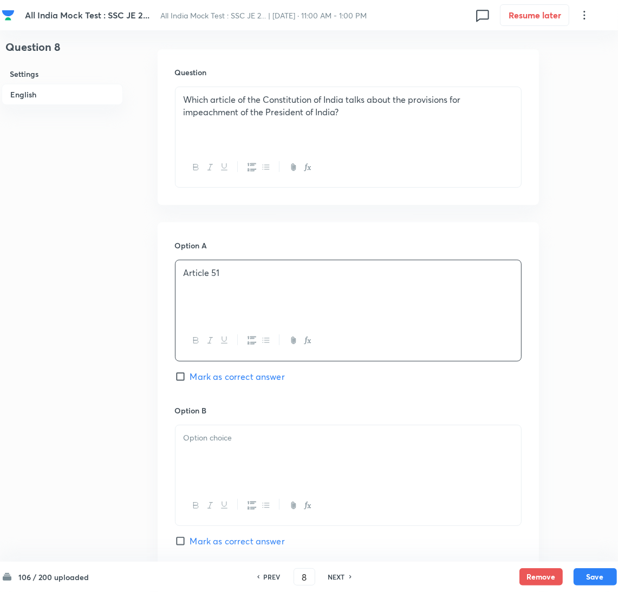
scroll to position [325, 0]
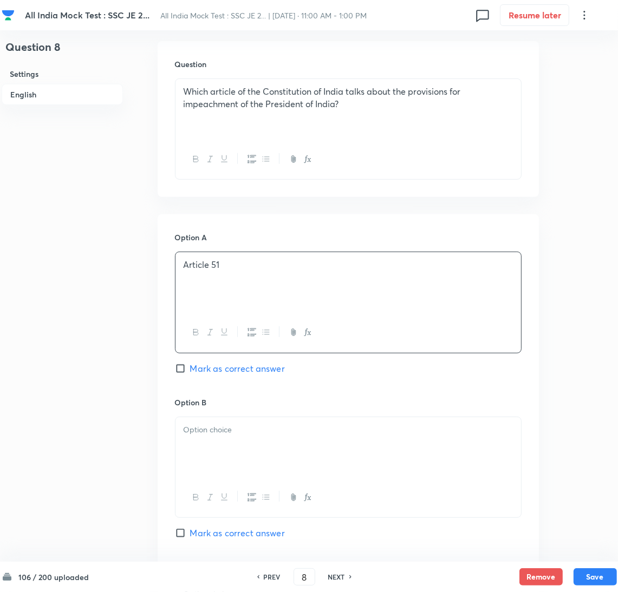
click at [228, 462] on div at bounding box center [347, 447] width 345 height 61
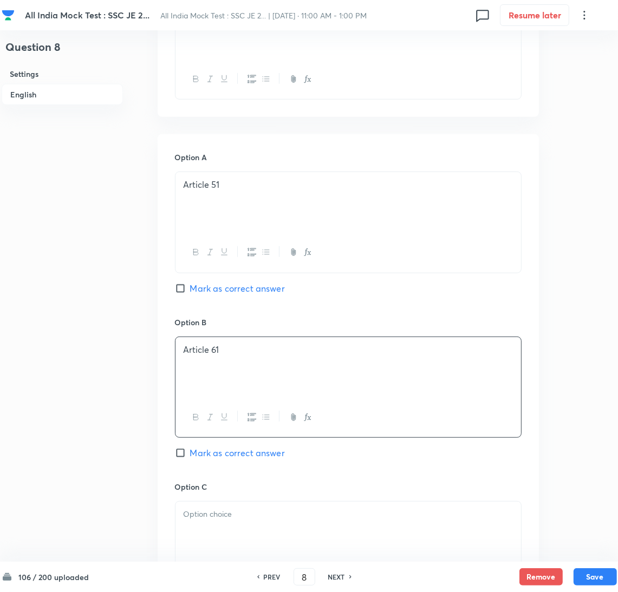
scroll to position [405, 0]
click at [220, 517] on p at bounding box center [347, 514] width 329 height 12
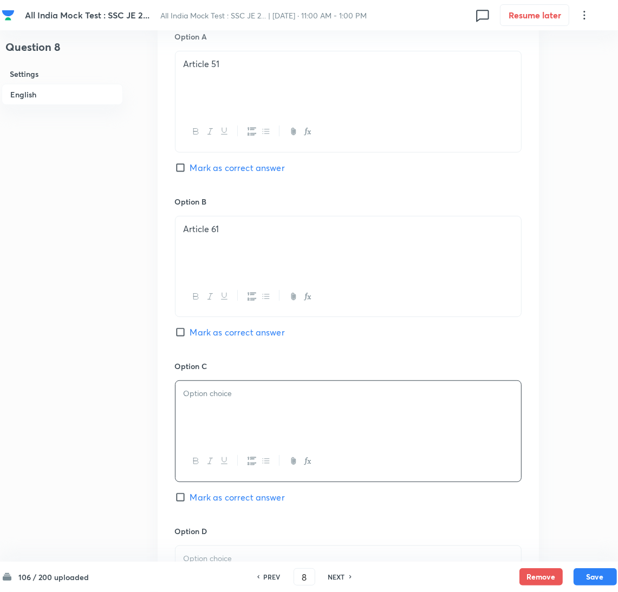
scroll to position [649, 0]
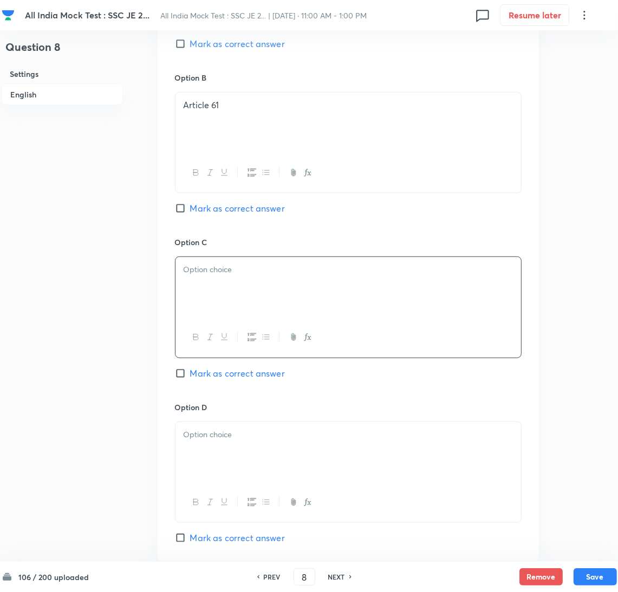
click at [186, 211] on input "Mark as correct answer" at bounding box center [182, 208] width 15 height 11
checkbox input "true"
click at [216, 286] on div at bounding box center [347, 287] width 345 height 61
click at [225, 307] on div at bounding box center [347, 287] width 345 height 61
click at [222, 450] on div at bounding box center [347, 452] width 345 height 61
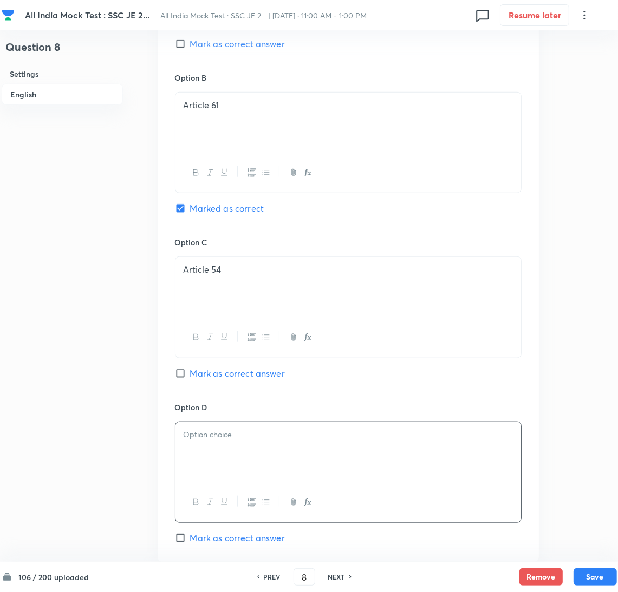
click at [194, 450] on div at bounding box center [347, 452] width 345 height 61
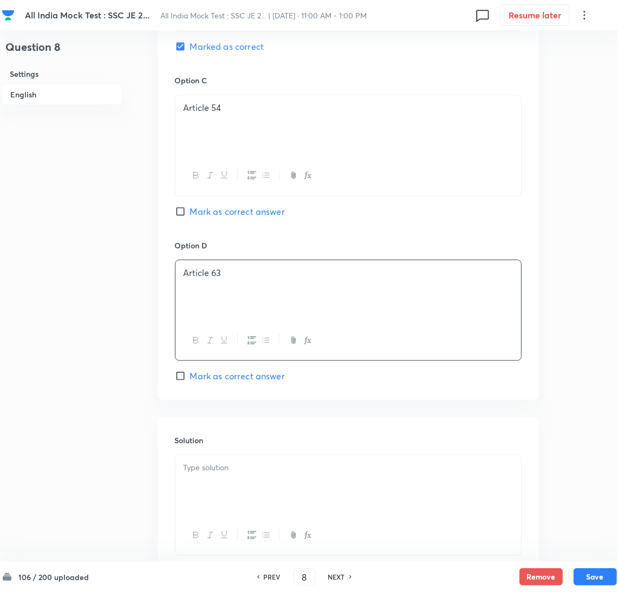
click at [229, 481] on div at bounding box center [347, 485] width 345 height 61
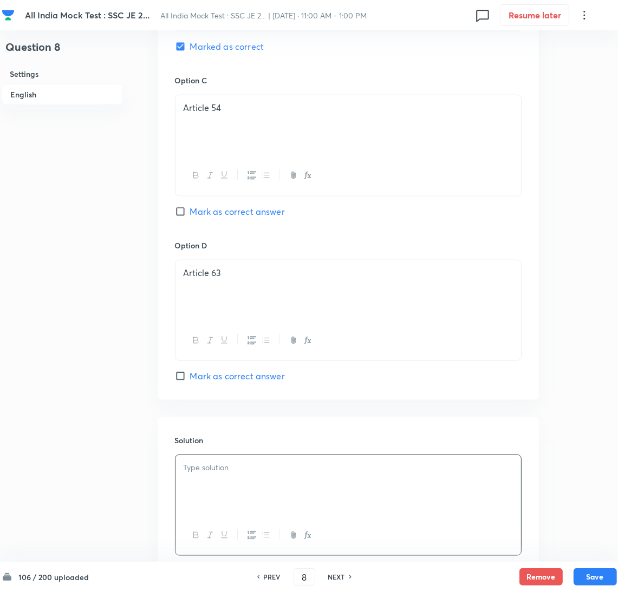
scroll to position [890, 0]
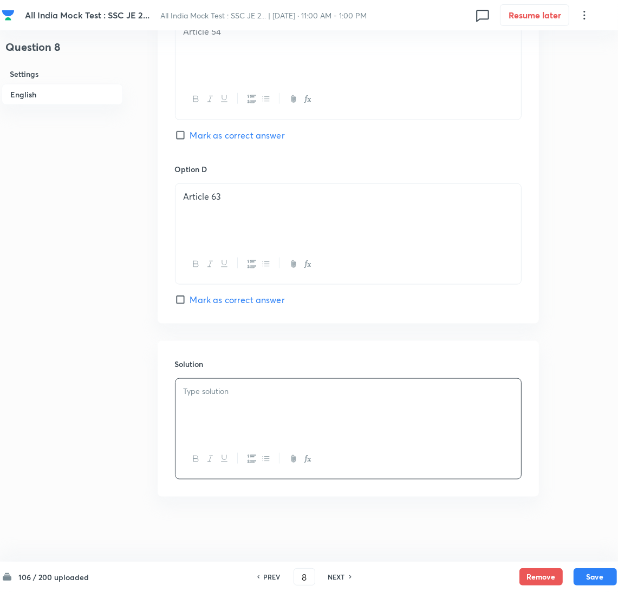
click at [198, 419] on div at bounding box center [347, 409] width 345 height 61
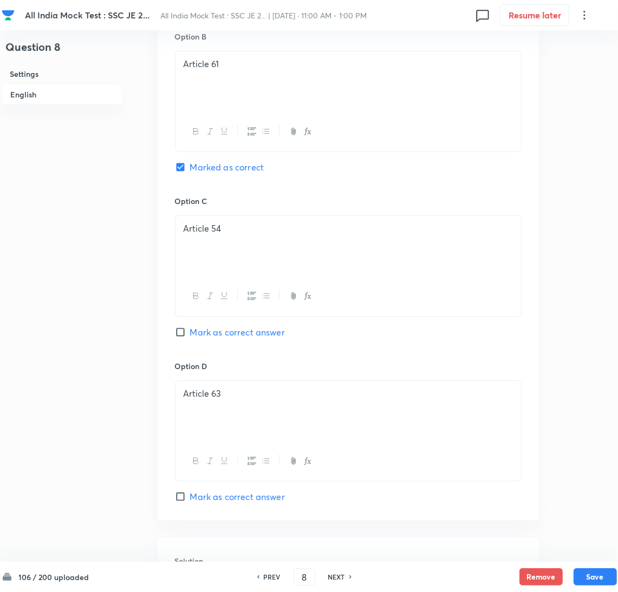
scroll to position [566, 0]
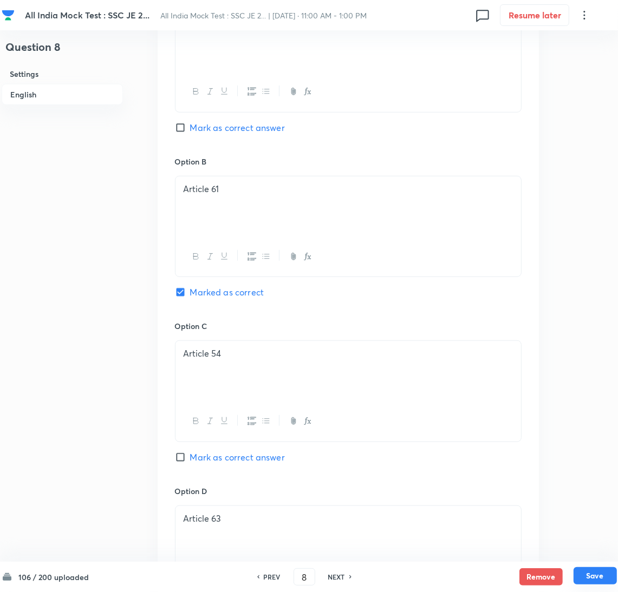
click at [596, 572] on button "Save" at bounding box center [594, 575] width 43 height 17
type input "9"
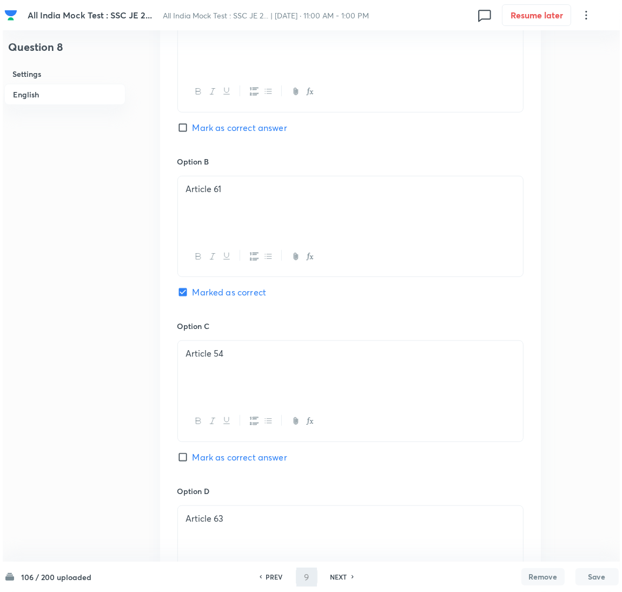
scroll to position [0, 0]
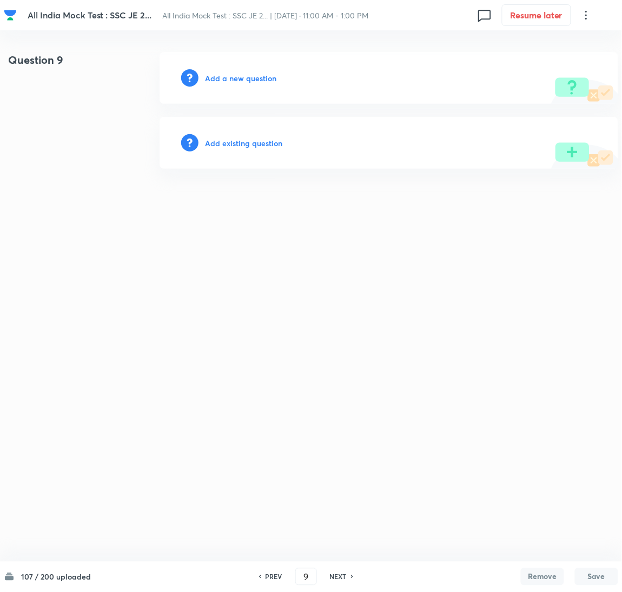
click at [236, 82] on h6 "Add a new question" at bounding box center [240, 78] width 71 height 11
click at [233, 81] on h6 "Choose a question type" at bounding box center [246, 78] width 83 height 11
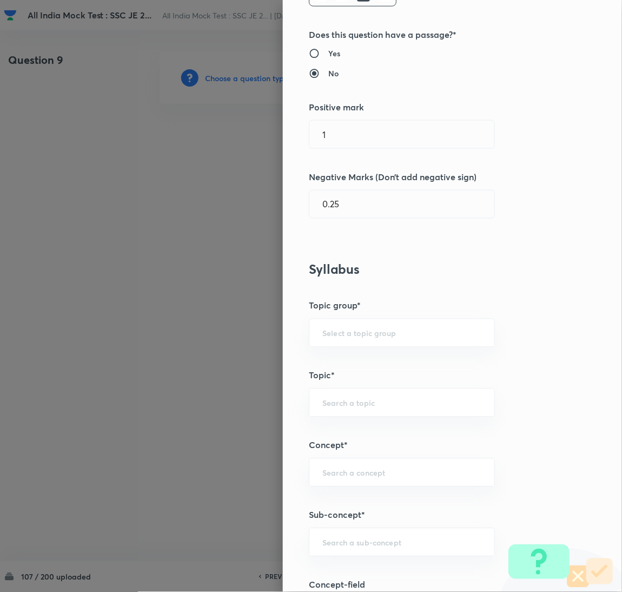
scroll to position [405, 0]
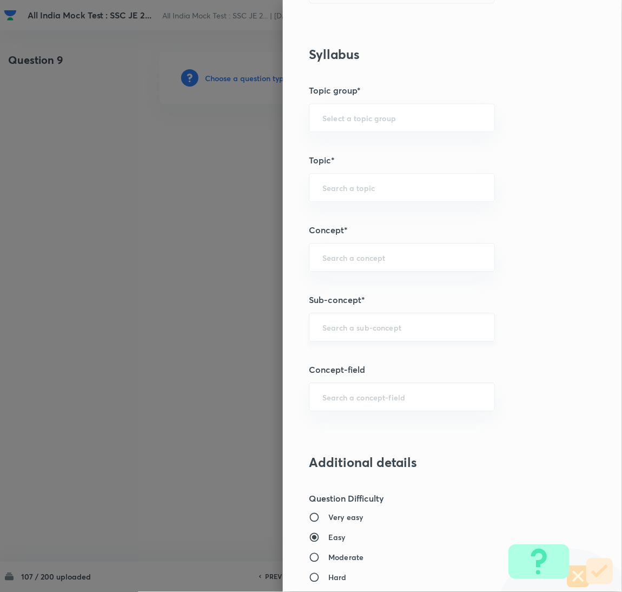
click at [339, 326] on input "text" at bounding box center [402, 327] width 159 height 10
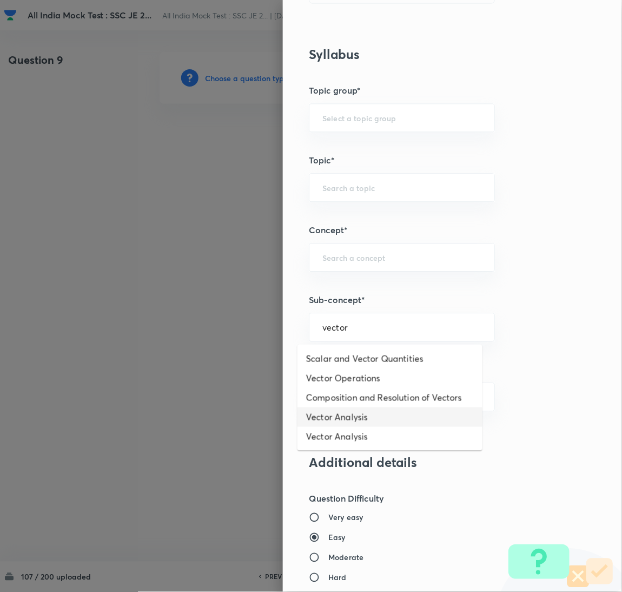
click at [352, 419] on li "Vector Analysis" at bounding box center [390, 417] width 185 height 19
type input "Vector Analysis"
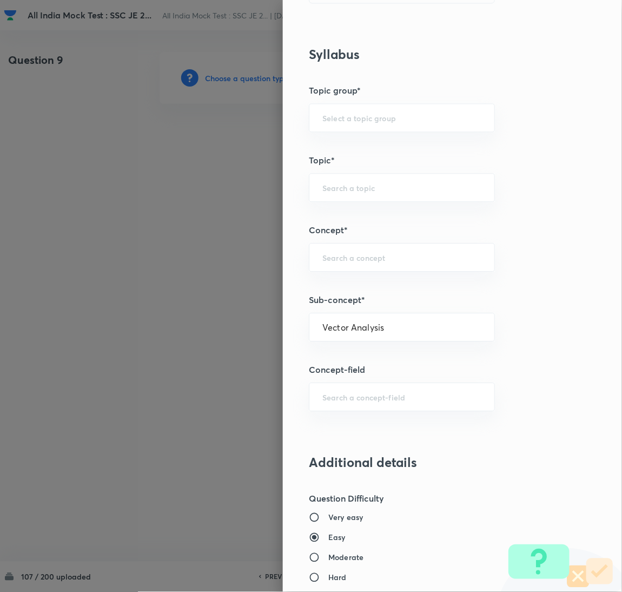
type input "Electrical Engineering"
type input "Electromagnetic Field Theory"
type input "Basics of Vector Calculus"
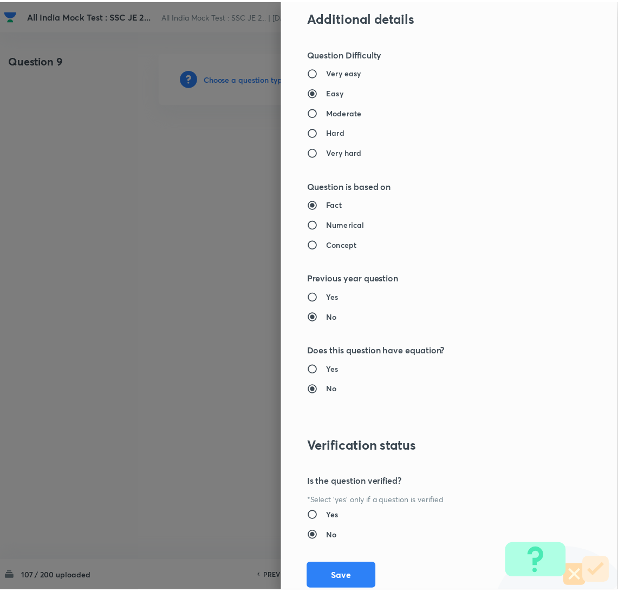
scroll to position [884, 0]
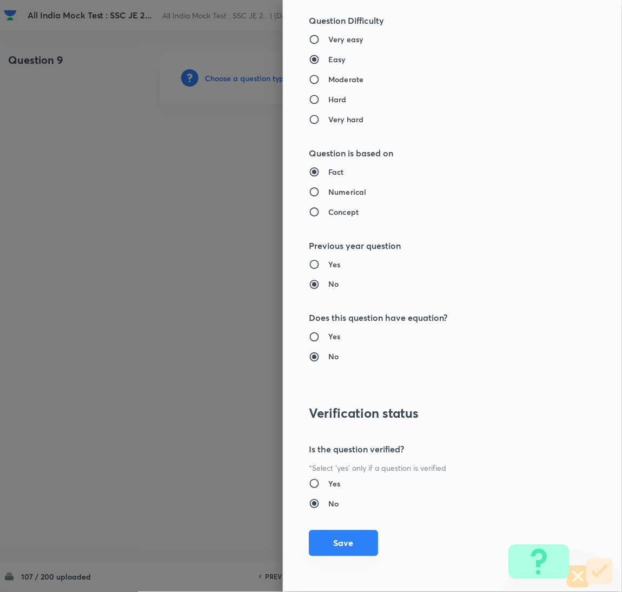
click at [337, 546] on button "Save" at bounding box center [343, 543] width 69 height 26
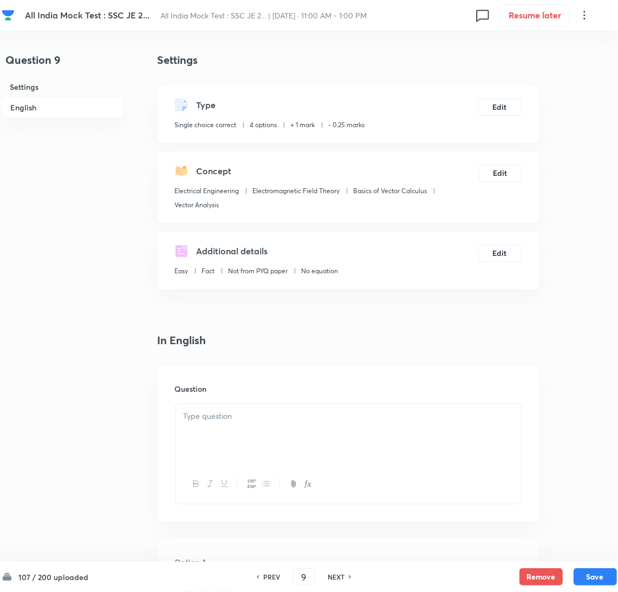
click at [252, 438] on div at bounding box center [347, 434] width 345 height 61
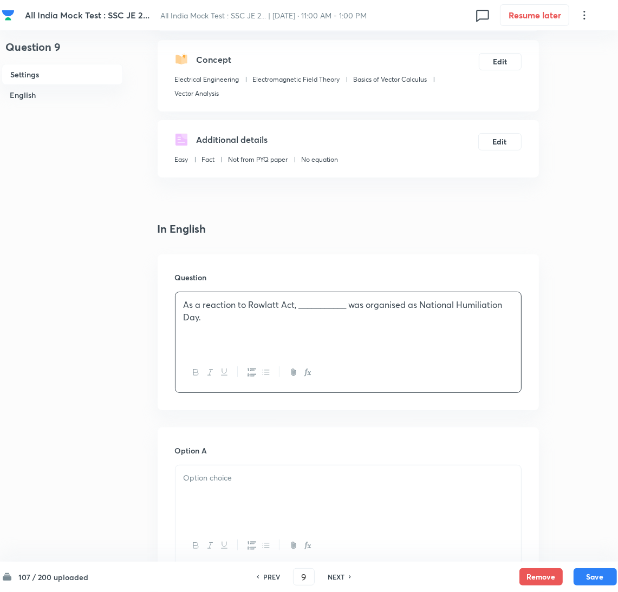
scroll to position [243, 0]
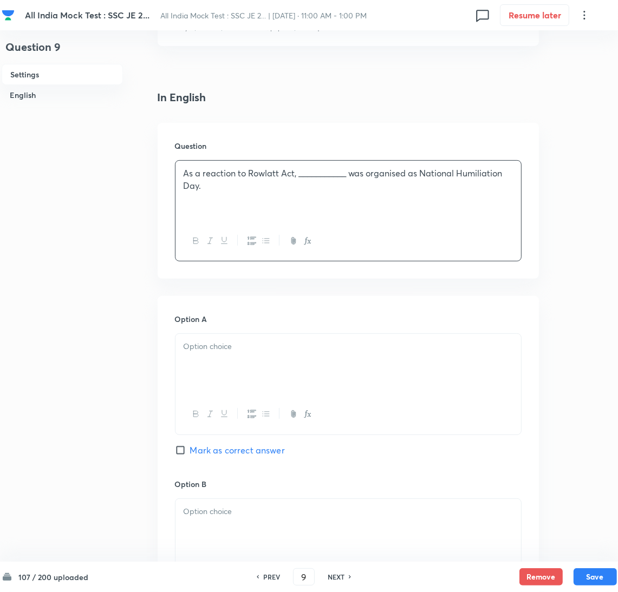
click at [226, 365] on div at bounding box center [347, 364] width 345 height 61
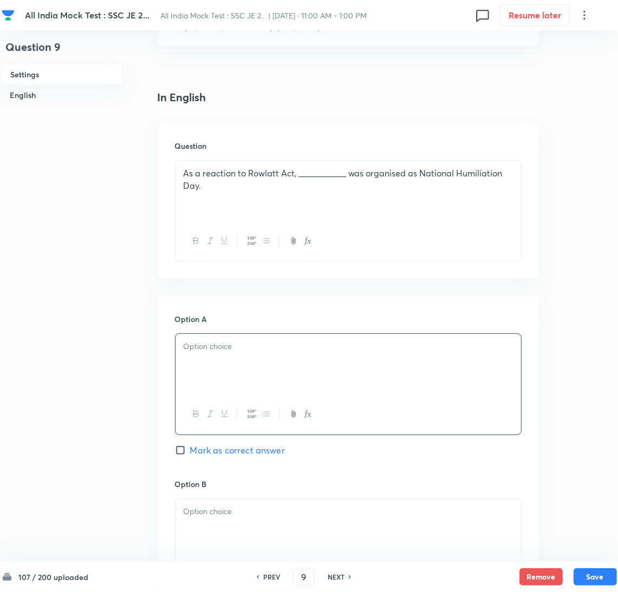
click at [237, 384] on div at bounding box center [347, 364] width 345 height 61
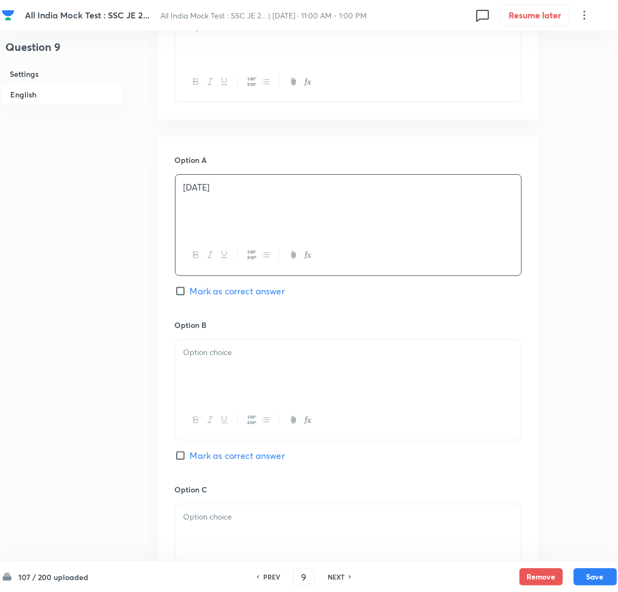
scroll to position [405, 0]
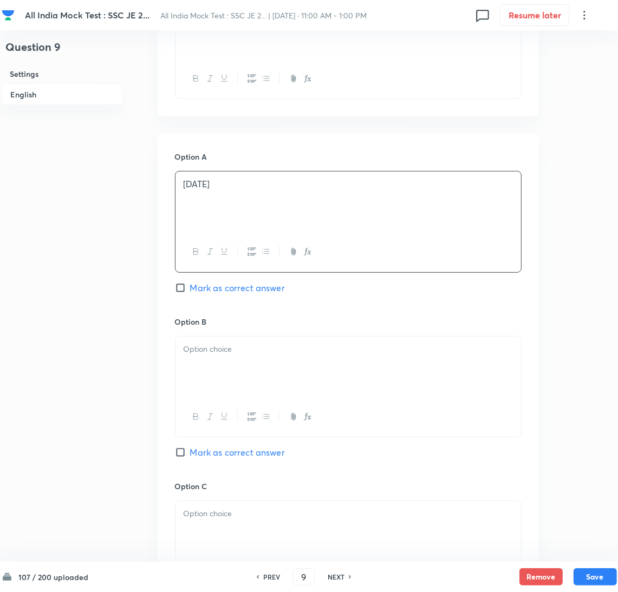
drag, startPoint x: 225, startPoint y: 380, endPoint x: 7, endPoint y: 372, distance: 218.3
click at [222, 379] on div at bounding box center [347, 367] width 345 height 61
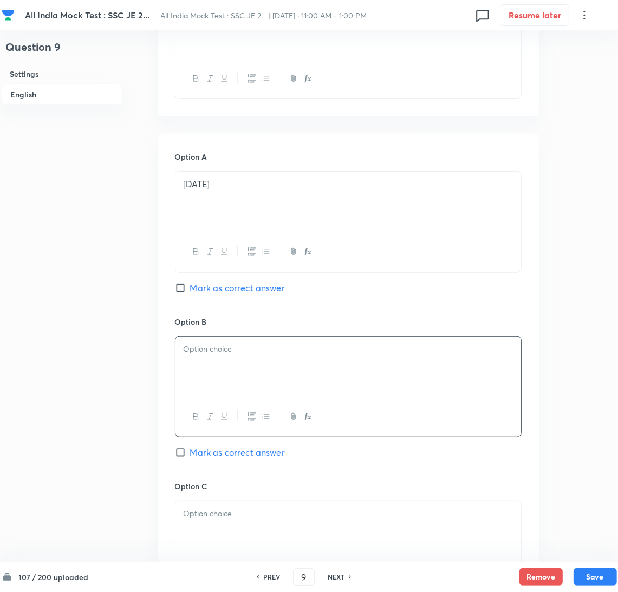
click at [228, 365] on div at bounding box center [347, 367] width 345 height 61
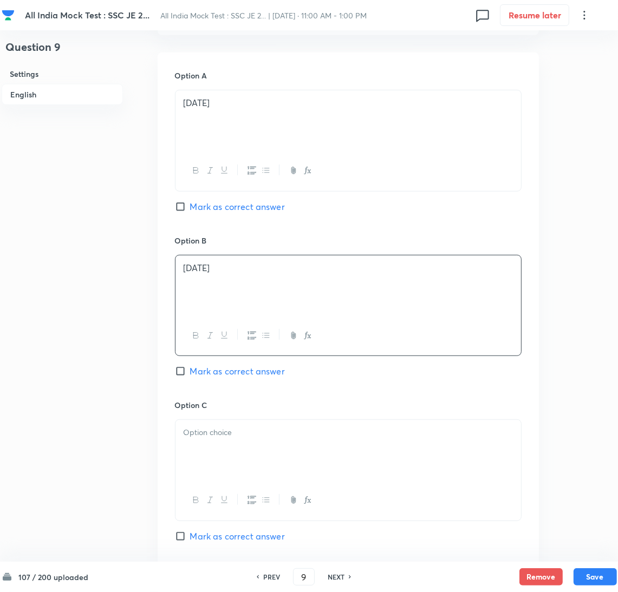
click at [208, 450] on div at bounding box center [347, 450] width 345 height 61
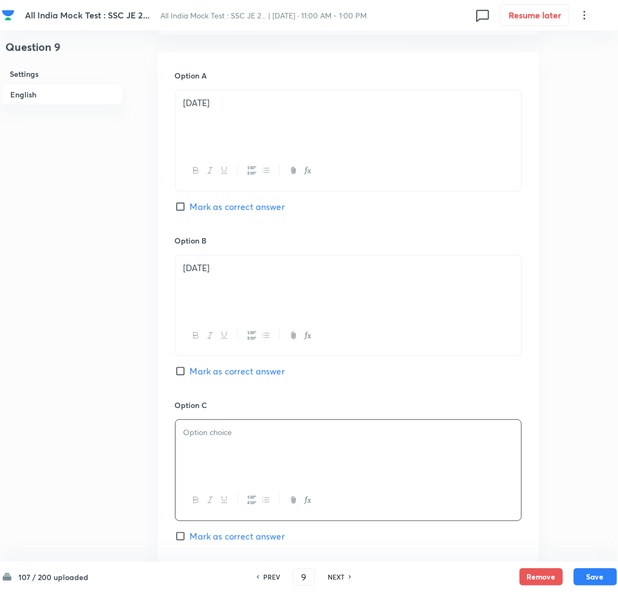
click at [204, 443] on div at bounding box center [347, 450] width 345 height 61
click at [191, 371] on span "Mark as correct answer" at bounding box center [237, 371] width 95 height 13
click at [190, 371] on input "Mark as correct answer" at bounding box center [182, 371] width 15 height 11
checkbox input "true"
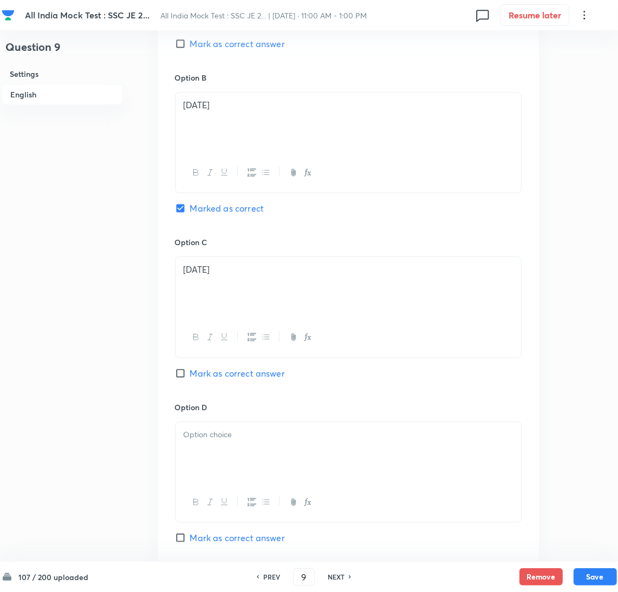
click at [214, 443] on div at bounding box center [347, 452] width 345 height 61
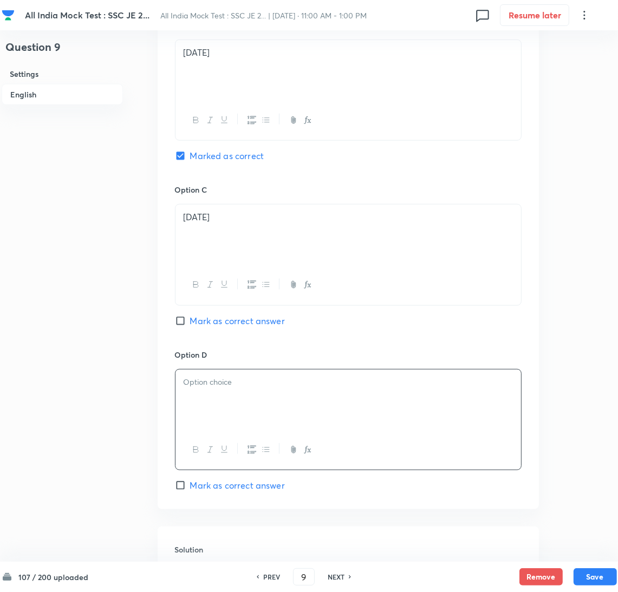
scroll to position [730, 0]
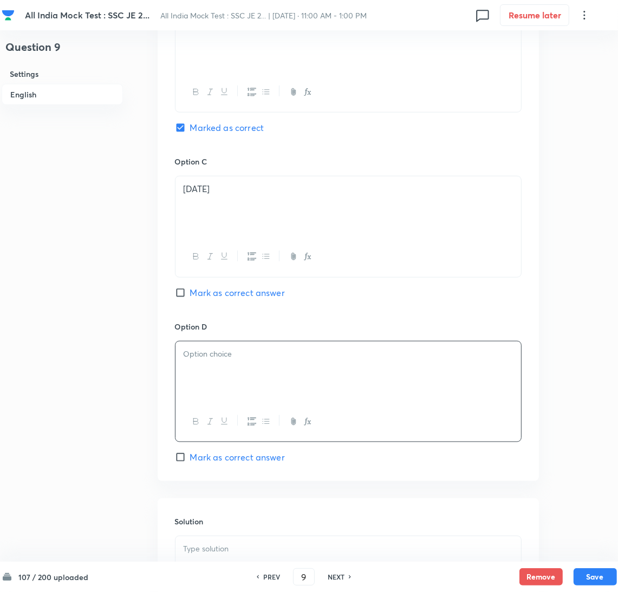
click at [203, 387] on div at bounding box center [347, 372] width 345 height 61
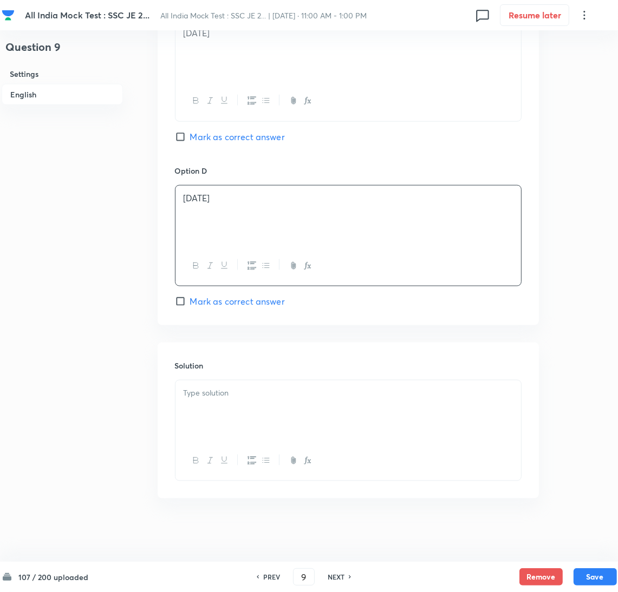
scroll to position [890, 0]
click at [210, 402] on div at bounding box center [347, 409] width 345 height 61
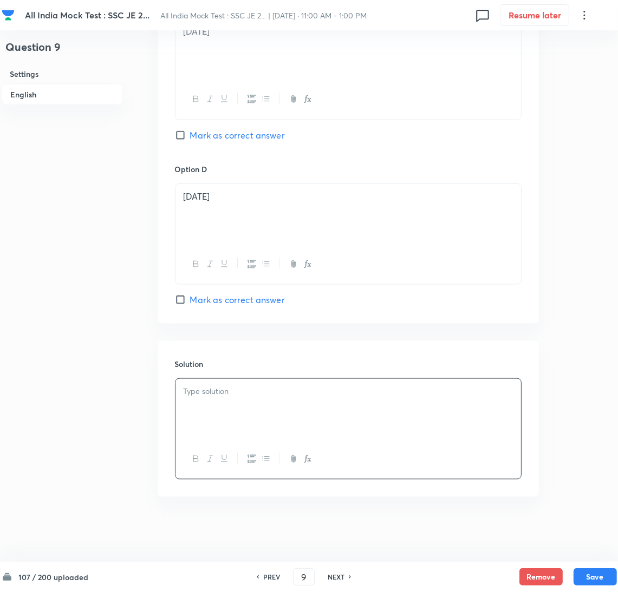
drag, startPoint x: 220, startPoint y: 419, endPoint x: 23, endPoint y: 419, distance: 196.5
click at [220, 419] on div at bounding box center [347, 409] width 345 height 61
click at [255, 404] on div at bounding box center [347, 409] width 345 height 61
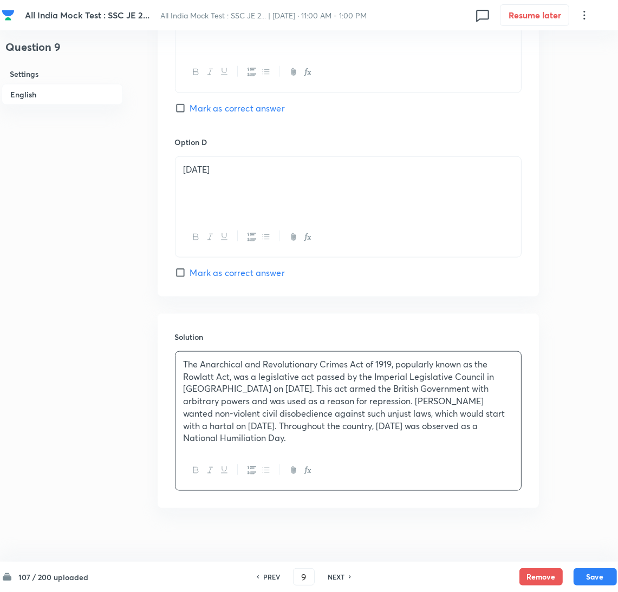
scroll to position [928, 0]
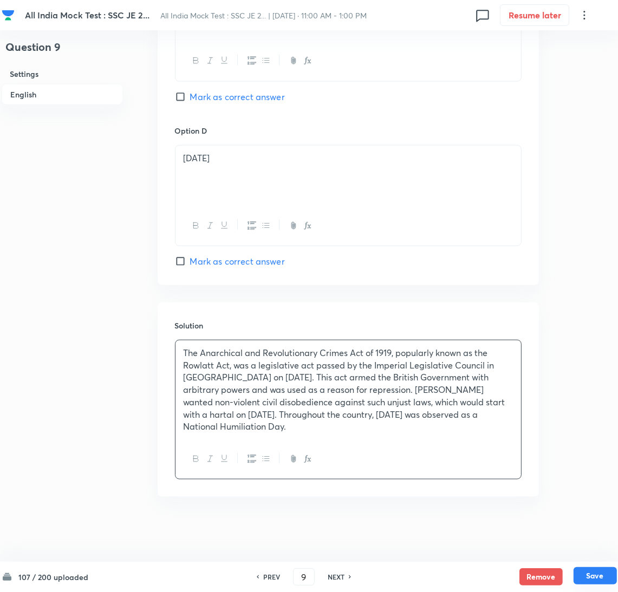
click at [593, 580] on button "Save" at bounding box center [594, 575] width 43 height 17
type input "10"
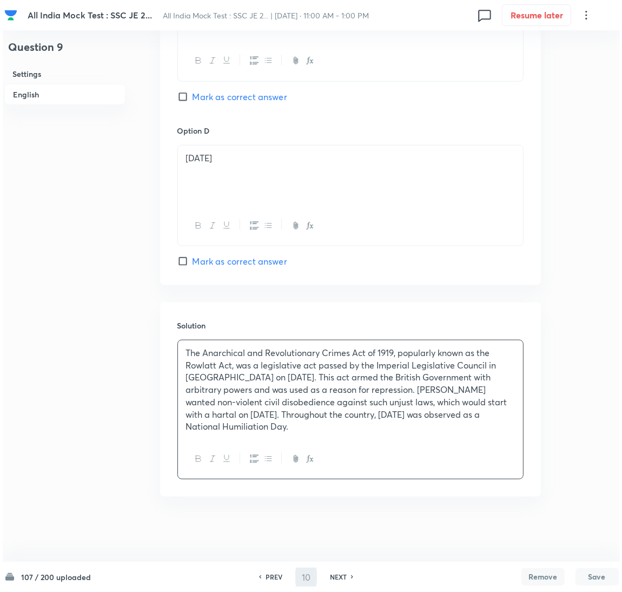
scroll to position [0, 0]
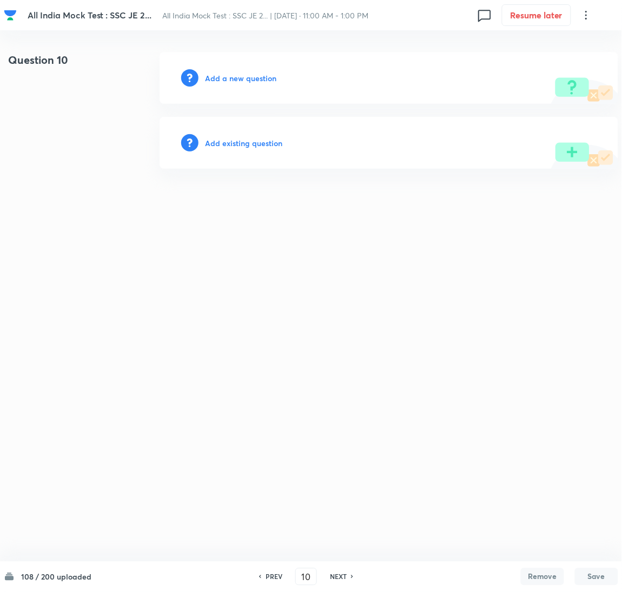
click at [231, 77] on h6 "Add a new question" at bounding box center [240, 78] width 71 height 11
click at [275, 77] on h6 "Choose a question type" at bounding box center [246, 78] width 83 height 11
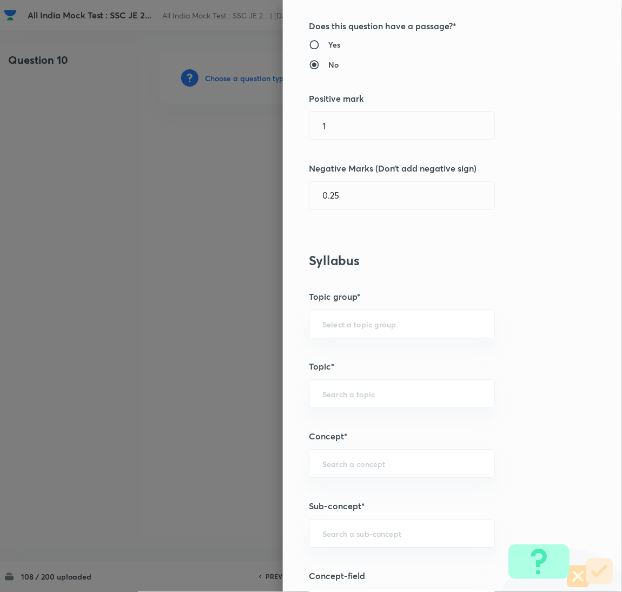
scroll to position [325, 0]
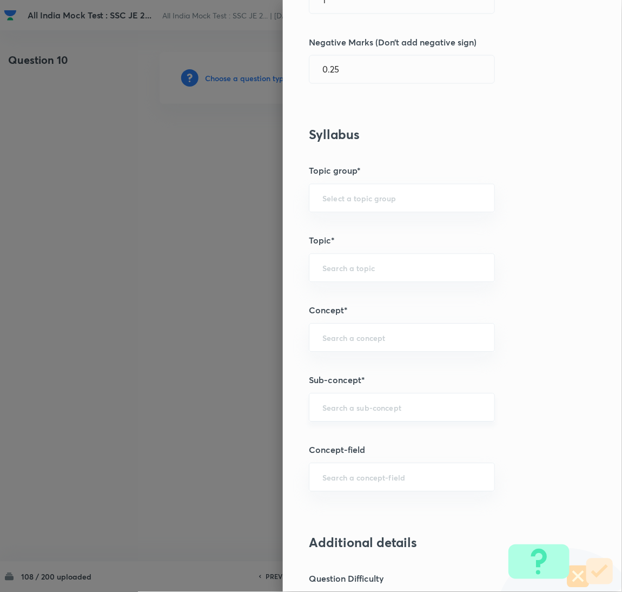
click at [350, 402] on div "​" at bounding box center [402, 407] width 186 height 29
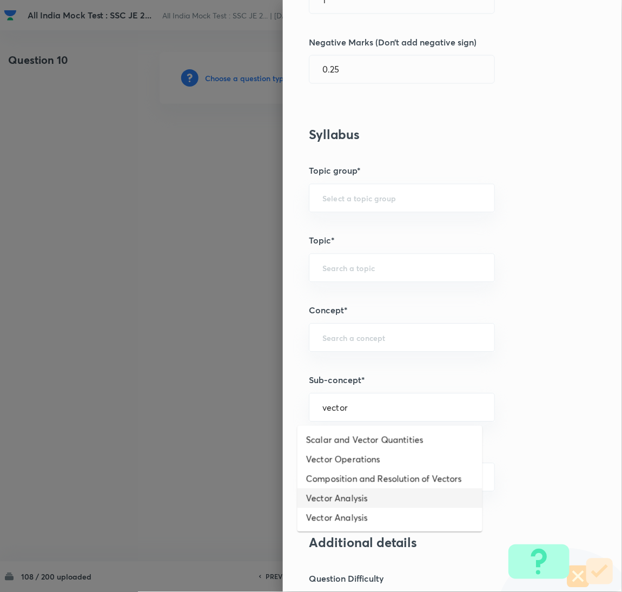
click at [348, 500] on li "Vector Analysis" at bounding box center [390, 498] width 185 height 19
type input "Vector Analysis"
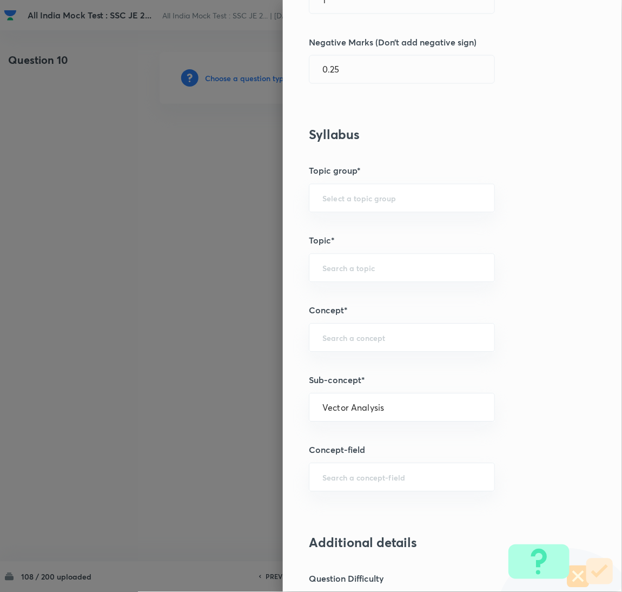
type input "Electrical Engineering"
type input "Electromagnetic Field Theory"
type input "Basics of Vector Calculus"
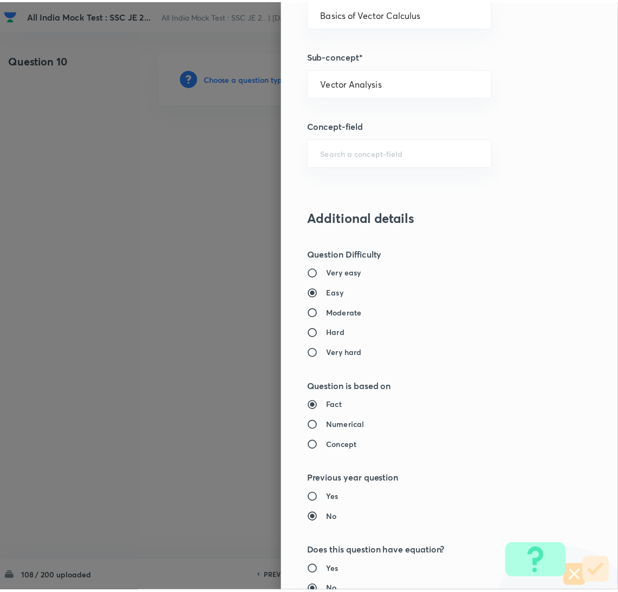
scroll to position [884, 0]
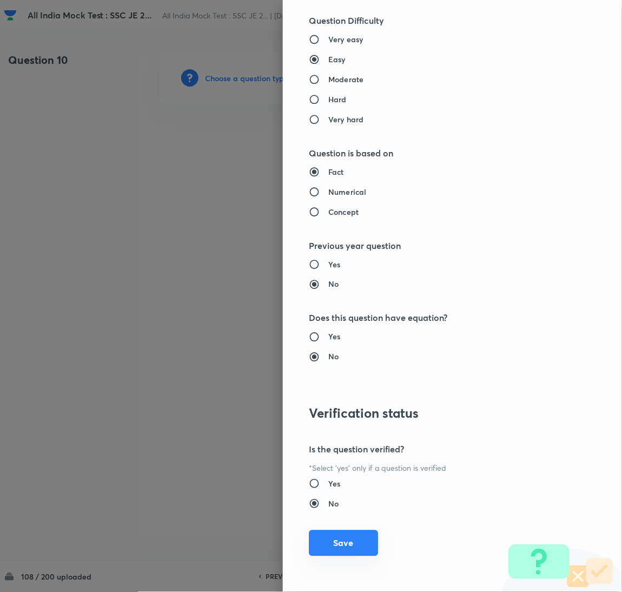
click at [345, 543] on button "Save" at bounding box center [343, 543] width 69 height 26
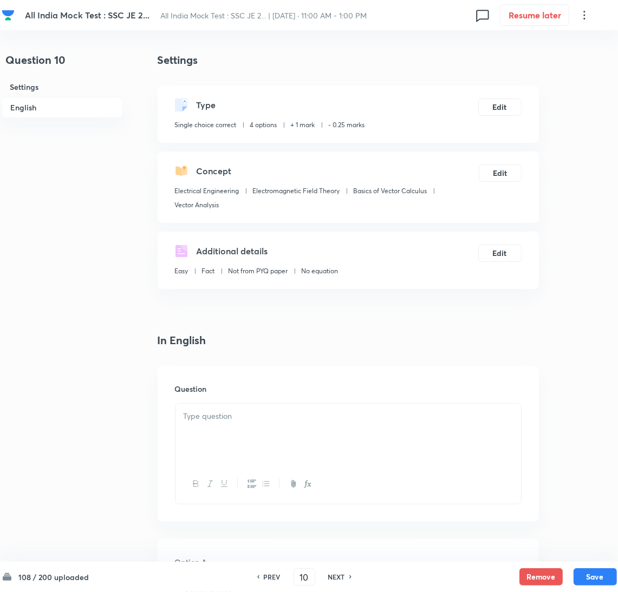
click at [242, 426] on div at bounding box center [347, 434] width 345 height 61
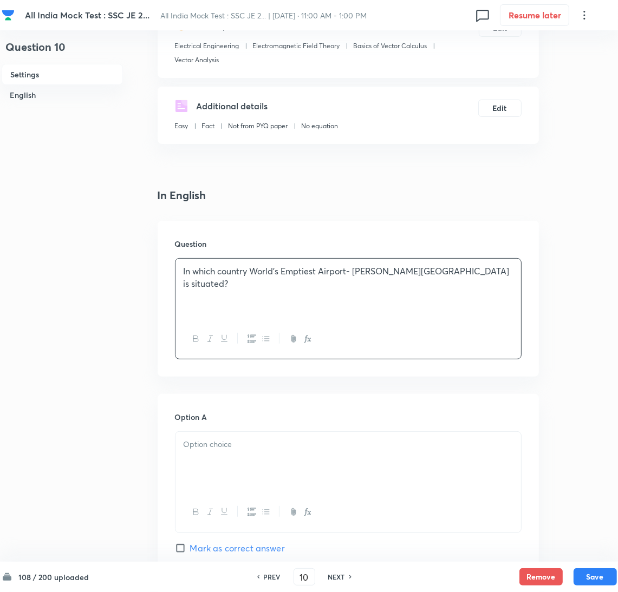
scroll to position [162, 0]
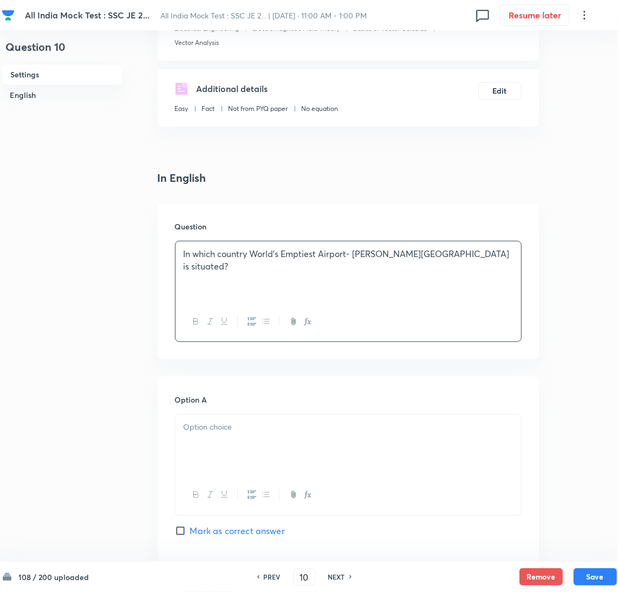
click at [214, 432] on p at bounding box center [347, 427] width 329 height 12
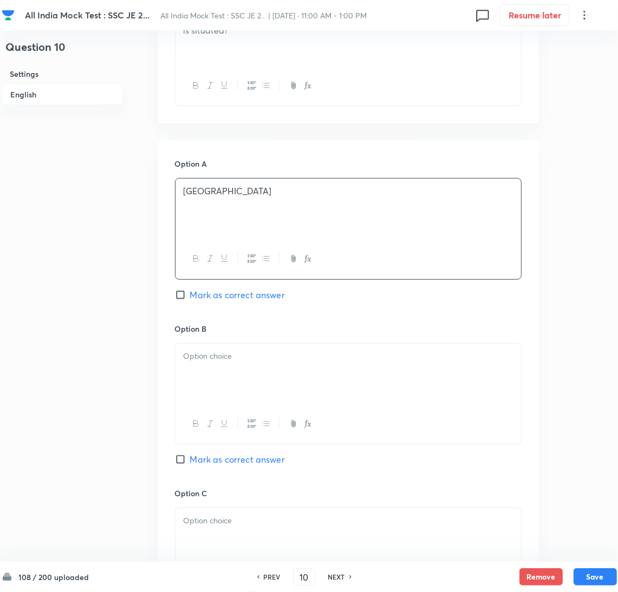
scroll to position [405, 0]
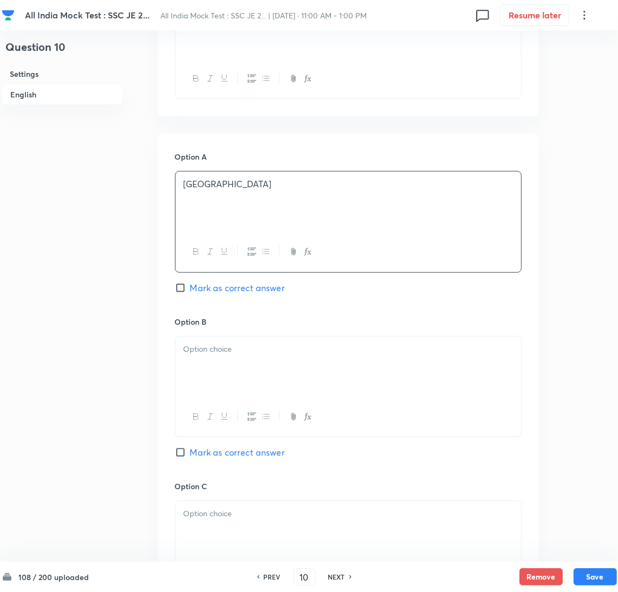
click at [209, 390] on div at bounding box center [347, 367] width 345 height 61
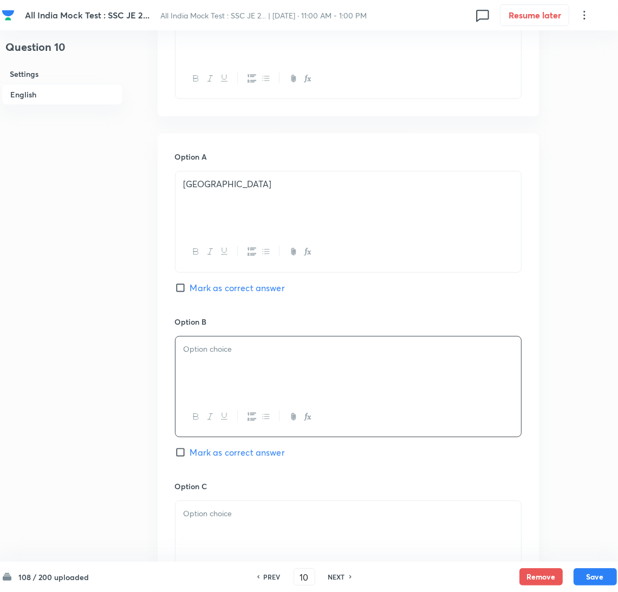
click at [206, 366] on div at bounding box center [347, 367] width 345 height 61
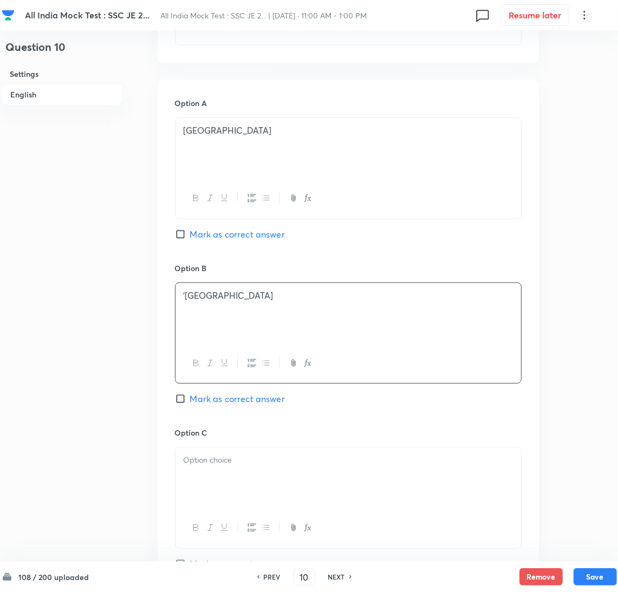
scroll to position [487, 0]
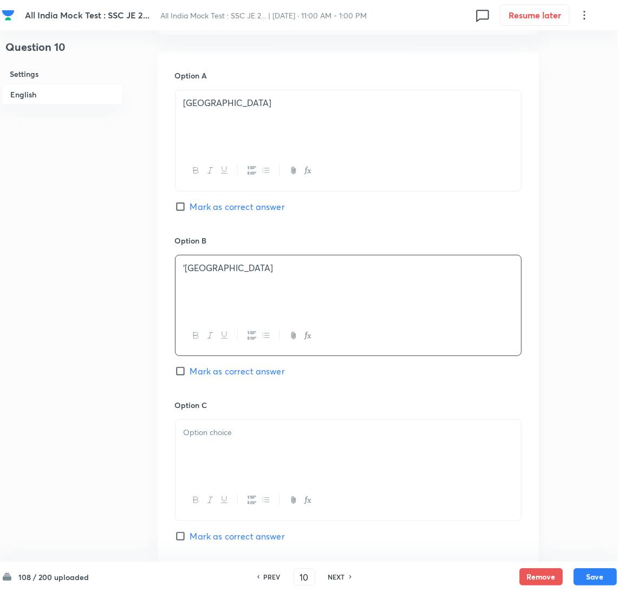
click at [229, 467] on div at bounding box center [347, 450] width 345 height 61
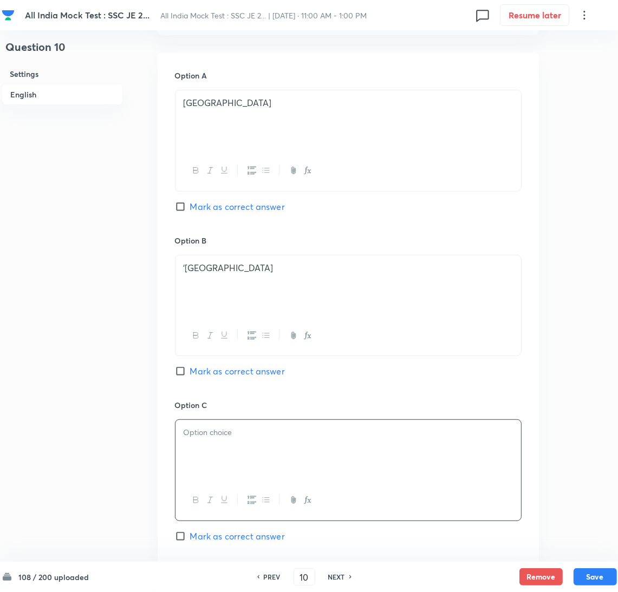
click at [219, 446] on div at bounding box center [347, 450] width 345 height 61
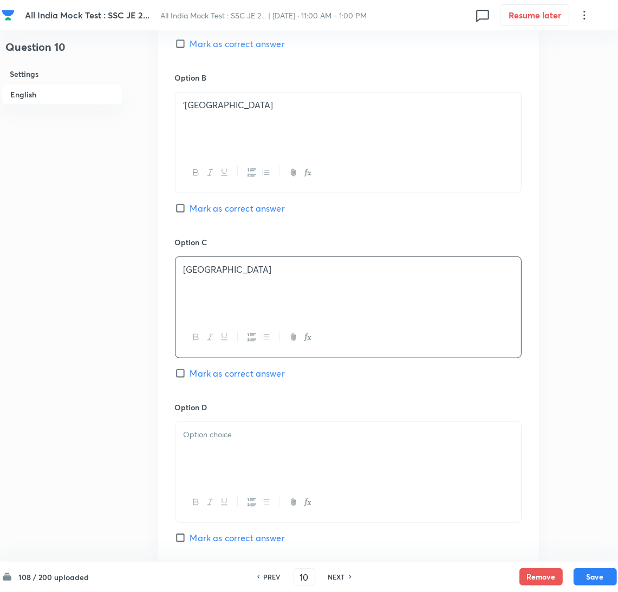
click at [210, 463] on div at bounding box center [347, 452] width 345 height 61
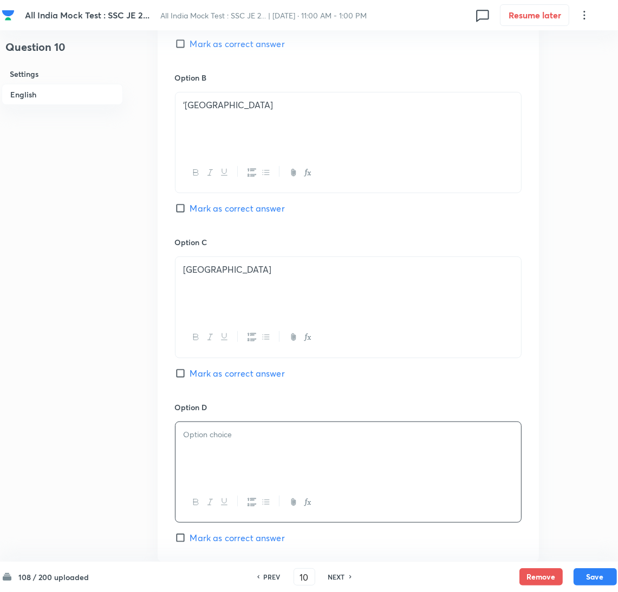
click at [241, 472] on div at bounding box center [347, 452] width 345 height 61
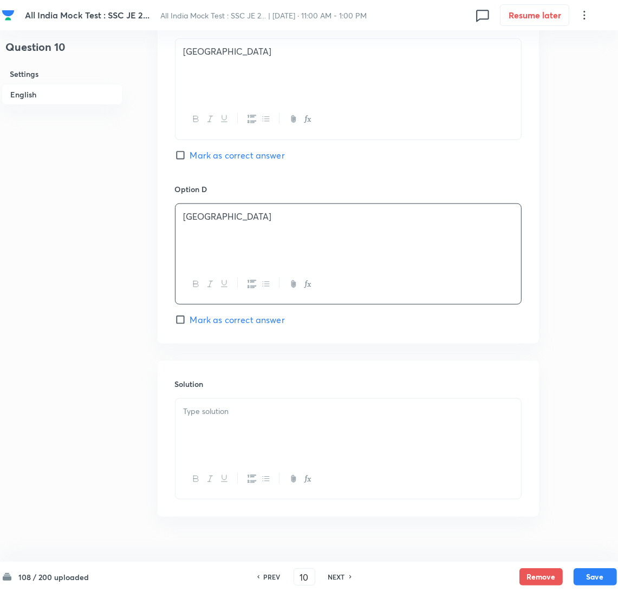
scroll to position [890, 0]
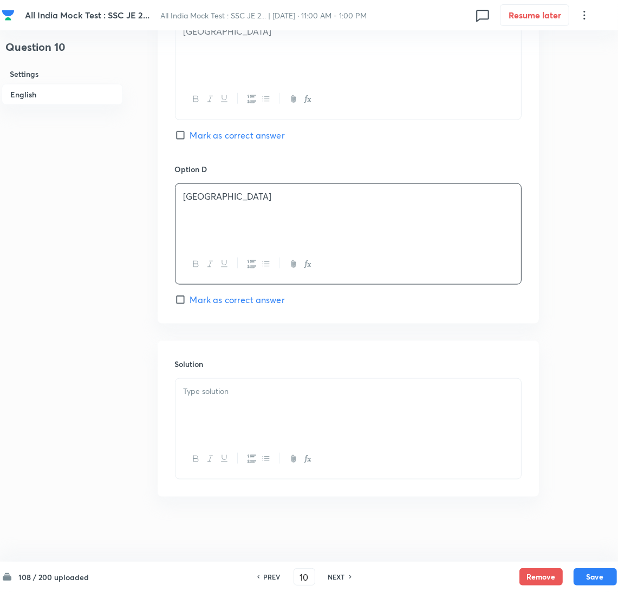
drag, startPoint x: 219, startPoint y: 412, endPoint x: 101, endPoint y: 411, distance: 118.0
click at [219, 412] on div at bounding box center [347, 409] width 345 height 61
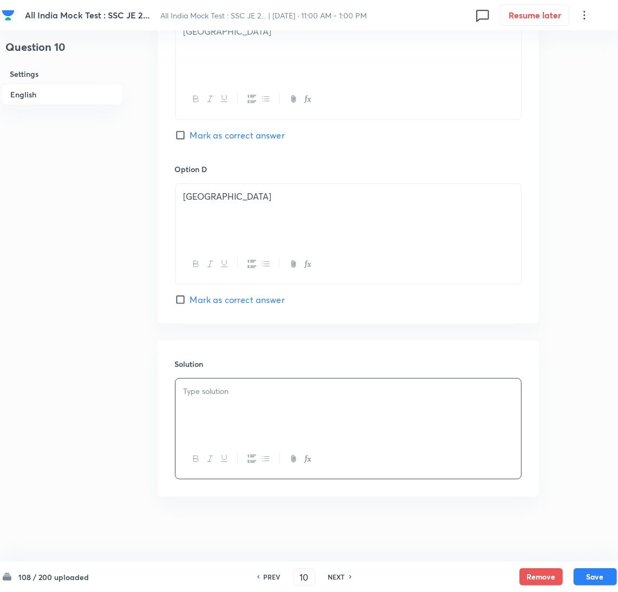
click at [249, 425] on div at bounding box center [347, 409] width 345 height 61
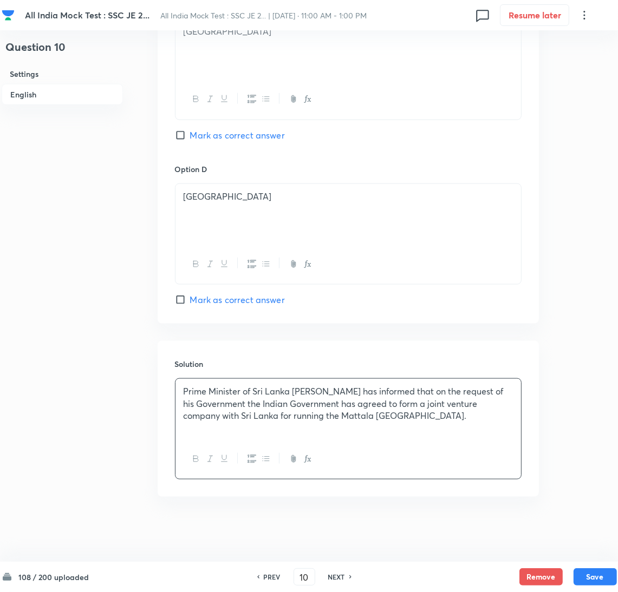
drag, startPoint x: 187, startPoint y: 299, endPoint x: 199, endPoint y: 305, distance: 13.8
click at [187, 299] on input "Mark as correct answer" at bounding box center [182, 299] width 15 height 11
checkbox input "true"
click at [586, 575] on button "Save" at bounding box center [594, 575] width 43 height 17
type input "11"
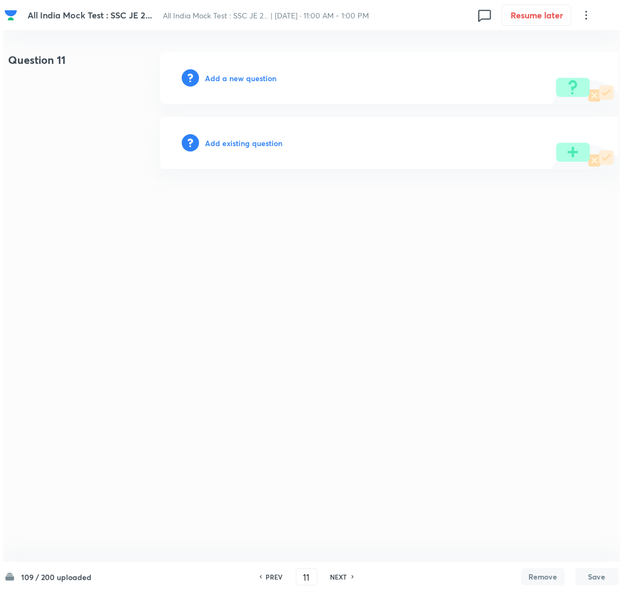
scroll to position [0, 0]
click at [241, 77] on h6 "Add a new question" at bounding box center [240, 78] width 71 height 11
click at [229, 78] on h6 "Choose a question type" at bounding box center [246, 78] width 83 height 11
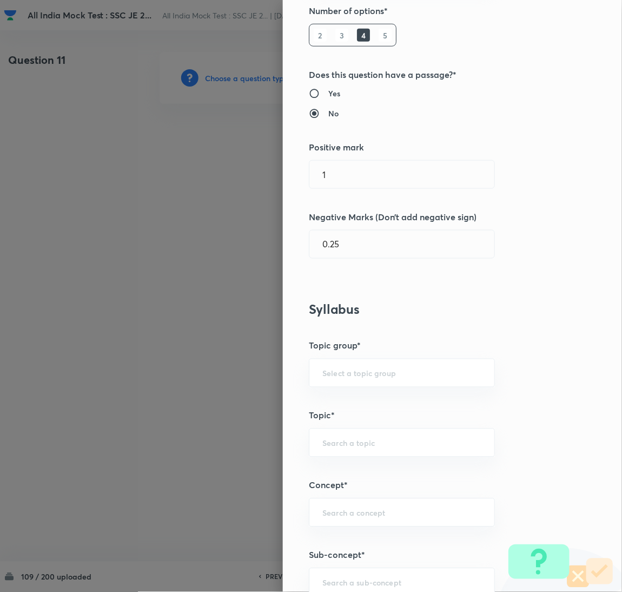
scroll to position [325, 0]
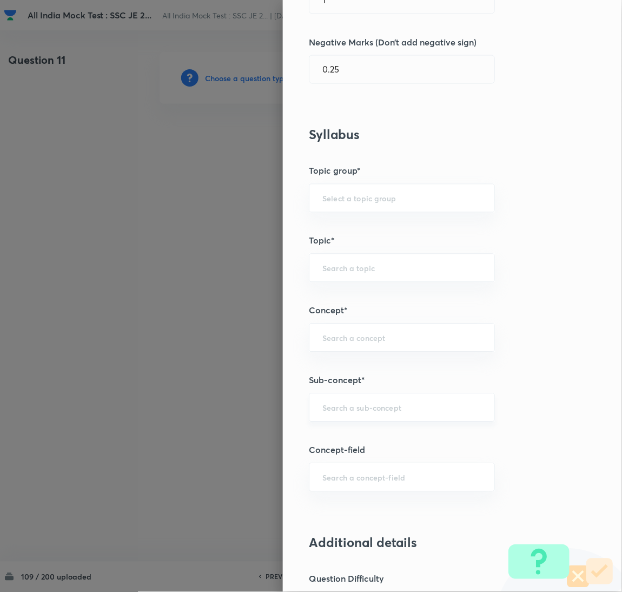
click at [337, 410] on input "text" at bounding box center [402, 408] width 159 height 10
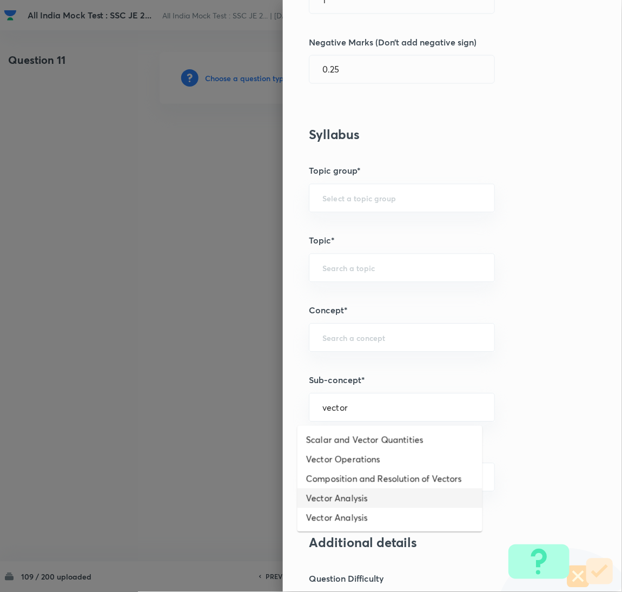
click at [335, 501] on li "Vector Analysis" at bounding box center [390, 498] width 185 height 19
type input "Vector Analysis"
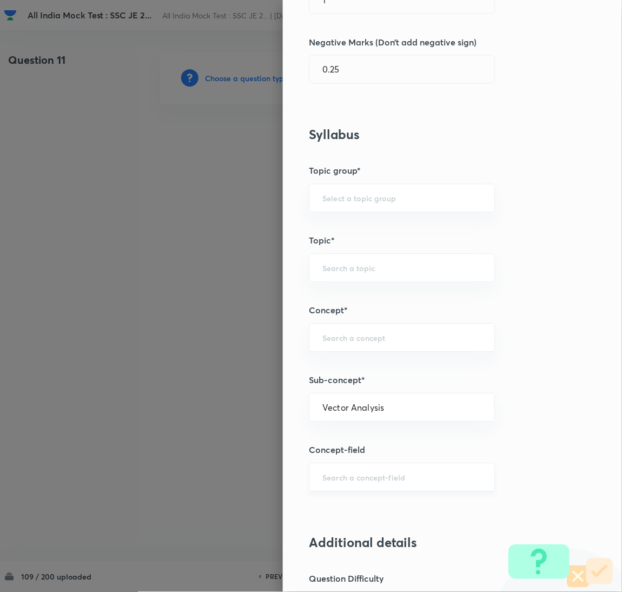
type input "Electrical Engineering"
type input "Electromagnetic Field Theory"
type input "Basics of Vector Calculus"
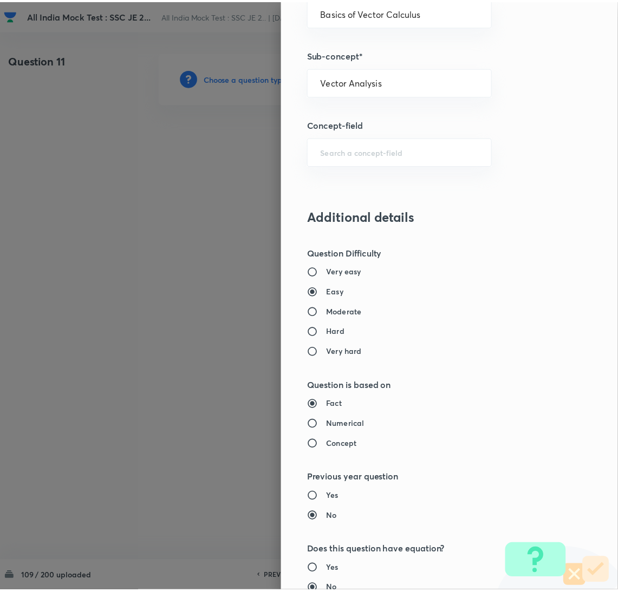
scroll to position [884, 0]
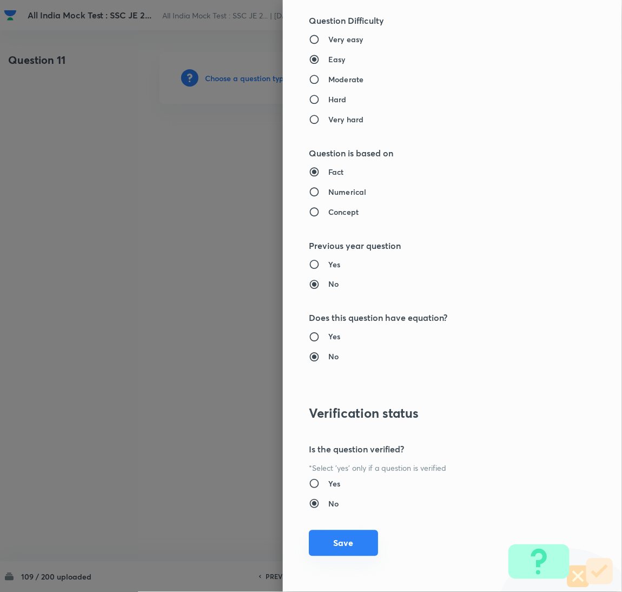
drag, startPoint x: 336, startPoint y: 543, endPoint x: 269, endPoint y: 439, distance: 124.2
click at [335, 540] on button "Save" at bounding box center [343, 543] width 69 height 26
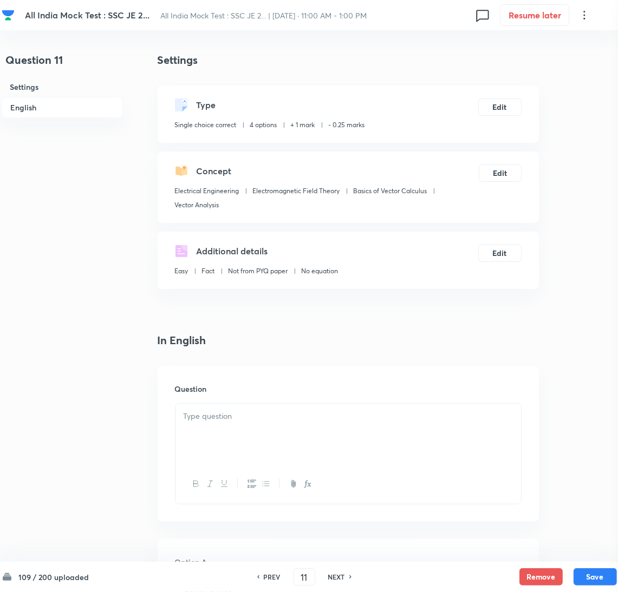
click at [233, 399] on div "Question" at bounding box center [347, 444] width 381 height 156
click at [220, 436] on div at bounding box center [347, 434] width 345 height 61
click at [233, 432] on div at bounding box center [347, 434] width 345 height 61
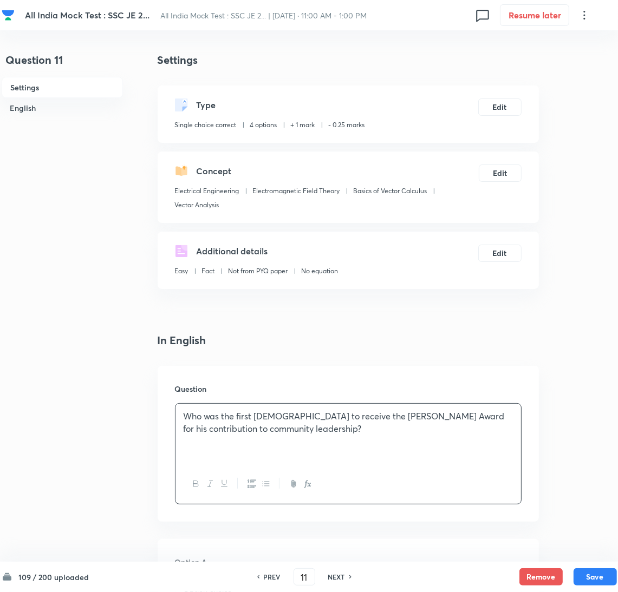
scroll to position [243, 0]
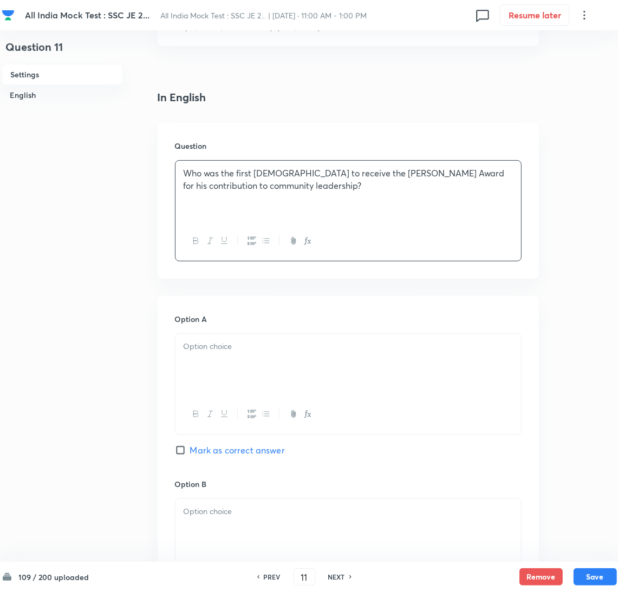
click at [207, 360] on div at bounding box center [347, 364] width 345 height 61
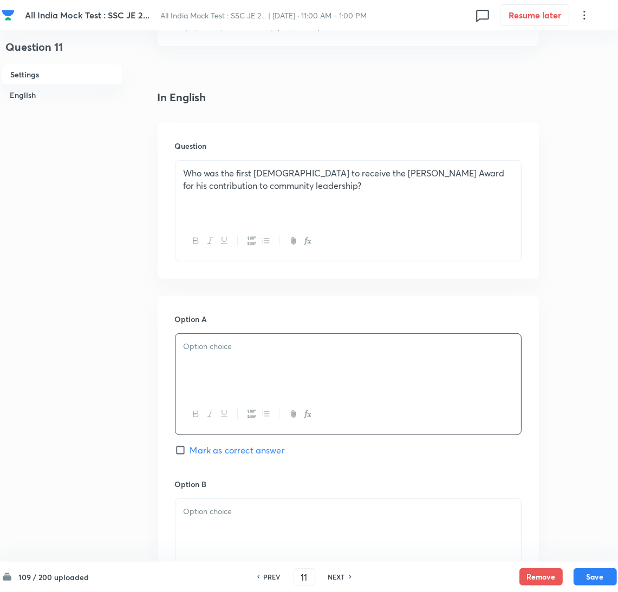
click at [238, 373] on div at bounding box center [347, 364] width 345 height 61
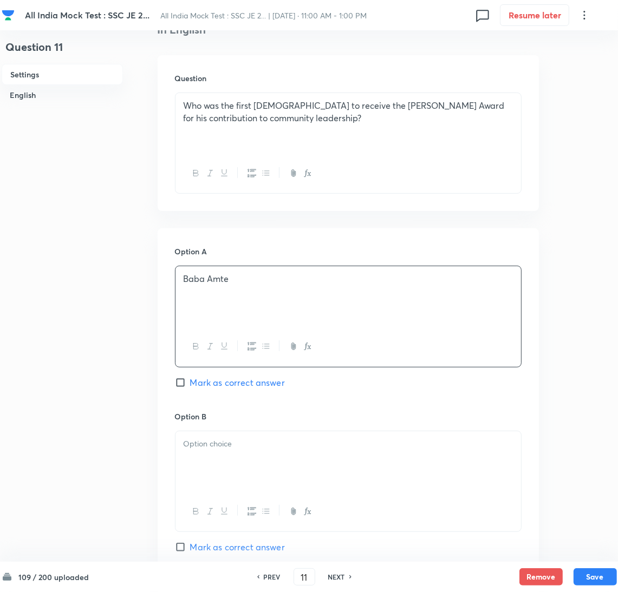
scroll to position [405, 0]
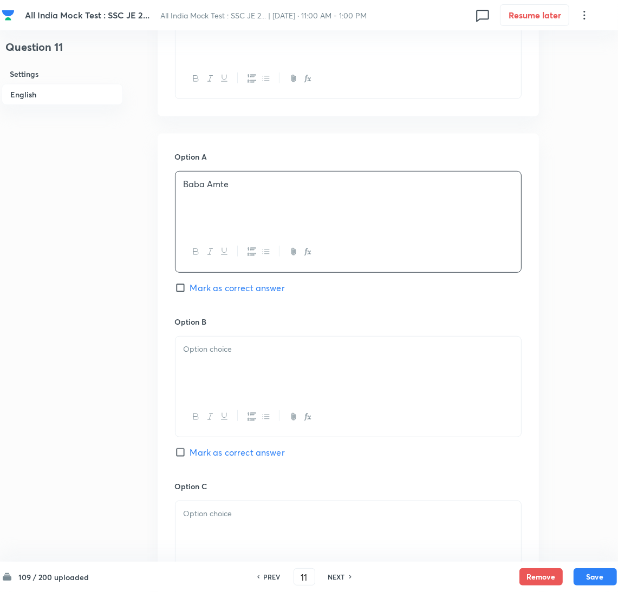
drag, startPoint x: 213, startPoint y: 374, endPoint x: 18, endPoint y: 373, distance: 194.8
click at [212, 373] on div at bounding box center [347, 367] width 345 height 61
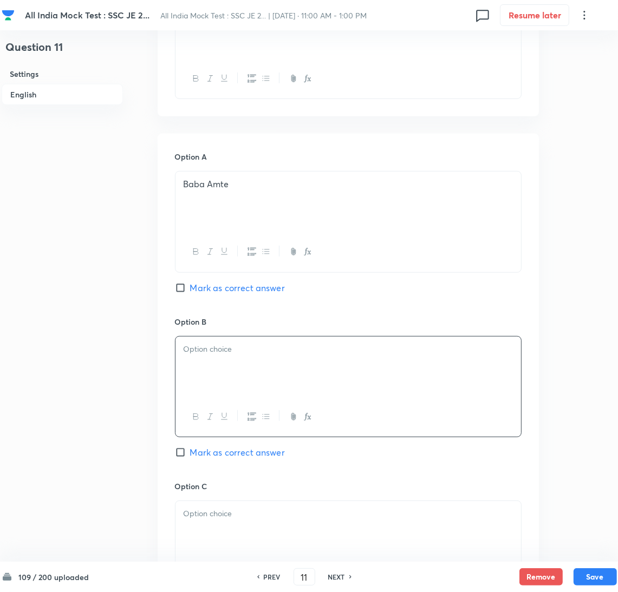
click at [208, 373] on div at bounding box center [347, 367] width 345 height 61
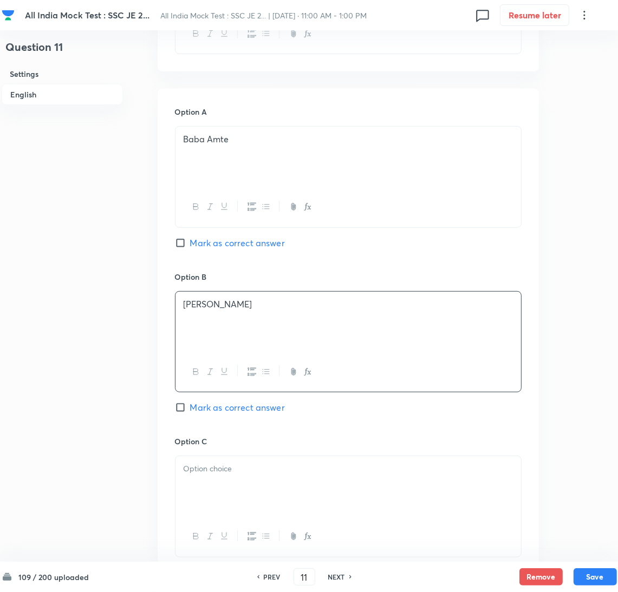
scroll to position [487, 0]
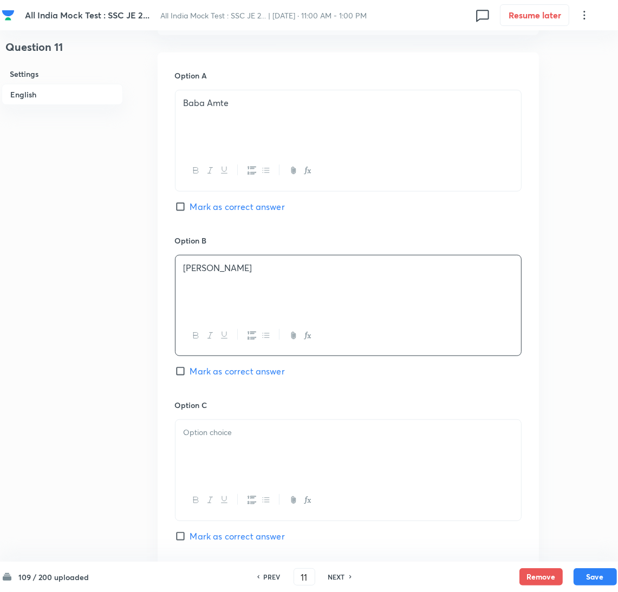
click at [203, 441] on div at bounding box center [347, 450] width 345 height 61
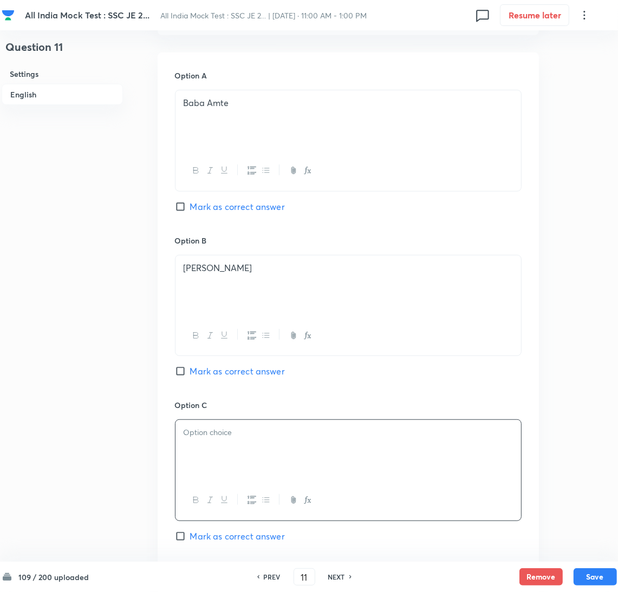
click at [192, 463] on div at bounding box center [347, 450] width 345 height 61
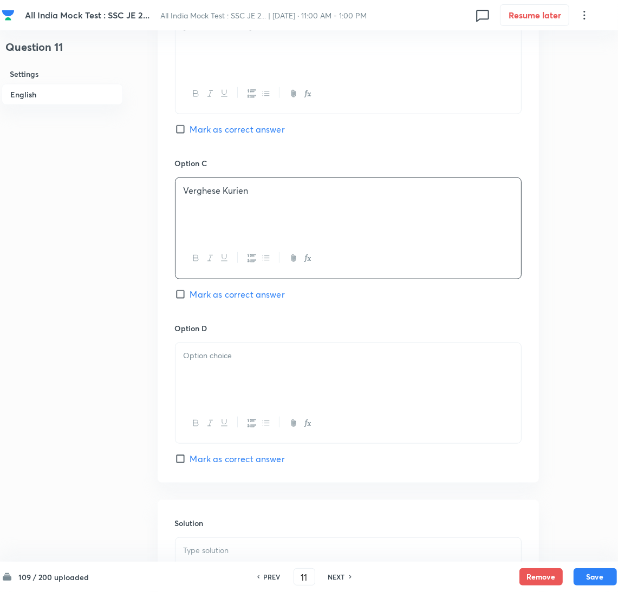
scroll to position [730, 0]
click at [219, 373] on div at bounding box center [347, 372] width 345 height 61
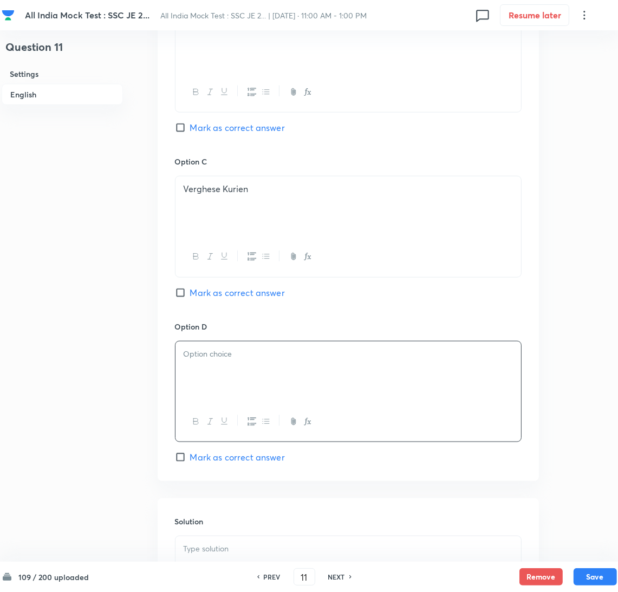
click at [246, 367] on div at bounding box center [347, 372] width 345 height 61
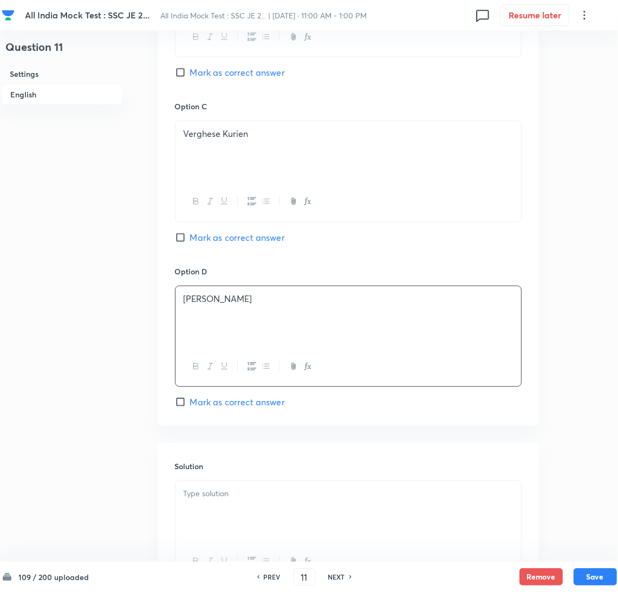
scroll to position [890, 0]
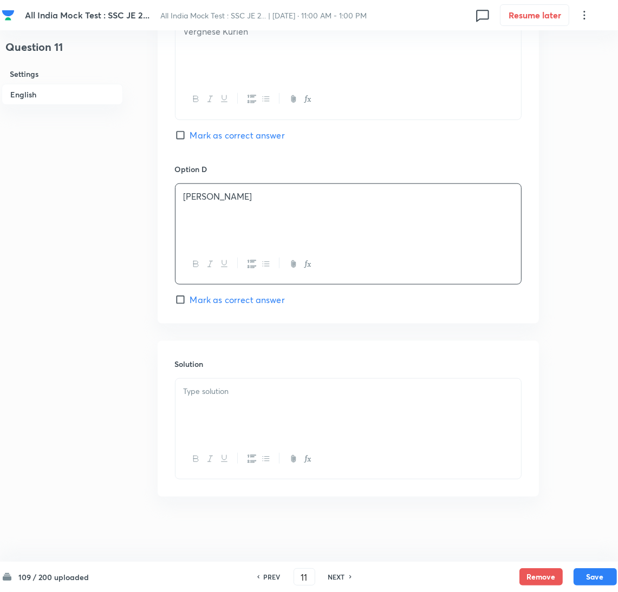
click at [222, 407] on div at bounding box center [347, 409] width 345 height 61
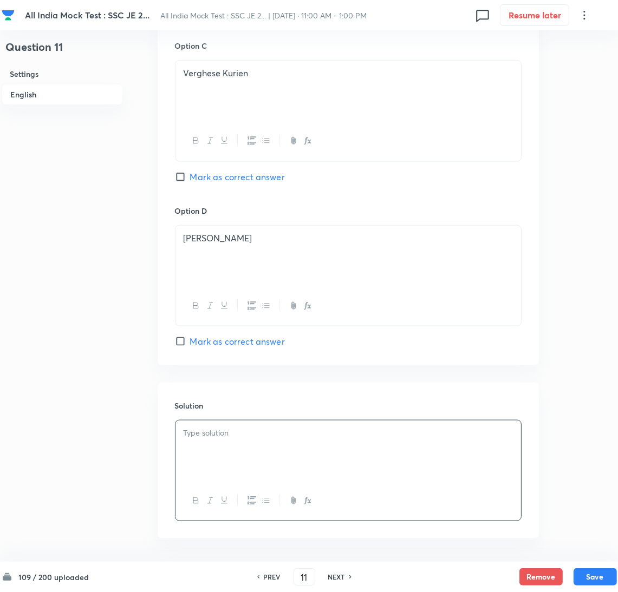
scroll to position [728, 0]
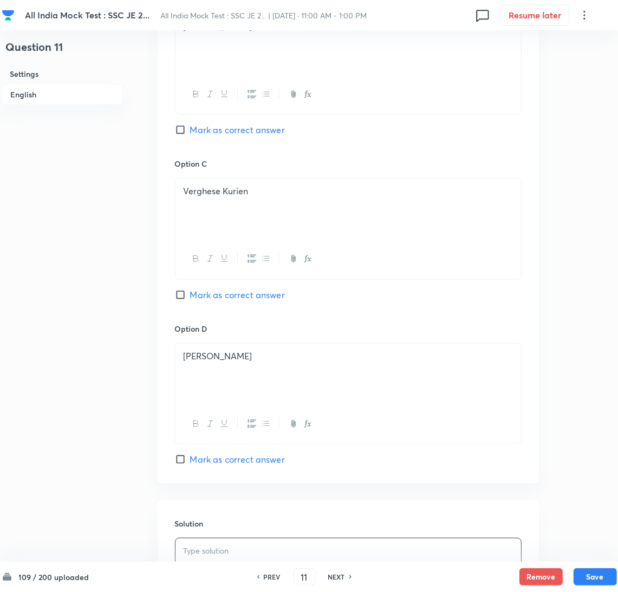
drag, startPoint x: 189, startPoint y: 136, endPoint x: 209, endPoint y: 160, distance: 31.9
click at [189, 135] on input "Mark as correct answer" at bounding box center [182, 129] width 15 height 11
checkbox input "true"
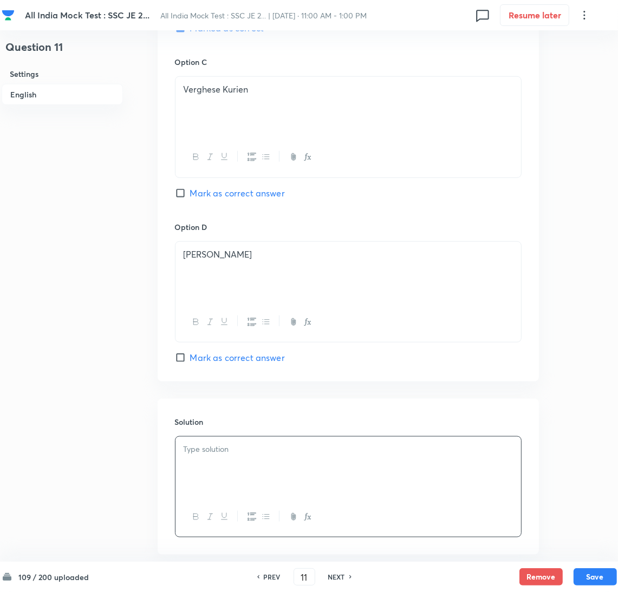
scroll to position [890, 0]
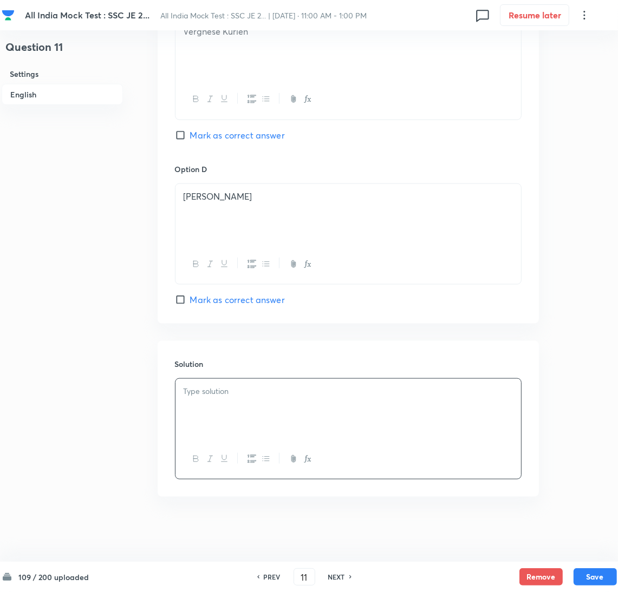
drag, startPoint x: 221, startPoint y: 403, endPoint x: 184, endPoint y: 404, distance: 37.3
click at [220, 404] on div at bounding box center [347, 409] width 345 height 61
click at [269, 409] on div at bounding box center [347, 409] width 345 height 61
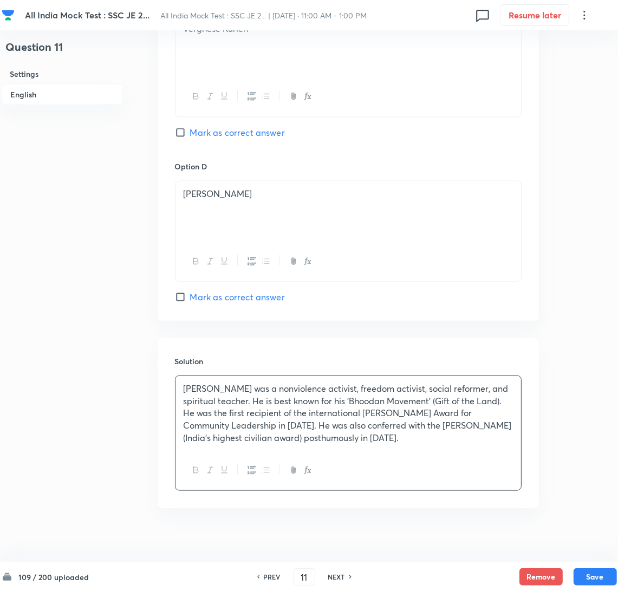
scroll to position [904, 0]
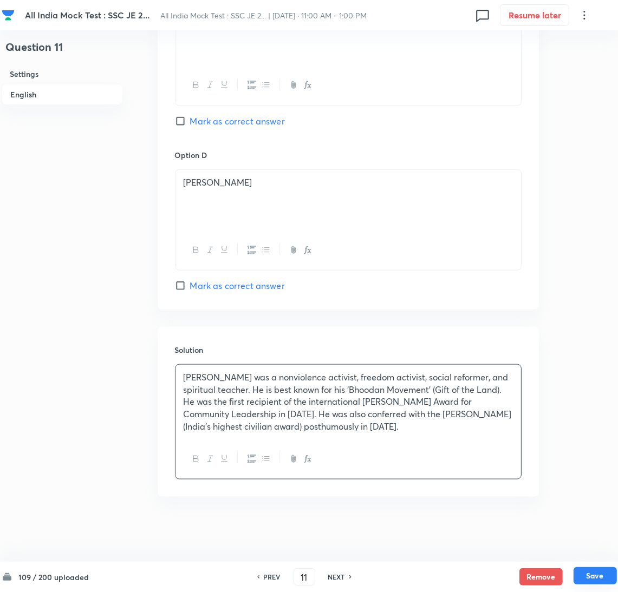
click at [593, 572] on button "Save" at bounding box center [594, 575] width 43 height 17
type input "12"
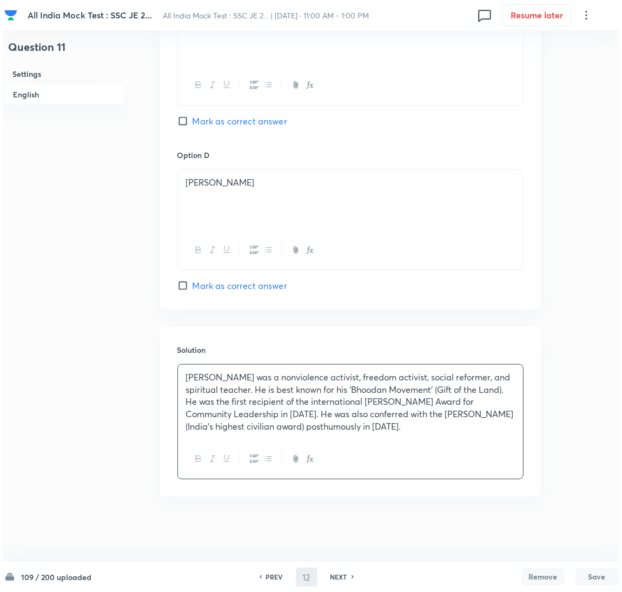
scroll to position [0, 0]
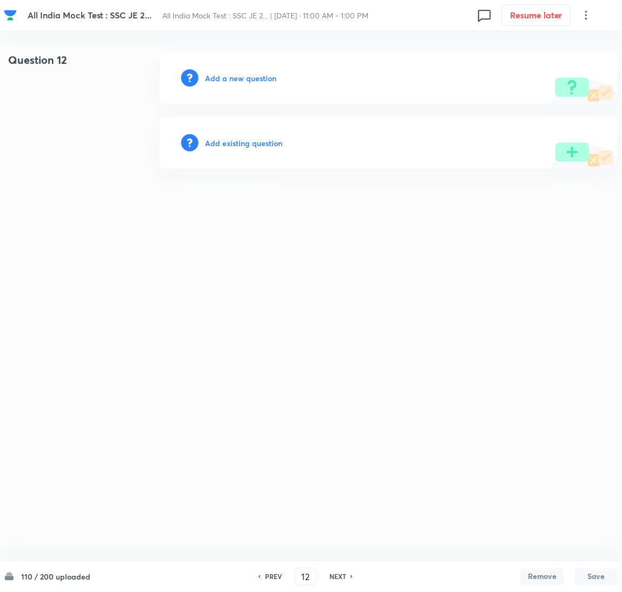
click at [235, 76] on h6 "Add a new question" at bounding box center [240, 78] width 71 height 11
click at [228, 76] on h6 "Choose a question type" at bounding box center [246, 78] width 83 height 11
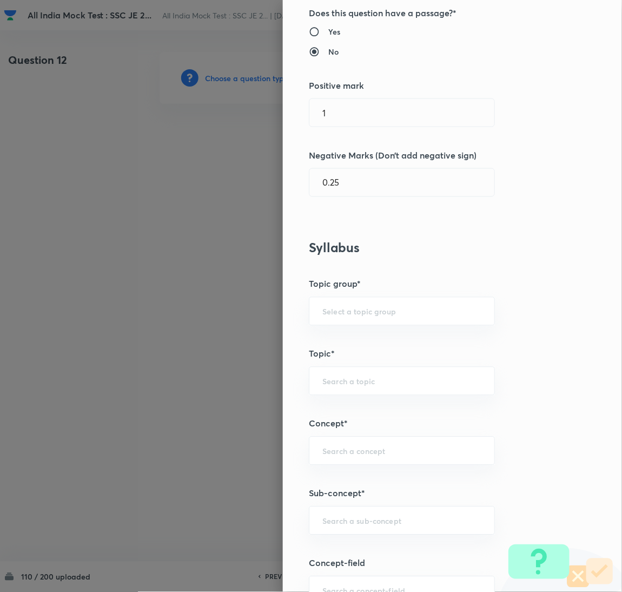
scroll to position [325, 0]
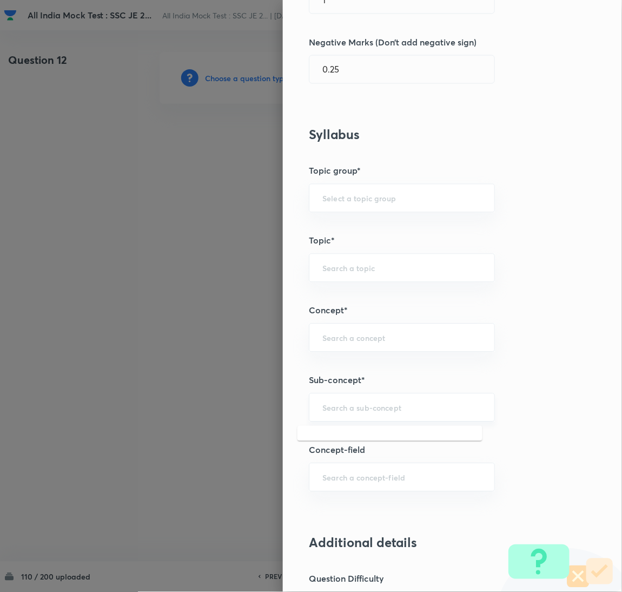
click at [346, 409] on input "text" at bounding box center [402, 408] width 159 height 10
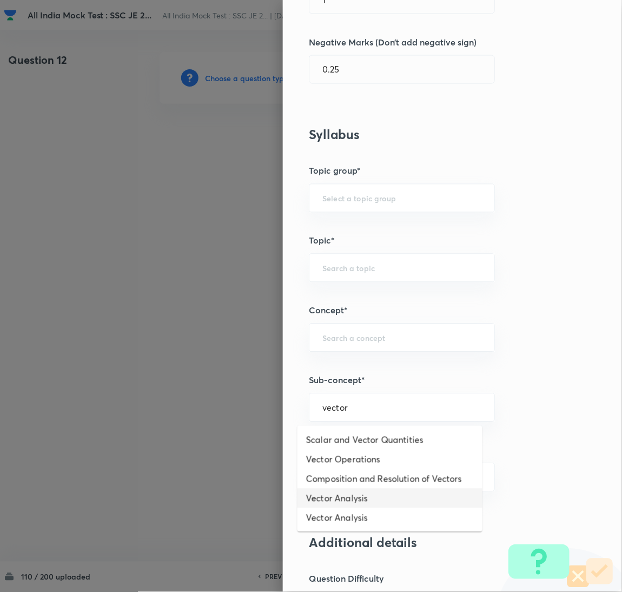
click at [347, 492] on li "Vector Analysis" at bounding box center [390, 498] width 185 height 19
type input "Vector Analysis"
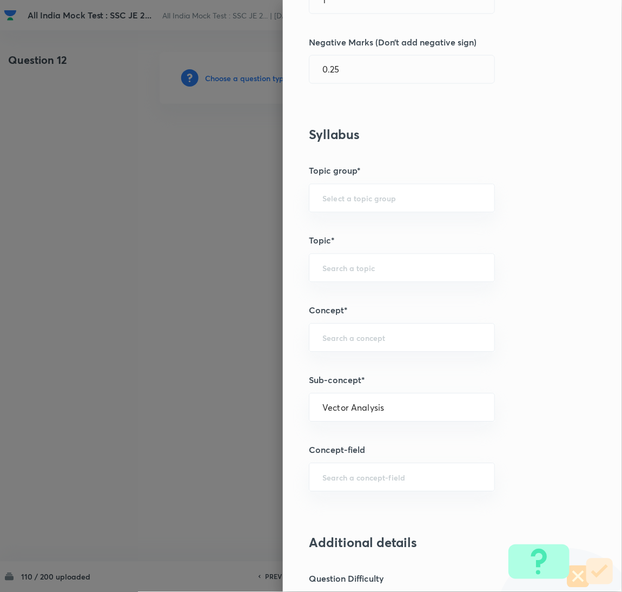
type input "Electrical Engineering"
type input "Electromagnetic Field Theory"
type input "Basics of Vector Calculus"
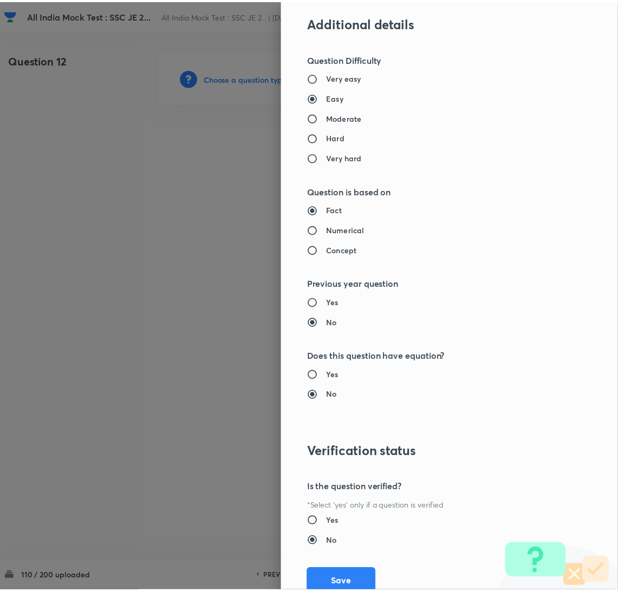
scroll to position [884, 0]
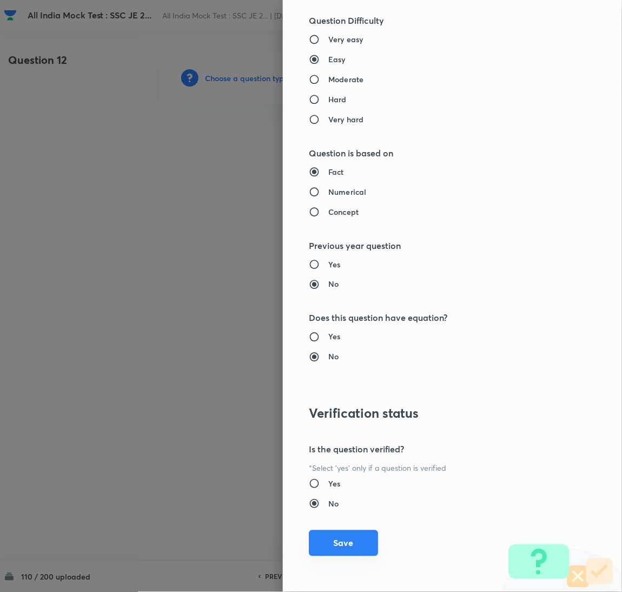
drag, startPoint x: 340, startPoint y: 550, endPoint x: 256, endPoint y: 465, distance: 119.4
click at [340, 551] on button "Save" at bounding box center [343, 543] width 69 height 26
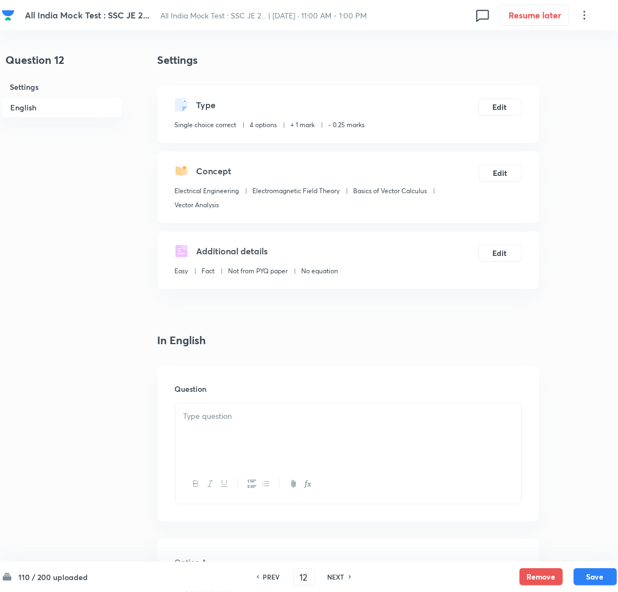
click at [228, 429] on div at bounding box center [347, 434] width 345 height 61
click at [297, 426] on div at bounding box center [347, 434] width 345 height 61
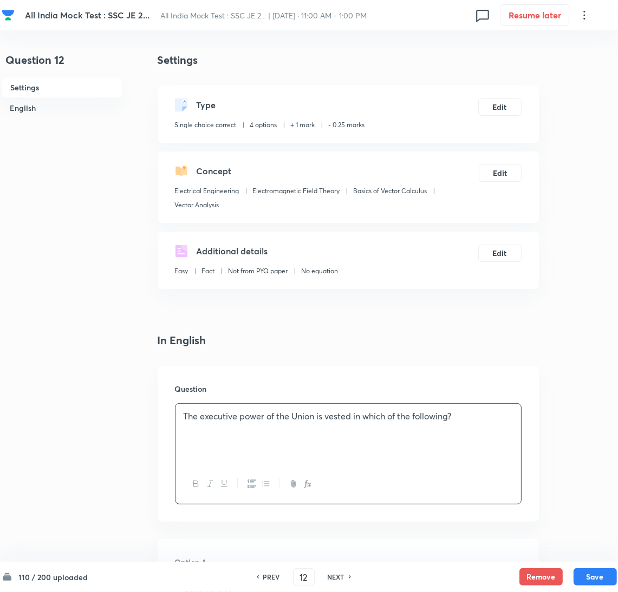
scroll to position [243, 0]
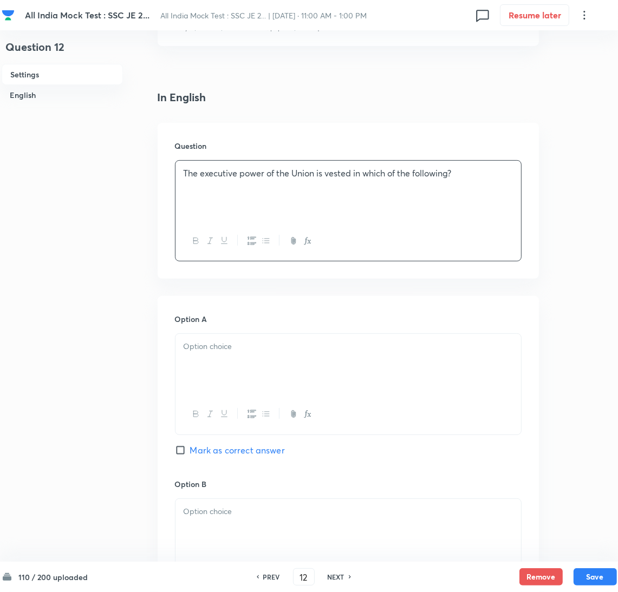
click at [202, 361] on div at bounding box center [347, 364] width 345 height 61
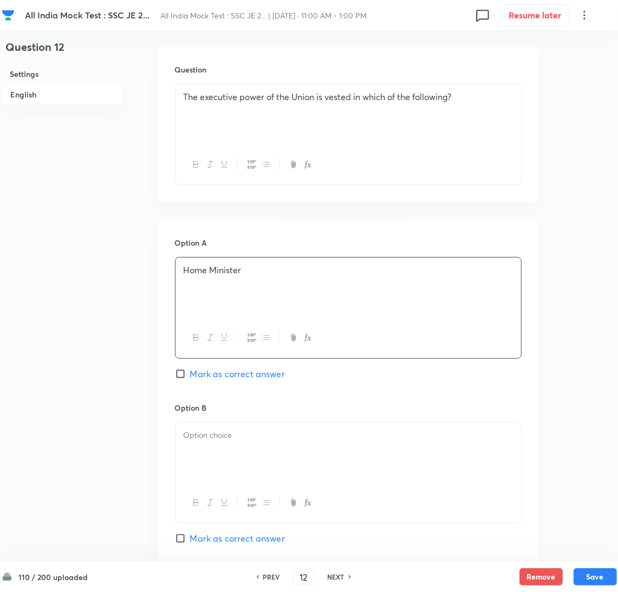
scroll to position [405, 0]
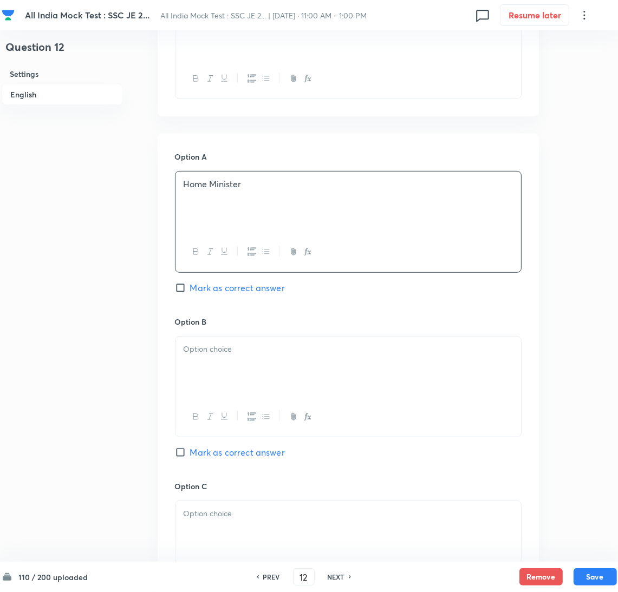
drag, startPoint x: 210, startPoint y: 379, endPoint x: 25, endPoint y: 380, distance: 185.1
click at [210, 380] on div at bounding box center [347, 367] width 345 height 61
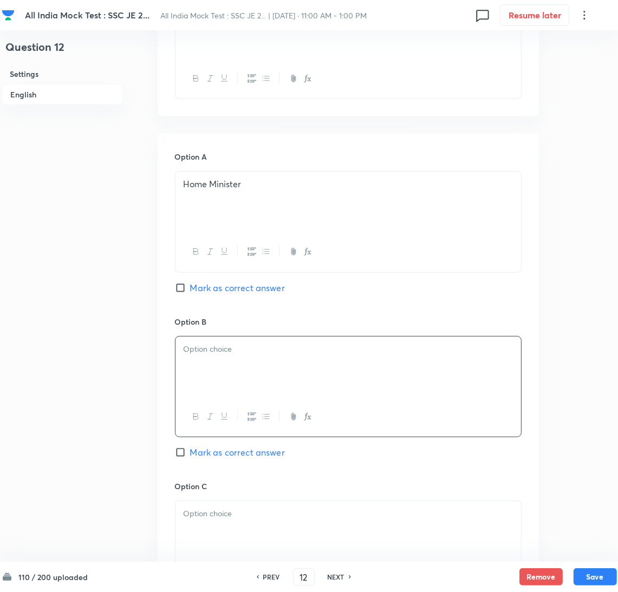
click at [195, 358] on div at bounding box center [347, 367] width 345 height 61
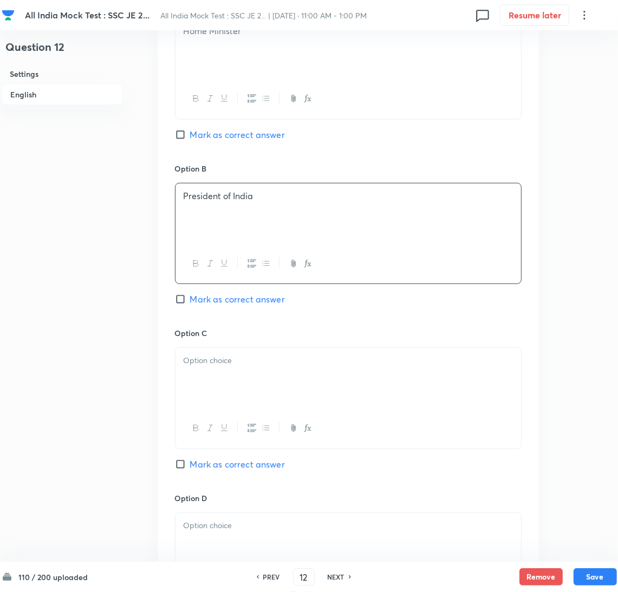
scroll to position [568, 0]
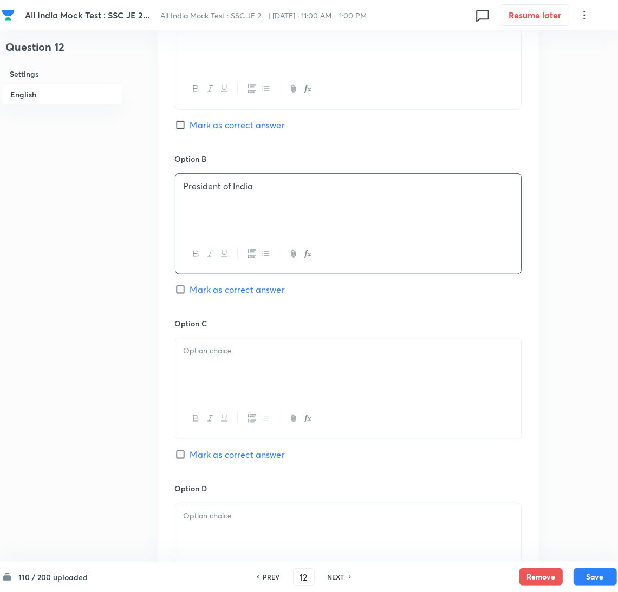
drag, startPoint x: 219, startPoint y: 375, endPoint x: 177, endPoint y: 374, distance: 41.7
click at [216, 374] on div at bounding box center [347, 368] width 345 height 61
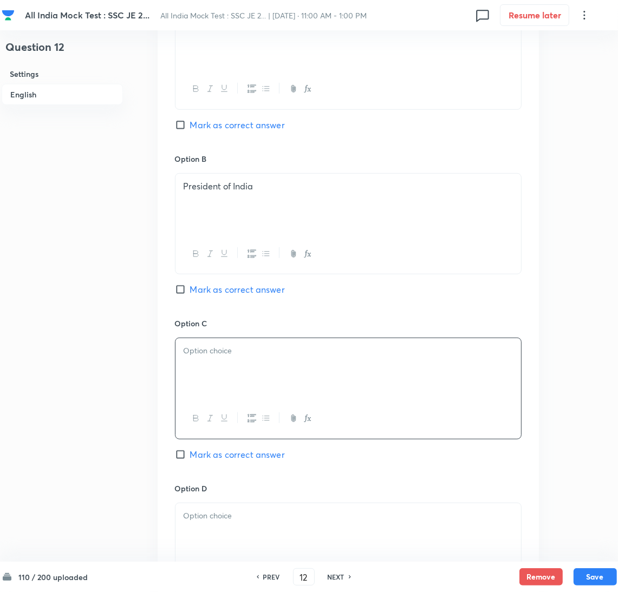
click at [516, 360] on div at bounding box center [347, 368] width 345 height 61
click at [316, 375] on div at bounding box center [347, 368] width 345 height 61
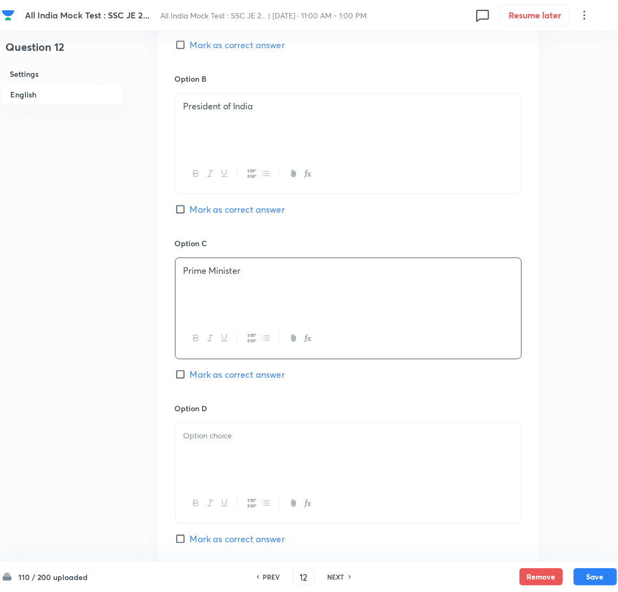
scroll to position [649, 0]
drag, startPoint x: 226, startPoint y: 448, endPoint x: 152, endPoint y: 430, distance: 75.9
click at [225, 448] on div at bounding box center [347, 452] width 345 height 61
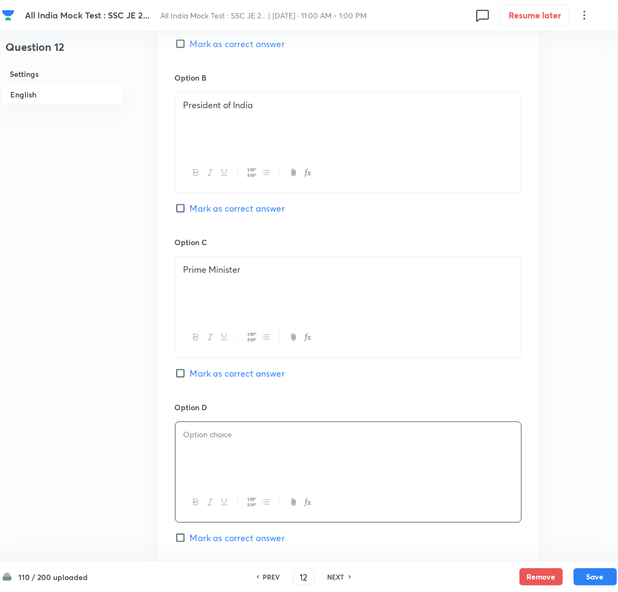
click at [266, 456] on div at bounding box center [347, 452] width 345 height 61
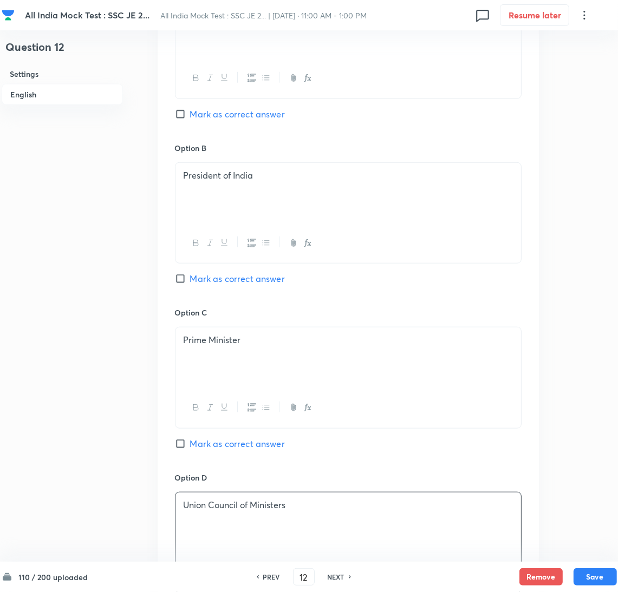
scroll to position [566, 0]
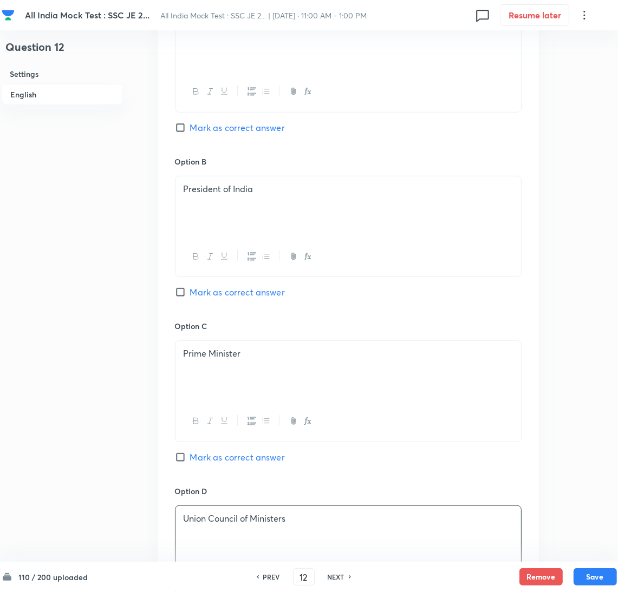
click at [178, 296] on input "Mark as correct answer" at bounding box center [182, 292] width 15 height 11
checkbox input "true"
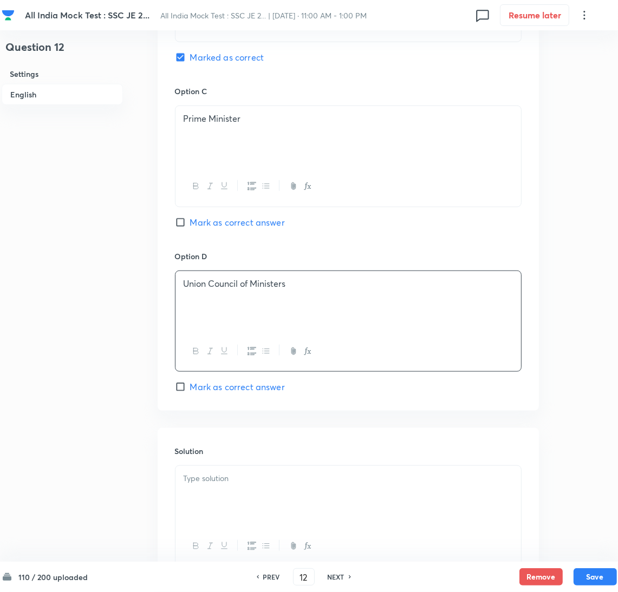
scroll to position [890, 0]
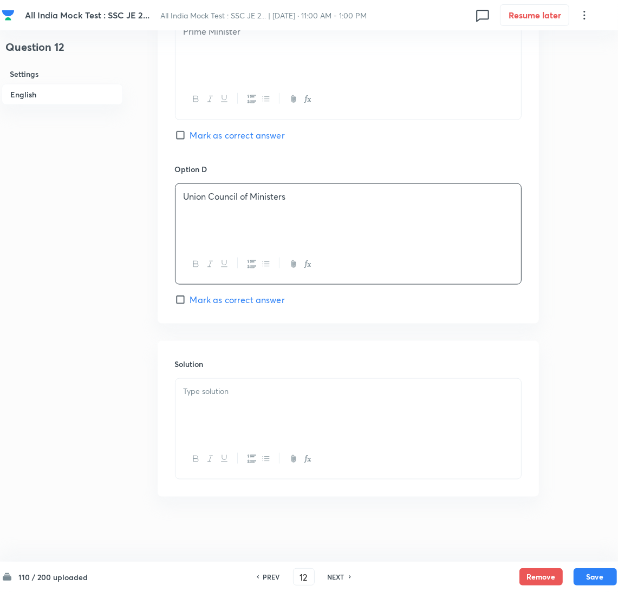
drag, startPoint x: 235, startPoint y: 397, endPoint x: 36, endPoint y: 397, distance: 198.6
click at [233, 397] on div at bounding box center [347, 409] width 345 height 61
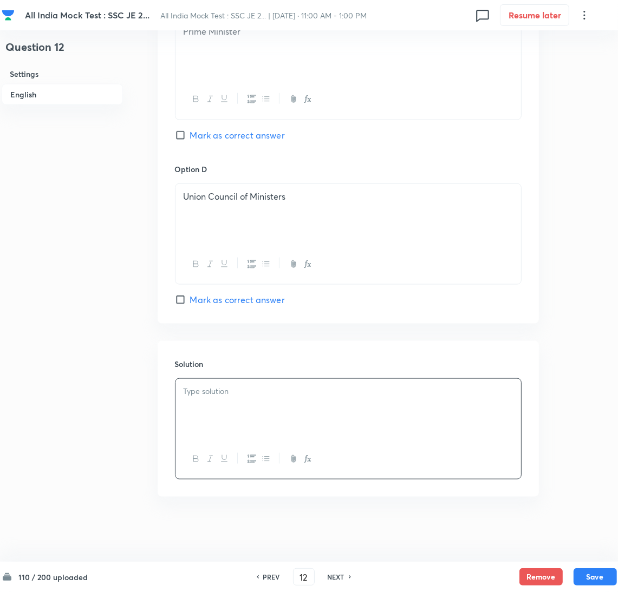
click at [246, 413] on div at bounding box center [347, 409] width 345 height 61
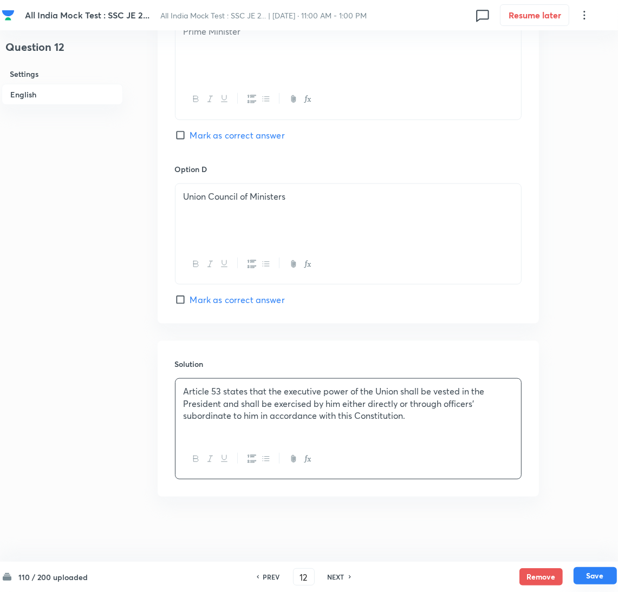
click at [588, 578] on button "Save" at bounding box center [594, 575] width 43 height 17
type input "13"
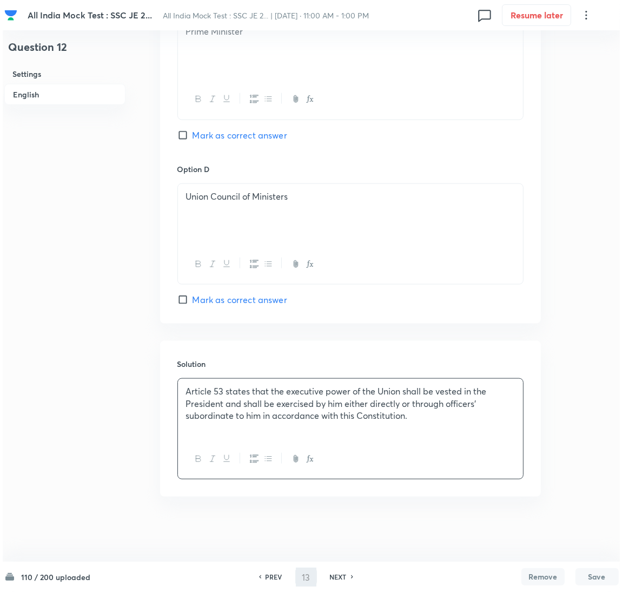
scroll to position [0, 0]
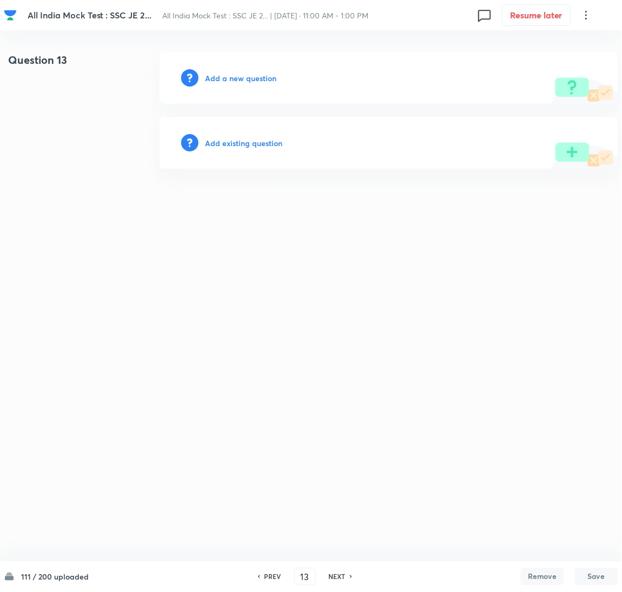
click at [222, 78] on h6 "Add a new question" at bounding box center [240, 78] width 71 height 11
click at [217, 78] on h6 "Choose a question type" at bounding box center [246, 78] width 83 height 11
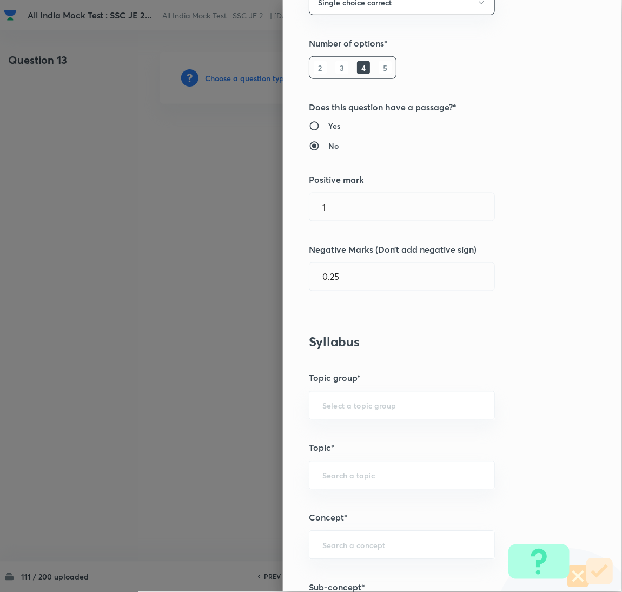
scroll to position [243, 0]
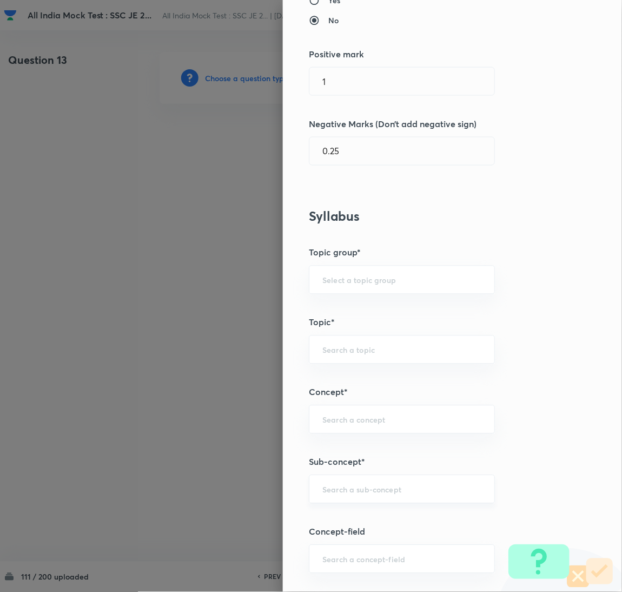
click at [333, 488] on input "text" at bounding box center [402, 489] width 159 height 10
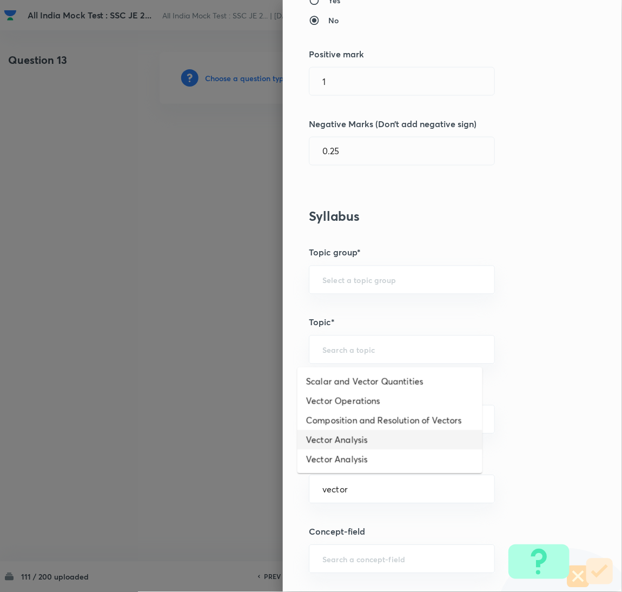
click at [344, 443] on li "Vector Analysis" at bounding box center [390, 439] width 185 height 19
type input "Vector Analysis"
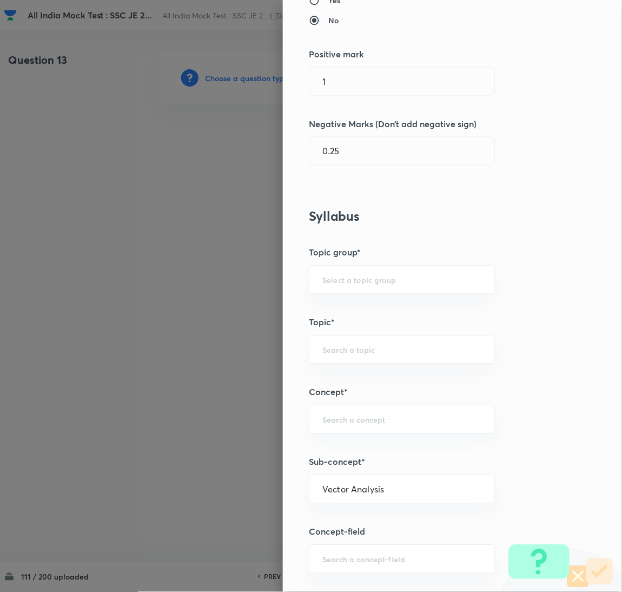
type input "Electrical Engineering"
type input "Electromagnetic Field Theory"
type input "Basics of Vector Calculus"
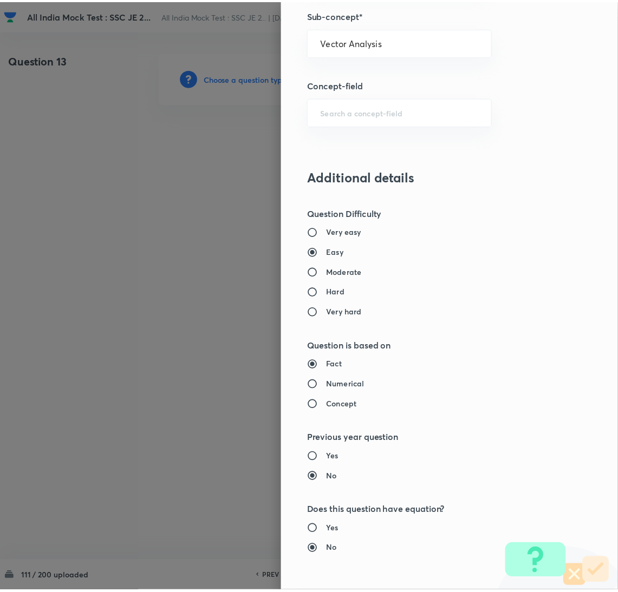
scroll to position [884, 0]
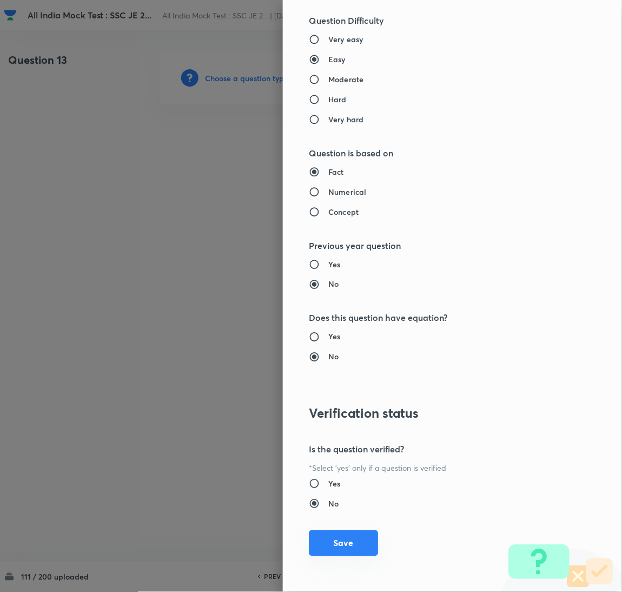
click at [339, 542] on button "Save" at bounding box center [343, 543] width 69 height 26
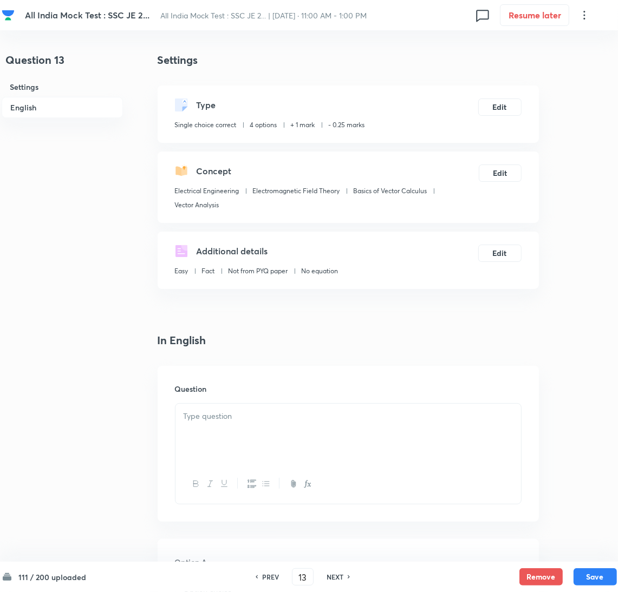
click at [218, 432] on div at bounding box center [347, 434] width 345 height 61
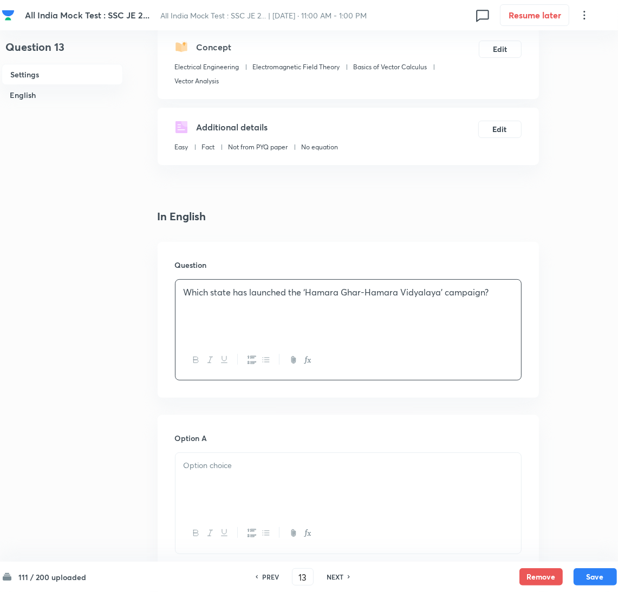
scroll to position [243, 0]
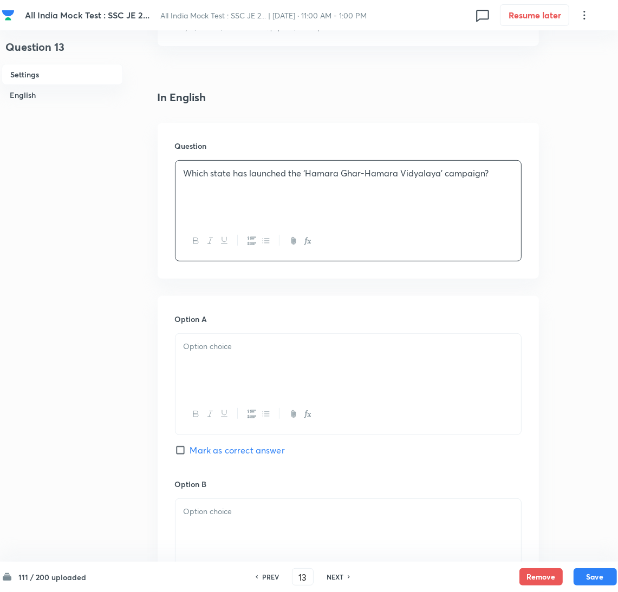
click at [223, 358] on div at bounding box center [347, 364] width 345 height 61
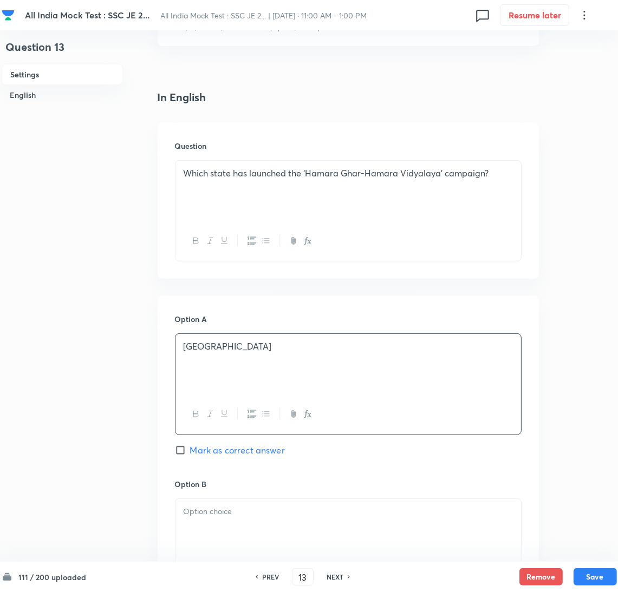
click at [206, 514] on p at bounding box center [347, 511] width 329 height 12
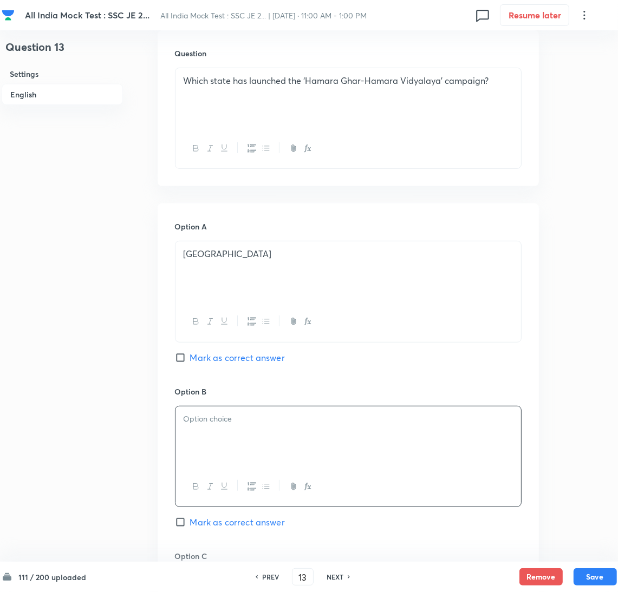
scroll to position [405, 0]
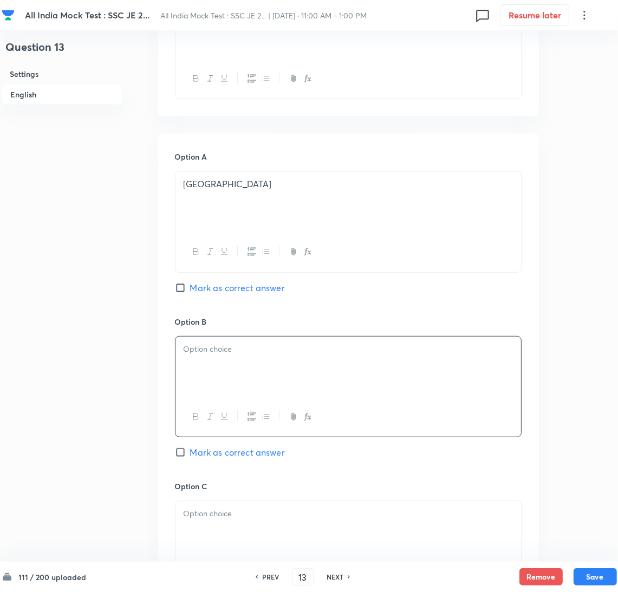
click at [245, 371] on div at bounding box center [347, 367] width 345 height 61
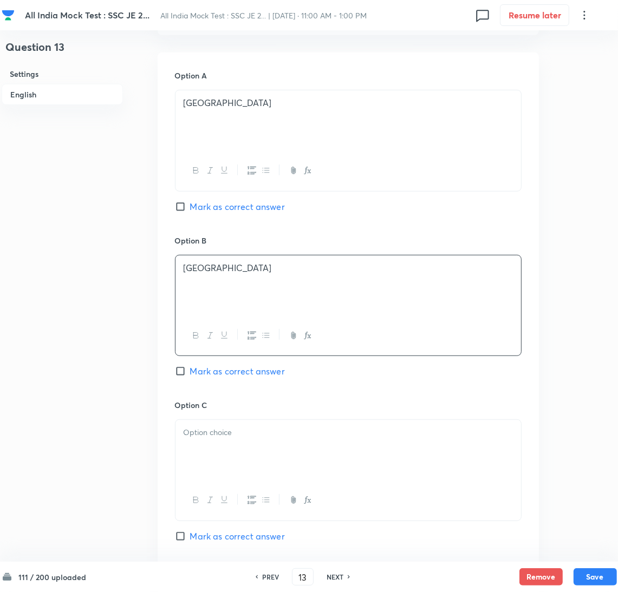
click at [213, 464] on div at bounding box center [347, 450] width 345 height 61
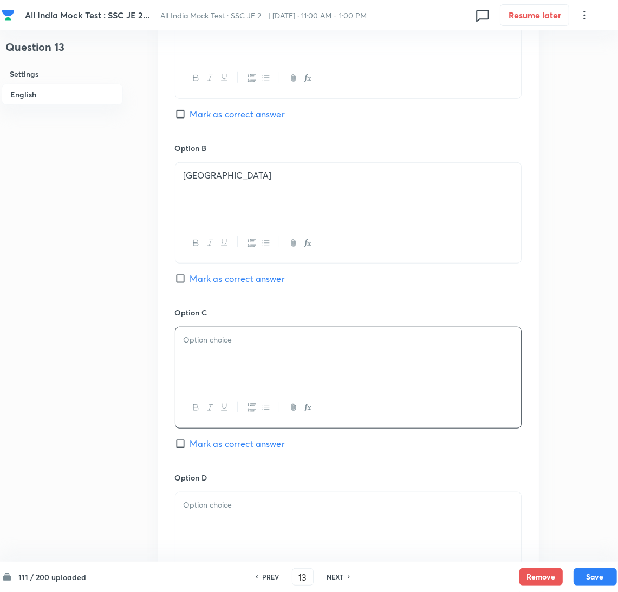
scroll to position [649, 0]
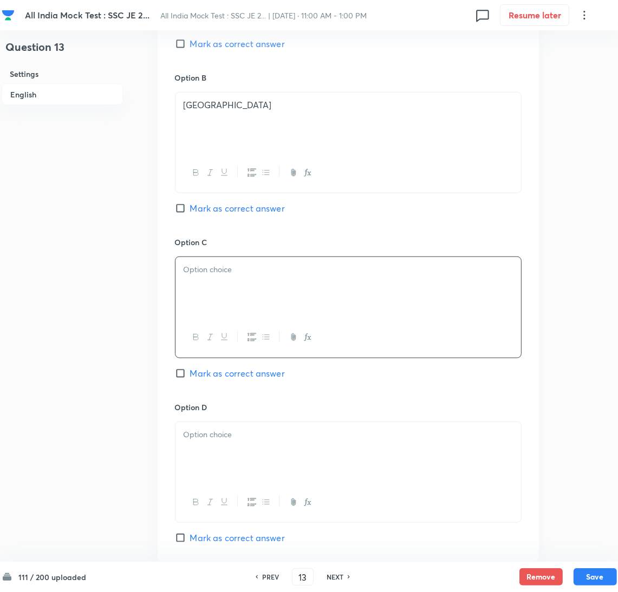
click at [207, 462] on div at bounding box center [347, 452] width 345 height 61
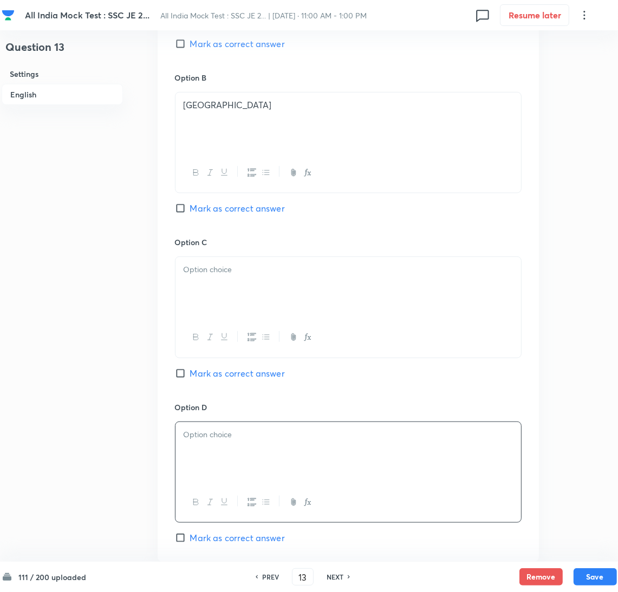
click at [204, 317] on div at bounding box center [347, 287] width 345 height 61
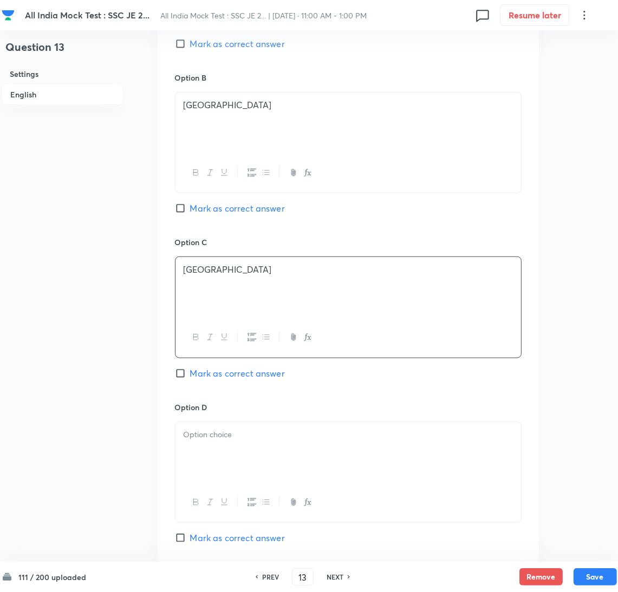
click at [188, 377] on input "Mark as correct answer" at bounding box center [182, 373] width 15 height 11
checkbox input "true"
click at [194, 464] on div at bounding box center [347, 452] width 345 height 61
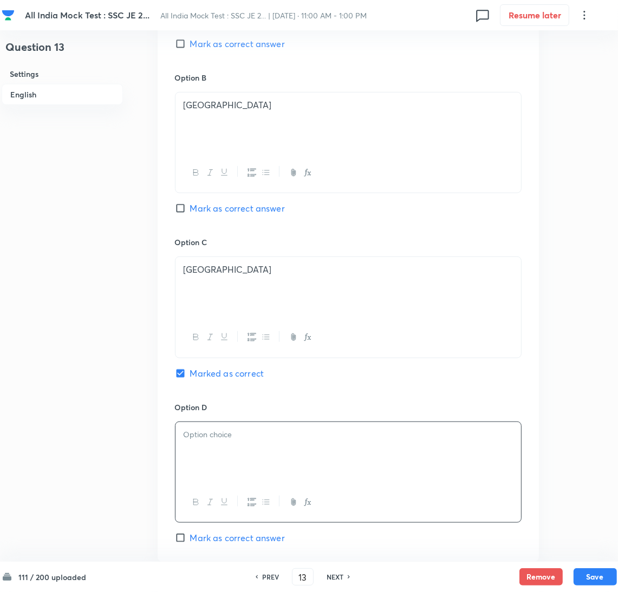
click at [242, 456] on div at bounding box center [347, 452] width 345 height 61
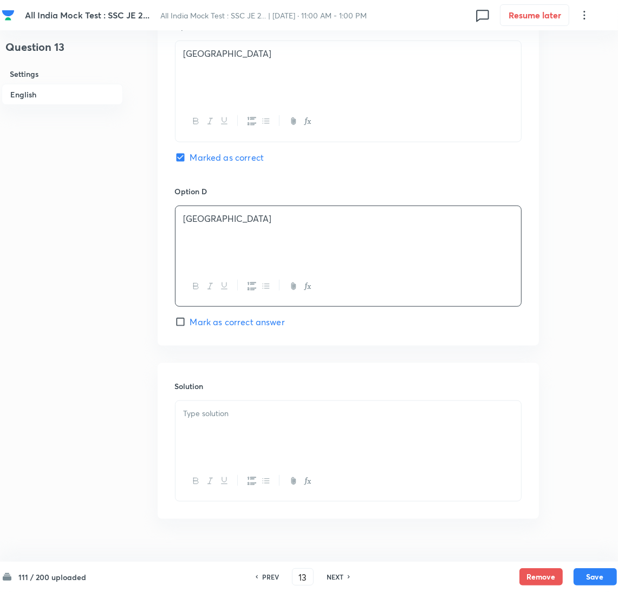
scroll to position [890, 0]
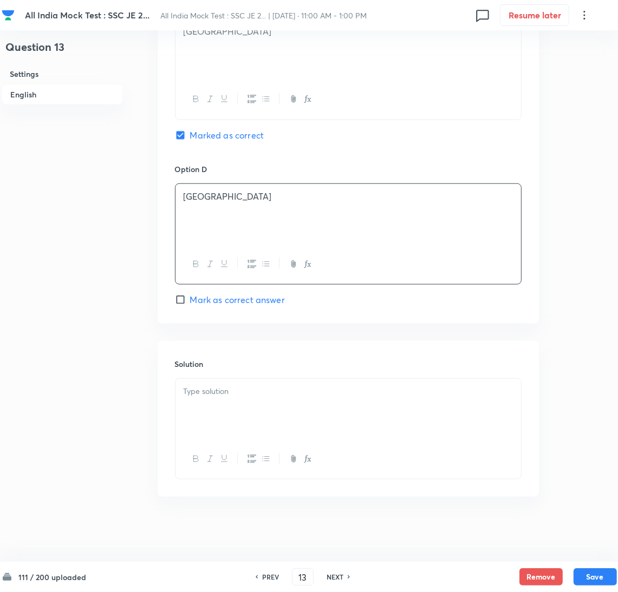
click at [223, 411] on div at bounding box center [347, 409] width 345 height 61
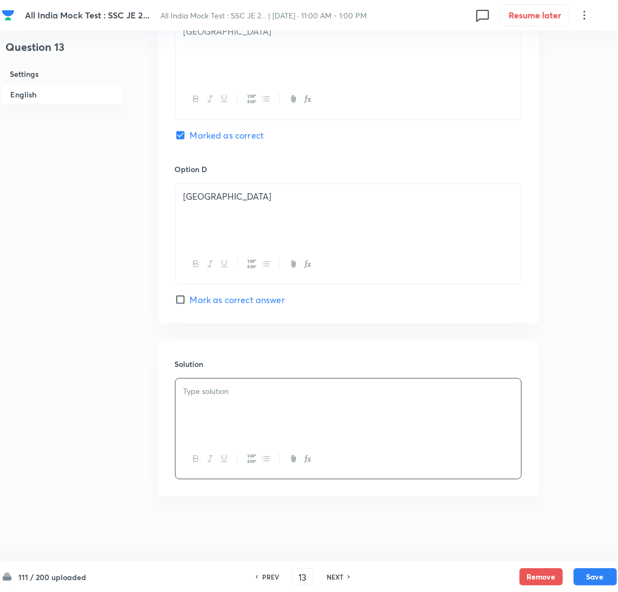
click at [255, 410] on div at bounding box center [347, 409] width 345 height 61
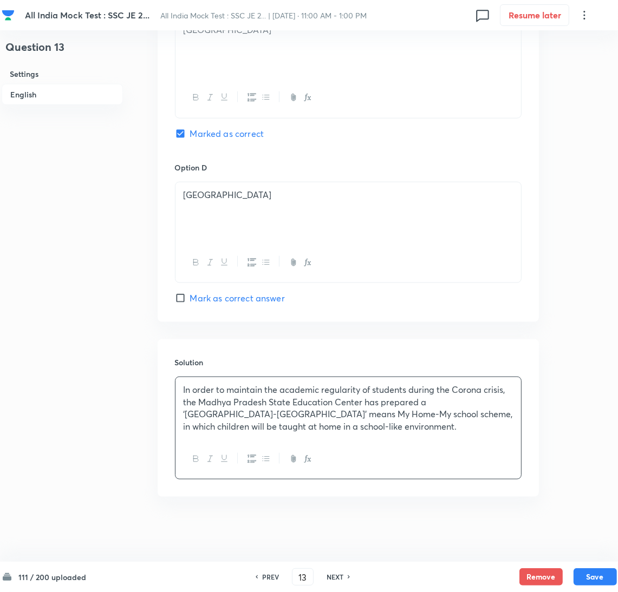
scroll to position [891, 0]
click at [602, 575] on button "Save" at bounding box center [594, 575] width 43 height 17
type input "14"
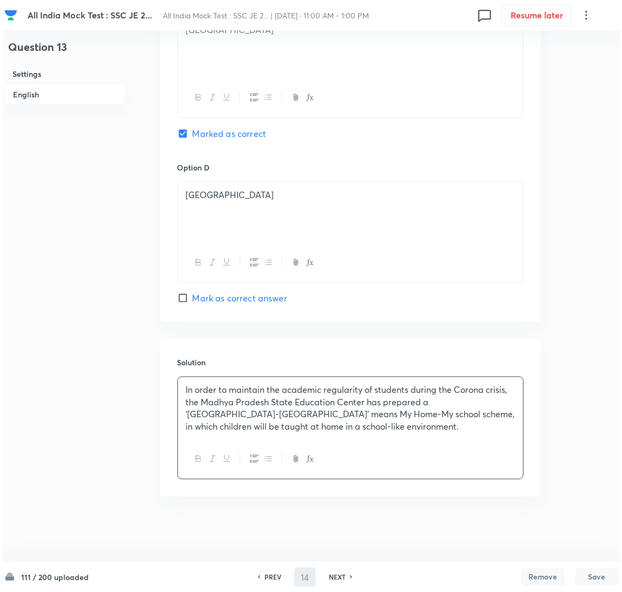
scroll to position [0, 0]
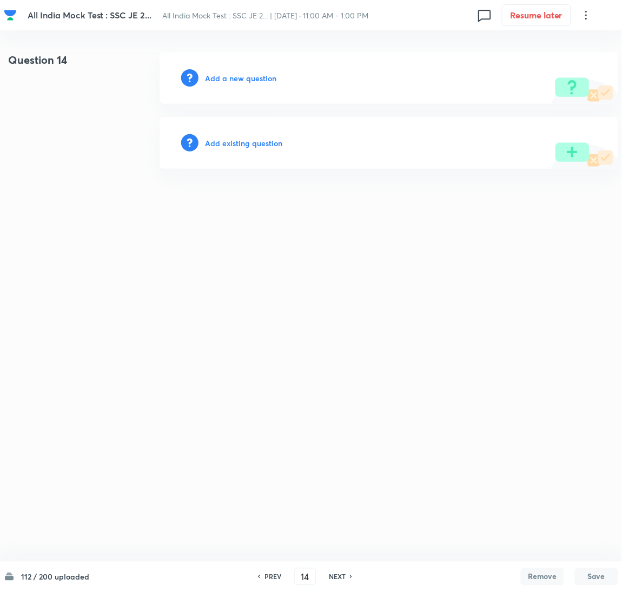
click at [241, 79] on h6 "Add a new question" at bounding box center [240, 78] width 71 height 11
click at [240, 79] on h6 "Choose a question type" at bounding box center [246, 78] width 83 height 11
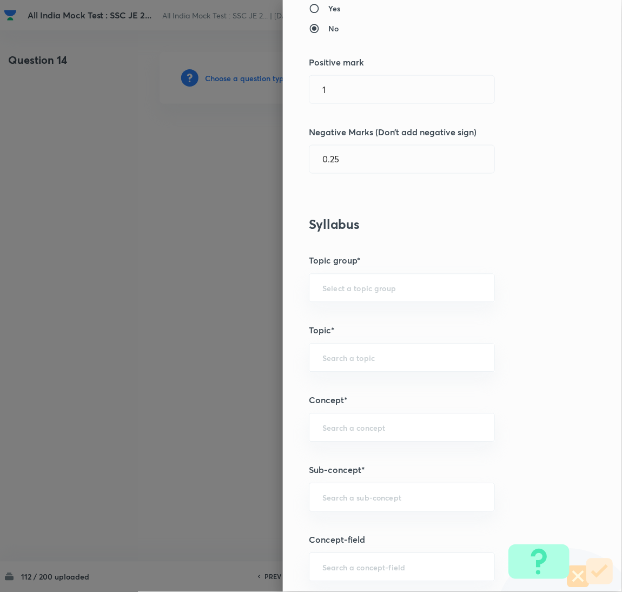
scroll to position [243, 0]
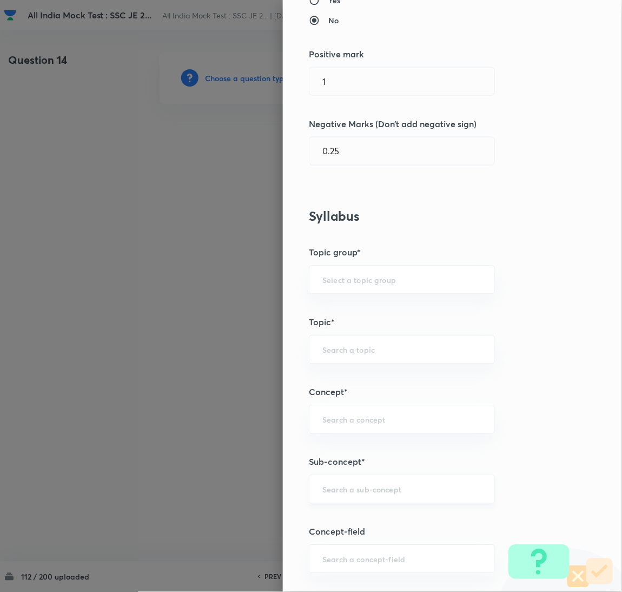
click at [334, 496] on div "​" at bounding box center [402, 489] width 186 height 29
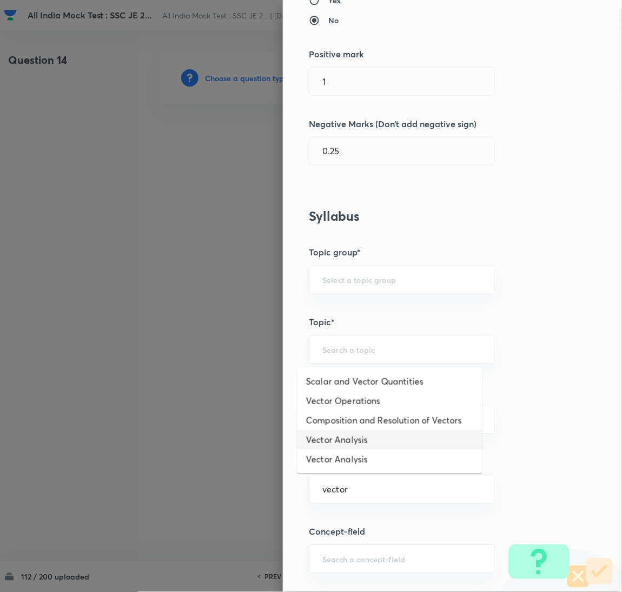
click at [349, 439] on ul "Scalar and Vector Quantities Vector Operations Composition and Resolution of Ve…" at bounding box center [390, 420] width 185 height 106
click at [353, 441] on li "Vector Analysis" at bounding box center [390, 439] width 185 height 19
type input "Vector Analysis"
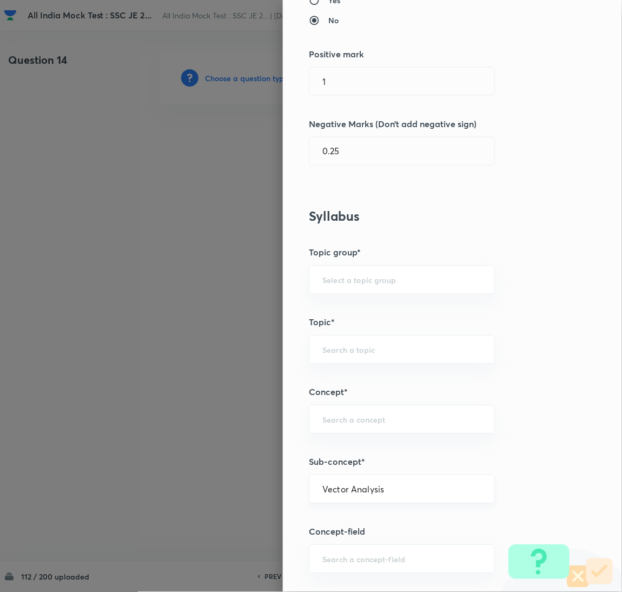
type input "Electrical Engineering"
type input "Electromagnetic Field Theory"
type input "Basics of Vector Calculus"
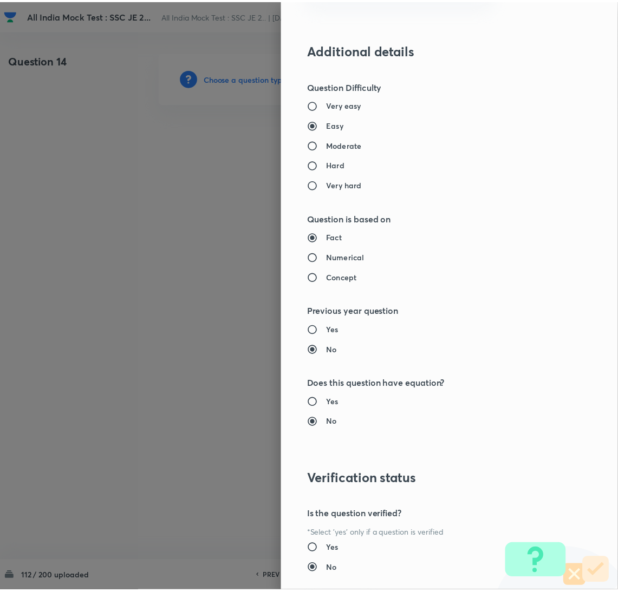
scroll to position [884, 0]
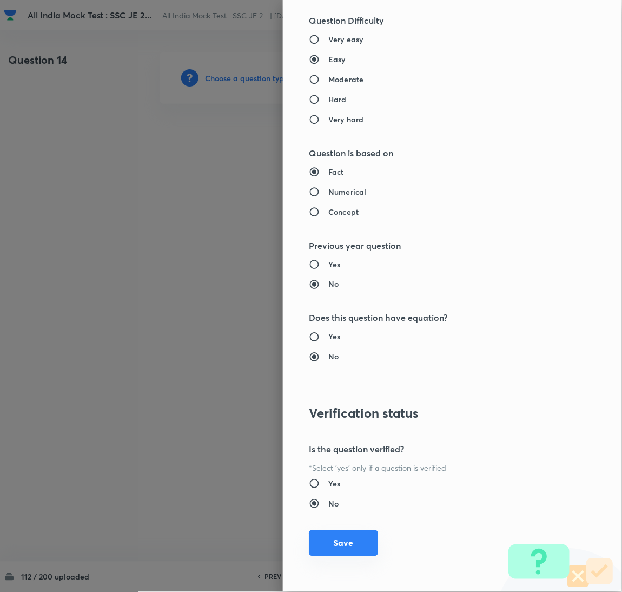
click at [339, 537] on button "Save" at bounding box center [343, 543] width 69 height 26
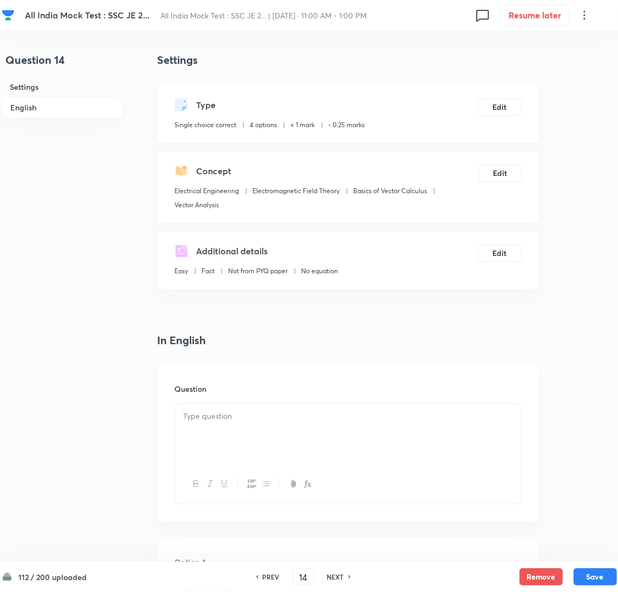
click at [235, 418] on p at bounding box center [347, 416] width 329 height 12
click at [231, 448] on div at bounding box center [347, 434] width 345 height 61
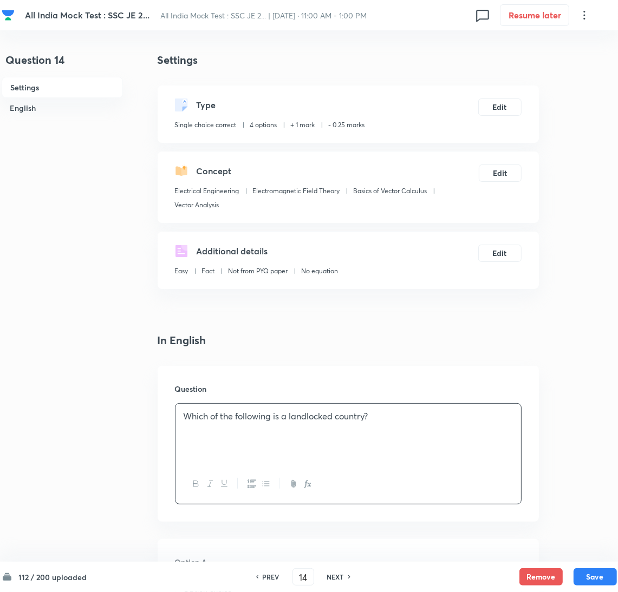
scroll to position [162, 0]
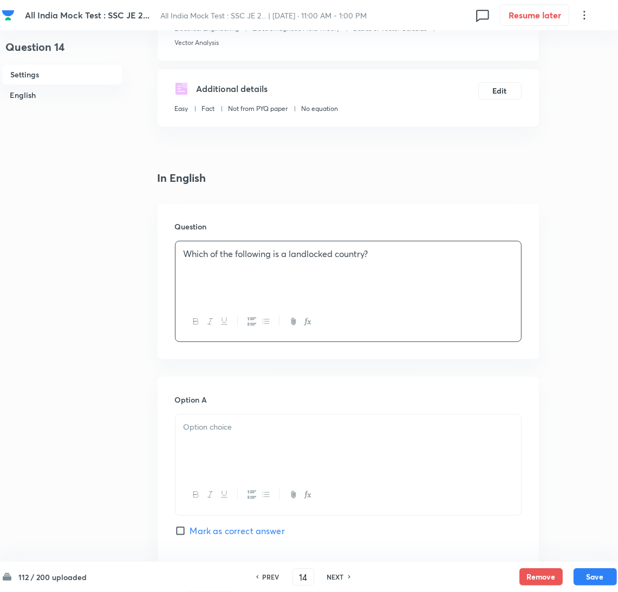
drag, startPoint x: 219, startPoint y: 443, endPoint x: 17, endPoint y: 439, distance: 201.9
click at [217, 442] on div at bounding box center [347, 445] width 345 height 61
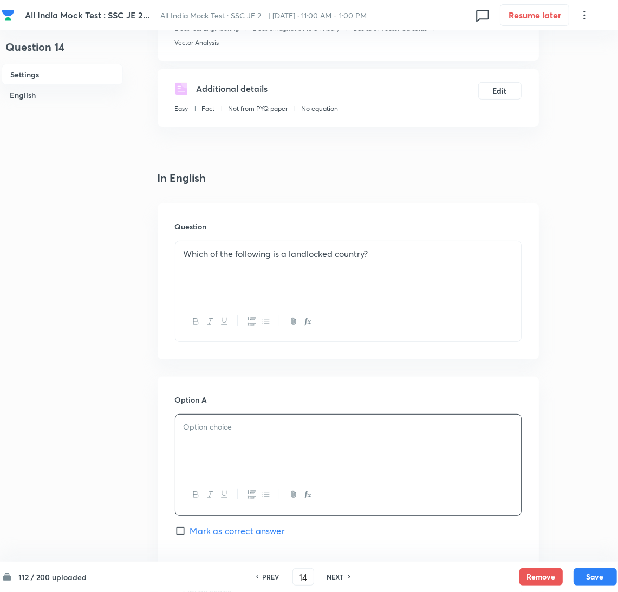
click at [241, 444] on div at bounding box center [347, 445] width 345 height 61
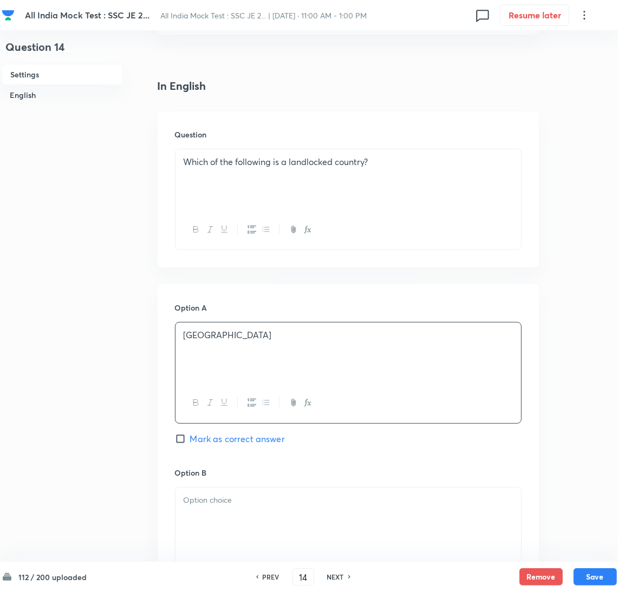
scroll to position [325, 0]
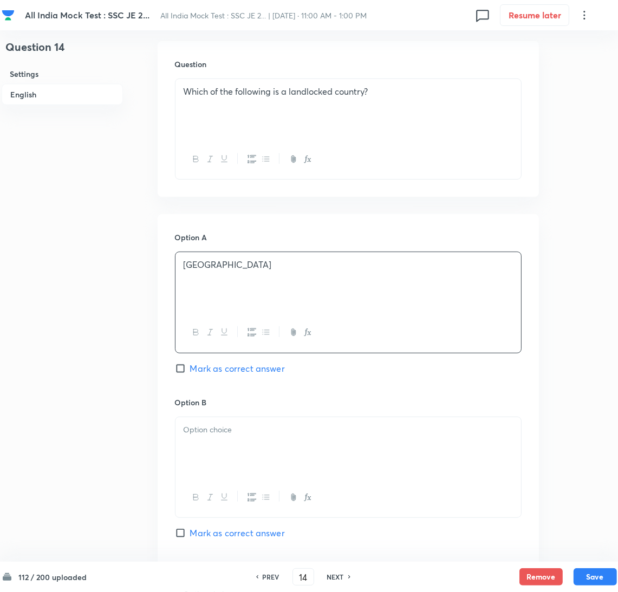
click at [213, 441] on div at bounding box center [347, 447] width 345 height 61
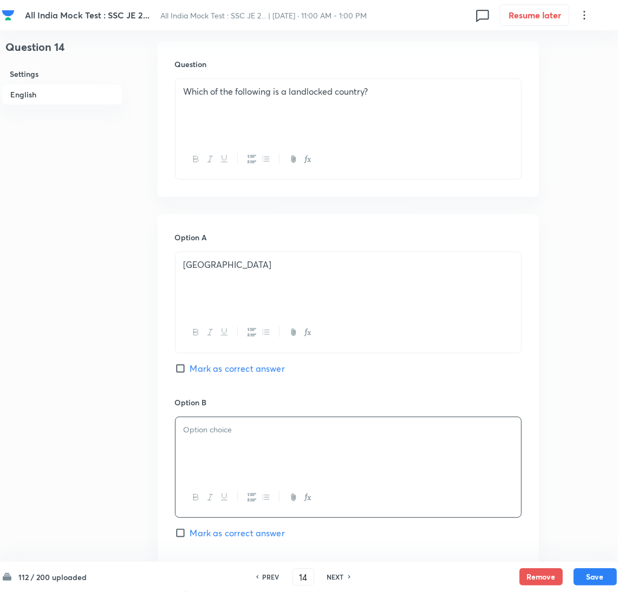
click at [229, 444] on div at bounding box center [347, 447] width 345 height 61
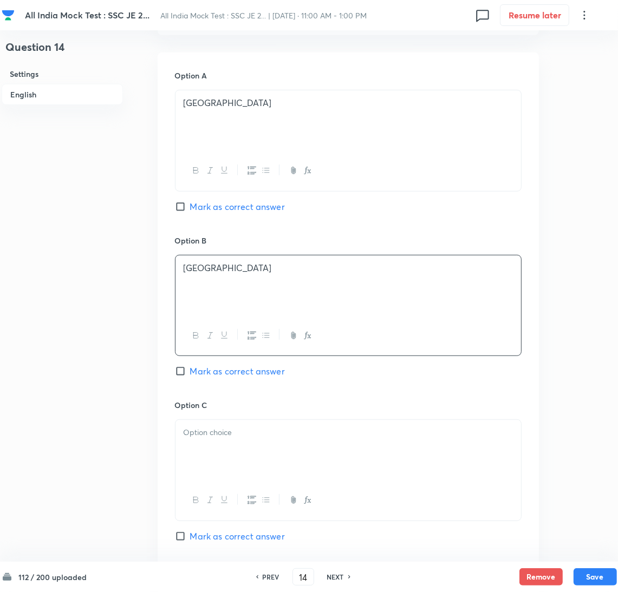
click at [212, 471] on div at bounding box center [347, 450] width 345 height 61
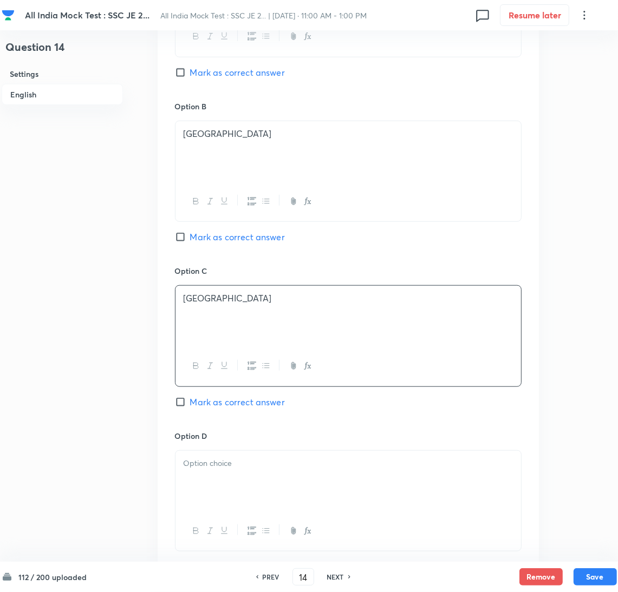
scroll to position [649, 0]
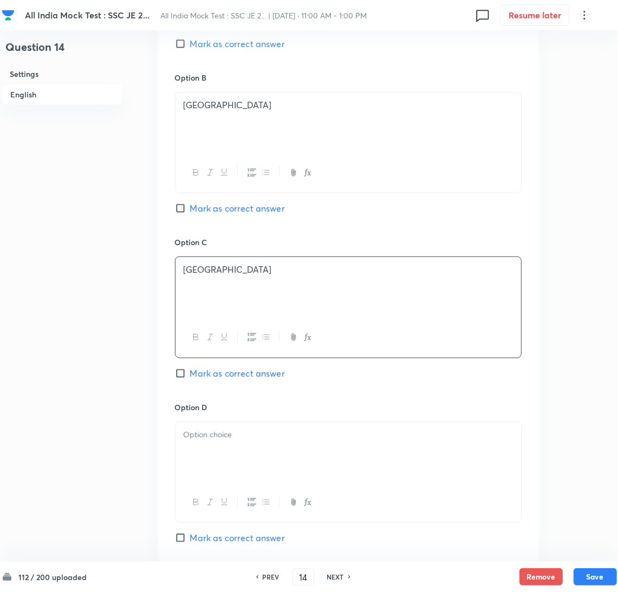
click at [222, 452] on div at bounding box center [347, 452] width 345 height 61
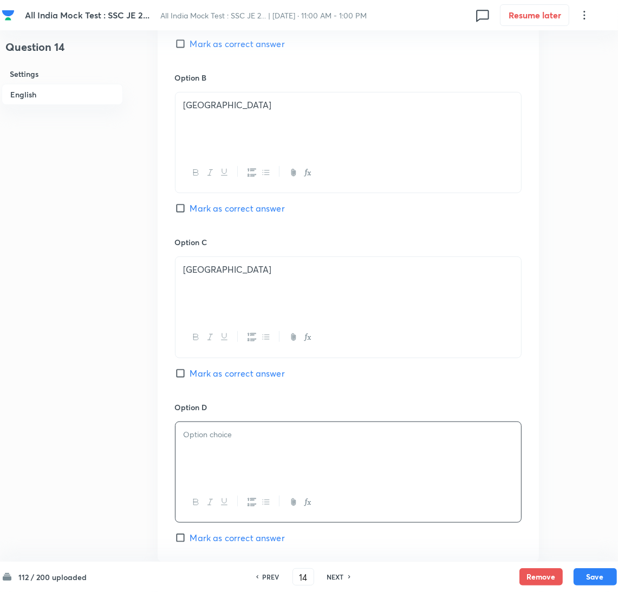
click at [222, 470] on div at bounding box center [347, 452] width 345 height 61
click at [182, 375] on input "Mark as correct answer" at bounding box center [182, 373] width 15 height 11
checkbox input "true"
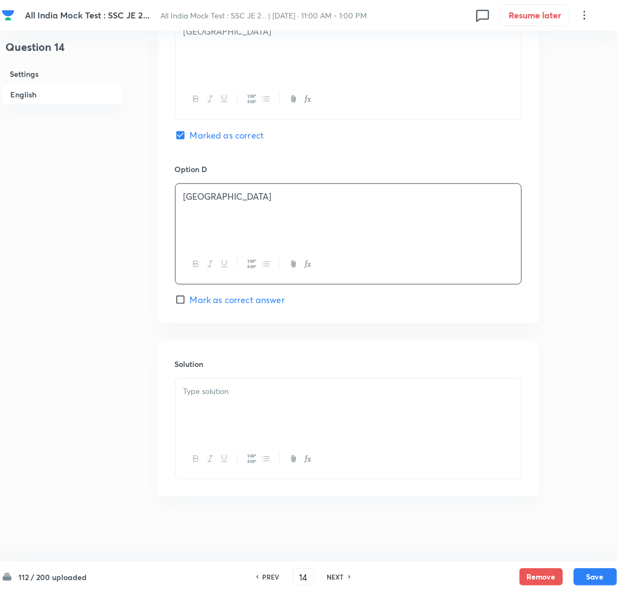
scroll to position [890, 0]
click at [229, 401] on div at bounding box center [347, 409] width 345 height 61
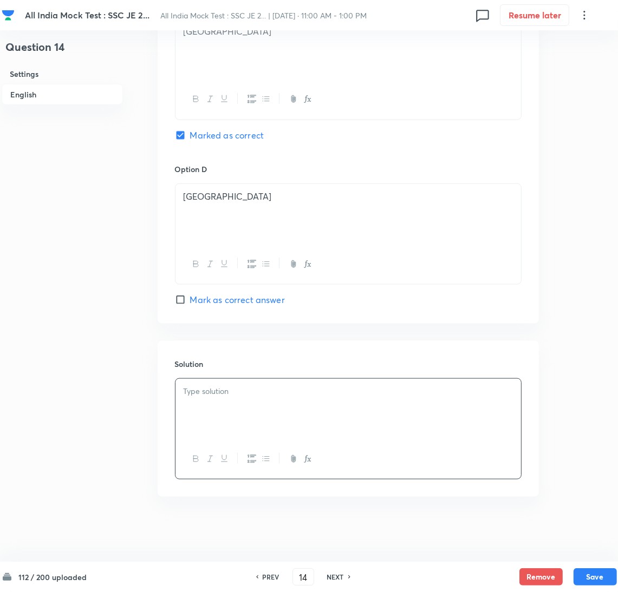
click at [253, 417] on div at bounding box center [347, 409] width 345 height 61
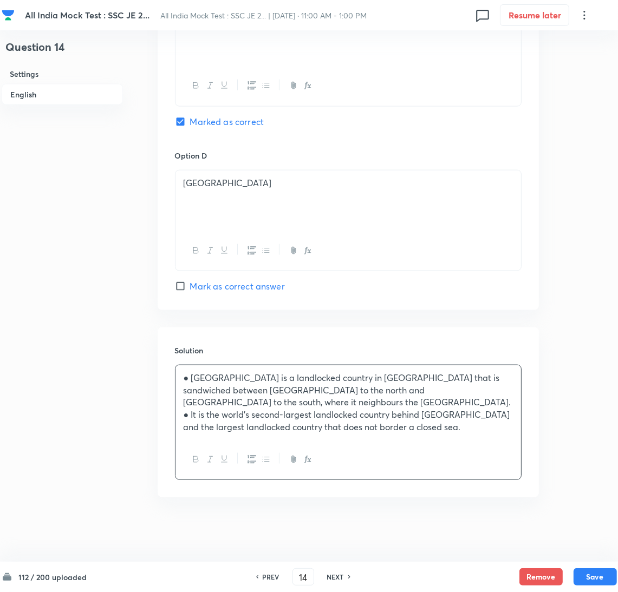
scroll to position [904, 0]
click at [589, 575] on button "Save" at bounding box center [594, 575] width 43 height 17
type input "15"
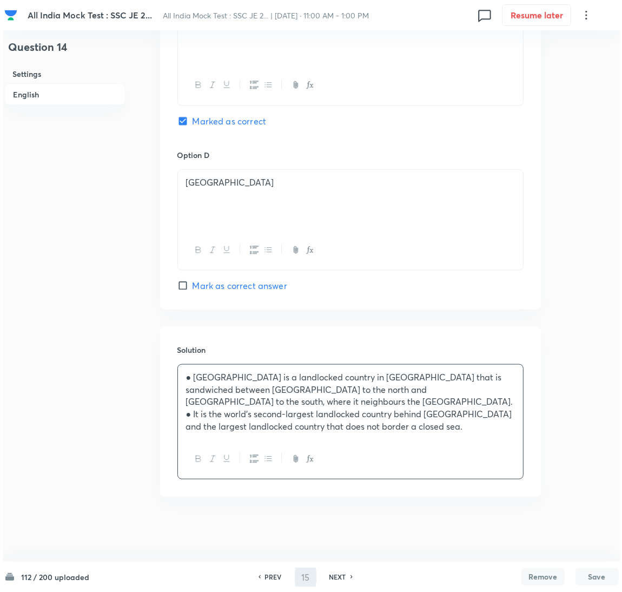
scroll to position [0, 0]
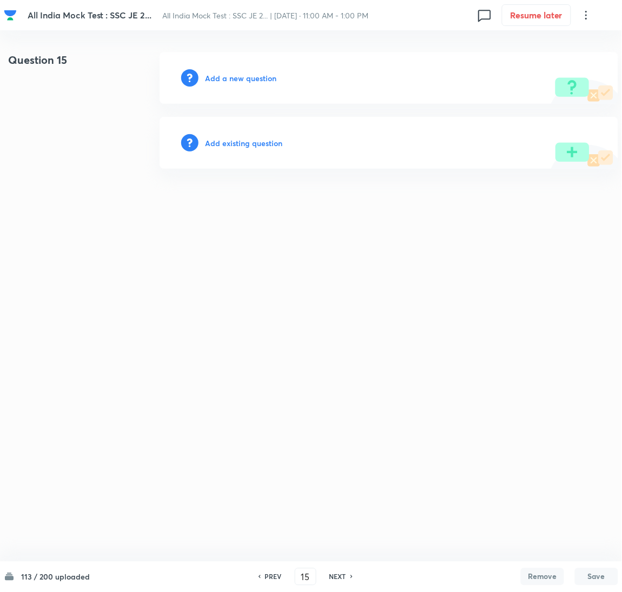
click at [224, 77] on h6 "Add a new question" at bounding box center [240, 78] width 71 height 11
click at [224, 77] on h6 "Choose a question type" at bounding box center [246, 78] width 83 height 11
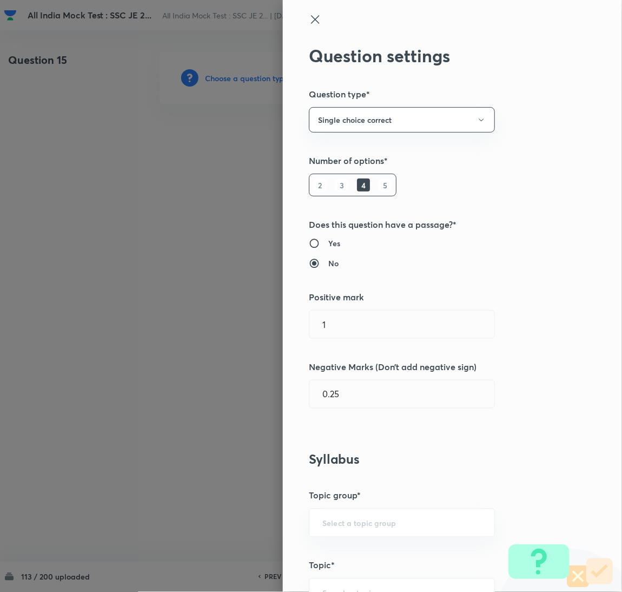
type input "Electrical Engineering"
type input "Electromagnetic Field Theory"
type input "Basics of Vector Calculus"
type input "Vector Analysis"
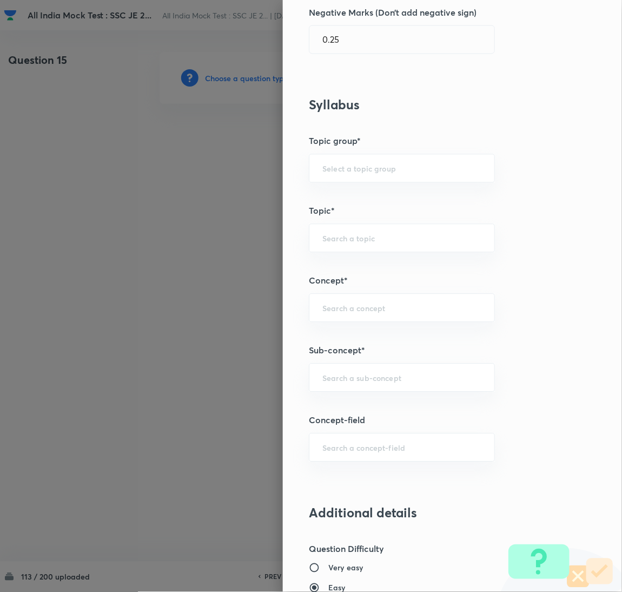
scroll to position [405, 0]
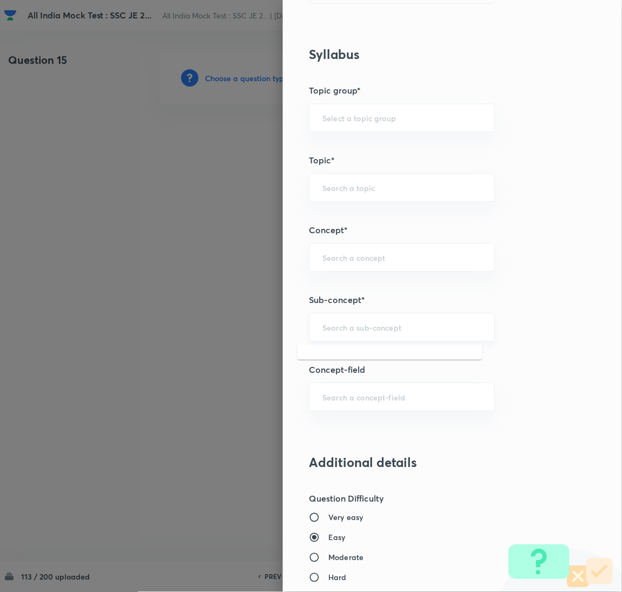
click at [337, 327] on input "text" at bounding box center [402, 327] width 159 height 10
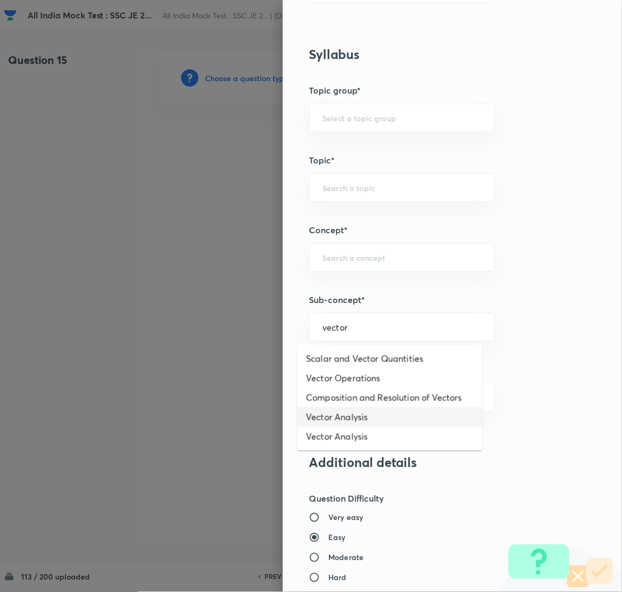
click at [346, 418] on li "Vector Analysis" at bounding box center [390, 417] width 185 height 19
type input "Vector Analysis"
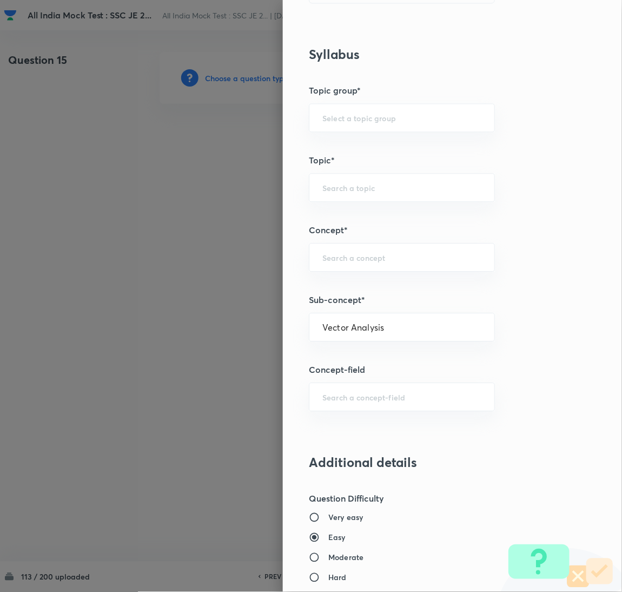
type input "Electrical Engineering"
type input "Electromagnetic Field Theory"
type input "Basics of Vector Calculus"
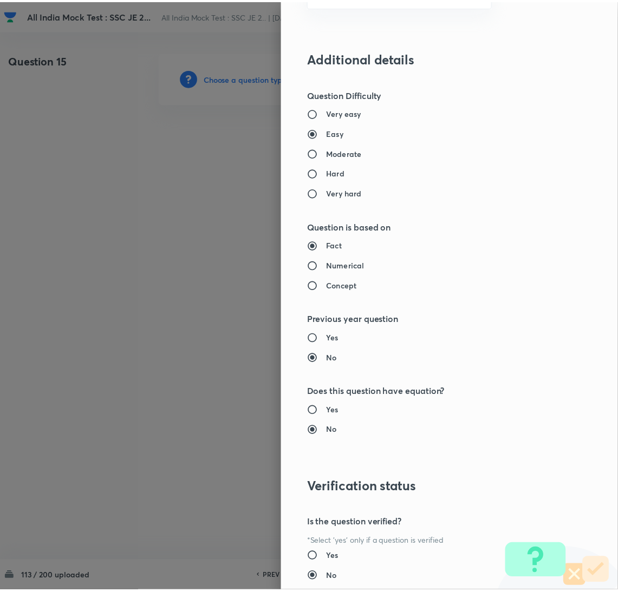
scroll to position [884, 0]
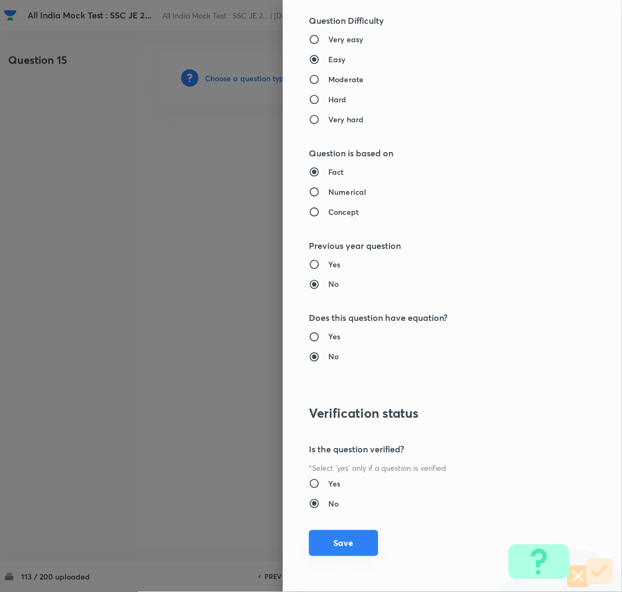
click at [334, 544] on button "Save" at bounding box center [343, 543] width 69 height 26
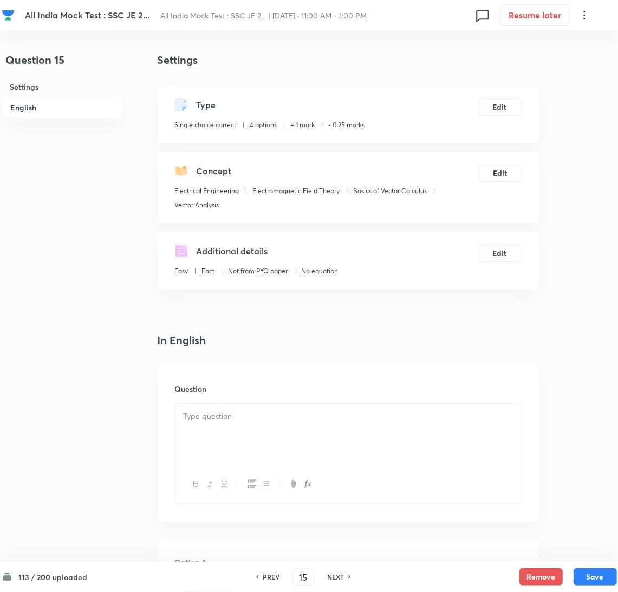
click at [231, 427] on div at bounding box center [347, 434] width 345 height 61
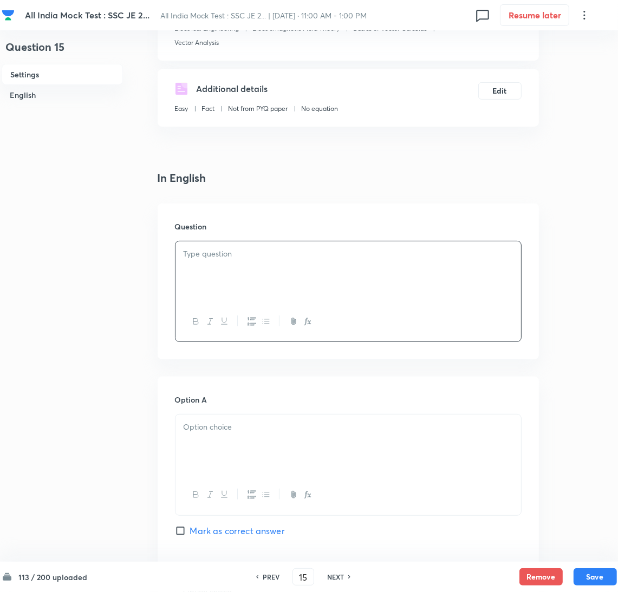
click at [219, 277] on div at bounding box center [347, 271] width 345 height 61
click at [213, 438] on div at bounding box center [347, 445] width 345 height 61
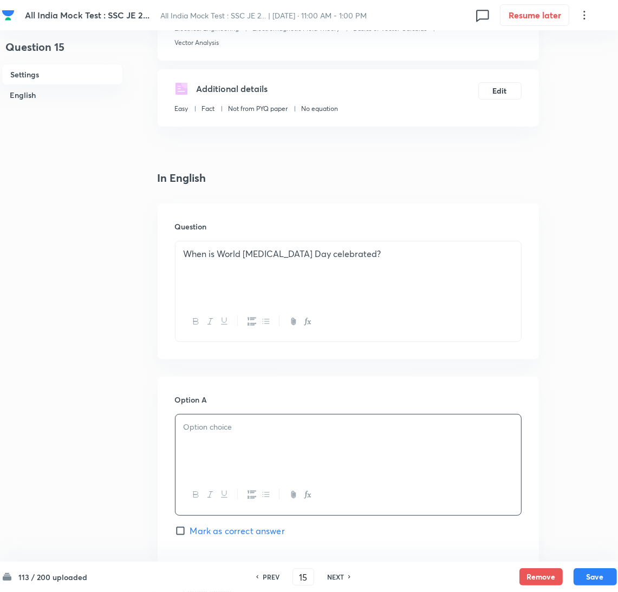
click at [314, 443] on div at bounding box center [347, 445] width 345 height 61
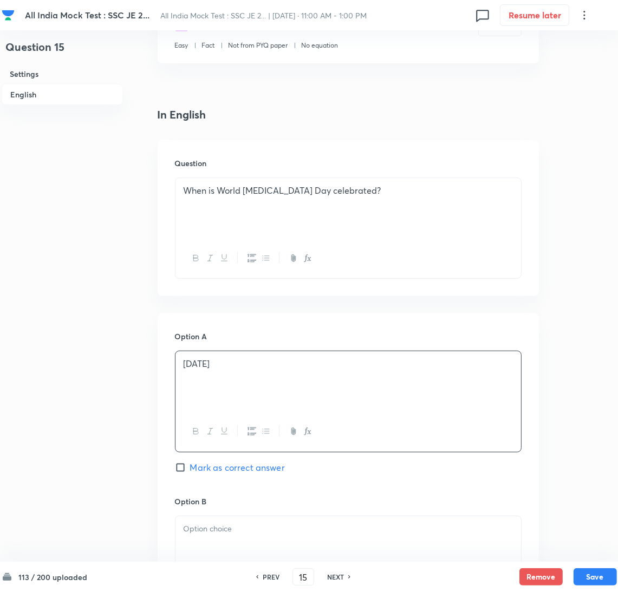
scroll to position [325, 0]
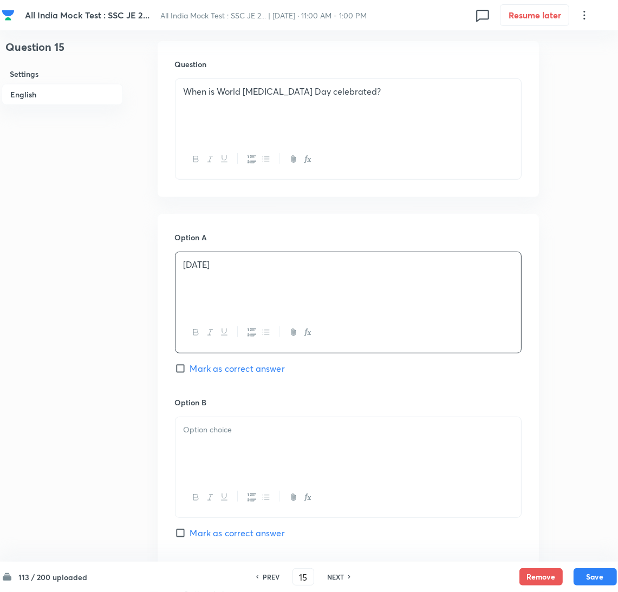
click at [214, 445] on div at bounding box center [347, 447] width 345 height 61
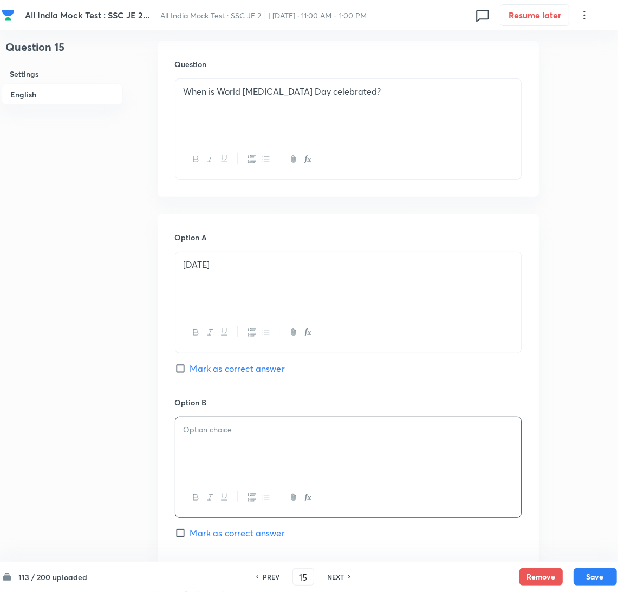
click at [245, 449] on div at bounding box center [347, 447] width 345 height 61
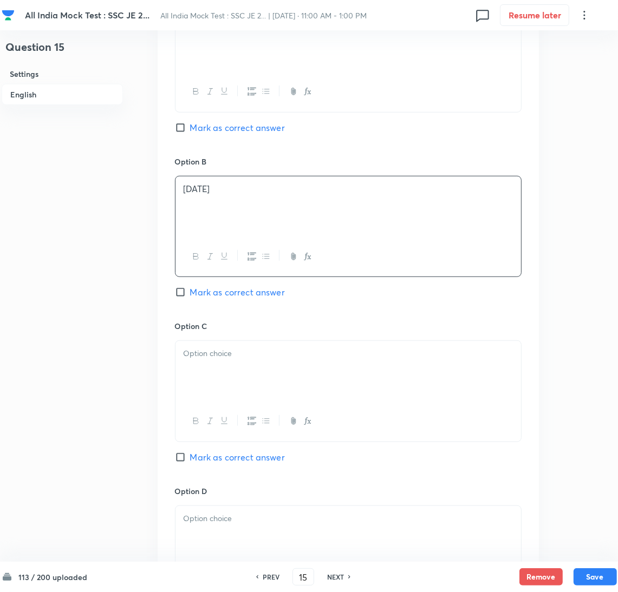
scroll to position [568, 0]
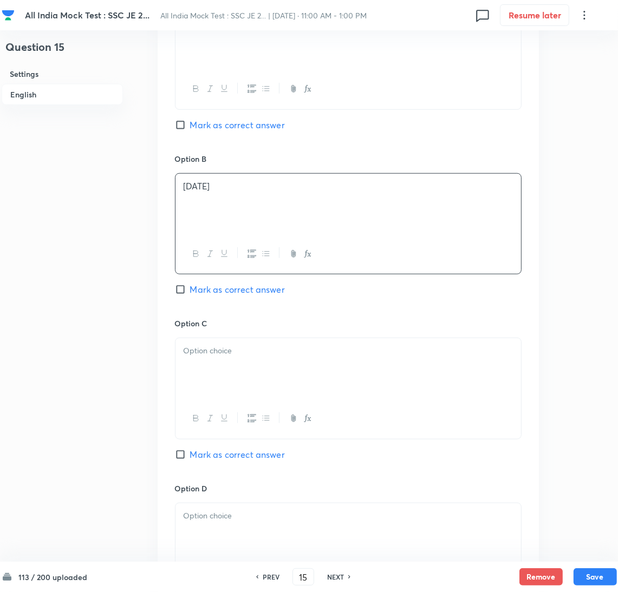
click at [262, 370] on div at bounding box center [347, 368] width 345 height 61
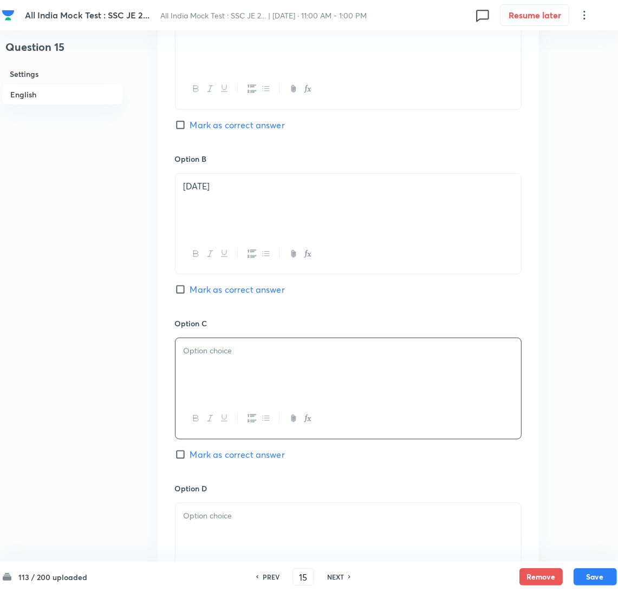
click at [211, 370] on div at bounding box center [347, 368] width 345 height 61
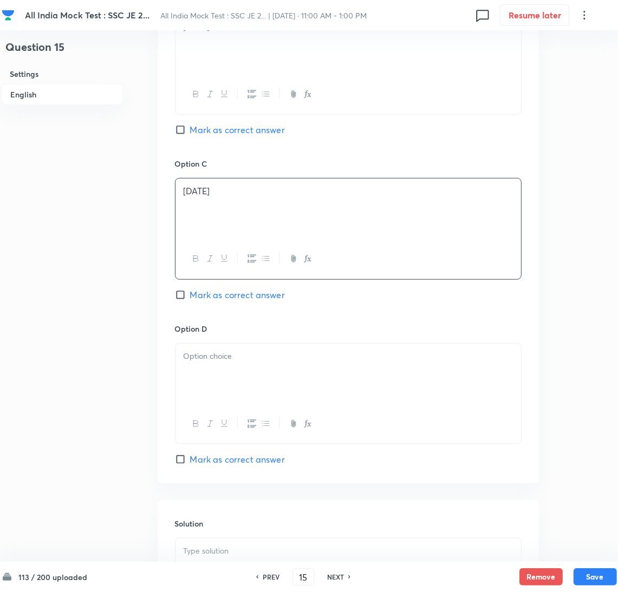
scroll to position [730, 0]
click at [220, 388] on div at bounding box center [347, 372] width 345 height 61
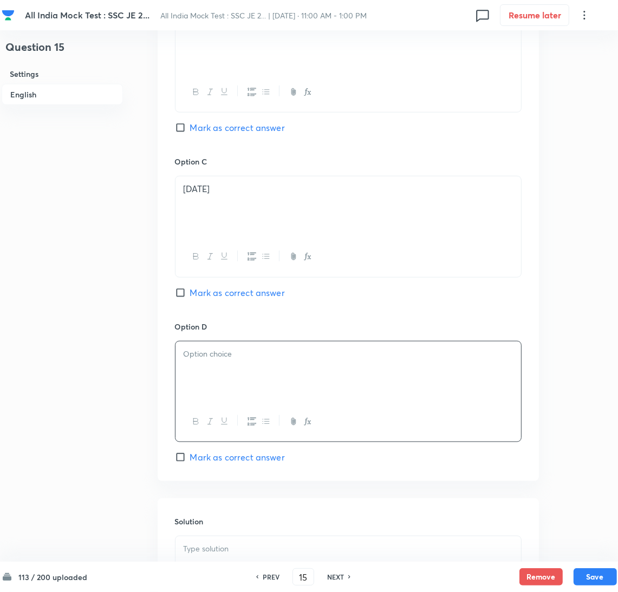
click at [239, 375] on div at bounding box center [347, 372] width 345 height 61
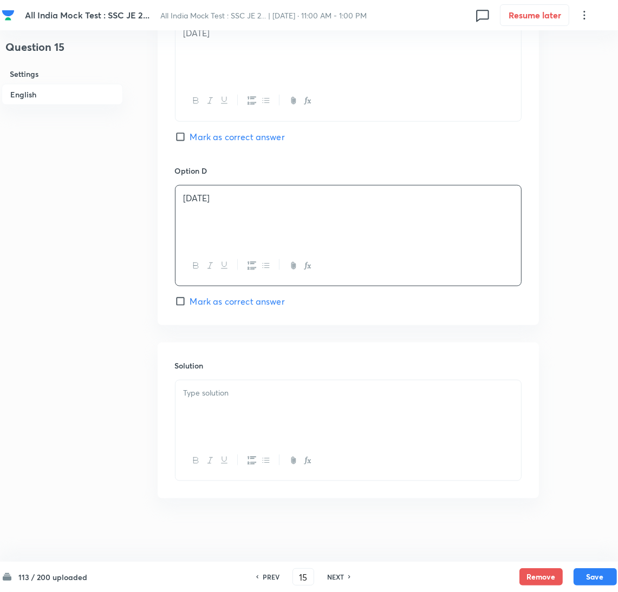
scroll to position [890, 0]
click at [200, 401] on div at bounding box center [347, 409] width 345 height 61
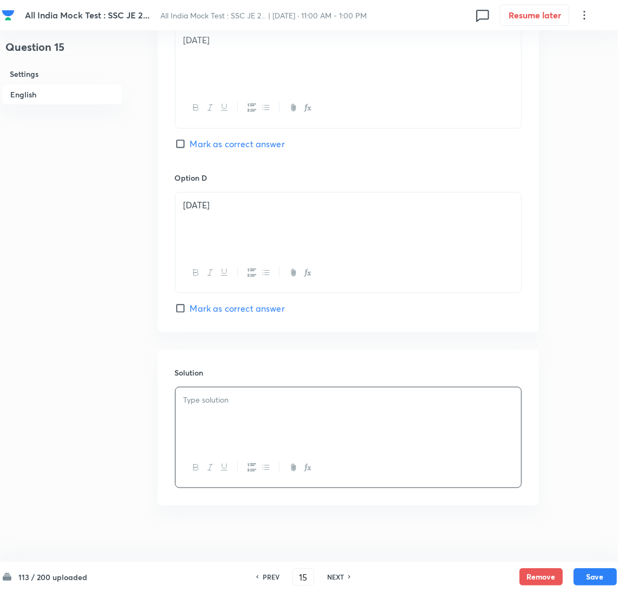
scroll to position [728, 0]
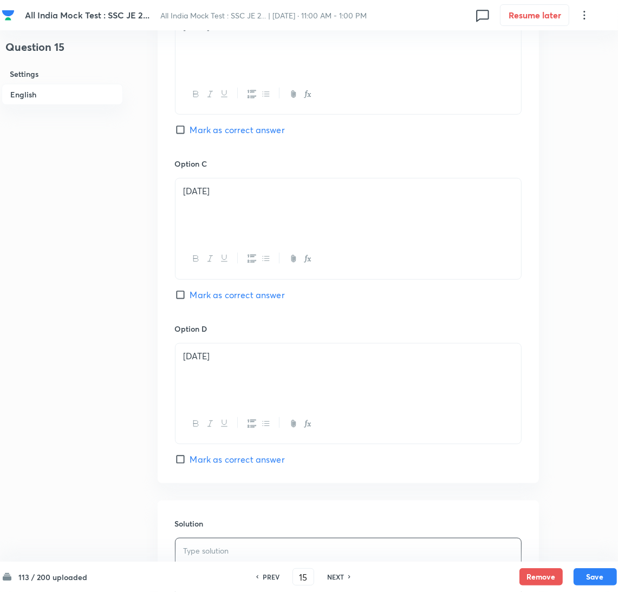
click at [189, 134] on input "Mark as correct answer" at bounding box center [182, 129] width 15 height 11
checkbox input "true"
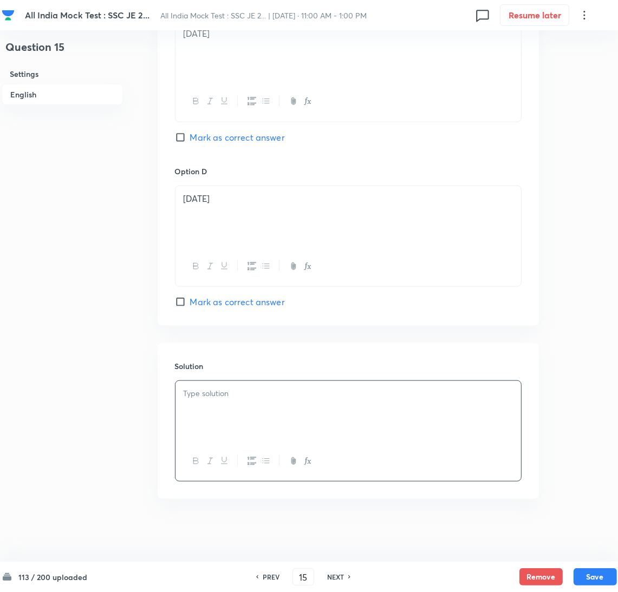
scroll to position [890, 0]
click at [216, 397] on div at bounding box center [347, 409] width 345 height 61
click at [226, 408] on div at bounding box center [347, 409] width 345 height 61
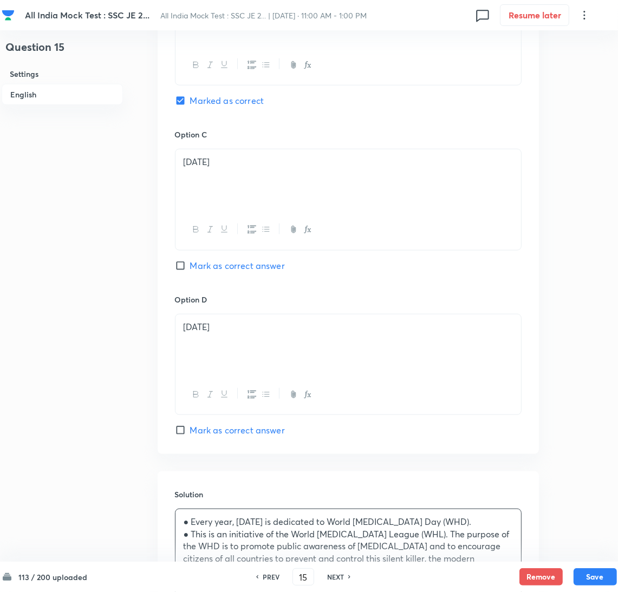
scroll to position [891, 0]
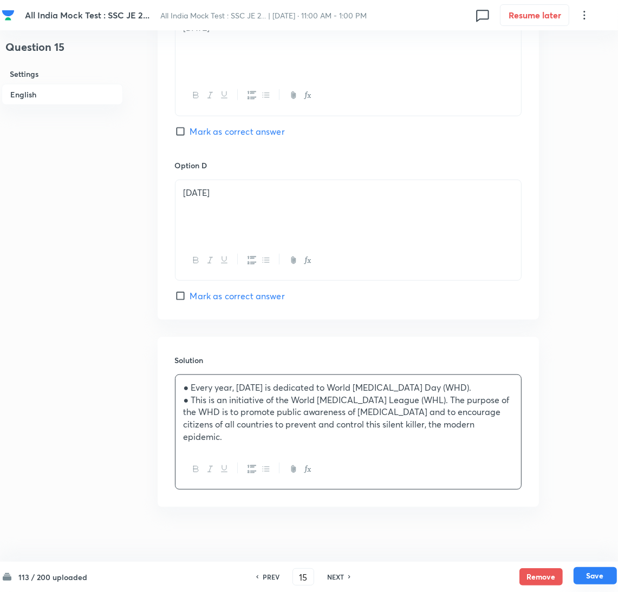
click at [590, 572] on button "Save" at bounding box center [594, 575] width 43 height 17
type input "16"
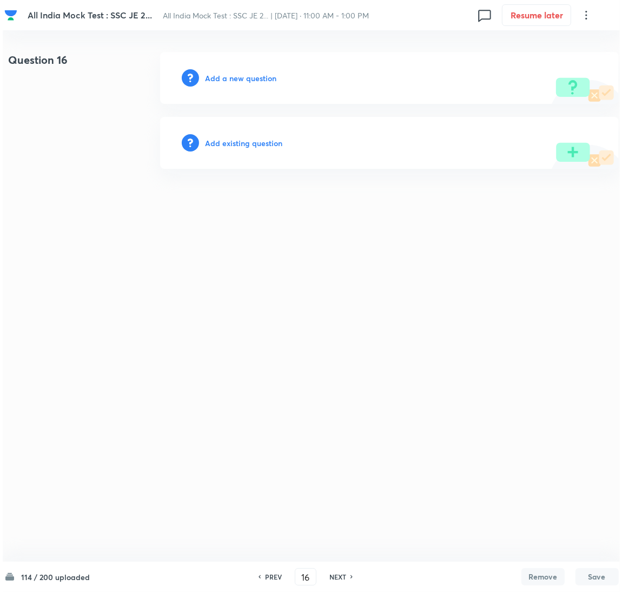
scroll to position [0, 0]
click at [219, 81] on h6 "Add a new question" at bounding box center [240, 78] width 71 height 11
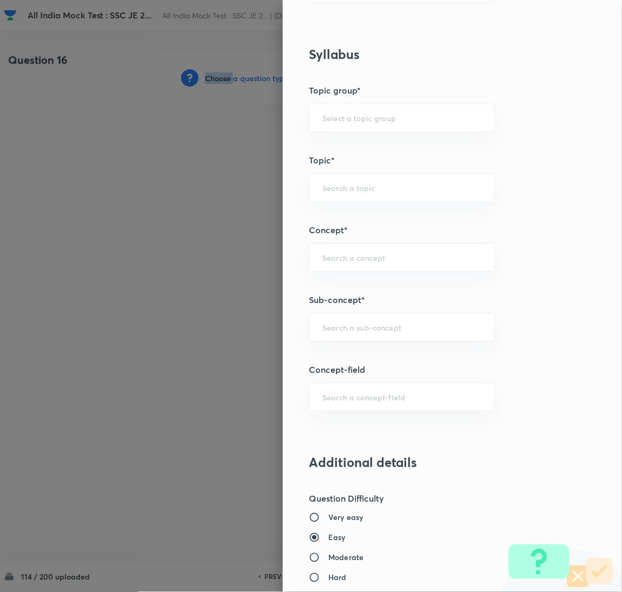
scroll to position [649, 0]
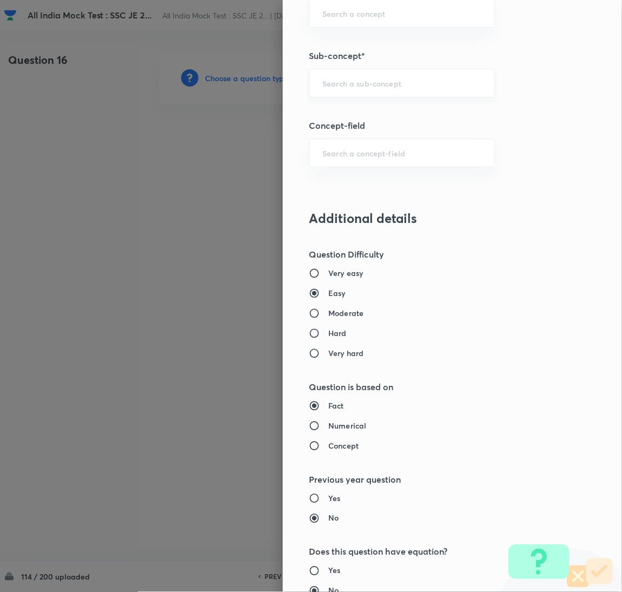
click at [339, 81] on input "text" at bounding box center [402, 83] width 159 height 10
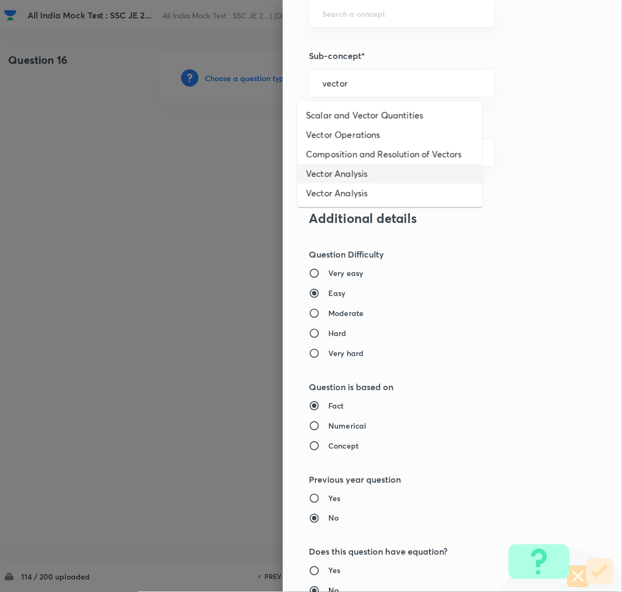
click at [344, 167] on li "Vector Analysis" at bounding box center [390, 173] width 185 height 19
type input "Vector Analysis"
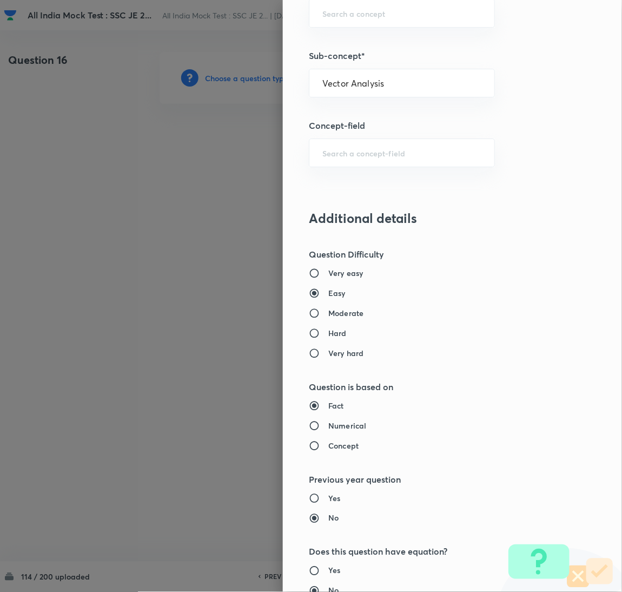
type input "Electrical Engineering"
type input "Electromagnetic Field Theory"
type input "Basics of Vector Calculus"
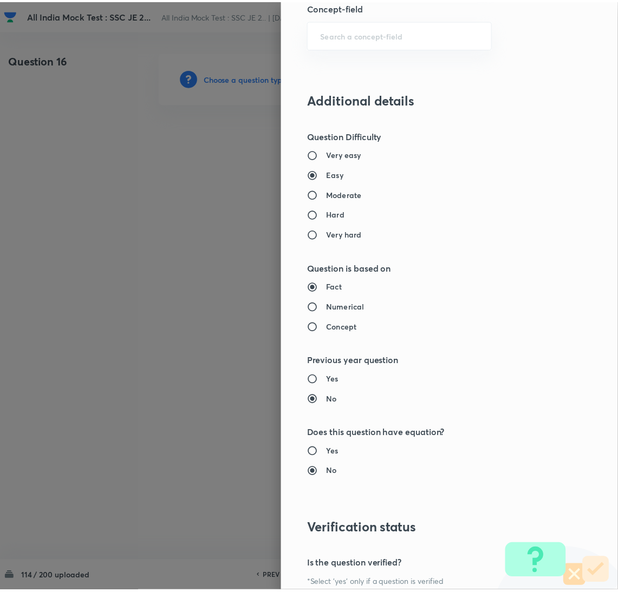
scroll to position [884, 0]
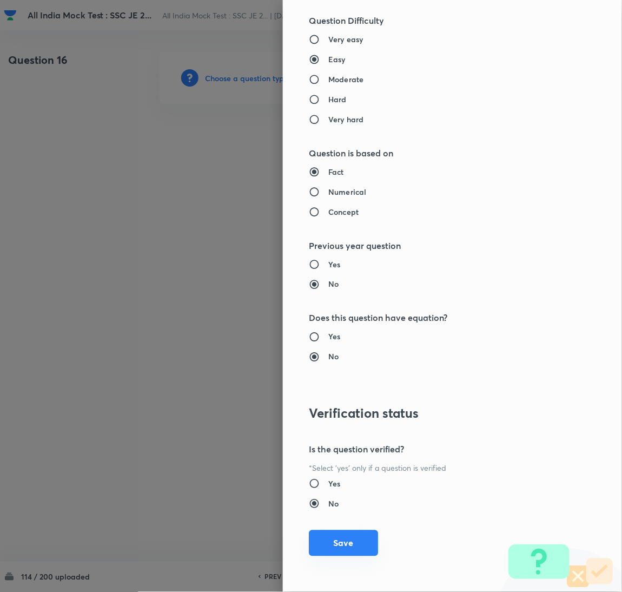
click at [343, 534] on button "Save" at bounding box center [343, 543] width 69 height 26
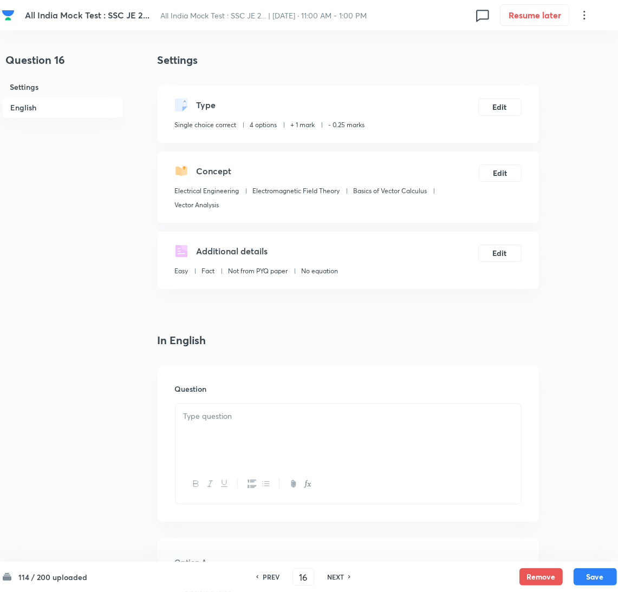
click at [220, 440] on div at bounding box center [347, 434] width 345 height 61
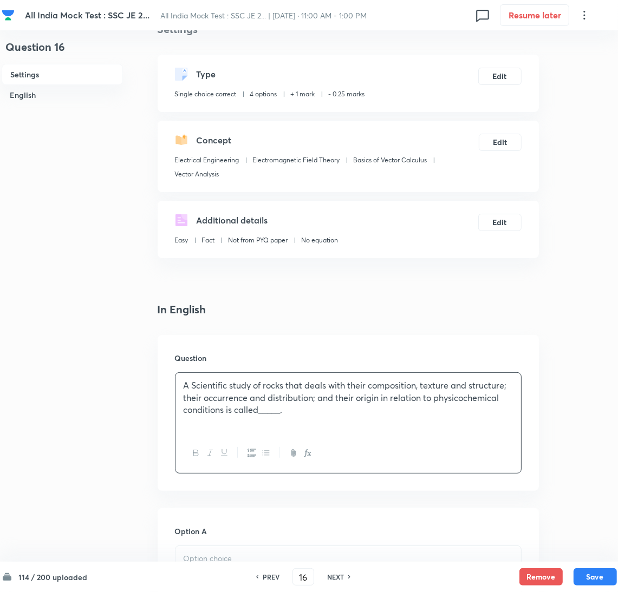
scroll to position [81, 0]
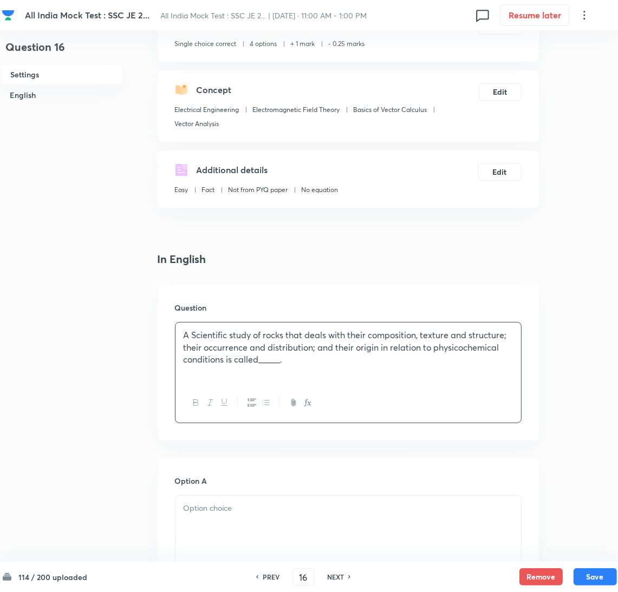
drag, startPoint x: 207, startPoint y: 513, endPoint x: 255, endPoint y: 475, distance: 60.9
click at [207, 513] on p at bounding box center [347, 508] width 329 height 12
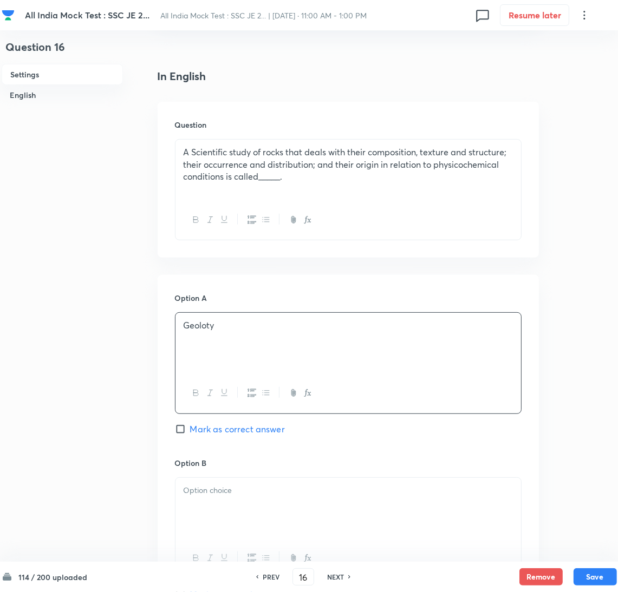
scroll to position [325, 0]
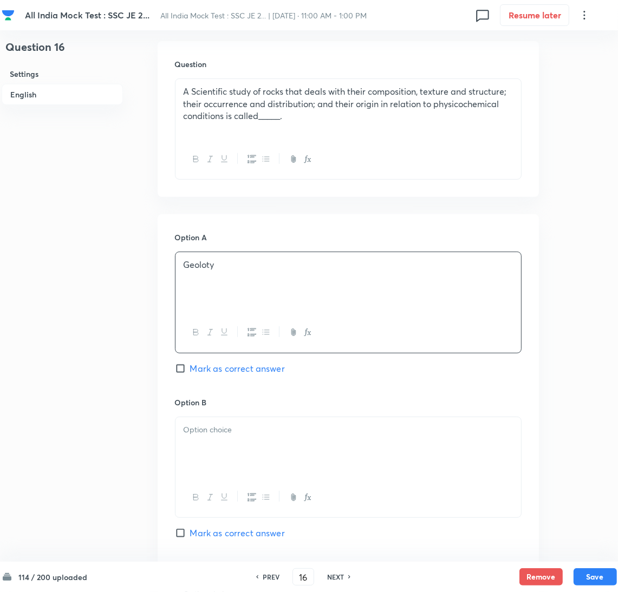
click at [220, 433] on p at bounding box center [347, 430] width 329 height 12
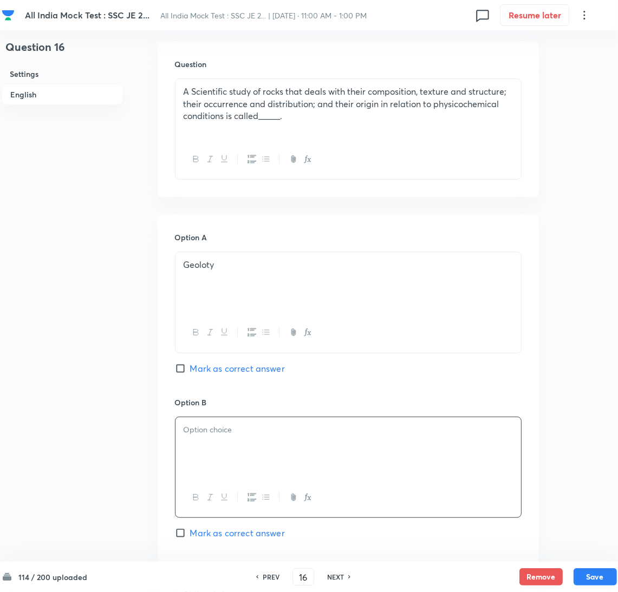
click at [223, 436] on p at bounding box center [347, 430] width 329 height 12
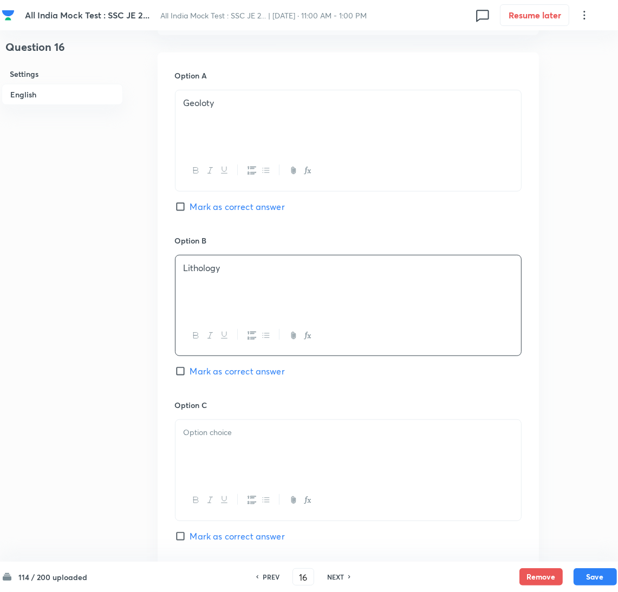
drag, startPoint x: 205, startPoint y: 449, endPoint x: 27, endPoint y: 449, distance: 178.1
click at [202, 449] on div at bounding box center [347, 450] width 345 height 61
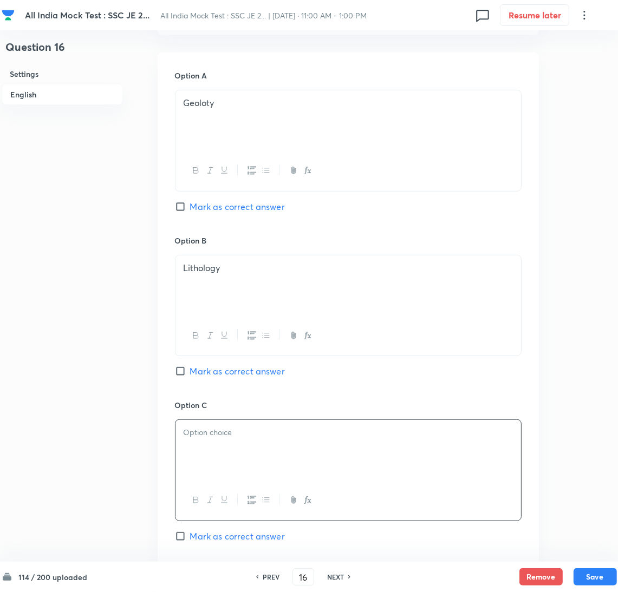
click at [216, 448] on div at bounding box center [347, 450] width 345 height 61
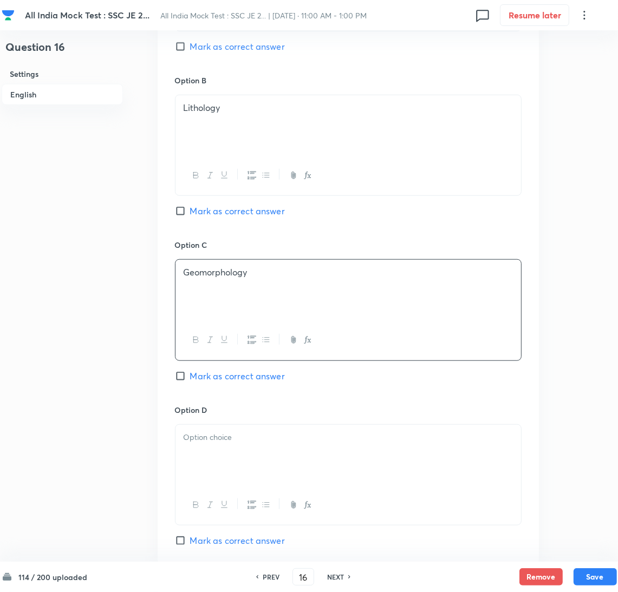
scroll to position [649, 0]
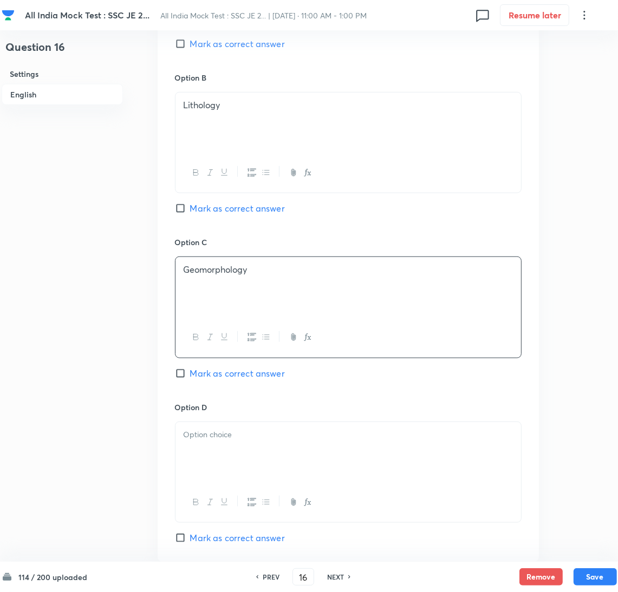
drag, startPoint x: 211, startPoint y: 456, endPoint x: 194, endPoint y: 456, distance: 16.8
click at [209, 456] on div at bounding box center [347, 452] width 345 height 61
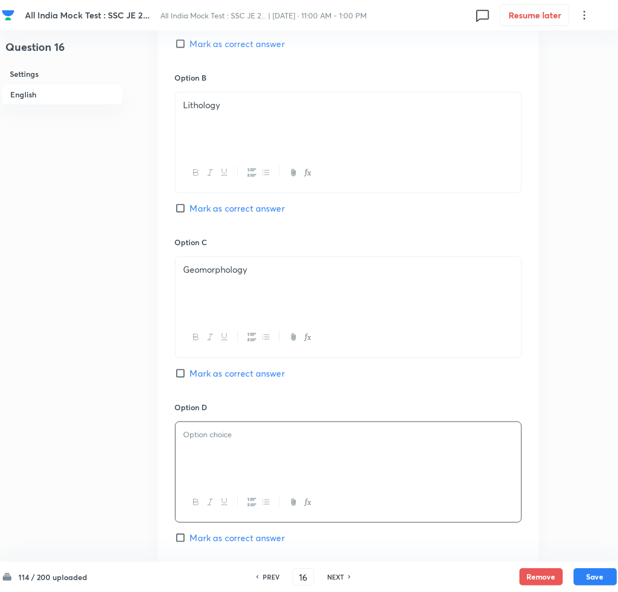
click at [251, 449] on div at bounding box center [347, 452] width 345 height 61
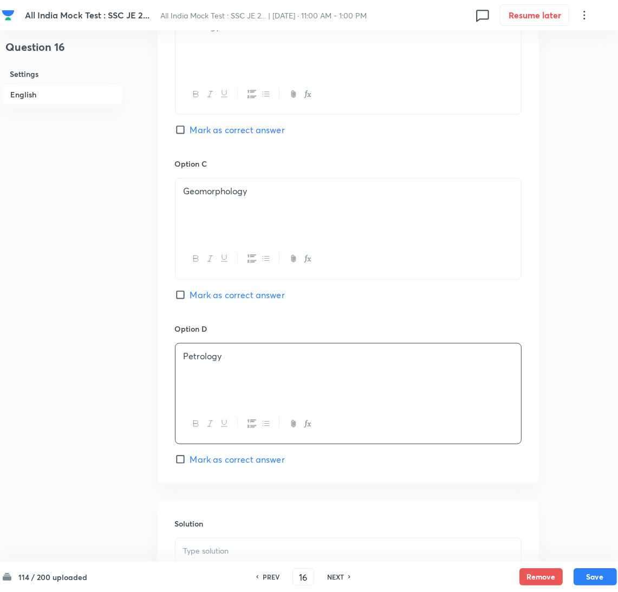
scroll to position [811, 0]
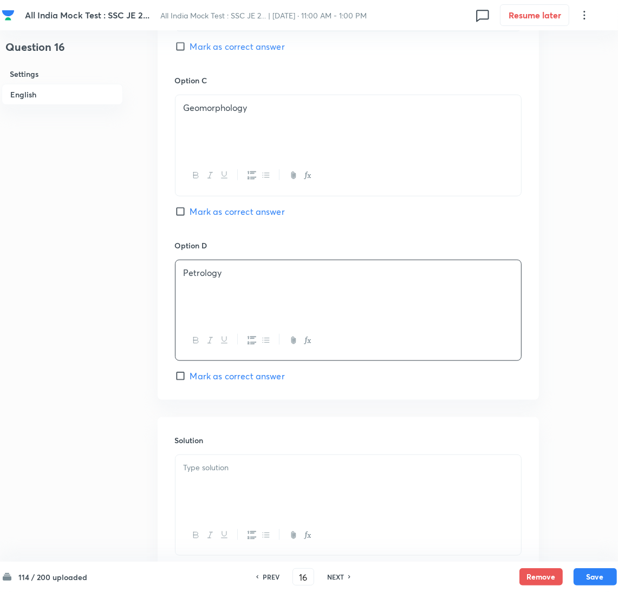
drag, startPoint x: 178, startPoint y: 375, endPoint x: 207, endPoint y: 406, distance: 42.5
click at [178, 375] on input "Mark as correct answer" at bounding box center [182, 376] width 15 height 11
checkbox input "true"
click at [233, 474] on p at bounding box center [347, 468] width 329 height 12
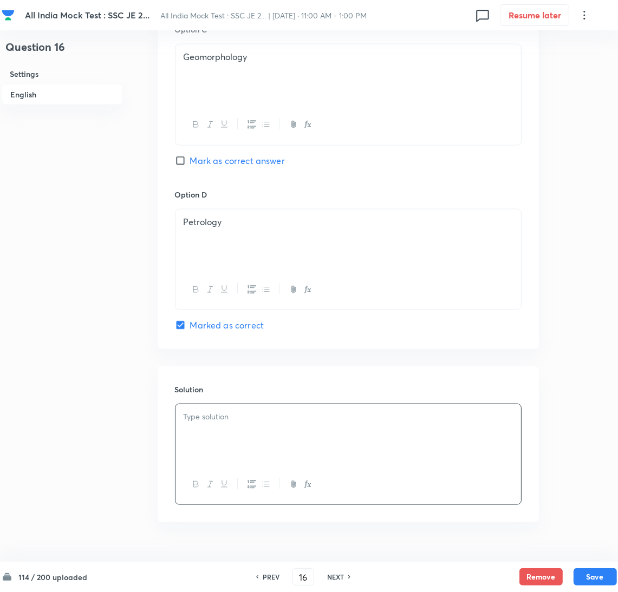
scroll to position [890, 0]
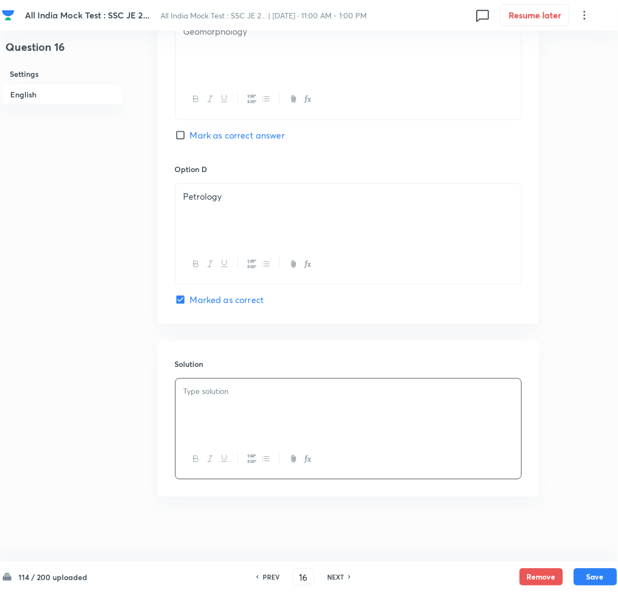
click at [271, 399] on div at bounding box center [347, 409] width 345 height 61
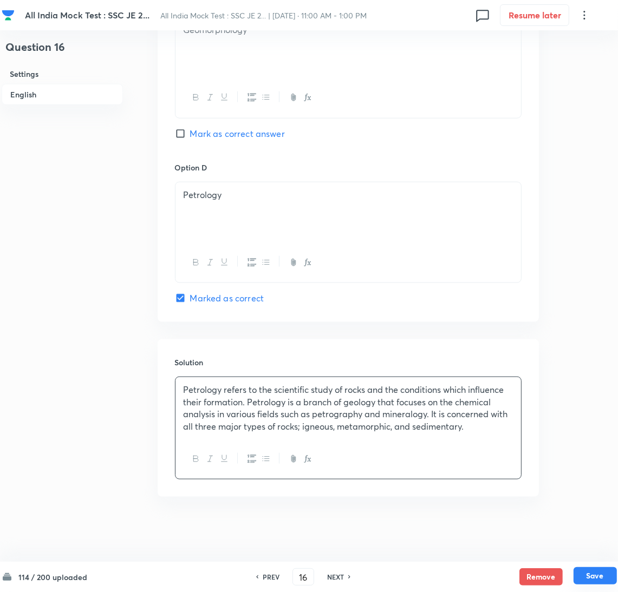
click at [595, 576] on button "Save" at bounding box center [594, 575] width 43 height 17
type input "17"
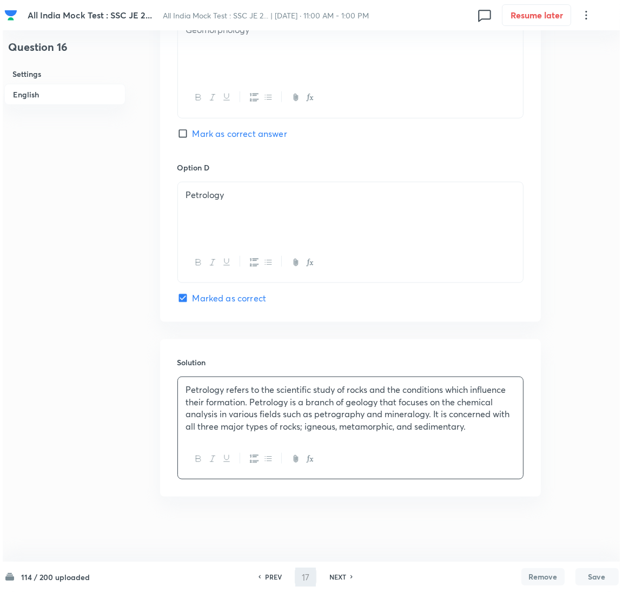
scroll to position [0, 0]
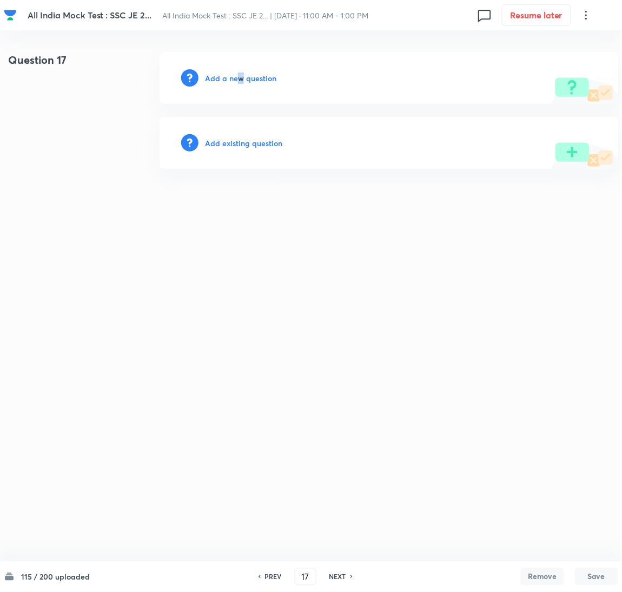
click at [237, 83] on h6 "Add a new question" at bounding box center [240, 78] width 71 height 11
click at [228, 81] on h6 "Choose a question type" at bounding box center [246, 78] width 83 height 11
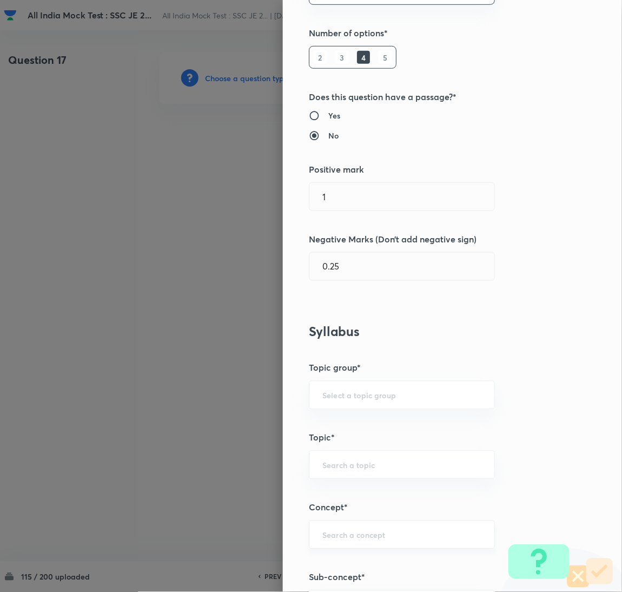
scroll to position [325, 0]
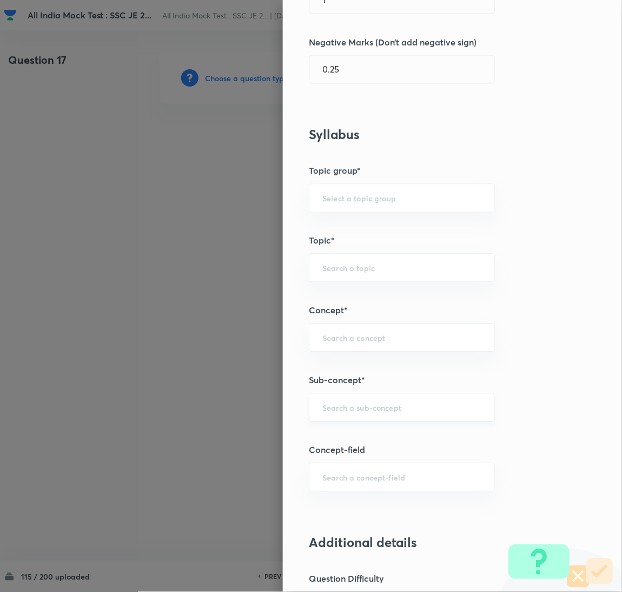
click at [342, 416] on div "​" at bounding box center [402, 407] width 186 height 29
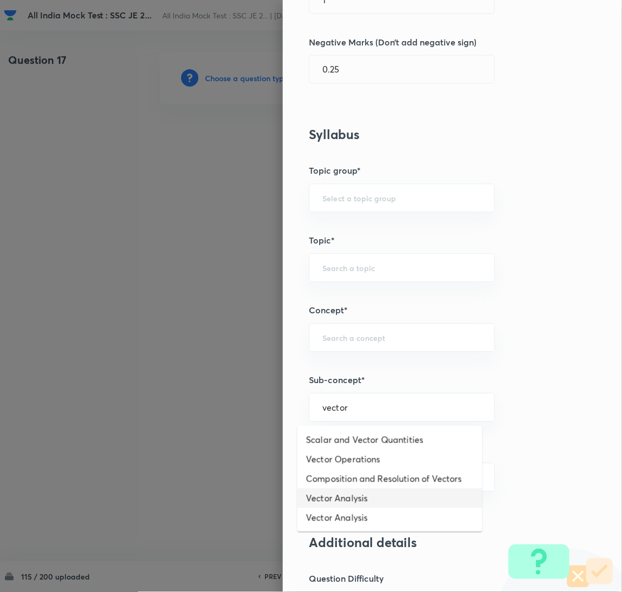
click at [346, 494] on li "Vector Analysis" at bounding box center [390, 498] width 185 height 19
type input "Vector Analysis"
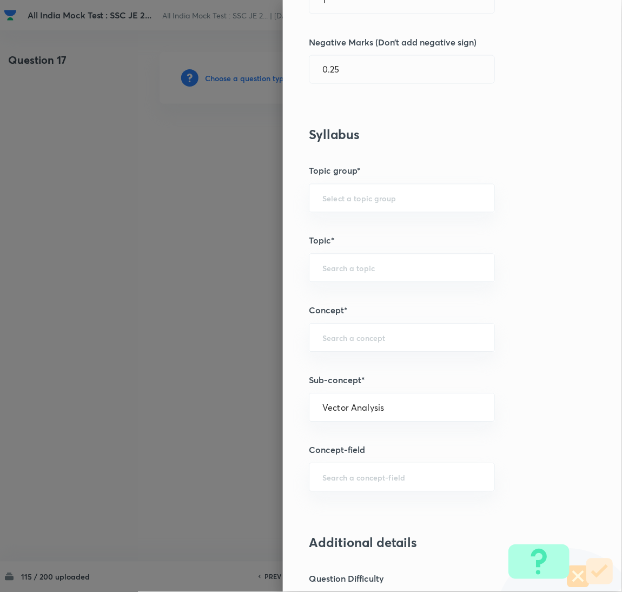
type input "Electrical Engineering"
type input "Electromagnetic Field Theory"
type input "Basics of Vector Calculus"
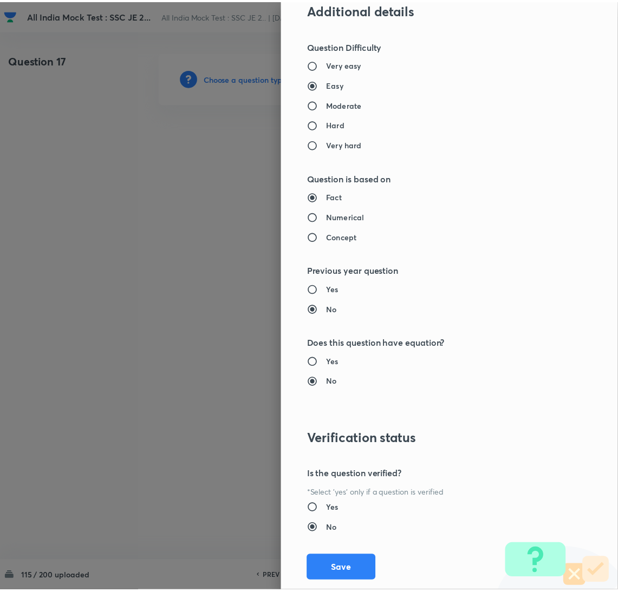
scroll to position [884, 0]
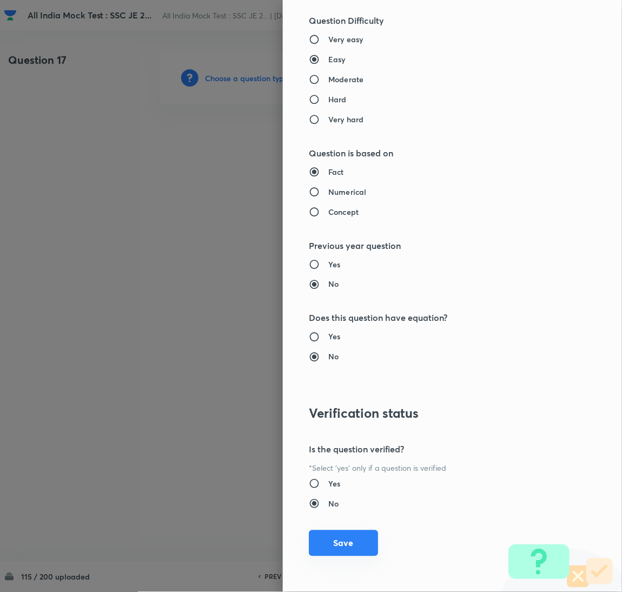
click at [330, 547] on button "Save" at bounding box center [343, 543] width 69 height 26
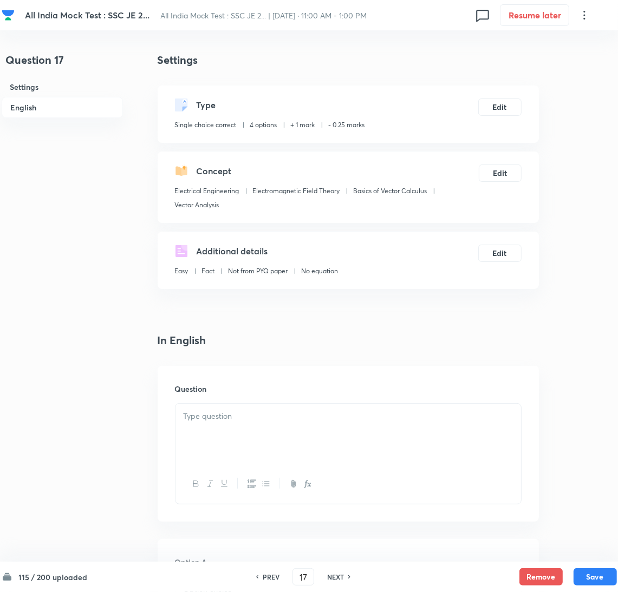
click at [247, 433] on div at bounding box center [347, 434] width 345 height 61
click at [214, 453] on div at bounding box center [347, 434] width 345 height 61
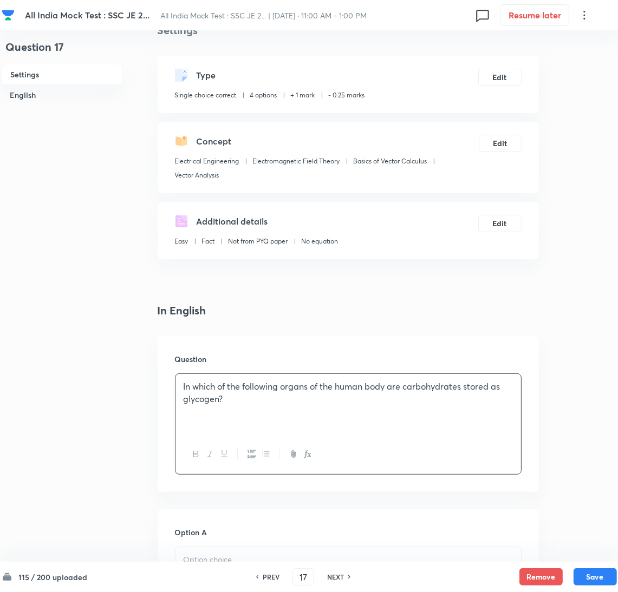
scroll to position [325, 0]
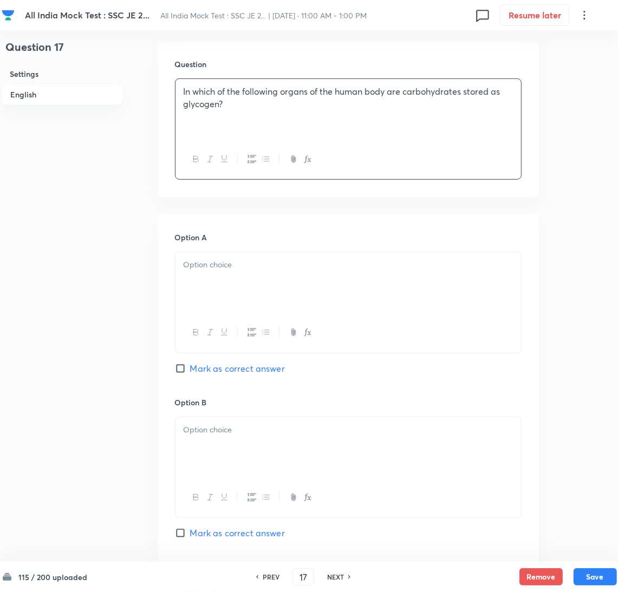
click at [210, 282] on div at bounding box center [347, 282] width 345 height 61
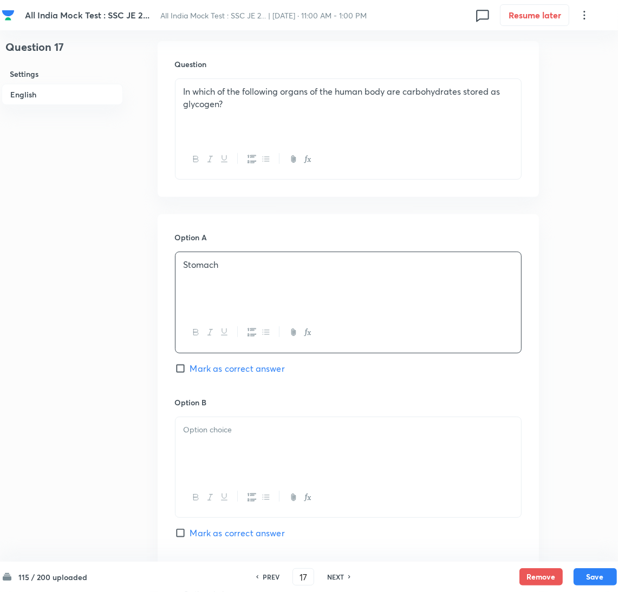
click at [229, 435] on p at bounding box center [347, 430] width 329 height 12
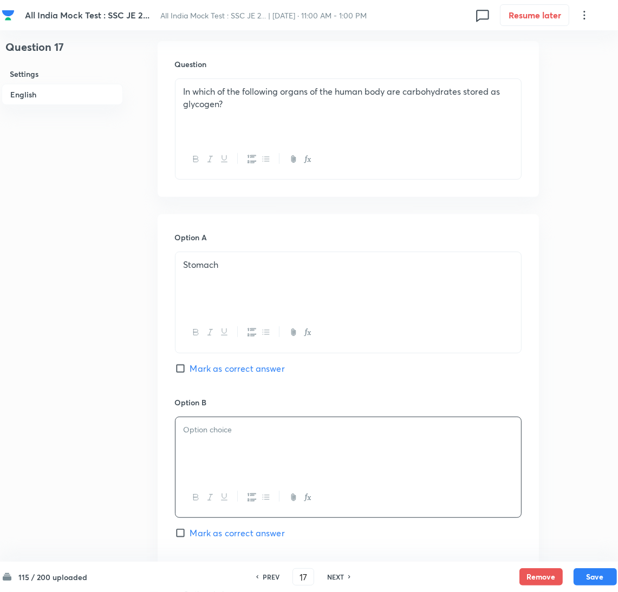
click at [244, 452] on div at bounding box center [347, 447] width 345 height 61
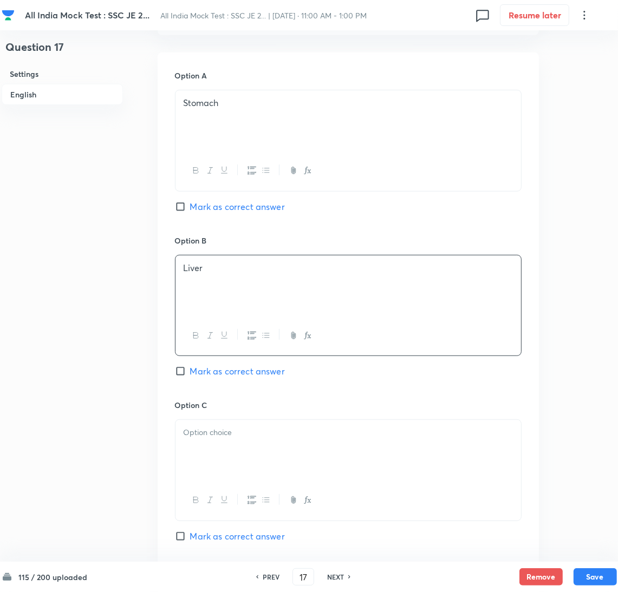
click at [221, 442] on div at bounding box center [347, 450] width 345 height 61
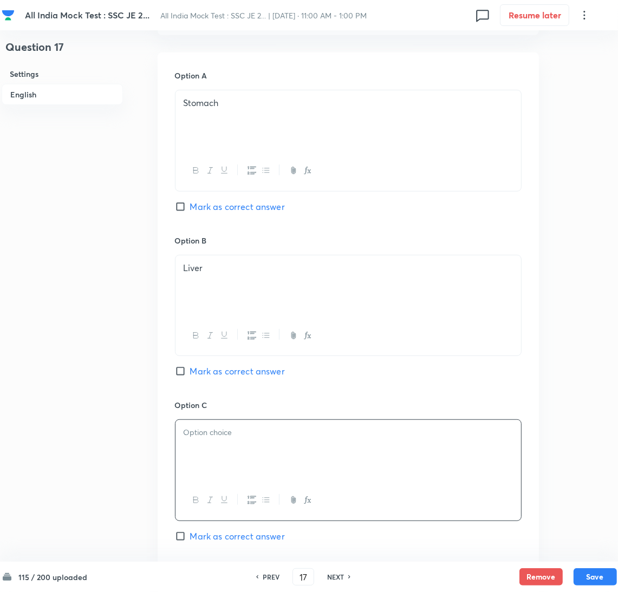
click at [204, 452] on div at bounding box center [347, 450] width 345 height 61
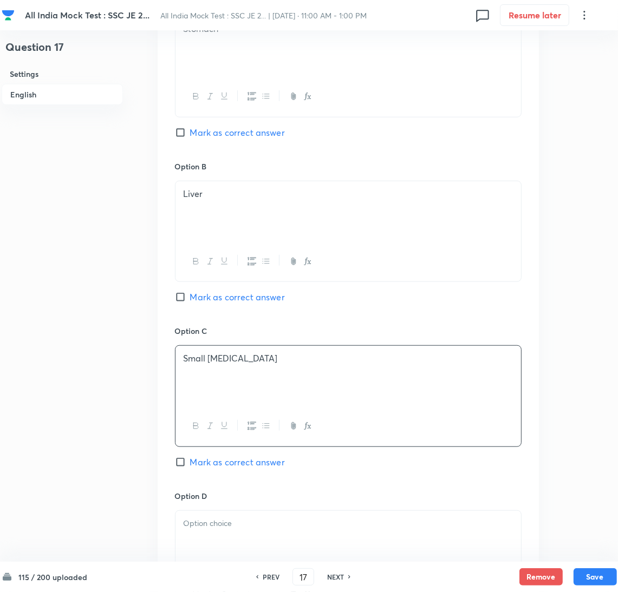
scroll to position [649, 0]
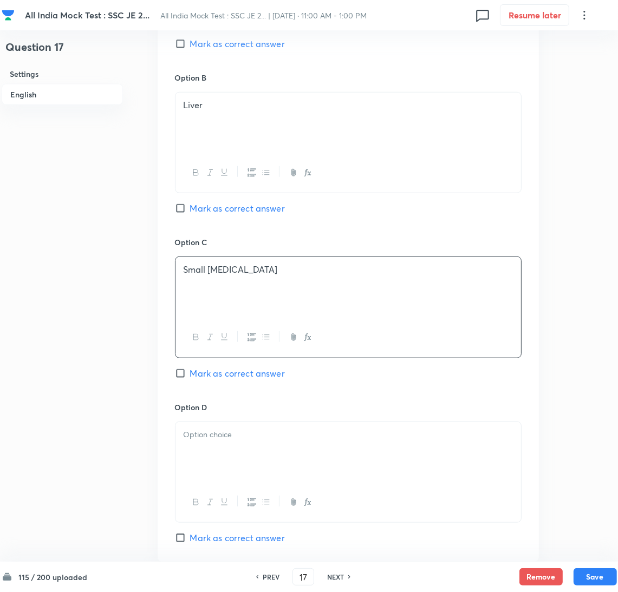
drag, startPoint x: 224, startPoint y: 456, endPoint x: 45, endPoint y: 457, distance: 178.6
click at [224, 457] on div at bounding box center [347, 452] width 345 height 61
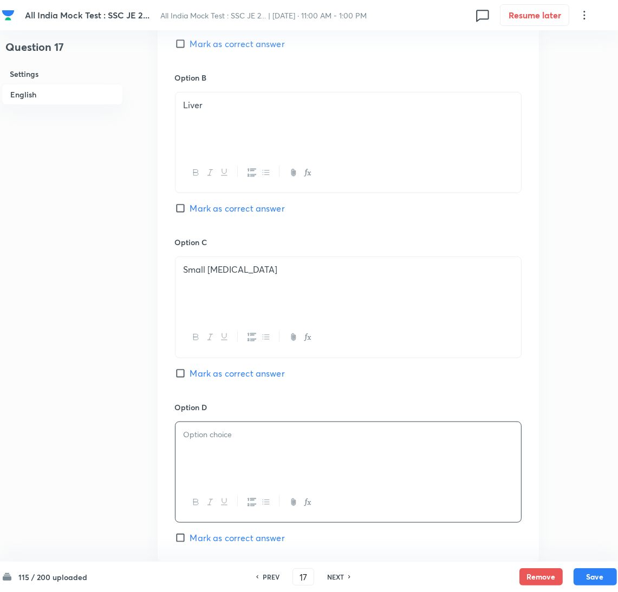
click at [254, 443] on div at bounding box center [347, 452] width 345 height 61
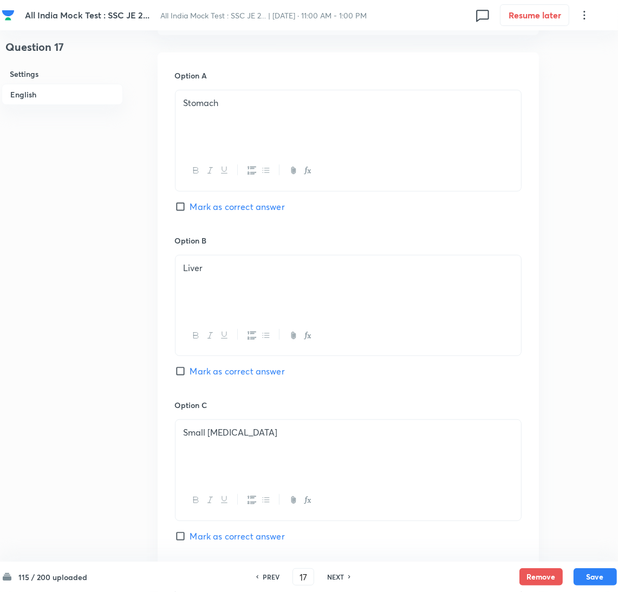
click at [196, 373] on span "Mark as correct answer" at bounding box center [237, 371] width 95 height 13
click at [190, 373] on input "Mark as correct answer" at bounding box center [182, 371] width 15 height 11
checkbox input "true"
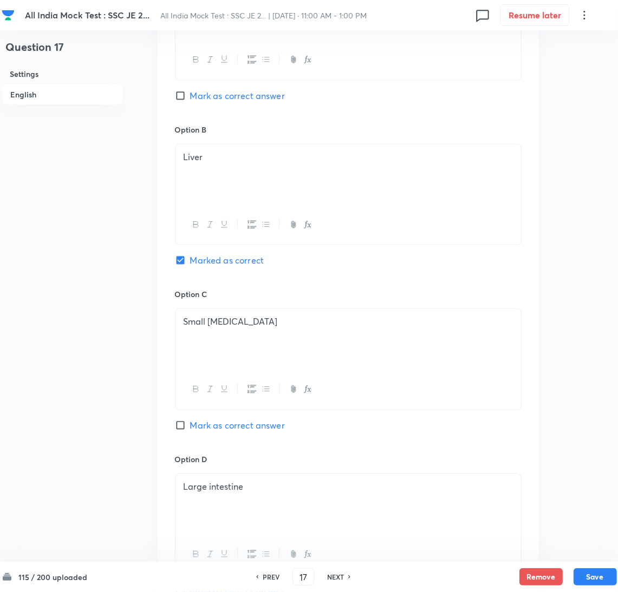
scroll to position [811, 0]
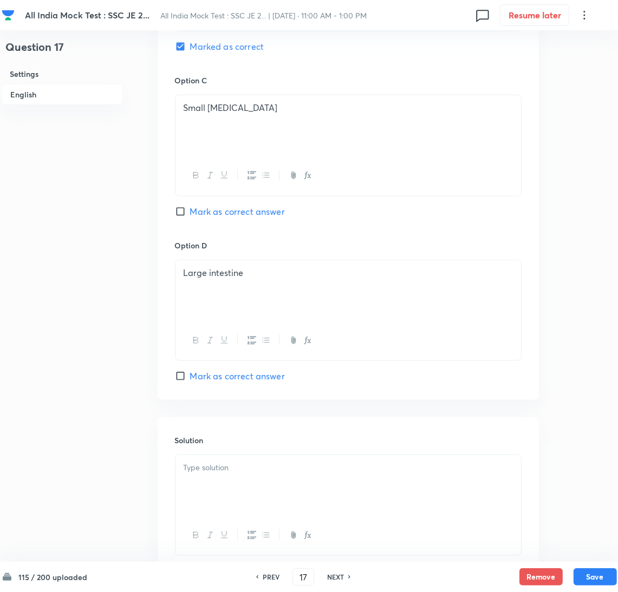
click at [226, 491] on div at bounding box center [347, 485] width 345 height 61
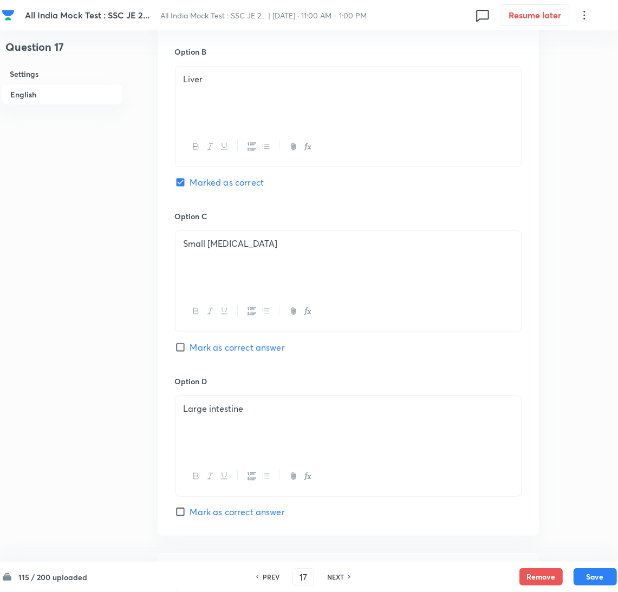
scroll to position [890, 0]
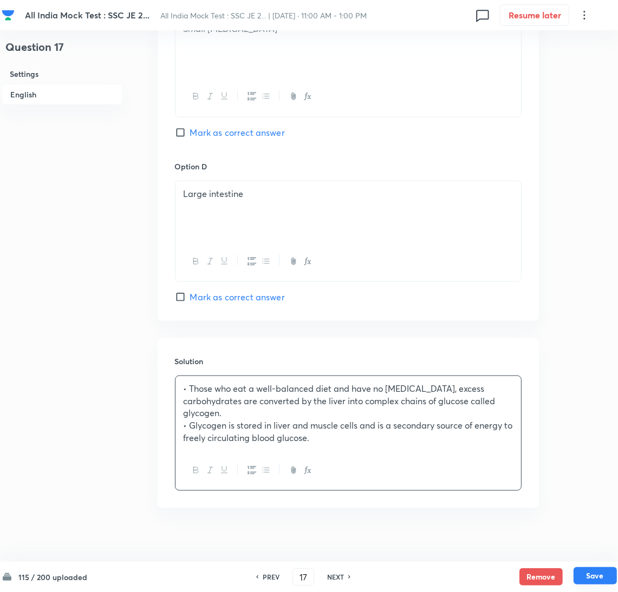
click at [596, 575] on button "Save" at bounding box center [594, 575] width 43 height 17
type input "18"
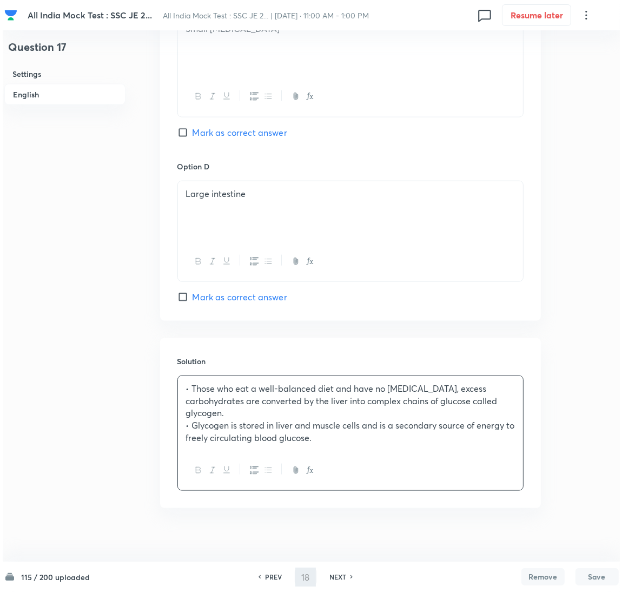
scroll to position [0, 0]
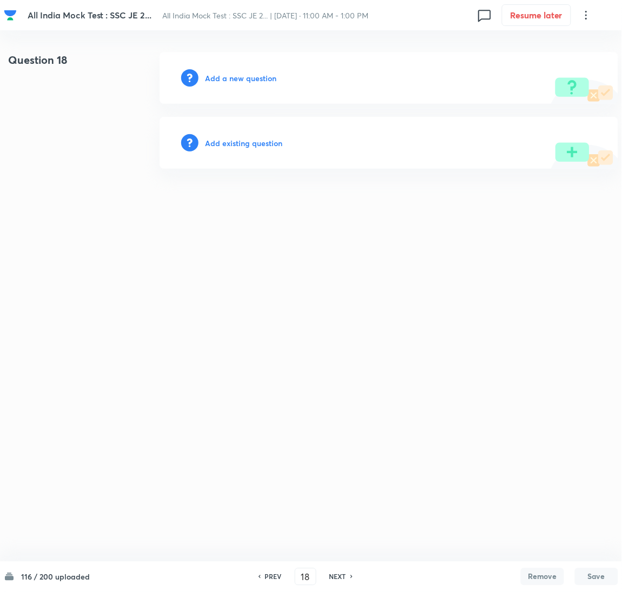
click at [223, 75] on h6 "Add a new question" at bounding box center [240, 78] width 71 height 11
click at [225, 75] on h6 "Choose a question type" at bounding box center [246, 78] width 83 height 11
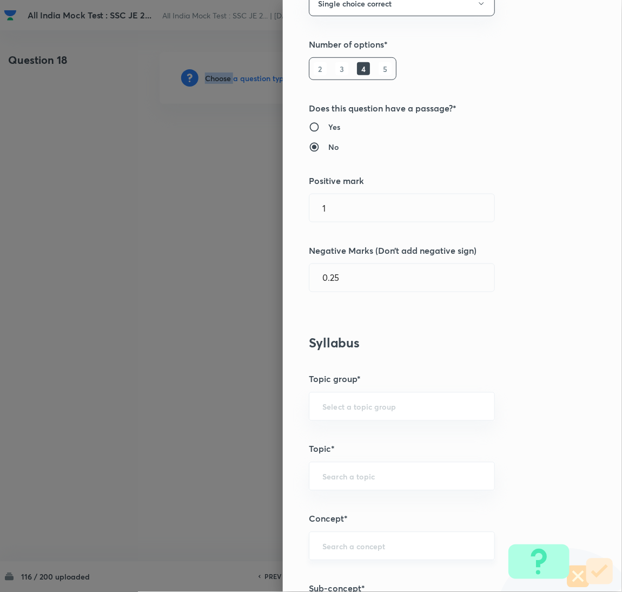
scroll to position [243, 0]
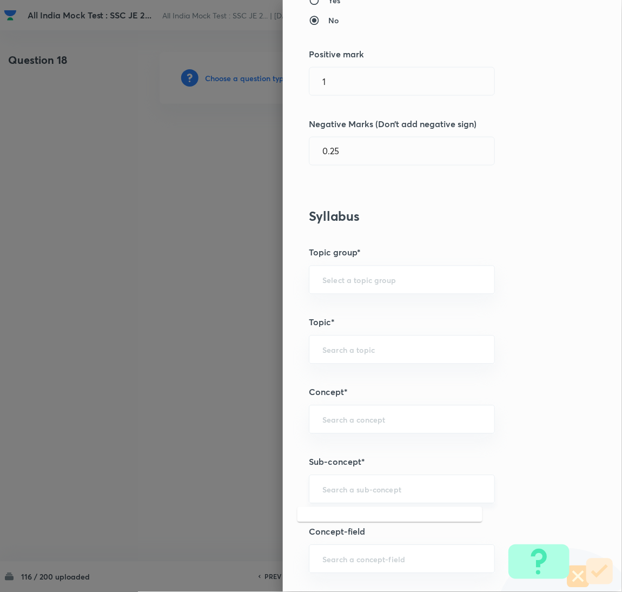
click at [365, 490] on input "text" at bounding box center [402, 489] width 159 height 10
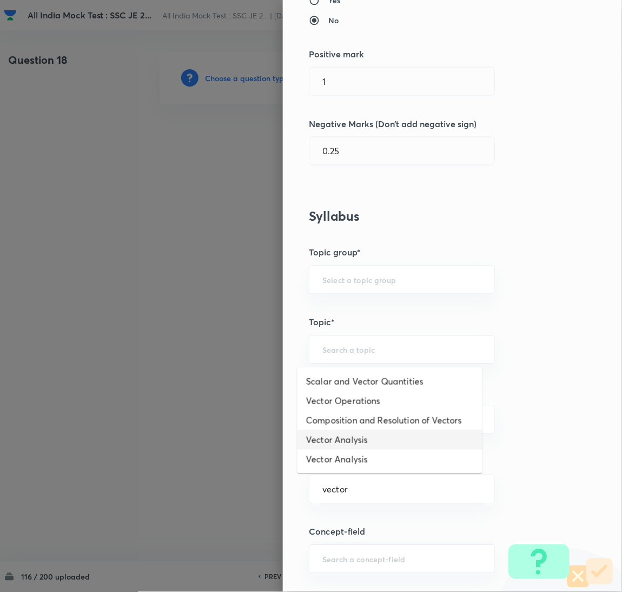
click at [359, 436] on li "Vector Analysis" at bounding box center [390, 439] width 185 height 19
type input "Vector Analysis"
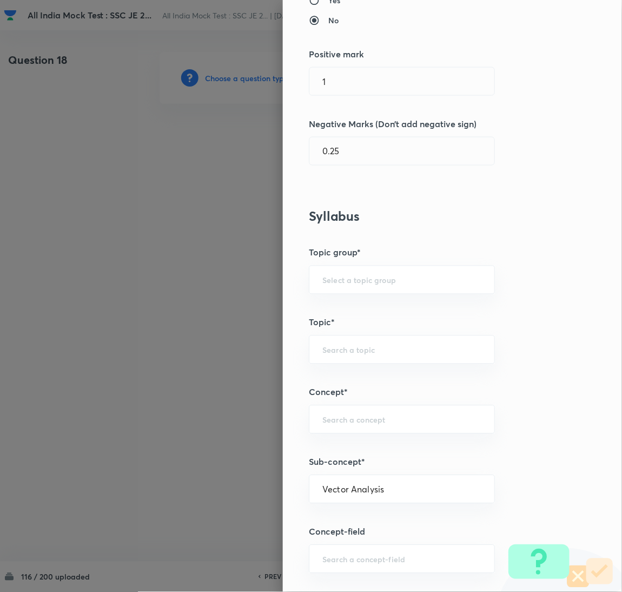
type input "Electrical Engineering"
type input "Electromagnetic Field Theory"
type input "Basics of Vector Calculus"
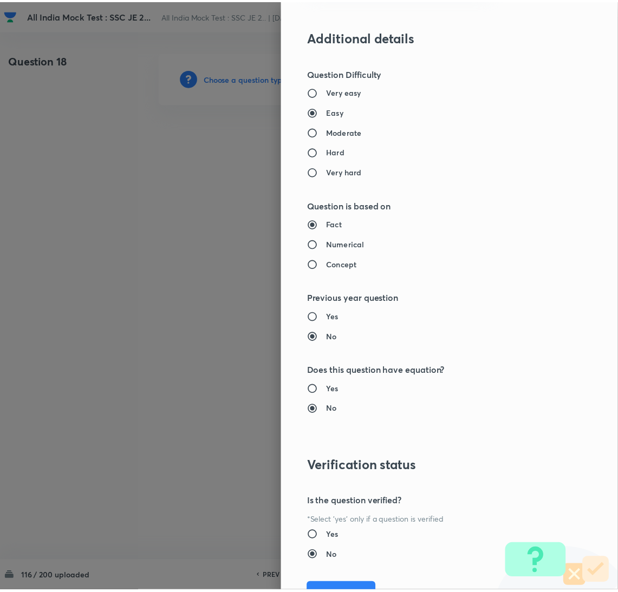
scroll to position [884, 0]
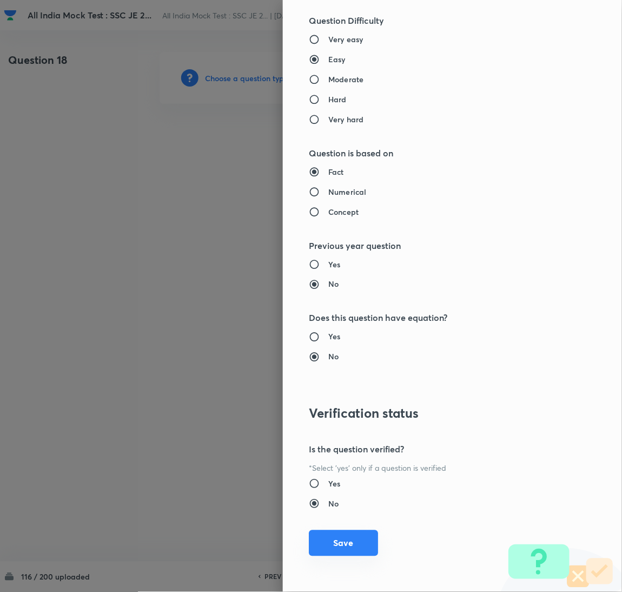
click at [319, 540] on button "Save" at bounding box center [343, 543] width 69 height 26
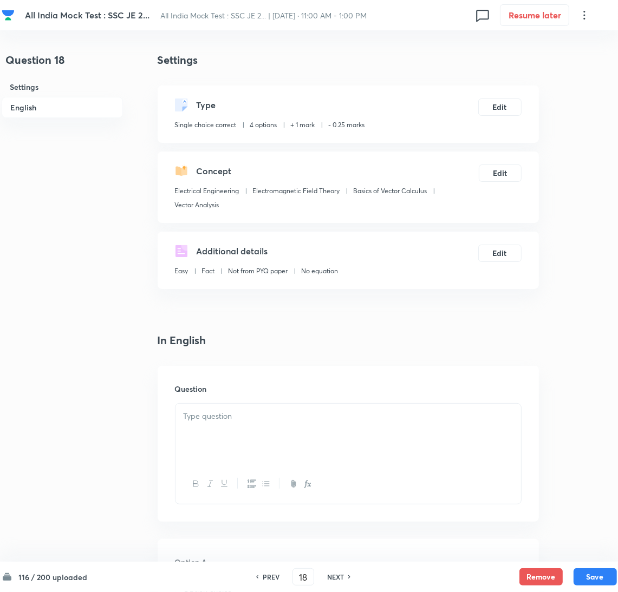
click at [245, 435] on div at bounding box center [347, 434] width 345 height 61
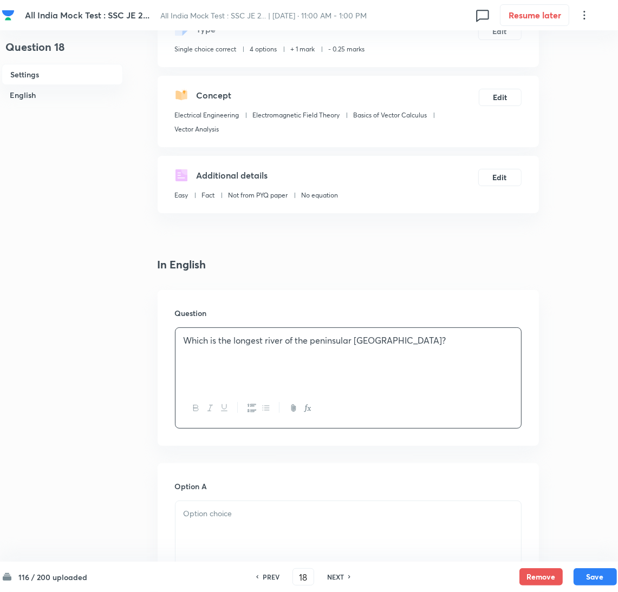
scroll to position [162, 0]
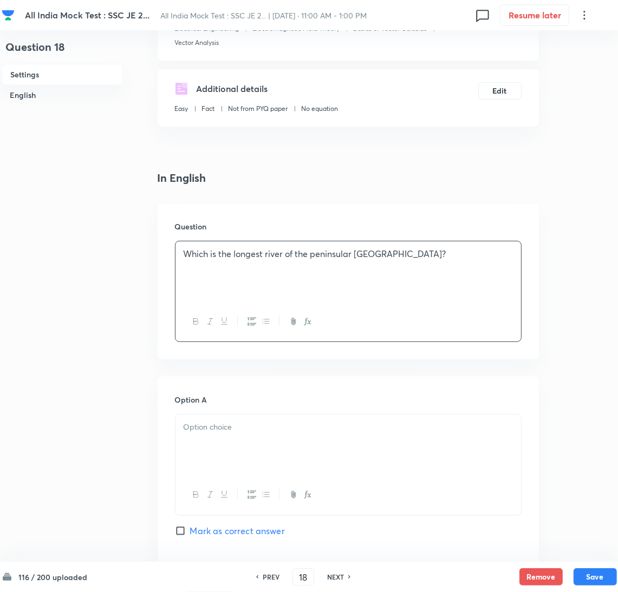
click at [215, 442] on div at bounding box center [347, 445] width 345 height 61
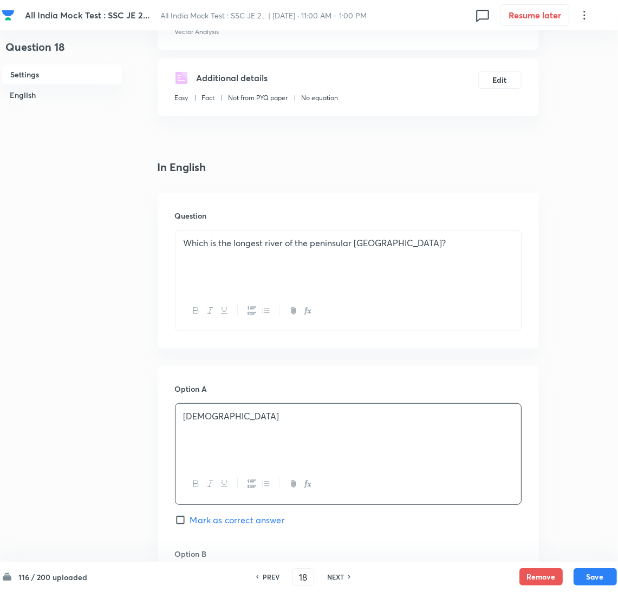
scroll to position [243, 0]
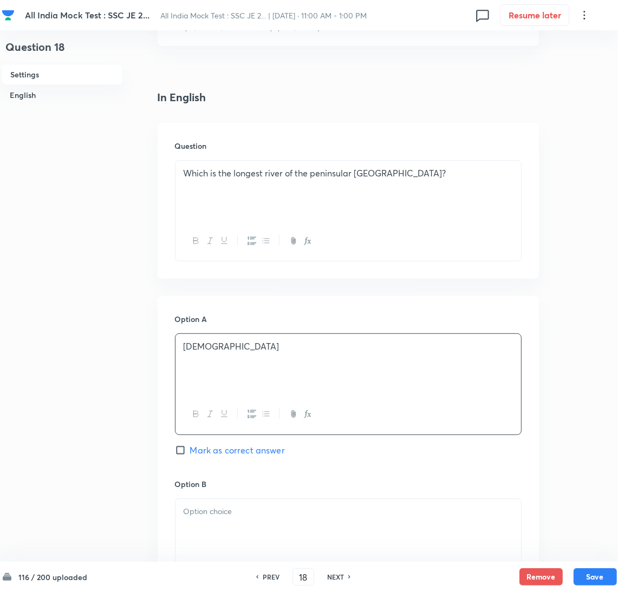
click at [232, 521] on div at bounding box center [347, 529] width 345 height 61
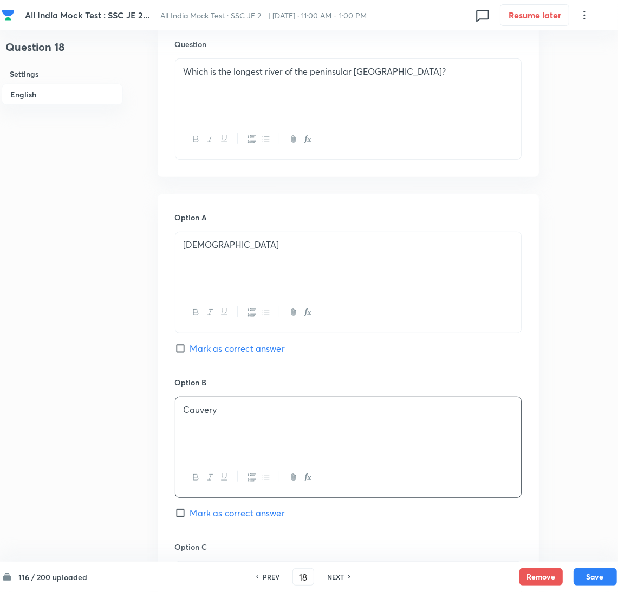
scroll to position [487, 0]
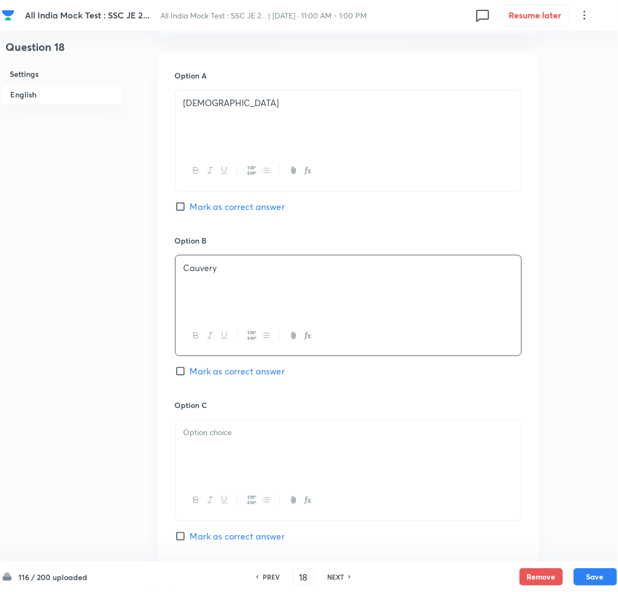
drag, startPoint x: 220, startPoint y: 450, endPoint x: 196, endPoint y: 448, distance: 24.4
click at [220, 449] on div at bounding box center [347, 450] width 345 height 61
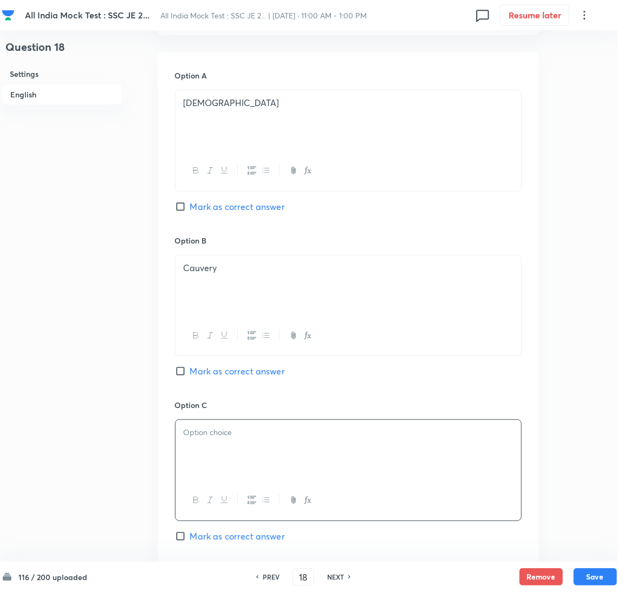
click at [246, 443] on div at bounding box center [347, 450] width 345 height 61
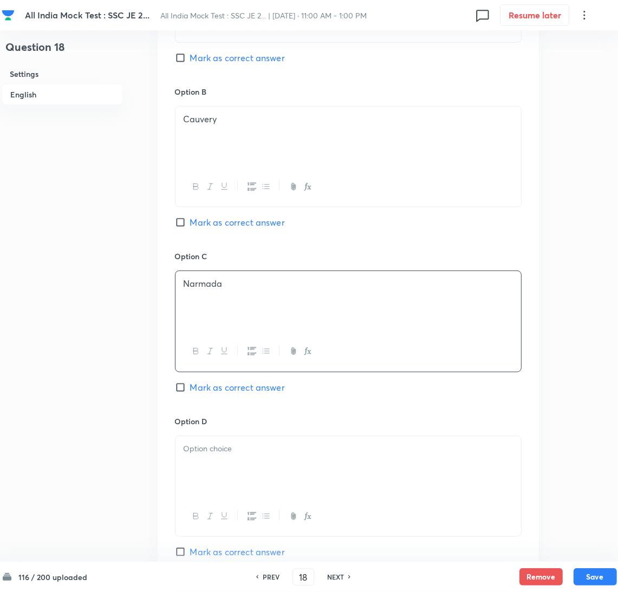
scroll to position [649, 0]
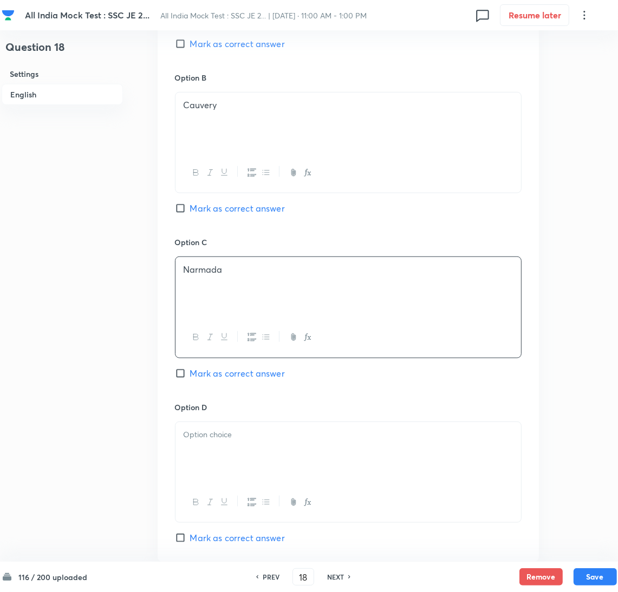
click at [213, 459] on div at bounding box center [347, 452] width 345 height 61
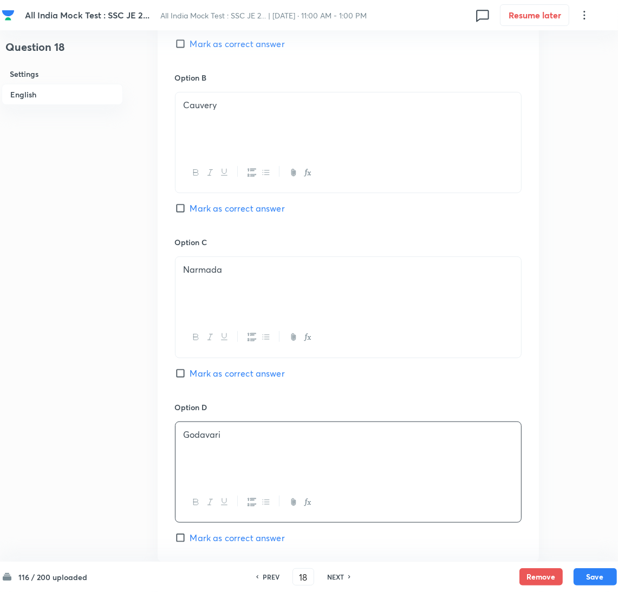
scroll to position [730, 0]
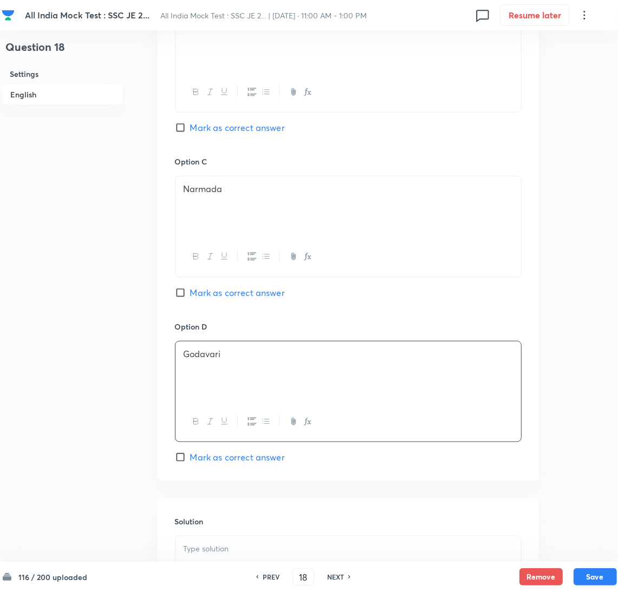
click at [183, 459] on input "Mark as correct answer" at bounding box center [182, 457] width 15 height 11
checkbox input "true"
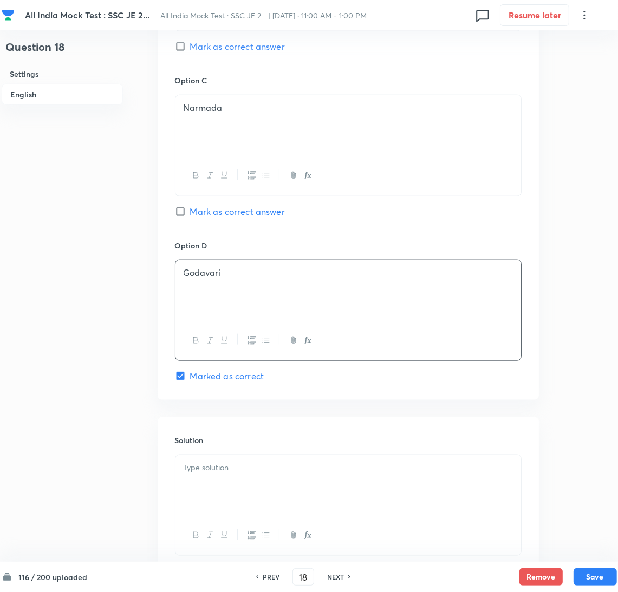
scroll to position [890, 0]
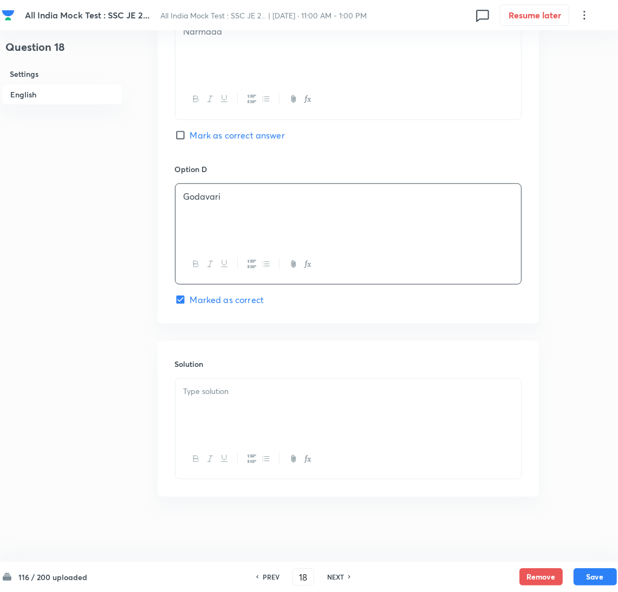
drag, startPoint x: 209, startPoint y: 407, endPoint x: 14, endPoint y: 406, distance: 195.4
click at [207, 406] on div at bounding box center [347, 409] width 345 height 61
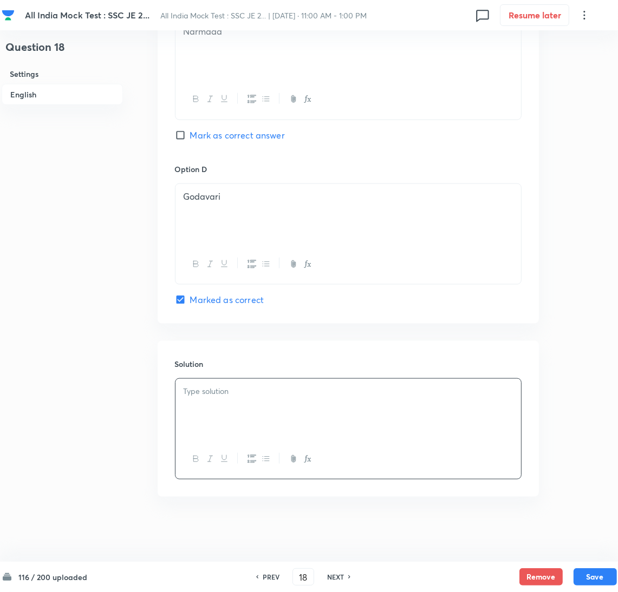
click at [192, 409] on div at bounding box center [347, 409] width 345 height 61
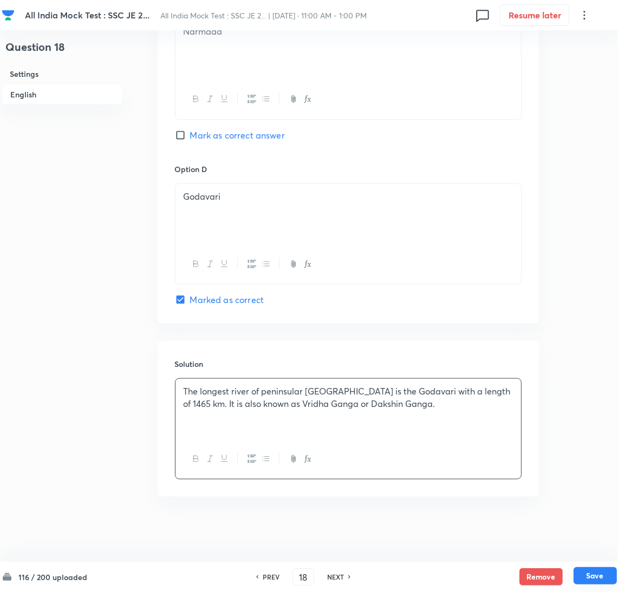
click at [595, 570] on button "Save" at bounding box center [594, 575] width 43 height 17
type input "19"
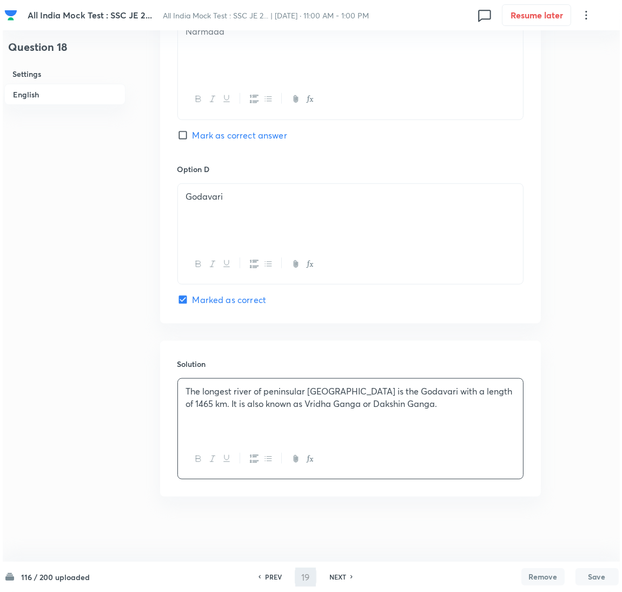
scroll to position [0, 0]
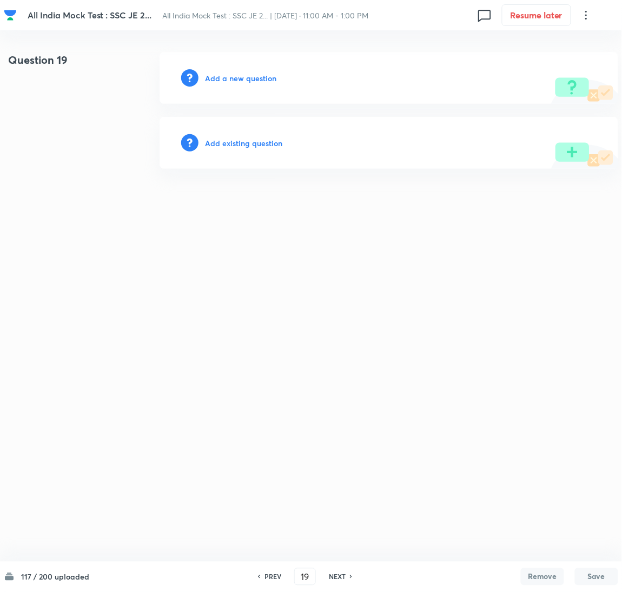
click at [237, 79] on h6 "Add a new question" at bounding box center [240, 78] width 71 height 11
click at [232, 79] on h6 "Choose a question type" at bounding box center [246, 78] width 83 height 11
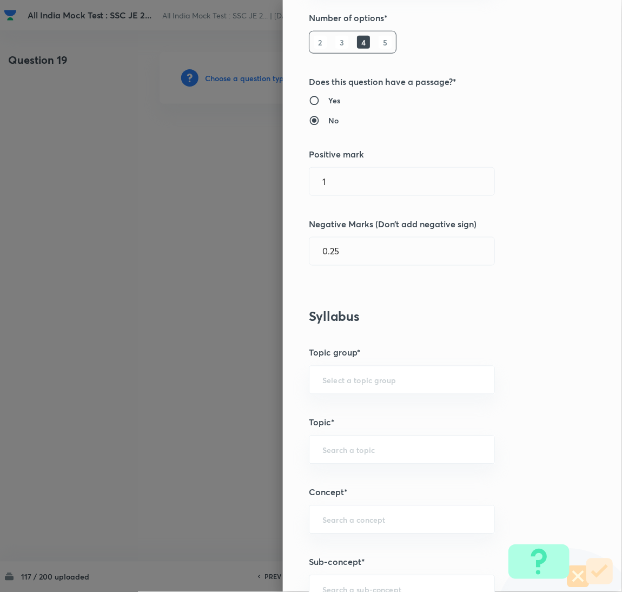
scroll to position [325, 0]
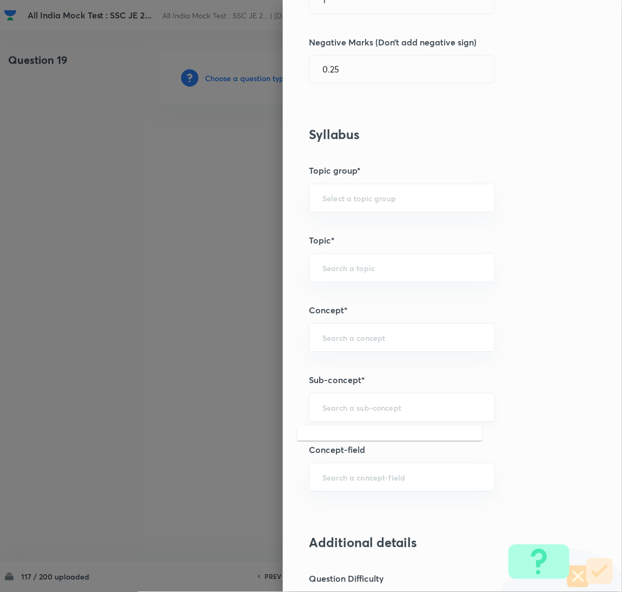
click at [347, 410] on input "text" at bounding box center [402, 408] width 159 height 10
drag, startPoint x: 346, startPoint y: 360, endPoint x: 347, endPoint y: 380, distance: 19.5
click at [346, 360] on div "Question settings Question type* Single choice correct Number of options* 2 3 4…" at bounding box center [452, 296] width 339 height 592
click at [342, 411] on input "text" at bounding box center [402, 408] width 159 height 10
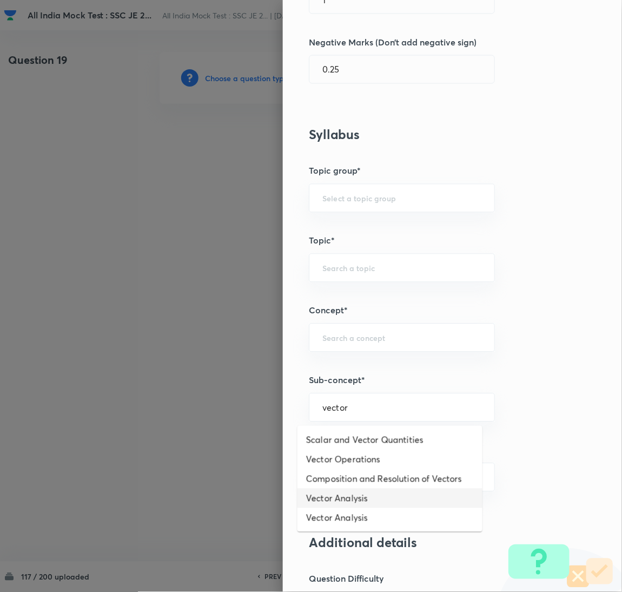
click at [339, 490] on li "Vector Analysis" at bounding box center [390, 498] width 185 height 19
type input "Vector Analysis"
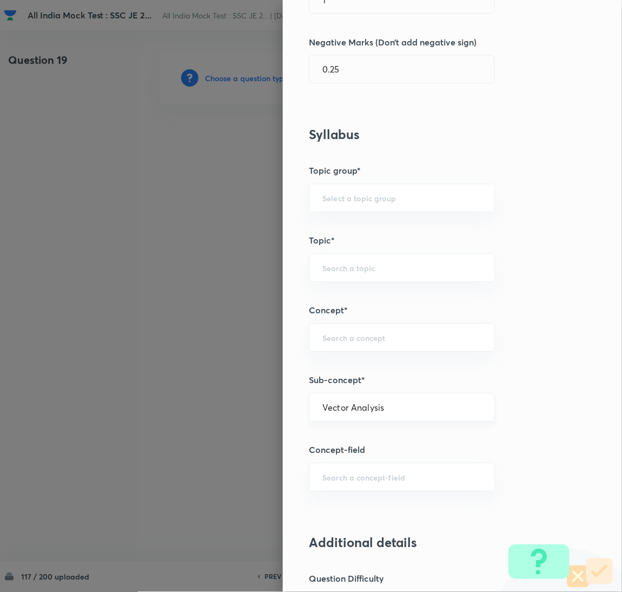
type input "Electrical Engineering"
type input "Electromagnetic Field Theory"
type input "Basics of Vector Calculus"
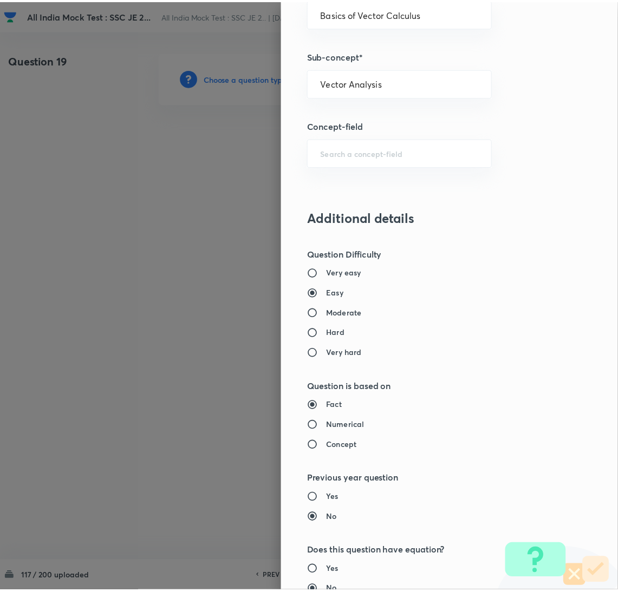
scroll to position [884, 0]
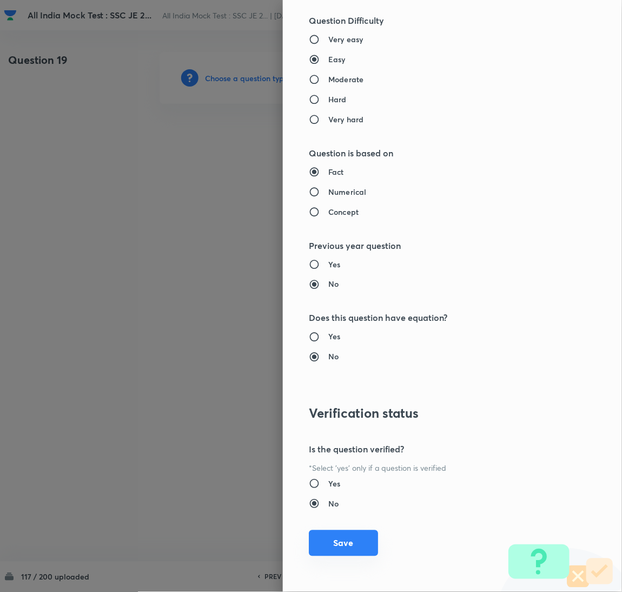
drag, startPoint x: 352, startPoint y: 552, endPoint x: 239, endPoint y: 454, distance: 150.0
click at [351, 552] on button "Save" at bounding box center [343, 544] width 69 height 26
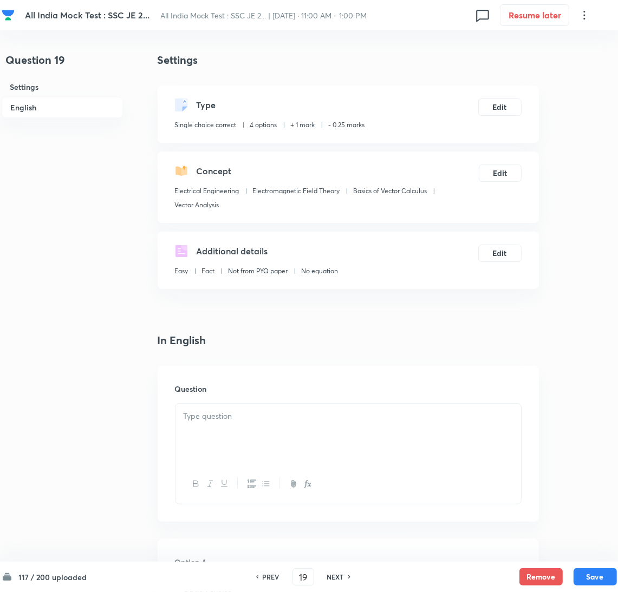
click at [220, 413] on p at bounding box center [347, 416] width 329 height 12
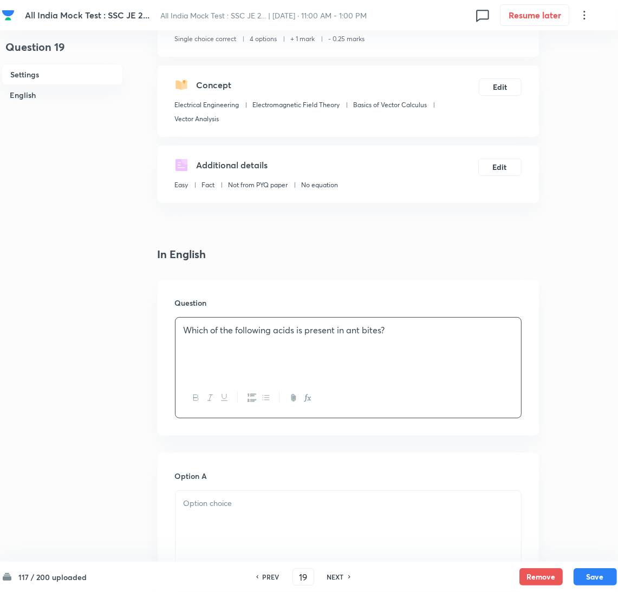
scroll to position [162, 0]
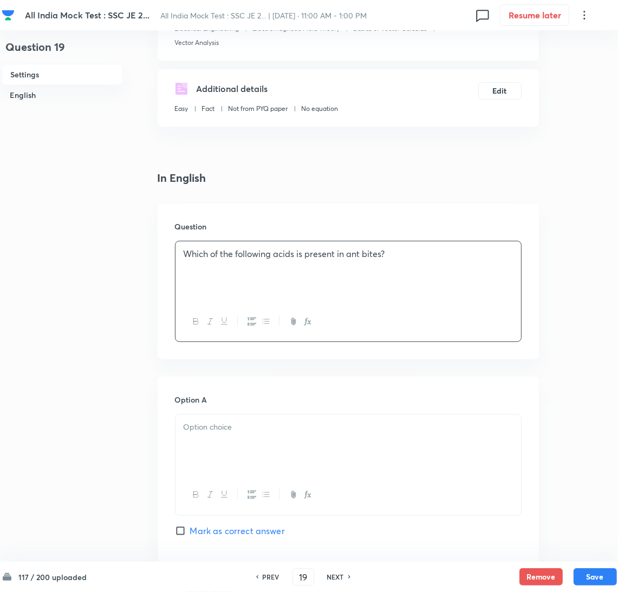
drag, startPoint x: 244, startPoint y: 448, endPoint x: 240, endPoint y: 432, distance: 16.3
click at [244, 448] on div at bounding box center [347, 445] width 345 height 61
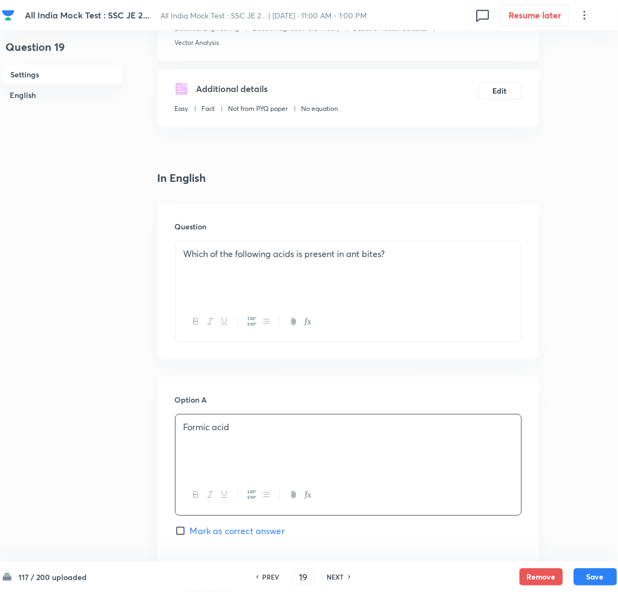
scroll to position [405, 0]
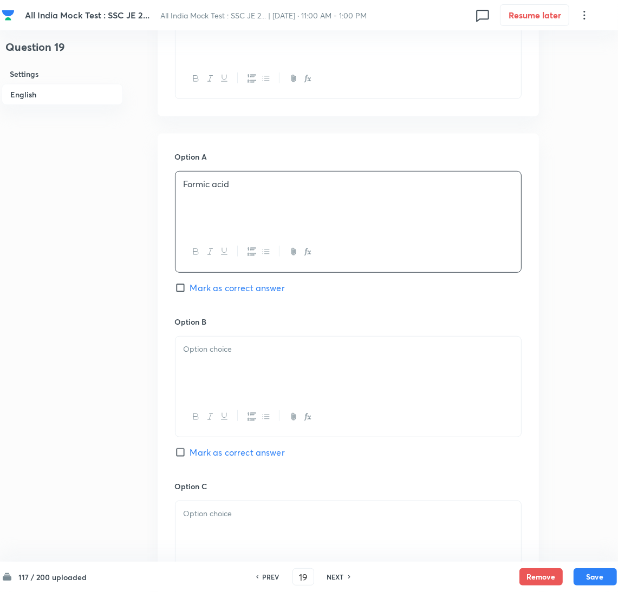
drag, startPoint x: 224, startPoint y: 377, endPoint x: 22, endPoint y: 339, distance: 205.3
click at [220, 377] on div at bounding box center [347, 367] width 345 height 61
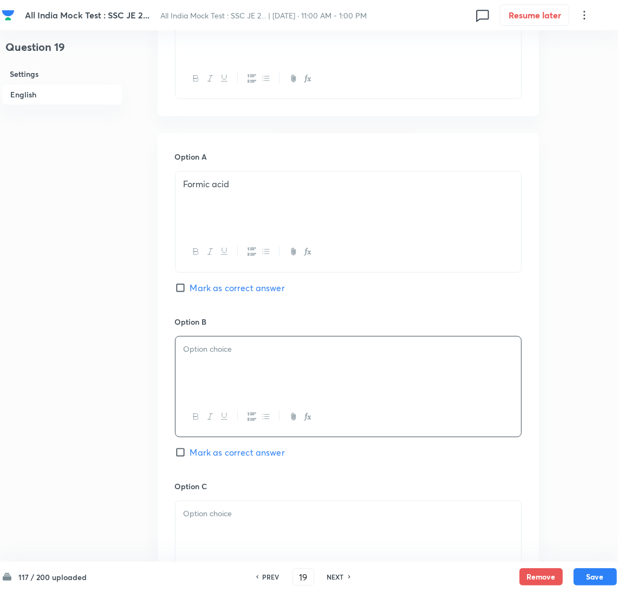
click at [248, 393] on div at bounding box center [347, 367] width 345 height 61
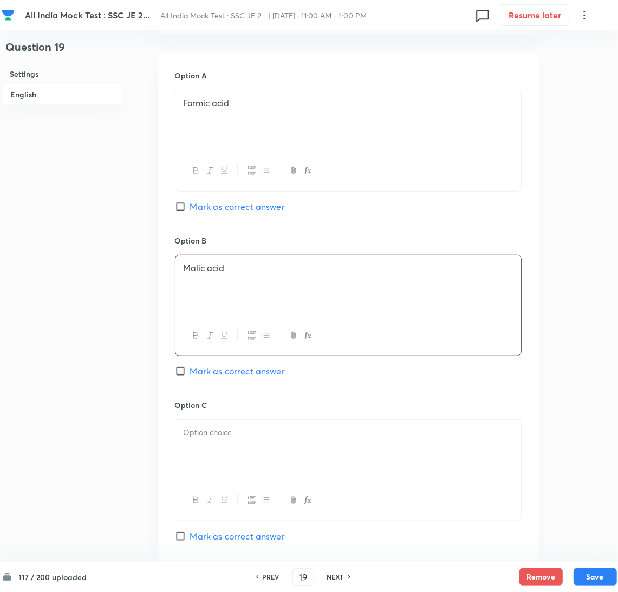
click at [239, 451] on div at bounding box center [347, 450] width 345 height 61
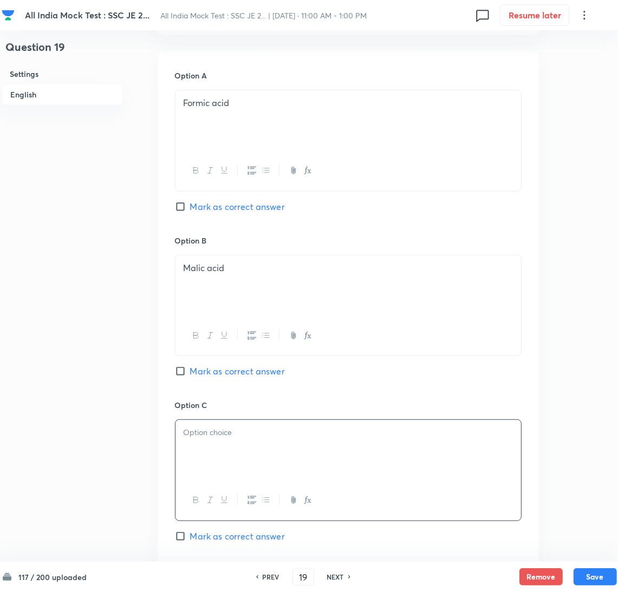
click at [225, 459] on div at bounding box center [347, 450] width 345 height 61
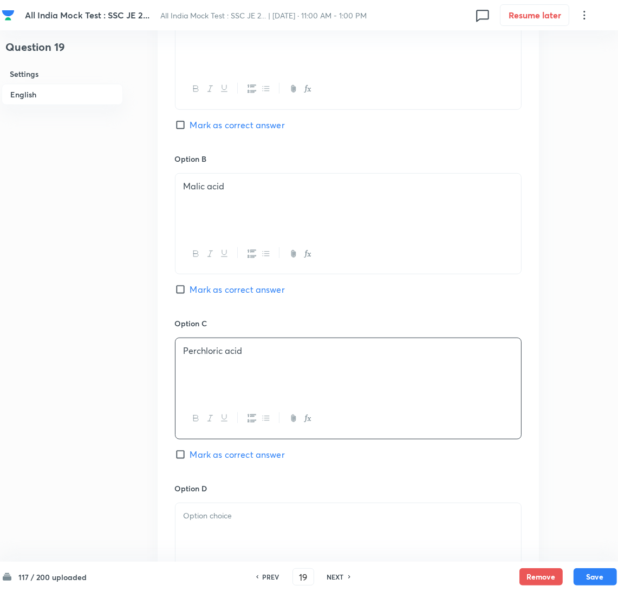
click at [221, 503] on div "Option D Mark as correct answer" at bounding box center [348, 554] width 346 height 143
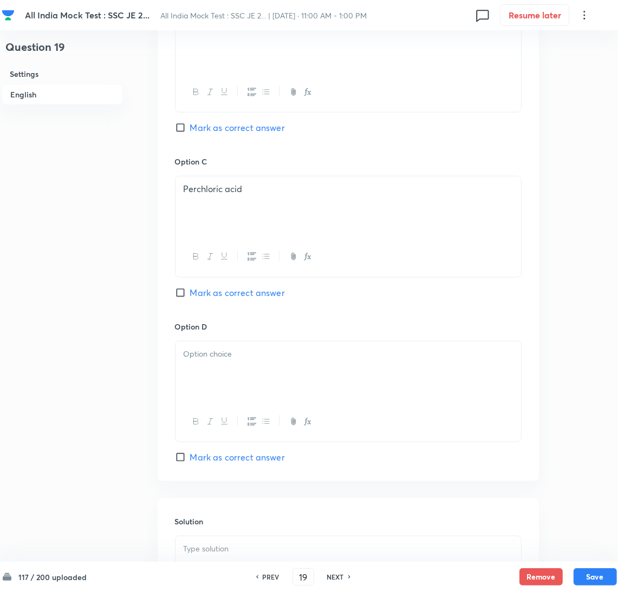
click at [218, 372] on div at bounding box center [347, 372] width 345 height 61
click at [213, 376] on div at bounding box center [347, 372] width 345 height 61
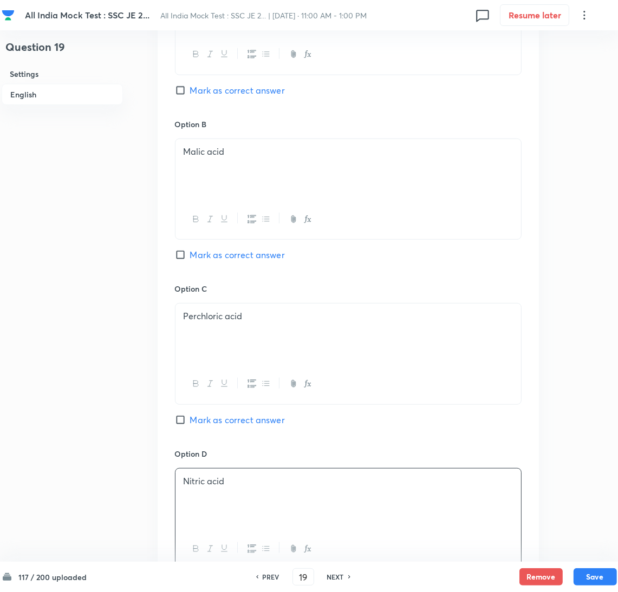
scroll to position [487, 0]
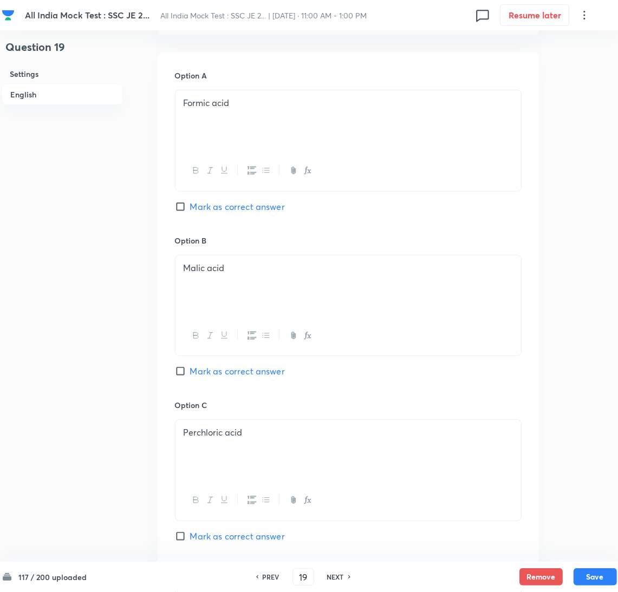
click at [189, 204] on input "Mark as correct answer" at bounding box center [182, 206] width 15 height 11
checkbox input "true"
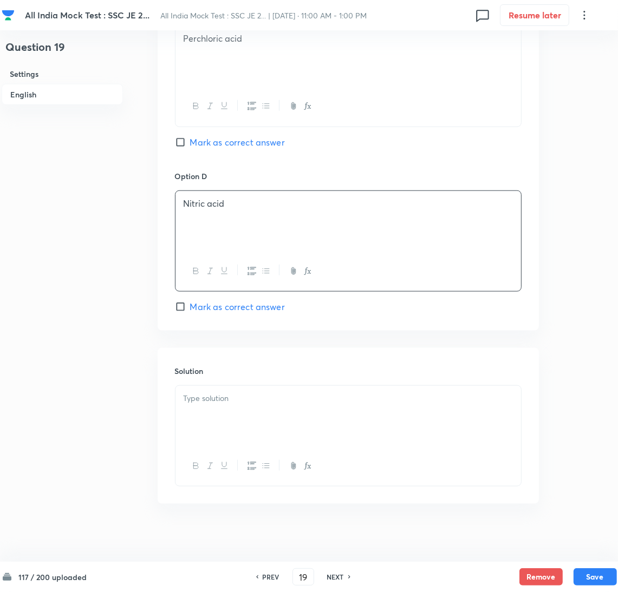
scroll to position [890, 0]
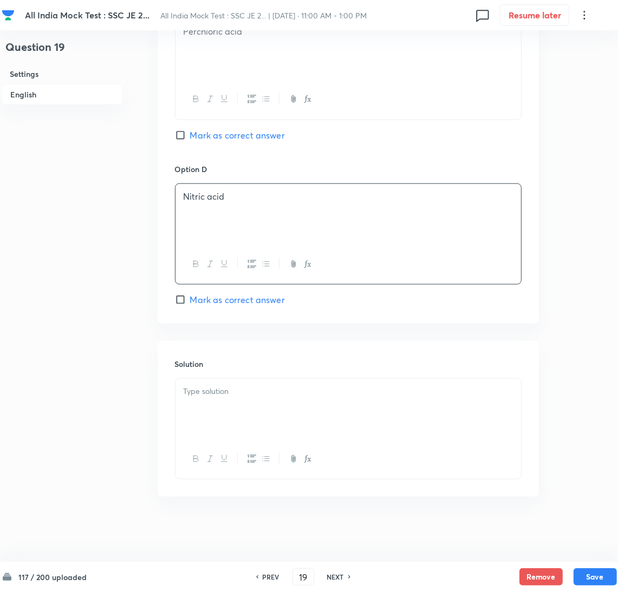
click at [209, 397] on div at bounding box center [347, 409] width 345 height 61
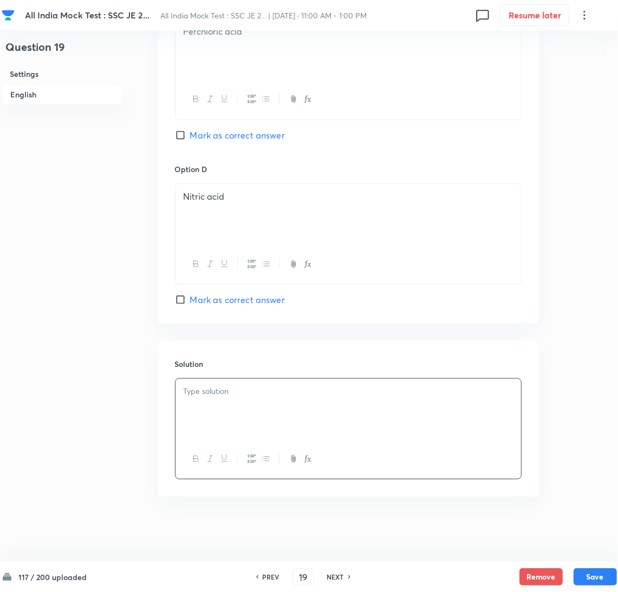
click at [202, 392] on p at bounding box center [347, 391] width 329 height 12
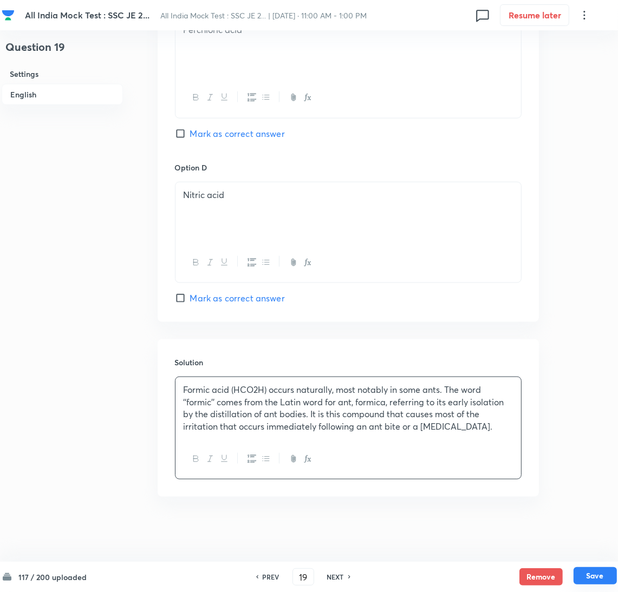
click at [599, 572] on button "Save" at bounding box center [594, 575] width 43 height 17
type input "20"
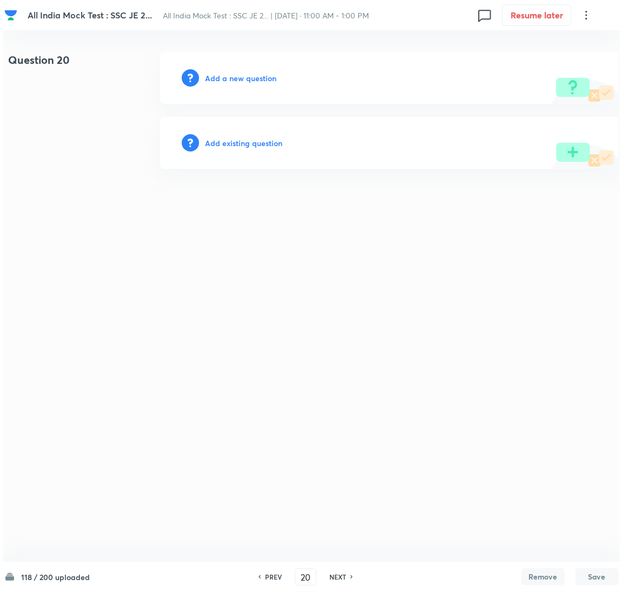
scroll to position [0, 0]
click at [246, 83] on h6 "Add a new question" at bounding box center [240, 78] width 71 height 11
click at [244, 83] on h6 "Choose a question type" at bounding box center [246, 78] width 83 height 11
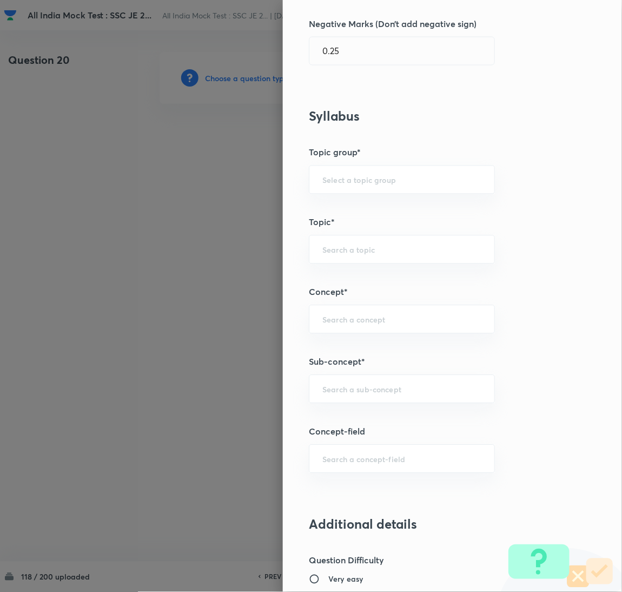
scroll to position [405, 0]
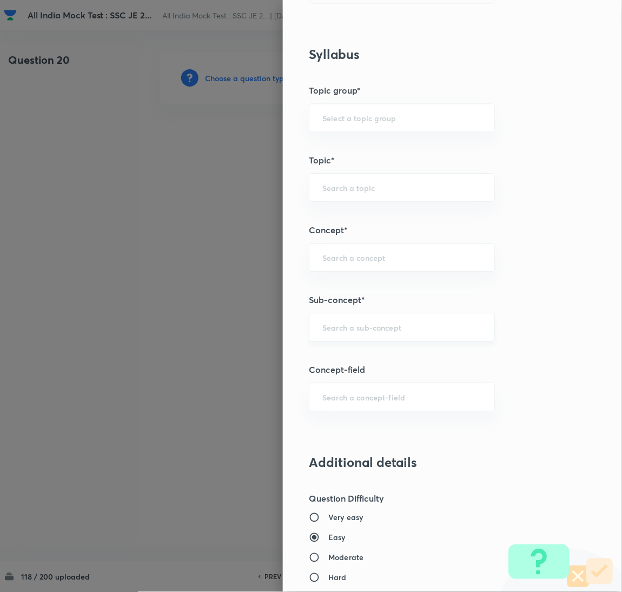
click at [331, 323] on input "text" at bounding box center [402, 327] width 159 height 10
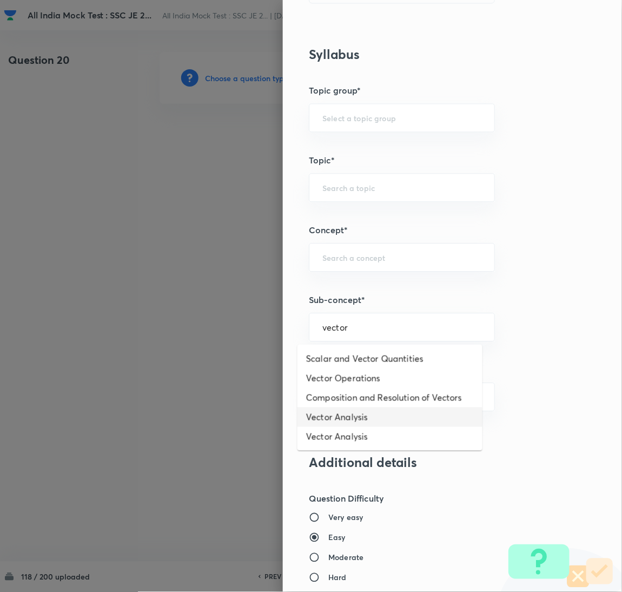
click at [342, 420] on li "Vector Analysis" at bounding box center [390, 417] width 185 height 19
type input "Vector Analysis"
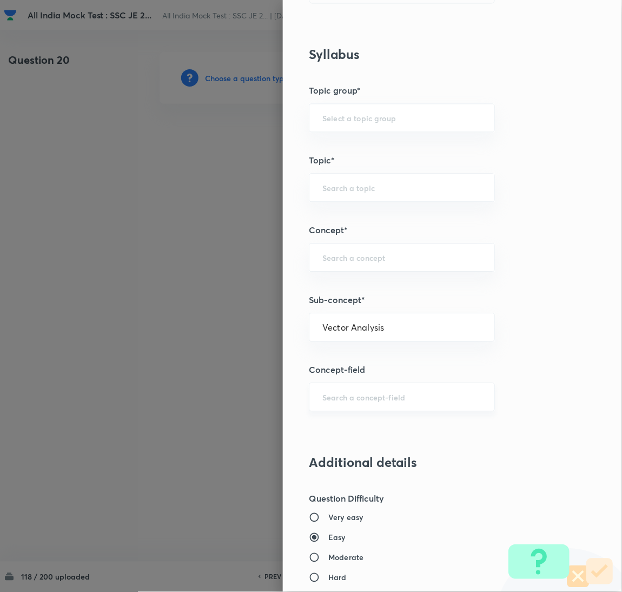
type input "Electrical Engineering"
type input "Electromagnetic Field Theory"
type input "Basics of Vector Calculus"
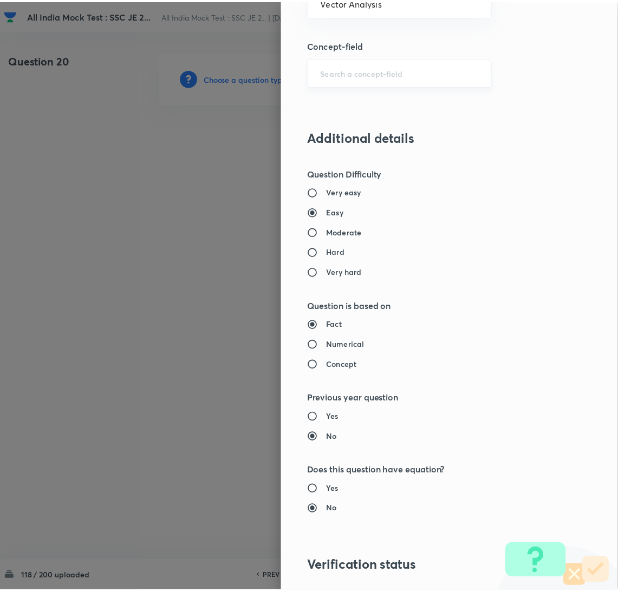
scroll to position [884, 0]
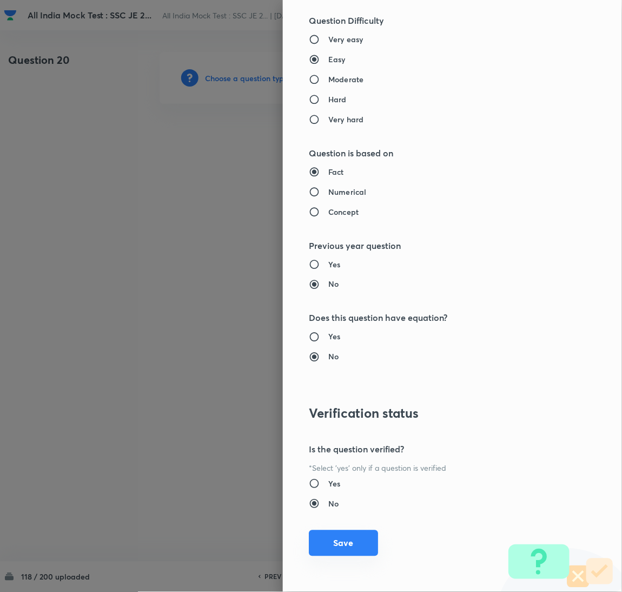
click at [337, 537] on button "Save" at bounding box center [343, 543] width 69 height 26
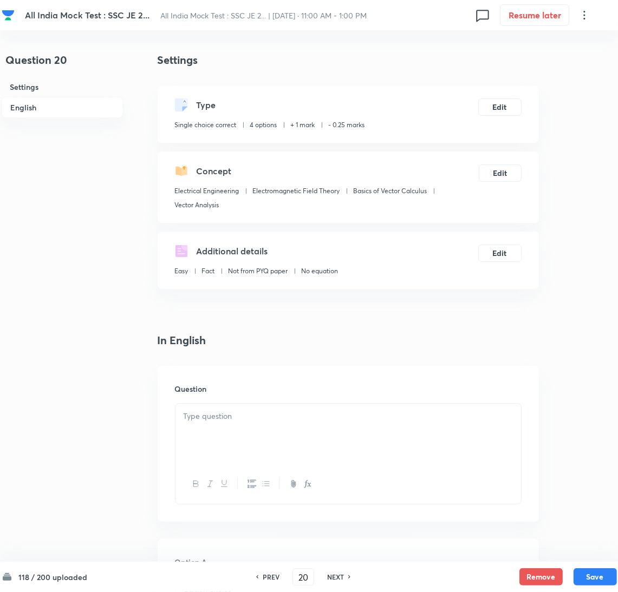
drag, startPoint x: 241, startPoint y: 436, endPoint x: 30, endPoint y: 393, distance: 214.7
click at [239, 436] on div at bounding box center [347, 434] width 345 height 61
click at [184, 425] on div at bounding box center [347, 434] width 345 height 61
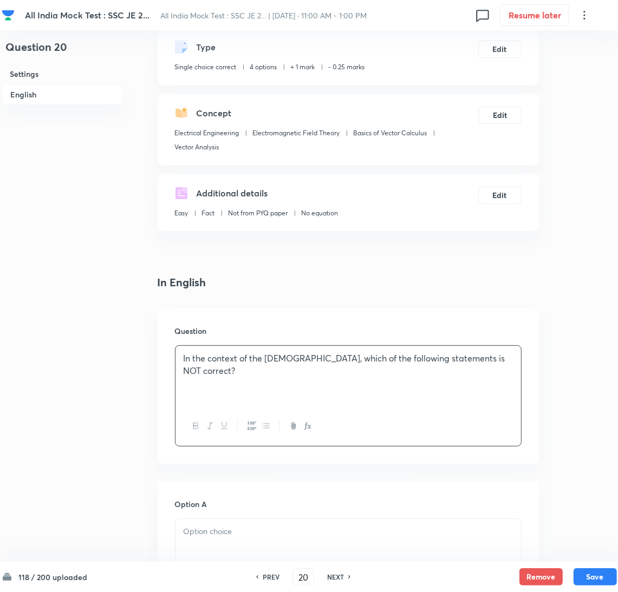
scroll to position [162, 0]
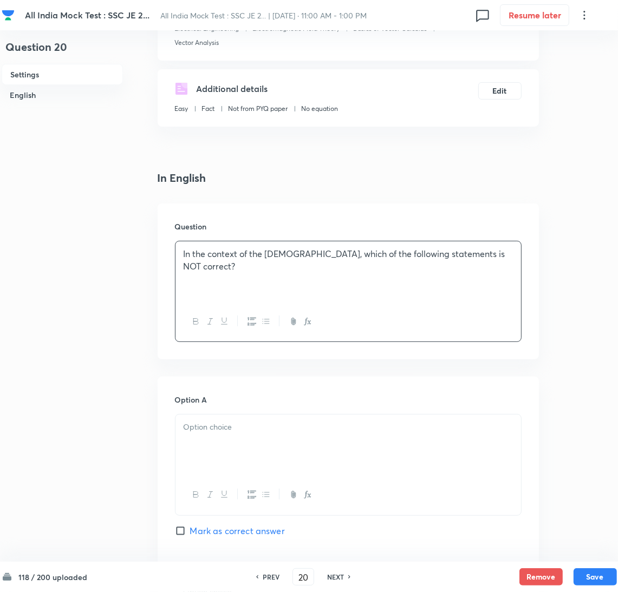
drag, startPoint x: 213, startPoint y: 448, endPoint x: 173, endPoint y: 442, distance: 41.0
click at [206, 449] on div at bounding box center [347, 445] width 345 height 61
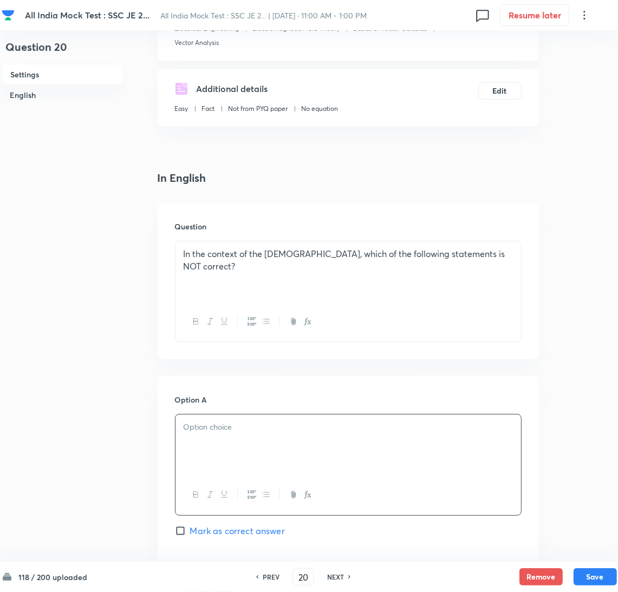
click at [234, 432] on p at bounding box center [347, 427] width 329 height 12
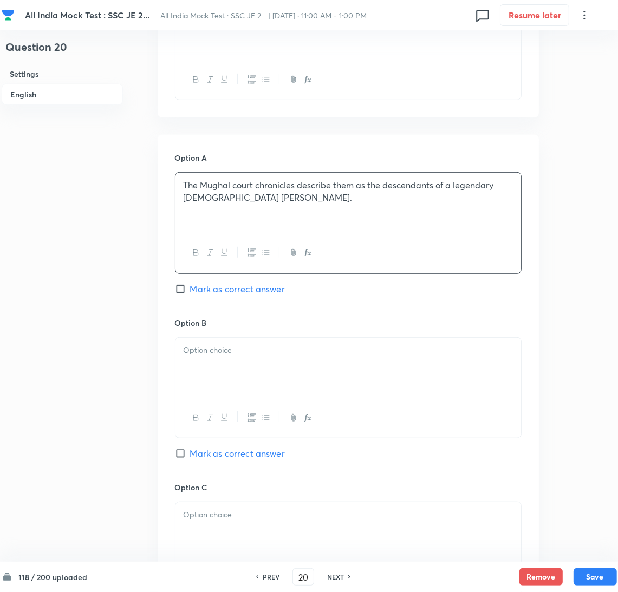
scroll to position [405, 0]
click at [215, 375] on div at bounding box center [347, 367] width 345 height 61
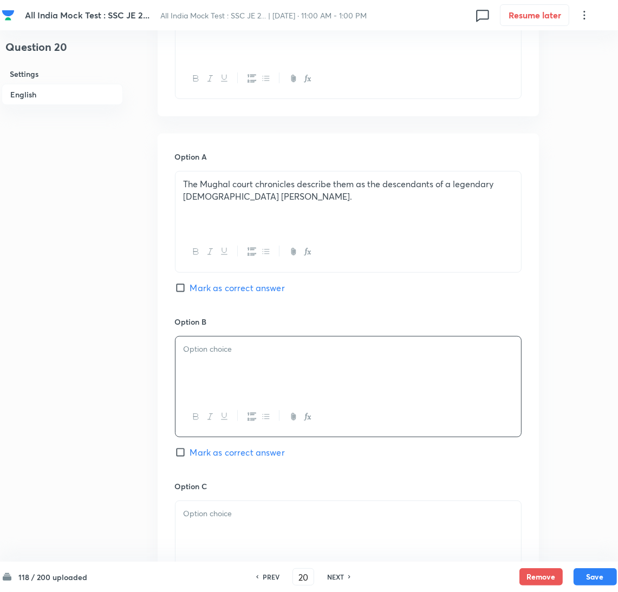
click at [254, 375] on div at bounding box center [347, 367] width 345 height 61
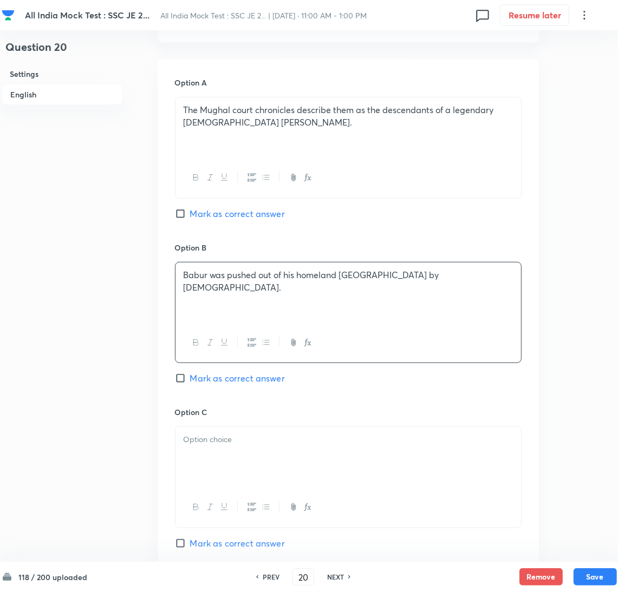
scroll to position [568, 0]
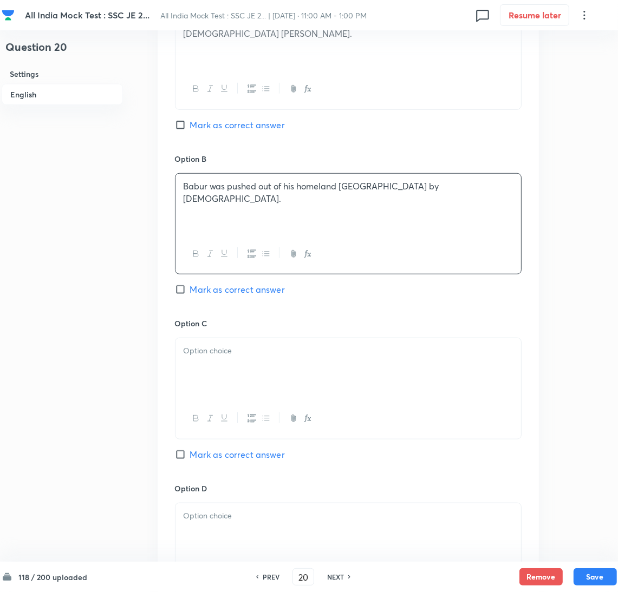
drag, startPoint x: 218, startPoint y: 377, endPoint x: 212, endPoint y: 377, distance: 6.0
click at [212, 377] on div at bounding box center [347, 368] width 345 height 61
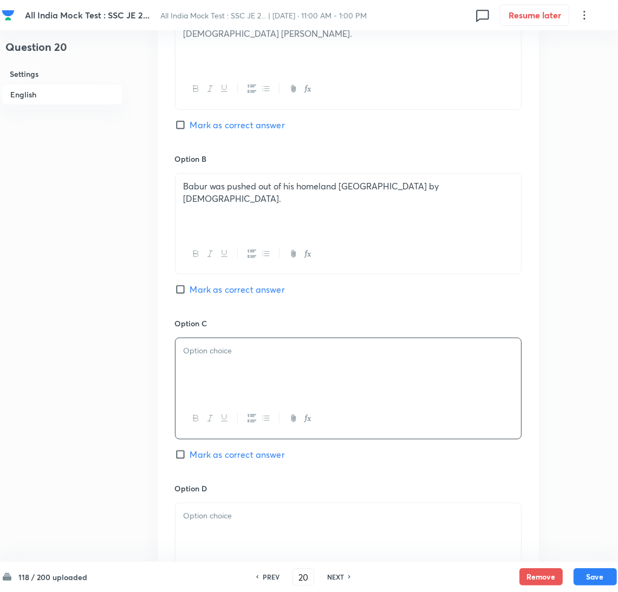
click at [264, 373] on div at bounding box center [347, 368] width 345 height 61
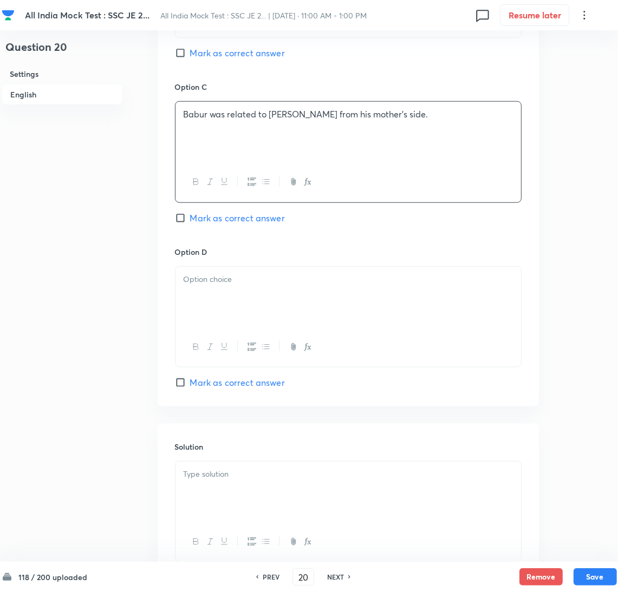
scroll to position [811, 0]
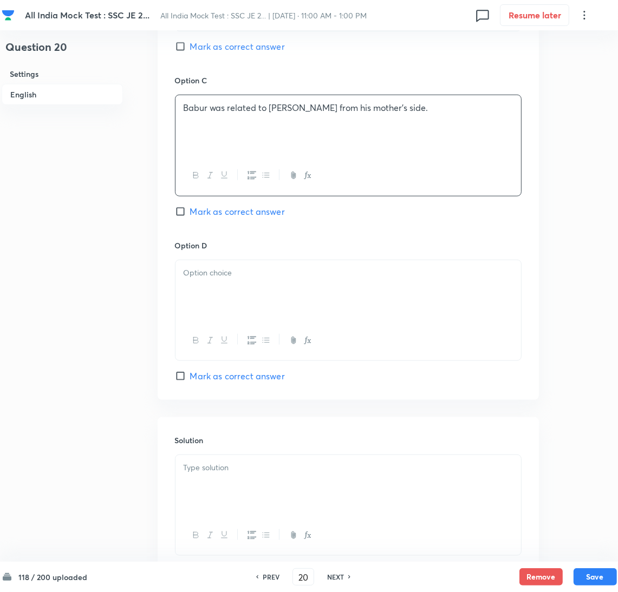
drag, startPoint x: 220, startPoint y: 299, endPoint x: 9, endPoint y: 299, distance: 211.6
click at [218, 299] on div at bounding box center [347, 290] width 345 height 61
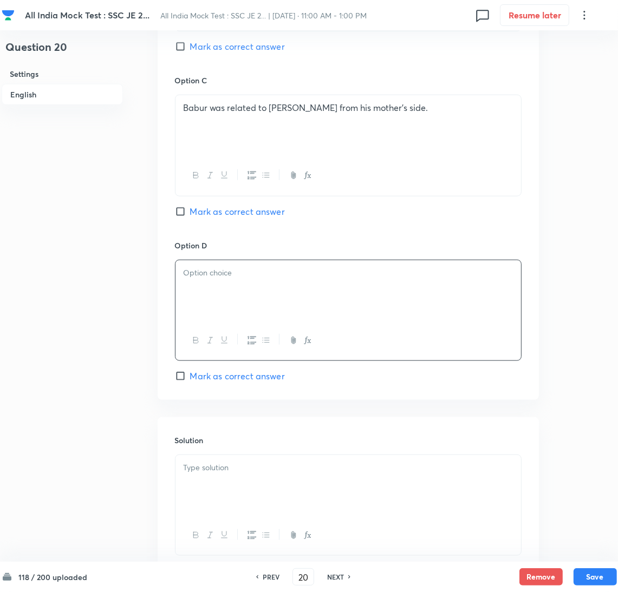
click at [219, 285] on div at bounding box center [347, 290] width 345 height 61
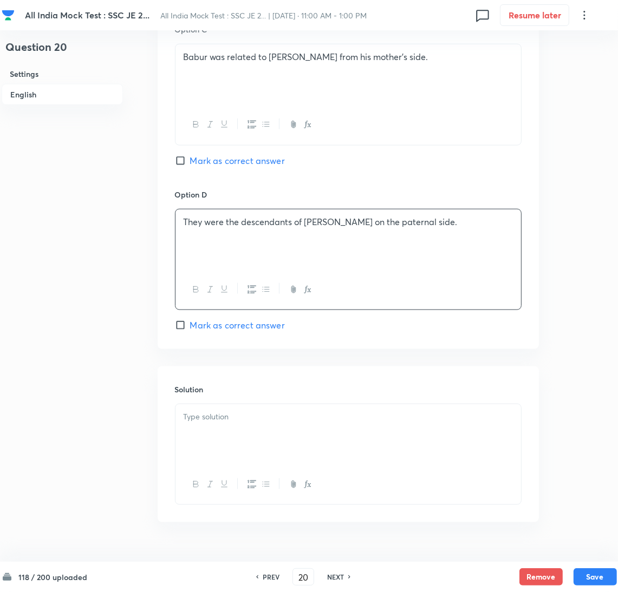
scroll to position [890, 0]
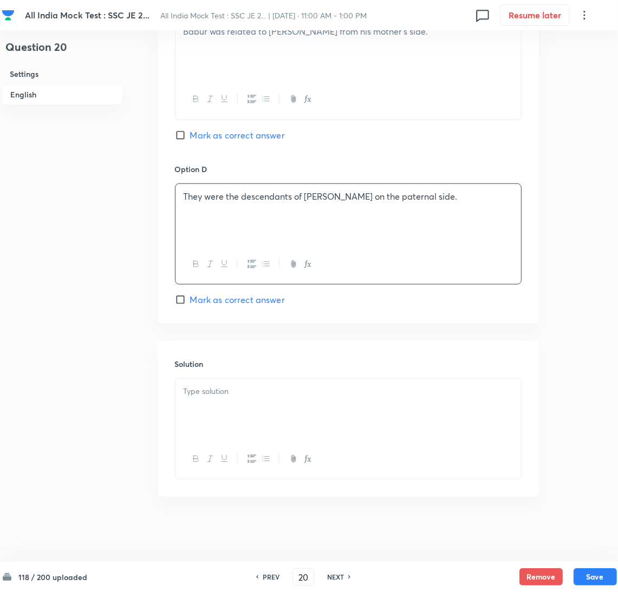
click at [206, 408] on div at bounding box center [347, 409] width 345 height 61
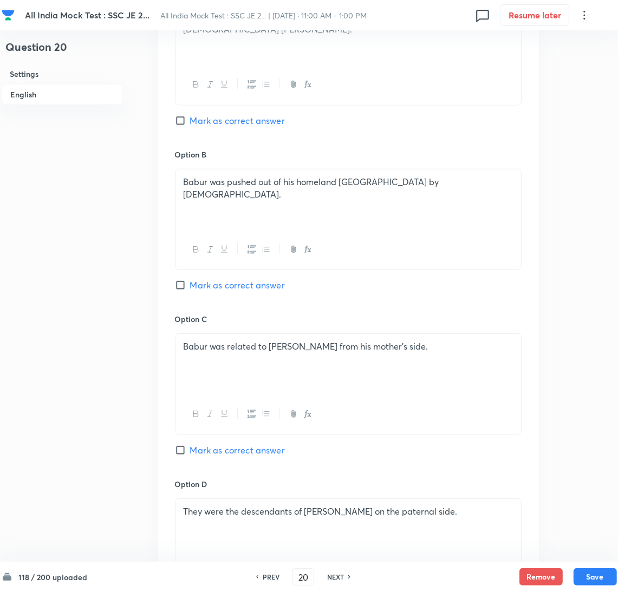
scroll to position [484, 0]
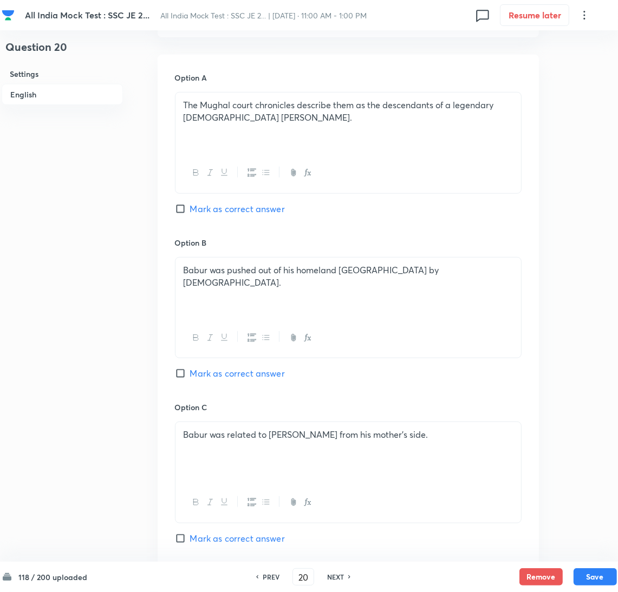
drag, startPoint x: 189, startPoint y: 205, endPoint x: 260, endPoint y: 287, distance: 108.5
click at [189, 205] on input "Mark as correct answer" at bounding box center [182, 208] width 15 height 11
checkbox input "true"
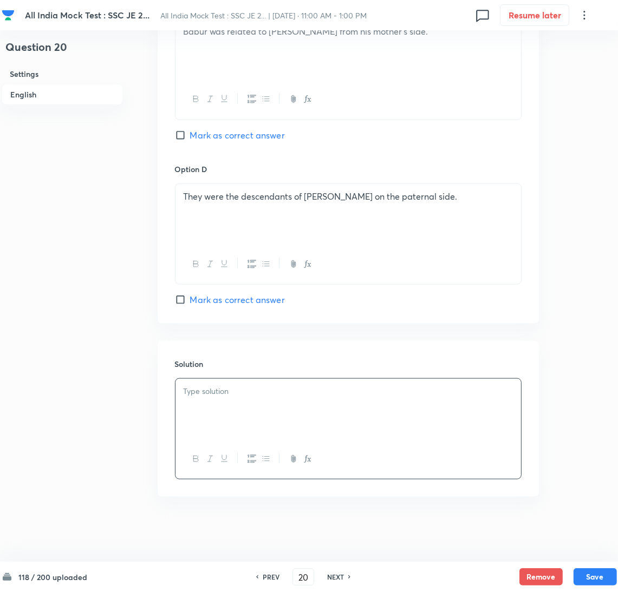
scroll to position [890, 0]
click at [237, 397] on div at bounding box center [347, 409] width 345 height 61
click at [207, 408] on div at bounding box center [347, 409] width 345 height 61
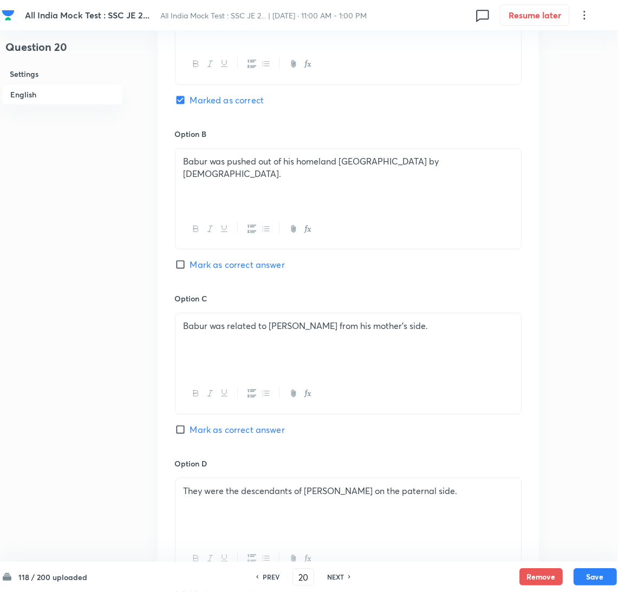
scroll to position [823, 0]
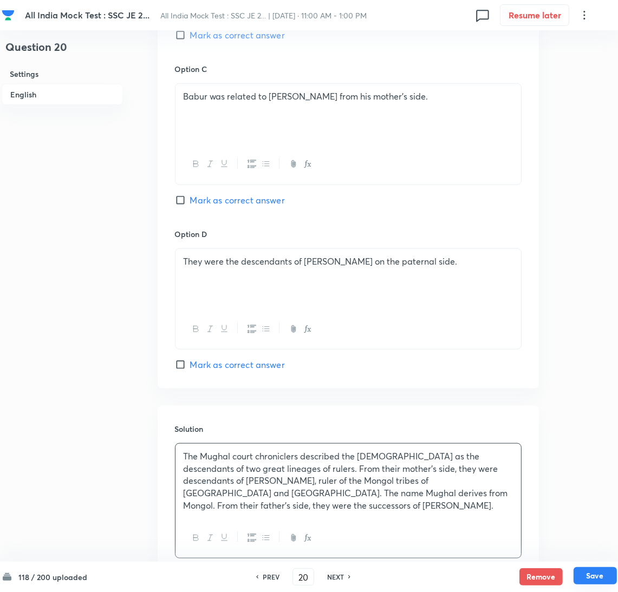
click at [594, 578] on button "Save" at bounding box center [594, 575] width 43 height 17
type input "21"
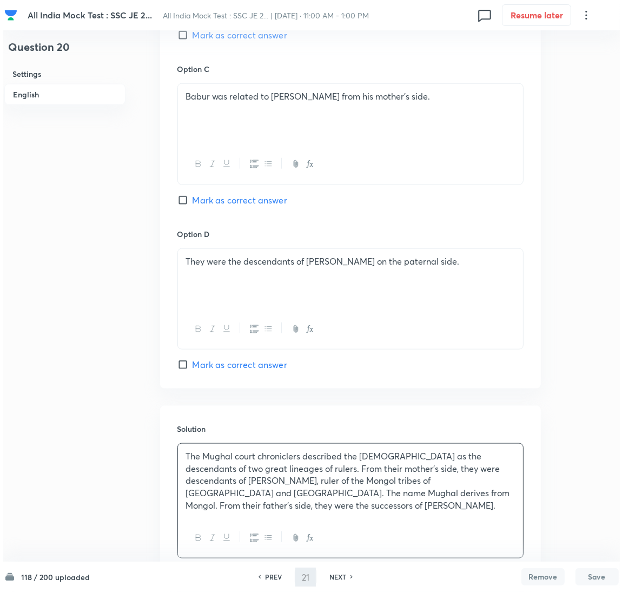
scroll to position [0, 0]
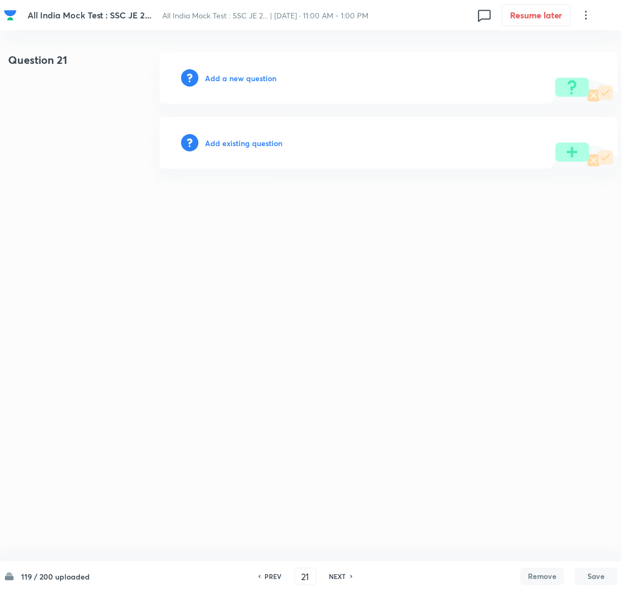
click at [229, 79] on h6 "Add a new question" at bounding box center [240, 78] width 71 height 11
click at [228, 79] on h6 "Choose a question type" at bounding box center [246, 78] width 83 height 11
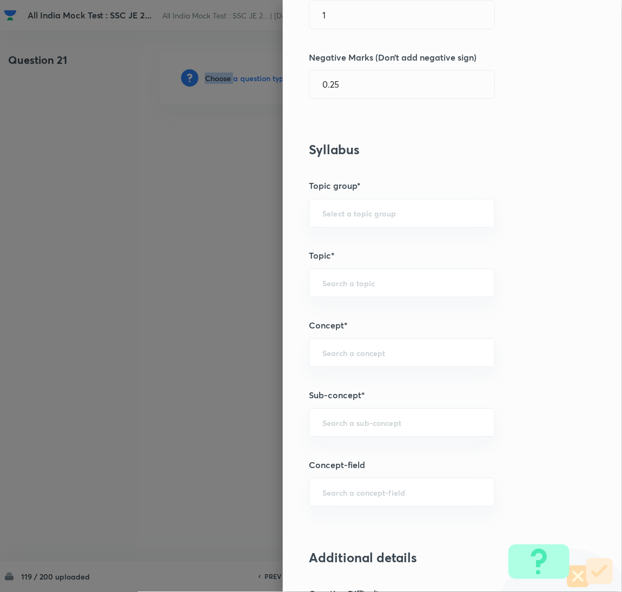
scroll to position [405, 0]
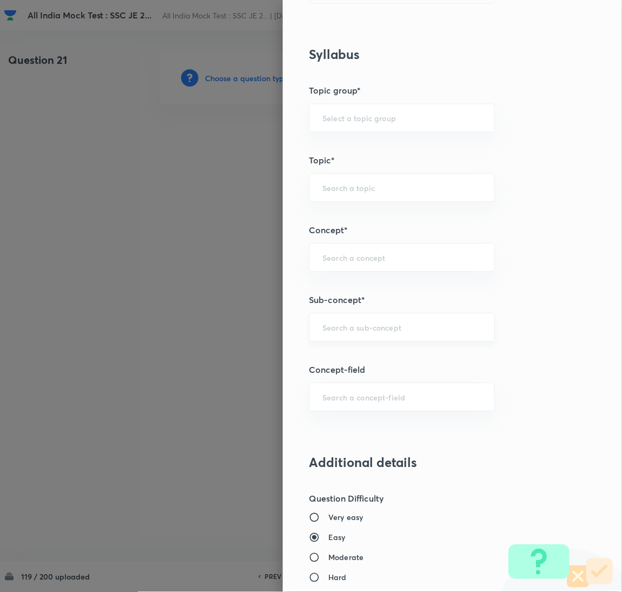
click at [344, 324] on input "text" at bounding box center [402, 327] width 159 height 10
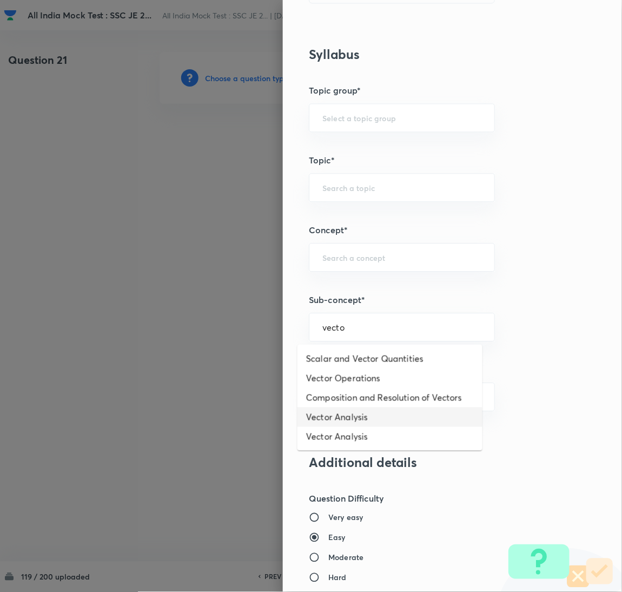
click at [340, 419] on li "Vector Analysis" at bounding box center [390, 417] width 185 height 19
type input "Vector Analysis"
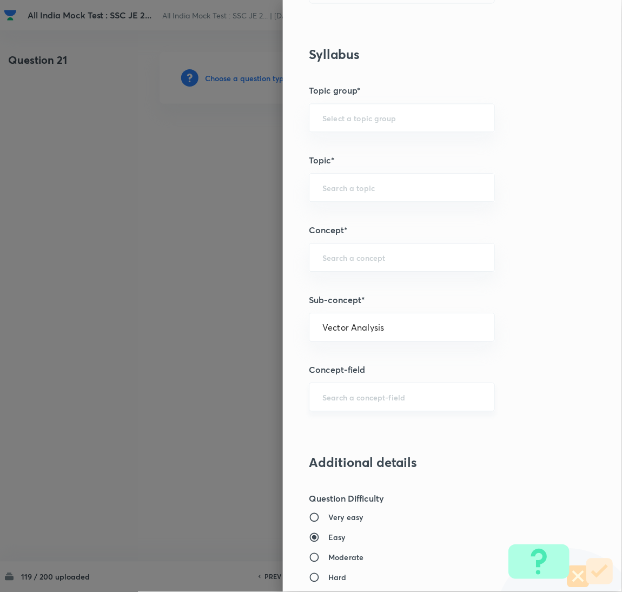
type input "Electrical Engineering"
type input "Electromagnetic Field Theory"
type input "Basics of Vector Calculus"
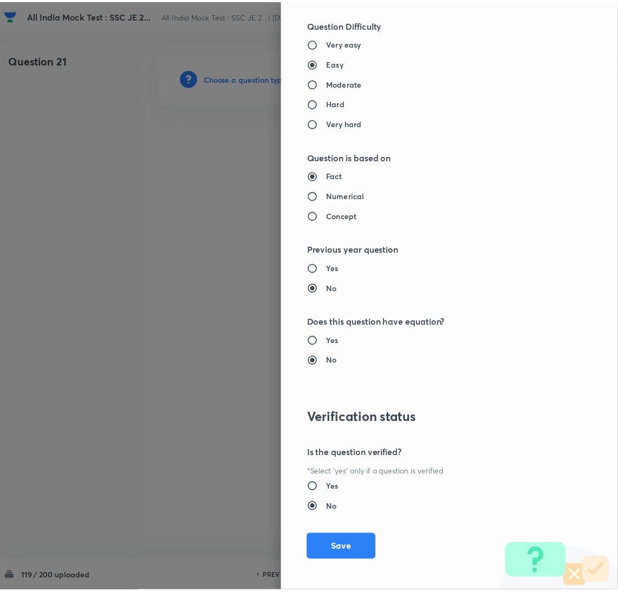
scroll to position [884, 0]
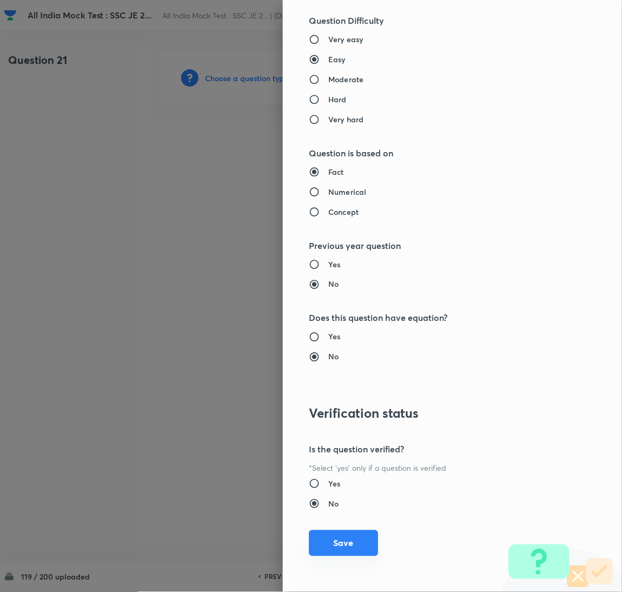
click at [337, 533] on button "Save" at bounding box center [343, 543] width 69 height 26
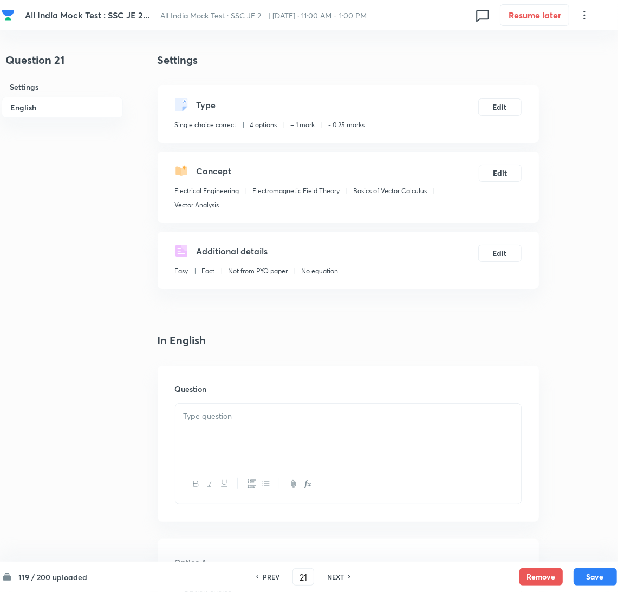
drag, startPoint x: 267, startPoint y: 429, endPoint x: 57, endPoint y: 412, distance: 210.2
click at [265, 430] on div at bounding box center [347, 434] width 345 height 61
click at [223, 435] on div at bounding box center [347, 434] width 345 height 61
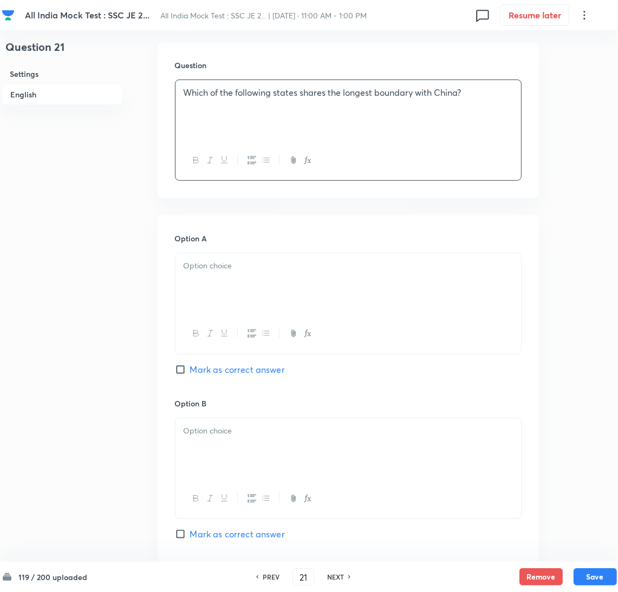
scroll to position [325, 0]
click at [224, 285] on div at bounding box center [347, 282] width 345 height 61
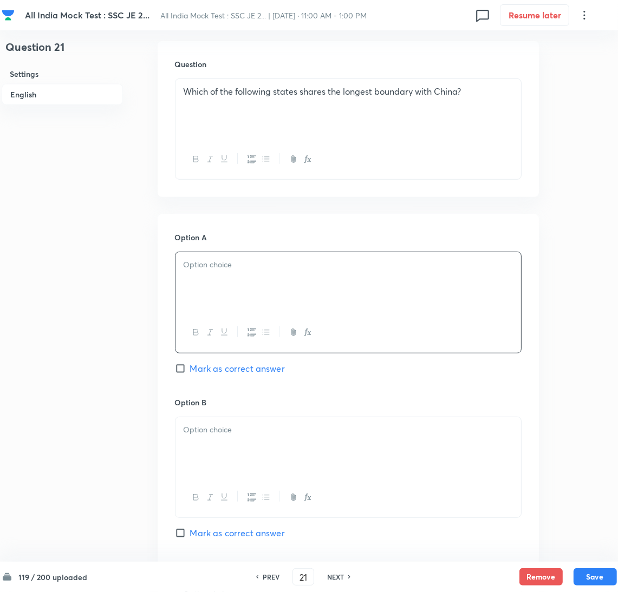
click at [216, 273] on div at bounding box center [347, 282] width 345 height 61
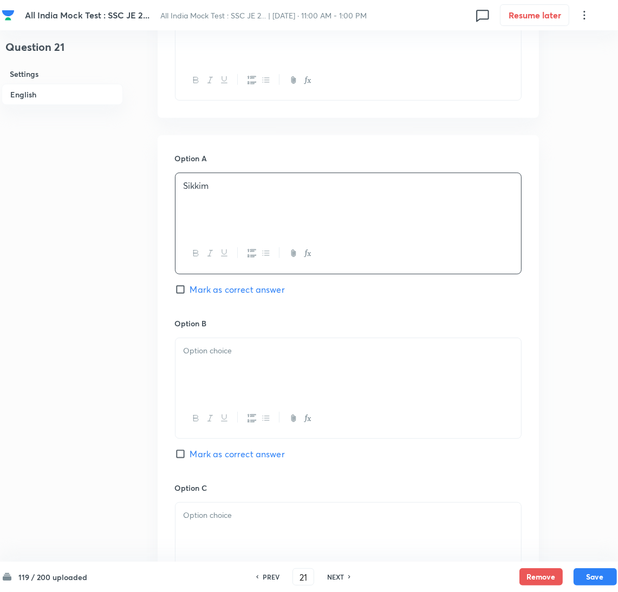
scroll to position [487, 0]
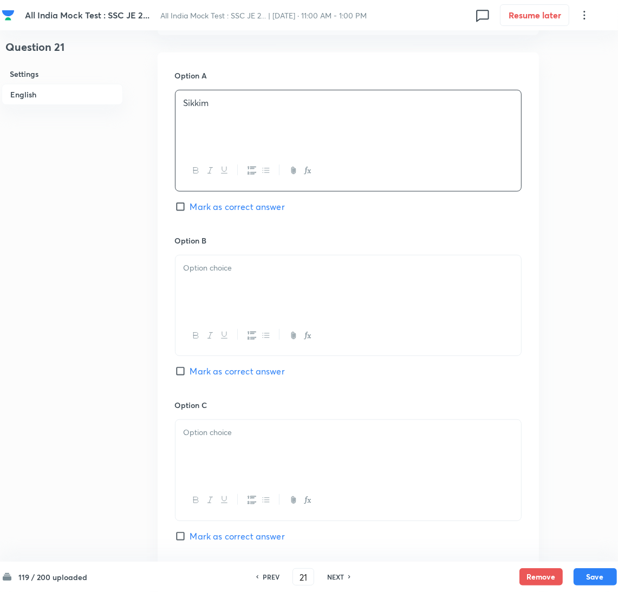
drag, startPoint x: 225, startPoint y: 282, endPoint x: 32, endPoint y: 281, distance: 192.7
click at [215, 281] on div at bounding box center [347, 285] width 345 height 61
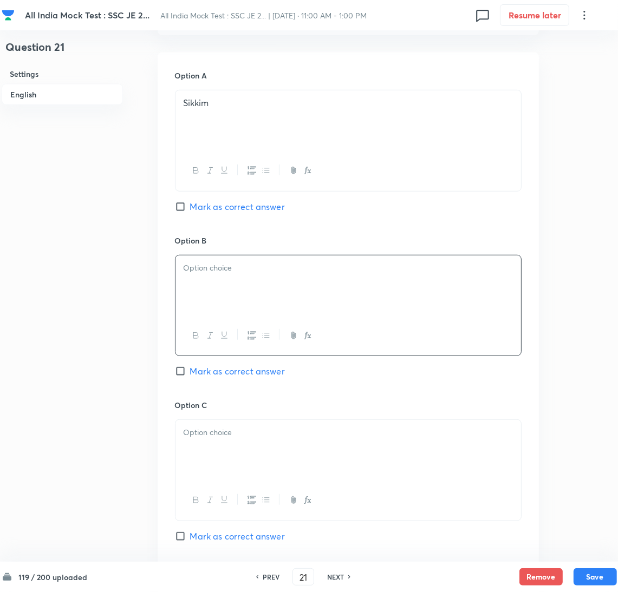
click at [253, 273] on p at bounding box center [347, 268] width 329 height 12
drag, startPoint x: 235, startPoint y: 448, endPoint x: 30, endPoint y: 448, distance: 204.6
click at [229, 448] on div at bounding box center [347, 450] width 345 height 61
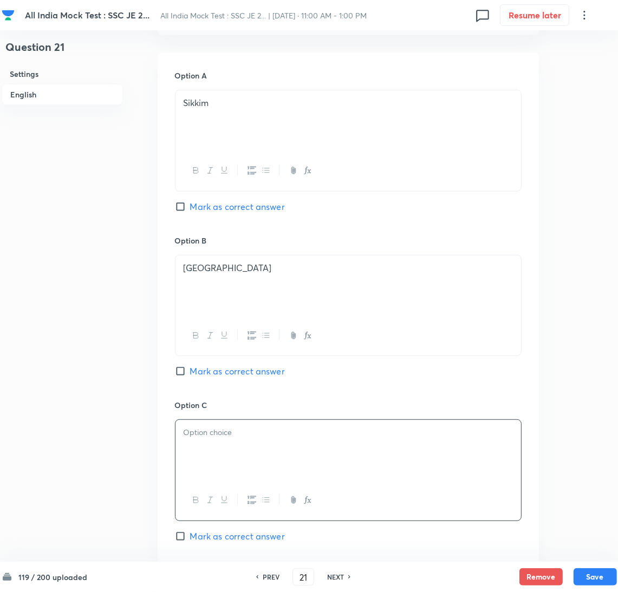
click at [212, 448] on div at bounding box center [347, 450] width 345 height 61
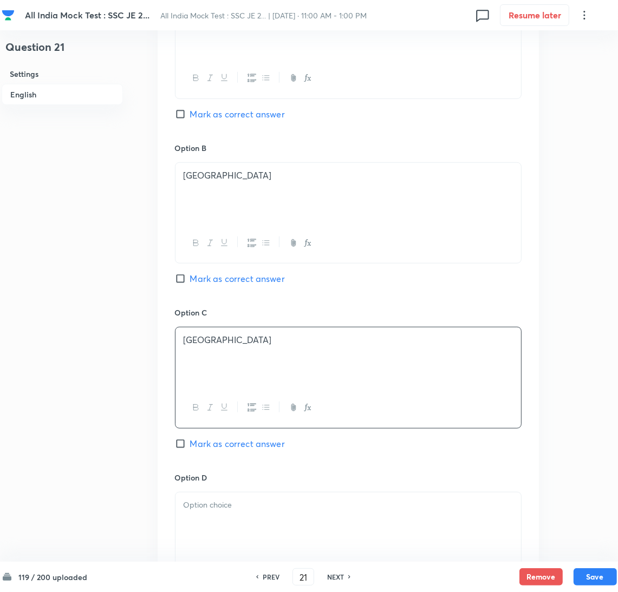
scroll to position [649, 0]
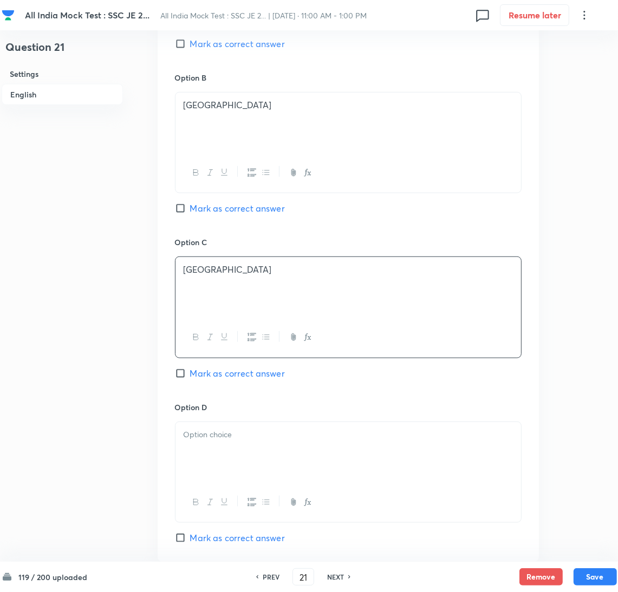
click at [217, 465] on div at bounding box center [347, 452] width 345 height 61
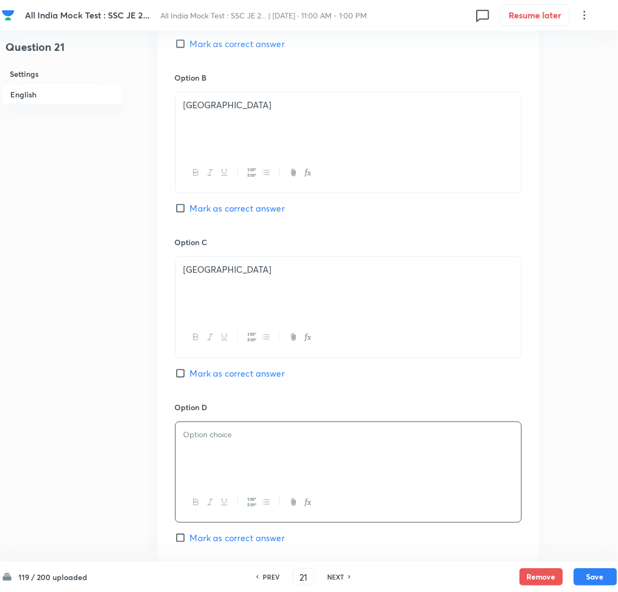
click at [213, 456] on div at bounding box center [347, 452] width 345 height 61
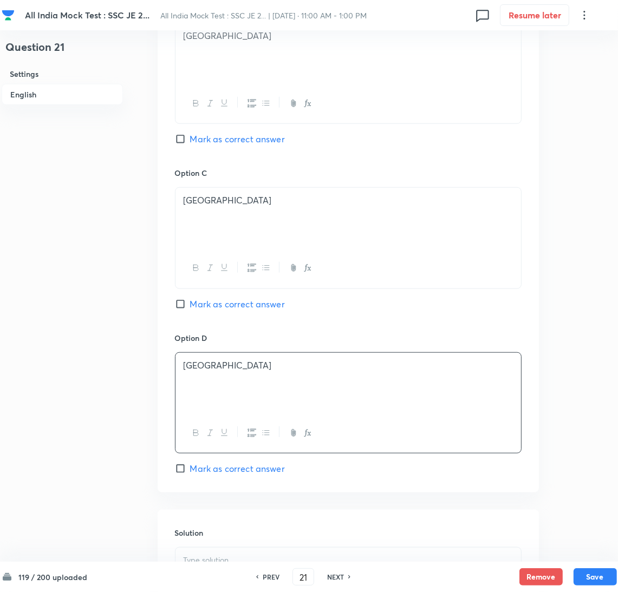
scroll to position [811, 0]
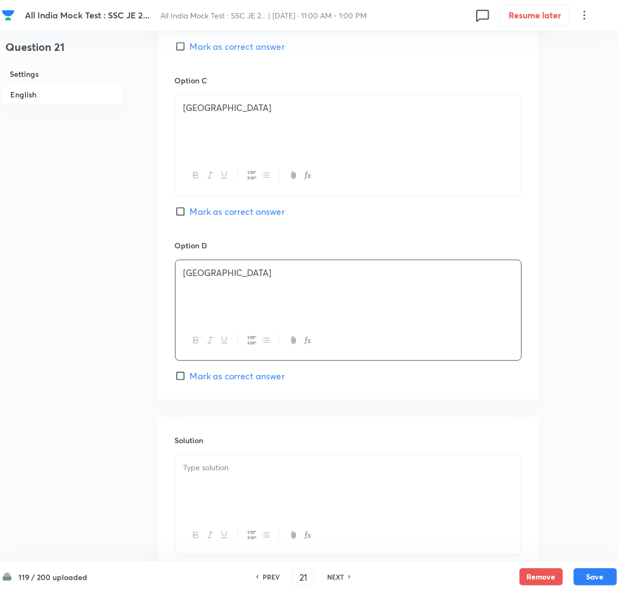
drag, startPoint x: 225, startPoint y: 475, endPoint x: 204, endPoint y: 476, distance: 20.6
click at [223, 476] on div at bounding box center [347, 485] width 345 height 61
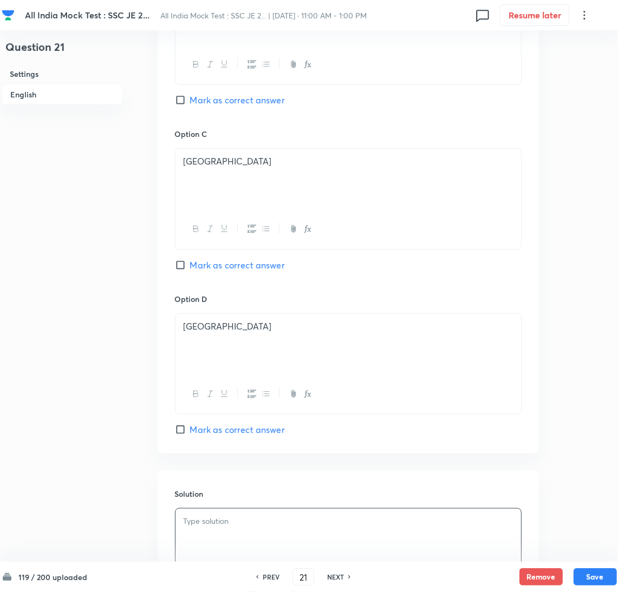
scroll to position [730, 0]
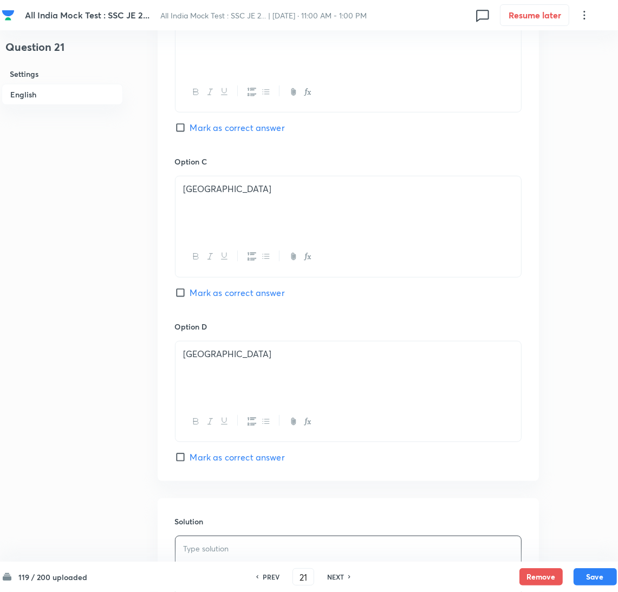
click at [196, 133] on span "Mark as correct answer" at bounding box center [237, 127] width 95 height 13
click at [190, 133] on input "Mark as correct answer" at bounding box center [182, 127] width 15 height 11
checkbox input "true"
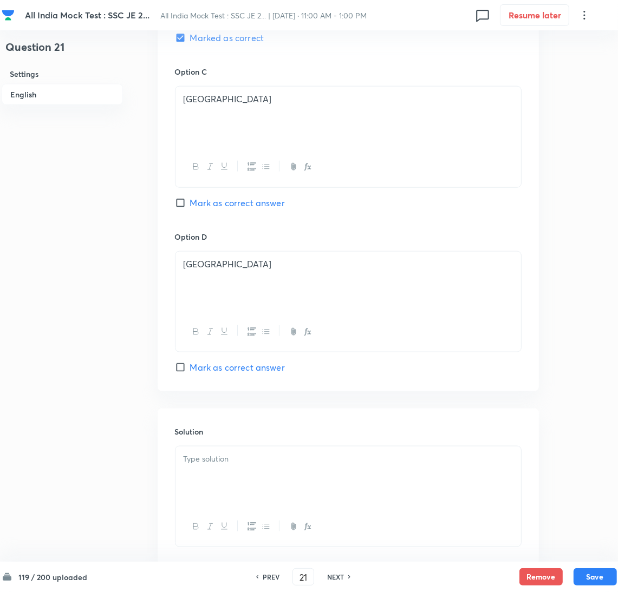
scroll to position [890, 0]
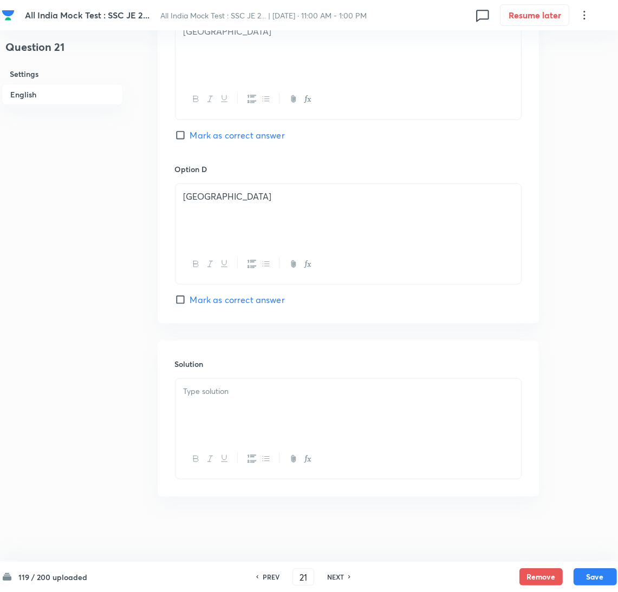
drag, startPoint x: 222, startPoint y: 397, endPoint x: 207, endPoint y: 397, distance: 14.6
click at [216, 397] on div at bounding box center [347, 409] width 345 height 61
click at [208, 401] on div at bounding box center [347, 409] width 345 height 61
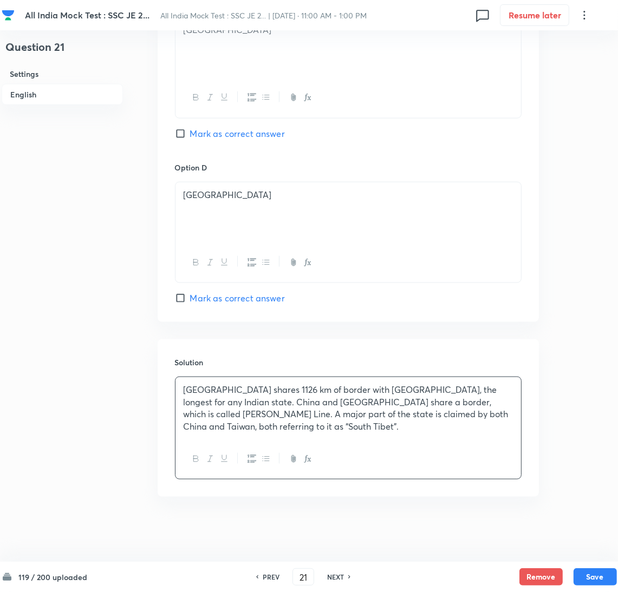
scroll to position [891, 0]
click at [593, 574] on button "Save" at bounding box center [594, 575] width 43 height 17
type input "22"
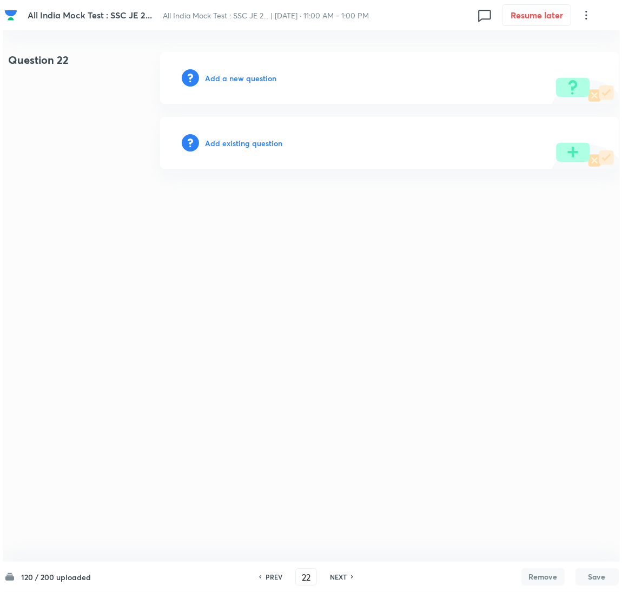
scroll to position [0, 0]
click at [233, 78] on h6 "Add a new question" at bounding box center [240, 78] width 71 height 11
click at [232, 81] on h6 "Choose a question type" at bounding box center [246, 78] width 83 height 11
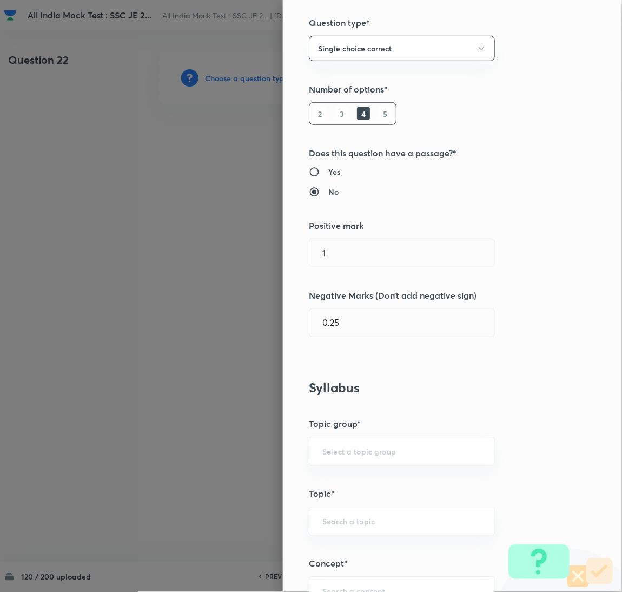
scroll to position [325, 0]
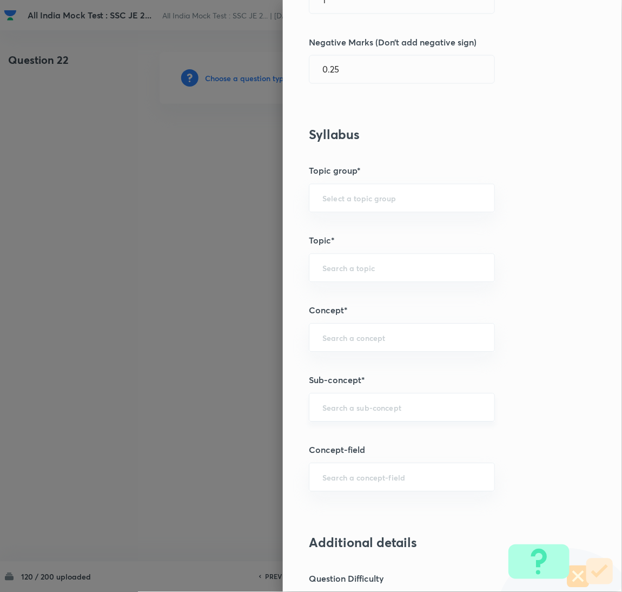
click at [342, 404] on input "text" at bounding box center [402, 408] width 159 height 10
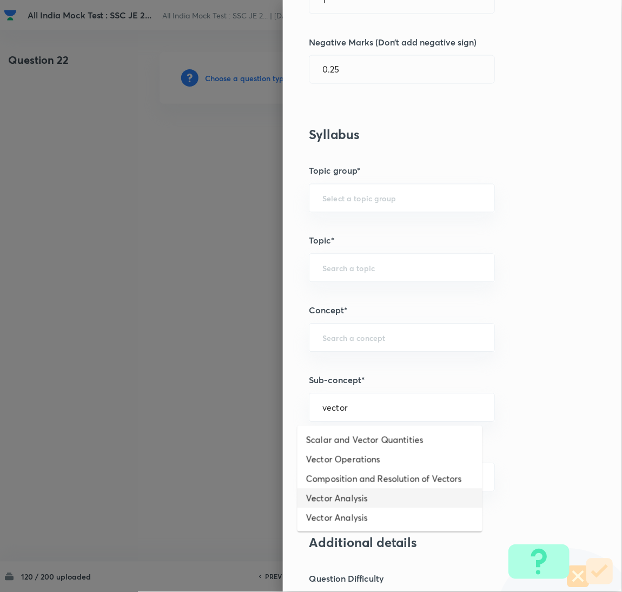
click at [354, 498] on li "Vector Analysis" at bounding box center [390, 498] width 185 height 19
type input "Vector Analysis"
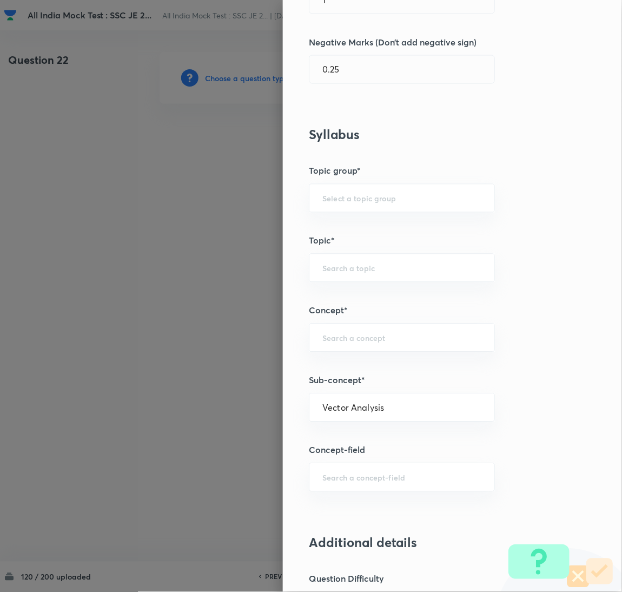
type input "Electrical Engineering"
type input "Electromagnetic Field Theory"
type input "Basics of Vector Calculus"
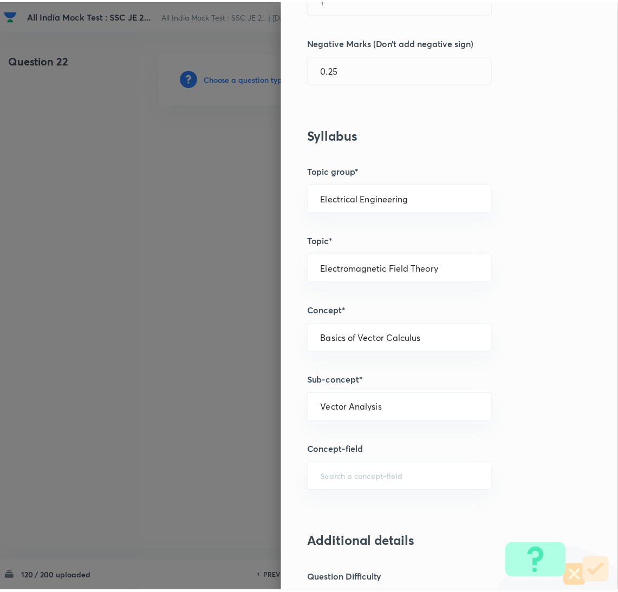
scroll to position [884, 0]
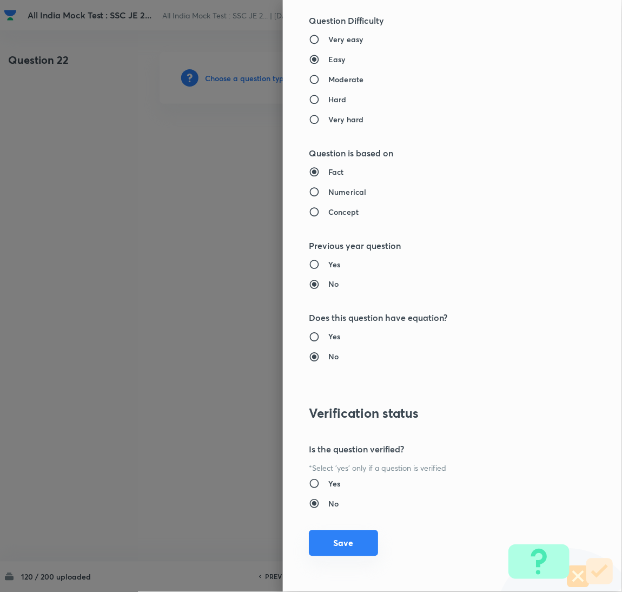
click at [349, 547] on button "Save" at bounding box center [343, 543] width 69 height 26
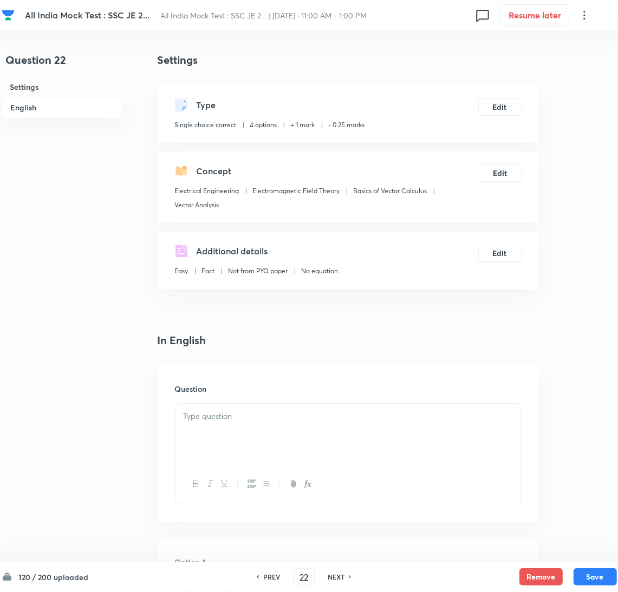
click at [260, 444] on div at bounding box center [347, 434] width 345 height 61
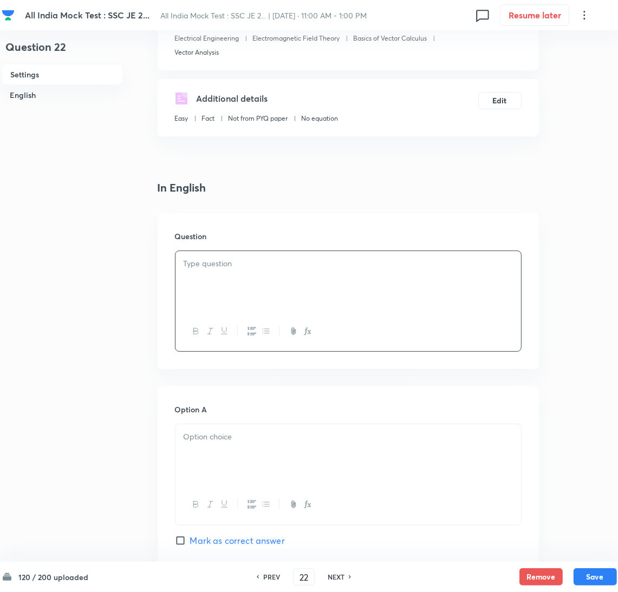
scroll to position [162, 0]
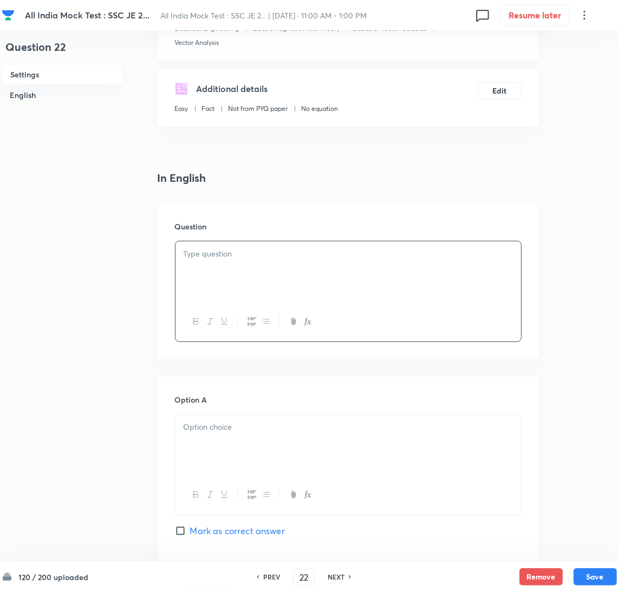
click at [231, 265] on div at bounding box center [347, 271] width 345 height 61
click at [207, 448] on div at bounding box center [347, 445] width 345 height 61
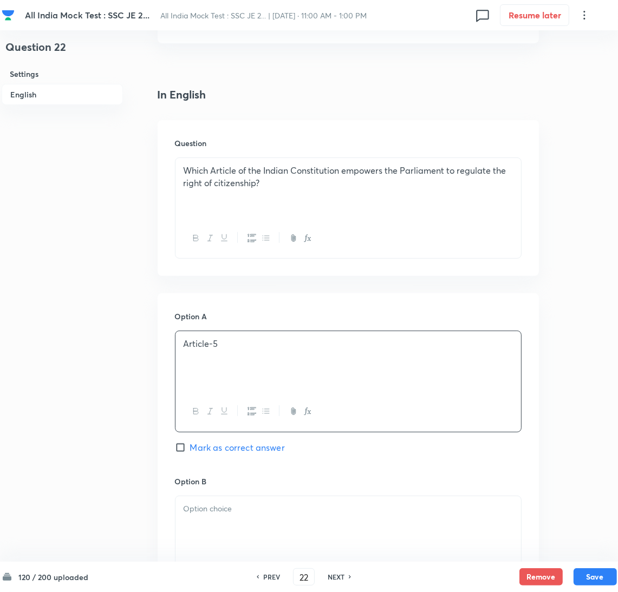
scroll to position [325, 0]
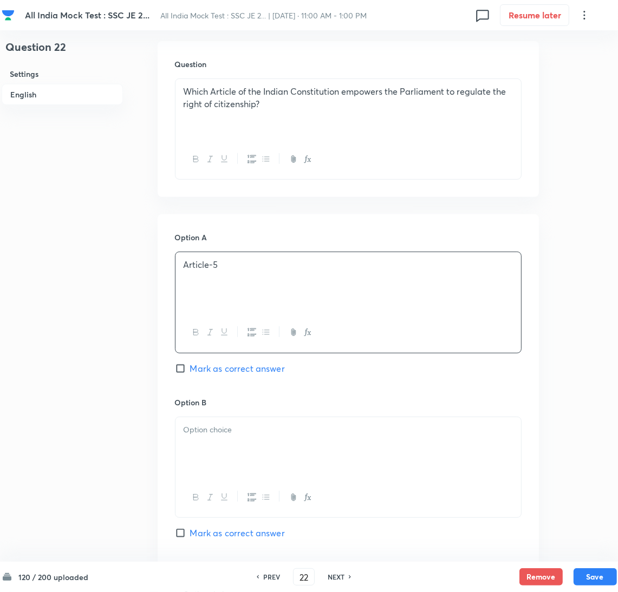
click at [235, 452] on div at bounding box center [347, 447] width 345 height 61
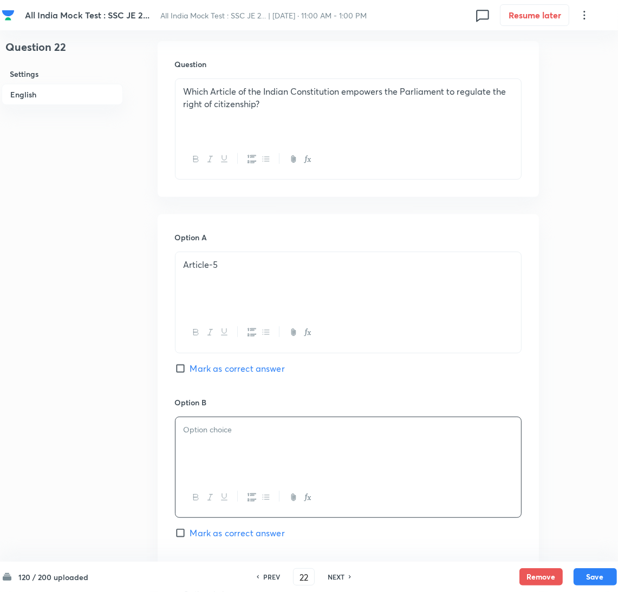
click at [216, 453] on div at bounding box center [347, 447] width 345 height 61
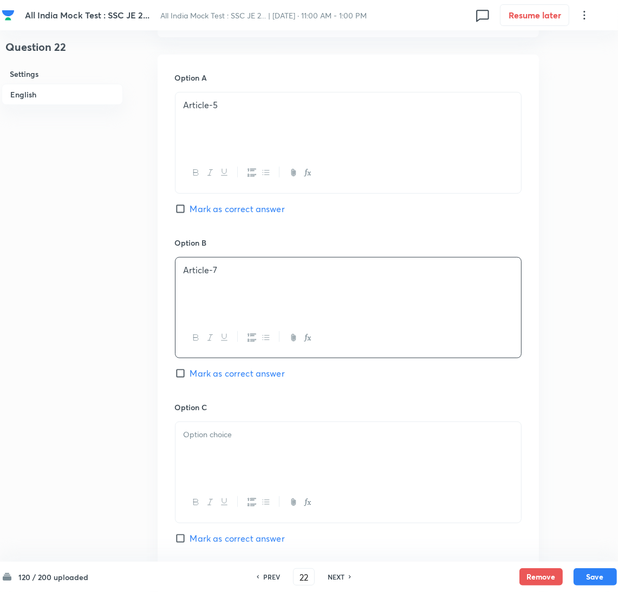
scroll to position [487, 0]
click at [216, 453] on div at bounding box center [347, 450] width 345 height 61
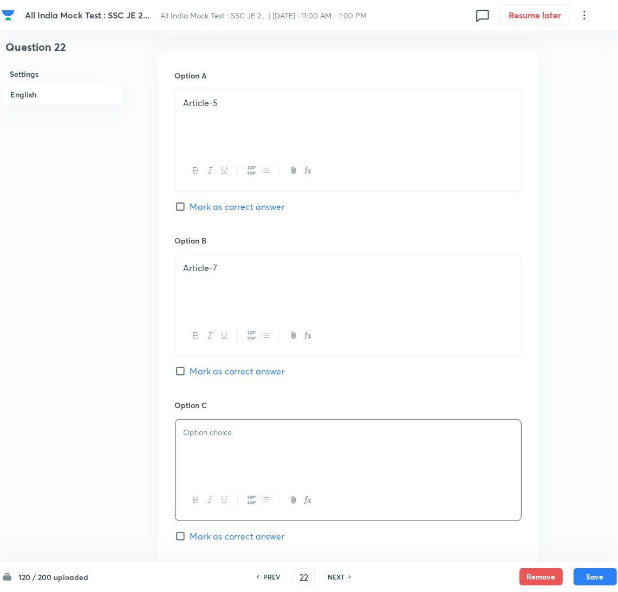
click at [215, 452] on div at bounding box center [347, 450] width 345 height 61
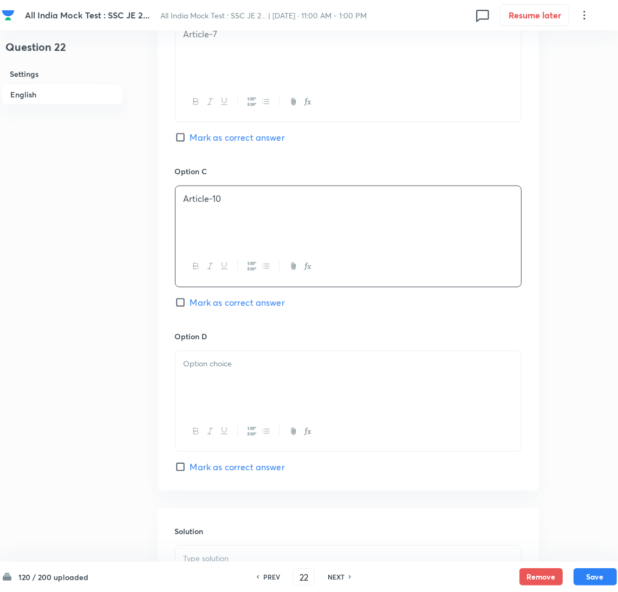
scroll to position [730, 0]
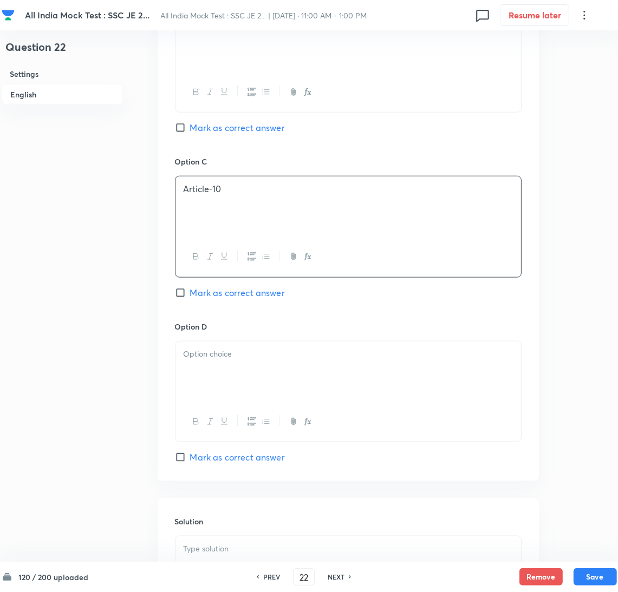
click at [220, 370] on div at bounding box center [347, 372] width 345 height 61
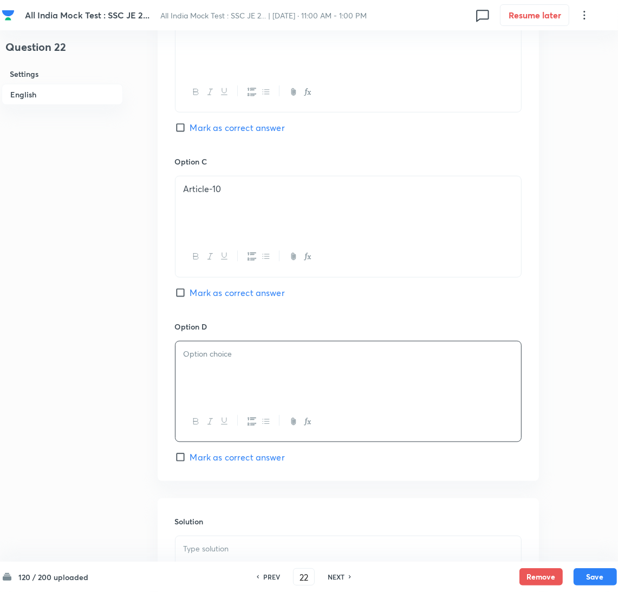
click at [215, 370] on div at bounding box center [347, 372] width 345 height 61
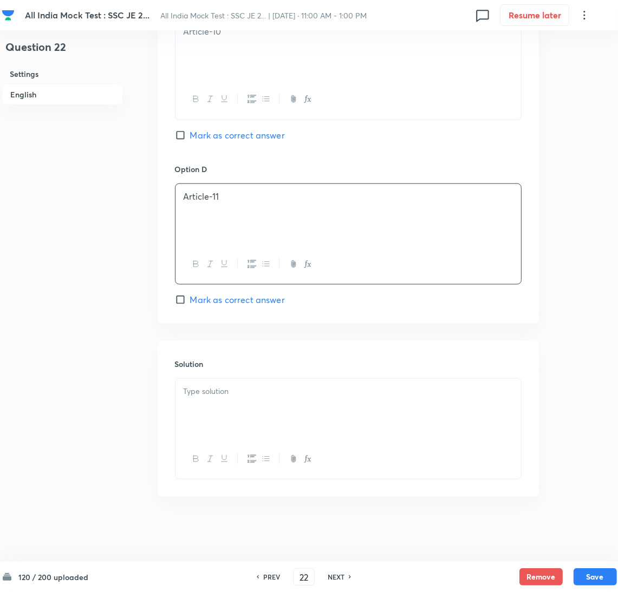
click at [218, 402] on div at bounding box center [347, 409] width 345 height 61
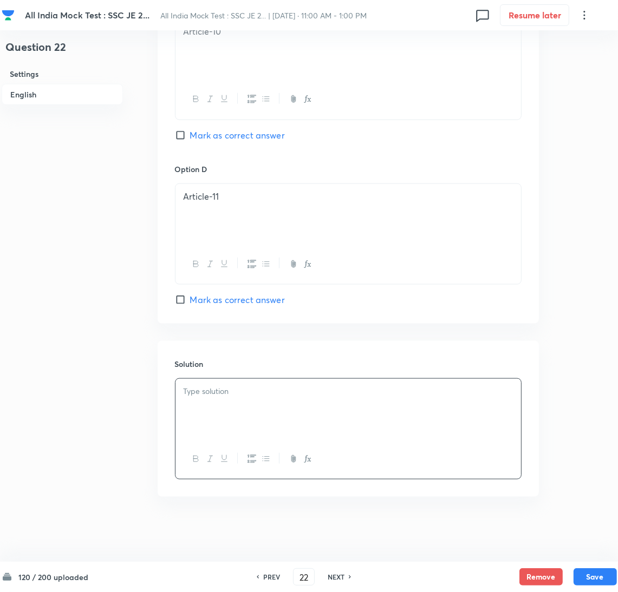
click at [187, 299] on input "Mark as correct answer" at bounding box center [182, 299] width 15 height 11
checkbox input "true"
click at [218, 416] on div at bounding box center [347, 409] width 345 height 61
click at [209, 396] on p at bounding box center [347, 391] width 329 height 12
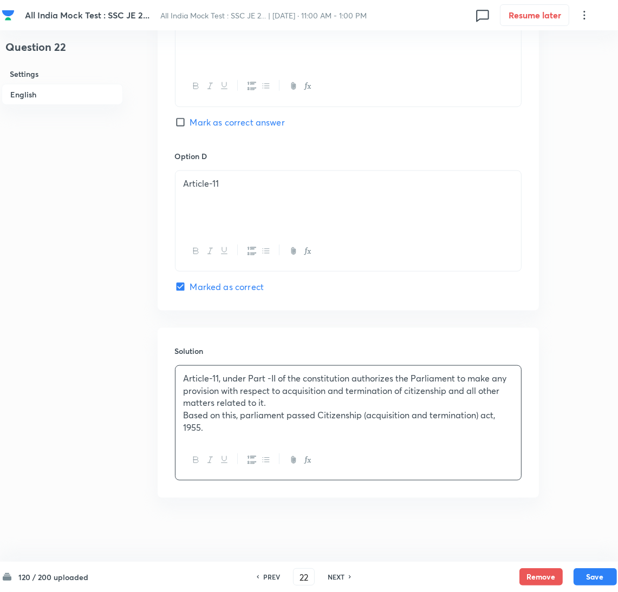
scroll to position [904, 0]
click at [240, 421] on p "Based on this, parliament passed Citizenship (acquisition and termination) act,…" at bounding box center [347, 420] width 329 height 24
click at [246, 342] on div "Solution Article-11, under Part -II of the constitution authorizes the Parliame…" at bounding box center [347, 412] width 381 height 170
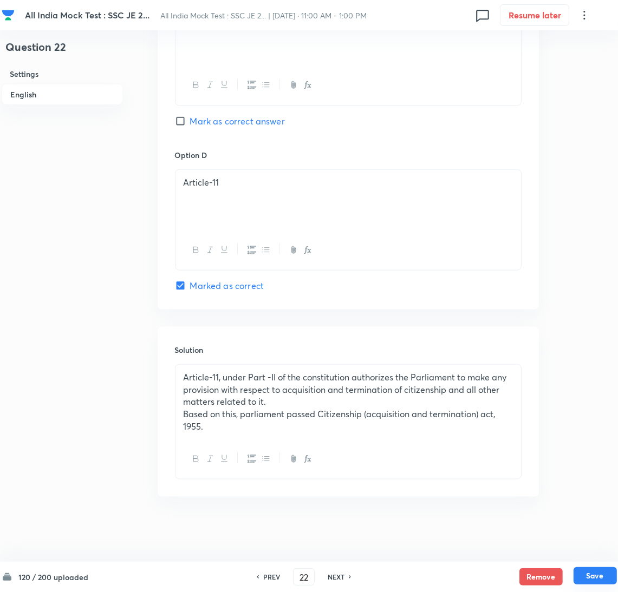
click at [598, 579] on button "Save" at bounding box center [594, 575] width 43 height 17
type input "23"
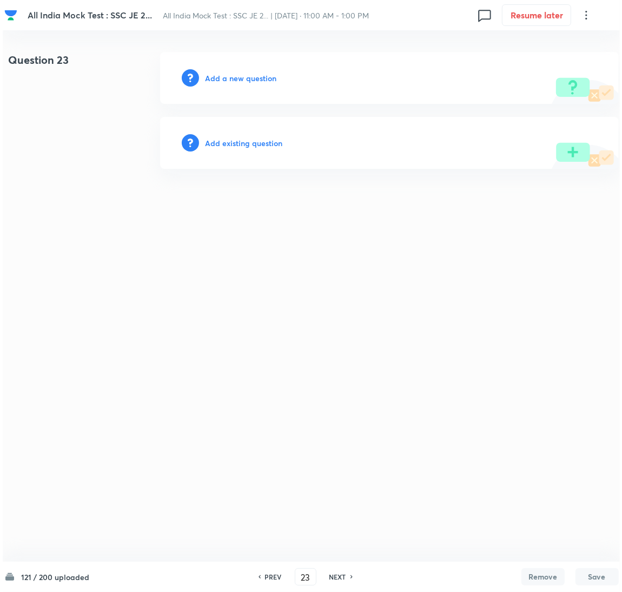
scroll to position [0, 0]
click at [238, 81] on h6 "Add a new question" at bounding box center [240, 78] width 71 height 11
click at [238, 81] on h6 "Choose a question type" at bounding box center [246, 78] width 83 height 11
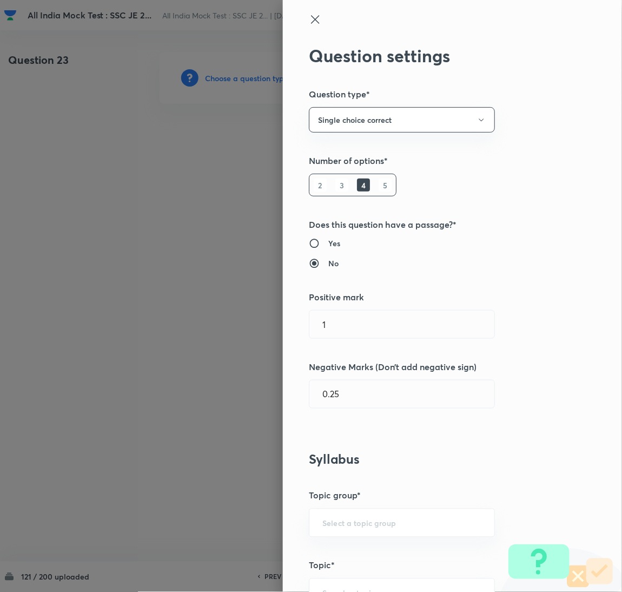
scroll to position [243, 0]
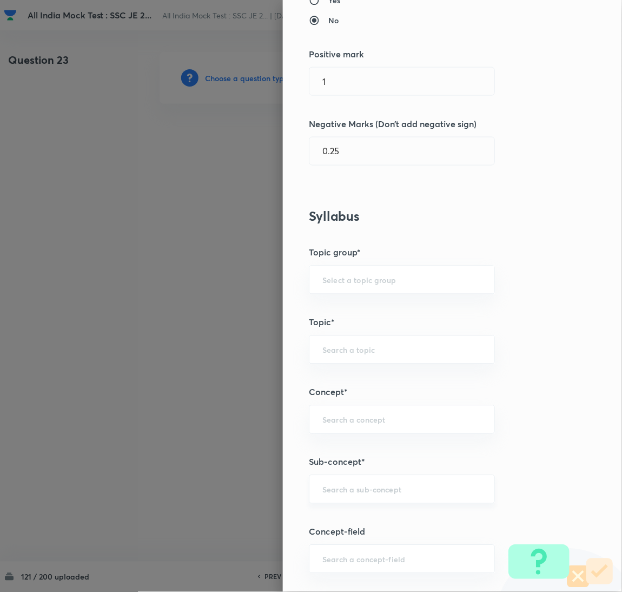
click at [340, 490] on input "text" at bounding box center [402, 489] width 159 height 10
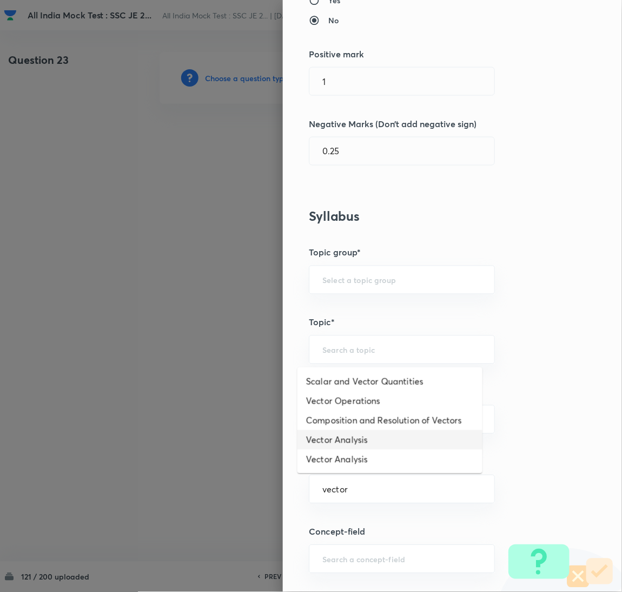
click at [342, 443] on li "Vector Analysis" at bounding box center [390, 439] width 185 height 19
type input "Vector Analysis"
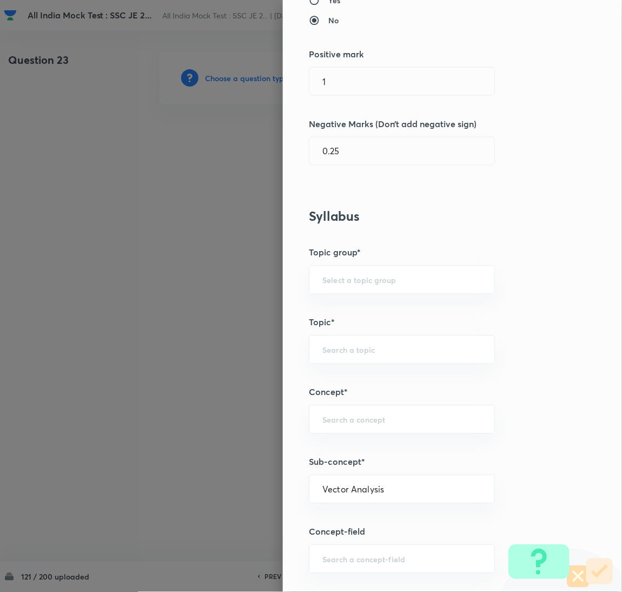
type input "Electrical Engineering"
type input "Electromagnetic Field Theory"
type input "Basics of Vector Calculus"
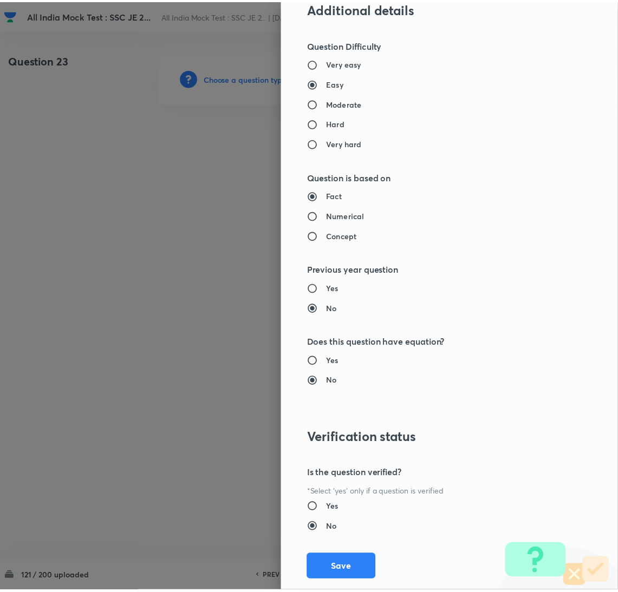
scroll to position [884, 0]
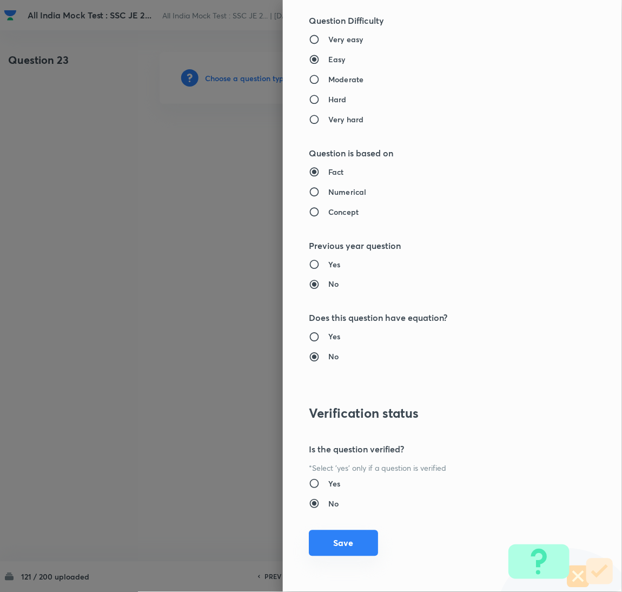
click at [320, 555] on button "Save" at bounding box center [343, 543] width 69 height 26
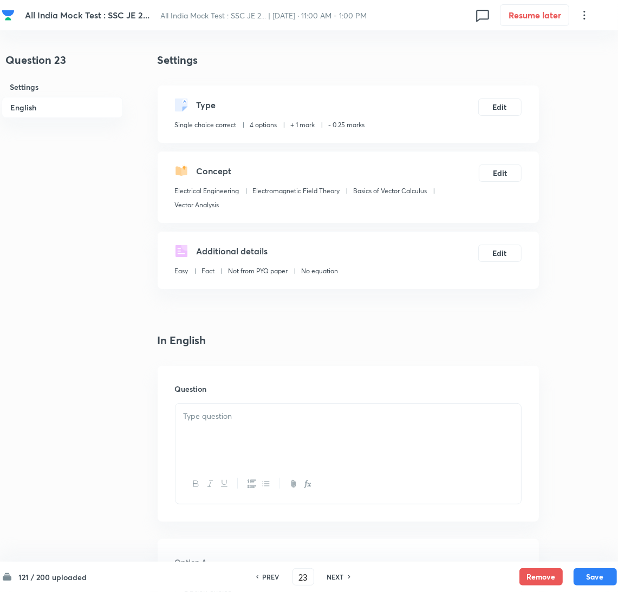
click at [232, 425] on div at bounding box center [347, 434] width 345 height 61
click at [247, 436] on div at bounding box center [347, 434] width 345 height 61
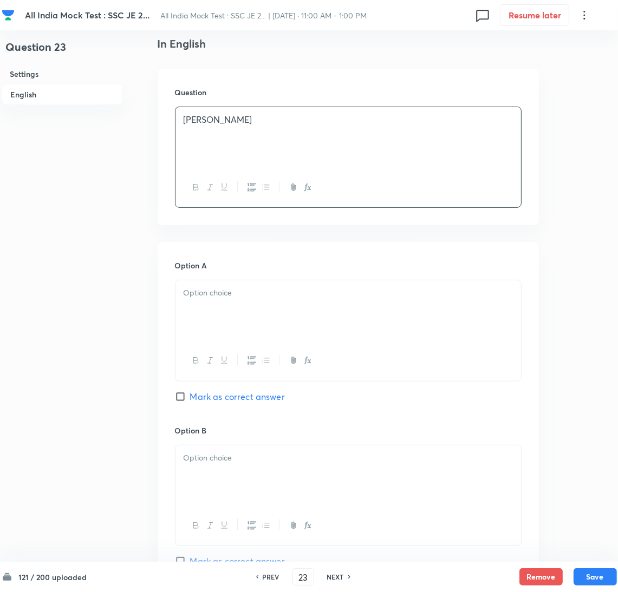
scroll to position [325, 0]
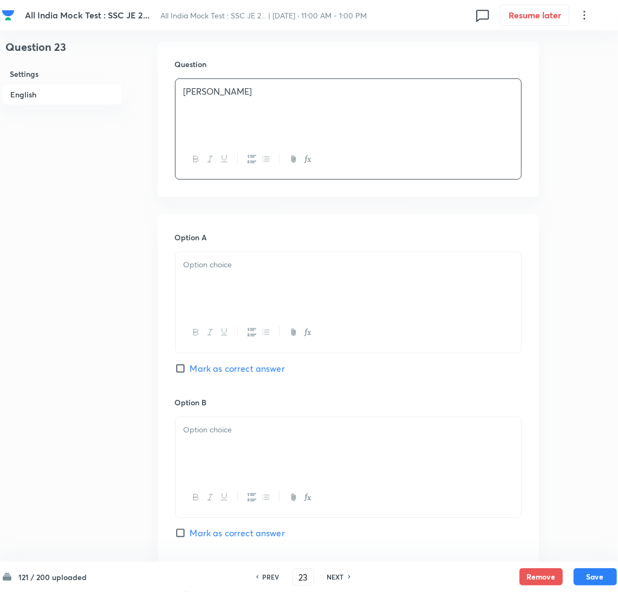
click at [213, 442] on div at bounding box center [347, 447] width 345 height 61
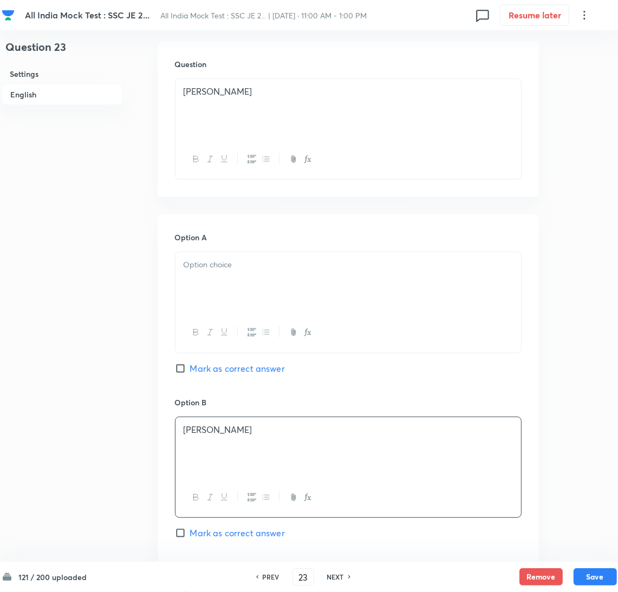
scroll to position [81, 0]
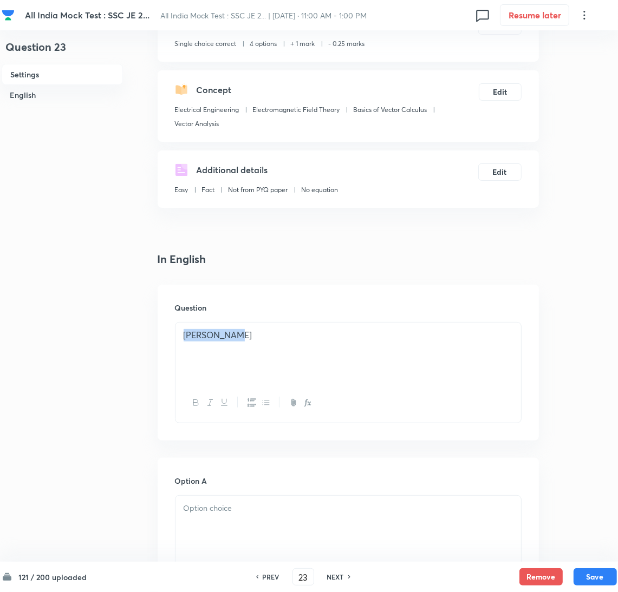
drag, startPoint x: 242, startPoint y: 334, endPoint x: 128, endPoint y: 325, distance: 115.1
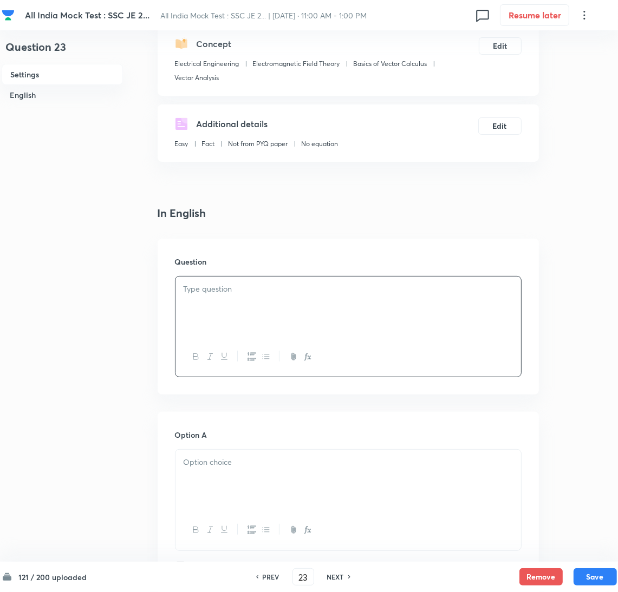
scroll to position [162, 0]
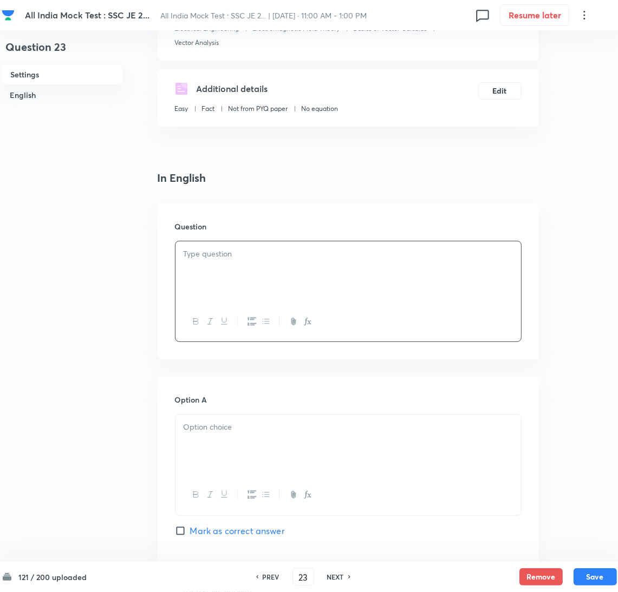
click at [236, 431] on p at bounding box center [347, 427] width 329 height 12
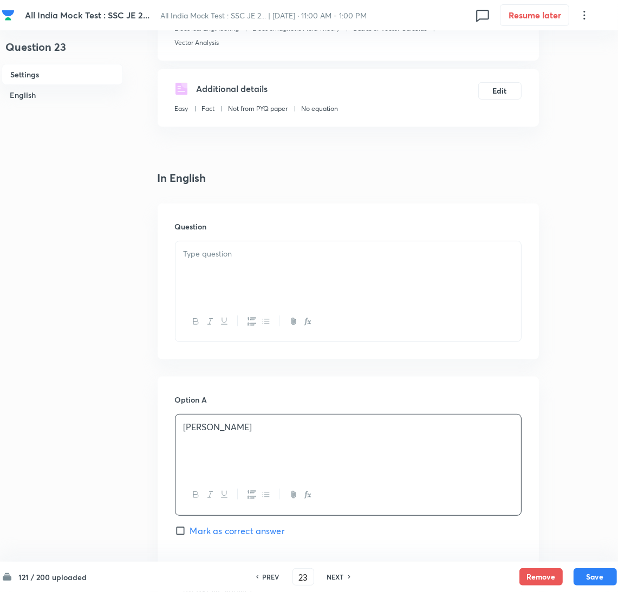
click at [211, 274] on div at bounding box center [347, 271] width 345 height 61
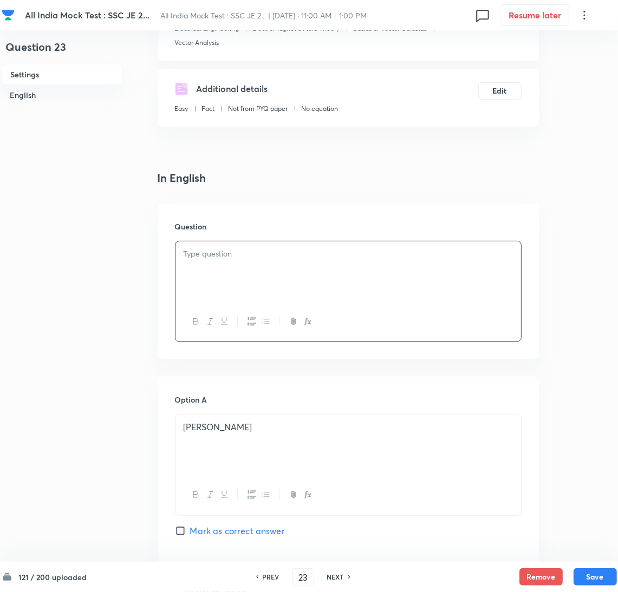
click at [223, 267] on div at bounding box center [347, 271] width 345 height 61
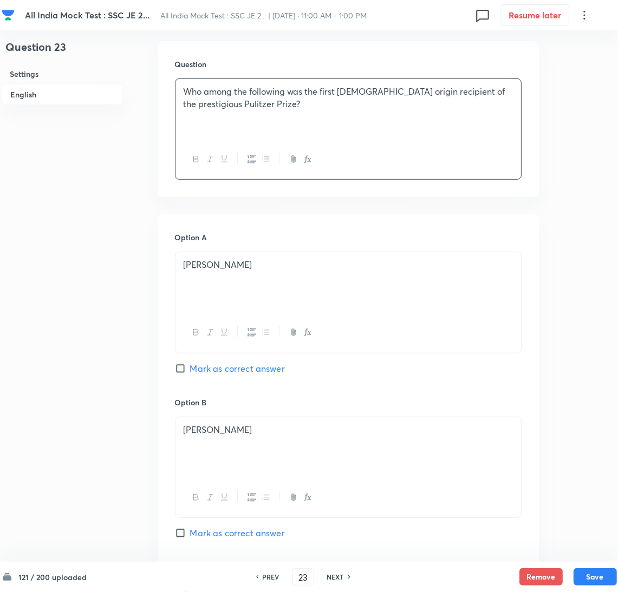
scroll to position [405, 0]
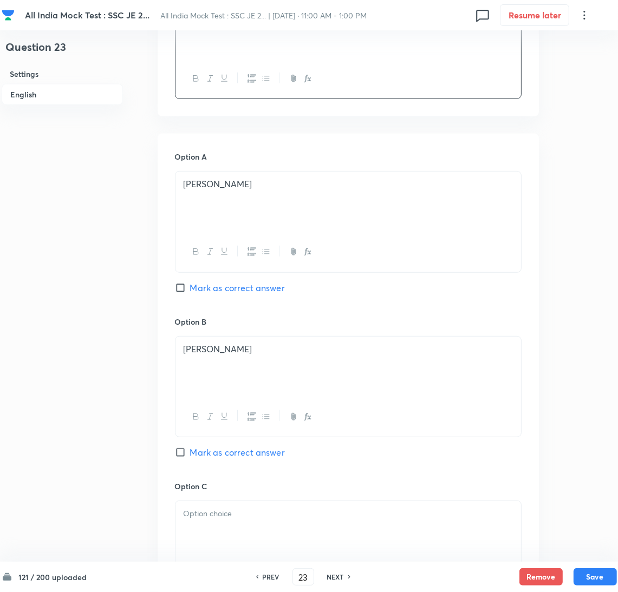
click at [220, 514] on p at bounding box center [347, 514] width 329 height 12
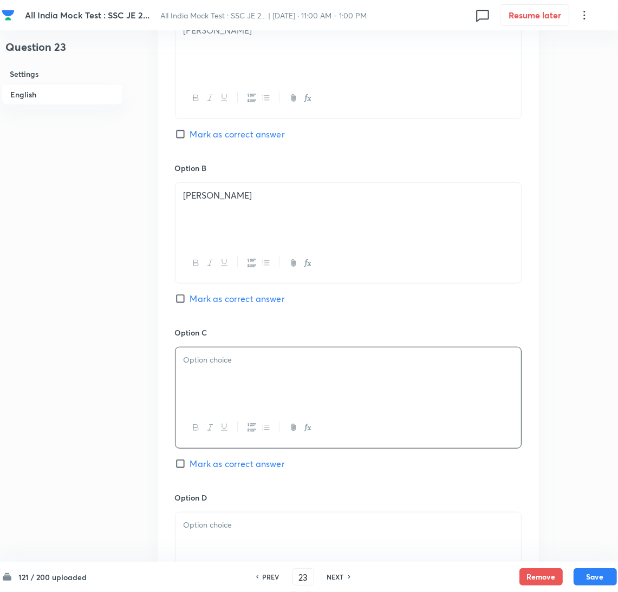
scroll to position [568, 0]
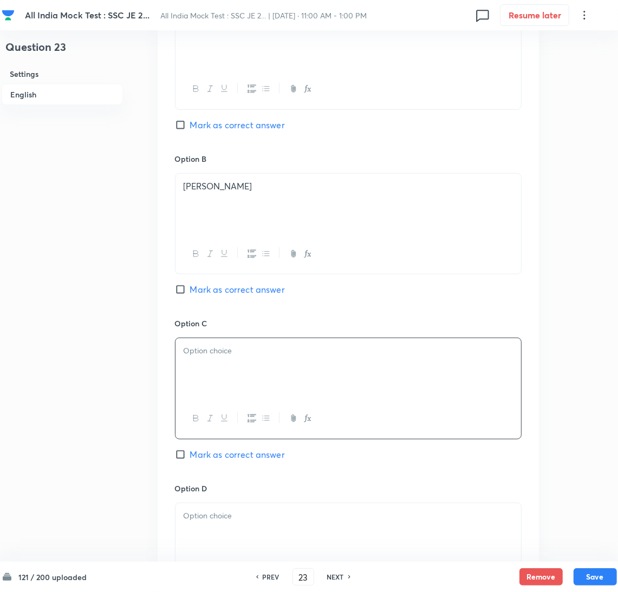
click at [199, 379] on div at bounding box center [347, 368] width 345 height 61
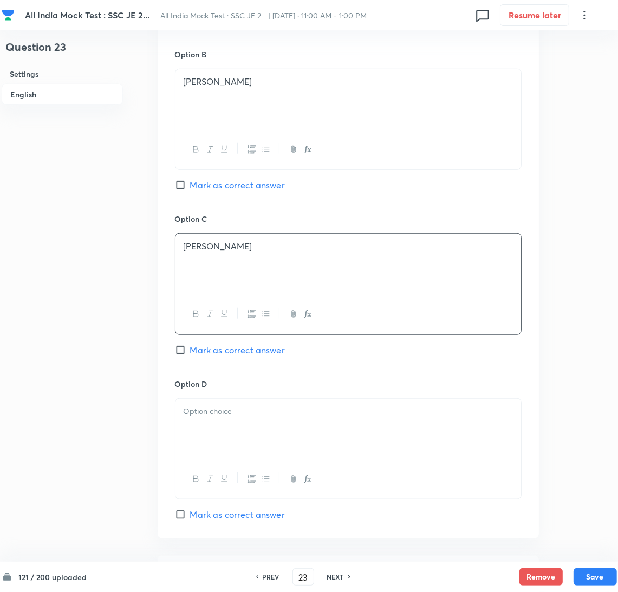
scroll to position [811, 0]
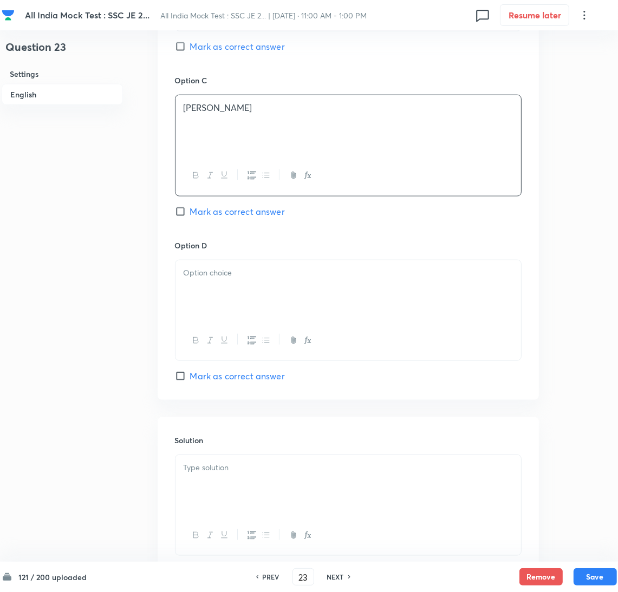
click at [206, 287] on div at bounding box center [347, 290] width 345 height 61
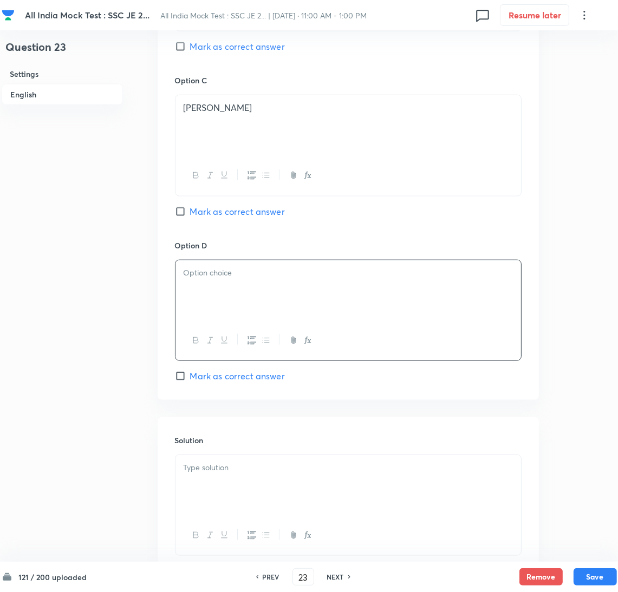
click at [194, 279] on p at bounding box center [347, 273] width 329 height 12
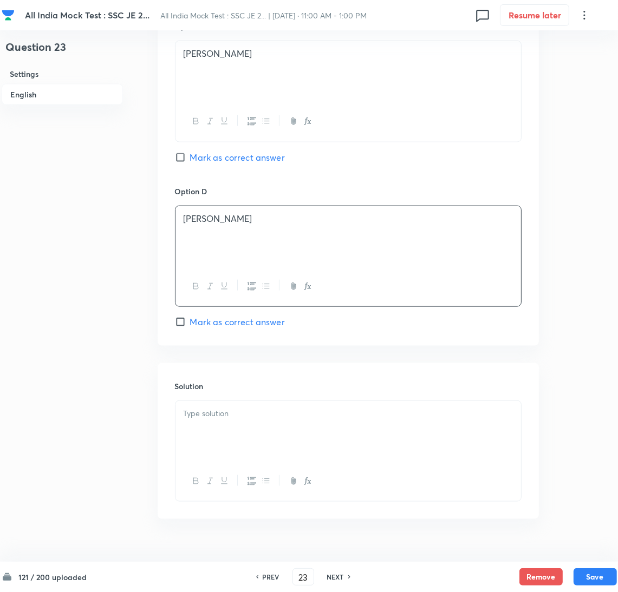
scroll to position [890, 0]
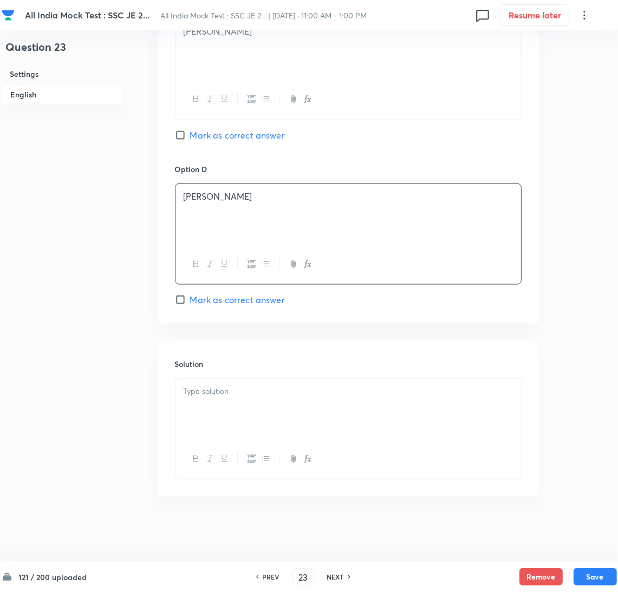
click at [221, 399] on div at bounding box center [347, 409] width 345 height 61
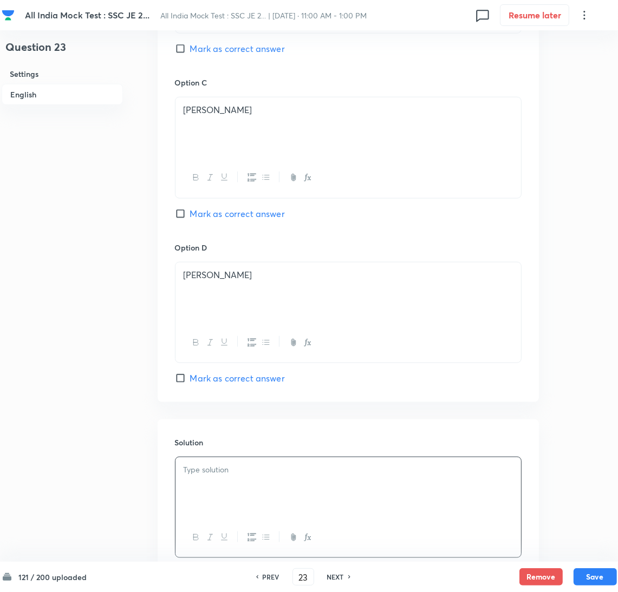
scroll to position [728, 0]
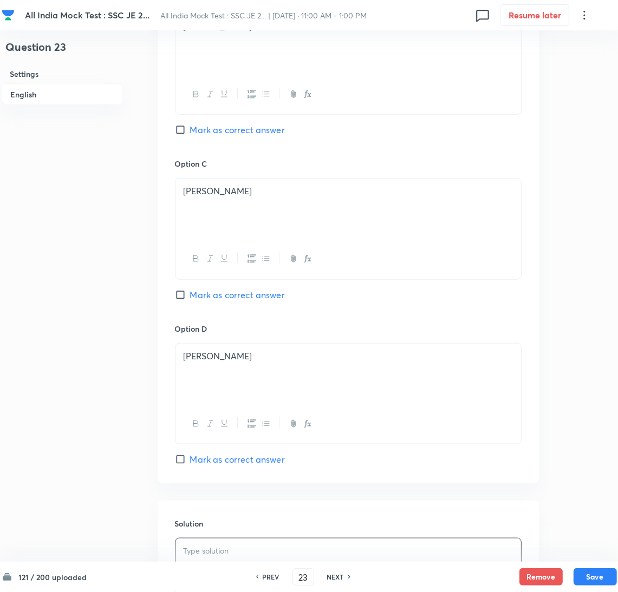
click at [181, 127] on input "Mark as correct answer" at bounding box center [182, 129] width 15 height 11
checkbox input "true"
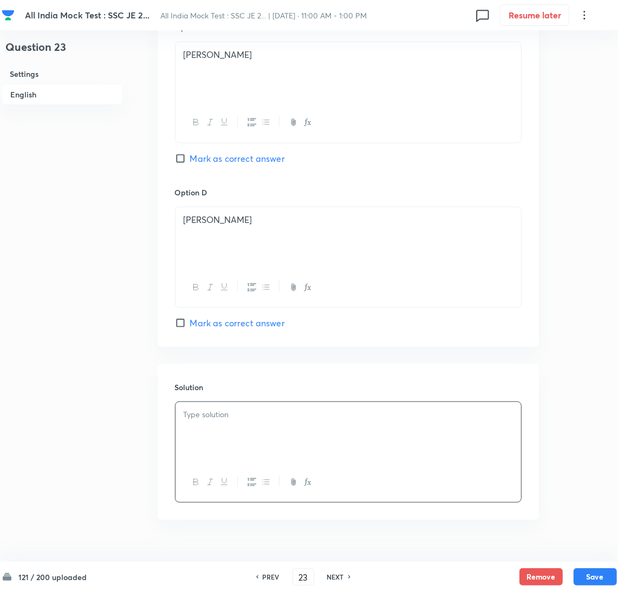
scroll to position [890, 0]
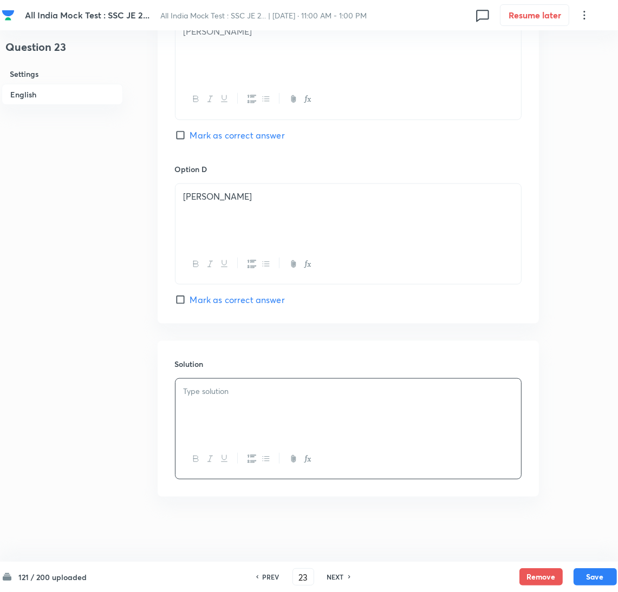
click at [265, 400] on div at bounding box center [347, 409] width 345 height 61
click at [272, 401] on div at bounding box center [347, 409] width 345 height 61
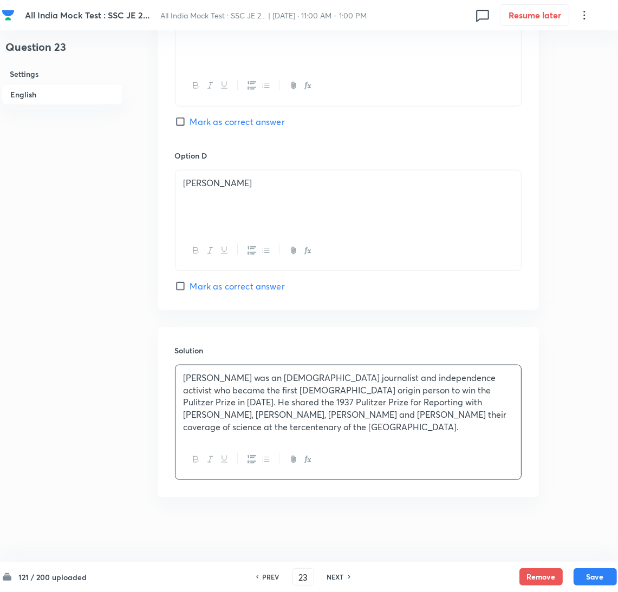
scroll to position [904, 0]
drag, startPoint x: 587, startPoint y: 572, endPoint x: 505, endPoint y: 370, distance: 218.5
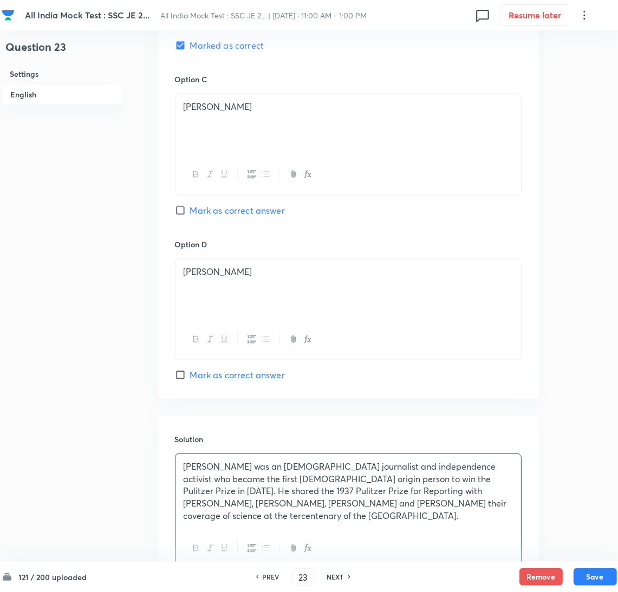
scroll to position [823, 0]
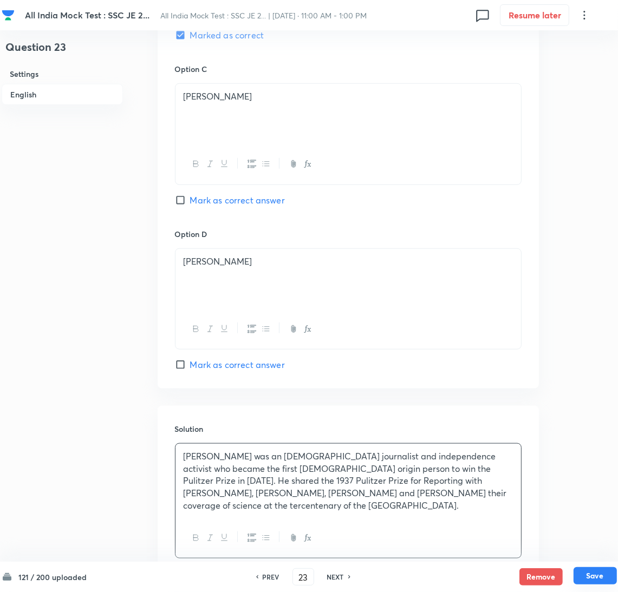
click at [593, 574] on button "Save" at bounding box center [594, 575] width 43 height 17
type input "24"
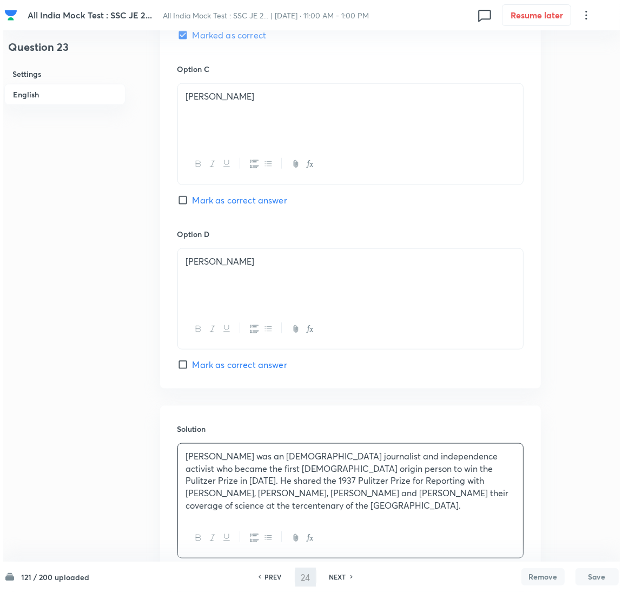
scroll to position [0, 0]
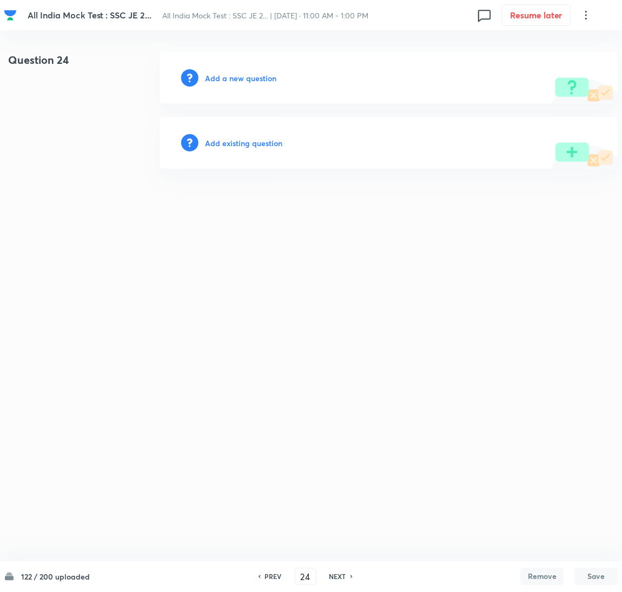
click at [220, 82] on h6 "Add a new question" at bounding box center [240, 78] width 71 height 11
click at [220, 82] on h6 "Choose a question type" at bounding box center [246, 78] width 83 height 11
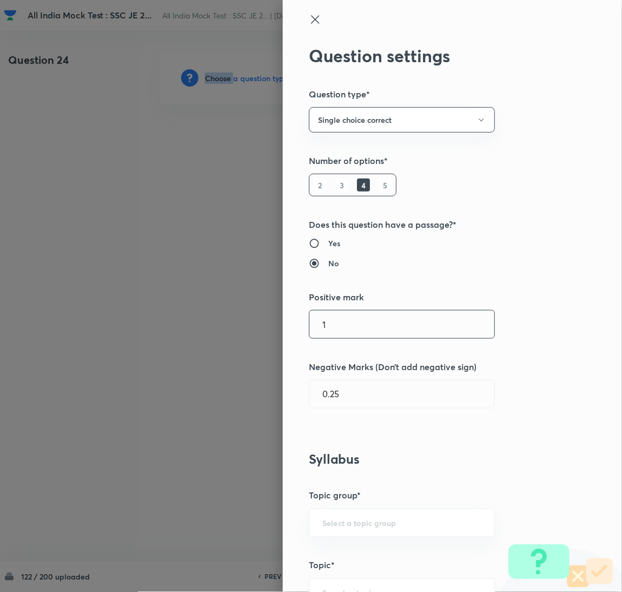
scroll to position [243, 0]
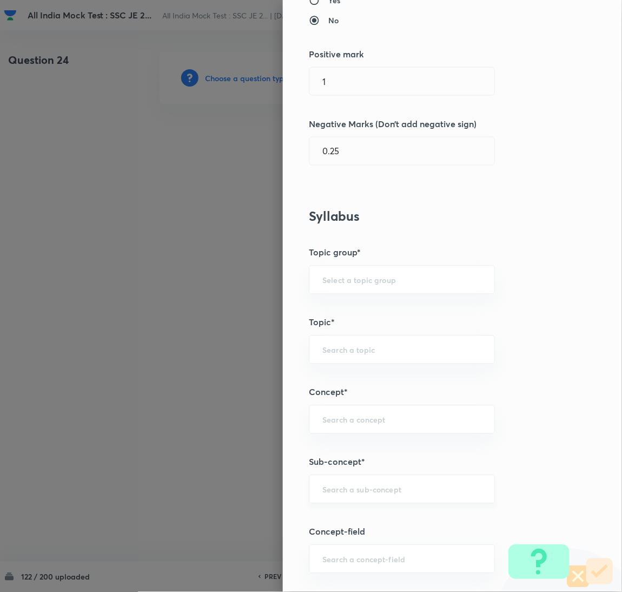
click at [327, 491] on input "text" at bounding box center [402, 489] width 159 height 10
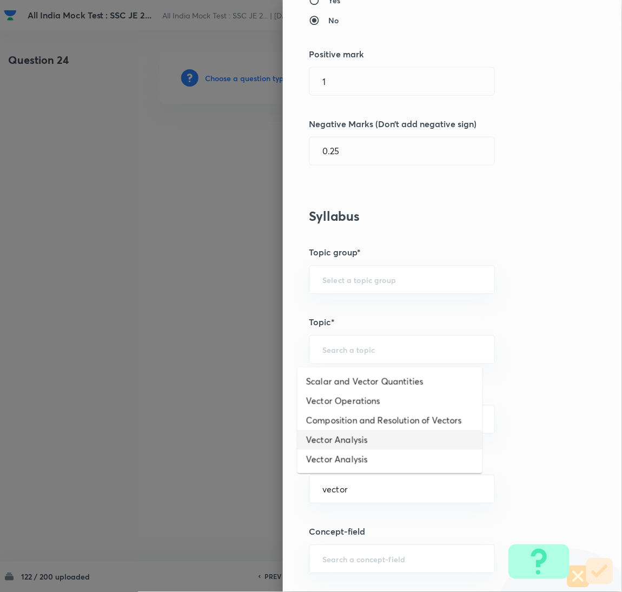
click at [345, 441] on li "Vector Analysis" at bounding box center [390, 439] width 185 height 19
type input "Vector Analysis"
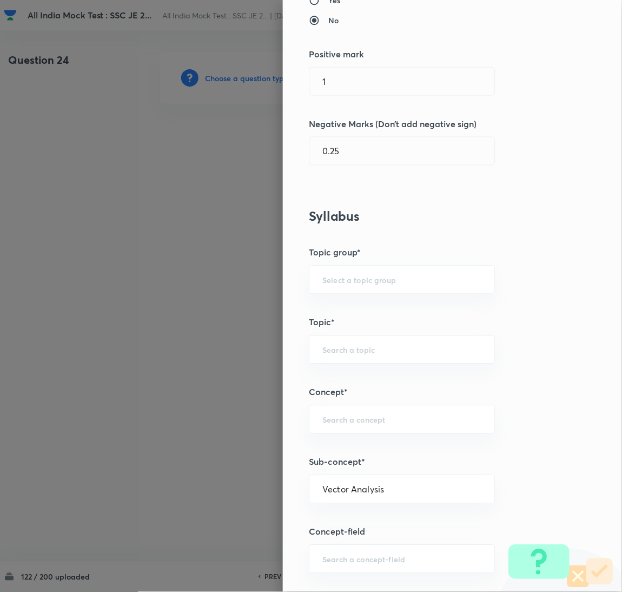
type input "Electrical Engineering"
type input "Electromagnetic Field Theory"
type input "Basics of Vector Calculus"
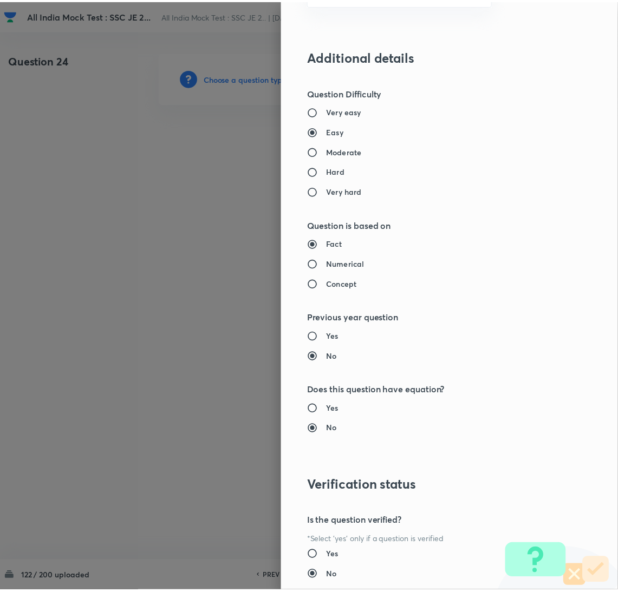
scroll to position [884, 0]
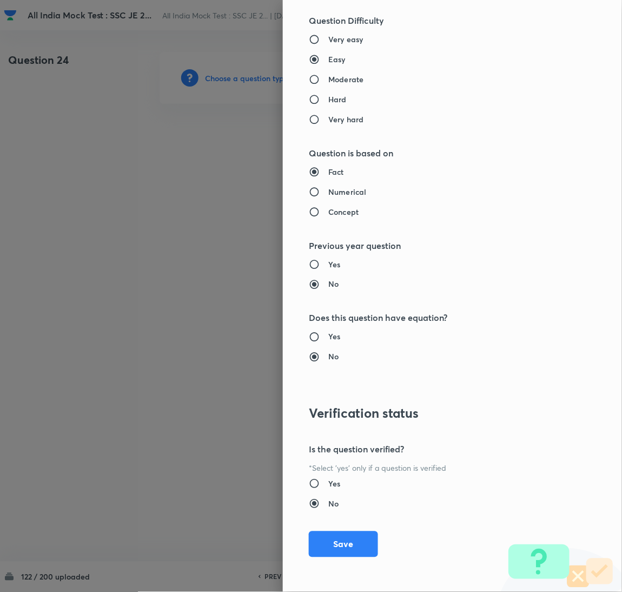
drag, startPoint x: 338, startPoint y: 549, endPoint x: 303, endPoint y: 493, distance: 65.9
click at [337, 548] on button "Save" at bounding box center [343, 544] width 69 height 26
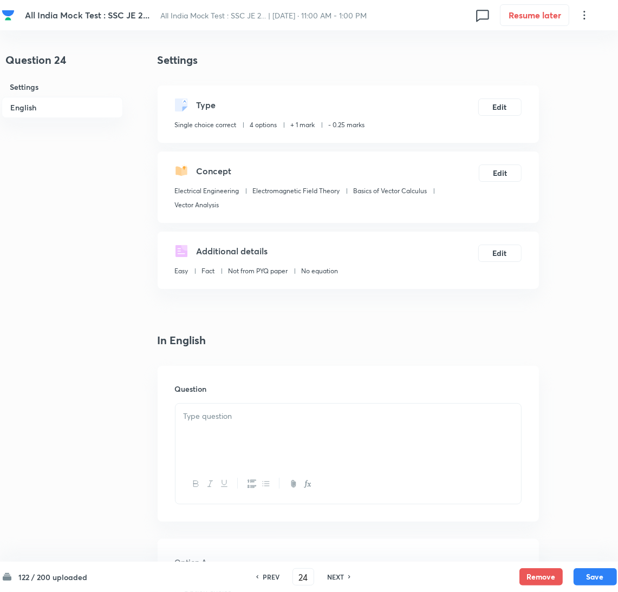
click at [246, 439] on div at bounding box center [347, 434] width 345 height 61
click at [195, 436] on div at bounding box center [347, 434] width 345 height 61
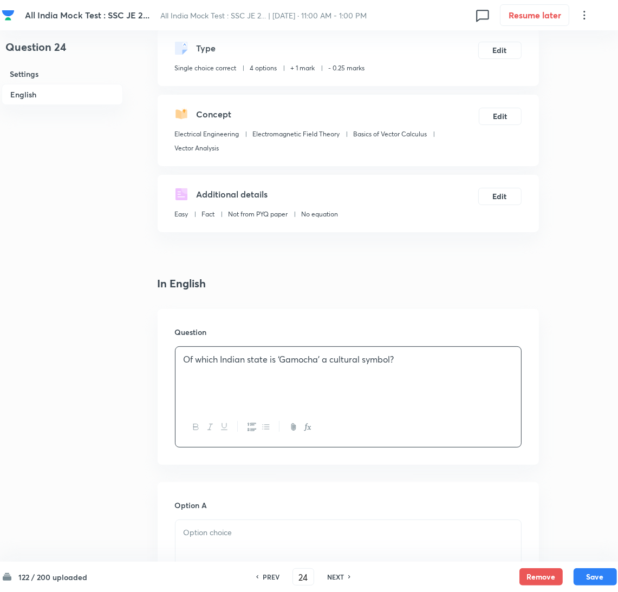
scroll to position [162, 0]
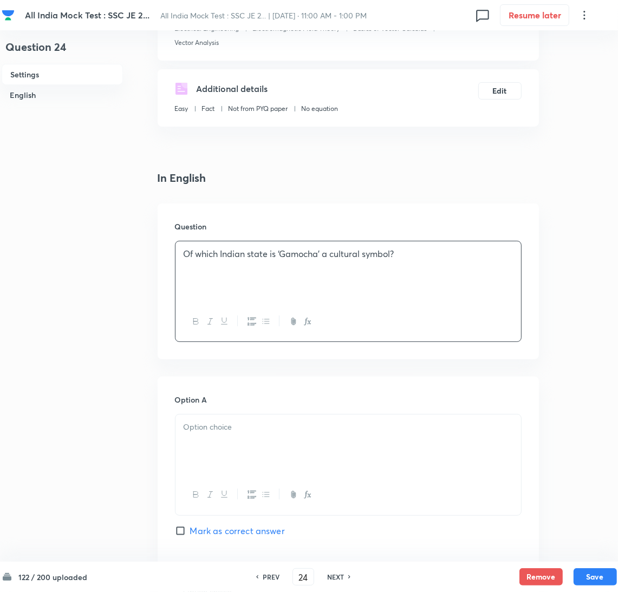
click at [214, 448] on div at bounding box center [347, 445] width 345 height 61
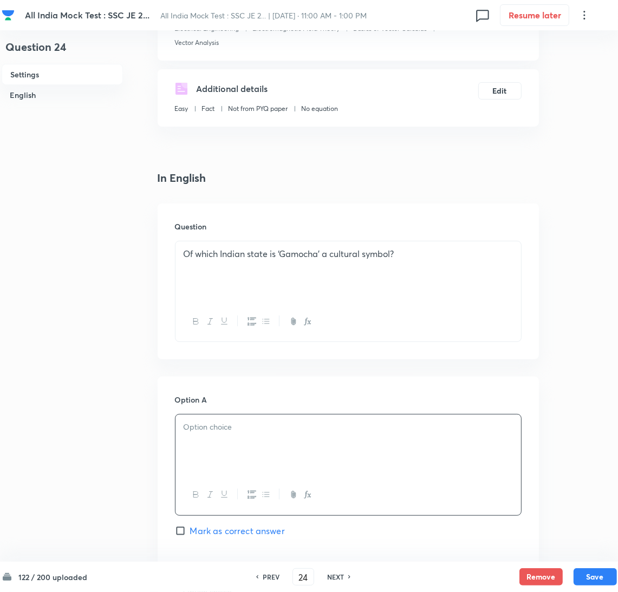
click at [245, 446] on div at bounding box center [347, 445] width 345 height 61
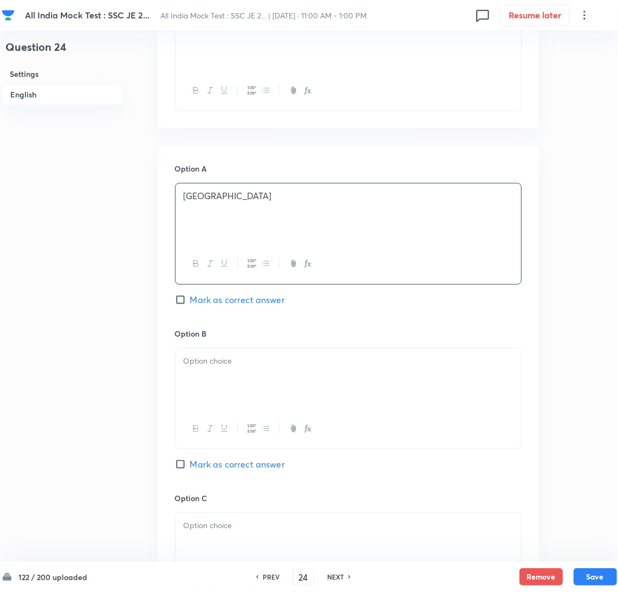
scroll to position [405, 0]
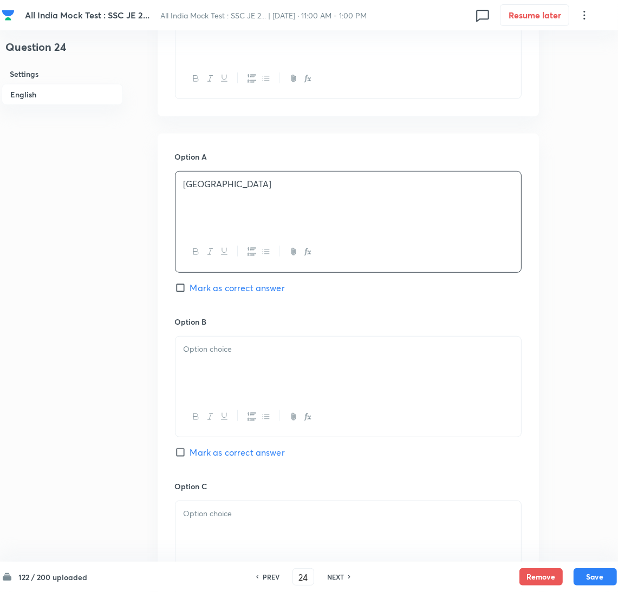
click at [216, 373] on div at bounding box center [347, 367] width 345 height 61
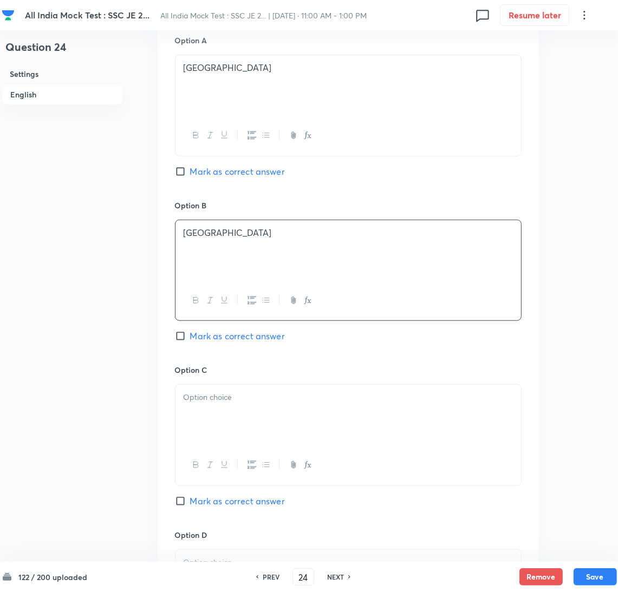
scroll to position [649, 0]
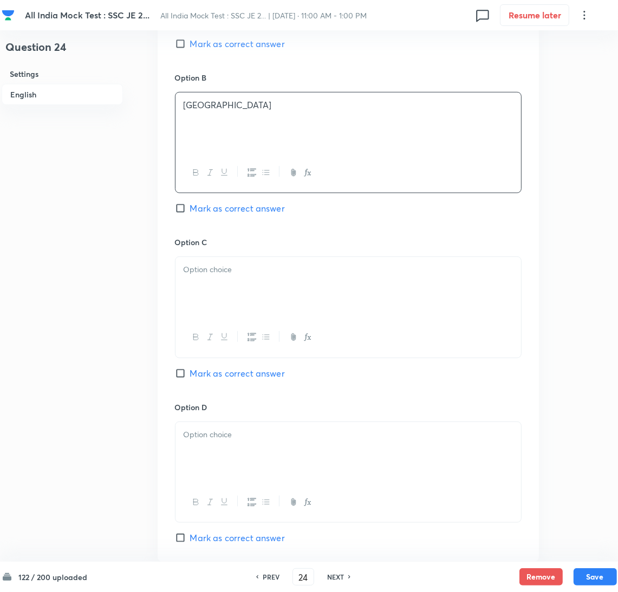
click at [229, 283] on div at bounding box center [347, 287] width 345 height 61
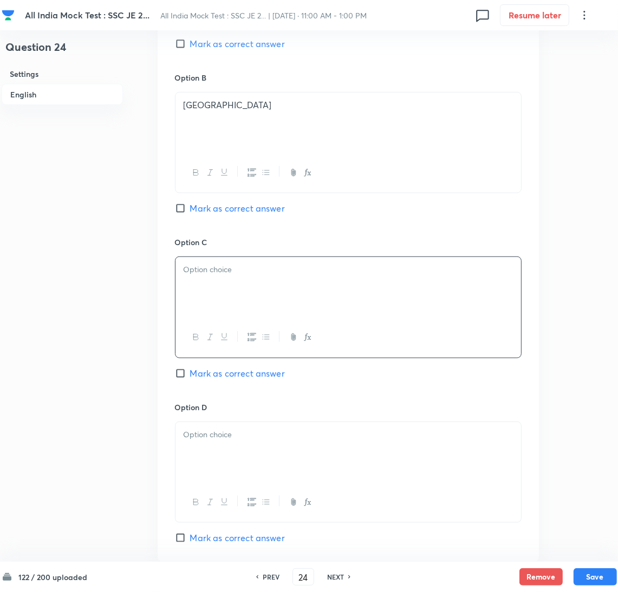
click at [222, 277] on div at bounding box center [347, 287] width 345 height 61
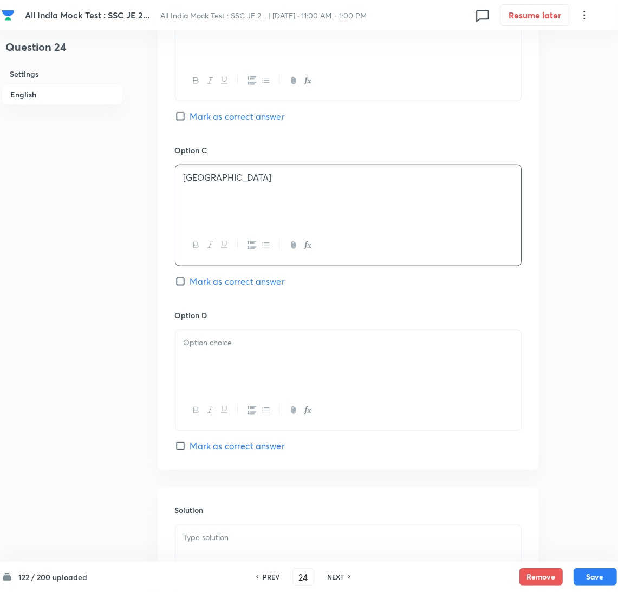
scroll to position [811, 0]
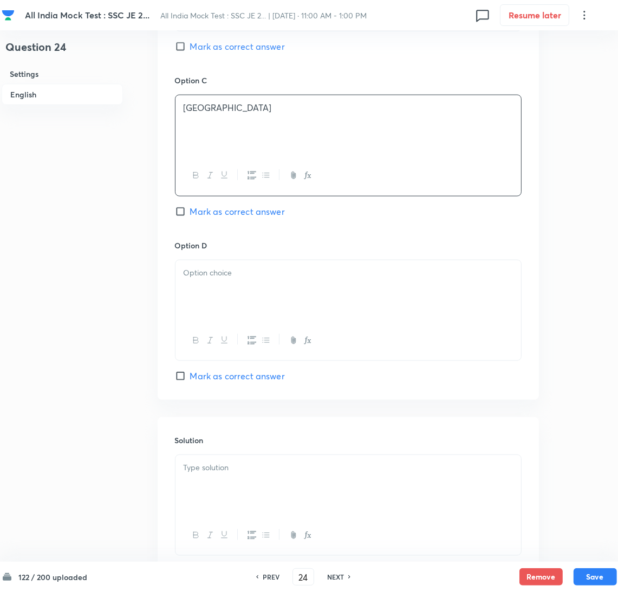
drag, startPoint x: 219, startPoint y: 279, endPoint x: 9, endPoint y: 326, distance: 214.6
click at [215, 281] on div at bounding box center [347, 290] width 345 height 61
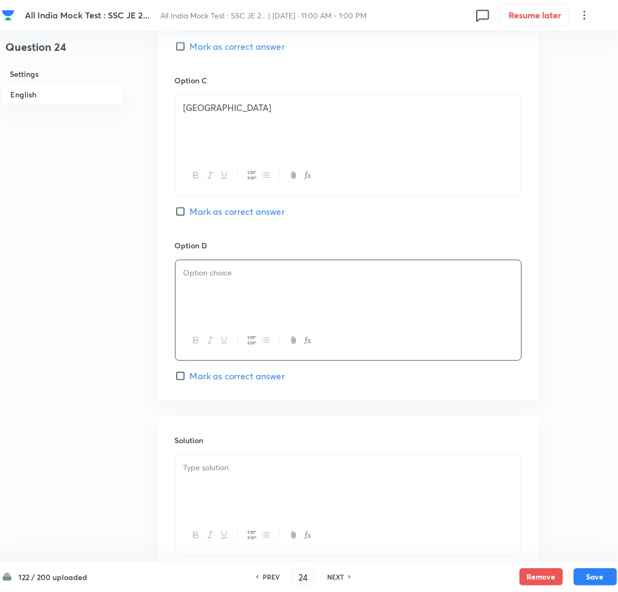
click at [209, 297] on div at bounding box center [347, 290] width 345 height 61
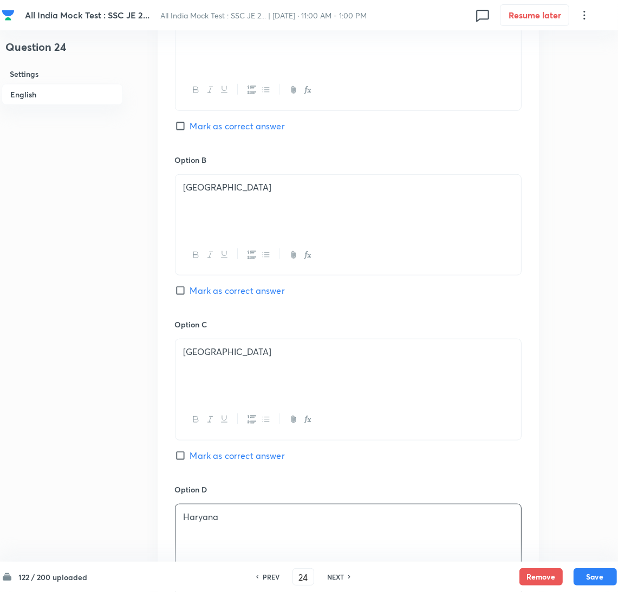
scroll to position [566, 0]
click at [203, 285] on div "Option B Assam Mark as correct answer" at bounding box center [348, 238] width 346 height 165
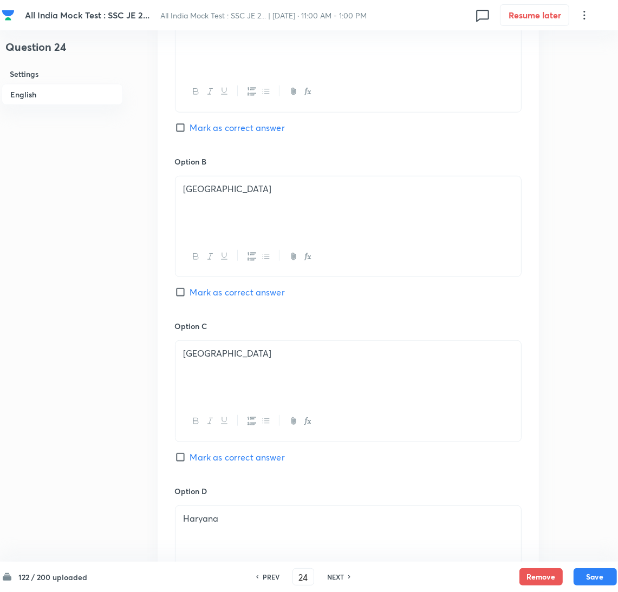
click at [201, 292] on span "Mark as correct answer" at bounding box center [237, 292] width 95 height 13
click at [190, 292] on input "Mark as correct answer" at bounding box center [182, 292] width 15 height 11
checkbox input "true"
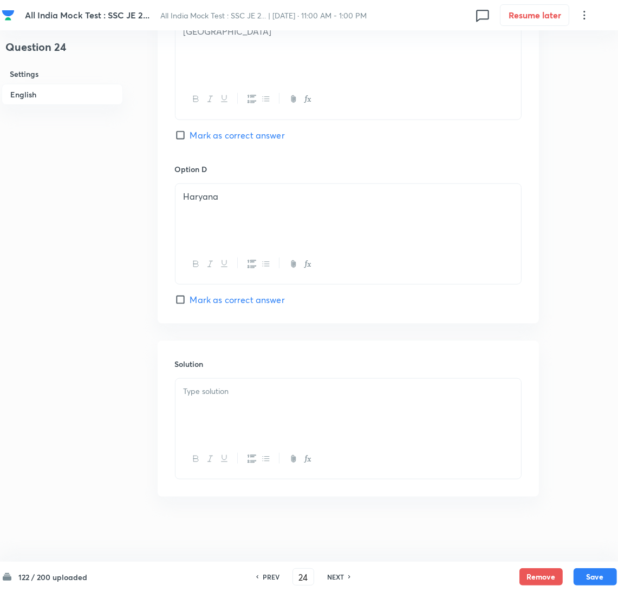
scroll to position [890, 0]
click at [217, 408] on div at bounding box center [347, 409] width 345 height 61
click at [221, 396] on p at bounding box center [347, 391] width 329 height 12
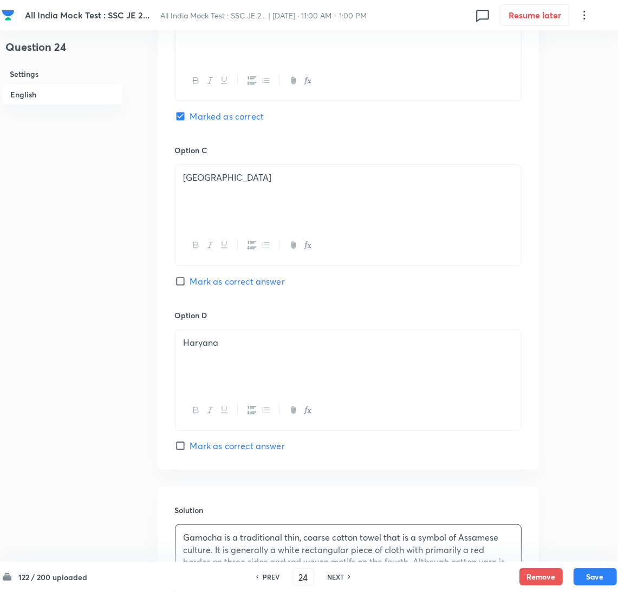
scroll to position [904, 0]
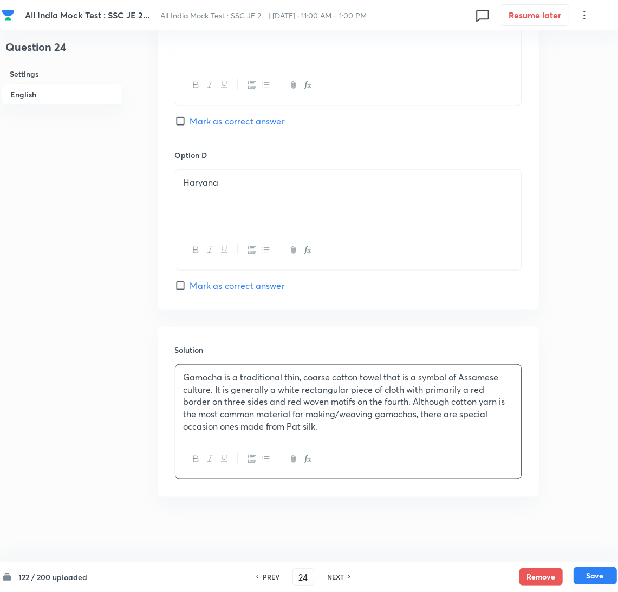
click at [601, 572] on button "Save" at bounding box center [594, 575] width 43 height 17
type input "25"
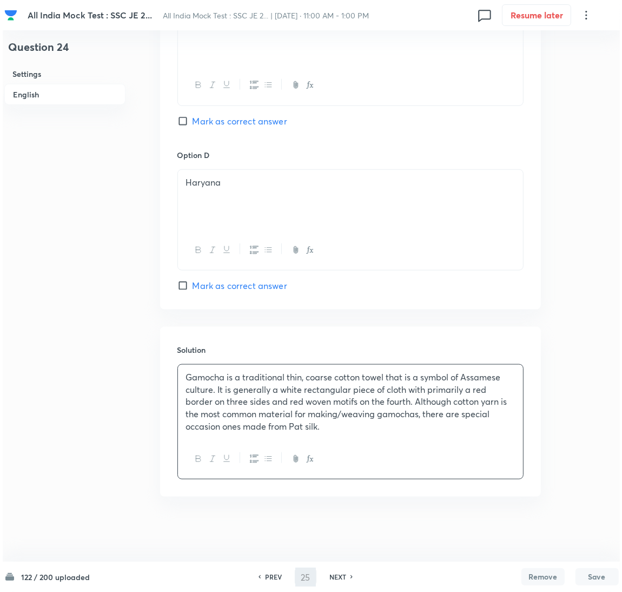
scroll to position [0, 0]
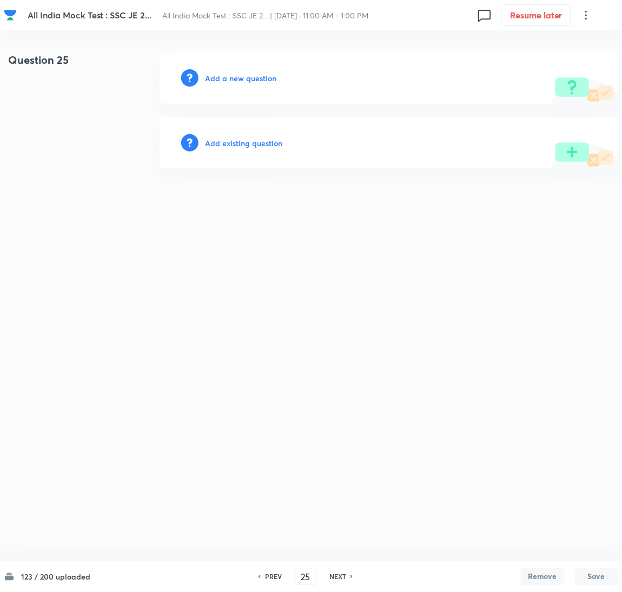
click at [222, 78] on h6 "Add a new question" at bounding box center [240, 78] width 71 height 11
click at [215, 80] on h6 "Choose a question type" at bounding box center [246, 78] width 83 height 11
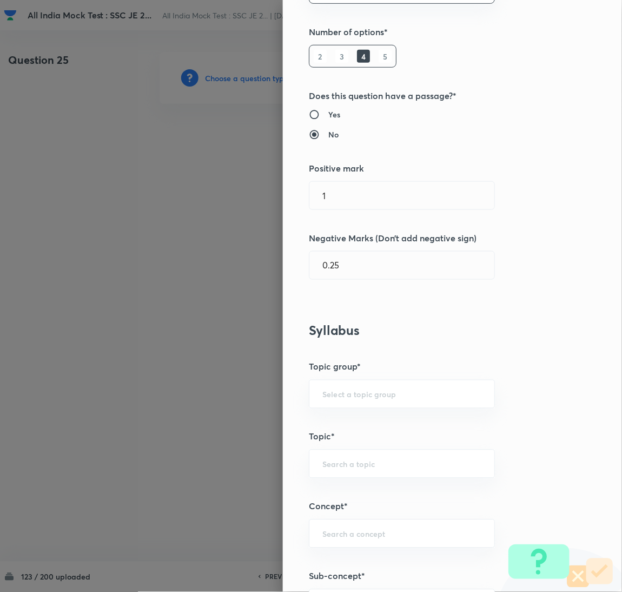
scroll to position [325, 0]
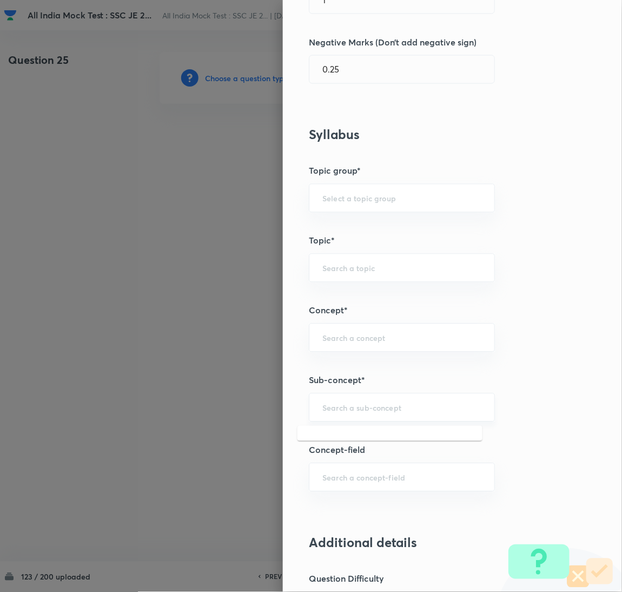
click at [351, 413] on input "text" at bounding box center [402, 408] width 159 height 10
click at [323, 496] on li "Vector Analysis" at bounding box center [390, 498] width 185 height 19
type input "Vector Analysis"
type input "Electronics & Communication"
type input "Electromagnetic Field Theory"
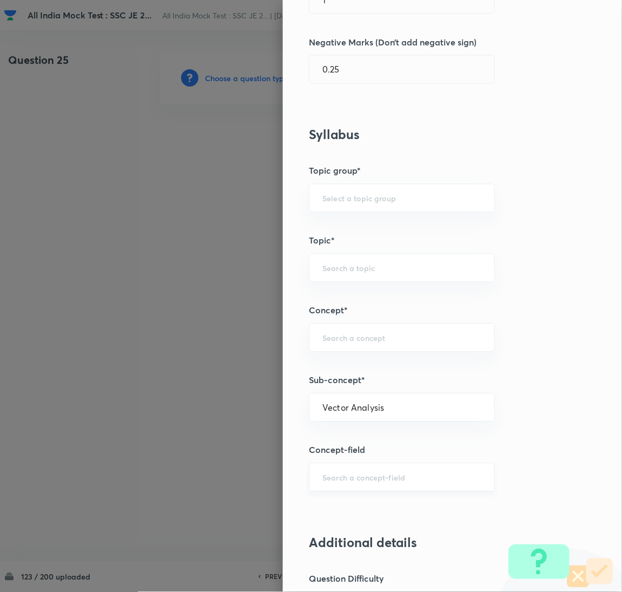
type input "Basics of Vector Calculus"
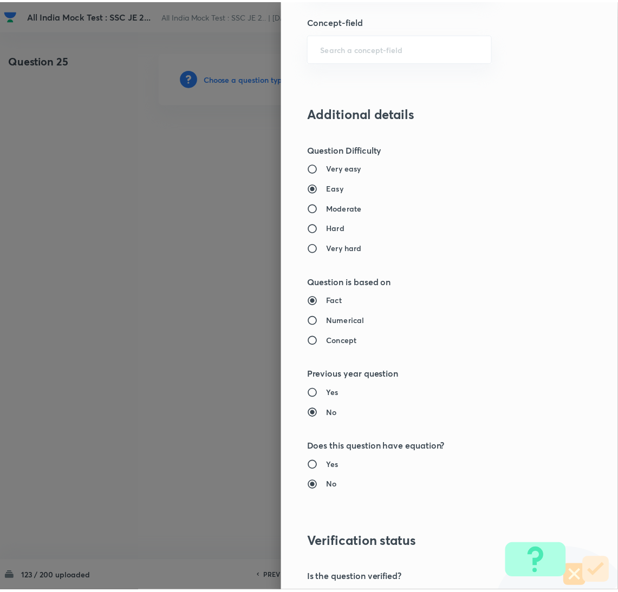
scroll to position [884, 0]
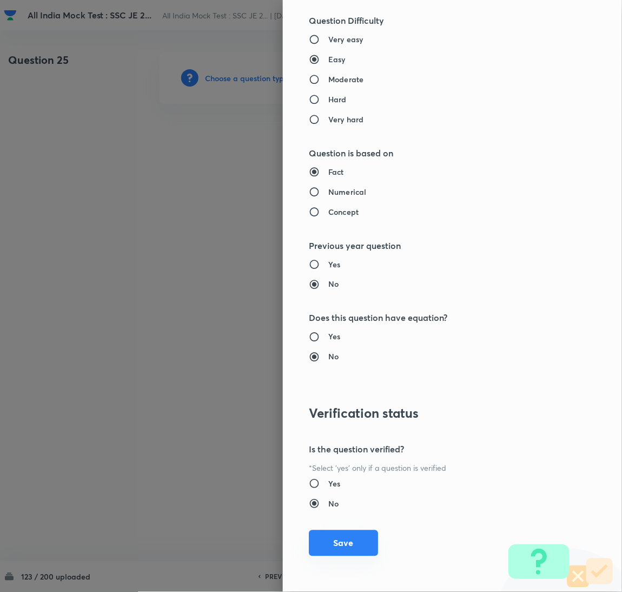
click at [333, 536] on button "Save" at bounding box center [343, 543] width 69 height 26
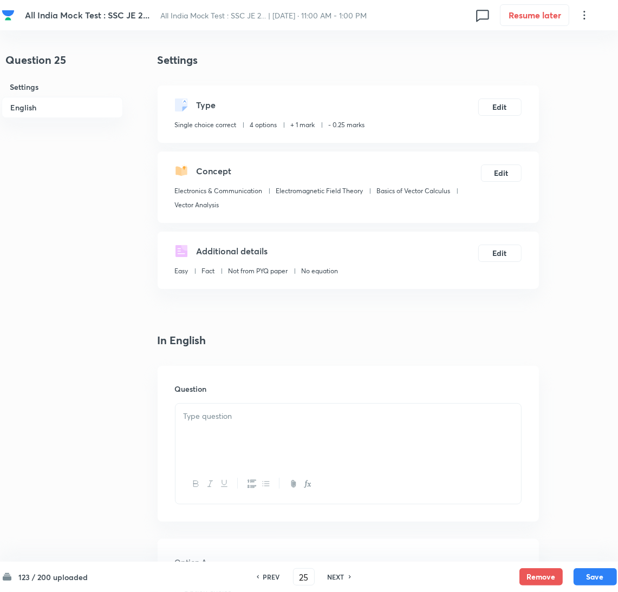
click at [233, 442] on div at bounding box center [347, 434] width 345 height 61
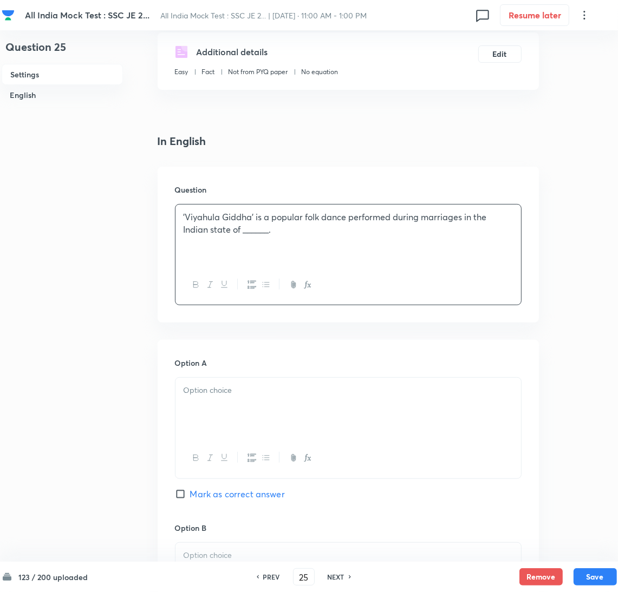
scroll to position [243, 0]
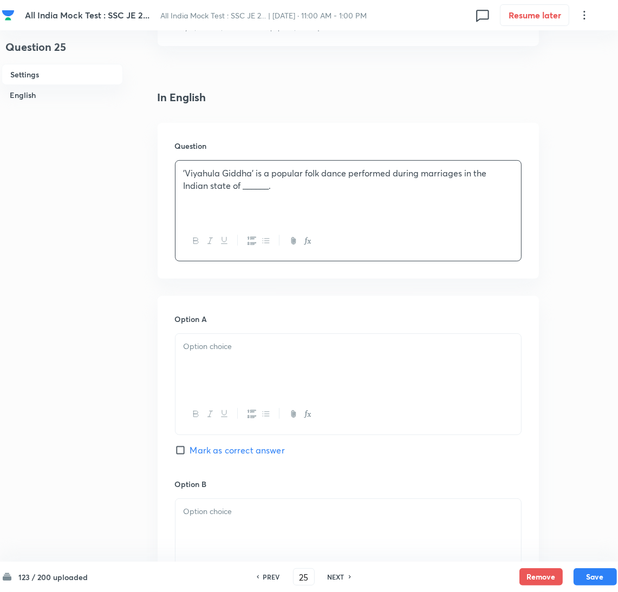
click at [224, 359] on div at bounding box center [347, 364] width 345 height 61
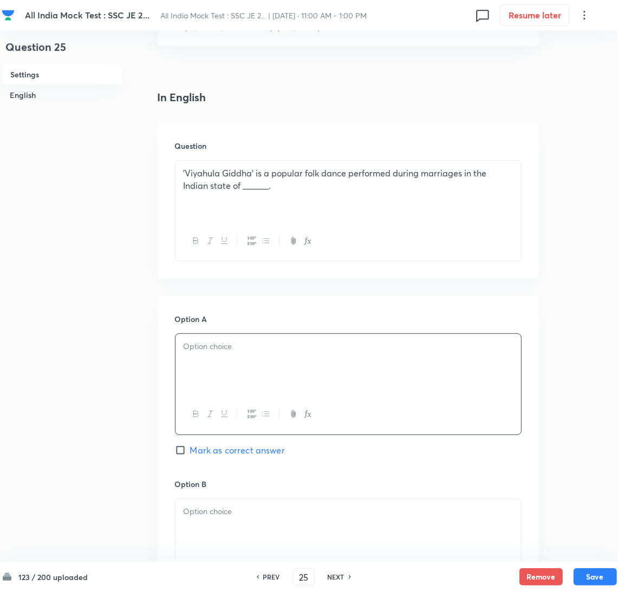
click at [203, 356] on div at bounding box center [347, 364] width 345 height 61
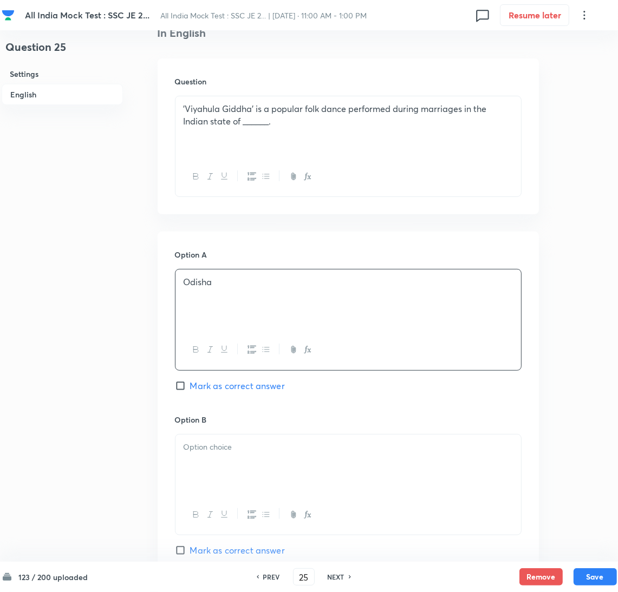
scroll to position [405, 0]
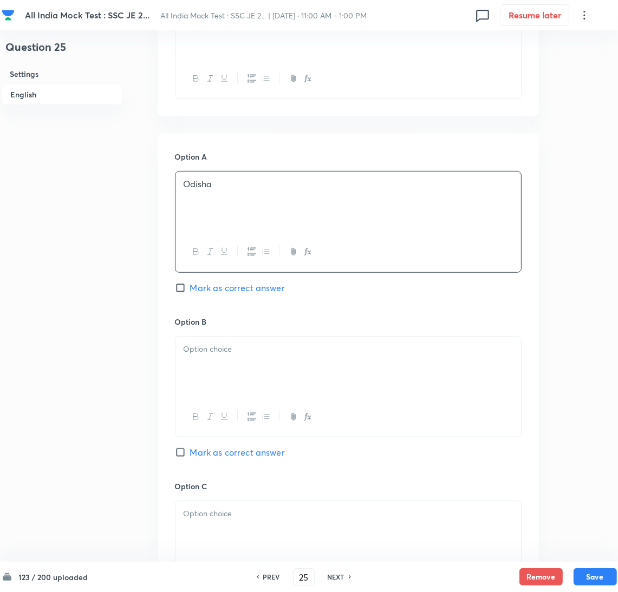
click at [225, 367] on div at bounding box center [347, 367] width 345 height 61
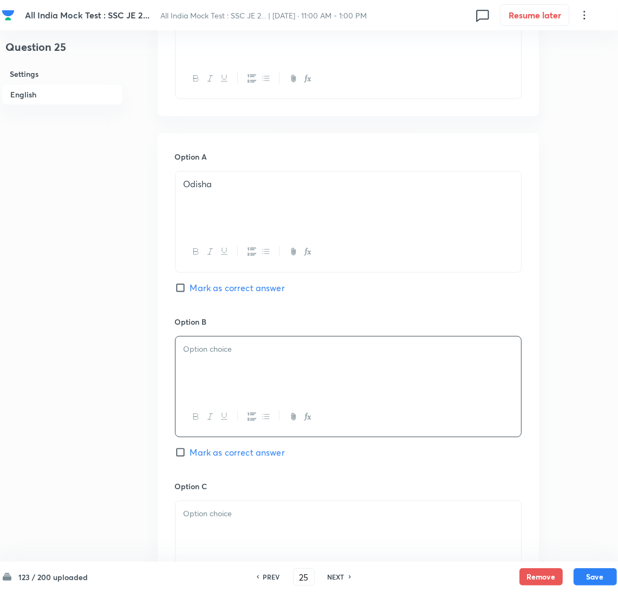
click at [208, 364] on div at bounding box center [347, 367] width 345 height 61
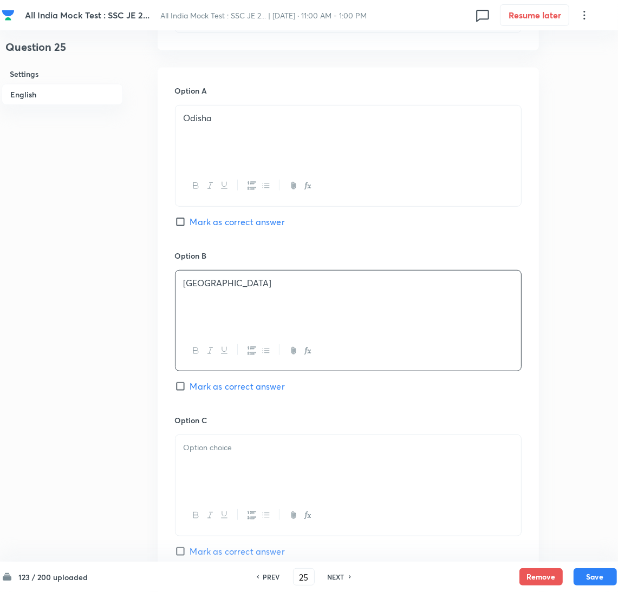
scroll to position [568, 0]
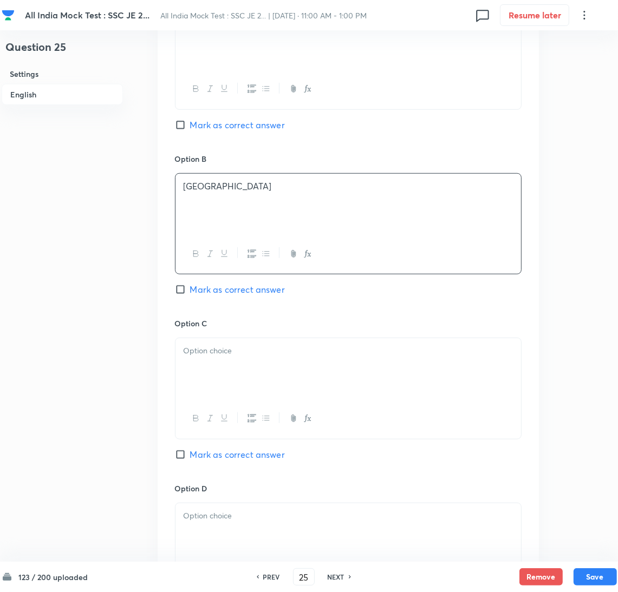
click at [214, 383] on div at bounding box center [347, 368] width 345 height 61
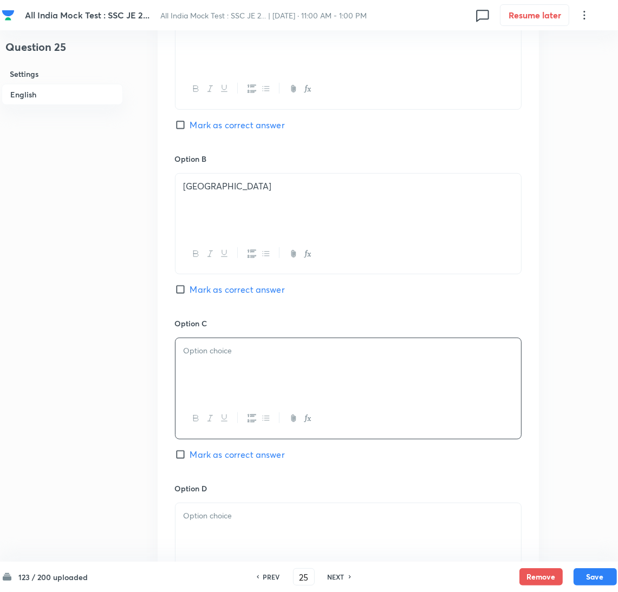
click at [225, 371] on div at bounding box center [347, 368] width 345 height 61
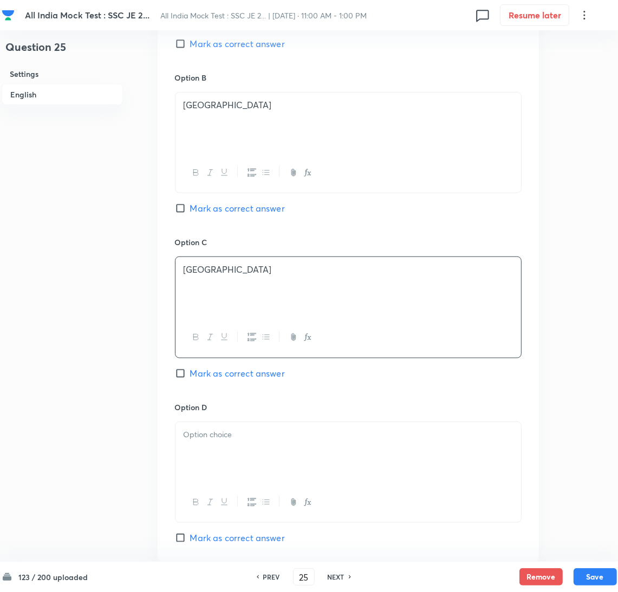
drag, startPoint x: 197, startPoint y: 450, endPoint x: 9, endPoint y: 451, distance: 188.3
click at [197, 451] on div at bounding box center [347, 452] width 345 height 61
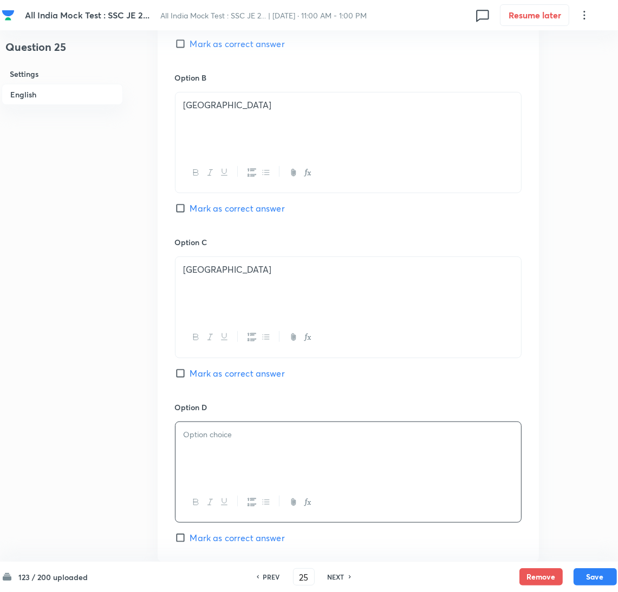
click at [239, 464] on div at bounding box center [347, 452] width 345 height 61
click at [218, 377] on span "Mark as correct answer" at bounding box center [237, 373] width 95 height 13
click at [190, 377] on input "Mark as correct answer" at bounding box center [182, 373] width 15 height 11
checkbox input "true"
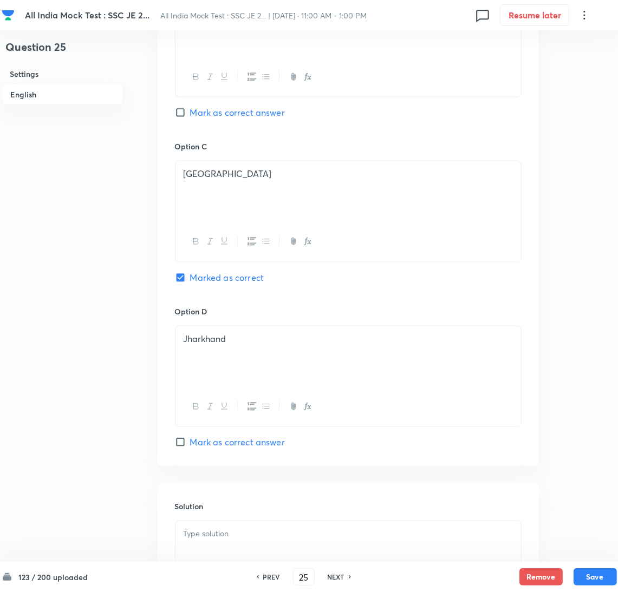
scroll to position [890, 0]
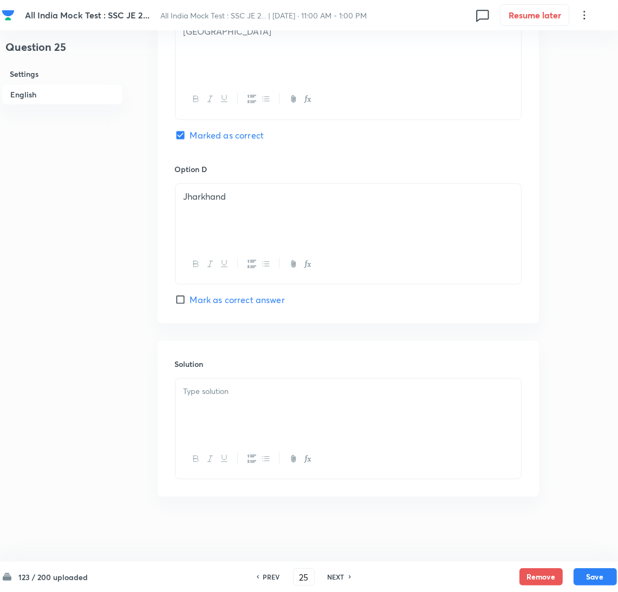
drag, startPoint x: 223, startPoint y: 406, endPoint x: 10, endPoint y: 412, distance: 212.8
click at [216, 410] on div at bounding box center [347, 409] width 345 height 61
click at [203, 400] on div at bounding box center [347, 409] width 345 height 61
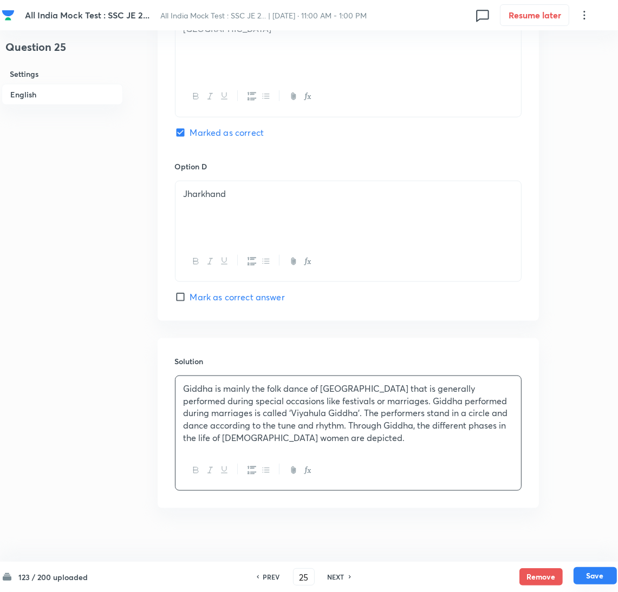
click at [596, 576] on button "Save" at bounding box center [594, 575] width 43 height 17
type input "26"
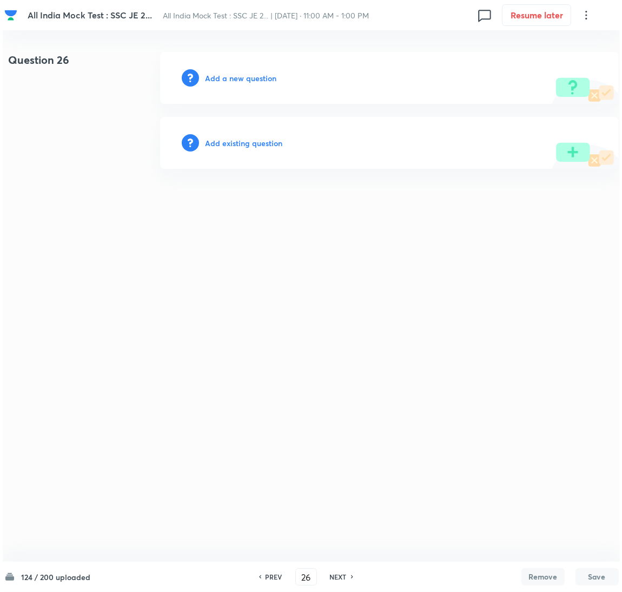
scroll to position [0, 0]
click at [242, 77] on h6 "Add a new question" at bounding box center [240, 78] width 71 height 11
click at [242, 77] on h6 "Choose a question type" at bounding box center [246, 78] width 83 height 11
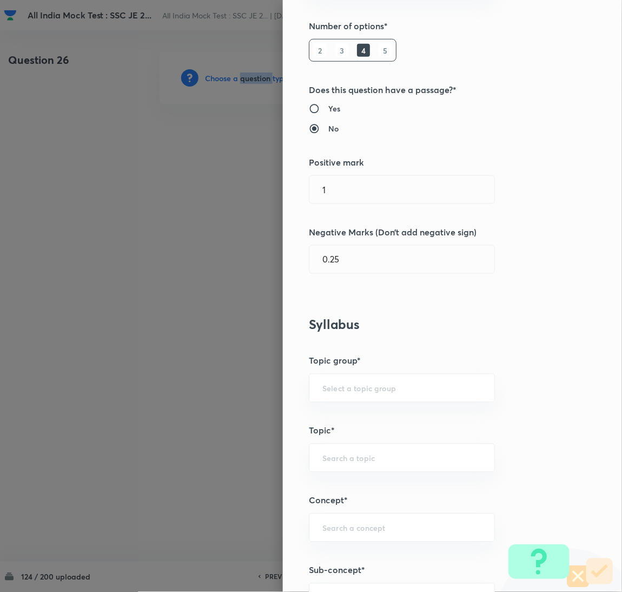
scroll to position [325, 0]
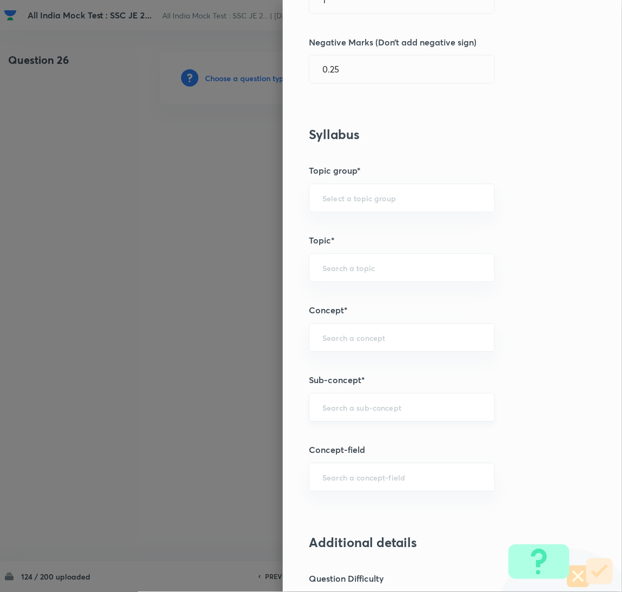
click at [326, 406] on input "text" at bounding box center [402, 408] width 159 height 10
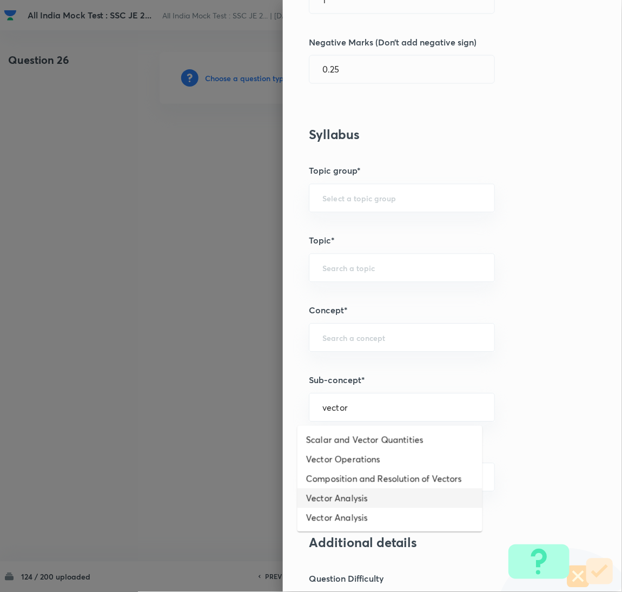
click at [339, 500] on li "Vector Analysis" at bounding box center [390, 498] width 185 height 19
type input "Vector Analysis"
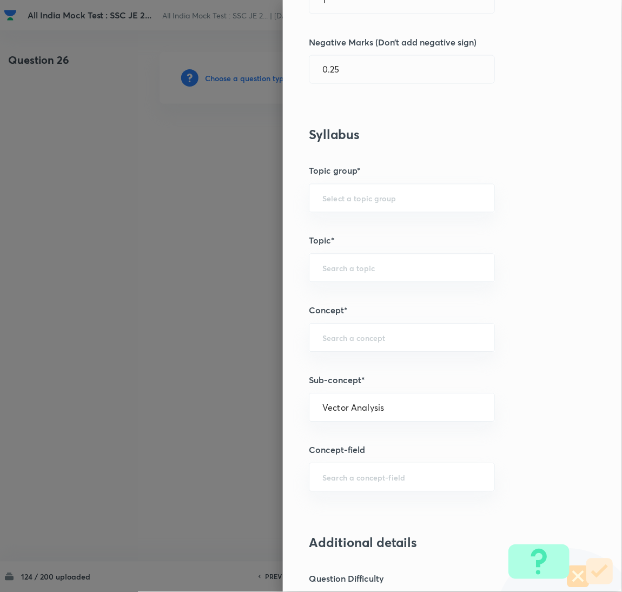
type input "Electrical Engineering"
type input "Electromagnetic Field Theory"
type input "Basics of Vector Calculus"
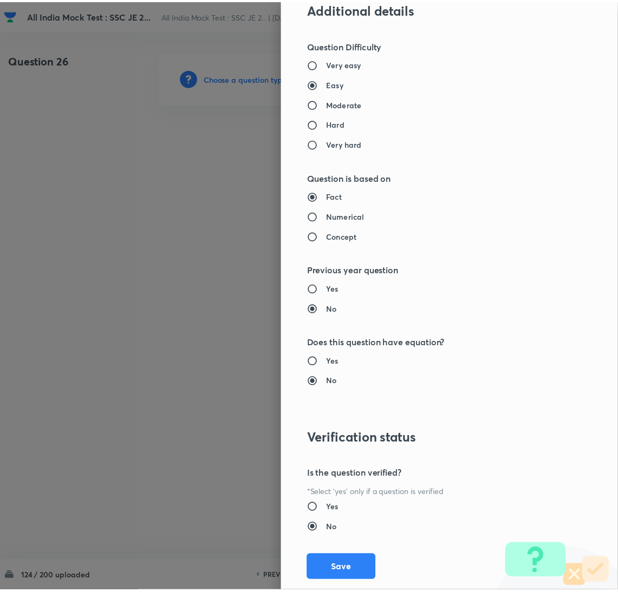
scroll to position [884, 0]
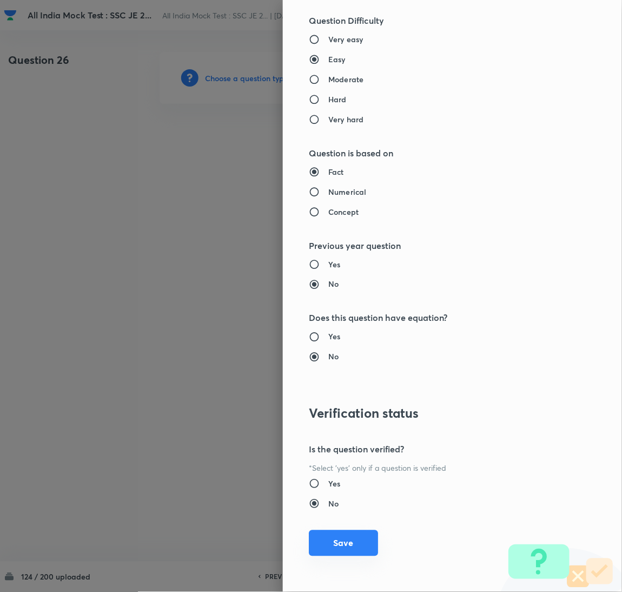
click at [332, 548] on button "Save" at bounding box center [343, 543] width 69 height 26
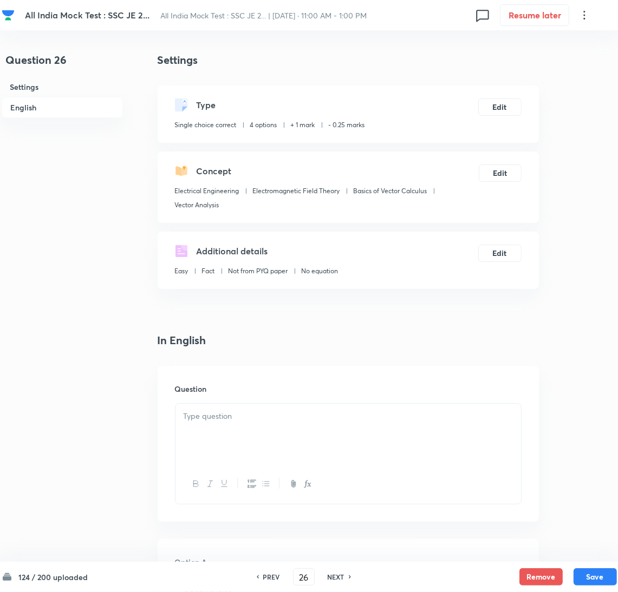
click at [203, 426] on div at bounding box center [347, 434] width 345 height 61
click at [200, 428] on div at bounding box center [347, 434] width 345 height 61
